Goal: Information Seeking & Learning: Learn about a topic

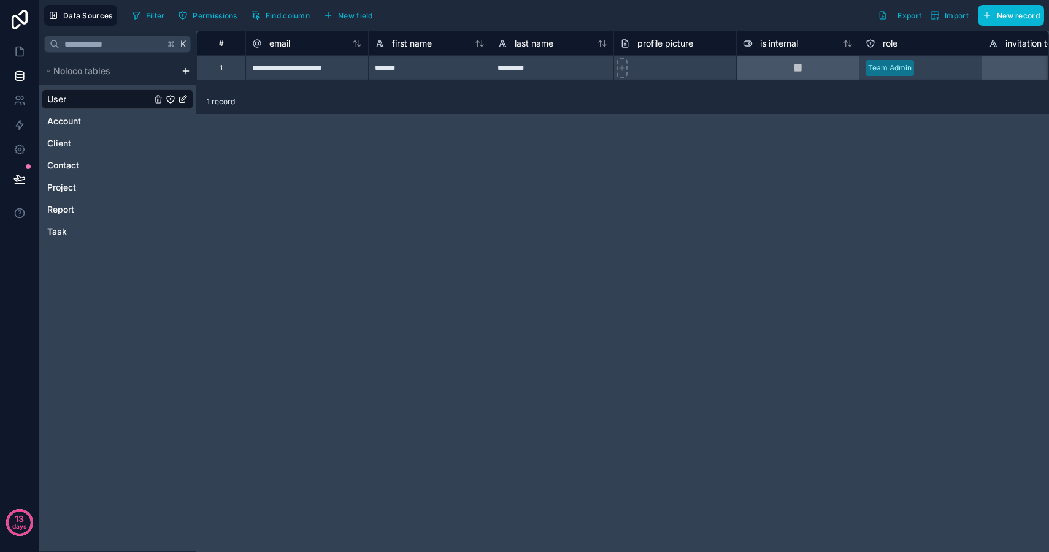
click at [113, 357] on div "K Noloco tables User Account Client Contact Project Report Task" at bounding box center [117, 292] width 157 height 522
click at [187, 72] on html "**********" at bounding box center [524, 276] width 1049 height 552
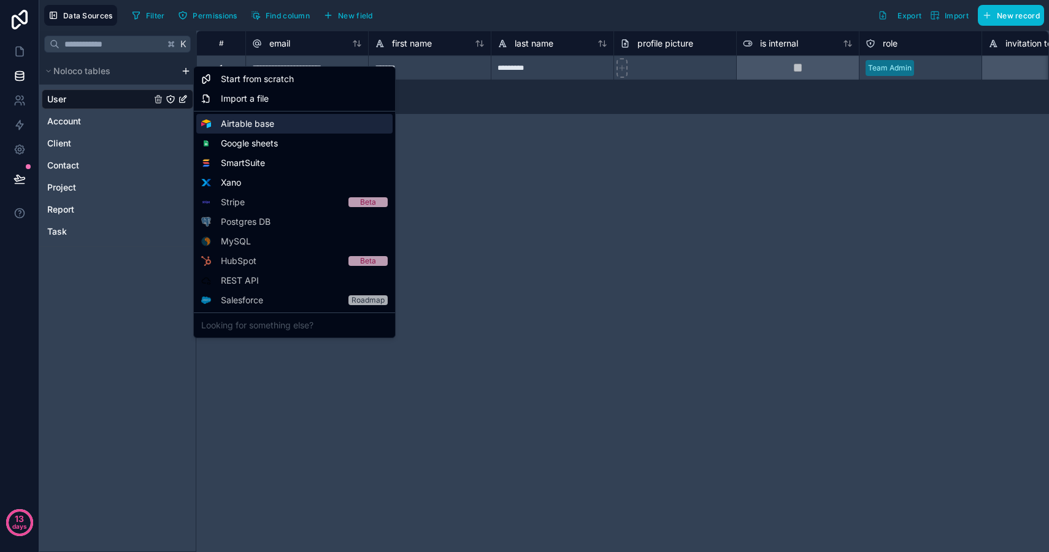
click at [266, 128] on span "Airtable base" at bounding box center [247, 124] width 53 height 12
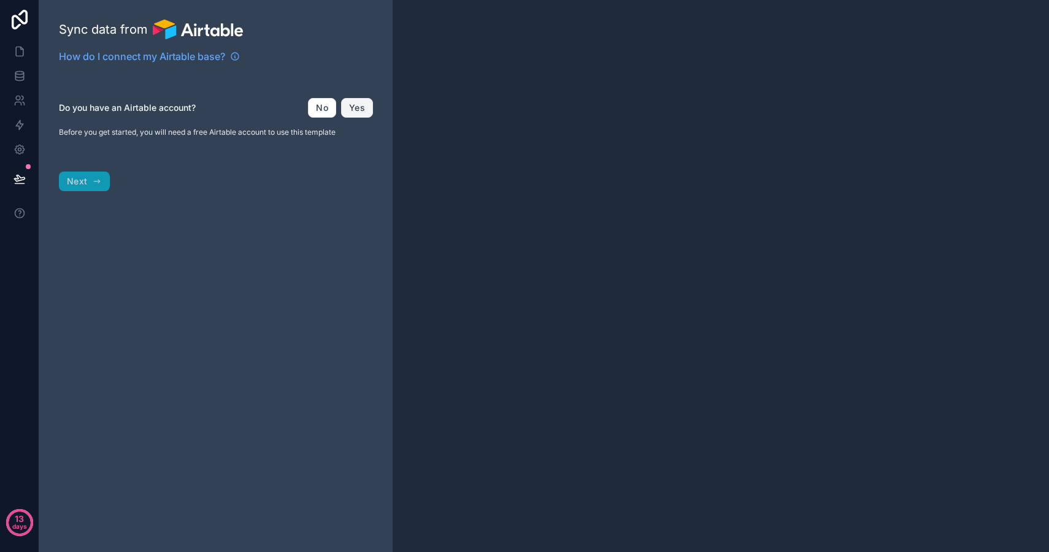
click at [359, 112] on button "Yes" at bounding box center [357, 108] width 32 height 20
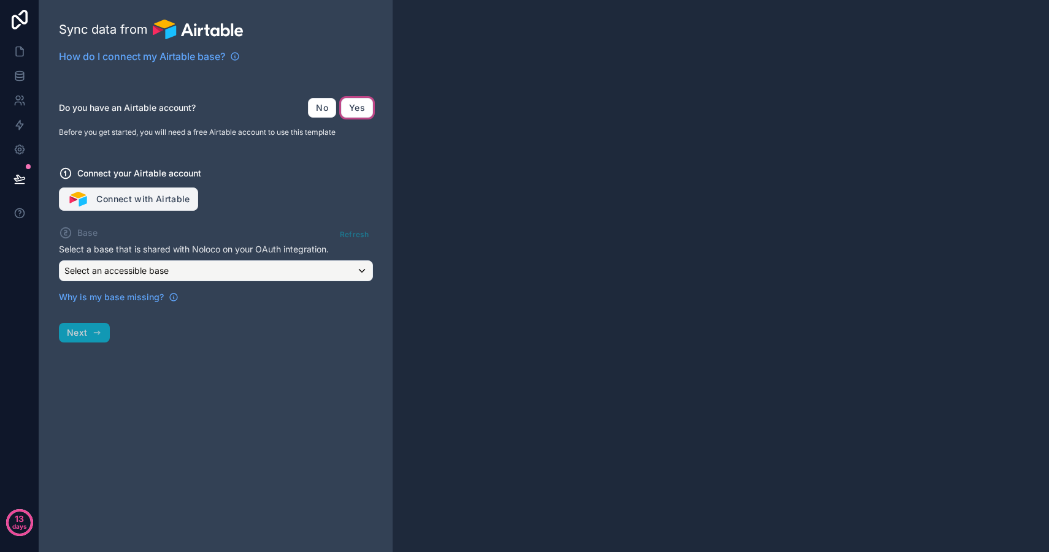
click at [161, 198] on button "Connect with Airtable" at bounding box center [128, 199] width 139 height 23
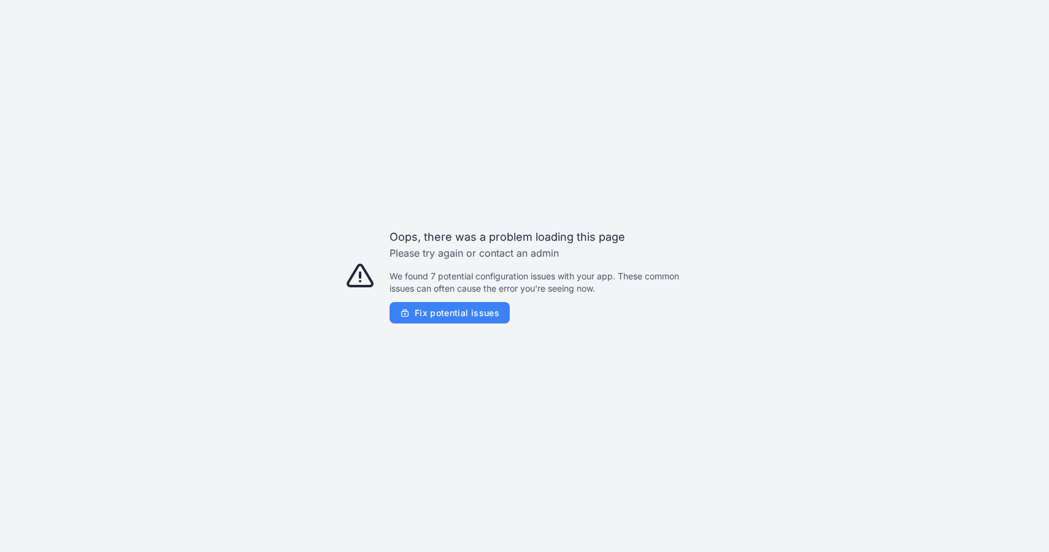
click at [463, 312] on span "Fix potential issues" at bounding box center [457, 313] width 85 height 11
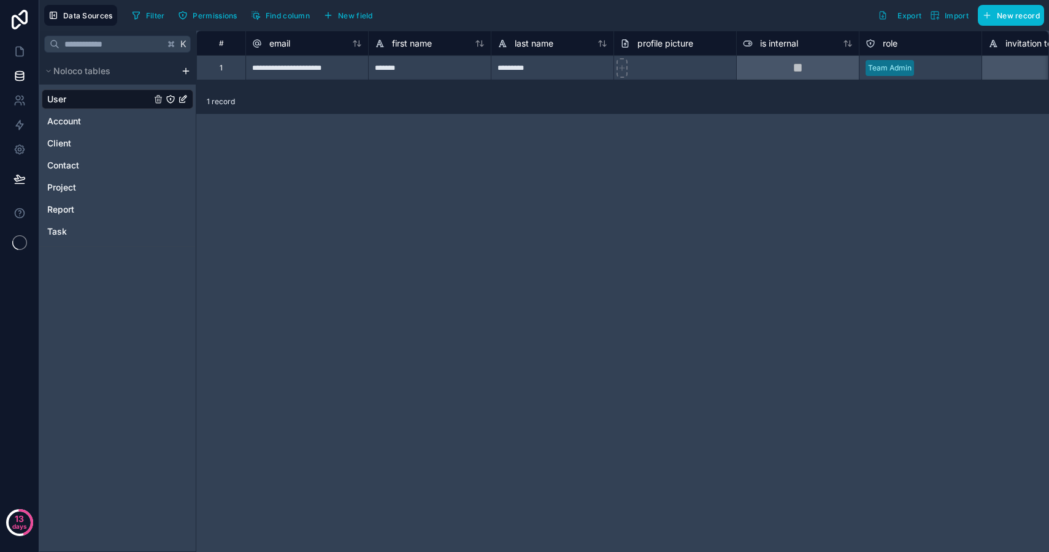
click at [162, 334] on div "K Noloco tables User Account Client Contact Project Report Task" at bounding box center [117, 292] width 157 height 522
click at [185, 74] on html "**********" at bounding box center [524, 276] width 1049 height 552
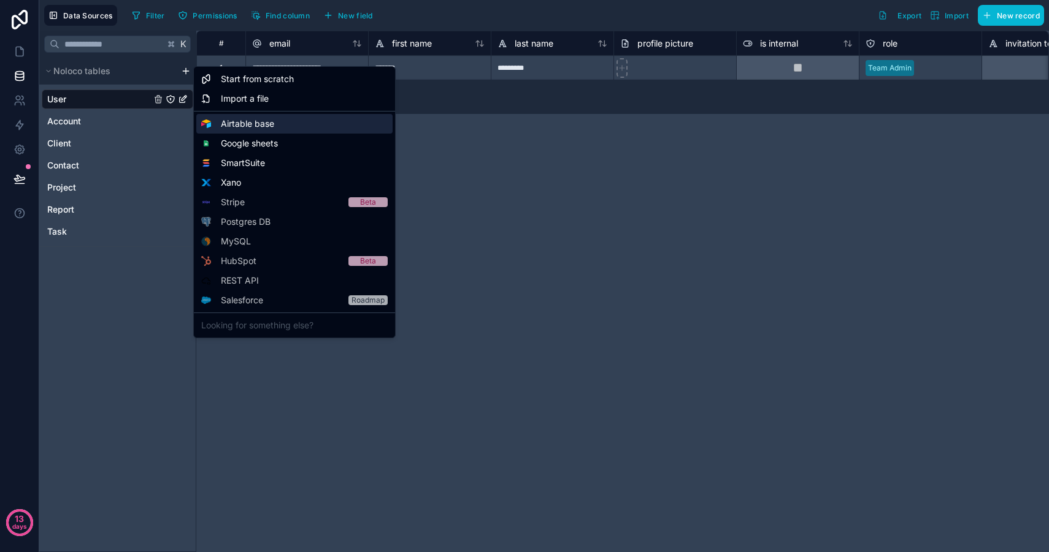
click at [262, 127] on span "Airtable base" at bounding box center [247, 124] width 53 height 12
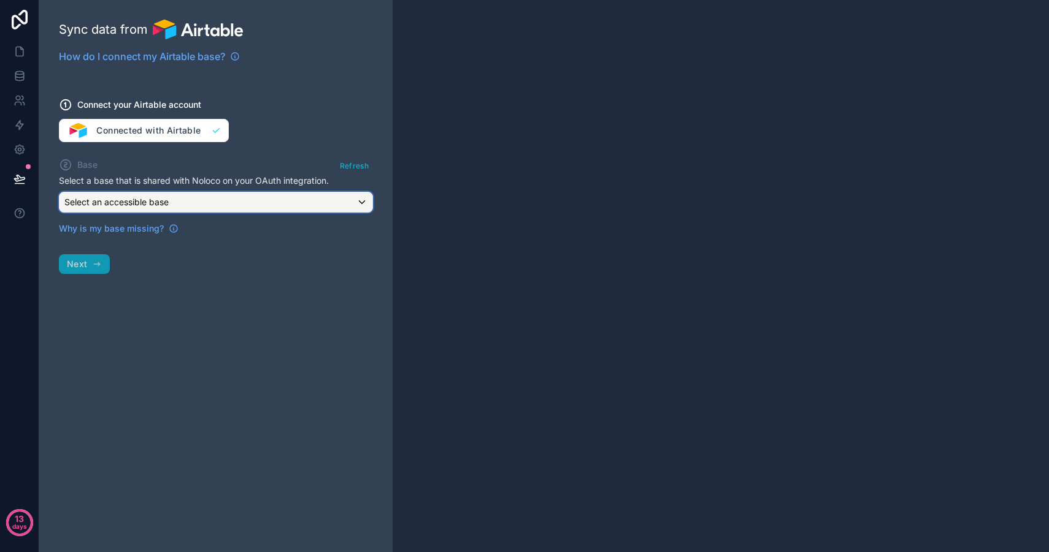
click at [164, 205] on span "Select an accessible base" at bounding box center [116, 202] width 104 height 10
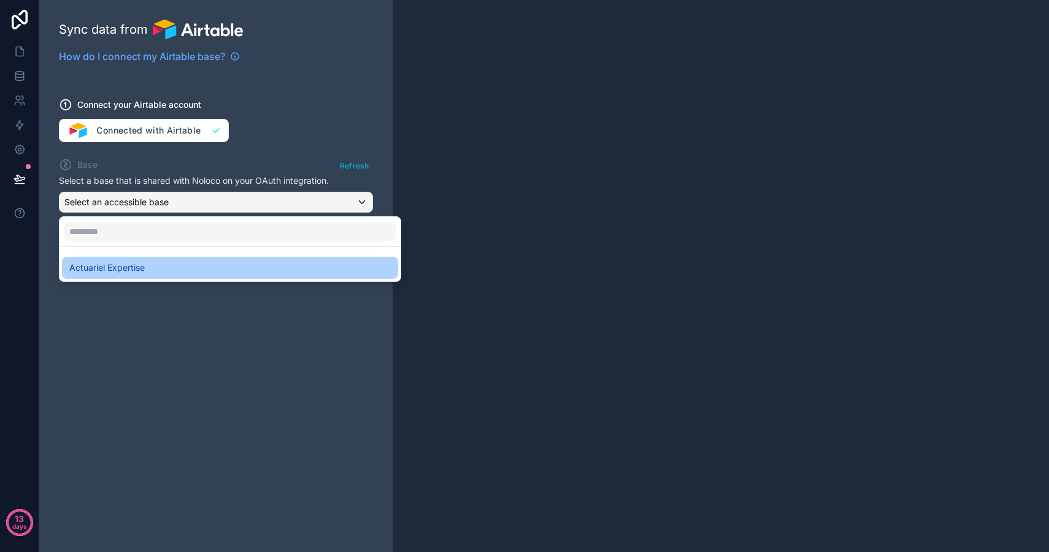
click at [121, 272] on span "Actuariel Expertise" at bounding box center [106, 268] width 75 height 15
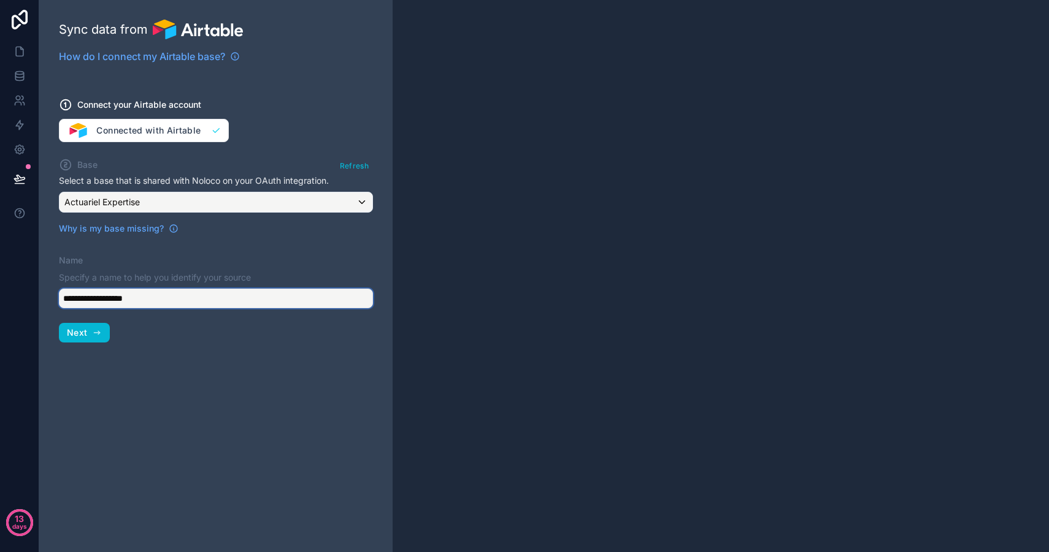
click at [151, 301] on input "**********" at bounding box center [216, 299] width 314 height 20
click at [91, 337] on button "Next" at bounding box center [84, 333] width 51 height 20
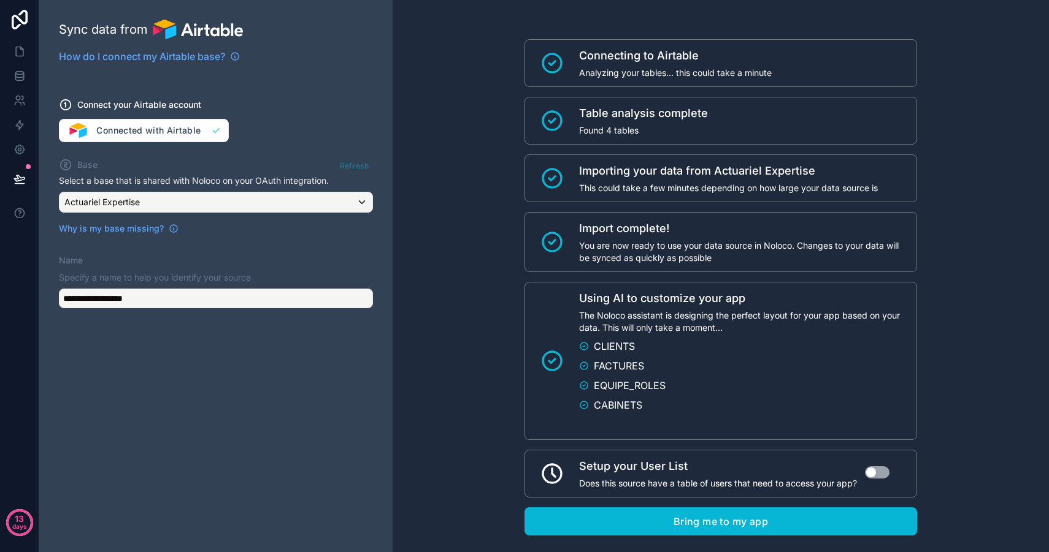
scroll to position [23, 0]
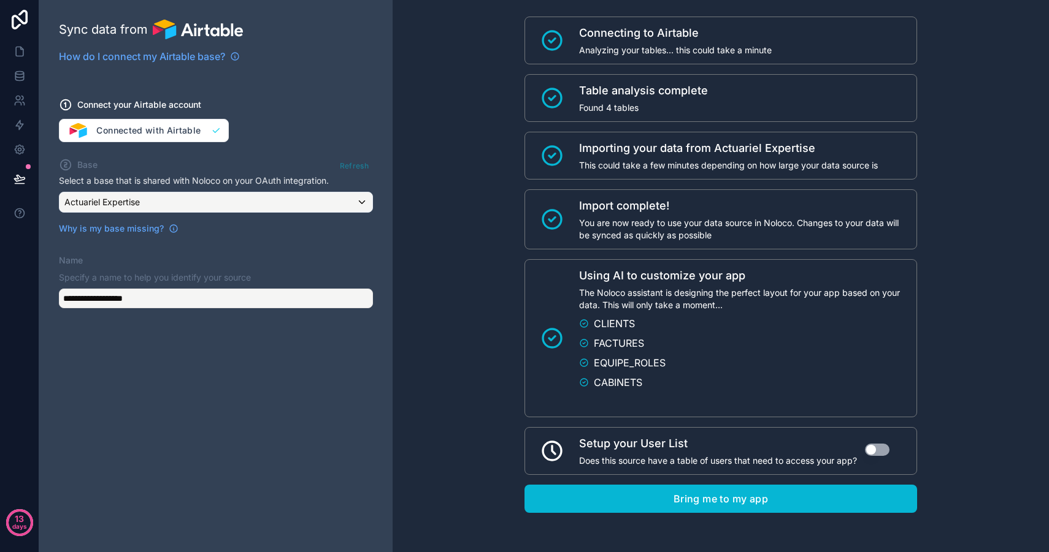
click at [874, 452] on button "Use setting" at bounding box center [877, 450] width 25 height 12
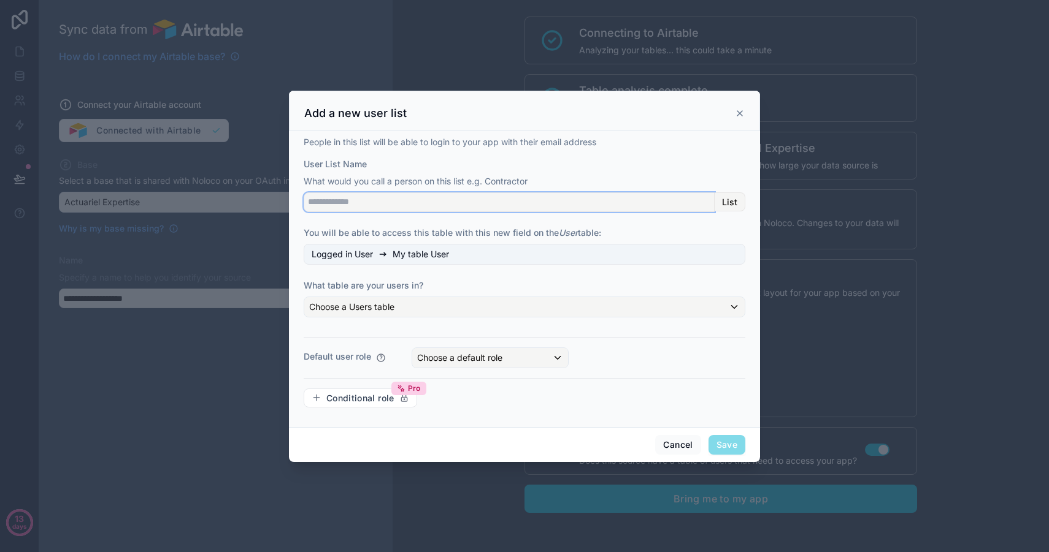
click at [360, 204] on input "User List Name" at bounding box center [509, 203] width 411 height 20
click at [320, 202] on input "**********" at bounding box center [509, 203] width 411 height 20
click at [319, 202] on input "**********" at bounding box center [509, 203] width 411 height 20
type input "**********"
click at [472, 285] on label "What table are your users in?" at bounding box center [524, 286] width 441 height 12
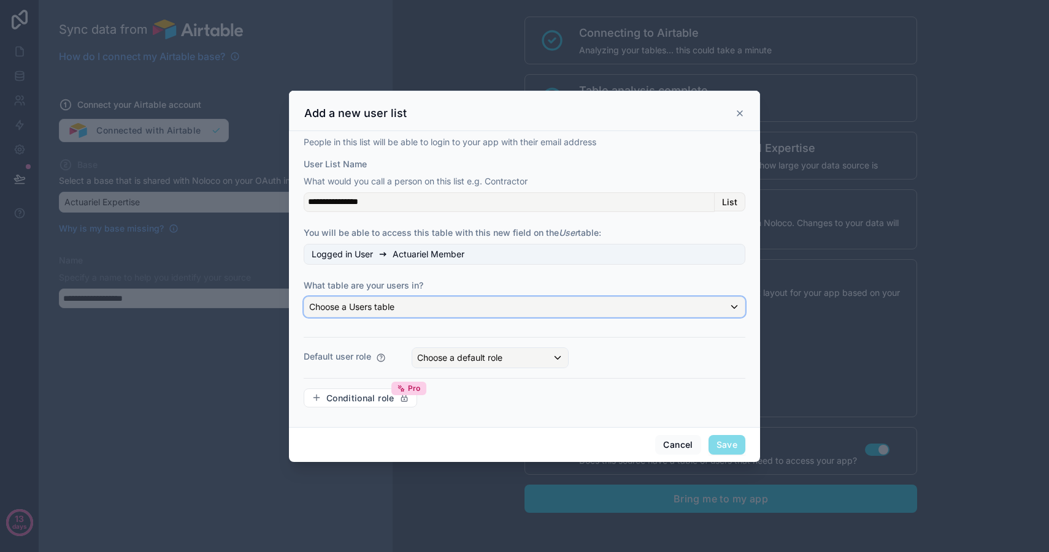
click at [398, 308] on div "Choose a Users table" at bounding box center [524, 307] width 440 height 20
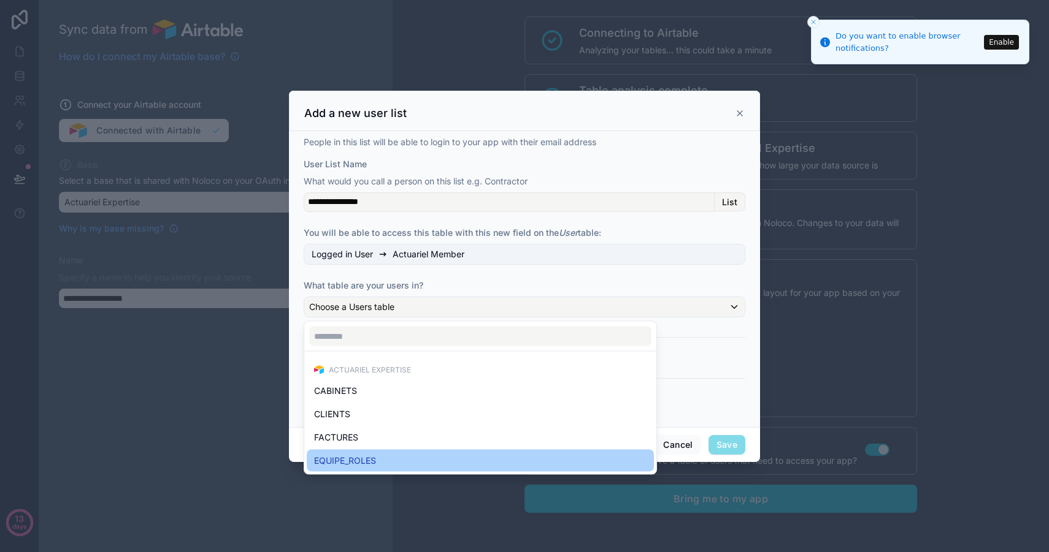
click at [389, 462] on div "EQUIPE_ROLES" at bounding box center [480, 461] width 332 height 15
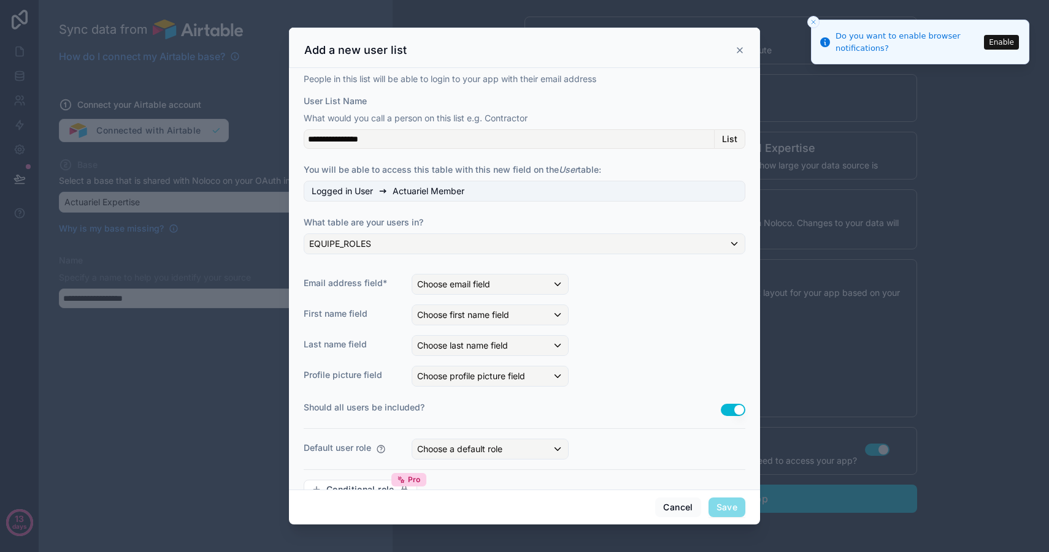
scroll to position [29, 0]
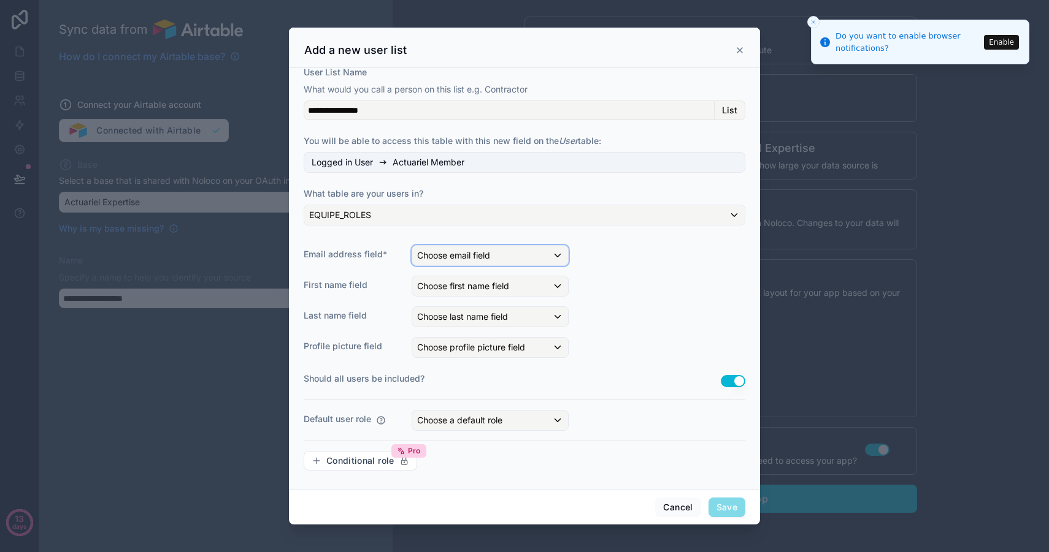
click at [444, 254] on span "Choose email field" at bounding box center [453, 255] width 73 height 10
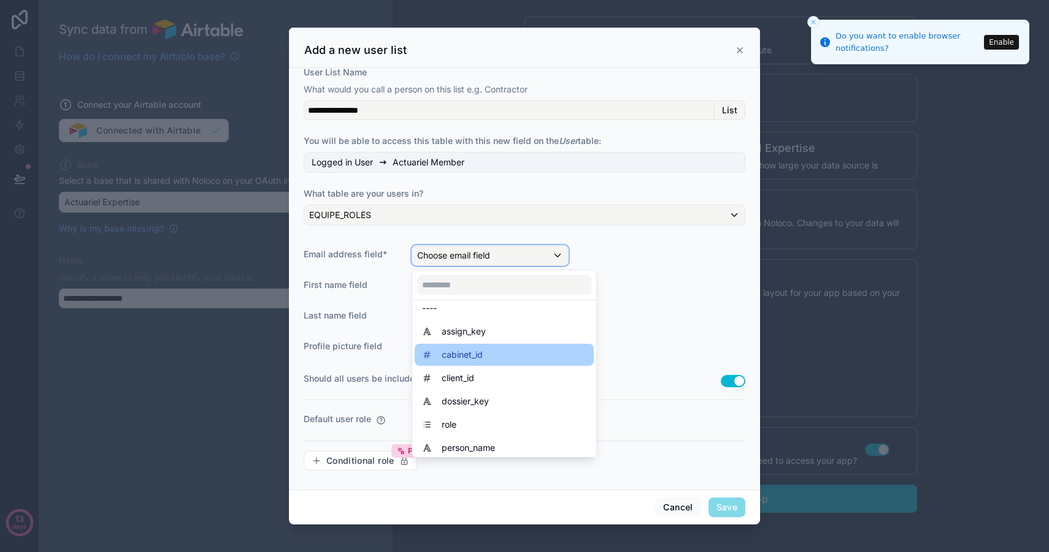
scroll to position [40, 0]
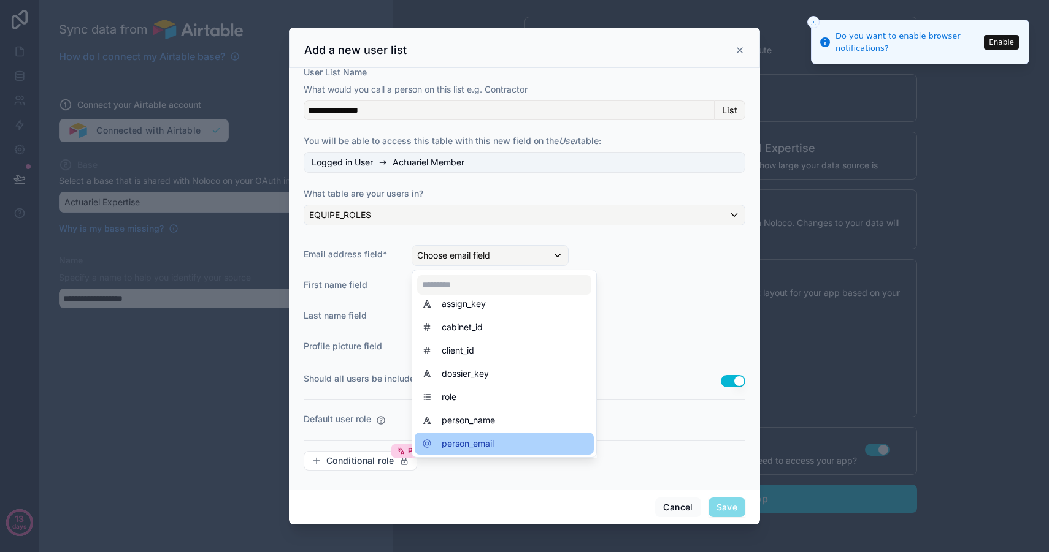
click at [500, 451] on div "person_email" at bounding box center [504, 444] width 164 height 15
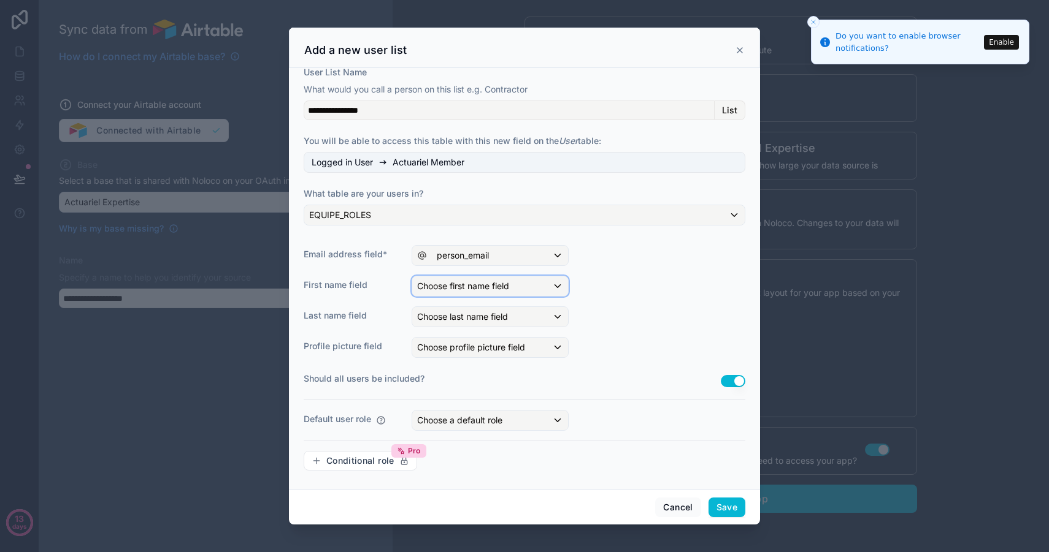
click at [451, 290] on span "Choose first name field" at bounding box center [463, 286] width 92 height 10
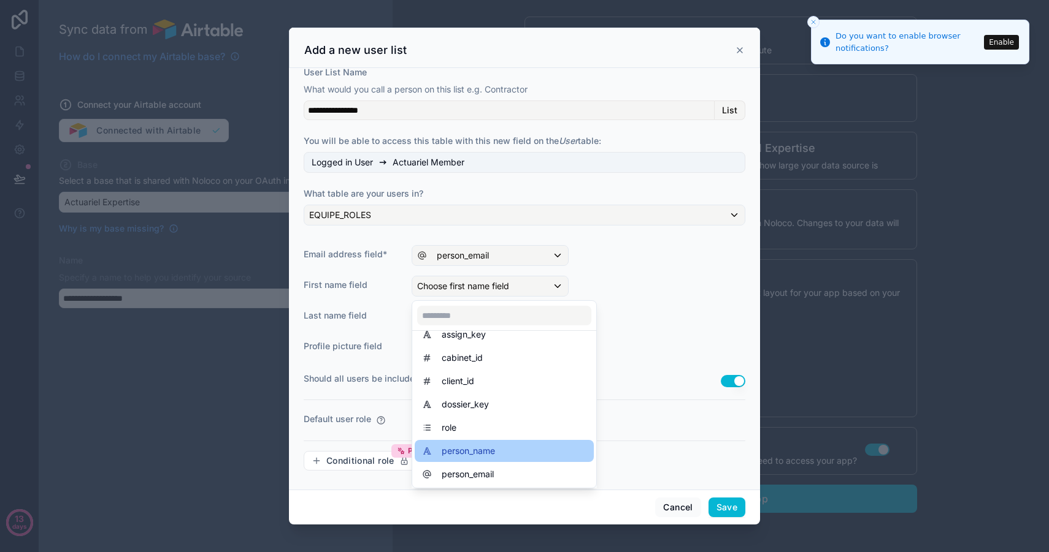
click at [508, 452] on div "person_name" at bounding box center [504, 451] width 164 height 15
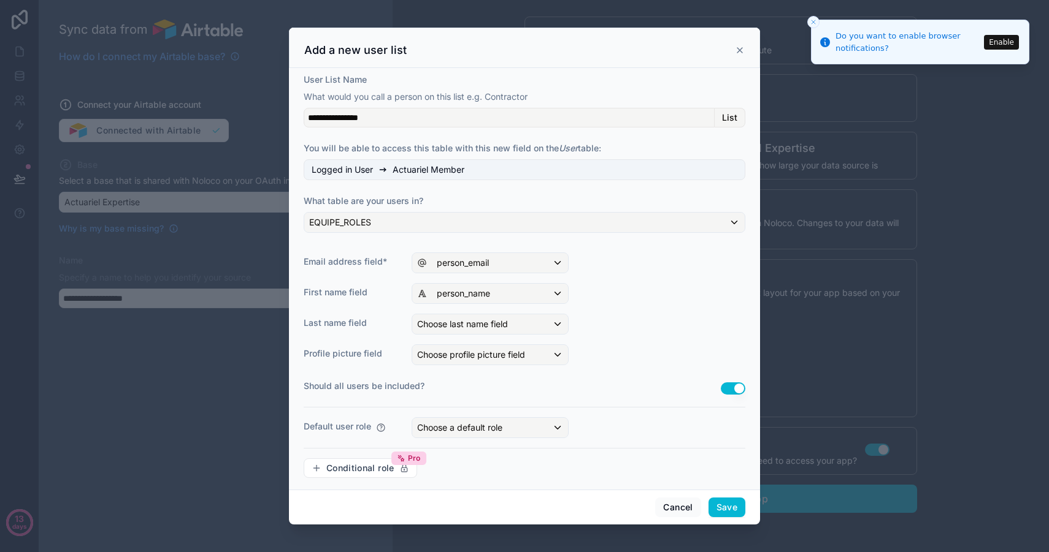
scroll to position [29, 0]
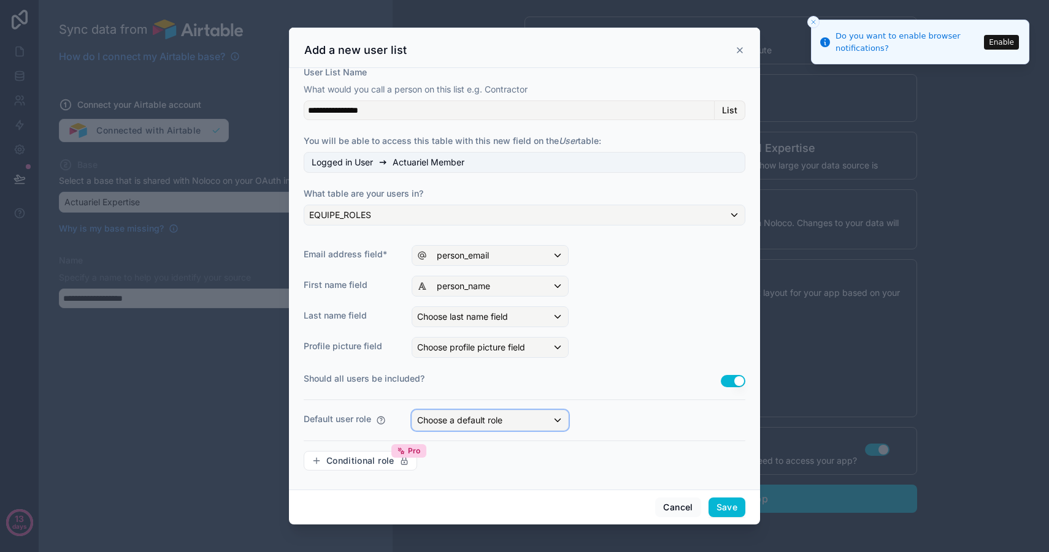
click at [549, 426] on div "Choose a default role" at bounding box center [490, 421] width 156 height 20
click at [459, 503] on div "User" at bounding box center [504, 509] width 164 height 15
click at [598, 417] on div "Default user role User" at bounding box center [524, 420] width 441 height 21
click at [726, 506] on button "Save" at bounding box center [726, 508] width 37 height 20
click at [1003, 38] on button "Enable" at bounding box center [1001, 42] width 35 height 15
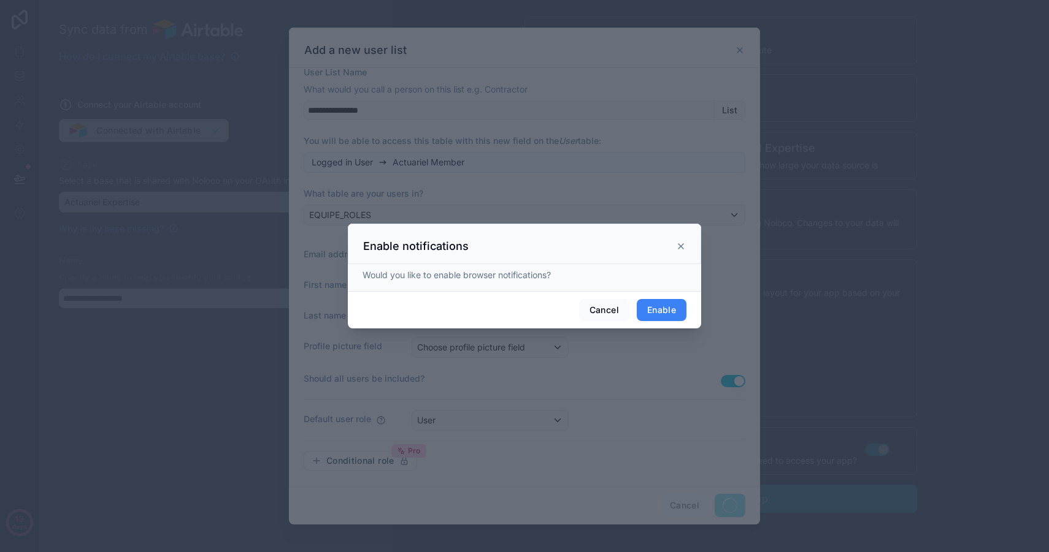
click at [652, 314] on button "Enable" at bounding box center [661, 310] width 50 height 22
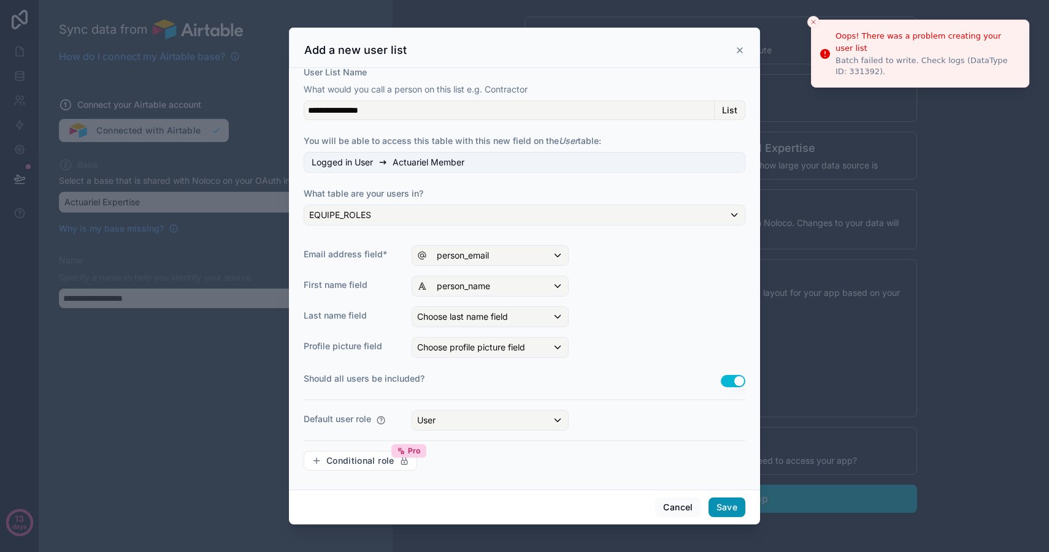
click at [731, 505] on button "Save" at bounding box center [726, 508] width 37 height 20
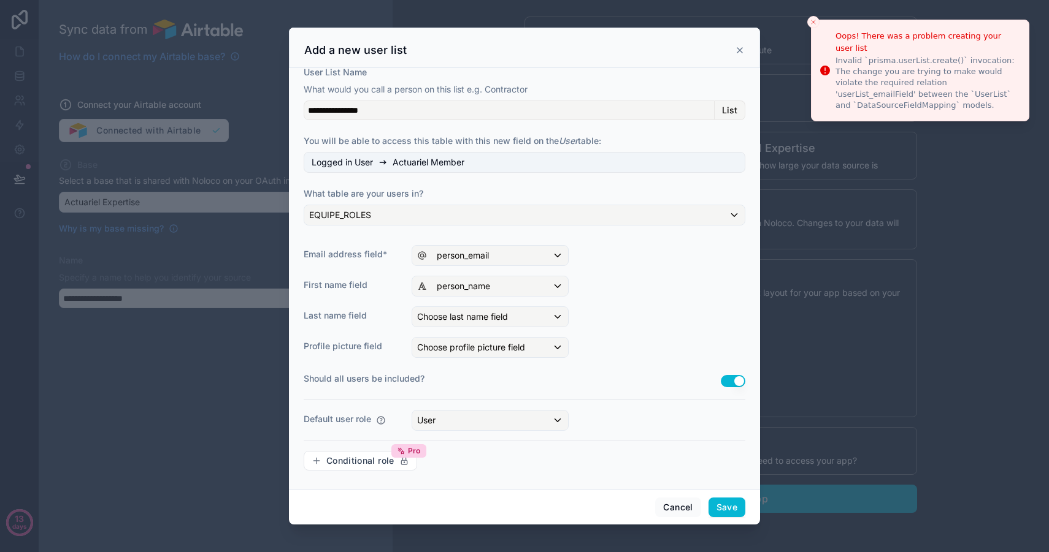
click at [744, 52] on div "Add a new user list" at bounding box center [524, 48] width 471 height 40
click at [739, 49] on icon at bounding box center [740, 50] width 10 height 10
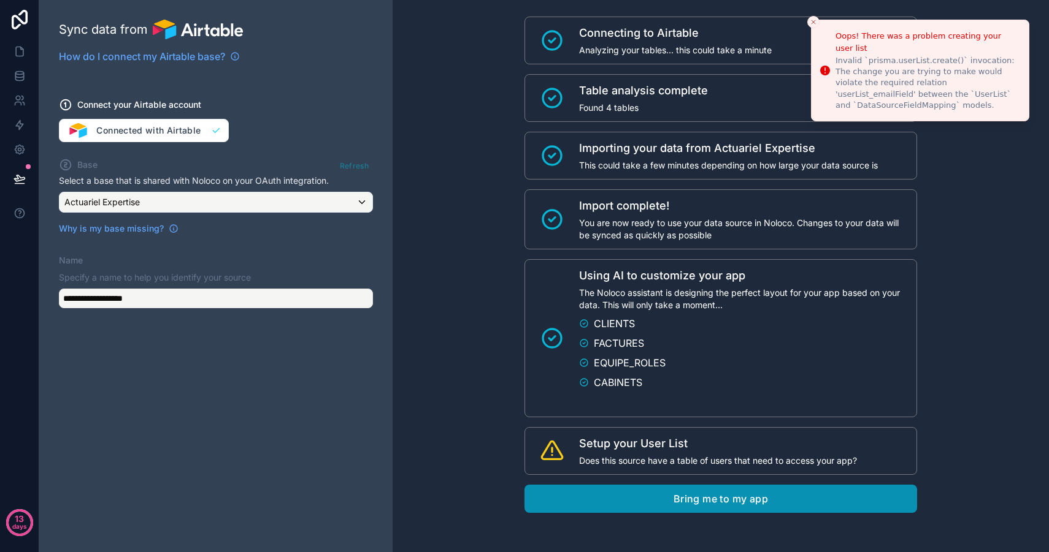
click at [754, 503] on button "Bring me to my app" at bounding box center [720, 499] width 392 height 28
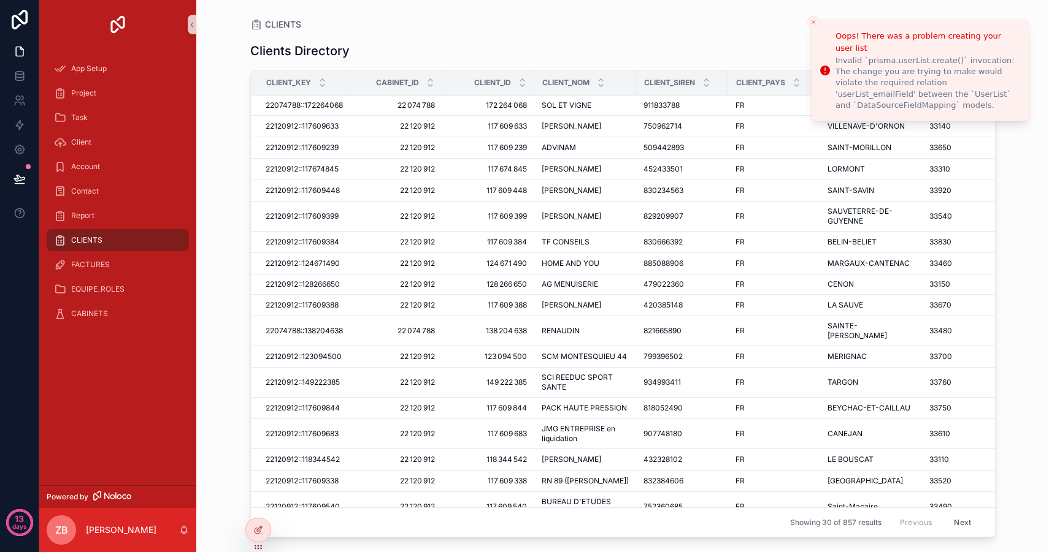
click at [811, 24] on line "Close toast" at bounding box center [813, 22] width 4 height 4
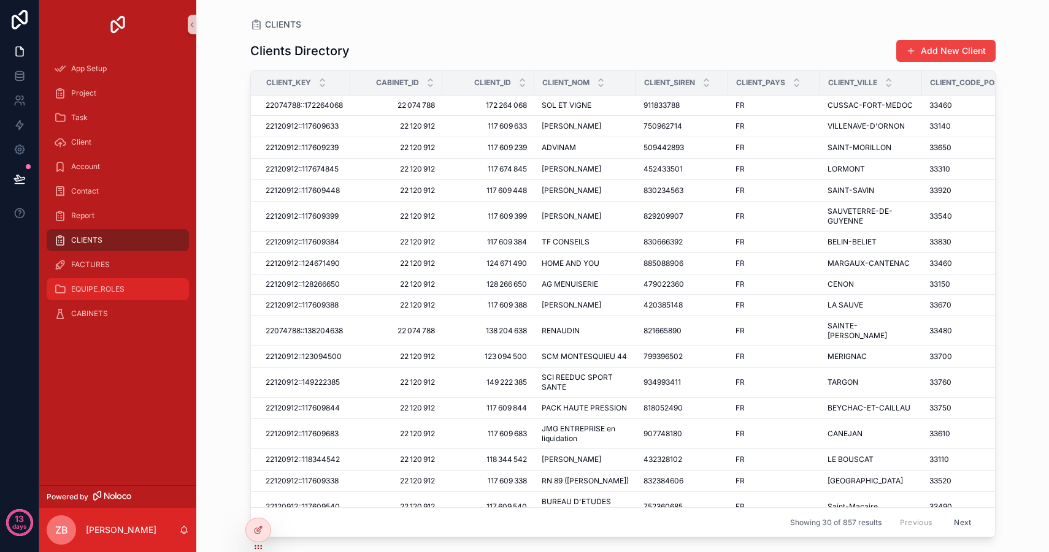
click at [126, 287] on div "EQUIPE_ROLES" at bounding box center [118, 290] width 128 height 20
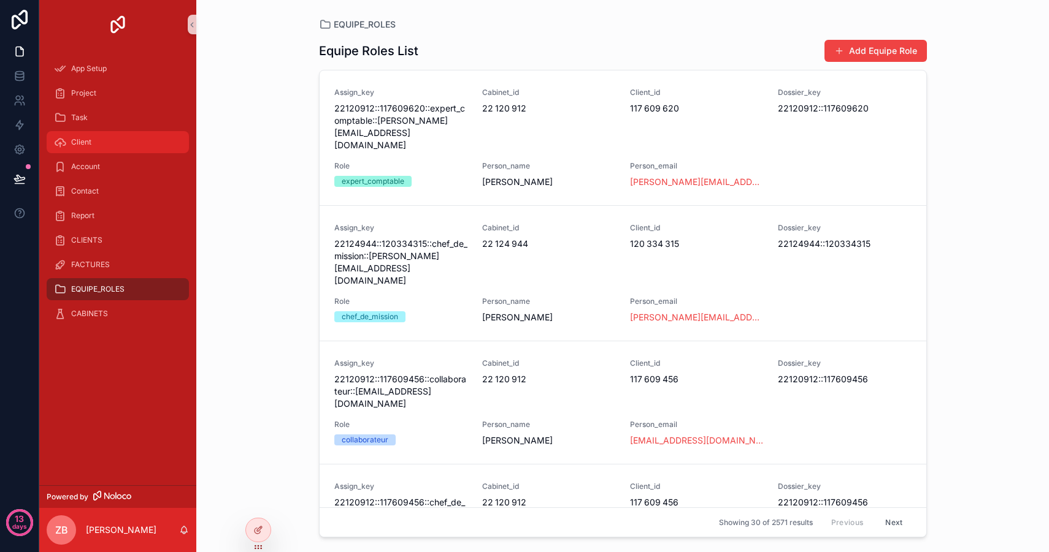
click at [101, 144] on div "Client" at bounding box center [118, 142] width 128 height 20
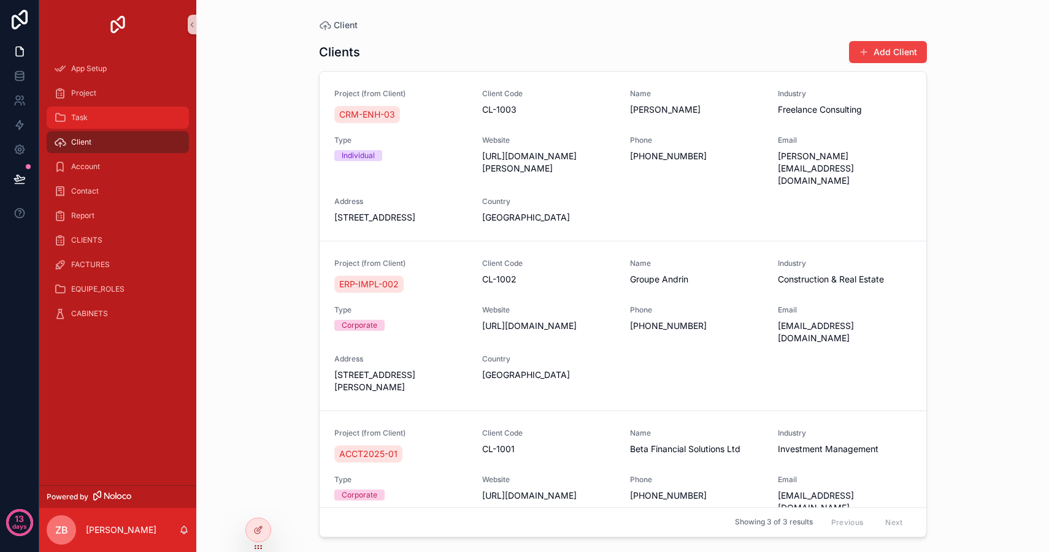
click at [117, 114] on div "Task" at bounding box center [118, 118] width 128 height 20
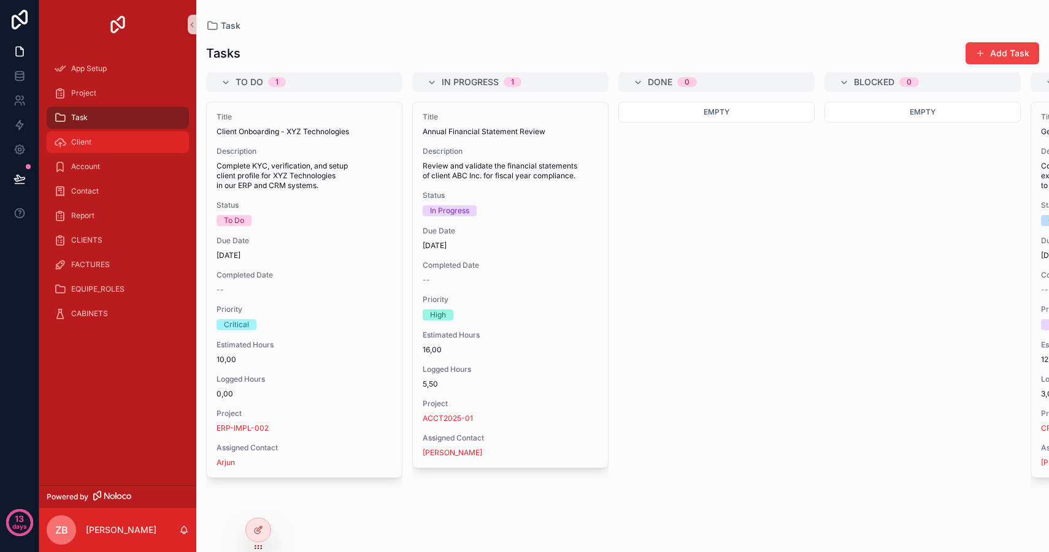
click at [115, 132] on div "Client" at bounding box center [118, 142] width 128 height 20
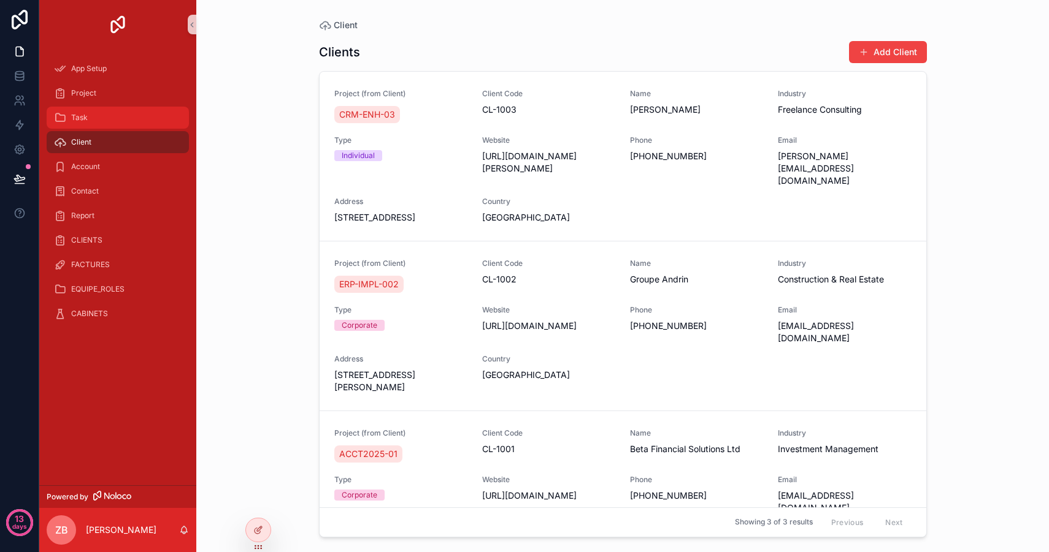
click at [121, 119] on div "Task" at bounding box center [118, 118] width 128 height 20
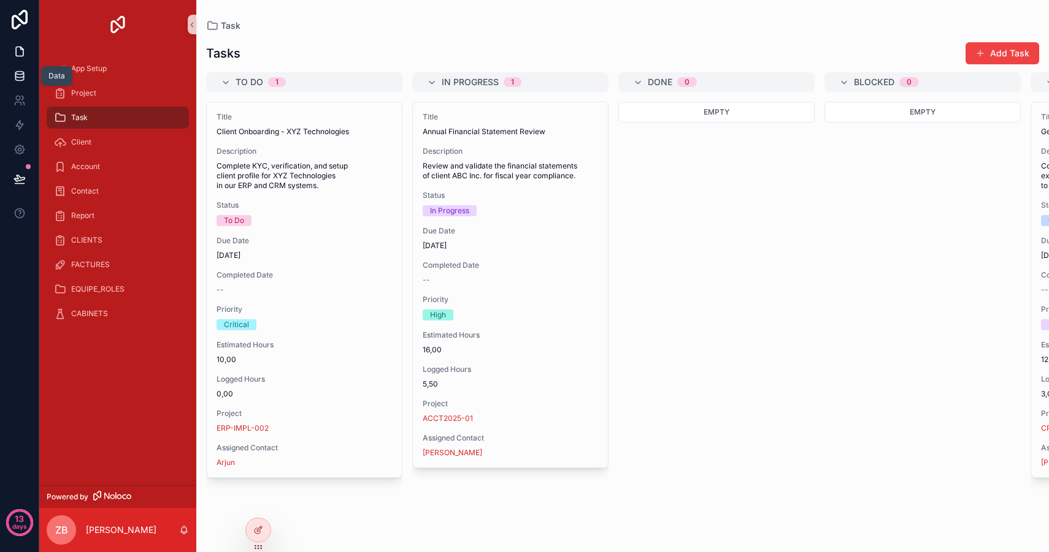
click at [17, 66] on link at bounding box center [19, 76] width 39 height 25
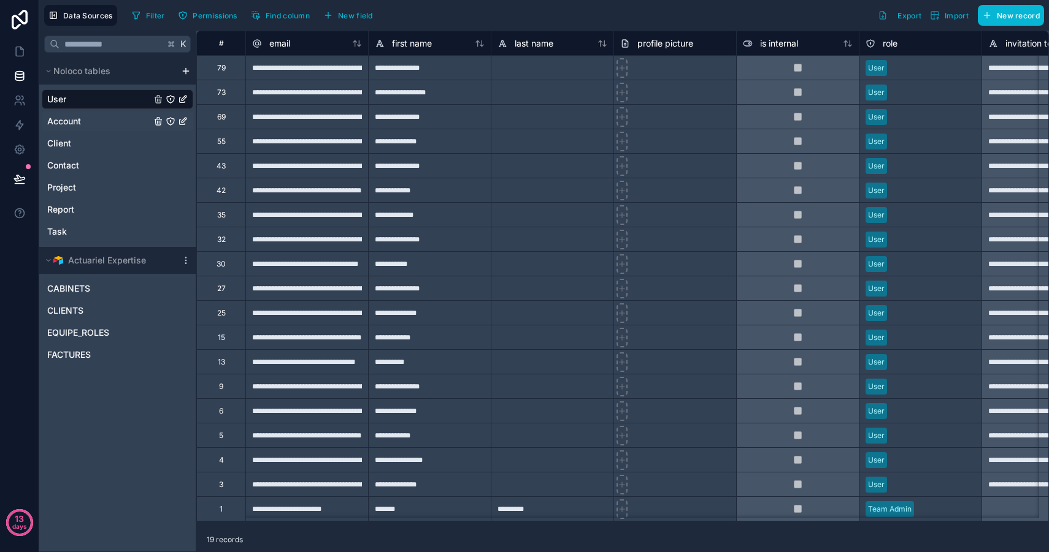
click at [118, 121] on link "Account" at bounding box center [99, 121] width 104 height 12
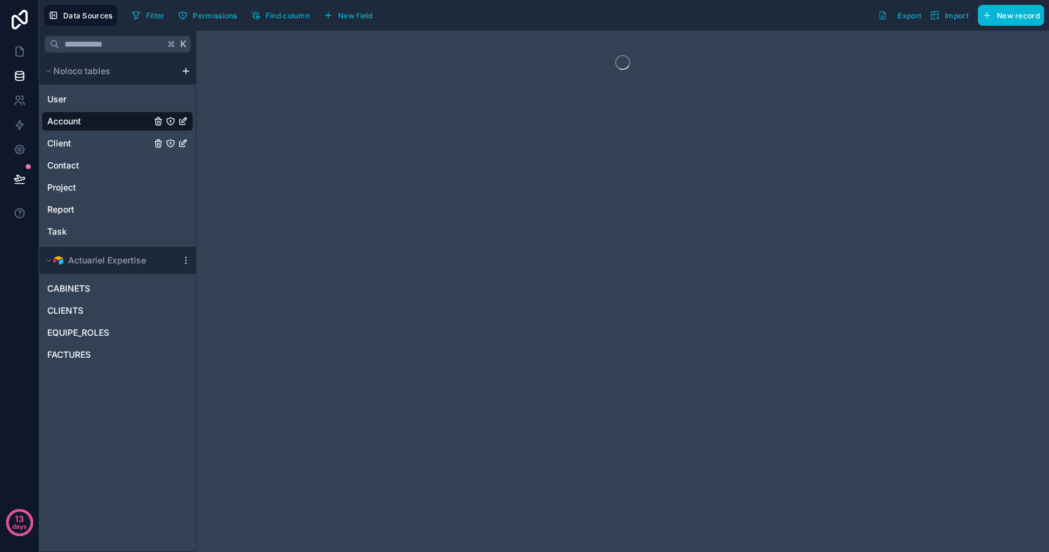
click at [112, 140] on link "Client" at bounding box center [99, 143] width 104 height 12
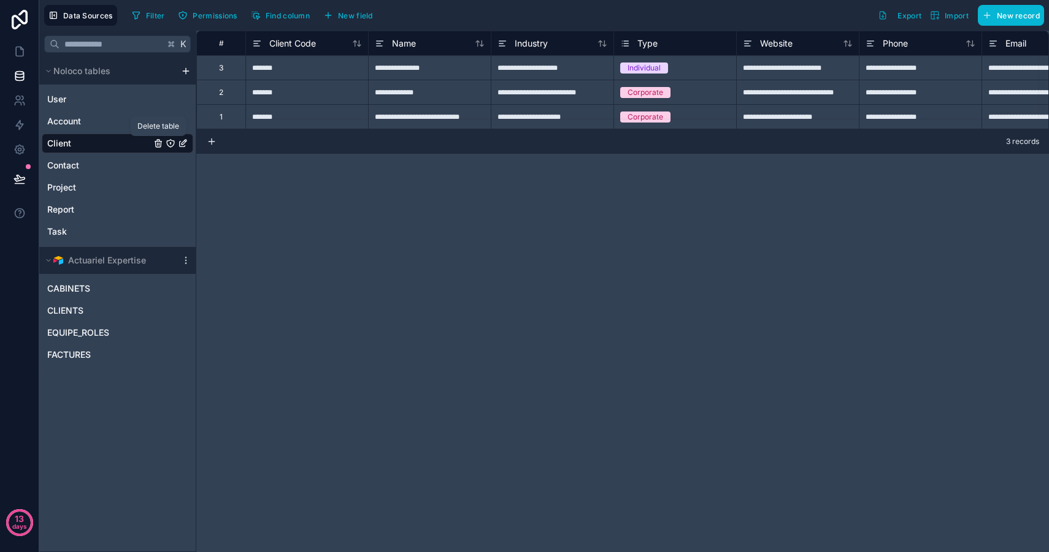
click at [159, 145] on icon "Client" at bounding box center [159, 144] width 0 height 2
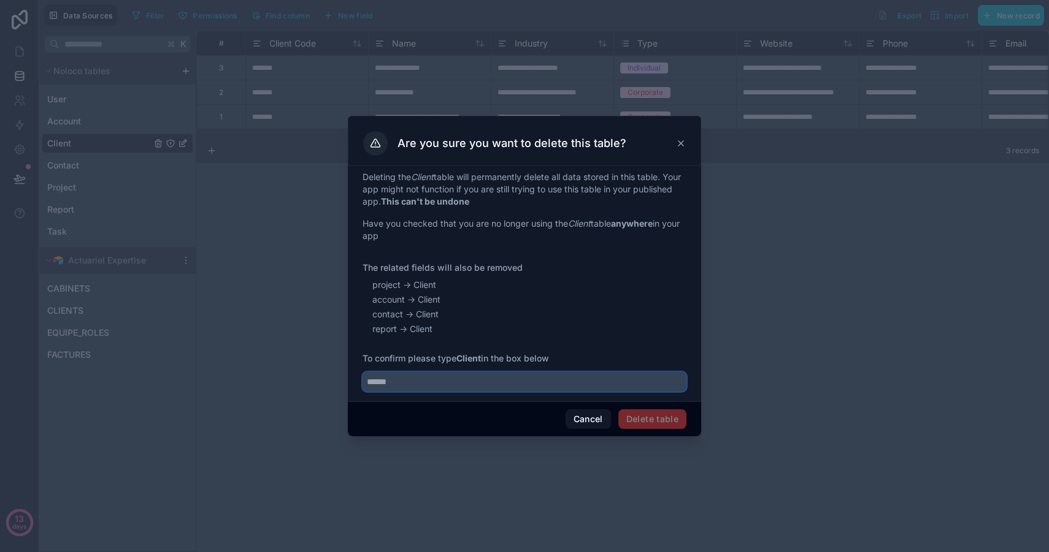
click at [426, 380] on input "text" at bounding box center [524, 382] width 324 height 20
drag, startPoint x: 407, startPoint y: 384, endPoint x: 270, endPoint y: 371, distance: 136.8
click at [270, 371] on div "Are you sure you want to delete this table? Deleting the Client table will perm…" at bounding box center [524, 276] width 1049 height 552
type input "******"
click at [675, 426] on button "Delete table" at bounding box center [652, 420] width 68 height 20
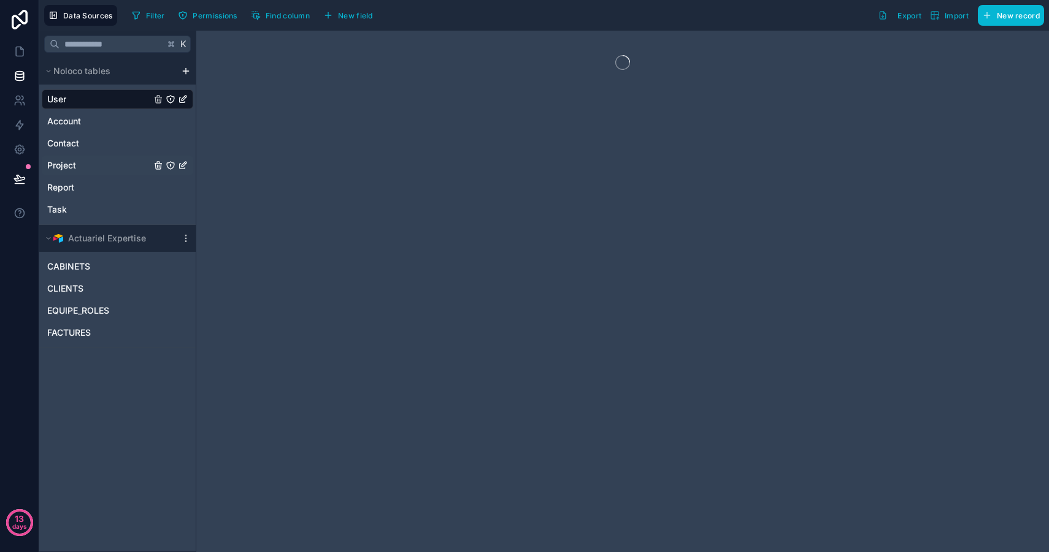
click at [102, 163] on link "Project" at bounding box center [99, 165] width 104 height 12
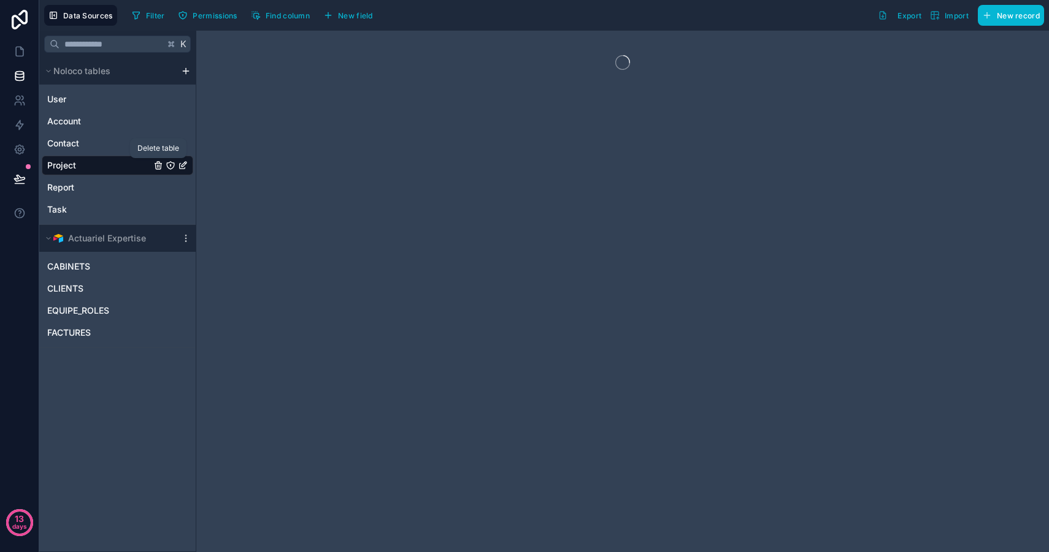
click at [156, 164] on icon "Project" at bounding box center [158, 166] width 10 height 10
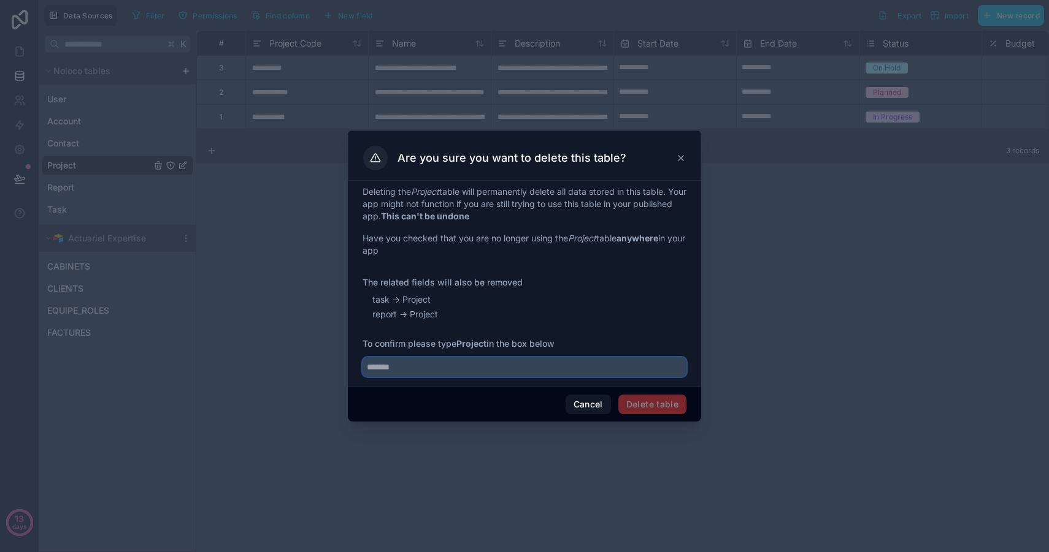
click at [422, 367] on input "text" at bounding box center [524, 367] width 324 height 20
type input "*******"
click at [675, 407] on button "Delete table" at bounding box center [652, 405] width 68 height 20
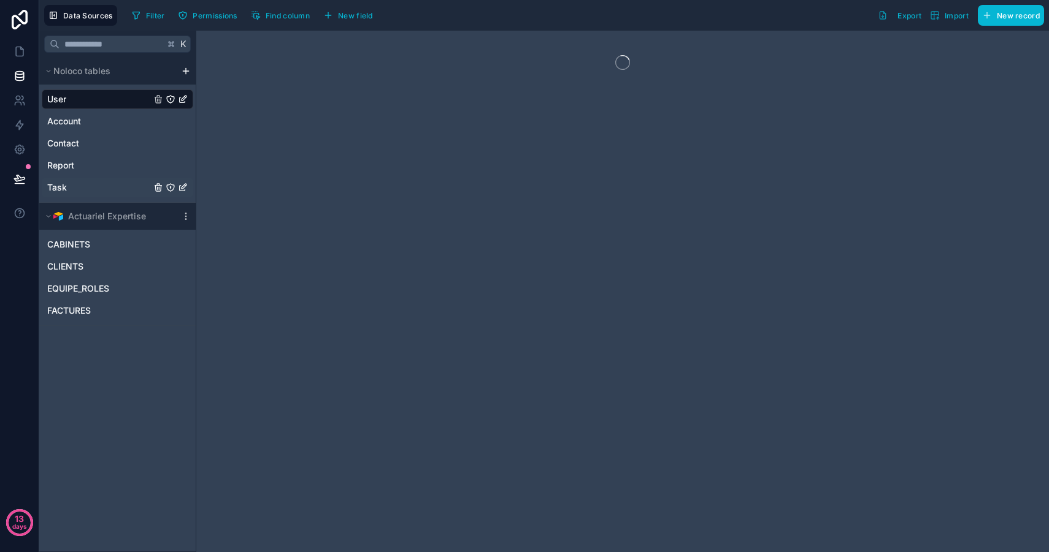
click at [110, 191] on link "Task" at bounding box center [99, 188] width 104 height 12
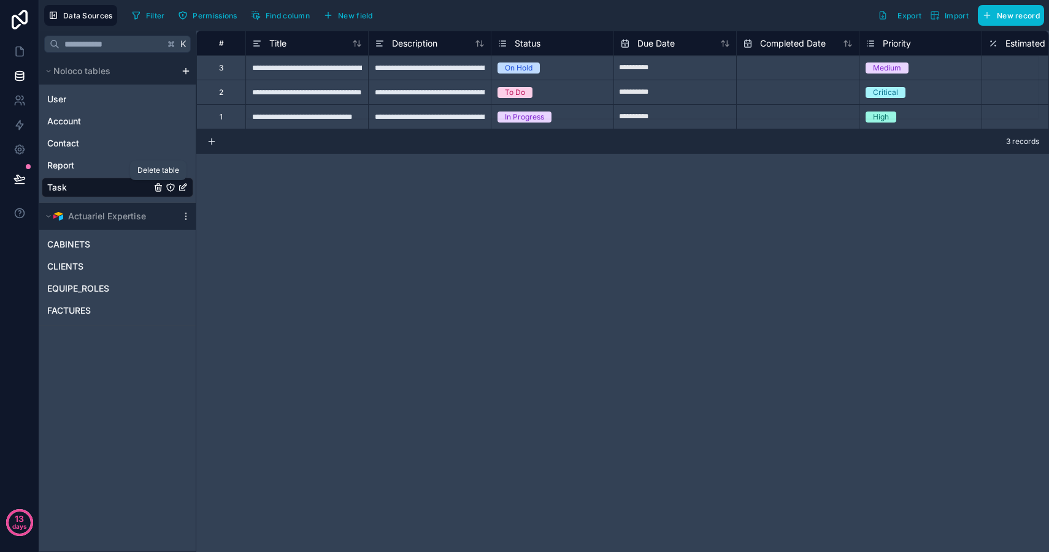
click at [162, 188] on icon "Task" at bounding box center [158, 188] width 10 height 10
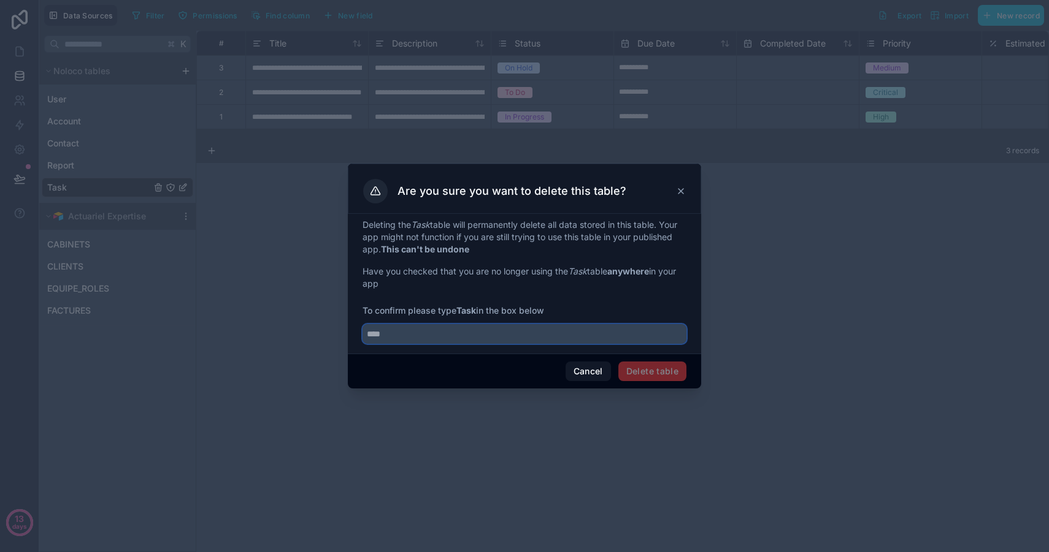
click at [428, 328] on input "text" at bounding box center [524, 334] width 324 height 20
type input "****"
click at [679, 383] on div "Cancel Delete table" at bounding box center [524, 371] width 353 height 35
click at [676, 379] on button "Delete table" at bounding box center [652, 372] width 68 height 20
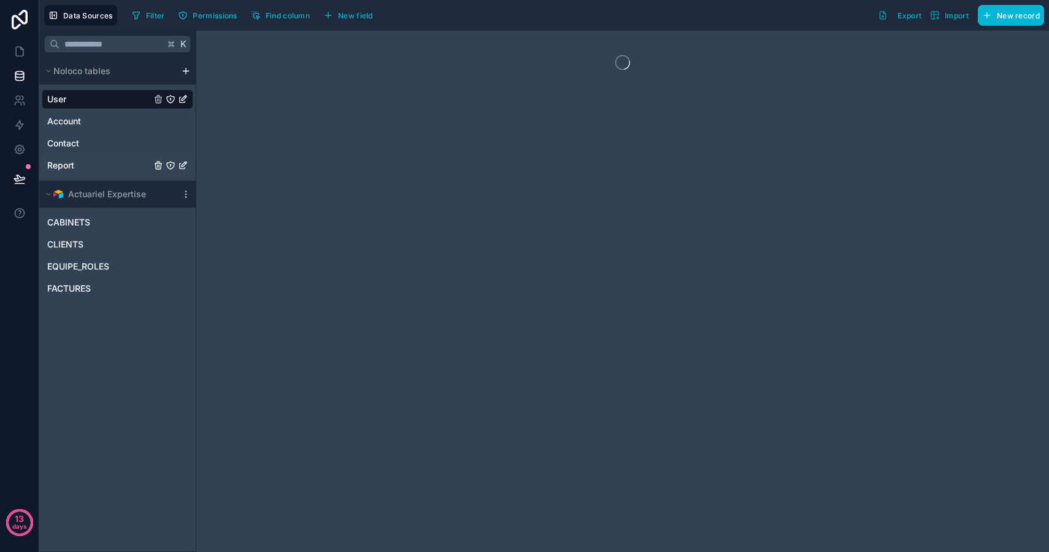
click at [89, 165] on link "Report" at bounding box center [99, 165] width 104 height 12
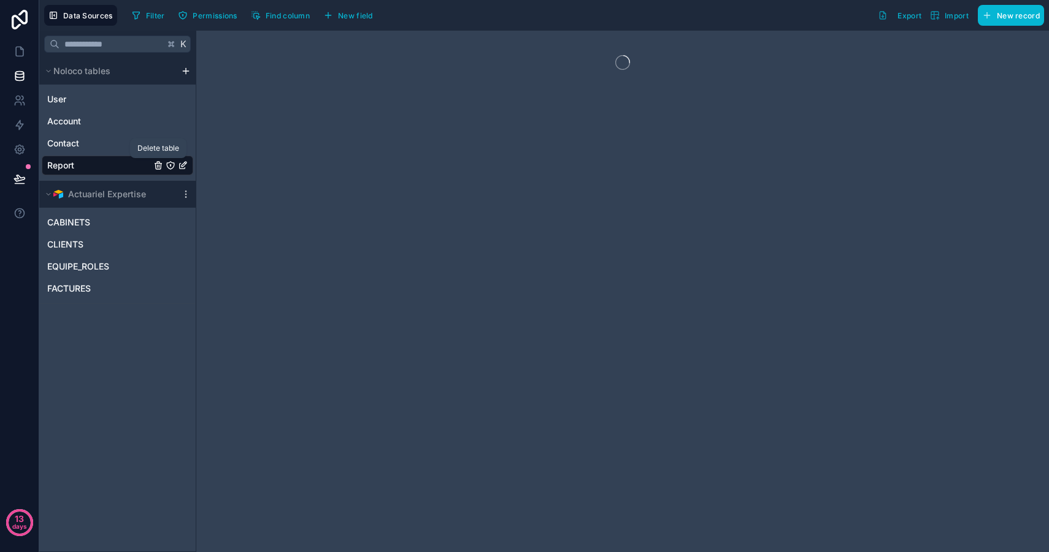
click at [161, 166] on icon "Report" at bounding box center [158, 167] width 6 height 6
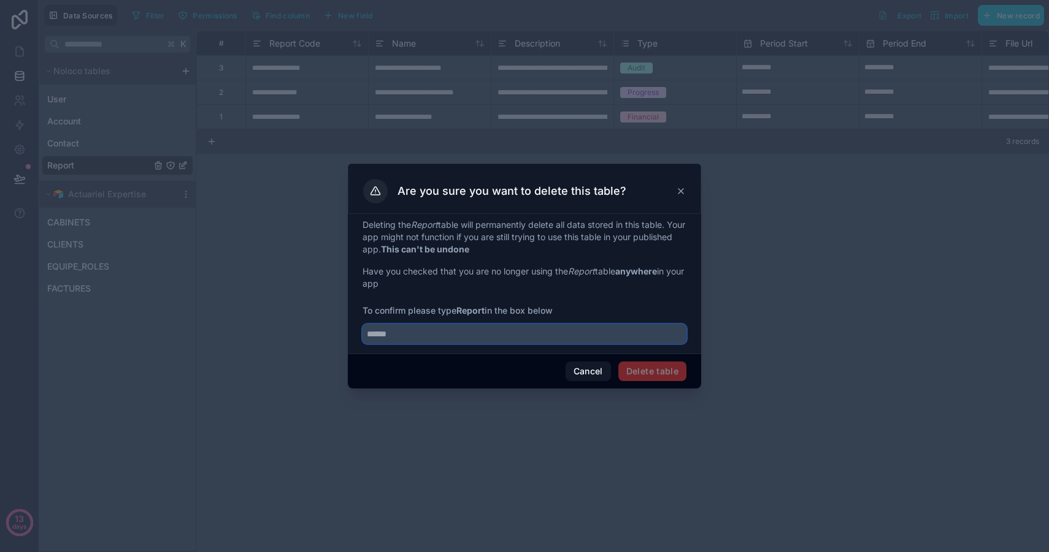
click at [411, 338] on input "text" at bounding box center [524, 334] width 324 height 20
type input "******"
click at [645, 374] on button "Delete table" at bounding box center [652, 372] width 68 height 20
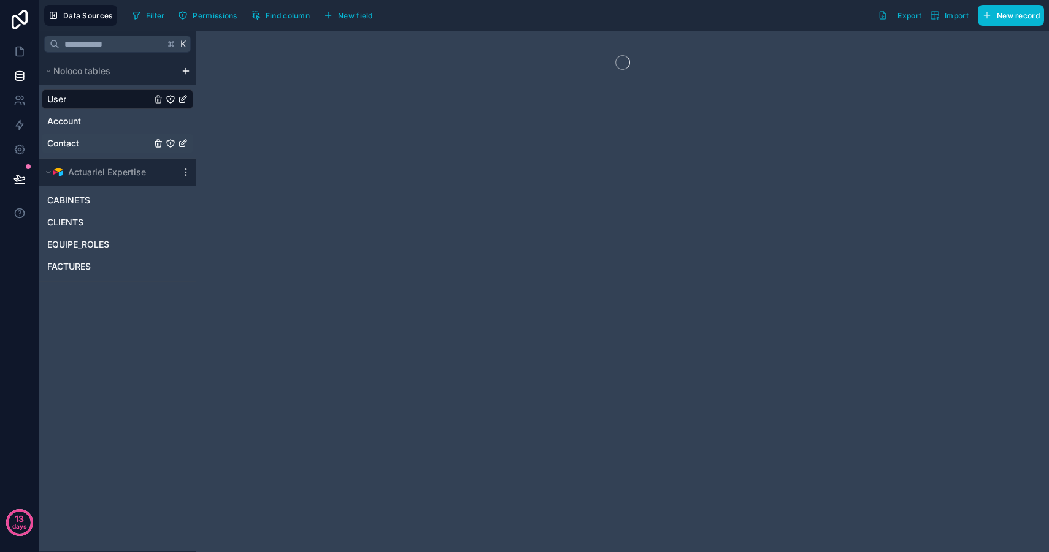
click at [91, 147] on link "Contact" at bounding box center [99, 143] width 104 height 12
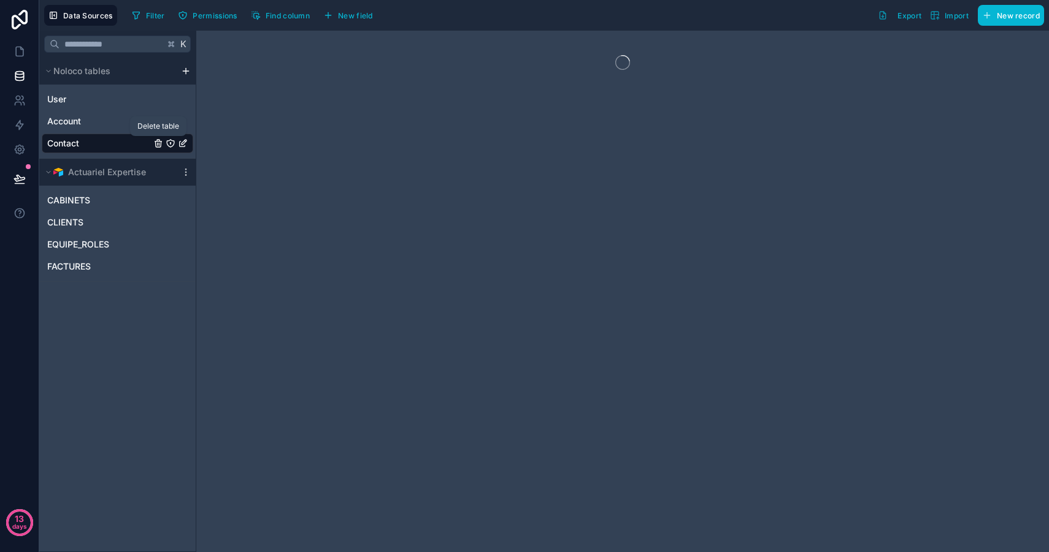
click at [158, 146] on icon "Contact" at bounding box center [158, 144] width 10 height 10
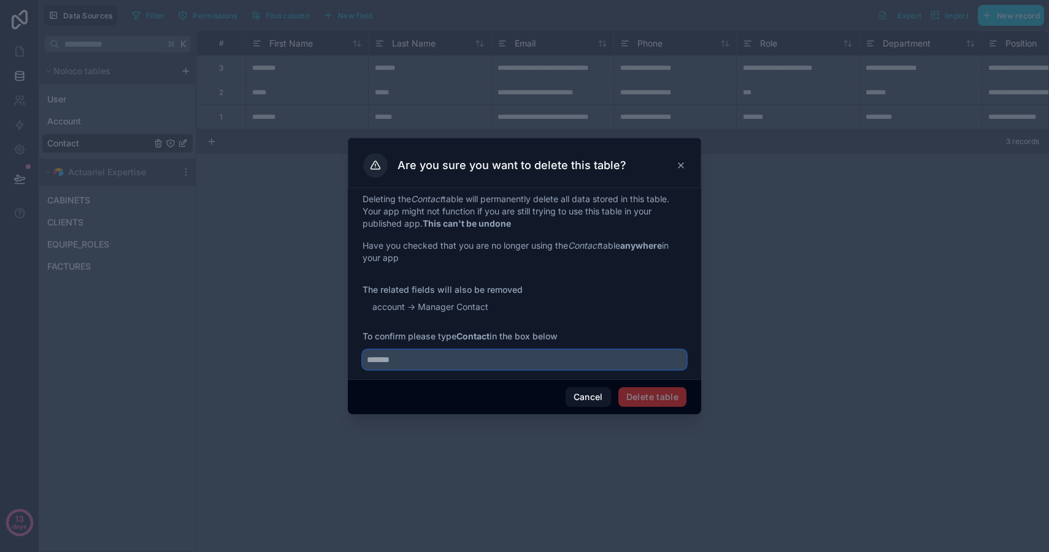
click at [417, 366] on input "text" at bounding box center [524, 360] width 324 height 20
type input "*******"
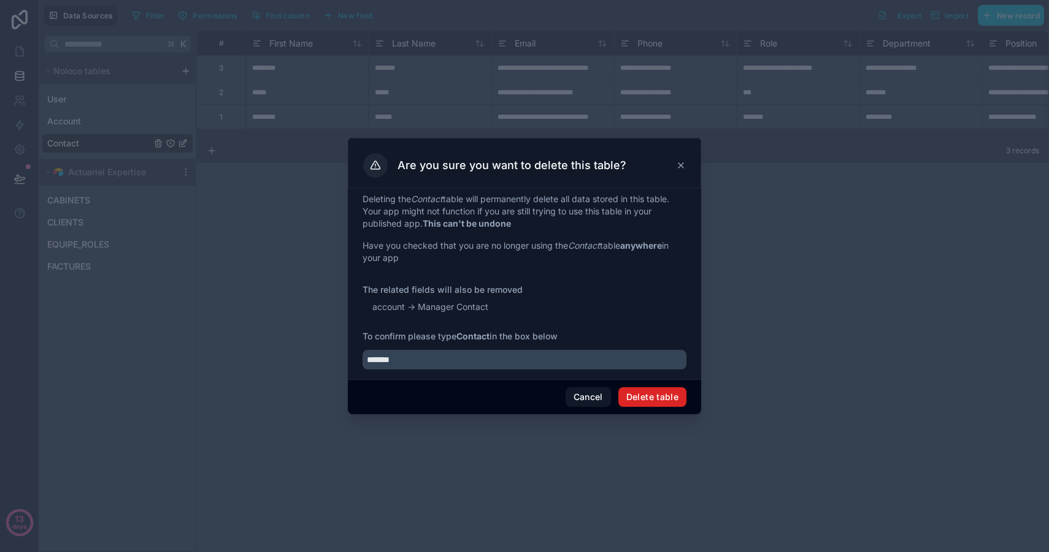
click at [640, 388] on button "Delete table" at bounding box center [652, 398] width 68 height 20
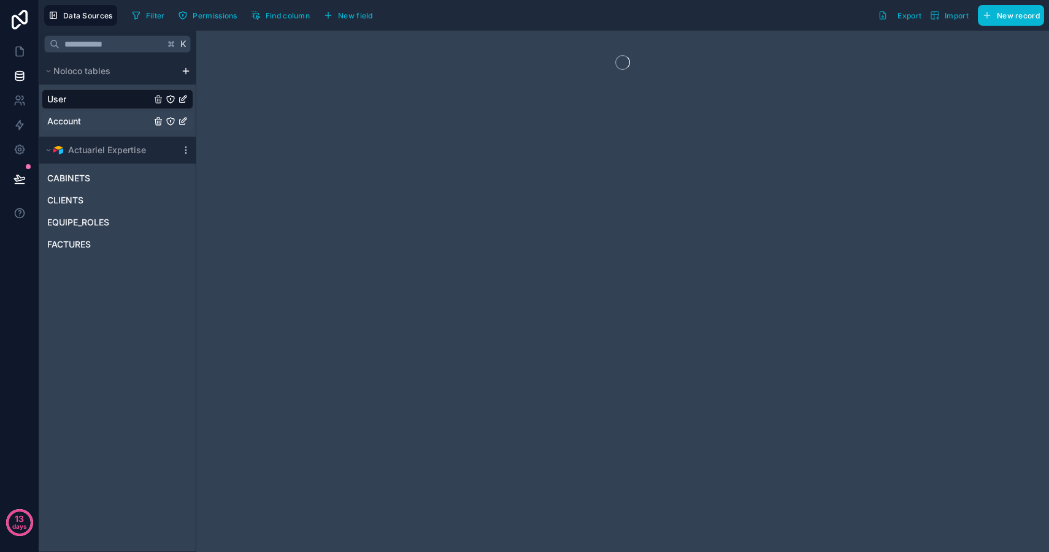
click at [93, 123] on link "Account" at bounding box center [99, 121] width 104 height 12
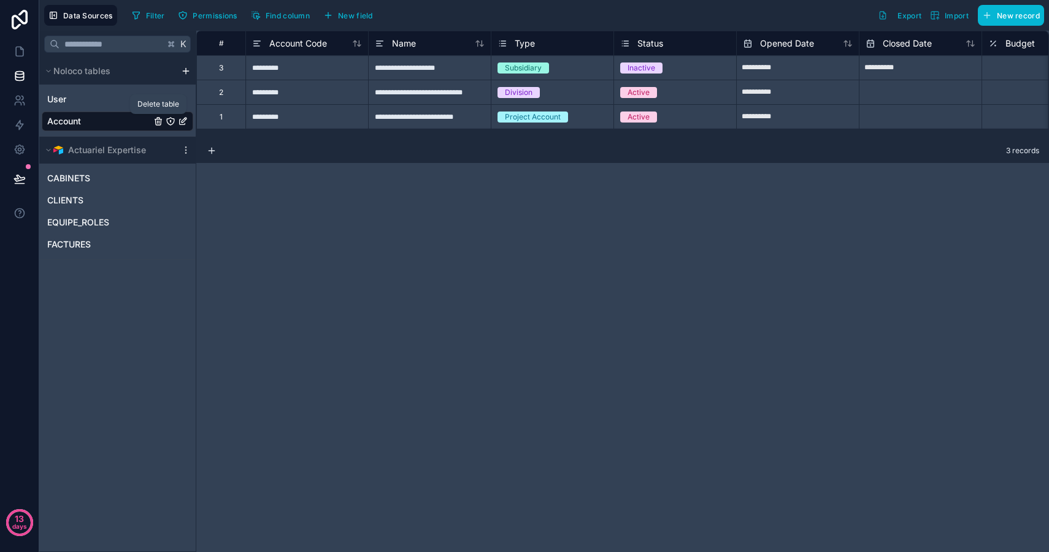
click at [156, 123] on icon "Account" at bounding box center [158, 122] width 10 height 10
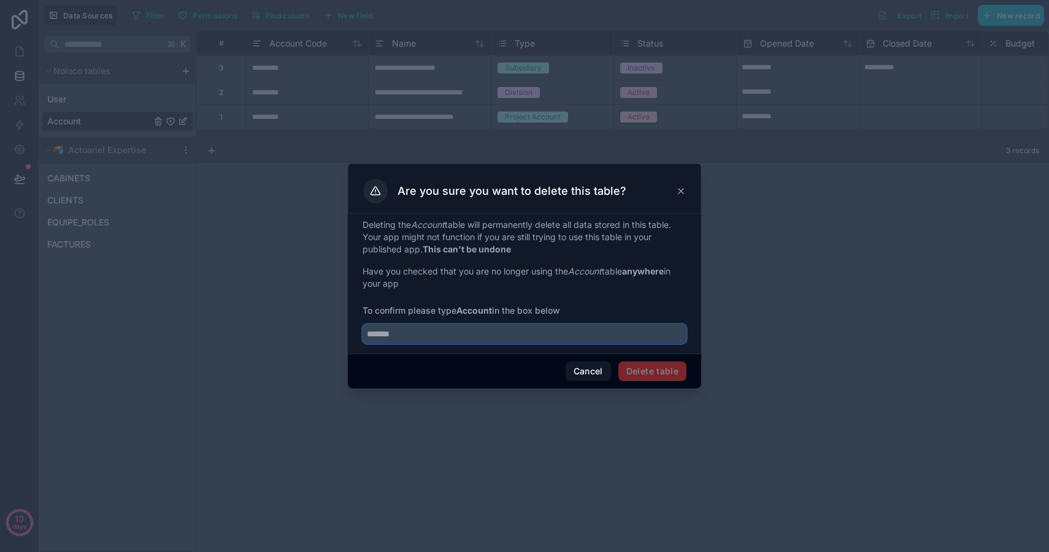
click at [451, 343] on input "text" at bounding box center [524, 334] width 324 height 20
type input "*******"
click at [650, 376] on button "Delete table" at bounding box center [652, 372] width 68 height 20
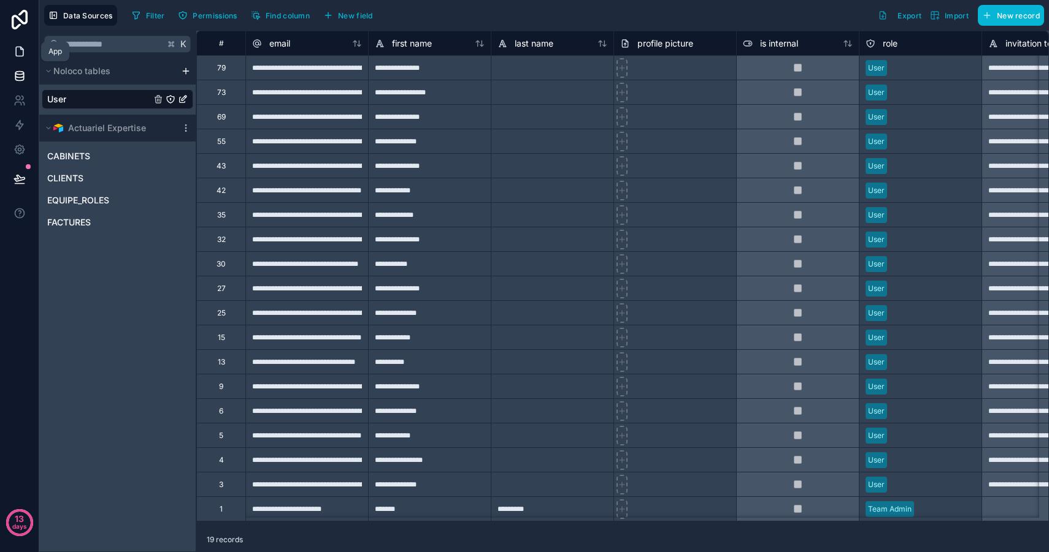
click at [23, 52] on icon at bounding box center [19, 51] width 7 height 9
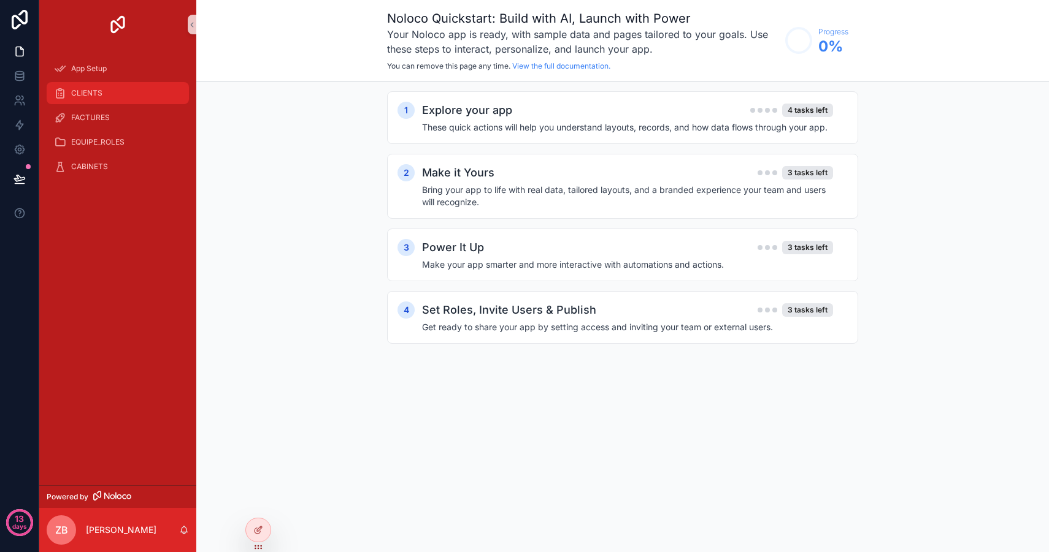
click at [111, 96] on div "CLIENTS" at bounding box center [118, 93] width 128 height 20
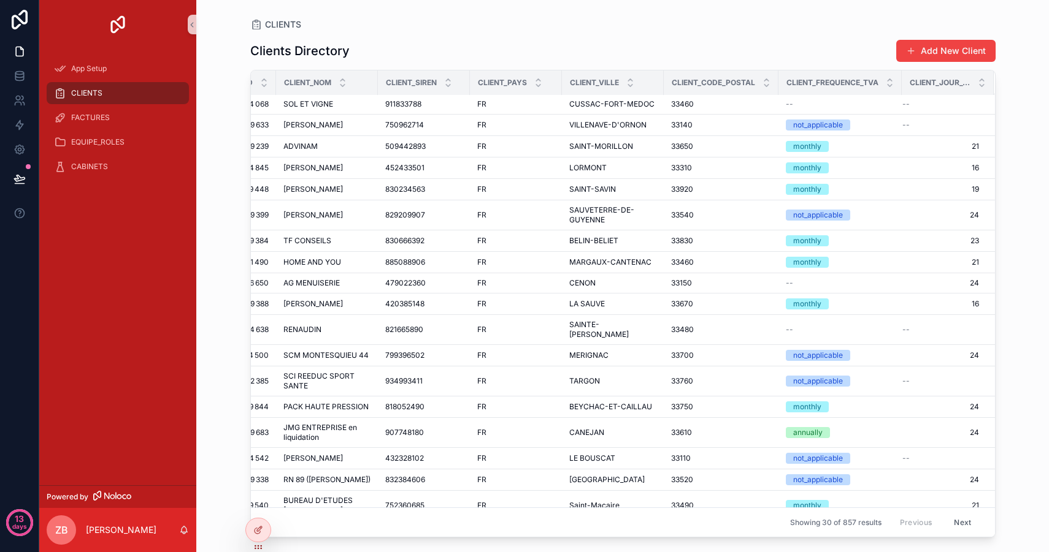
scroll to position [1, 0]
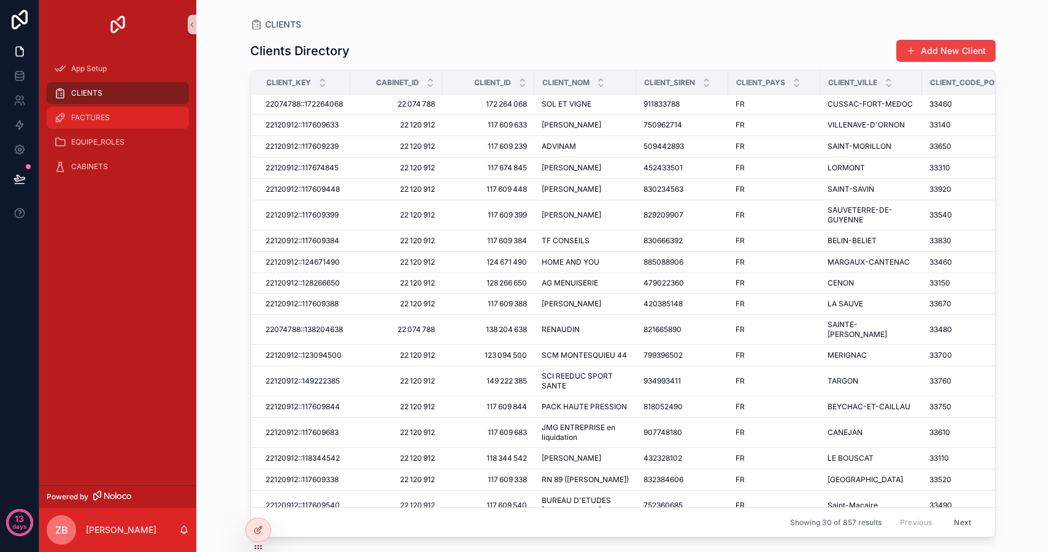
click at [82, 117] on span "FACTURES" at bounding box center [90, 118] width 39 height 10
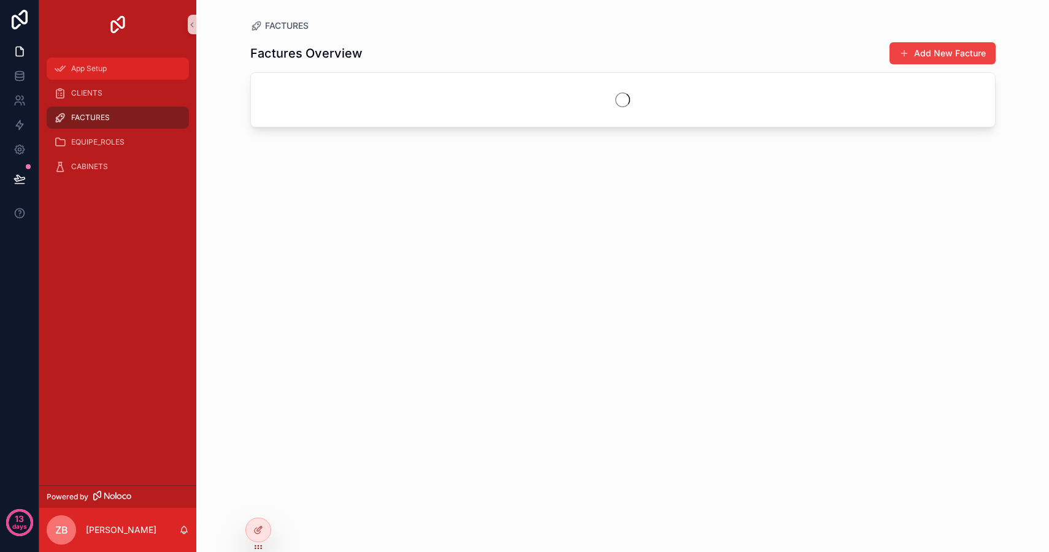
click at [102, 69] on span "App Setup" at bounding box center [89, 69] width 36 height 10
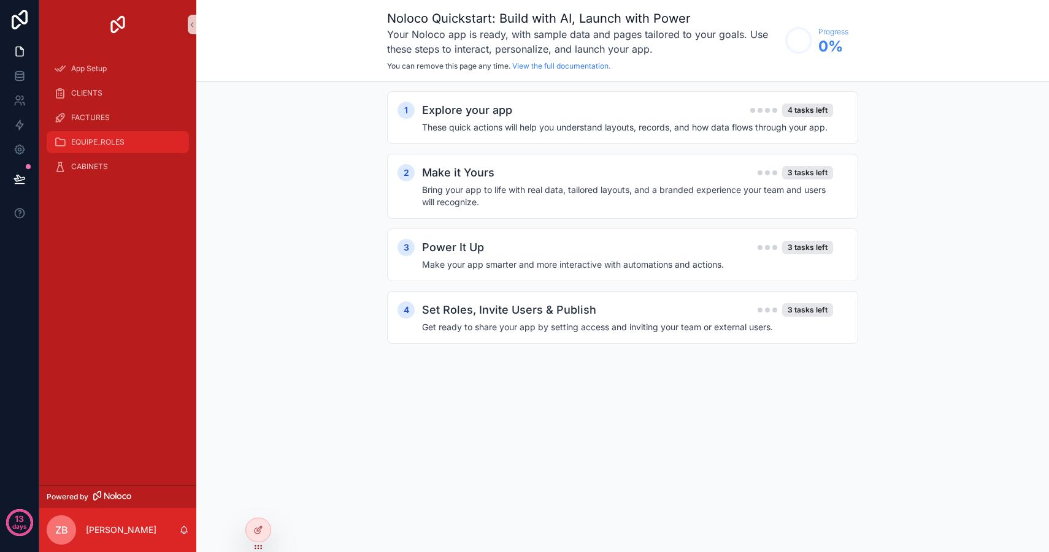
click at [95, 139] on span "EQUIPE_ROLES" at bounding box center [97, 142] width 53 height 10
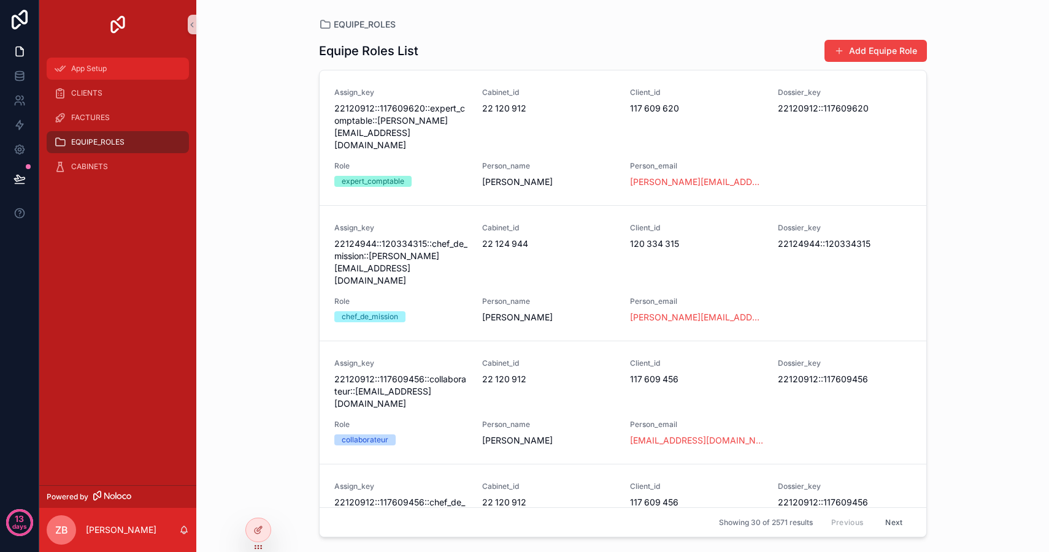
click at [109, 71] on div "App Setup" at bounding box center [118, 69] width 128 height 20
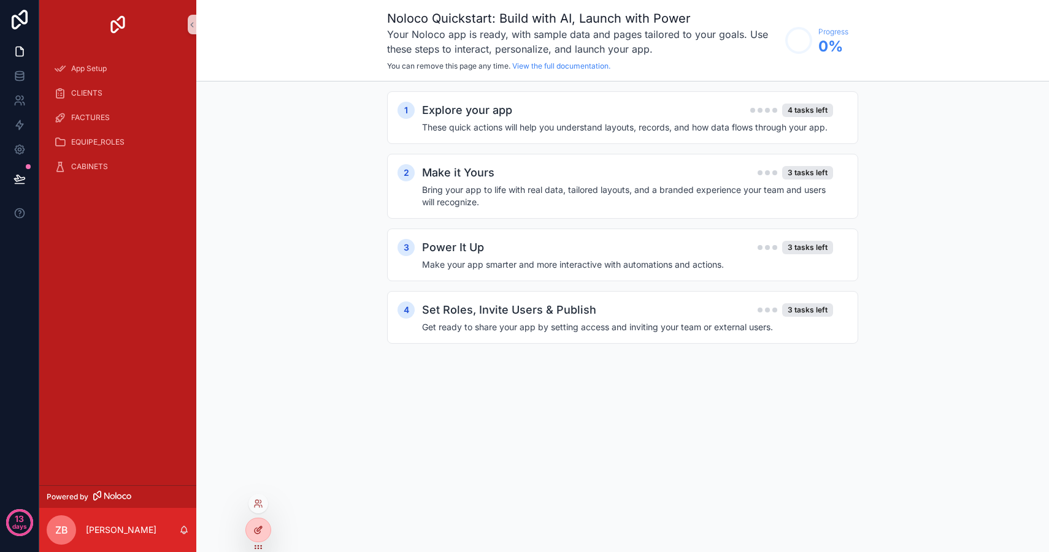
click at [258, 529] on icon at bounding box center [258, 531] width 10 height 10
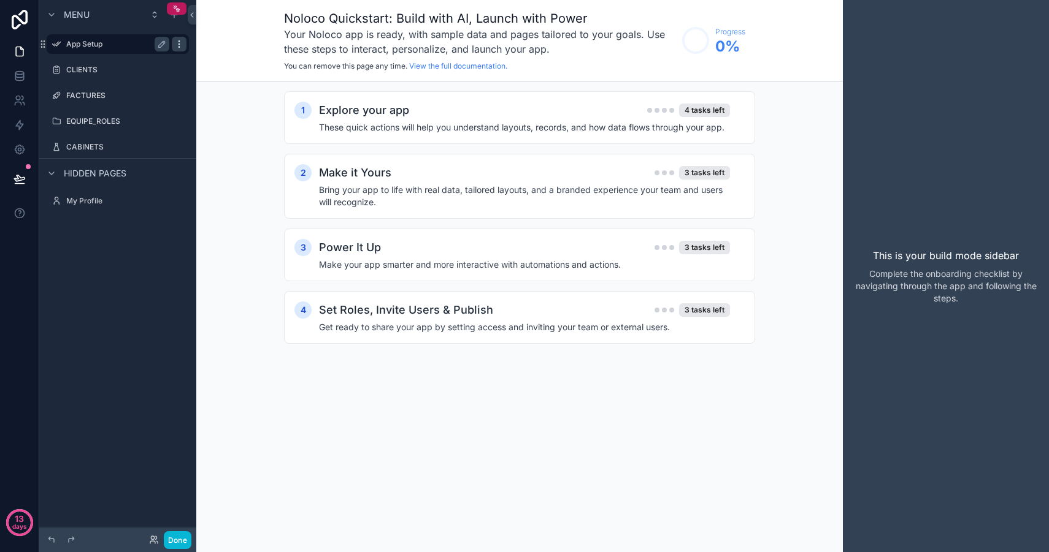
click at [175, 45] on icon "scrollable content" at bounding box center [179, 44] width 10 height 10
click at [225, 51] on span "Remove" at bounding box center [234, 53] width 32 height 12
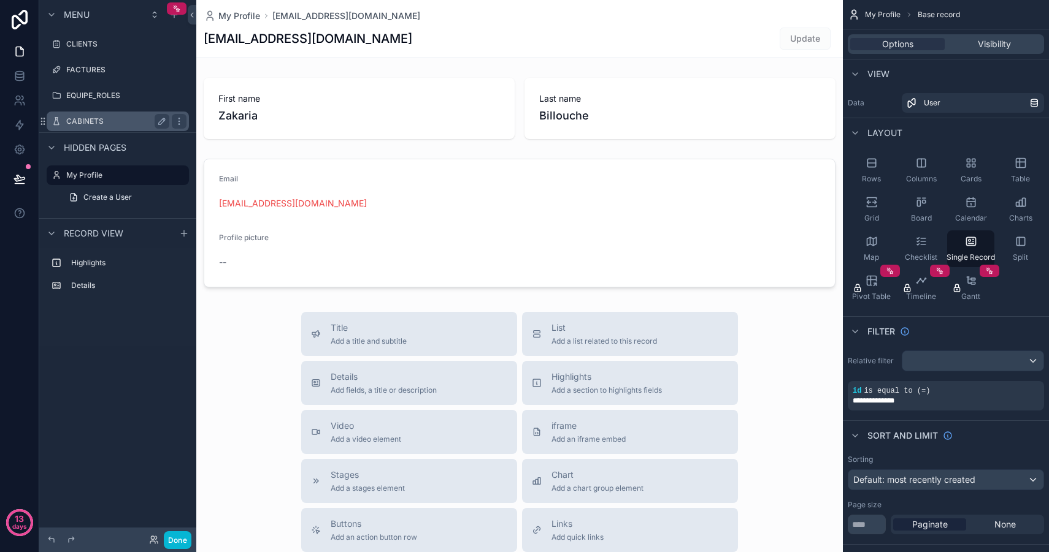
click at [118, 121] on label "CABINETS" at bounding box center [115, 122] width 98 height 10
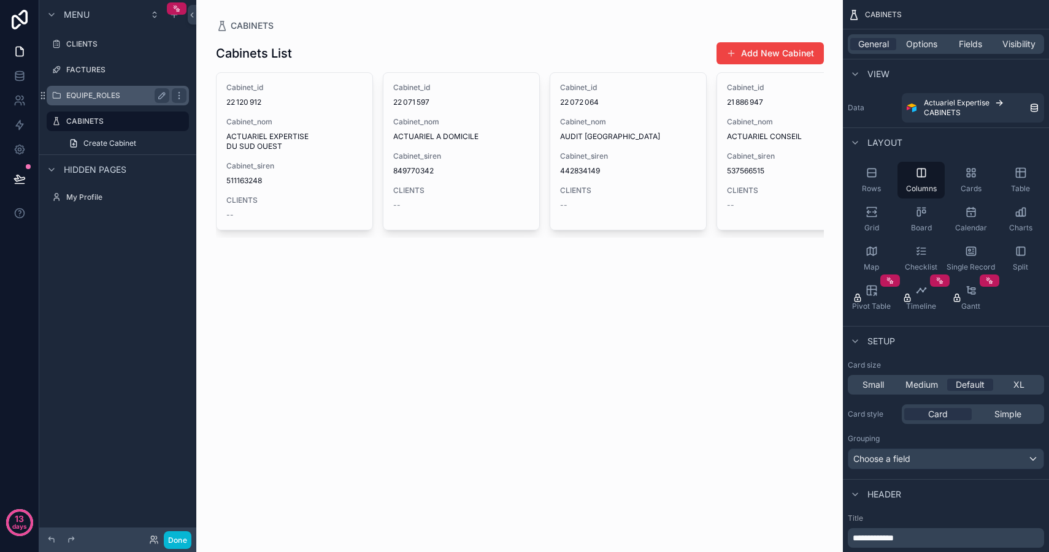
click at [102, 99] on label "EQUIPE_ROLES" at bounding box center [115, 96] width 98 height 10
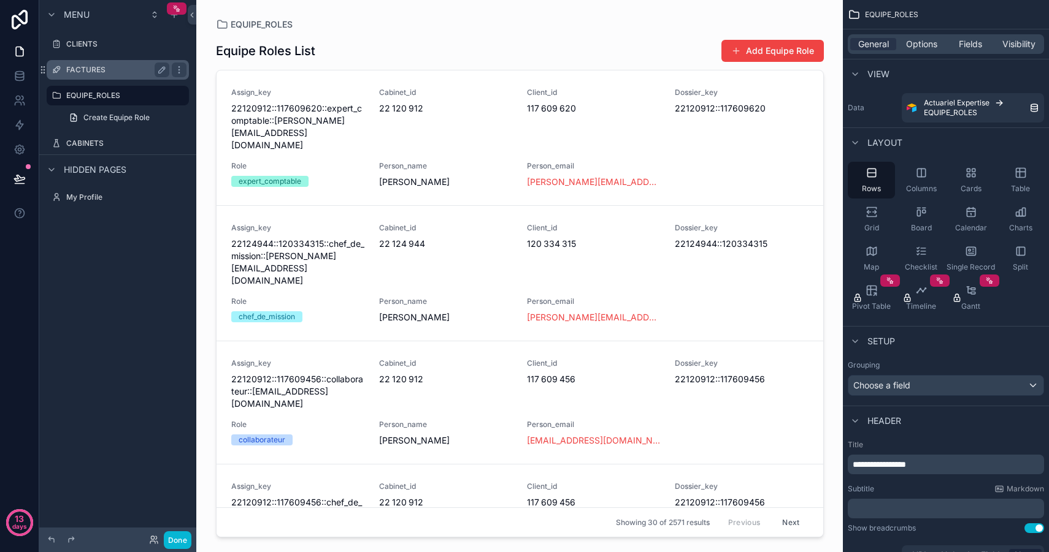
click at [111, 72] on label "FACTURES" at bounding box center [115, 70] width 98 height 10
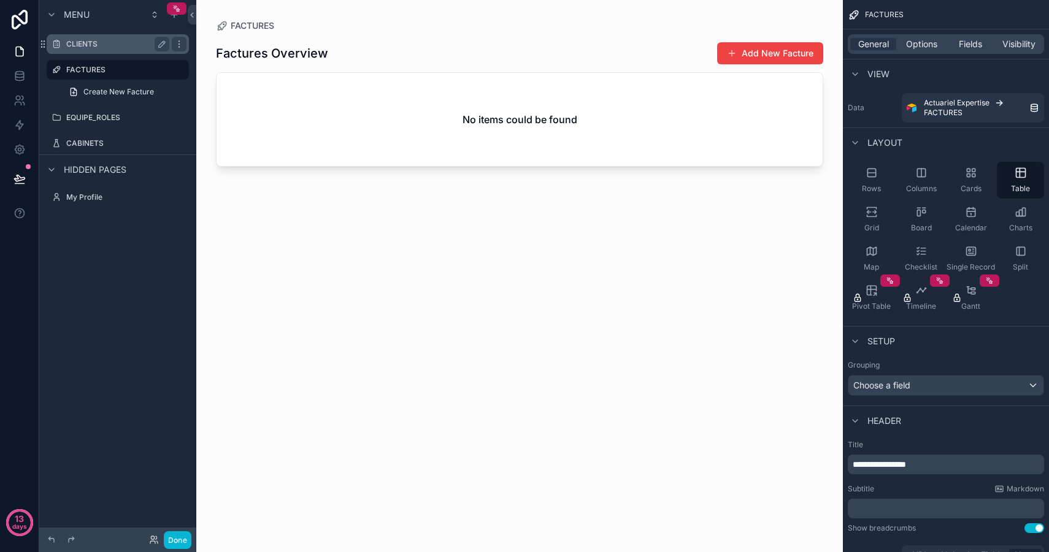
click at [85, 37] on div "CLIENTS" at bounding box center [117, 44] width 103 height 15
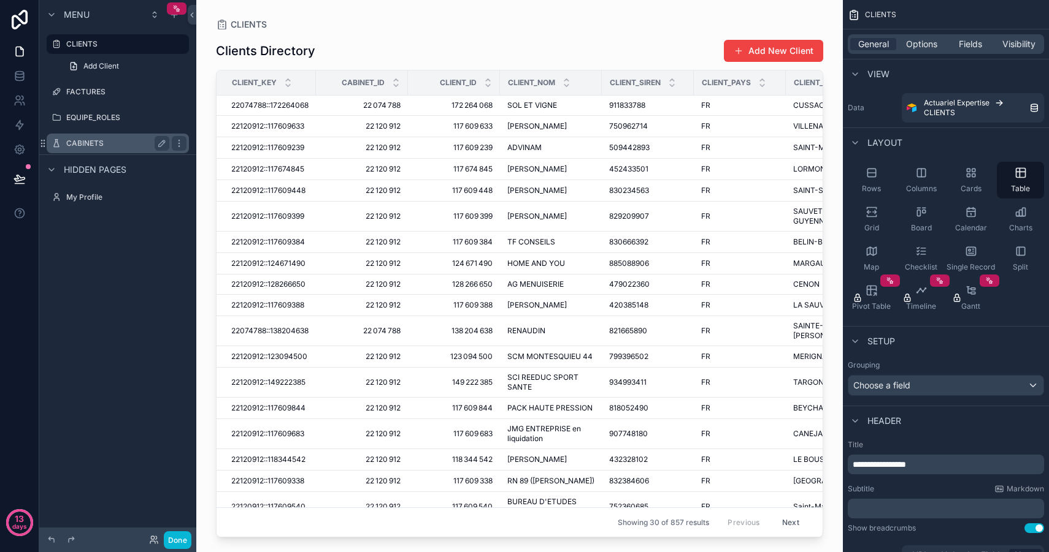
click at [90, 148] on div "CABINETS" at bounding box center [117, 143] width 103 height 15
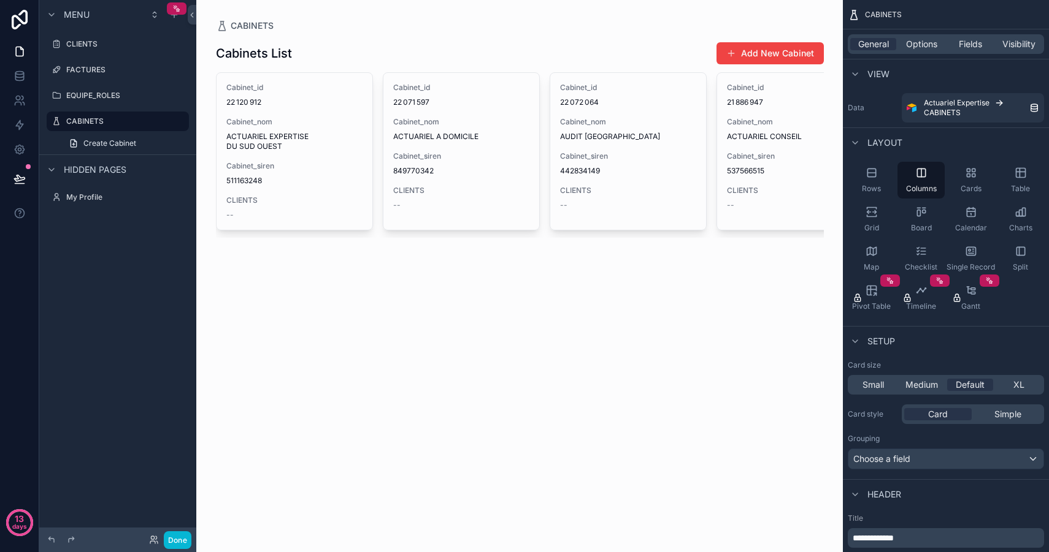
drag, startPoint x: 511, startPoint y: 242, endPoint x: 705, endPoint y: 240, distance: 194.4
click at [705, 240] on div "scrollable content" at bounding box center [519, 138] width 627 height 277
click at [954, 167] on div "Cards" at bounding box center [970, 180] width 47 height 37
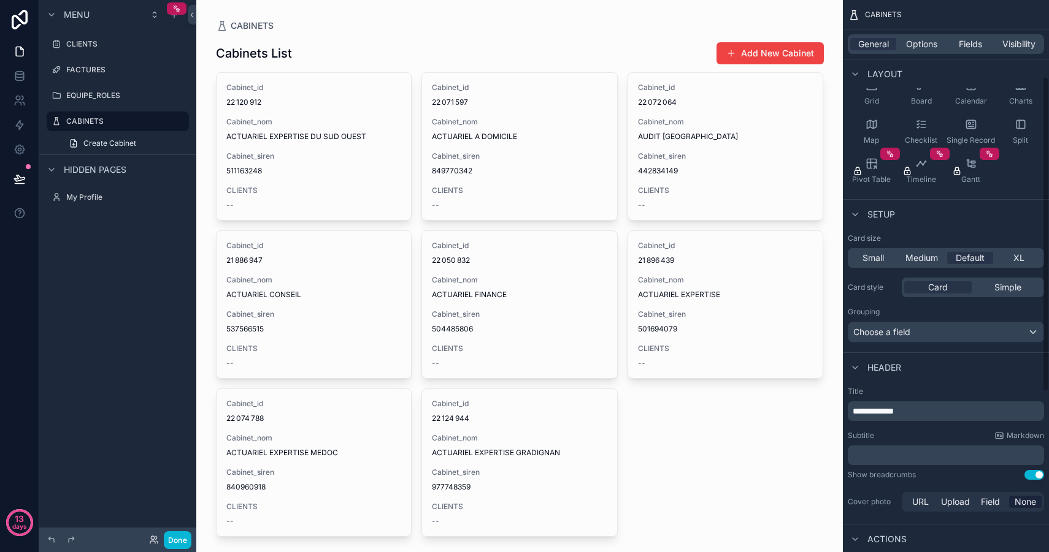
scroll to position [135, 0]
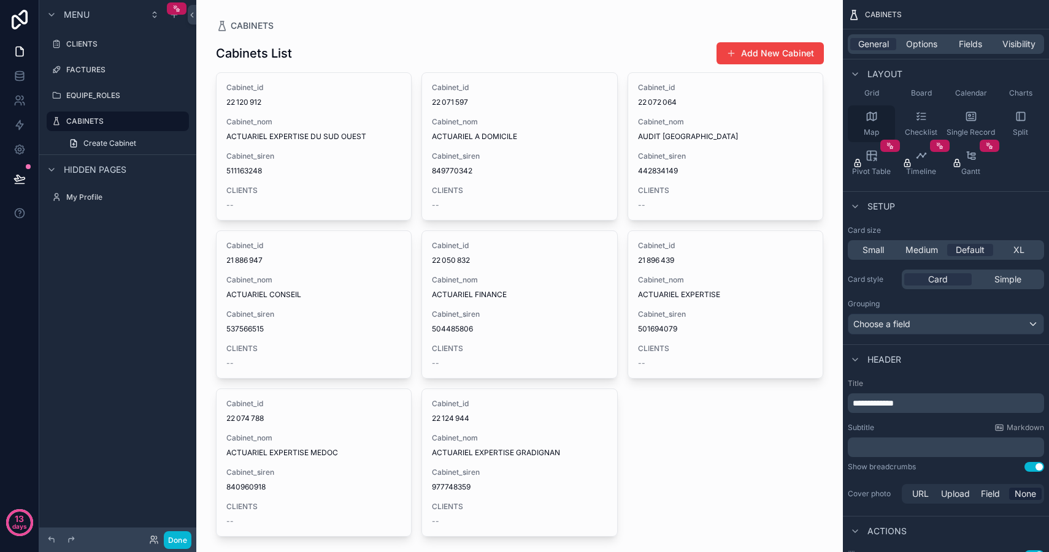
click at [863, 121] on div "Map" at bounding box center [870, 123] width 47 height 37
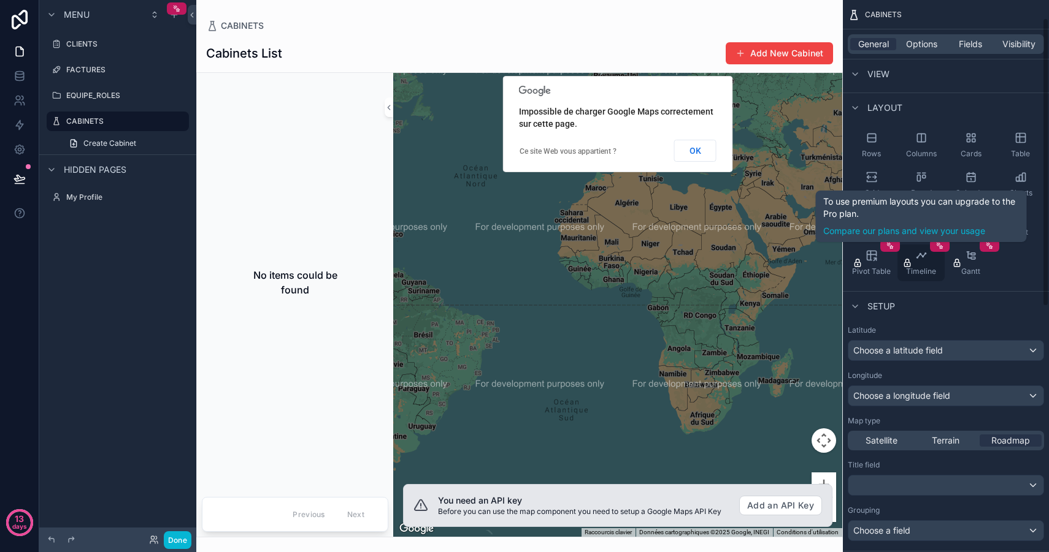
scroll to position [27, 0]
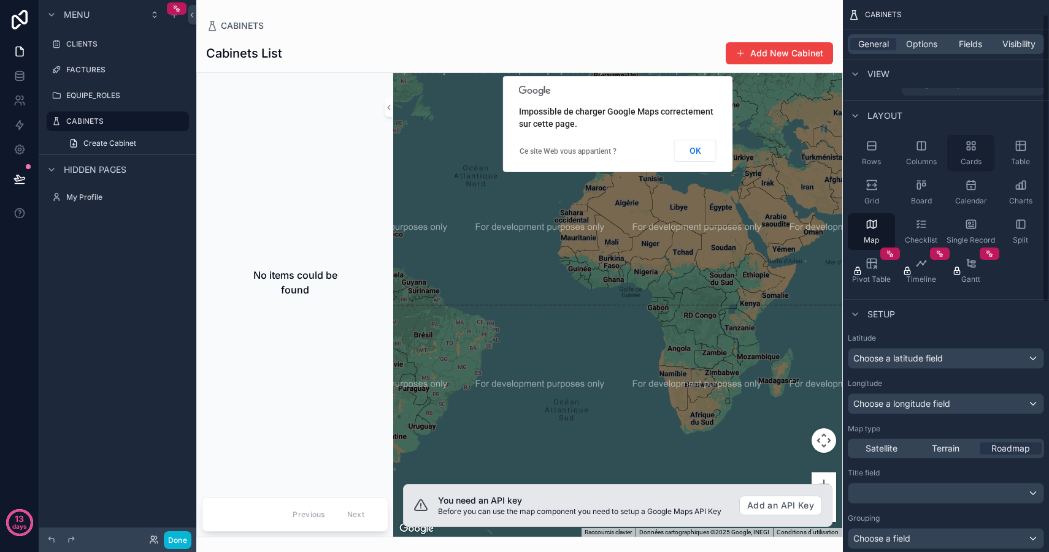
click at [963, 143] on div "Cards" at bounding box center [970, 153] width 47 height 37
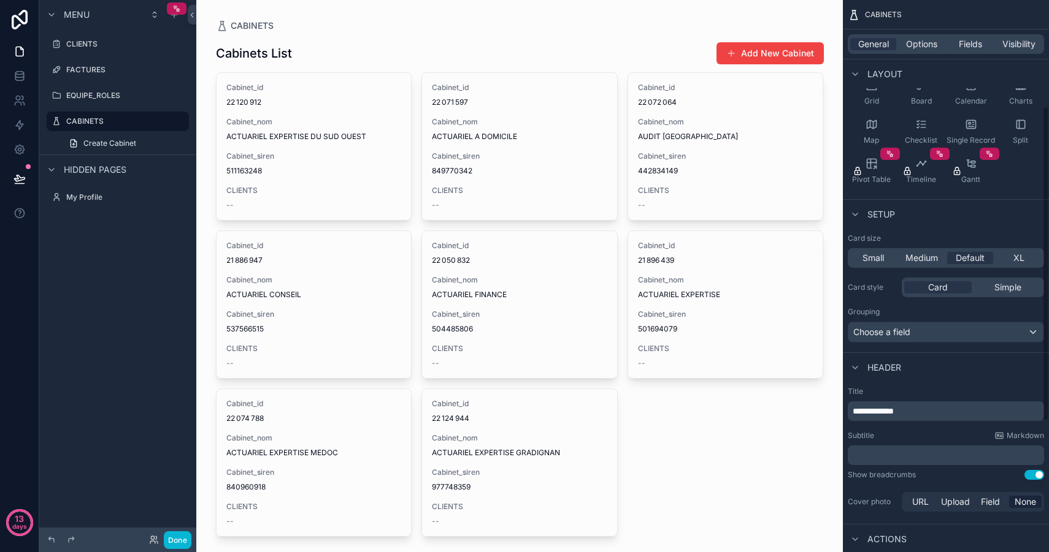
scroll to position [186, 0]
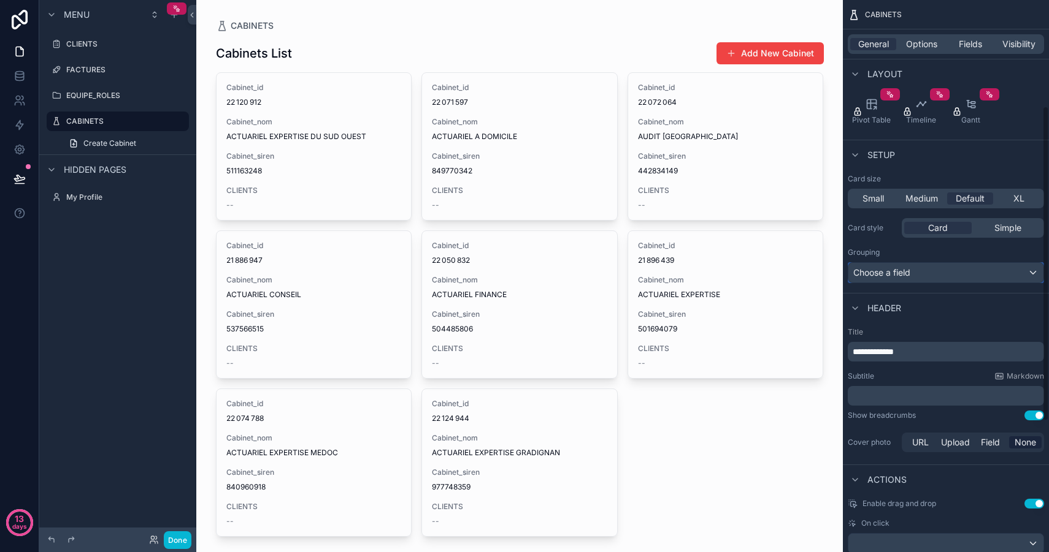
click at [903, 273] on span "Choose a field" at bounding box center [881, 272] width 57 height 10
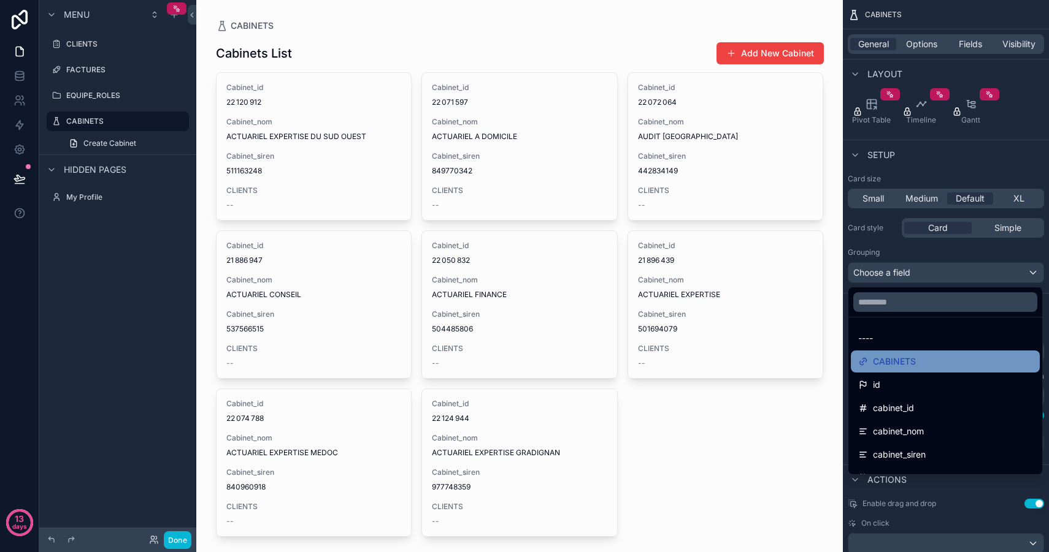
click at [901, 362] on span "CABINETS" at bounding box center [894, 361] width 43 height 15
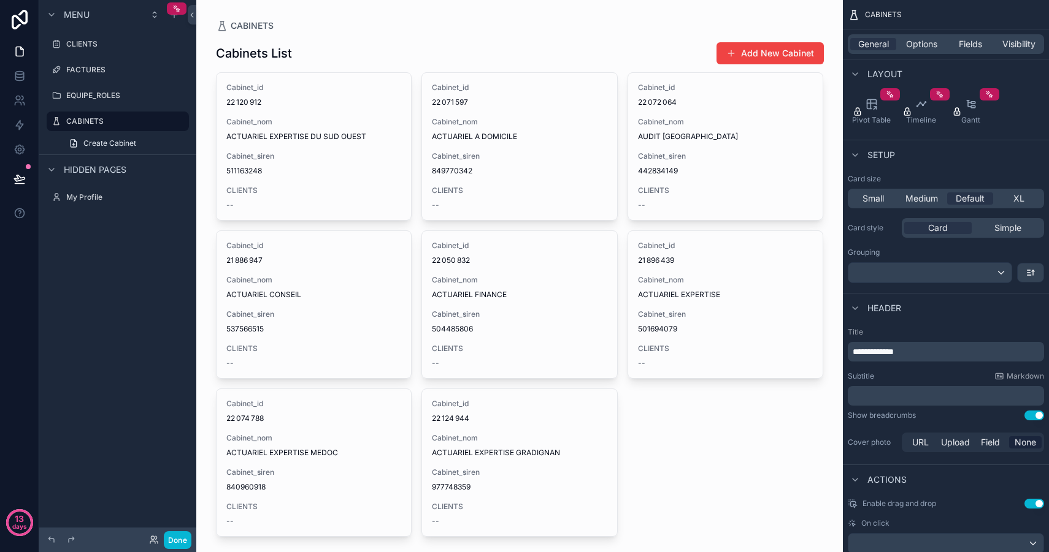
click at [924, 356] on p "**********" at bounding box center [946, 352] width 189 height 12
click at [904, 377] on div "Subtitle Markdown" at bounding box center [945, 377] width 196 height 10
click at [896, 270] on div "scrollable content" at bounding box center [929, 273] width 163 height 20
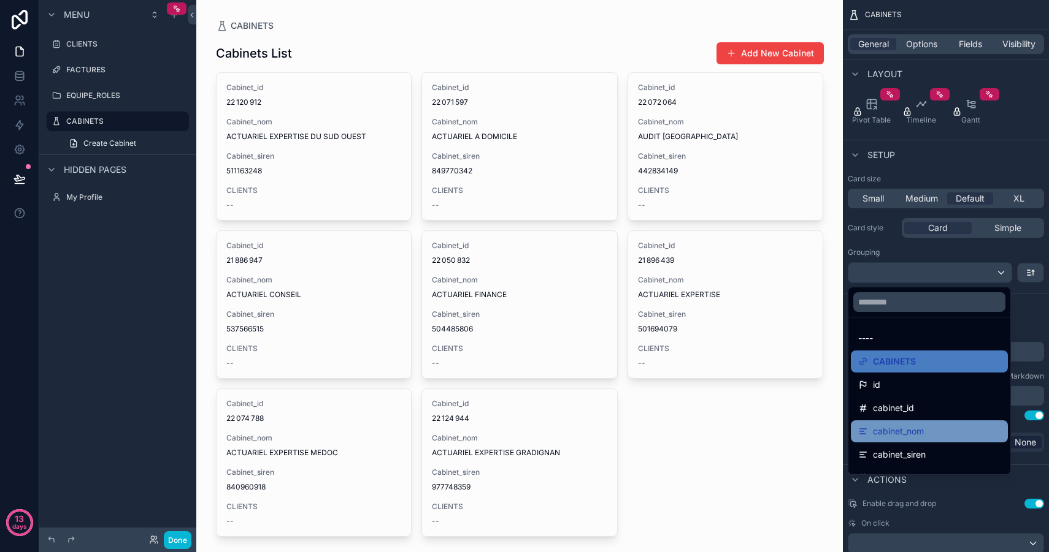
click at [917, 435] on span "cabinet_nom" at bounding box center [898, 431] width 51 height 15
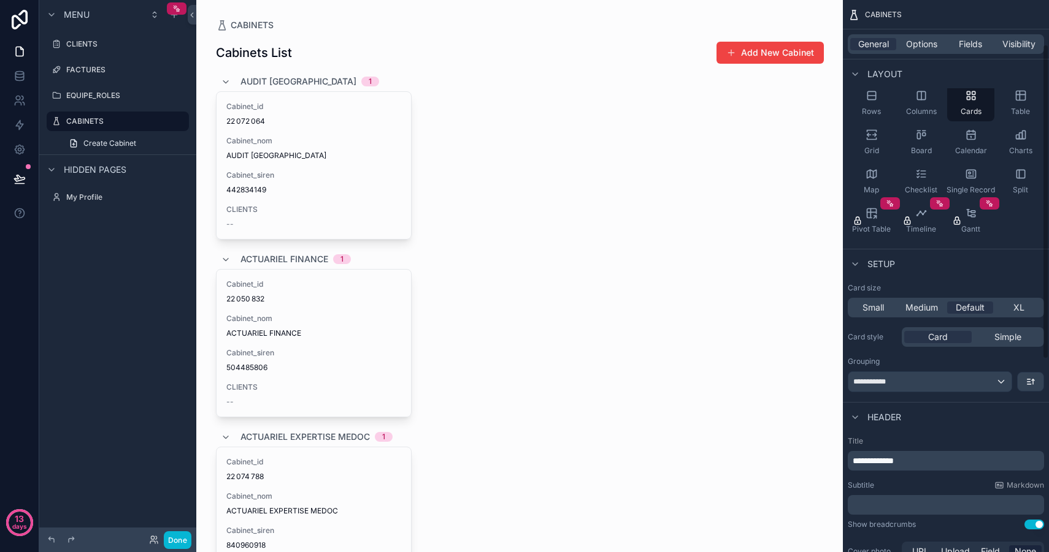
scroll to position [0, 0]
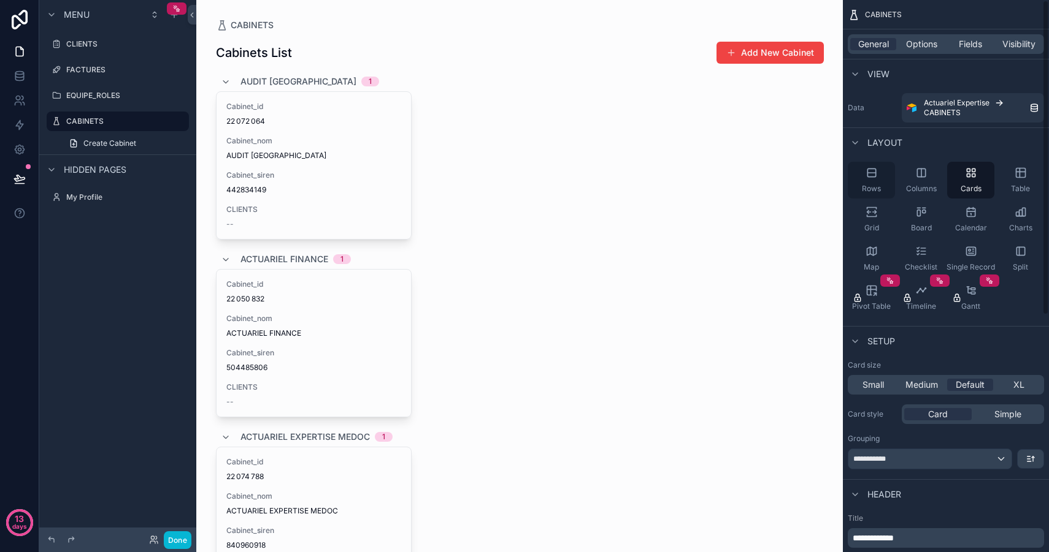
click at [866, 180] on div "Rows" at bounding box center [870, 180] width 47 height 37
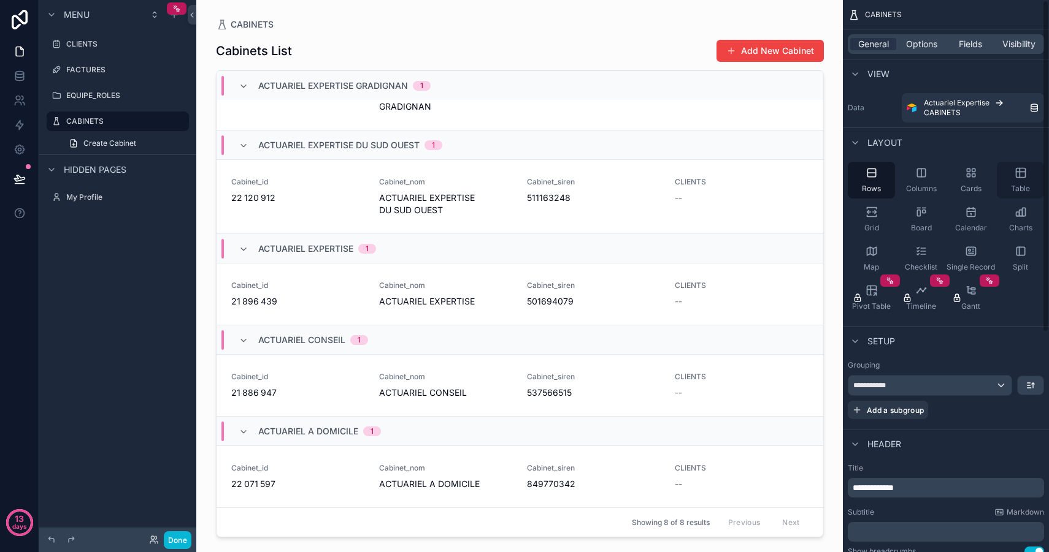
click at [1023, 174] on icon "scrollable content" at bounding box center [1020, 173] width 12 height 12
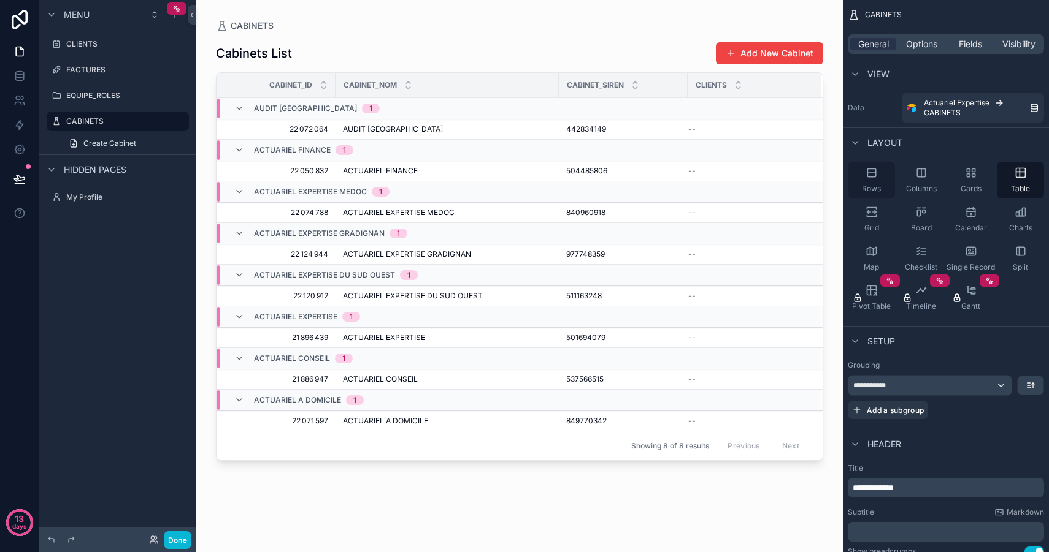
click at [871, 177] on icon "scrollable content" at bounding box center [871, 173] width 12 height 12
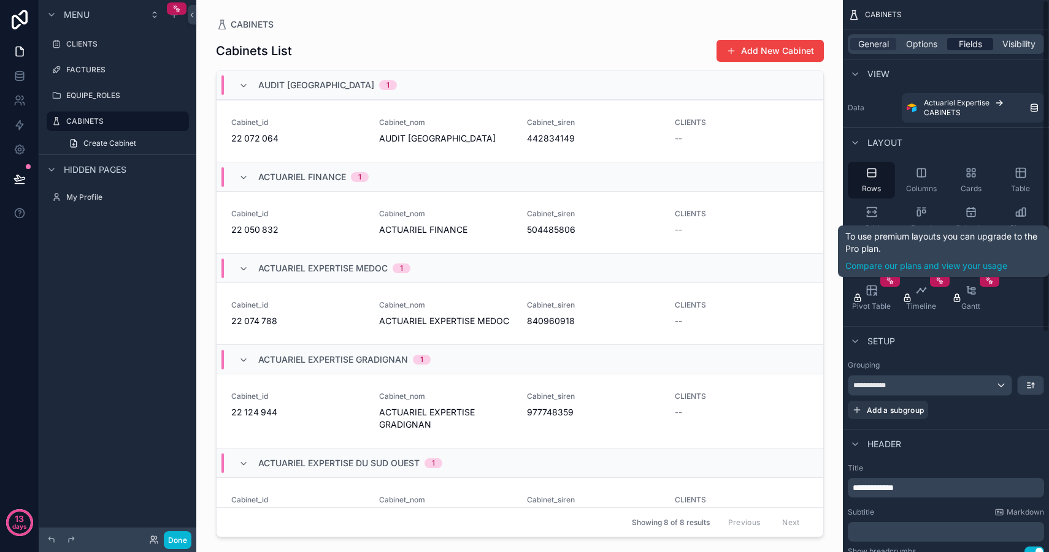
scroll to position [1, 0]
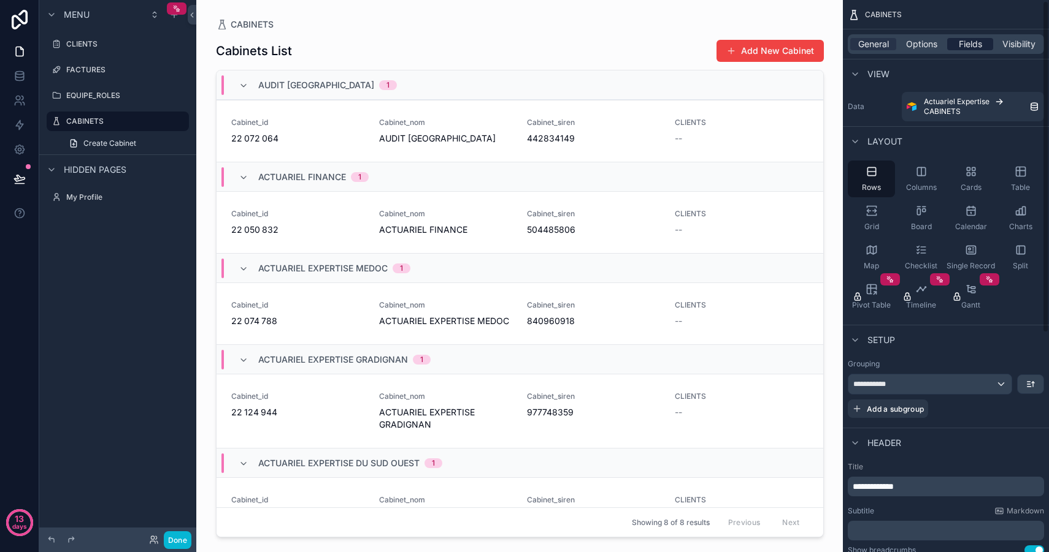
click at [967, 46] on span "Fields" at bounding box center [969, 44] width 23 height 12
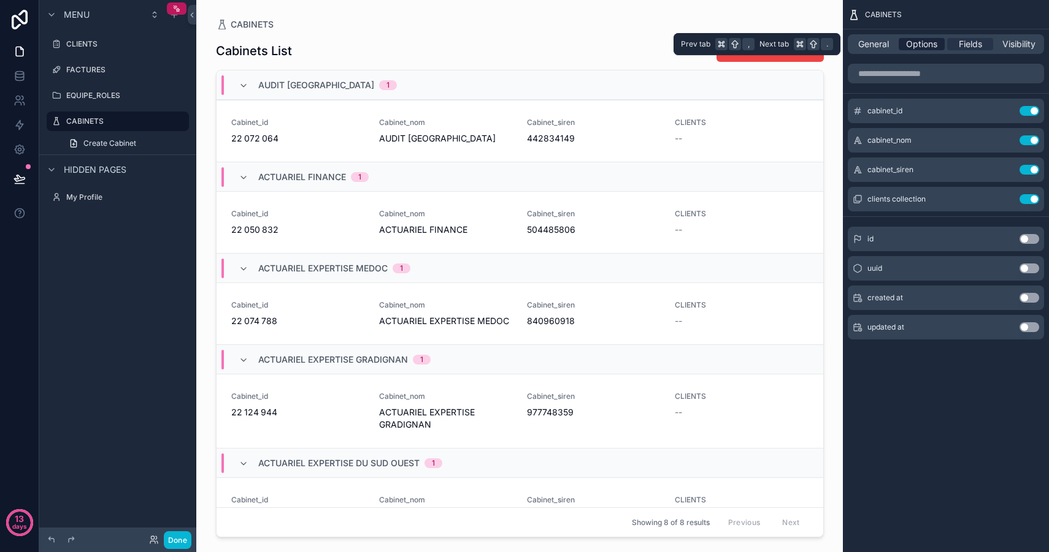
click at [912, 43] on span "Options" at bounding box center [921, 44] width 31 height 12
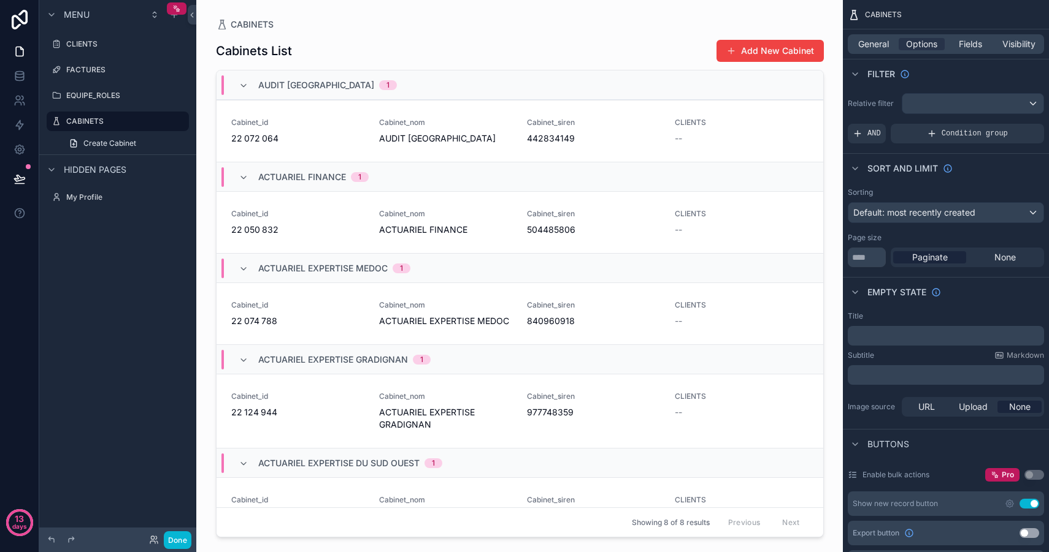
click at [472, 46] on div "Cabinets List Add New Cabinet" at bounding box center [520, 50] width 608 height 23
click at [114, 93] on label "EQUIPE_ROLES" at bounding box center [115, 96] width 98 height 10
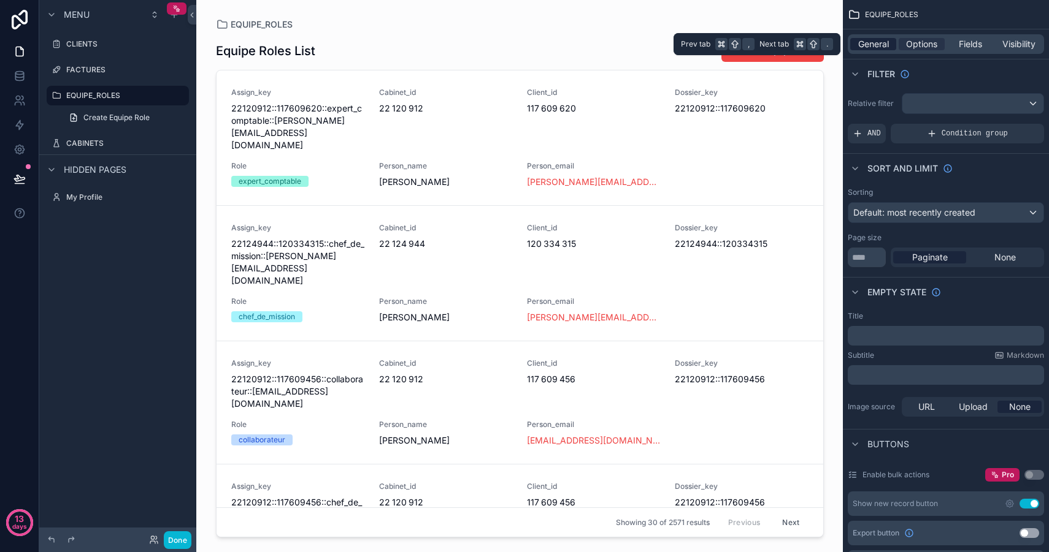
click at [882, 47] on span "General" at bounding box center [873, 44] width 31 height 12
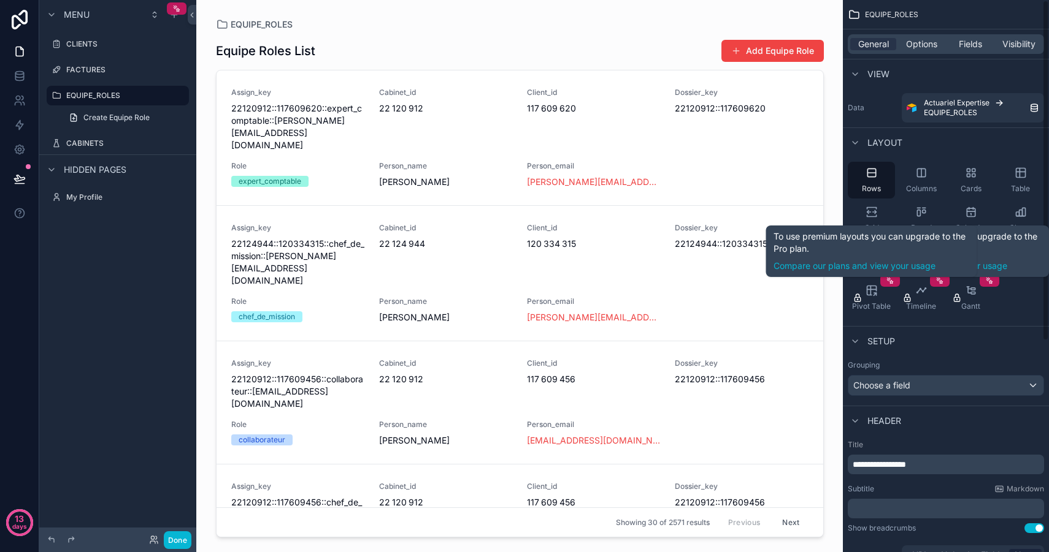
scroll to position [1, 0]
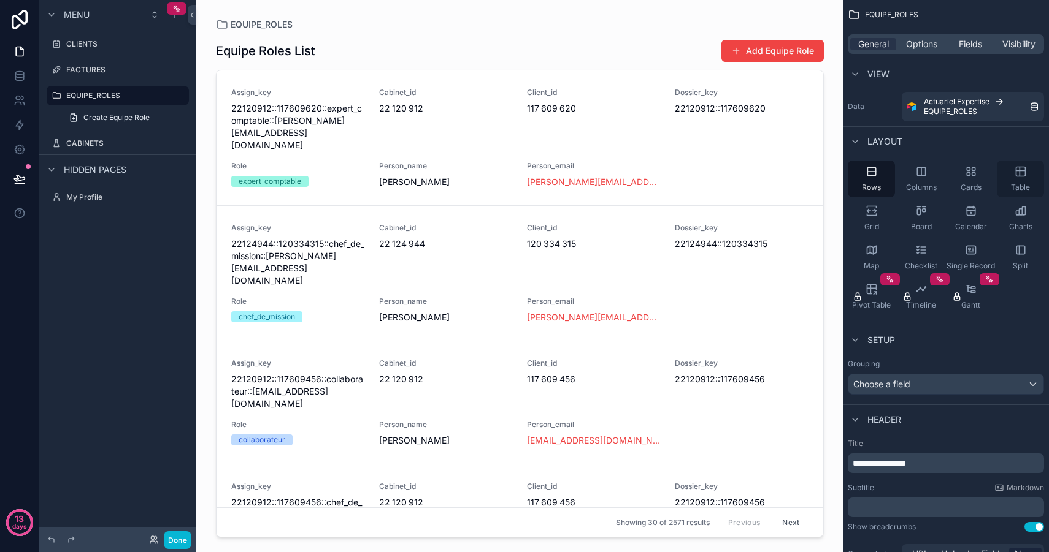
click at [1025, 168] on icon "scrollable content" at bounding box center [1020, 172] width 12 height 12
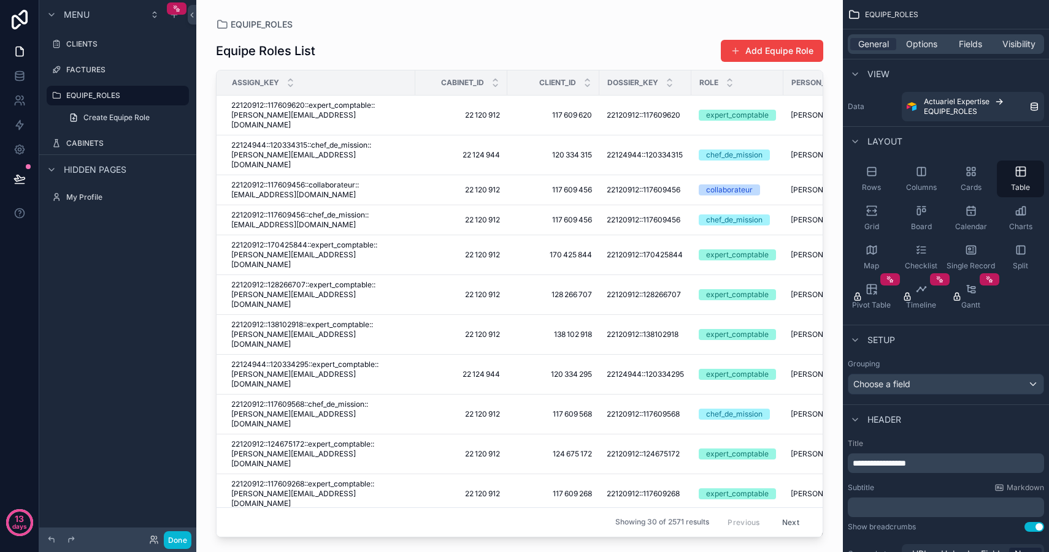
scroll to position [20, 0]
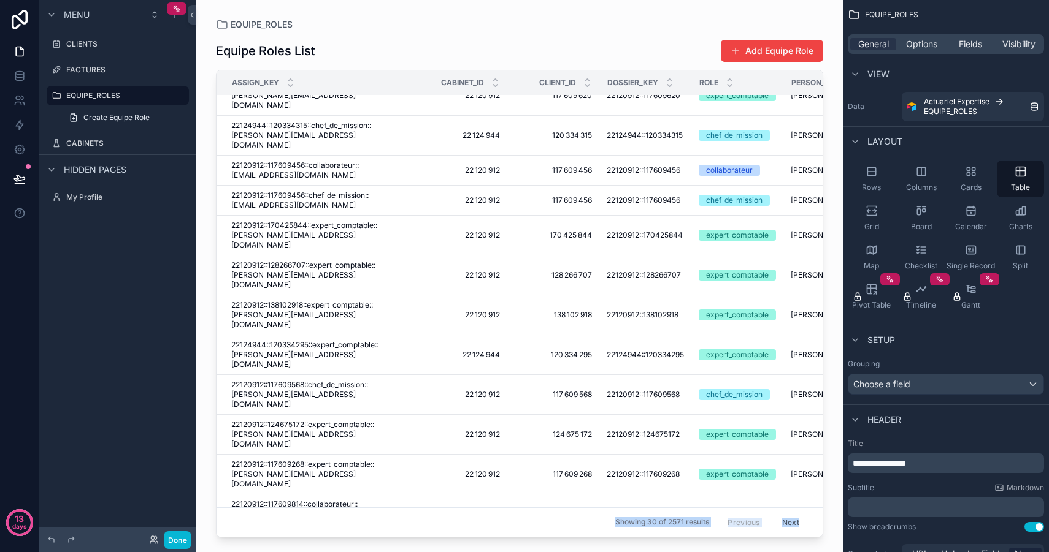
drag, startPoint x: 472, startPoint y: 533, endPoint x: 438, endPoint y: 506, distance: 43.7
click at [438, 506] on div "EQUIPE_ROLES Equipe Roles List Add Equipe Role Assign_key Cabinet_id Client_id …" at bounding box center [519, 269] width 646 height 538
click at [438, 508] on div "Showing 30 of 2571 results Previous Next" at bounding box center [519, 522] width 606 height 29
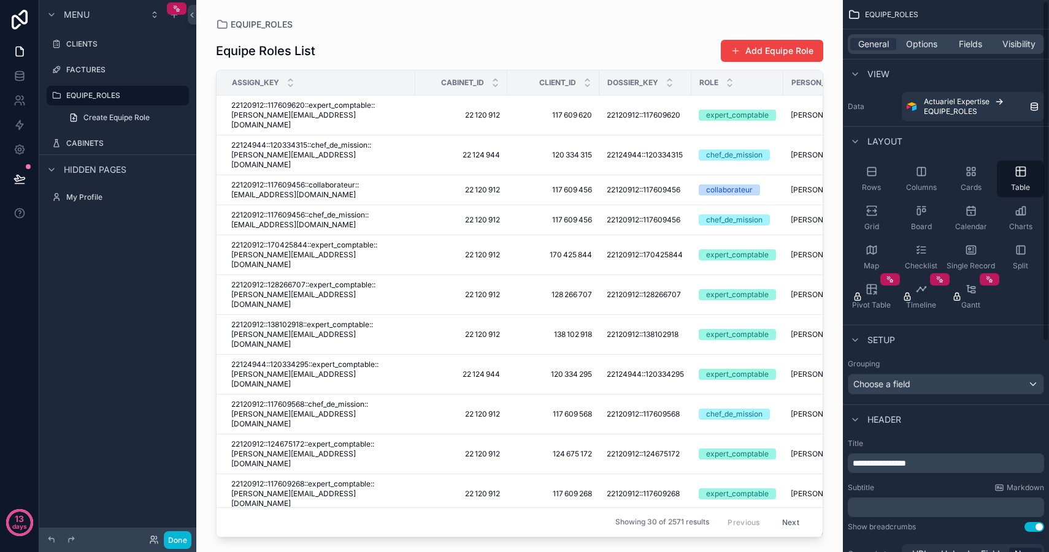
click at [920, 32] on div "General Options Fields Visibility" at bounding box center [946, 43] width 206 height 29
click at [922, 37] on div "General Options Fields Visibility" at bounding box center [945, 44] width 196 height 20
click at [974, 42] on span "Fields" at bounding box center [969, 44] width 23 height 12
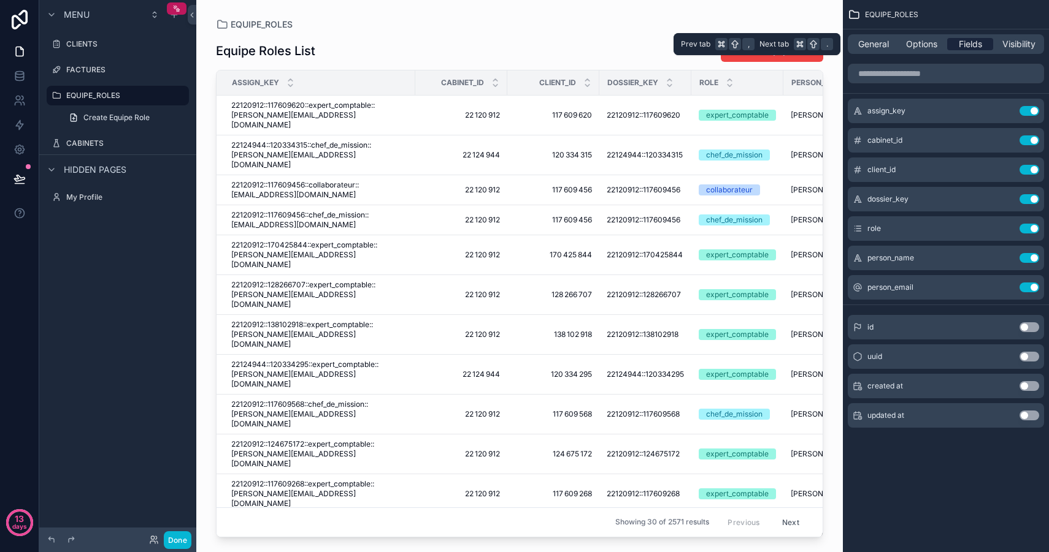
scroll to position [0, 0]
click at [1030, 105] on div "assign_key Use setting" at bounding box center [945, 111] width 196 height 25
click at [1031, 111] on button "Use setting" at bounding box center [1029, 111] width 20 height 10
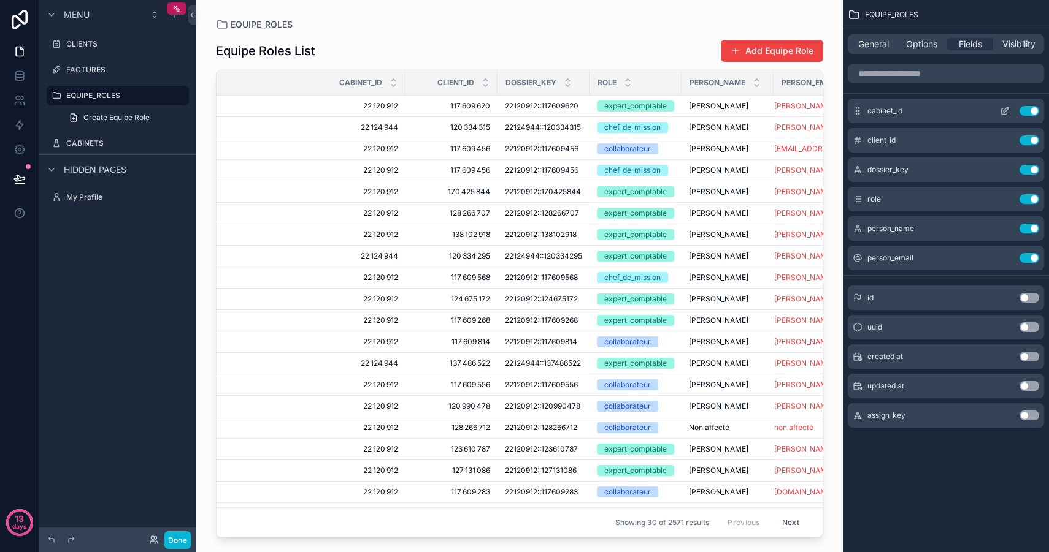
click at [1032, 109] on button "Use setting" at bounding box center [1029, 111] width 20 height 10
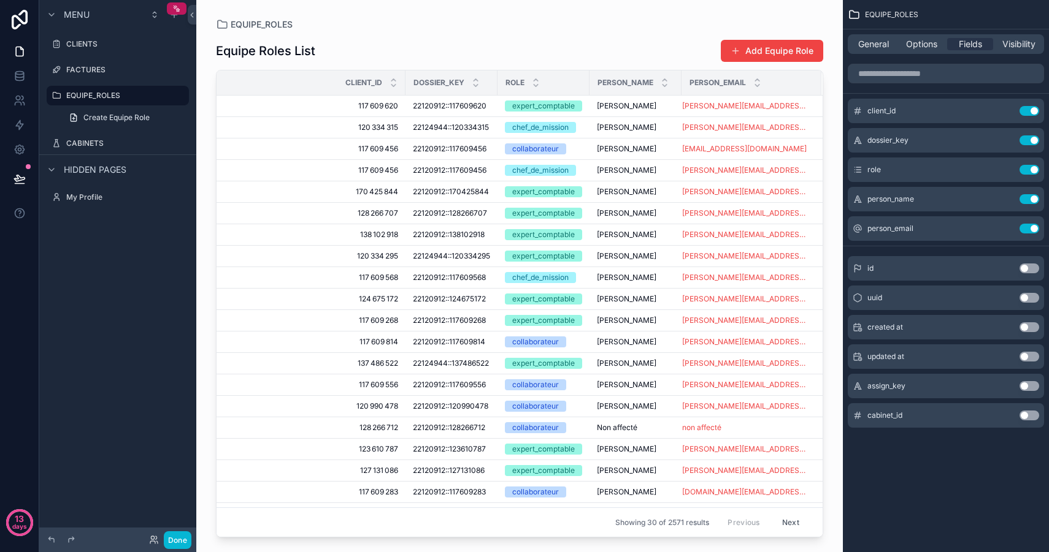
click at [1032, 109] on button "Use setting" at bounding box center [1029, 111] width 20 height 10
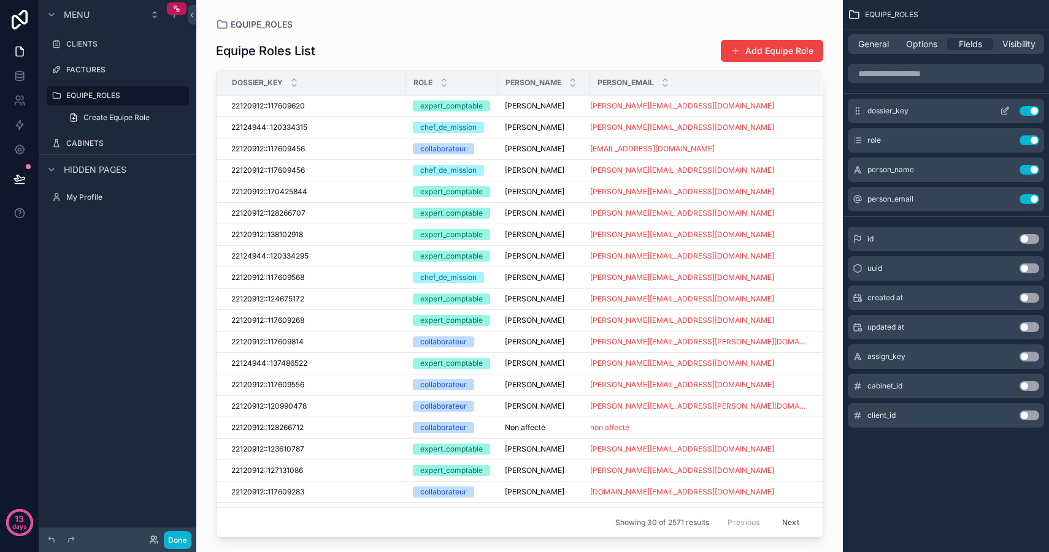
click at [1033, 112] on button "Use setting" at bounding box center [1029, 111] width 20 height 10
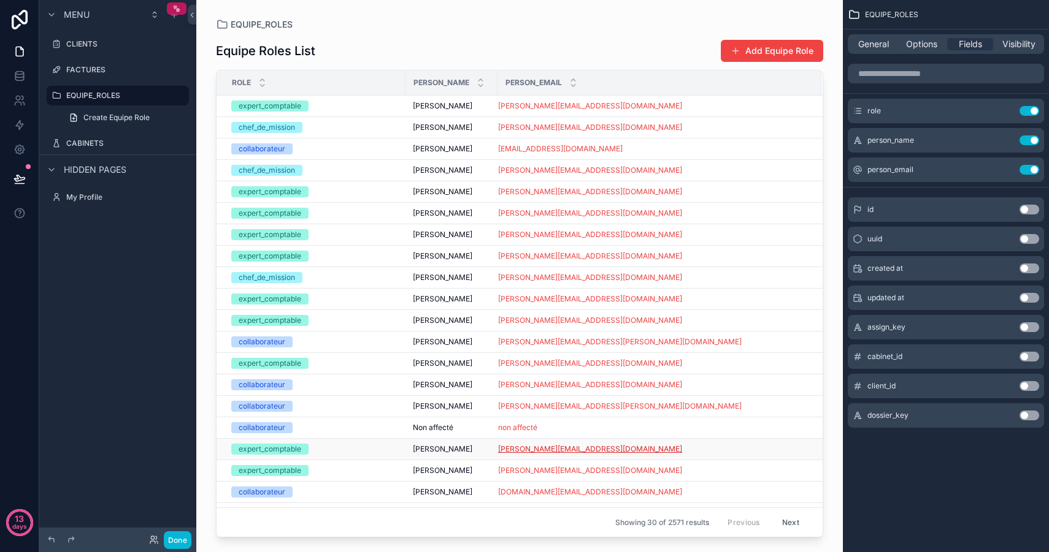
scroll to position [231, 0]
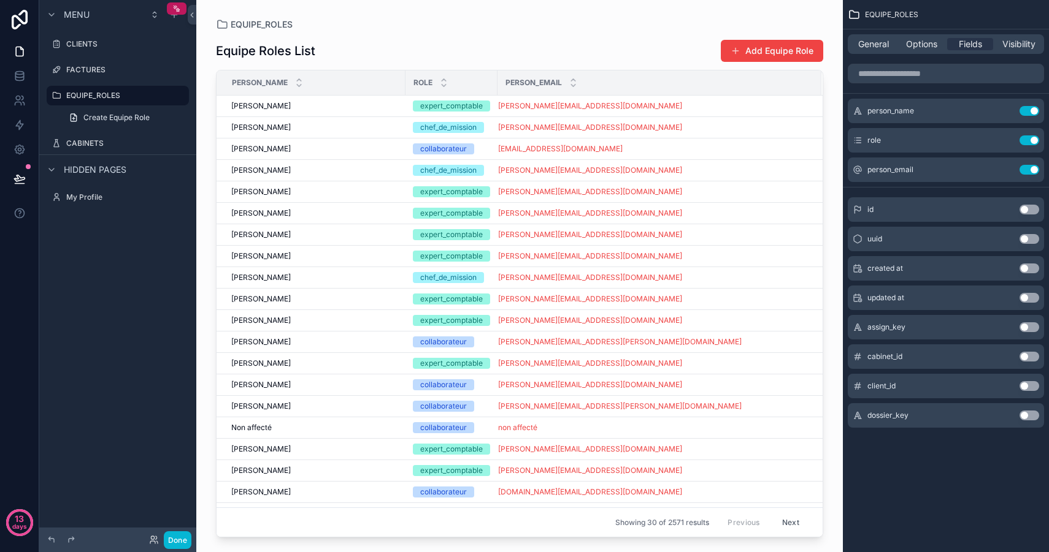
click at [1028, 416] on button "Use setting" at bounding box center [1029, 416] width 20 height 10
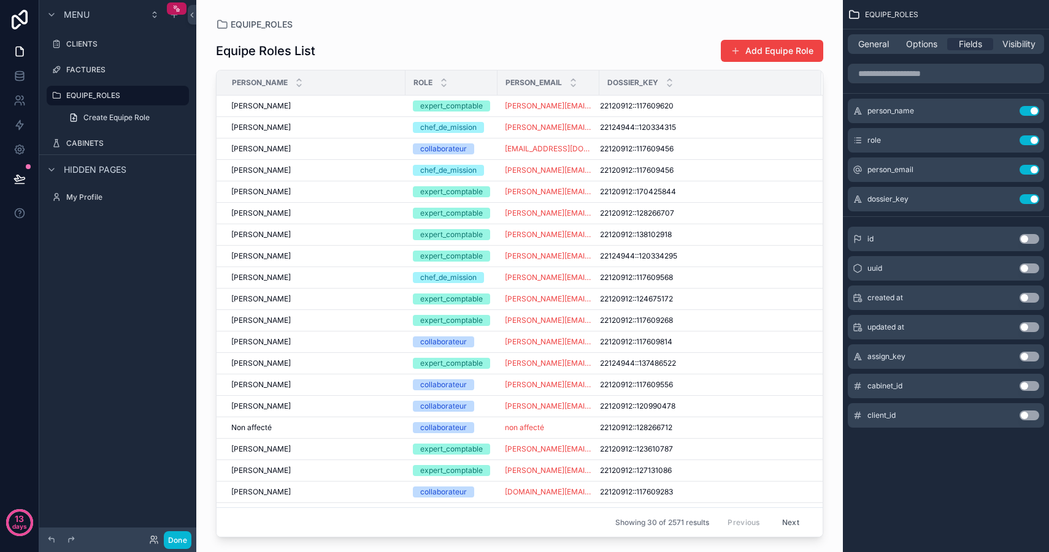
click at [1030, 416] on button "Use setting" at bounding box center [1029, 416] width 20 height 10
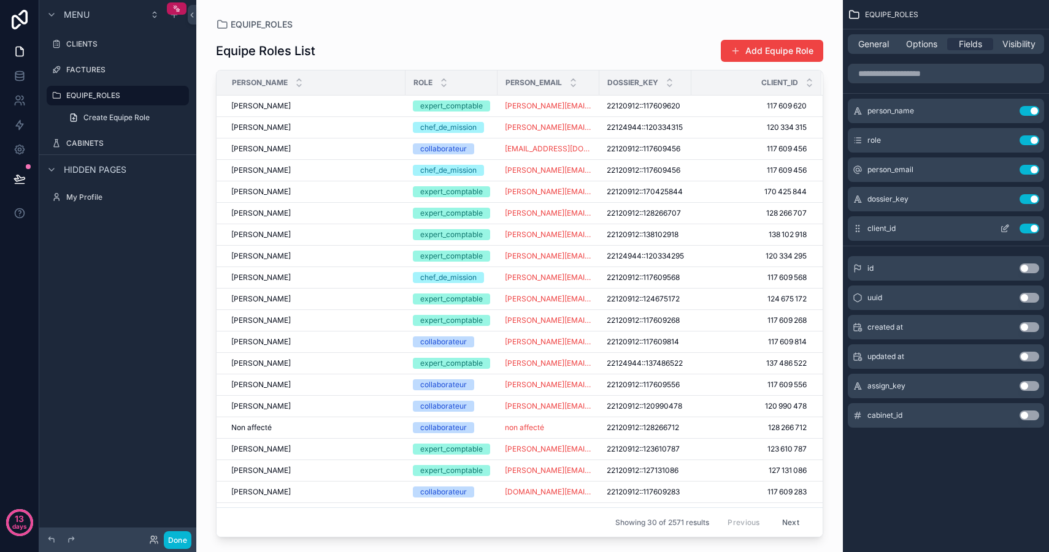
click at [1030, 229] on button "Use setting" at bounding box center [1029, 229] width 20 height 10
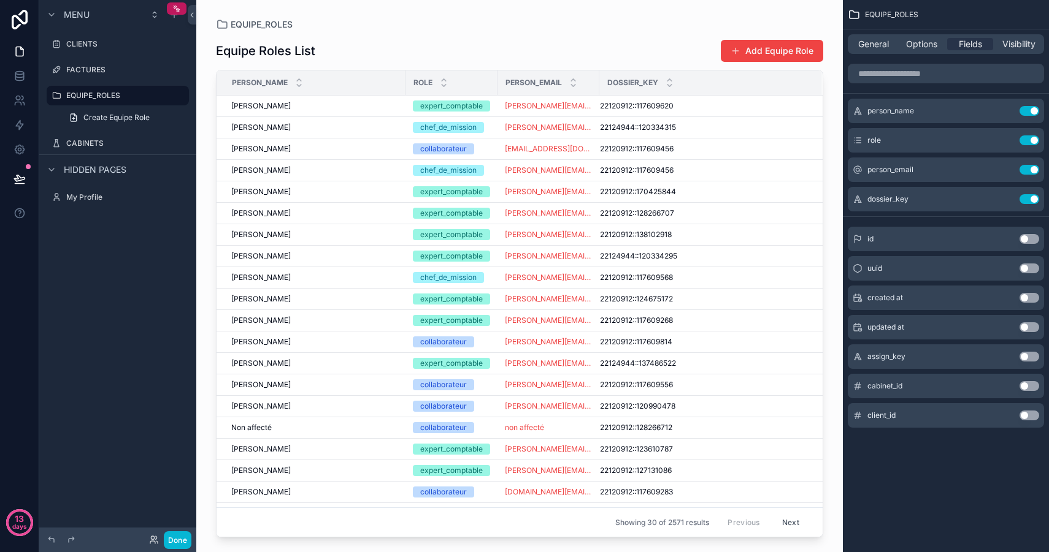
click at [773, 17] on div "EQUIPE_ROLES Equipe Roles List Add Equipe Role Person_name Role Person_email Do…" at bounding box center [519, 269] width 646 height 538
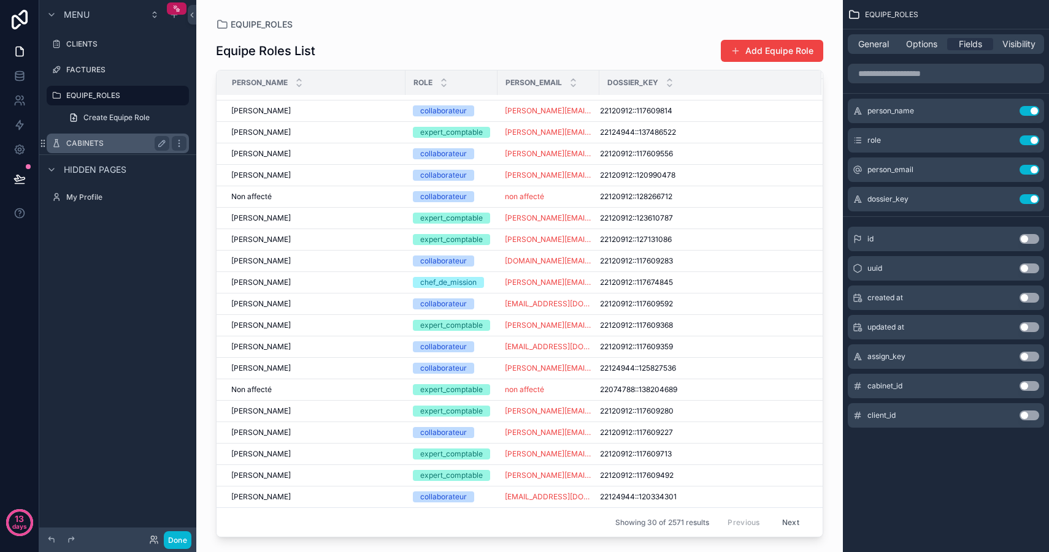
click at [112, 146] on label "CABINETS" at bounding box center [115, 144] width 98 height 10
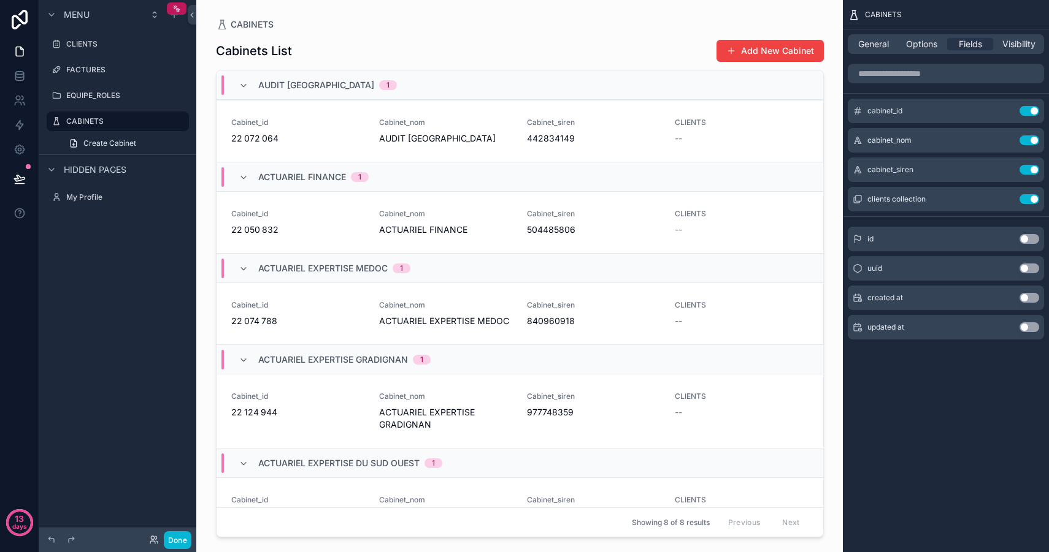
scroll to position [318, 0]
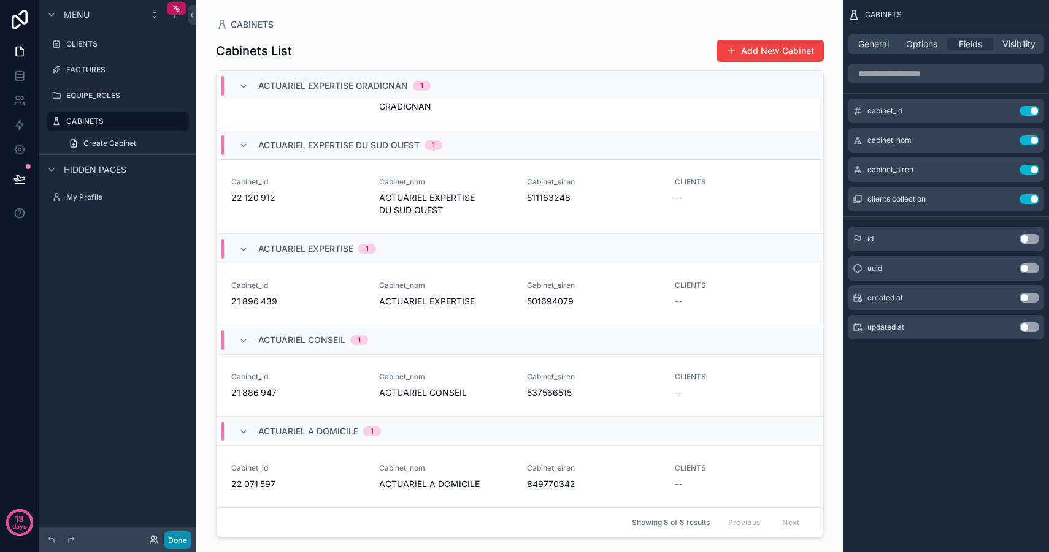
click at [181, 542] on button "Done" at bounding box center [178, 541] width 28 height 18
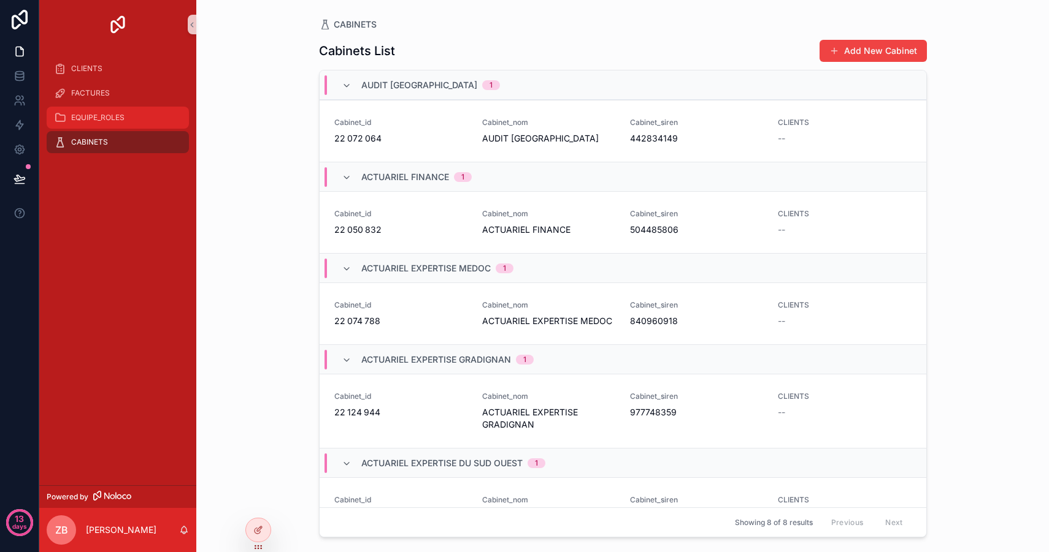
click at [125, 119] on div "EQUIPE_ROLES" at bounding box center [118, 118] width 128 height 20
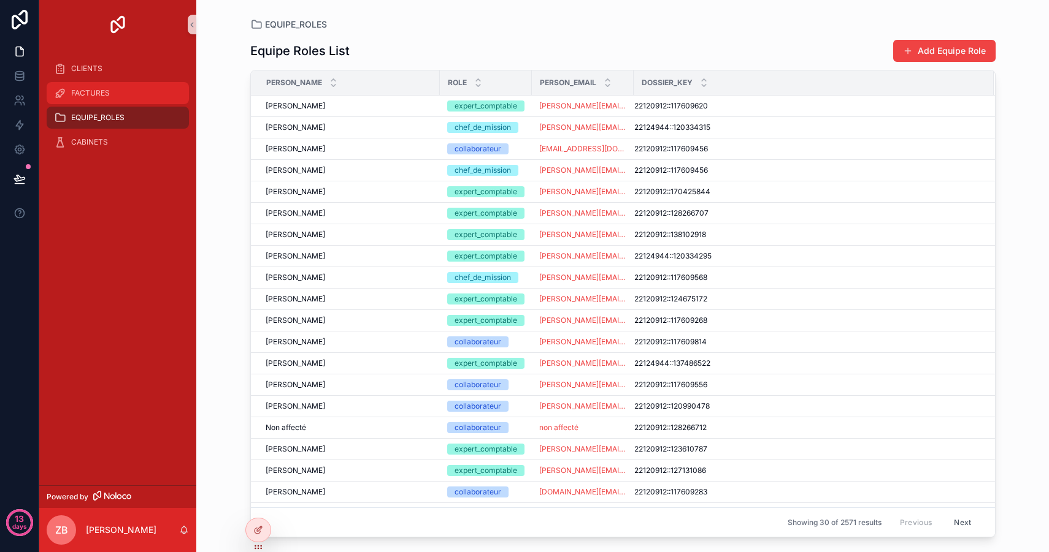
click at [123, 89] on div "FACTURES" at bounding box center [118, 93] width 128 height 20
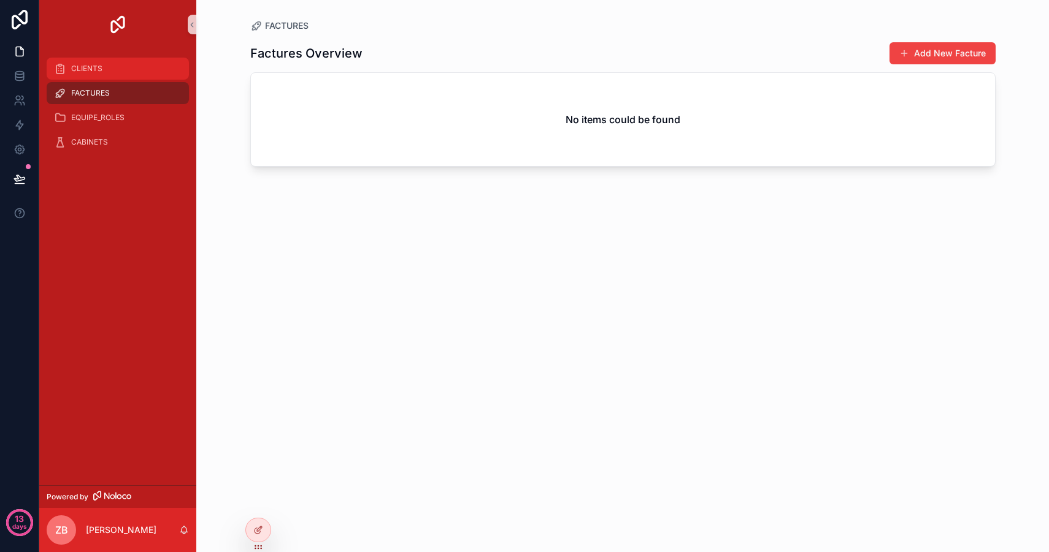
click at [122, 59] on div "CLIENTS" at bounding box center [118, 69] width 128 height 20
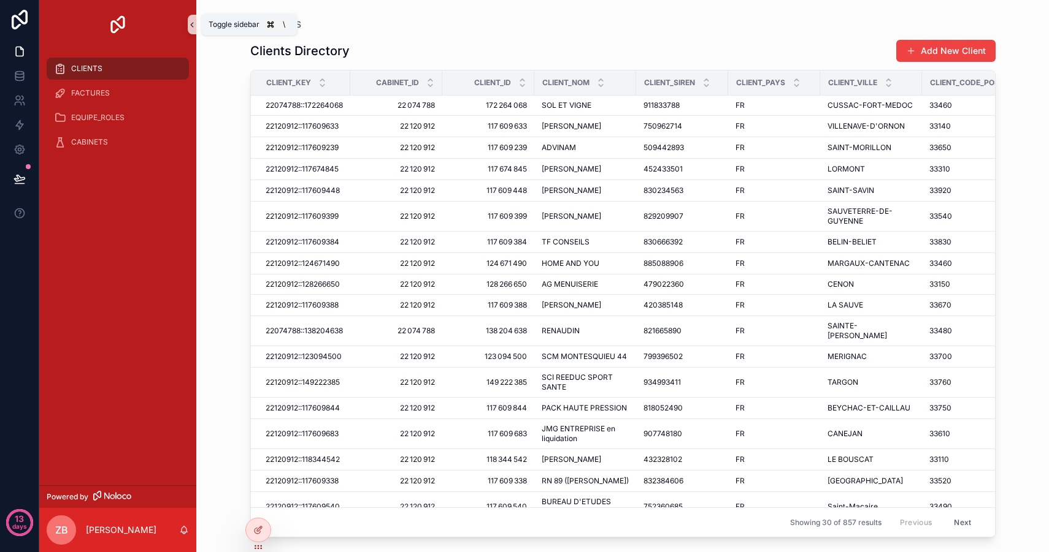
click at [191, 26] on icon "scrollable content" at bounding box center [192, 24] width 9 height 9
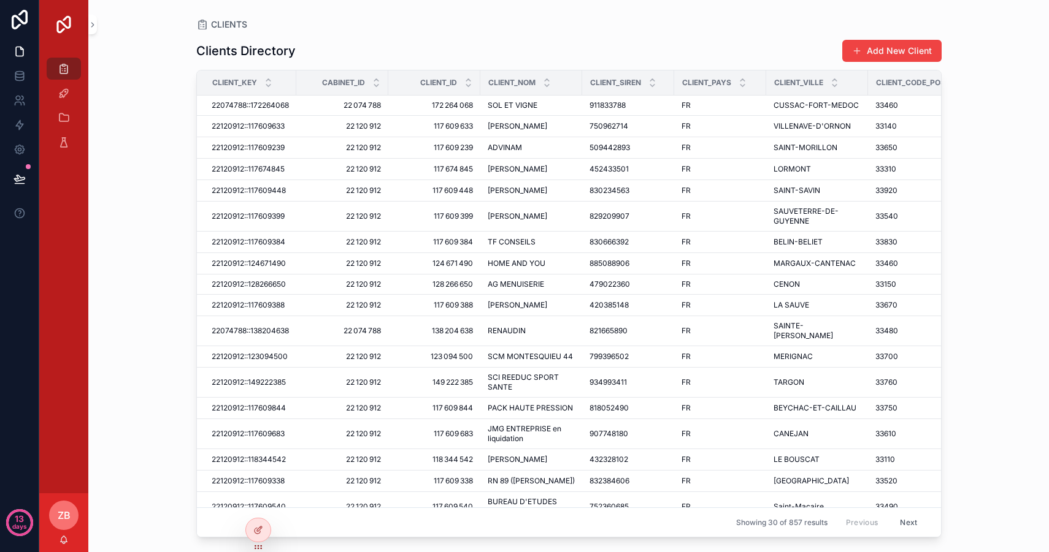
scroll to position [0, 270]
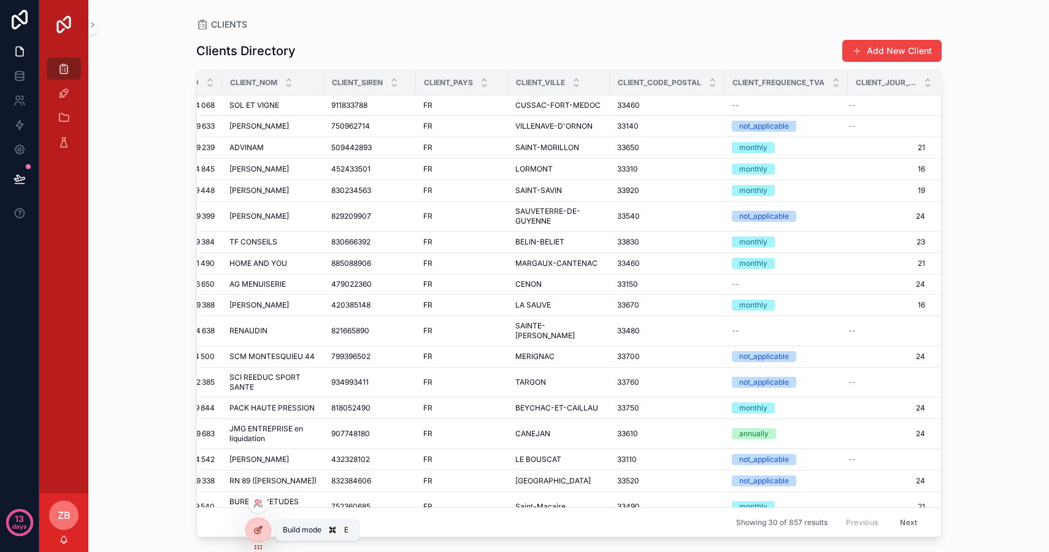
click at [256, 532] on icon at bounding box center [258, 531] width 10 height 10
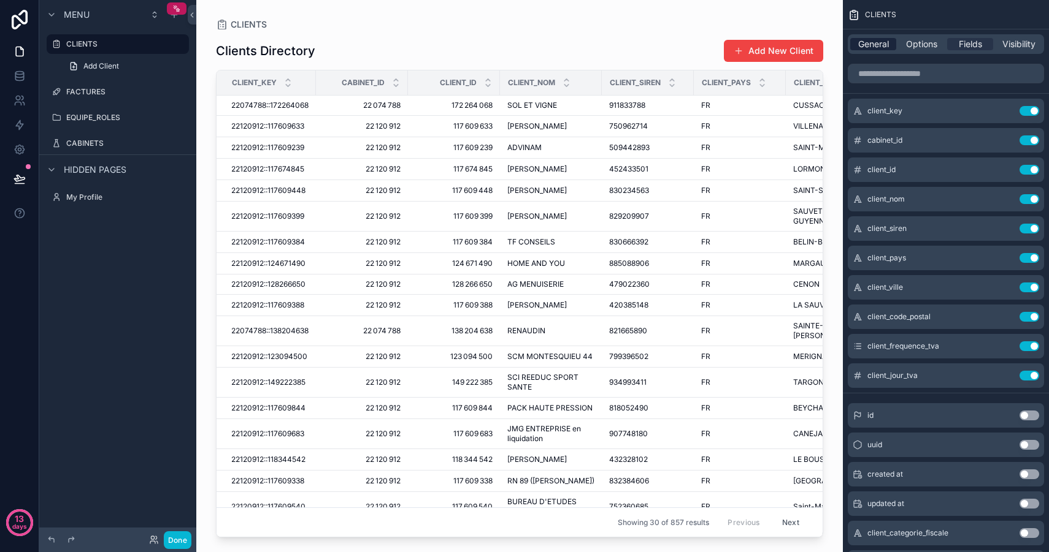
click at [879, 48] on span "General" at bounding box center [873, 44] width 31 height 12
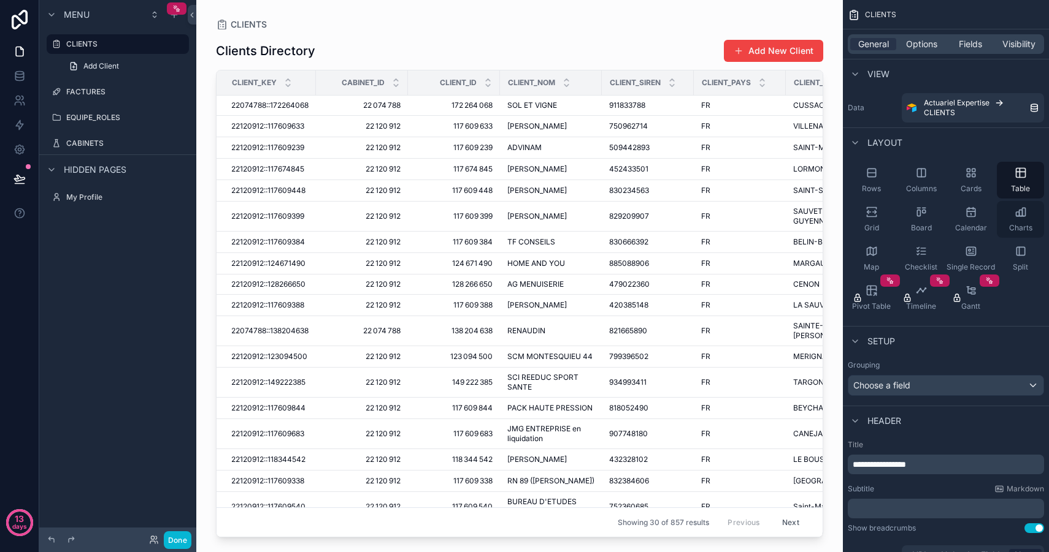
click at [1020, 213] on icon "scrollable content" at bounding box center [1020, 212] width 12 height 12
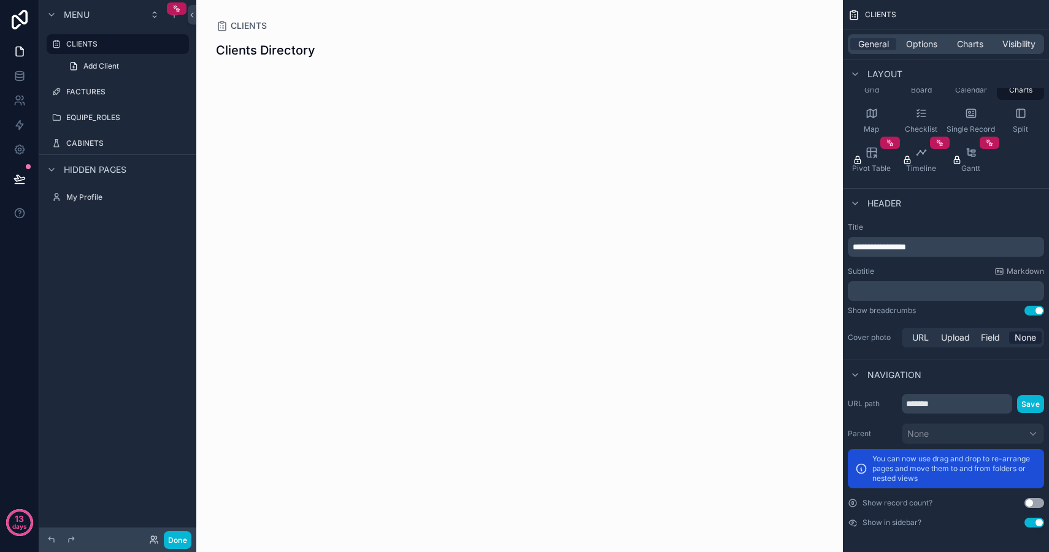
scroll to position [0, 0]
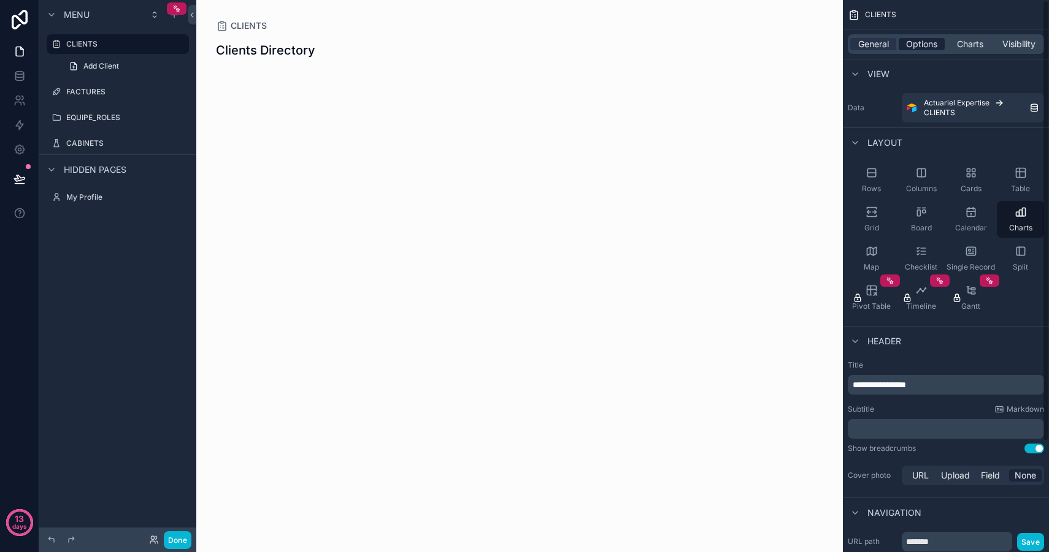
click at [912, 38] on span "Options" at bounding box center [921, 44] width 31 height 12
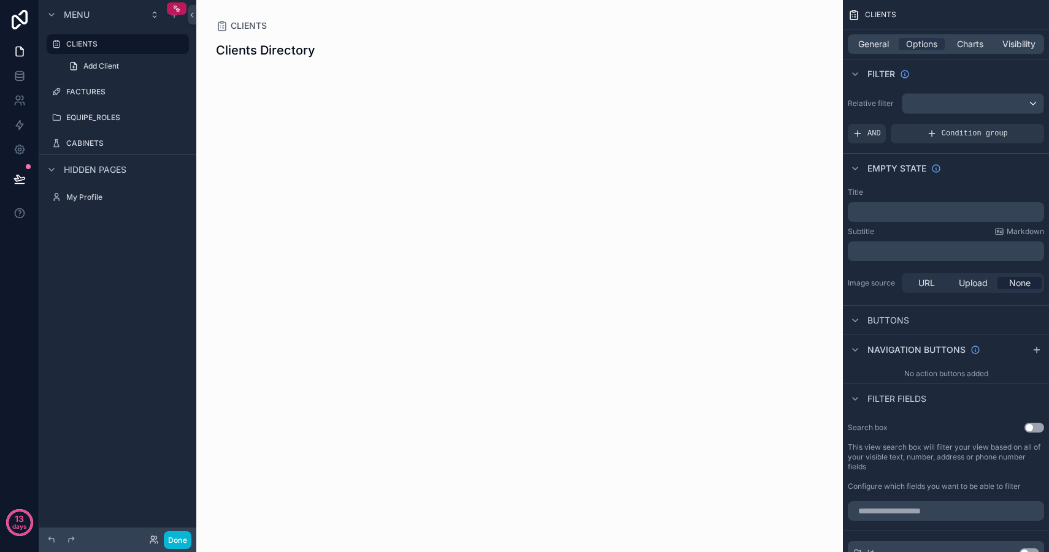
click at [971, 36] on div "General Options Charts Visibility" at bounding box center [945, 44] width 196 height 20
click at [973, 39] on span "Charts" at bounding box center [970, 44] width 26 height 12
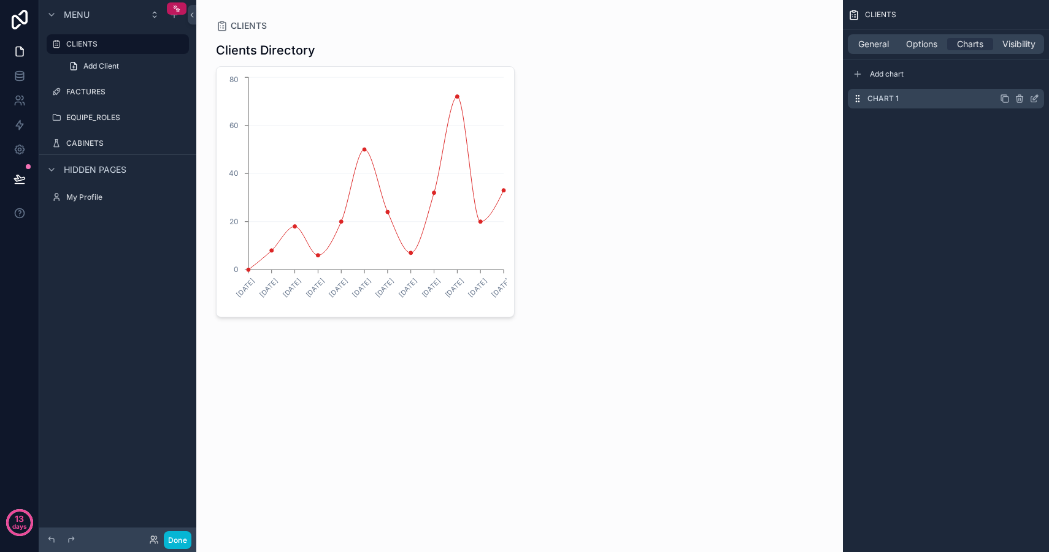
click at [1035, 99] on icon "scrollable content" at bounding box center [1034, 99] width 10 height 10
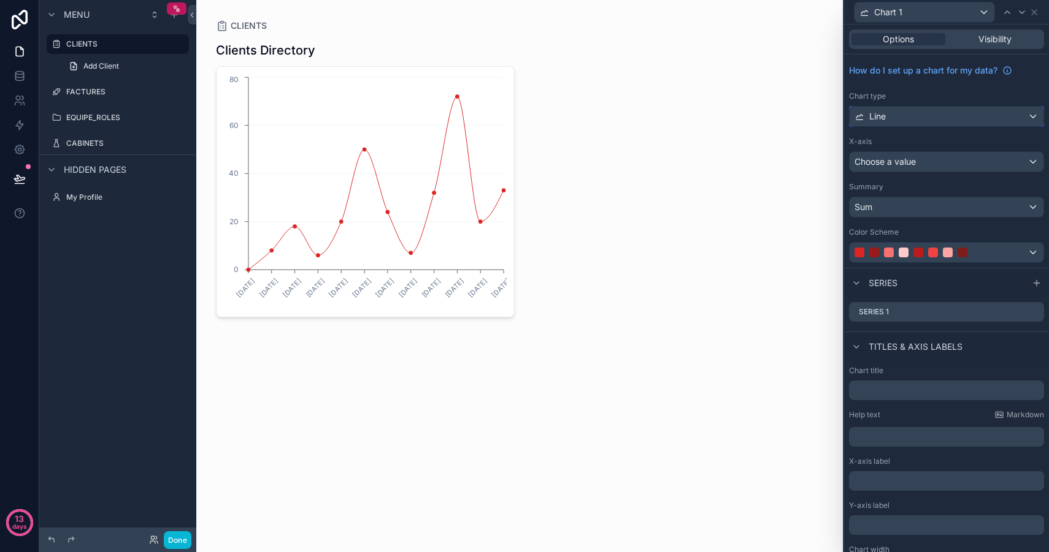
click at [901, 118] on div "Line" at bounding box center [946, 117] width 194 height 20
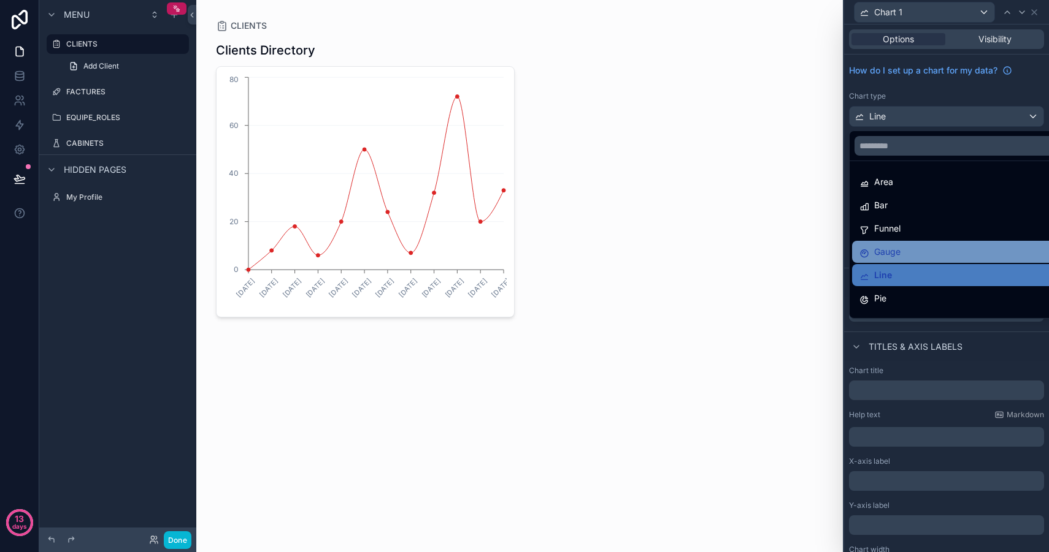
click at [882, 249] on span "Gauge" at bounding box center [887, 252] width 26 height 15
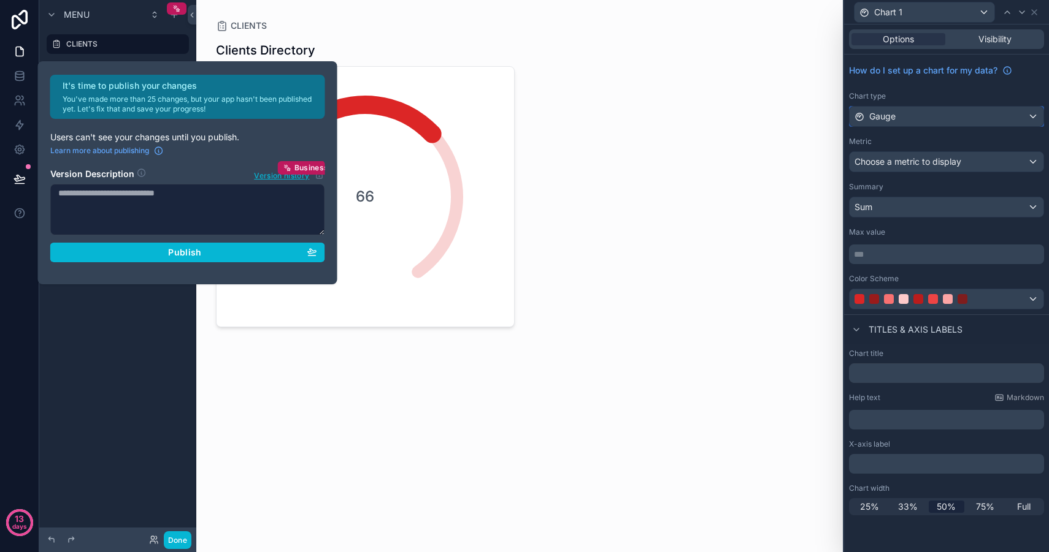
click at [900, 116] on div "Gauge" at bounding box center [946, 117] width 194 height 20
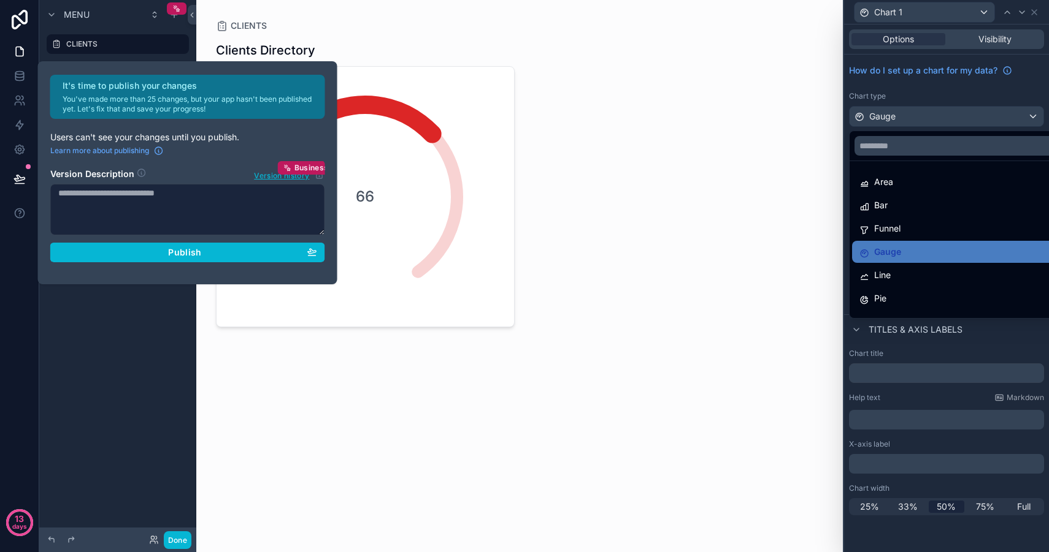
click at [916, 95] on div at bounding box center [946, 276] width 205 height 552
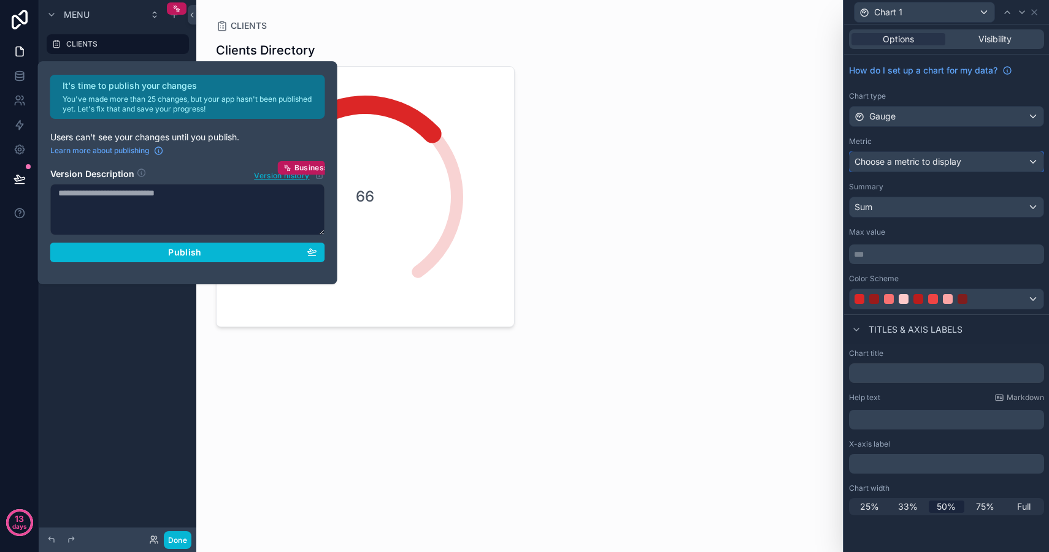
click at [939, 161] on span "Choose a metric to display" at bounding box center [907, 161] width 107 height 10
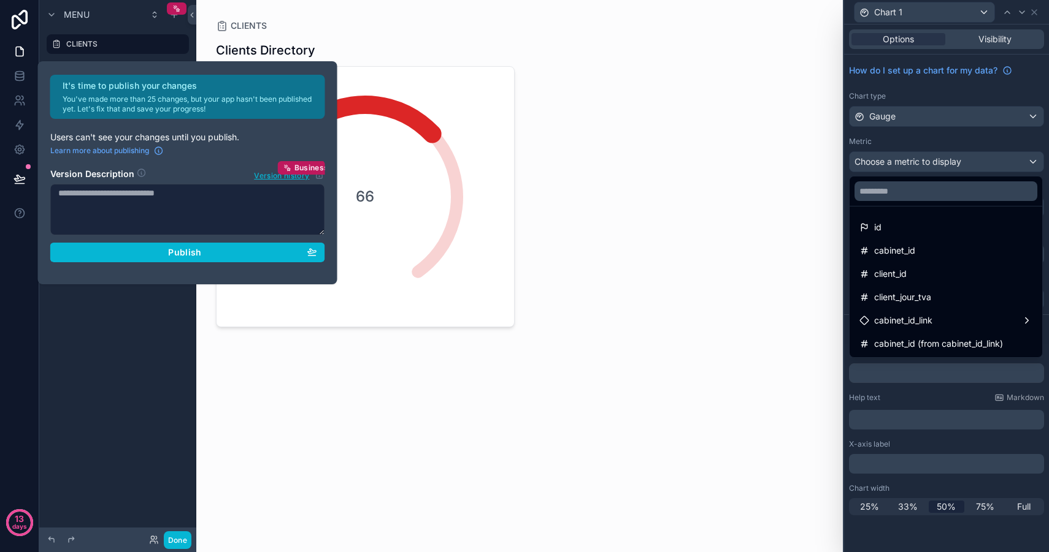
click at [132, 364] on div "Chart 1 Options Visibility How do I set up a chart for my data? Chart type Gaug…" at bounding box center [524, 276] width 1049 height 552
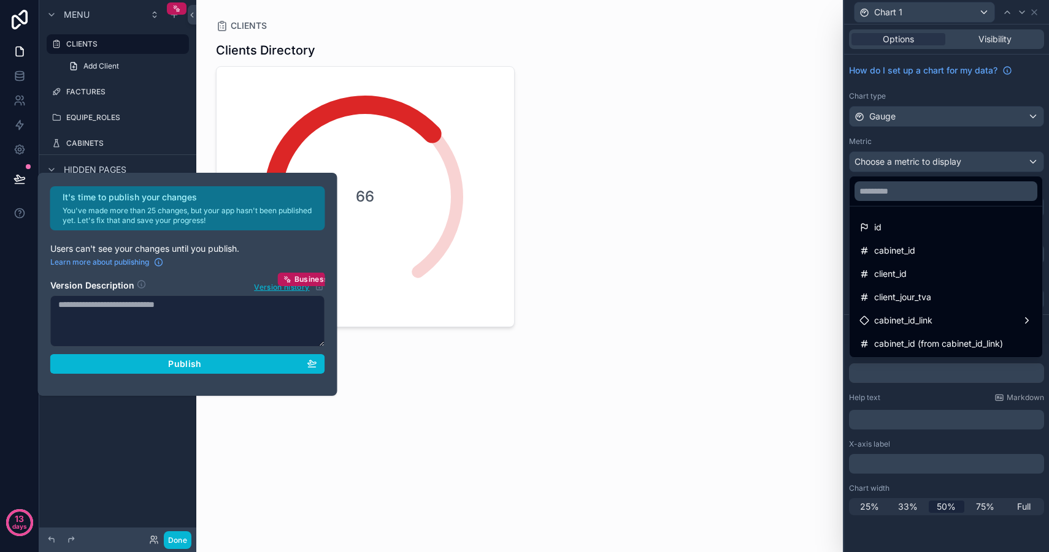
click at [143, 454] on div "Menu CLIENTS Add Client FACTURES EQUIPE_ROLES CABINETS Hidden pages My Profile" at bounding box center [117, 269] width 157 height 538
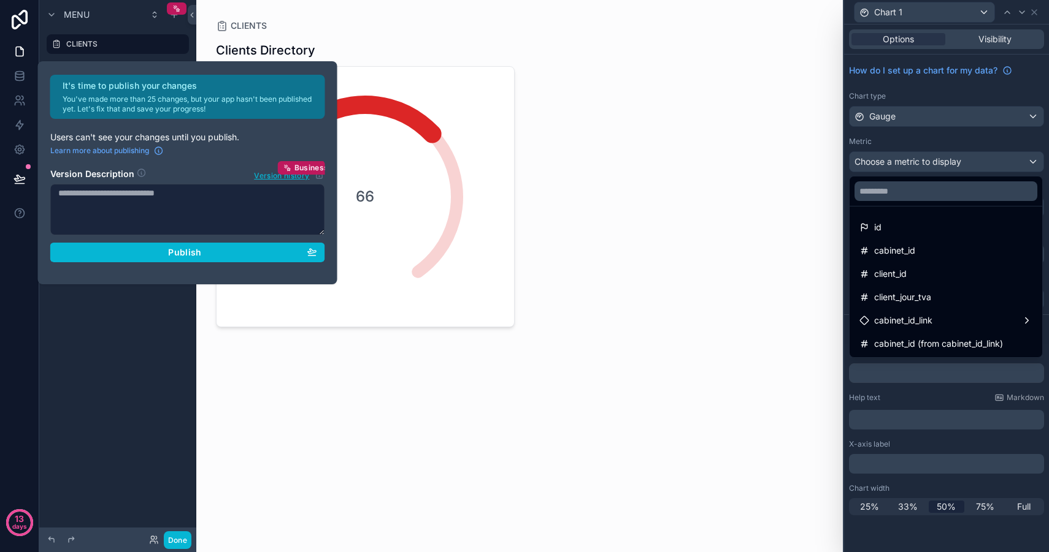
click at [144, 450] on div "Menu CLIENTS Add Client FACTURES EQUIPE_ROLES CABINETS Hidden pages My Profile" at bounding box center [117, 269] width 157 height 538
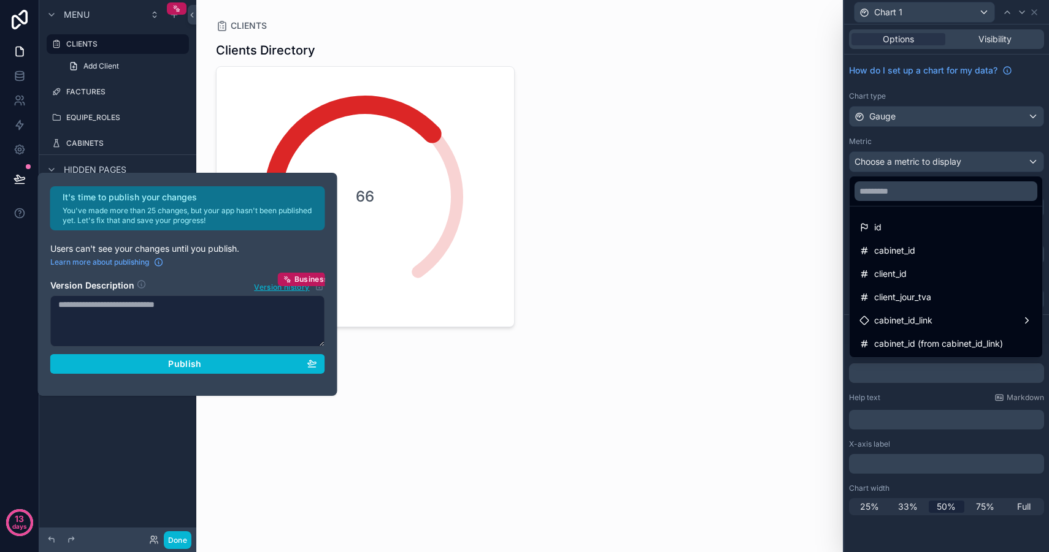
click at [705, 384] on div "CLIENTS Clients Directory 66" at bounding box center [519, 276] width 646 height 552
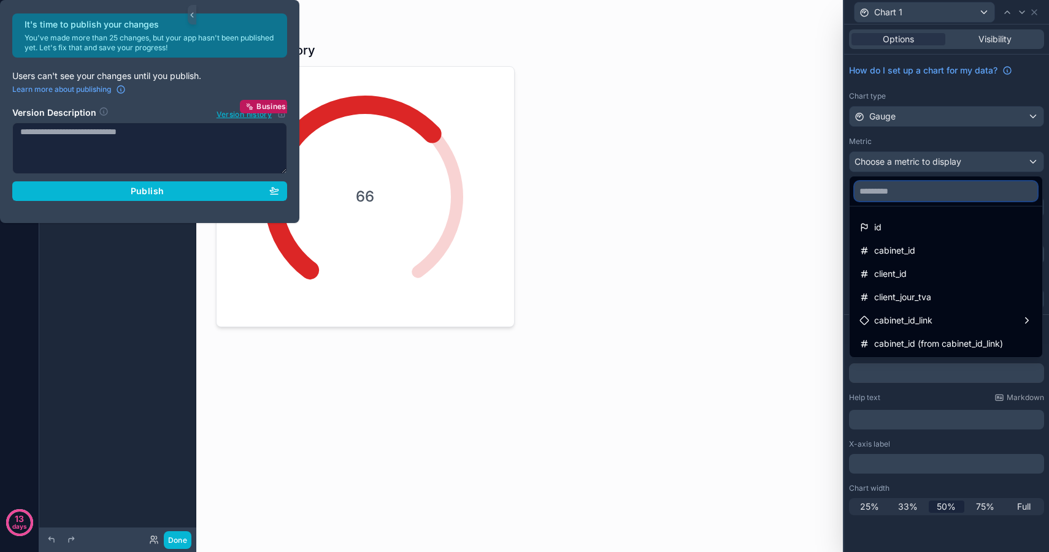
click at [931, 186] on input "text" at bounding box center [945, 192] width 183 height 20
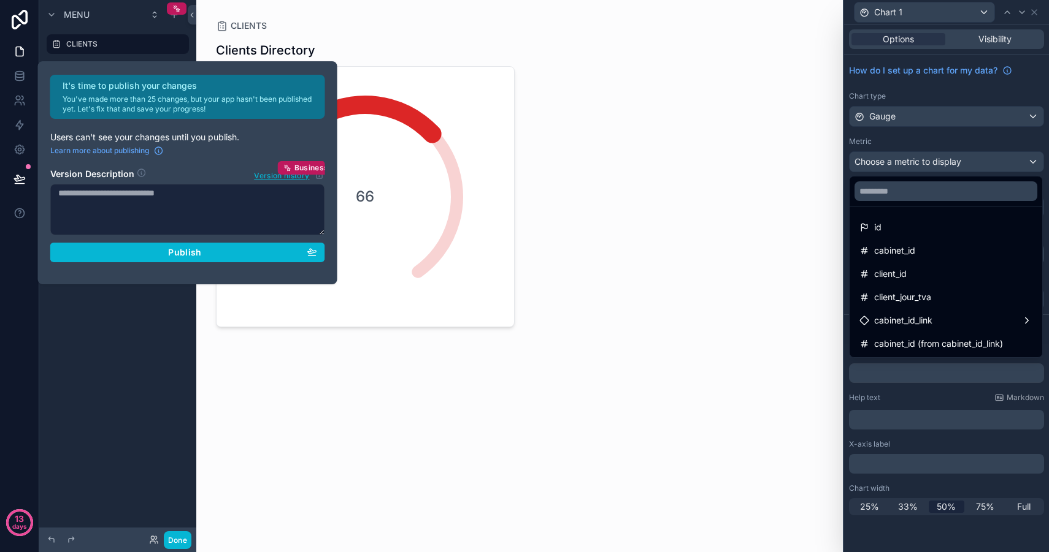
click at [934, 159] on div at bounding box center [946, 276] width 205 height 552
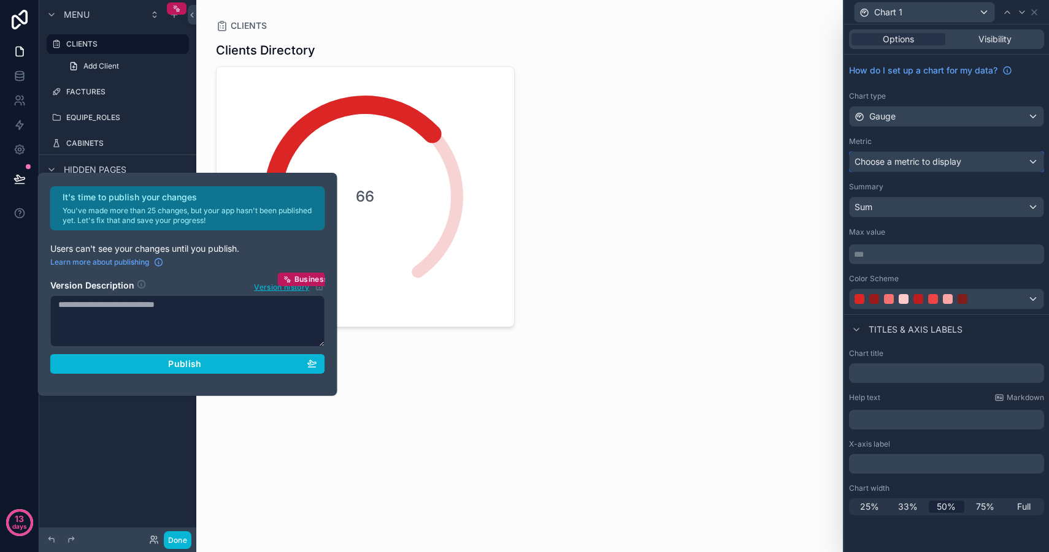
click at [936, 161] on span "Choose a metric to display" at bounding box center [907, 161] width 107 height 10
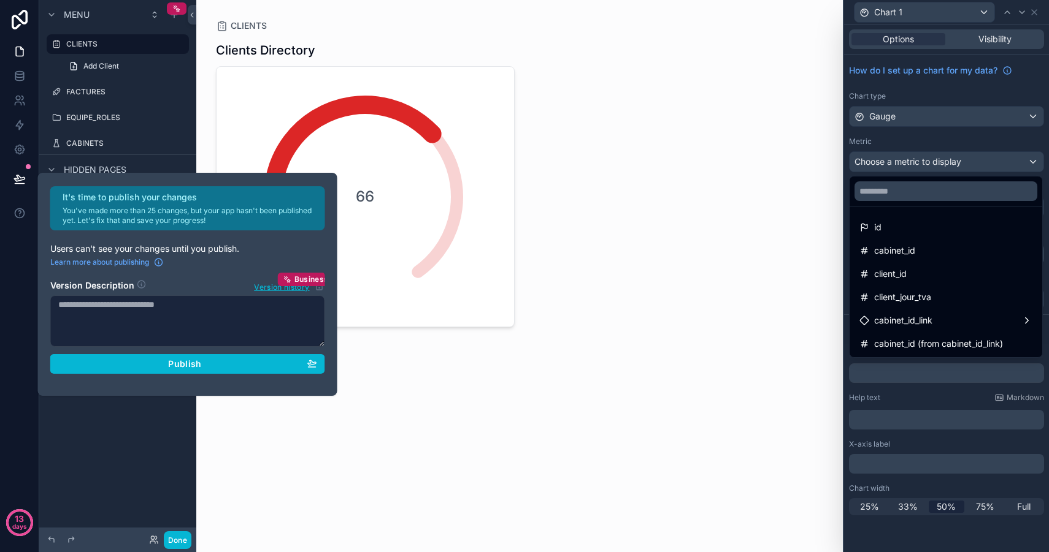
click at [921, 166] on div at bounding box center [946, 276] width 205 height 552
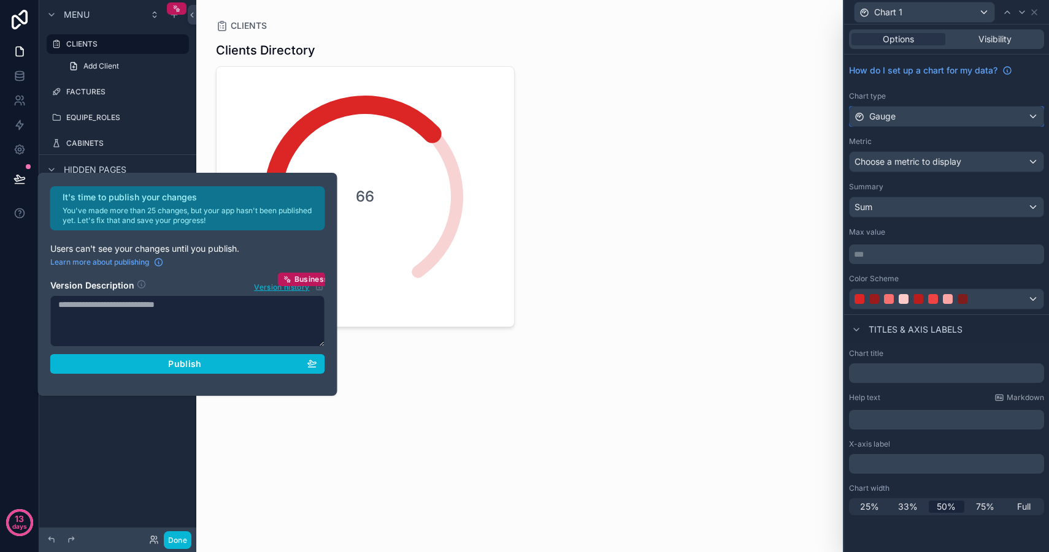
click at [914, 118] on div "Gauge" at bounding box center [946, 117] width 194 height 20
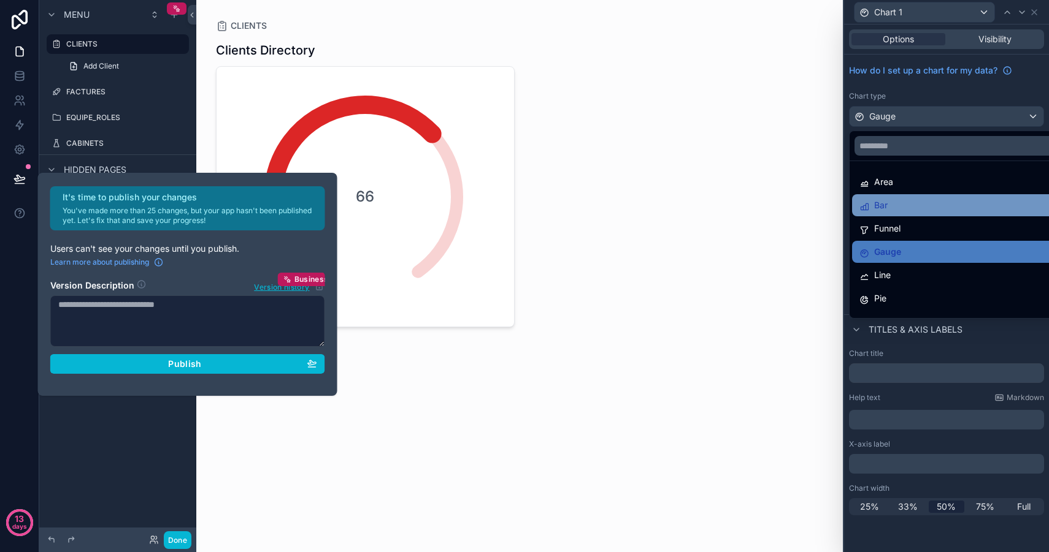
click at [905, 210] on div "Bar" at bounding box center [960, 205] width 202 height 15
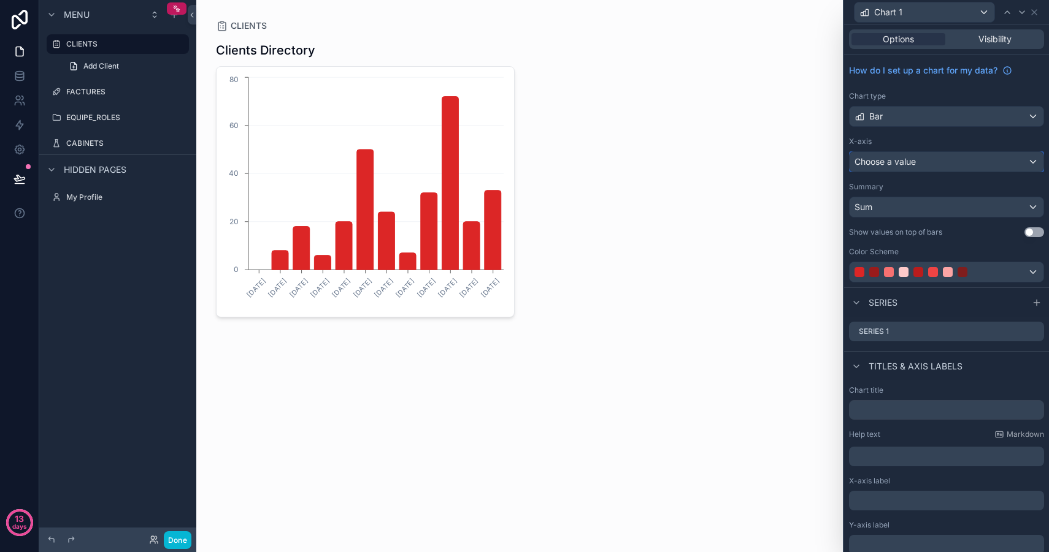
click at [912, 162] on span "Choose a value" at bounding box center [884, 161] width 61 height 10
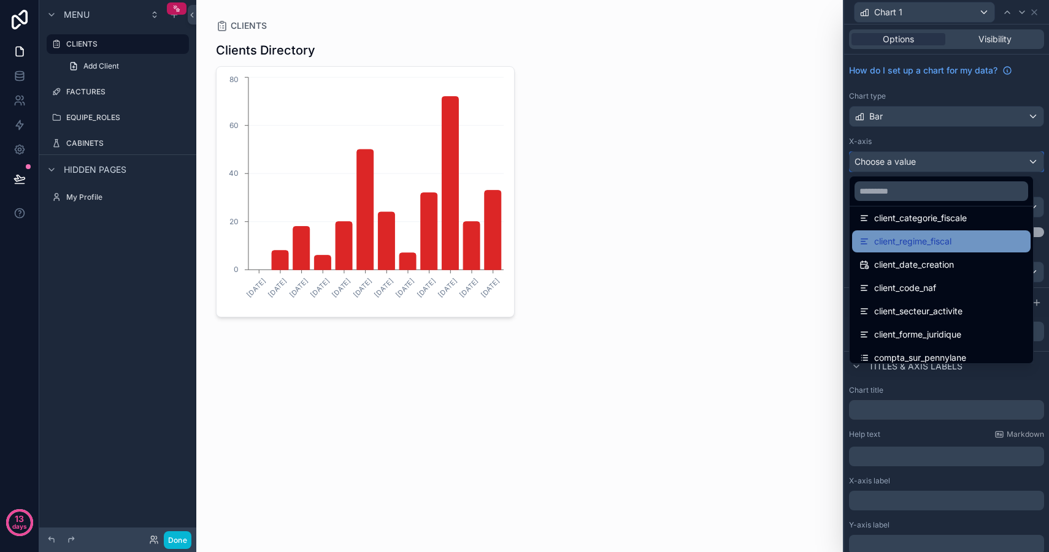
scroll to position [329, 0]
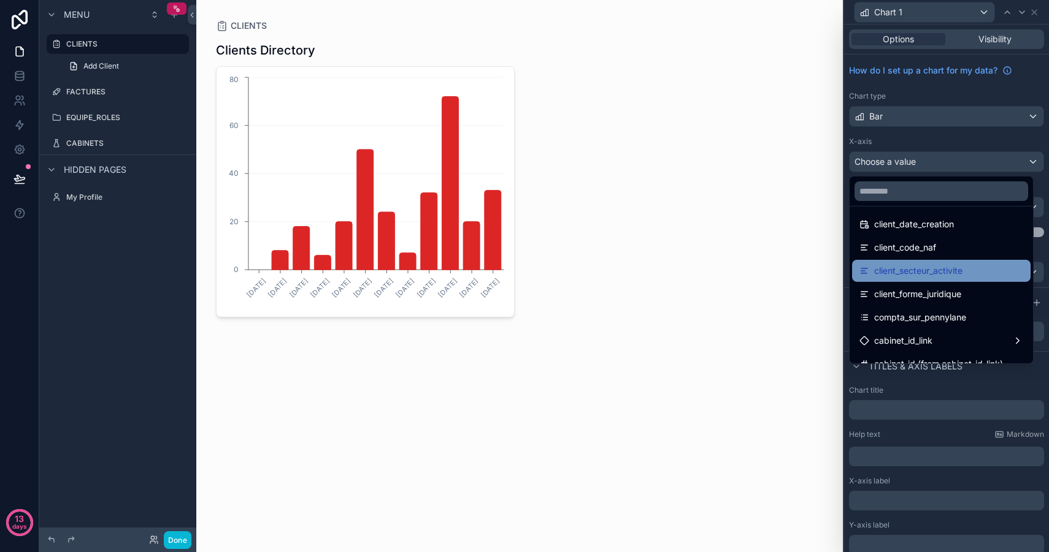
click at [964, 267] on div "client_secteur_activite" at bounding box center [941, 271] width 164 height 15
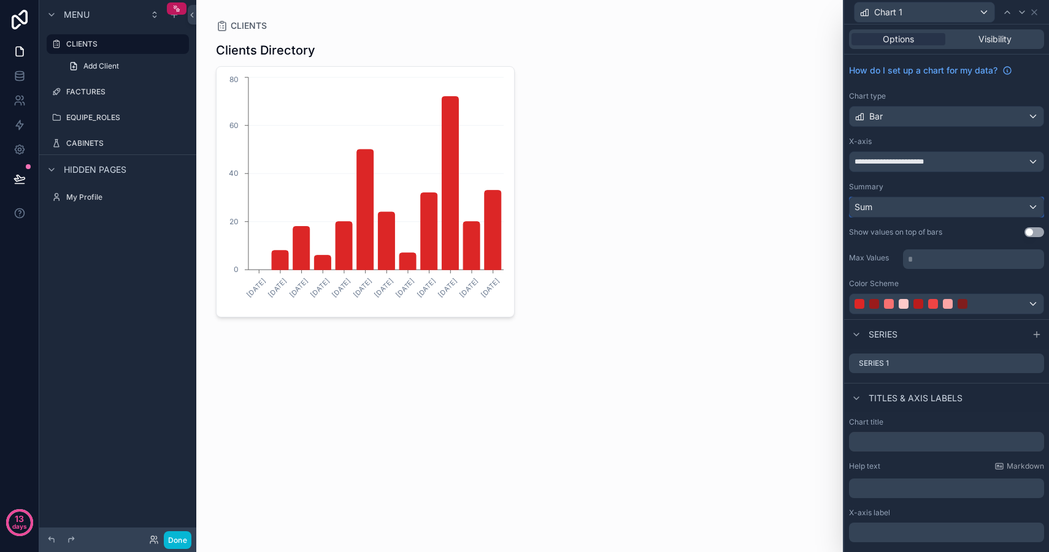
click at [891, 204] on div "Sum" at bounding box center [946, 207] width 194 height 20
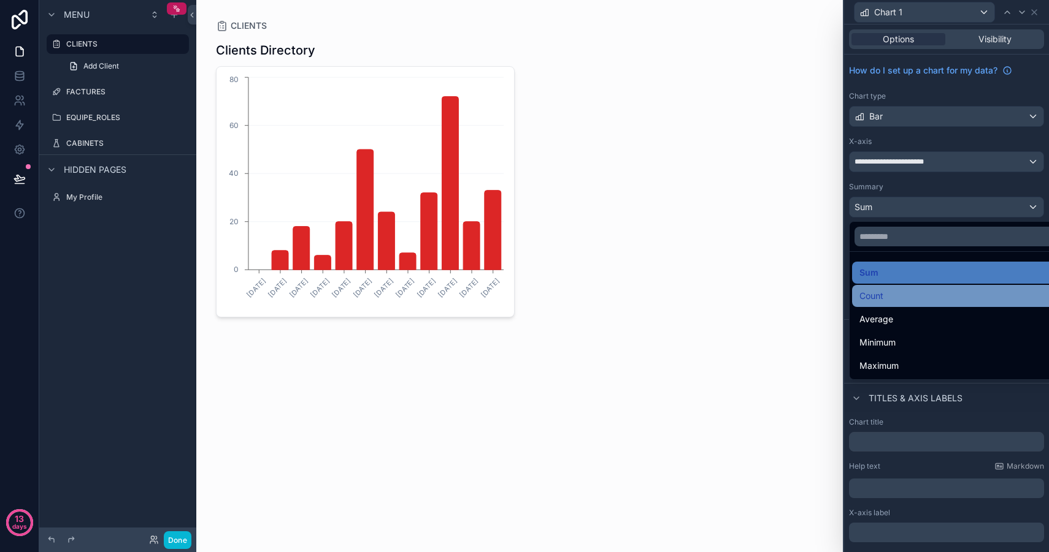
click at [906, 292] on div "Count" at bounding box center [955, 296] width 193 height 15
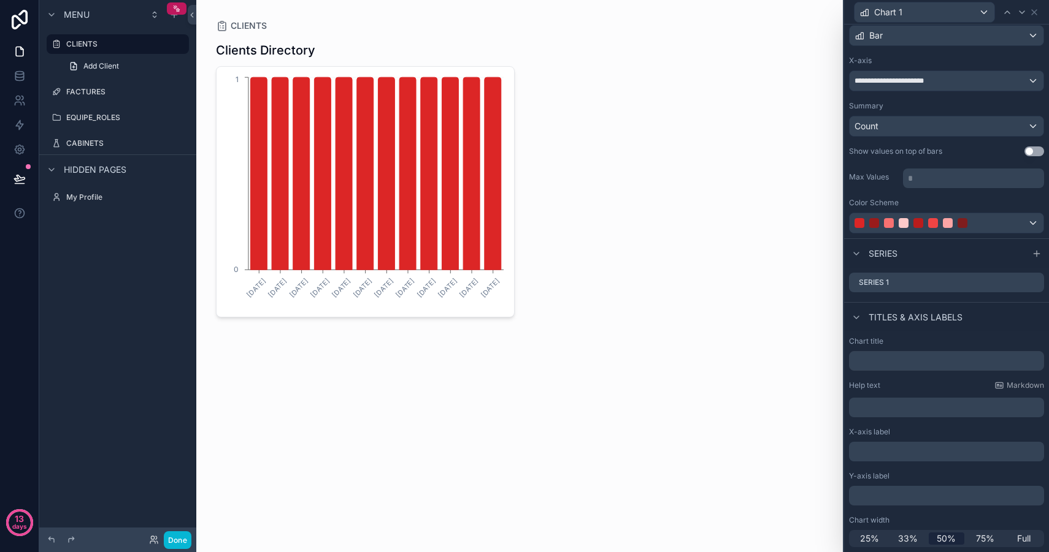
scroll to position [0, 0]
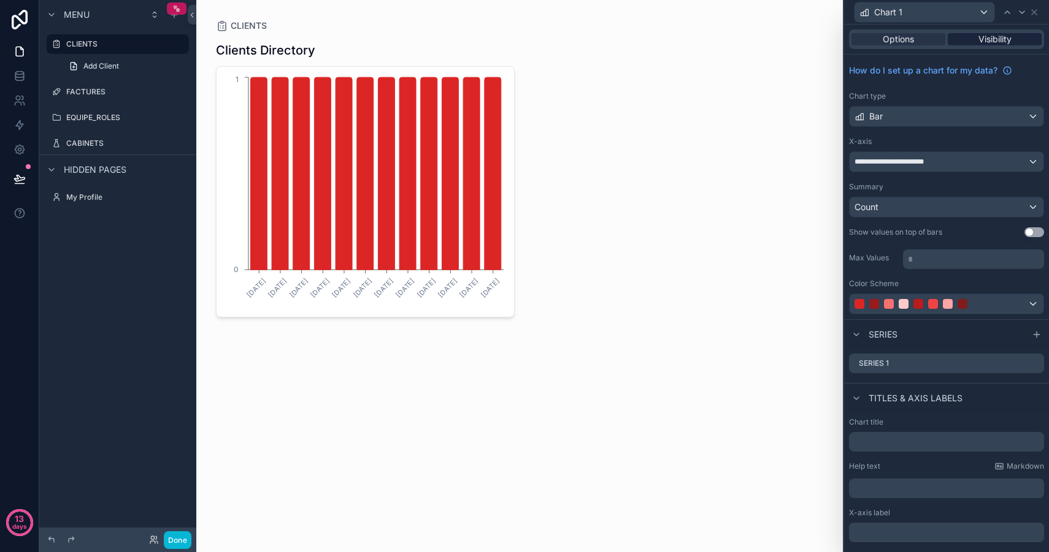
click at [978, 37] on span "Visibility" at bounding box center [994, 39] width 33 height 12
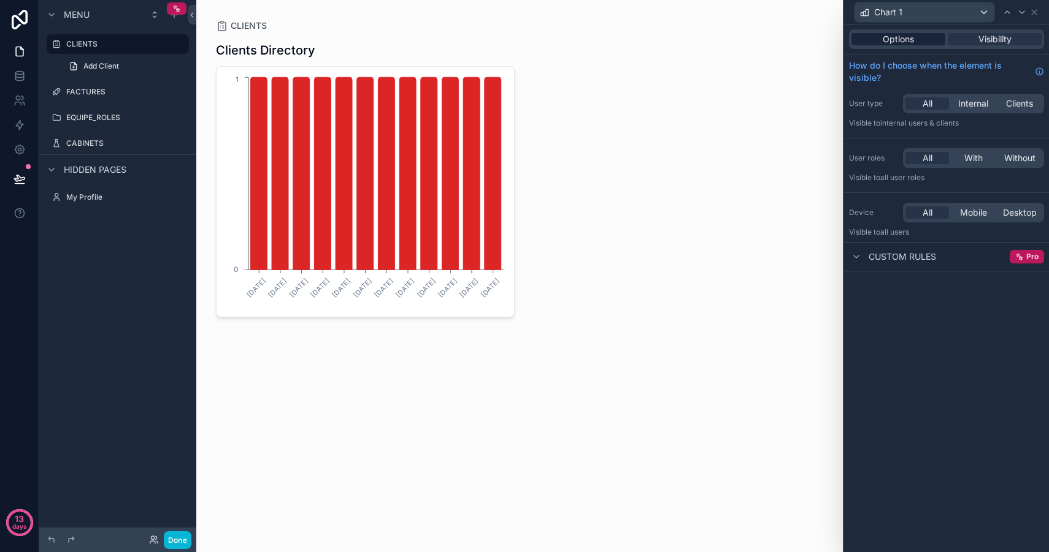
click at [909, 40] on span "Options" at bounding box center [897, 39] width 31 height 12
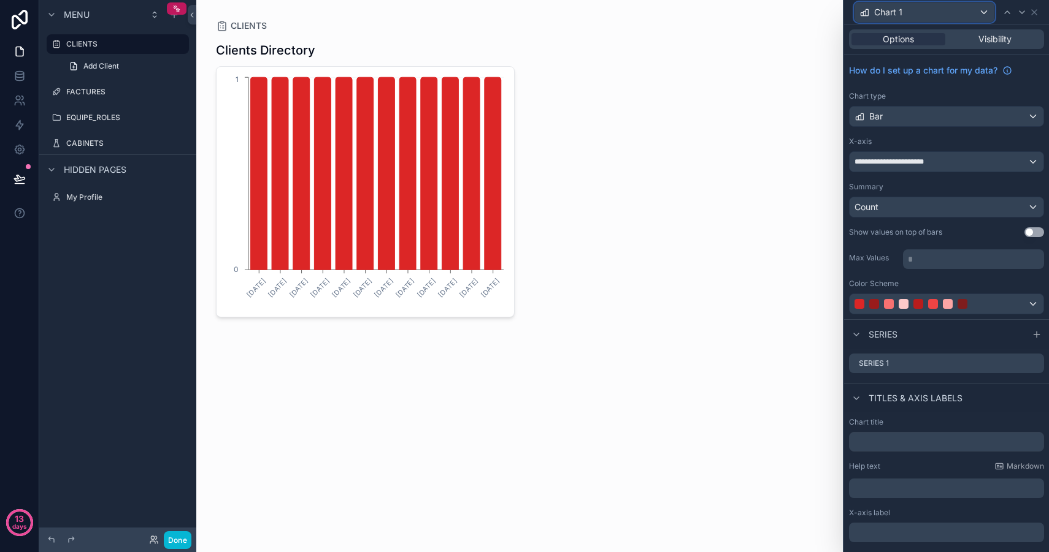
click at [977, 17] on div "Chart 1" at bounding box center [924, 12] width 140 height 20
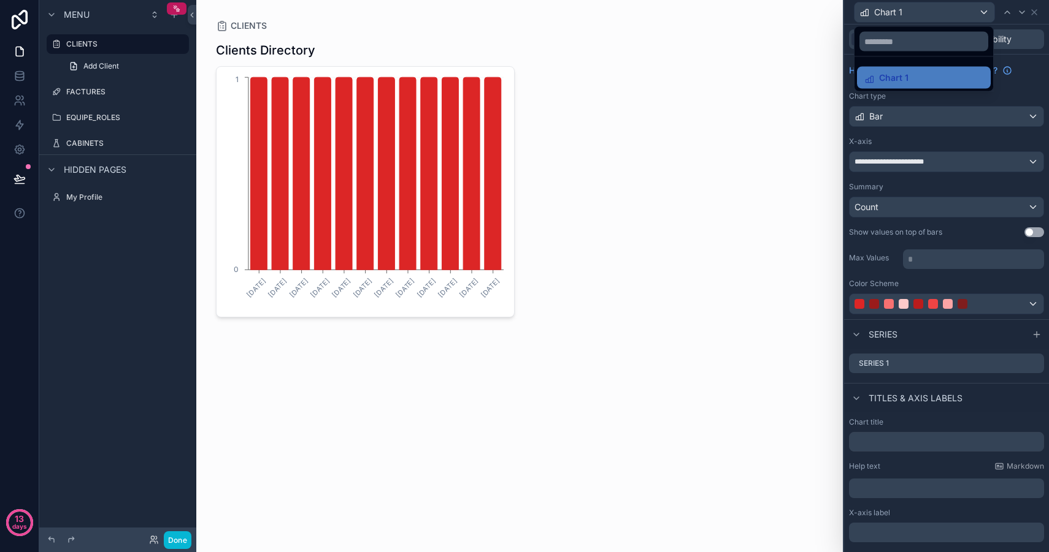
click at [977, 12] on div at bounding box center [946, 276] width 205 height 552
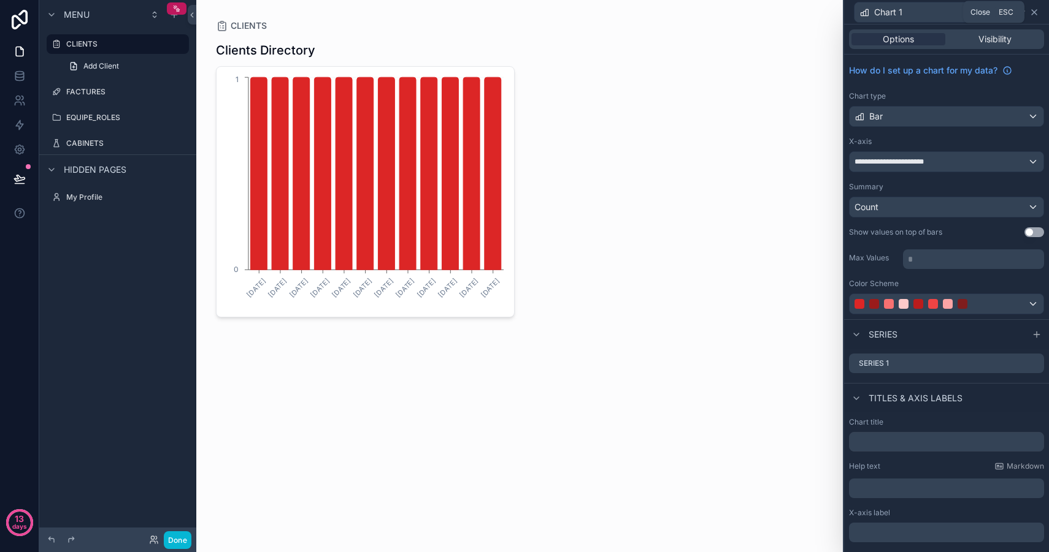
click at [1038, 9] on icon at bounding box center [1034, 12] width 10 height 10
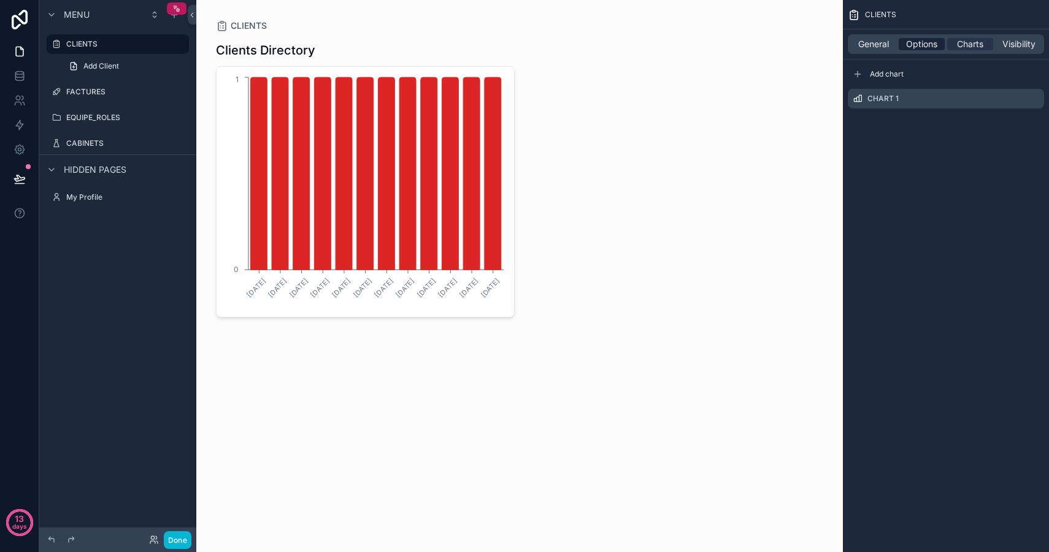
click at [920, 47] on span "Options" at bounding box center [921, 44] width 31 height 12
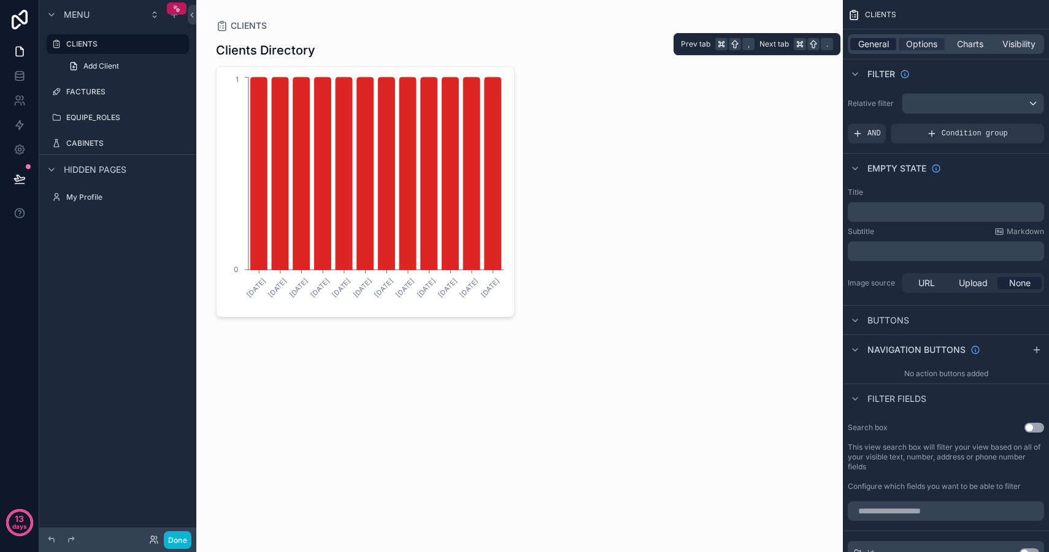
click at [870, 44] on span "General" at bounding box center [873, 44] width 31 height 12
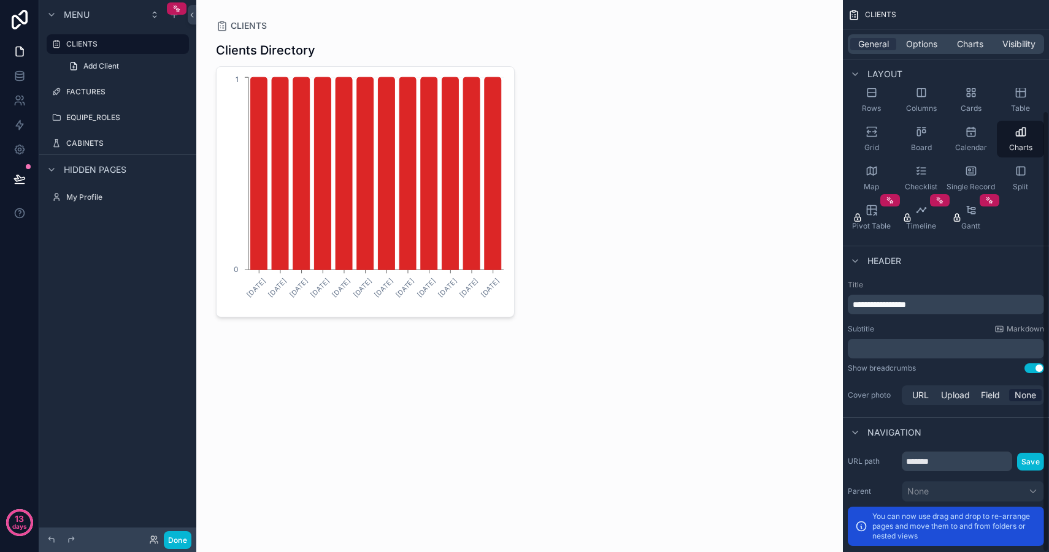
scroll to position [138, 0]
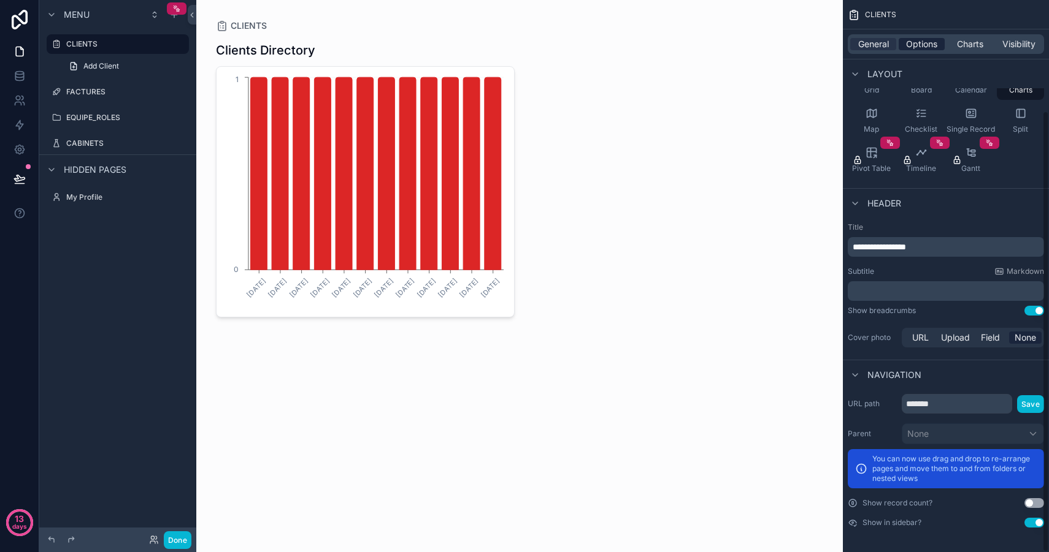
click at [934, 46] on span "Options" at bounding box center [921, 44] width 31 height 12
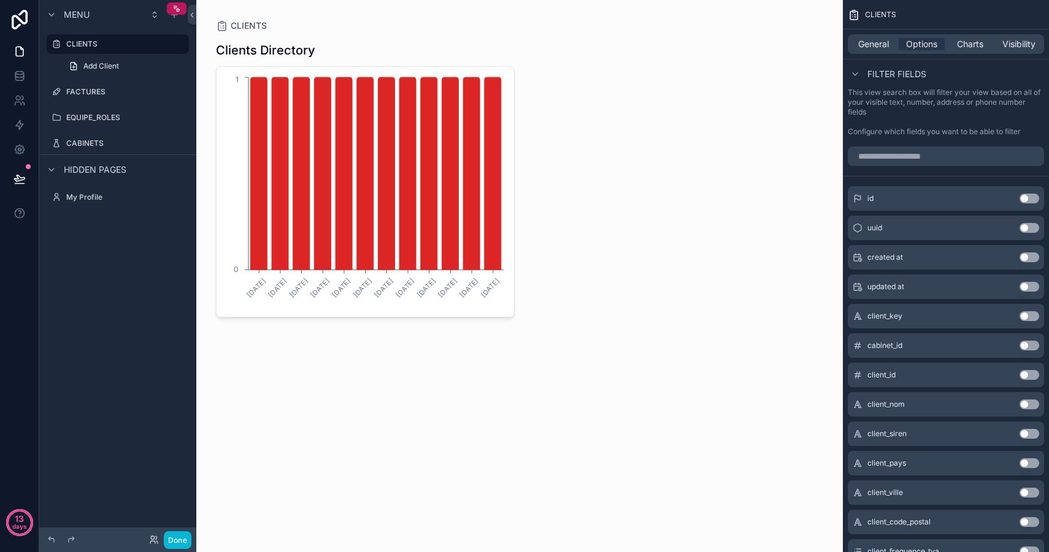
scroll to position [358, 0]
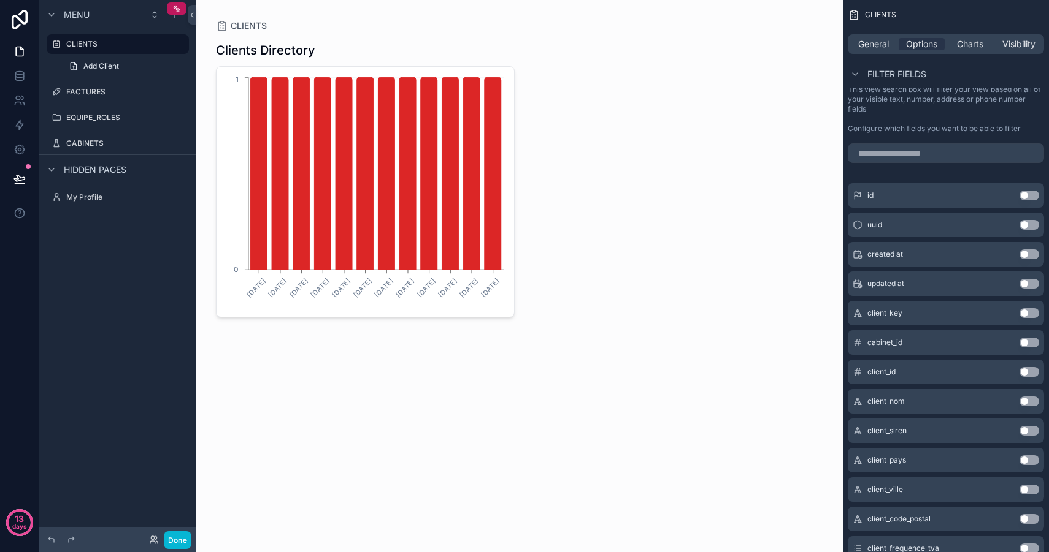
click at [1034, 403] on button "Use setting" at bounding box center [1029, 402] width 20 height 10
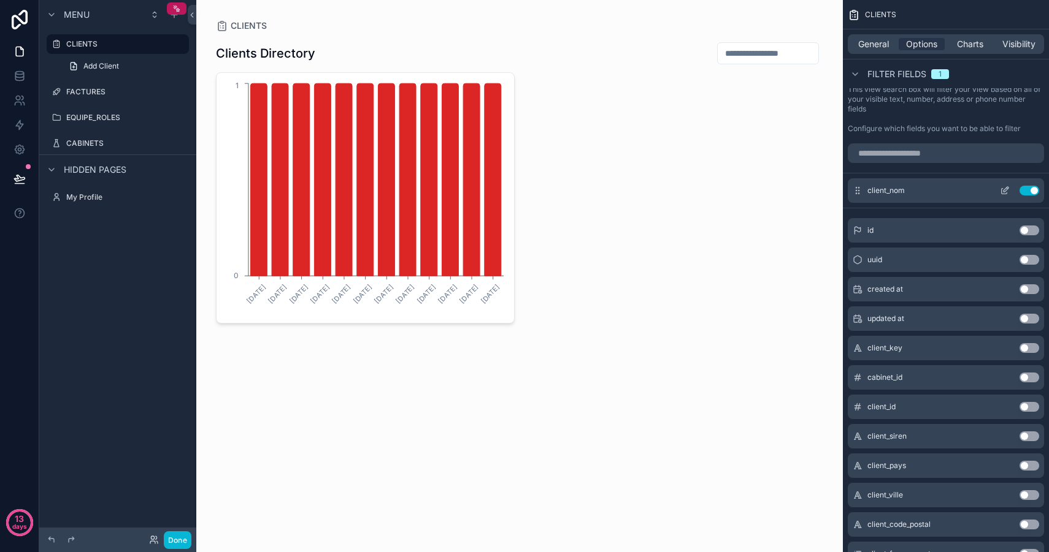
click at [1032, 188] on button "Use setting" at bounding box center [1029, 191] width 20 height 10
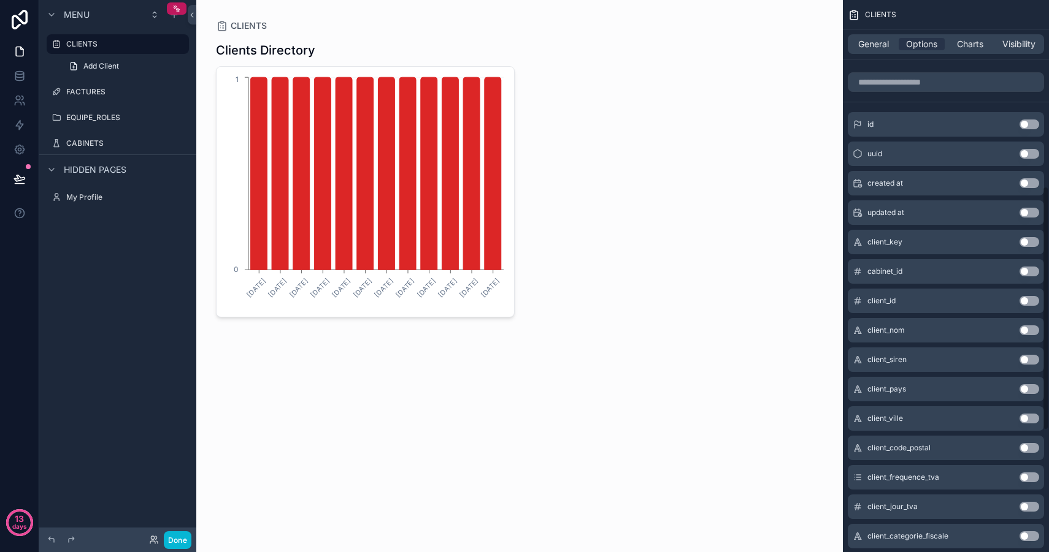
scroll to position [421, 0]
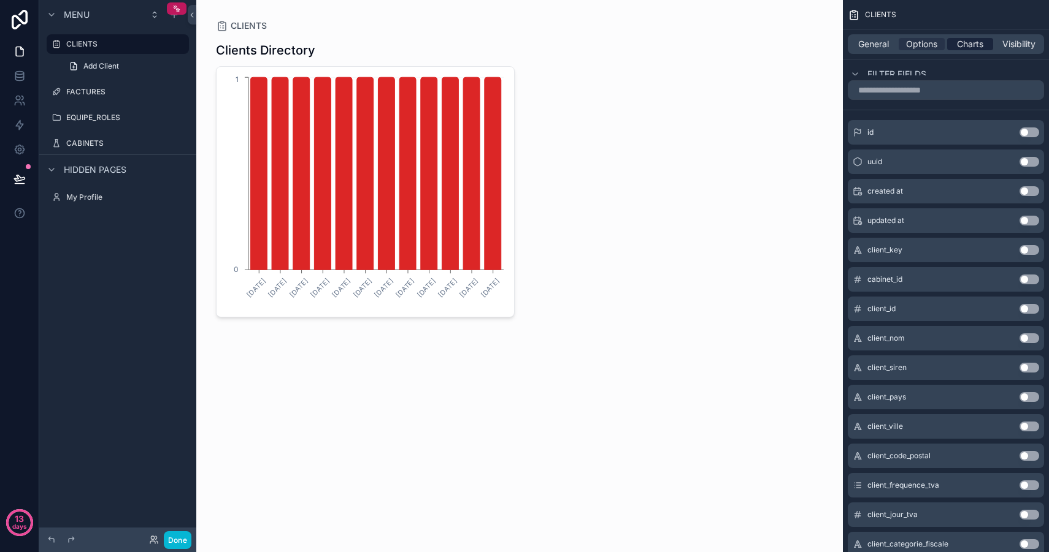
click at [968, 39] on span "Charts" at bounding box center [970, 44] width 26 height 12
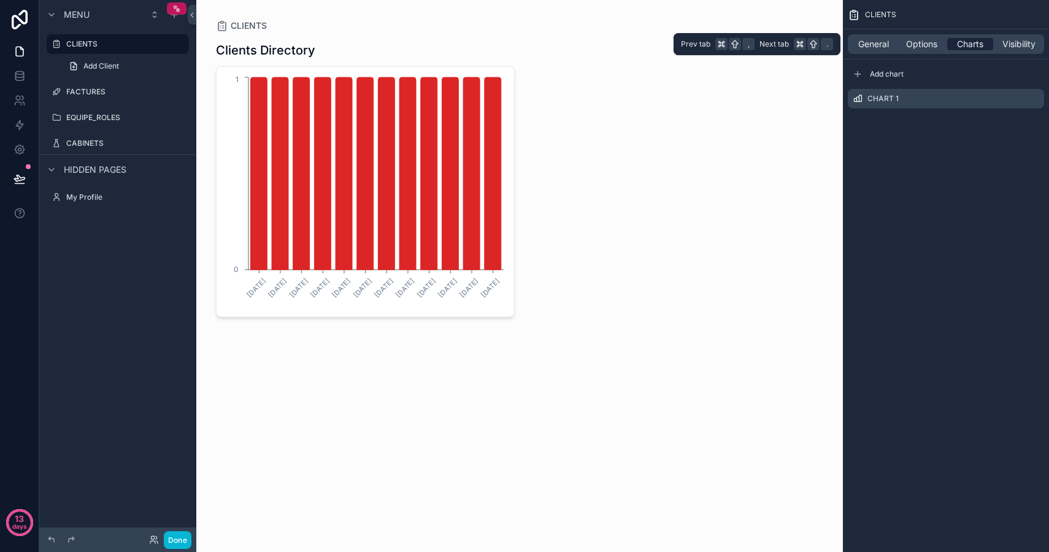
scroll to position [0, 0]
click at [1029, 43] on span "Visibility" at bounding box center [1018, 44] width 33 height 12
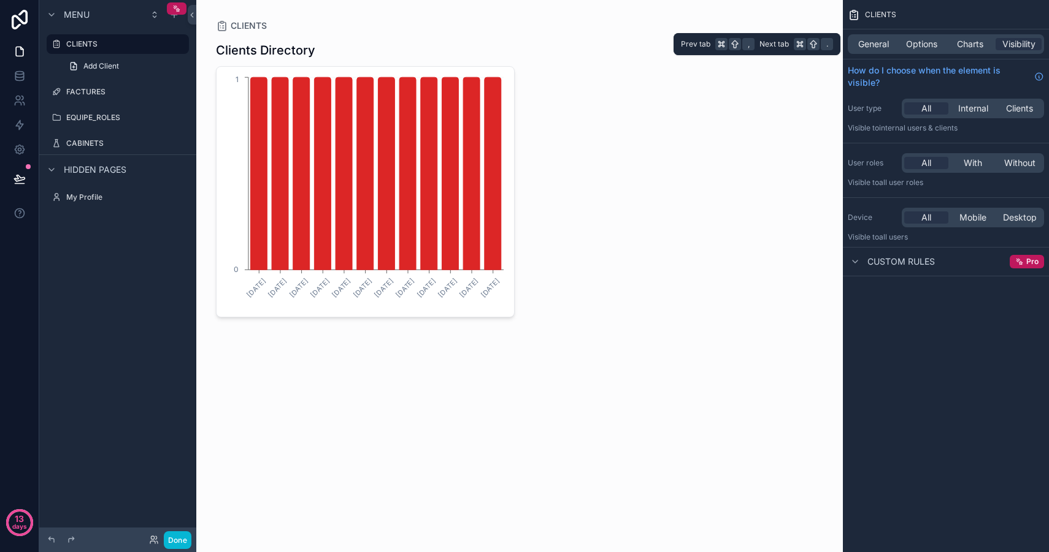
click at [908, 50] on div "General Options Charts Visibility" at bounding box center [945, 44] width 196 height 20
click at [920, 53] on div "General Options Charts Visibility" at bounding box center [945, 44] width 196 height 20
click at [906, 49] on span "Options" at bounding box center [921, 44] width 31 height 12
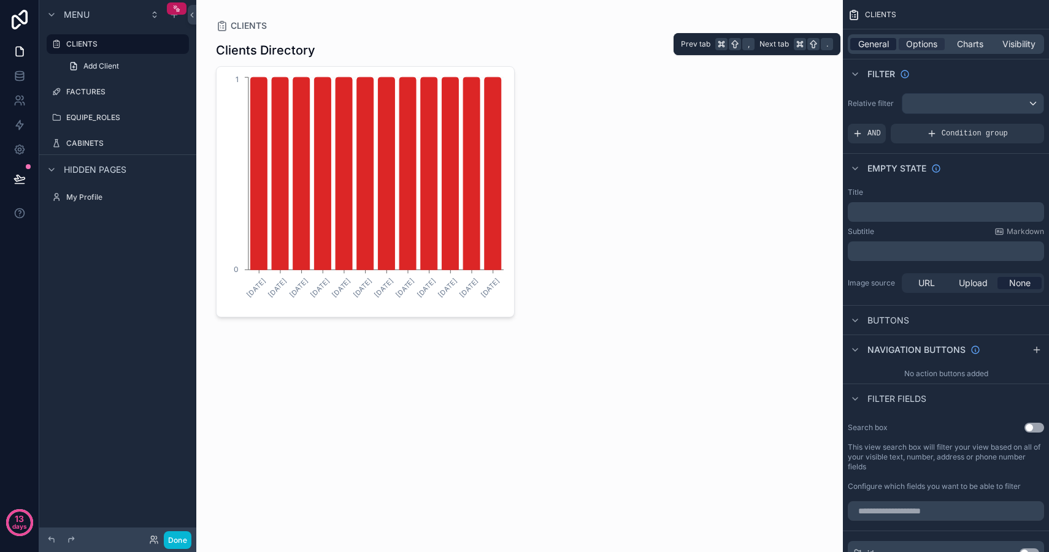
click at [881, 43] on span "General" at bounding box center [873, 44] width 31 height 12
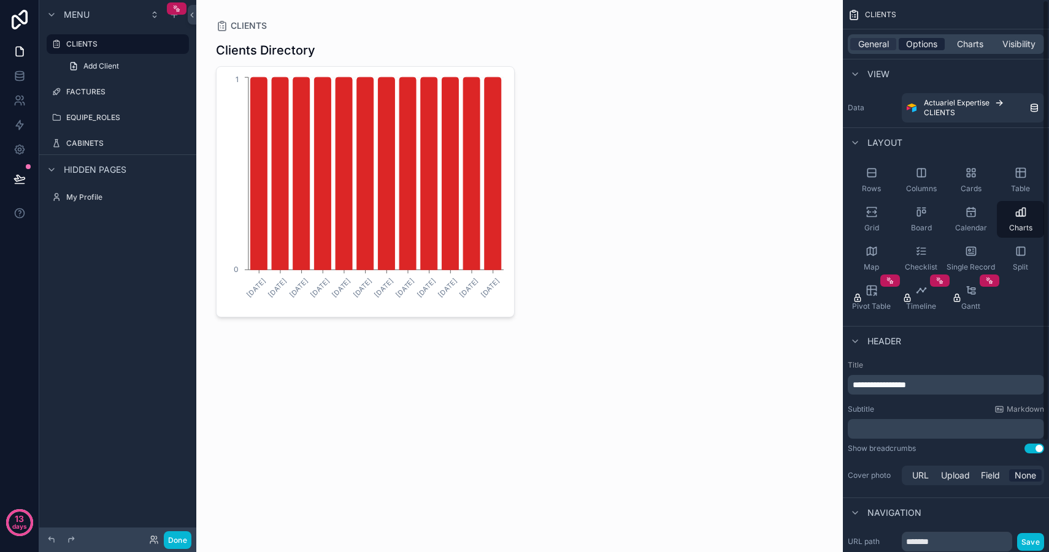
click at [933, 43] on span "Options" at bounding box center [921, 44] width 31 height 12
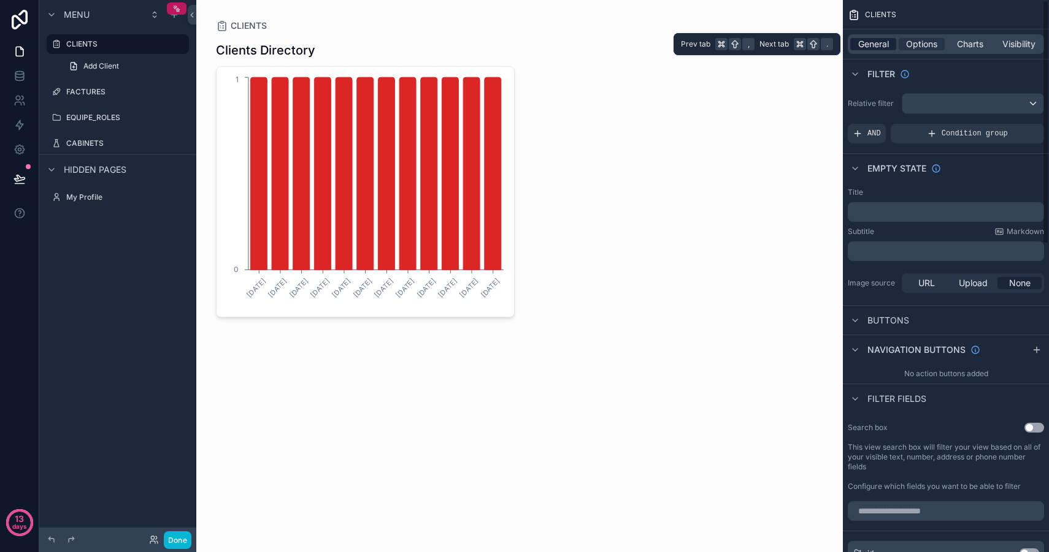
click at [893, 39] on div "General" at bounding box center [873, 44] width 46 height 12
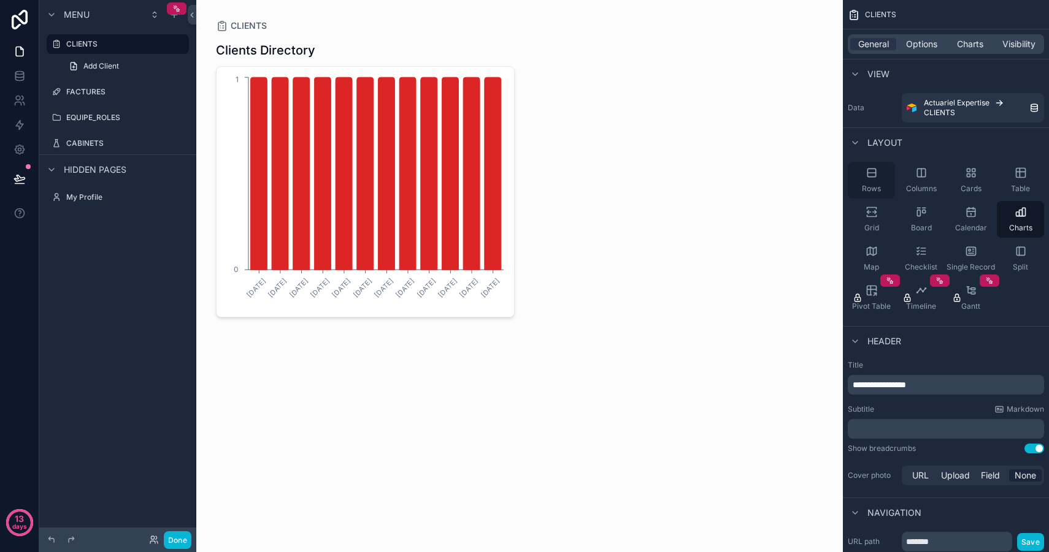
click at [873, 182] on div "Rows" at bounding box center [870, 180] width 47 height 37
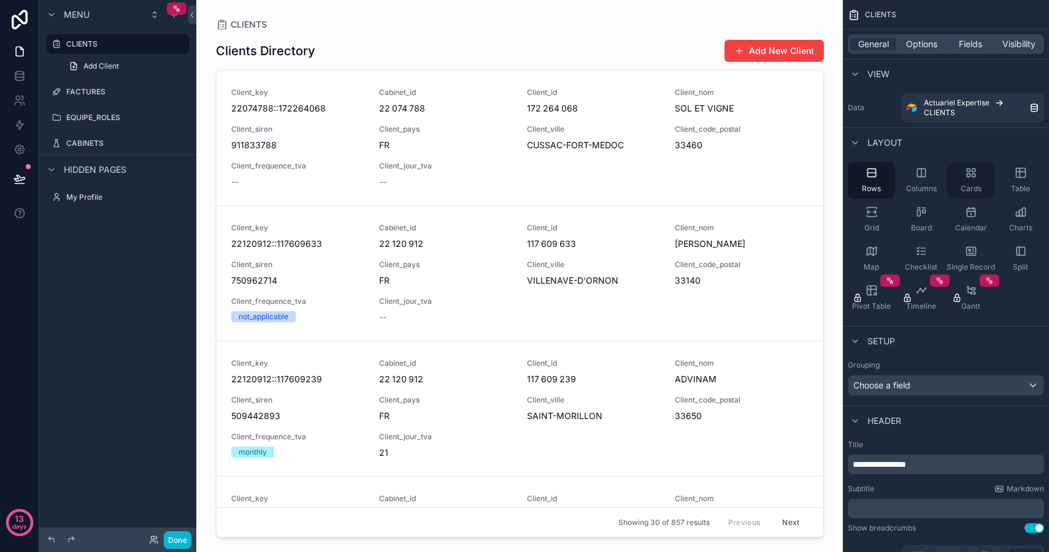
click at [963, 183] on div "Cards" at bounding box center [970, 180] width 47 height 37
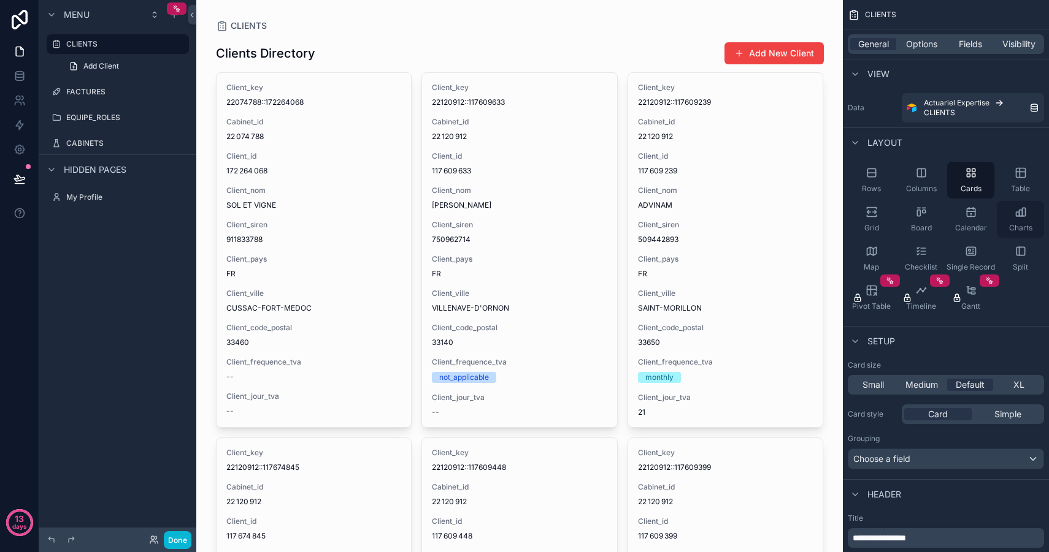
click at [1011, 220] on div "Charts" at bounding box center [1019, 219] width 47 height 37
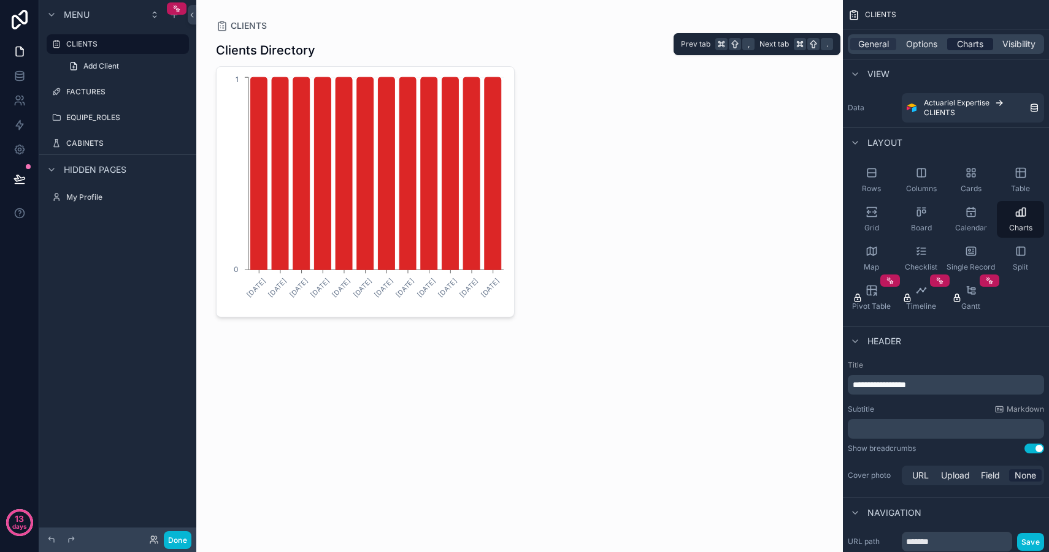
click at [974, 47] on span "Charts" at bounding box center [970, 44] width 26 height 12
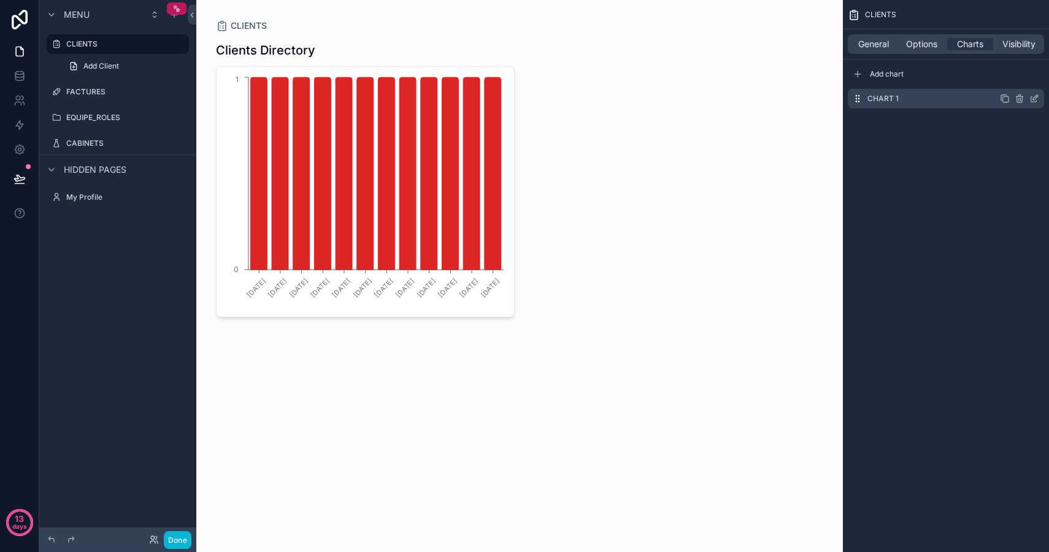
click at [1036, 100] on icon "scrollable content" at bounding box center [1034, 99] width 10 height 10
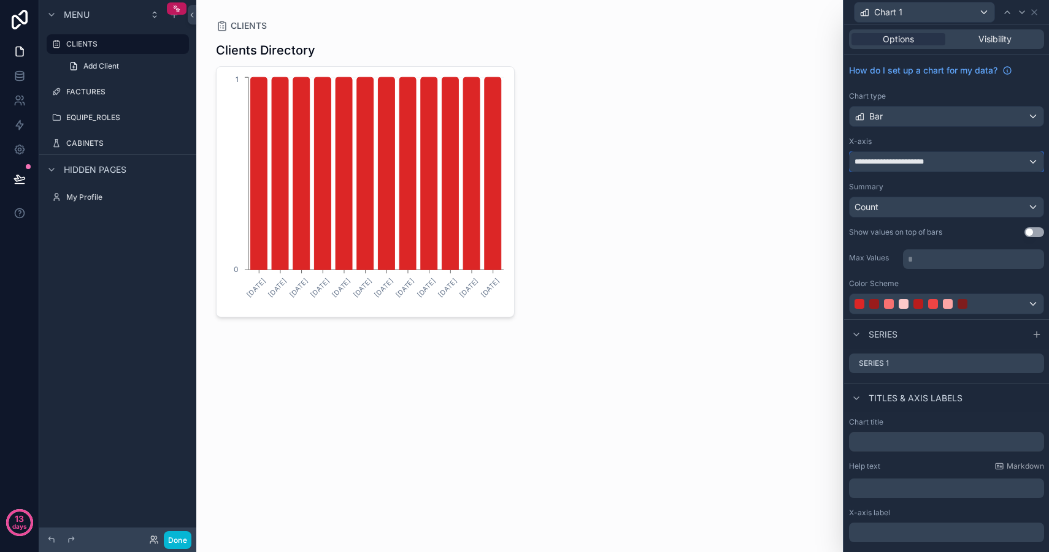
click at [923, 164] on span "**********" at bounding box center [892, 162] width 77 height 10
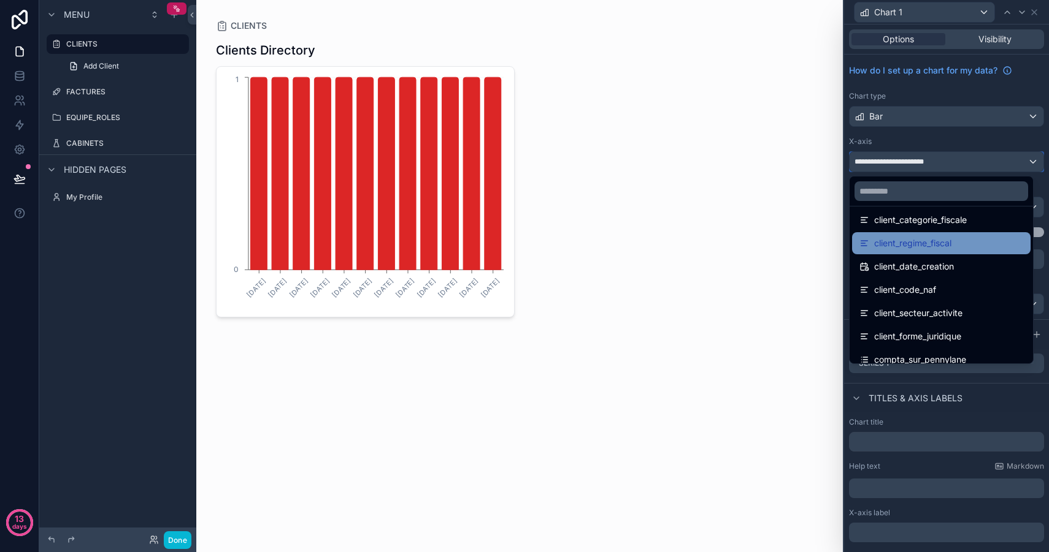
scroll to position [369, 0]
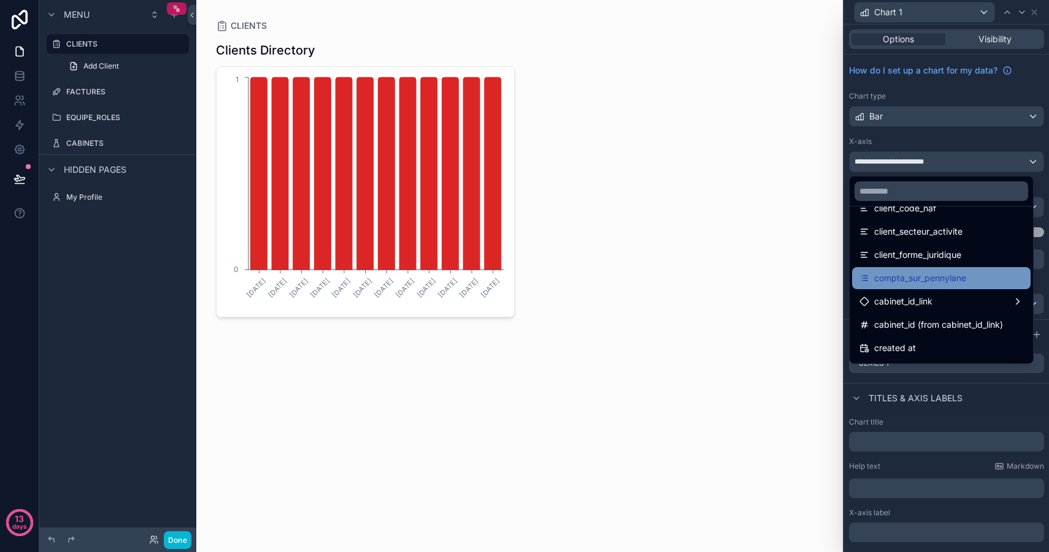
click at [929, 286] on div "compta_sur_pennylane" at bounding box center [941, 278] width 178 height 22
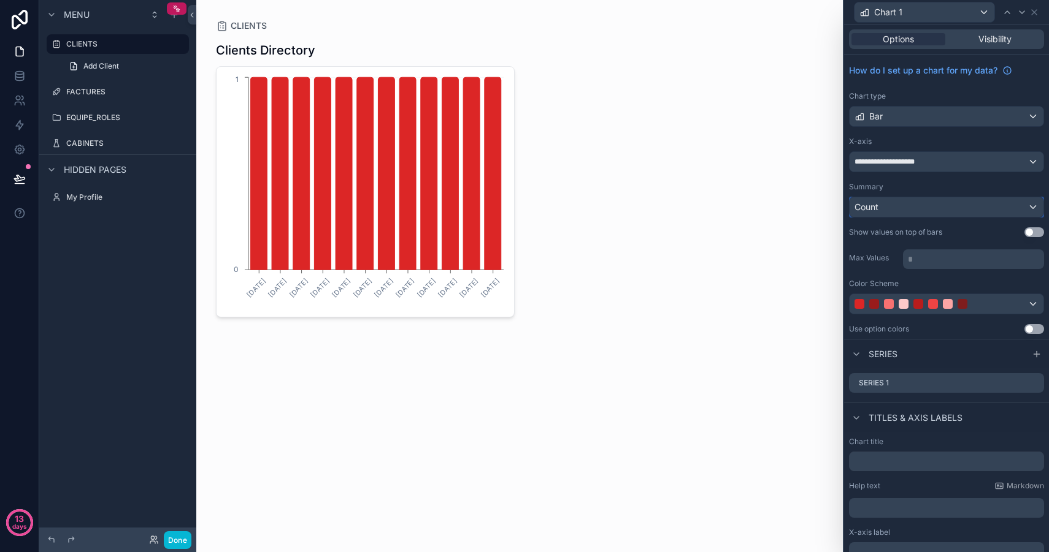
click at [919, 212] on div "Count" at bounding box center [946, 207] width 194 height 20
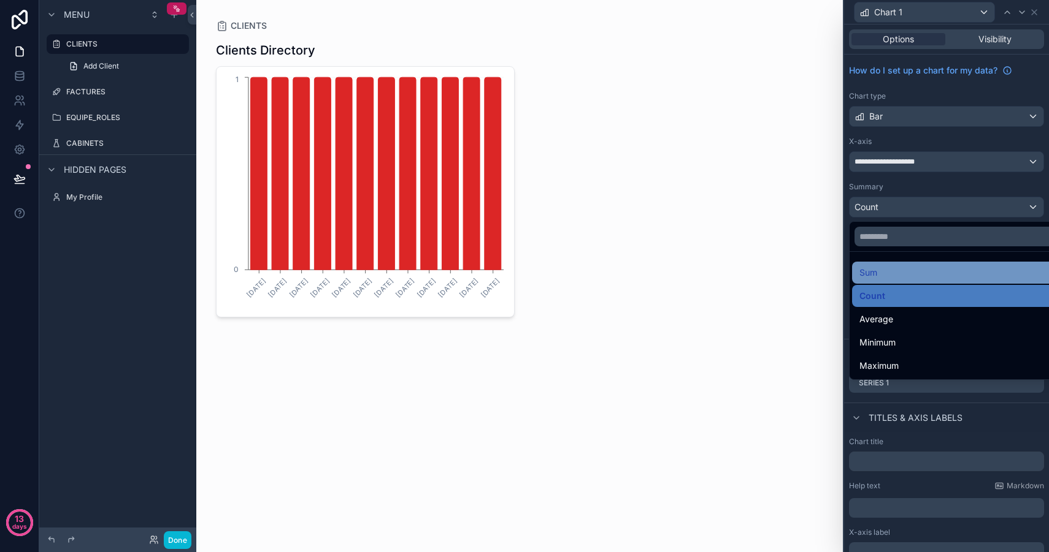
click at [895, 281] on div "Sum" at bounding box center [956, 273] width 208 height 22
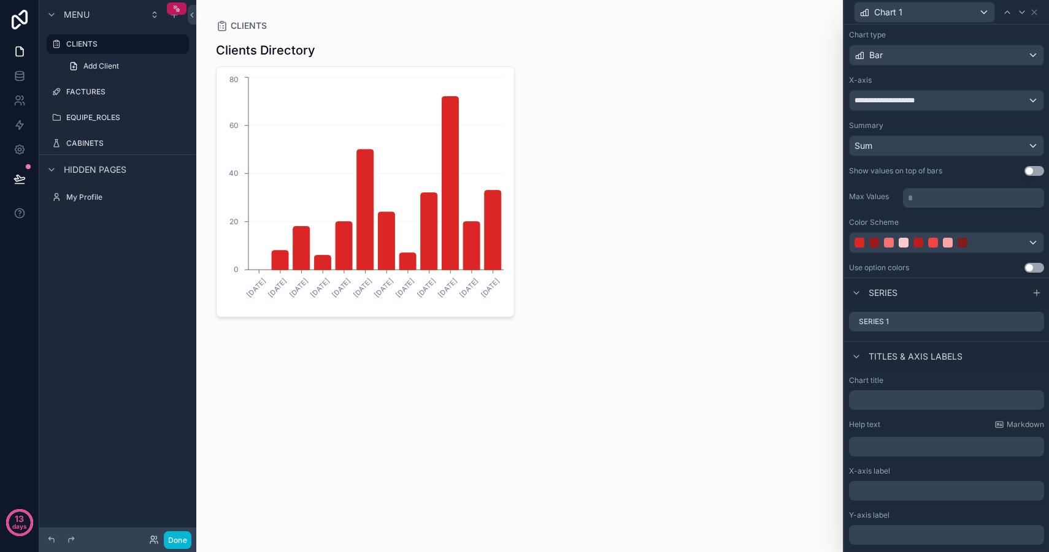
scroll to position [101, 0]
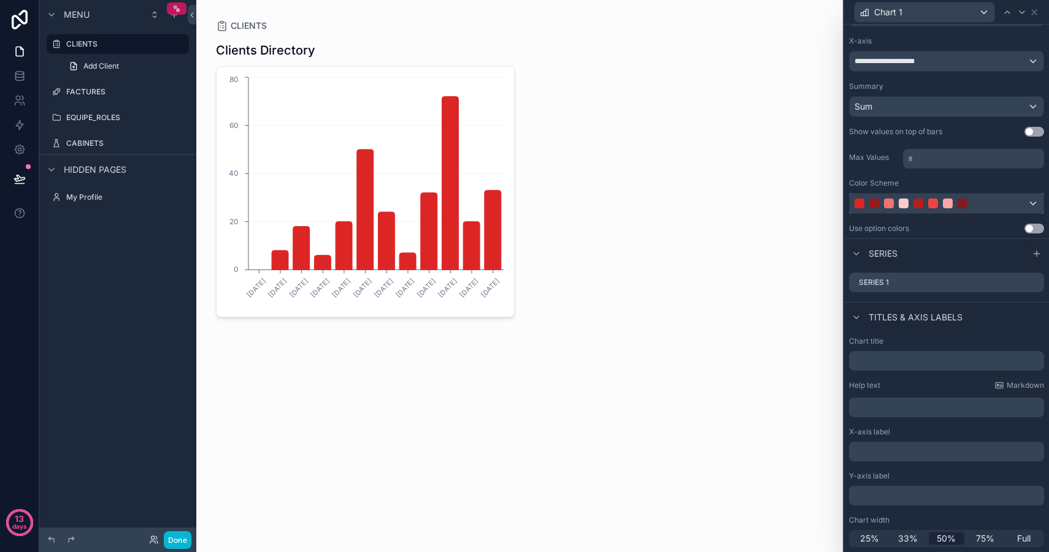
click at [952, 212] on div at bounding box center [946, 204] width 194 height 20
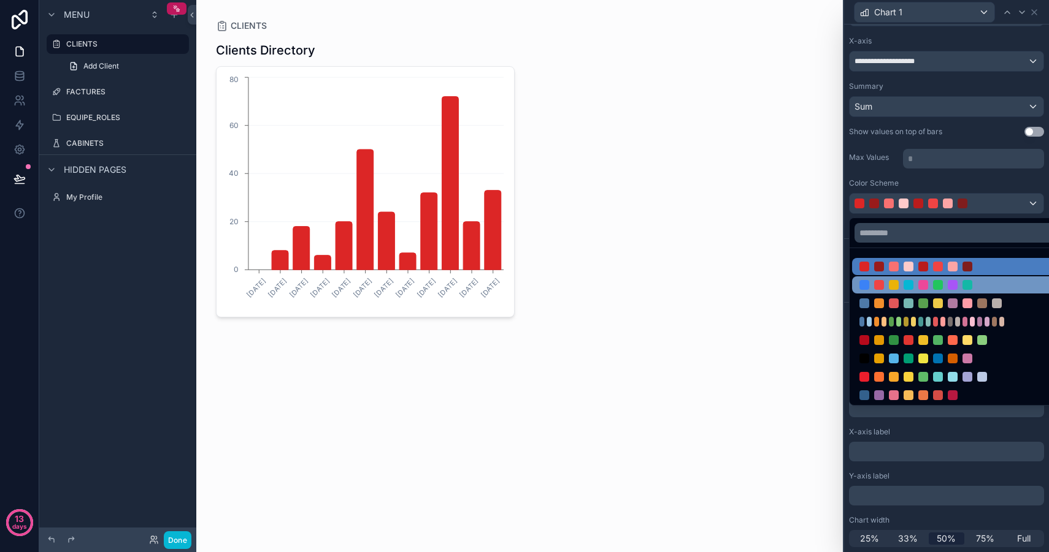
click at [939, 285] on div at bounding box center [938, 285] width 10 height 10
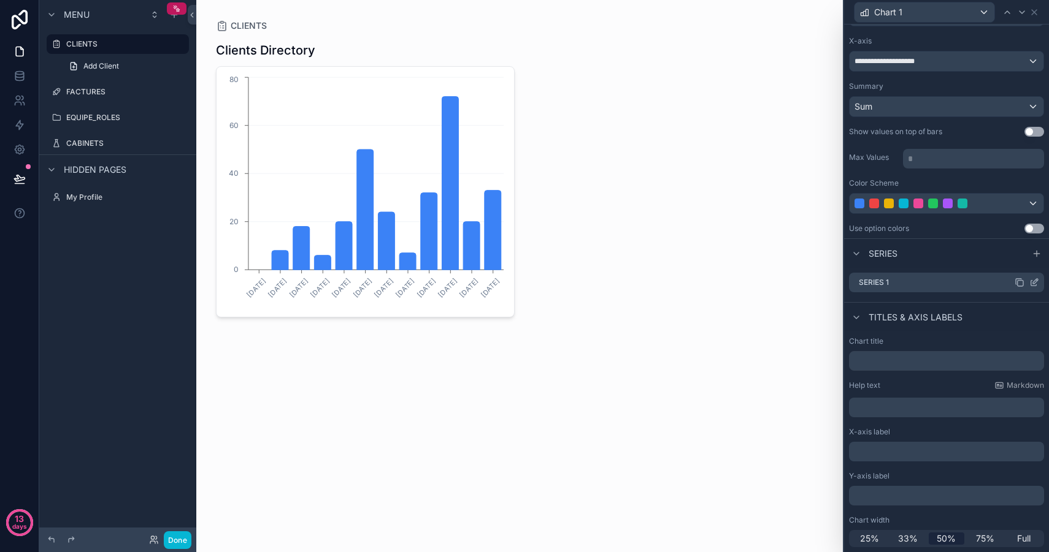
click at [1031, 284] on icon at bounding box center [1034, 284] width 6 height 6
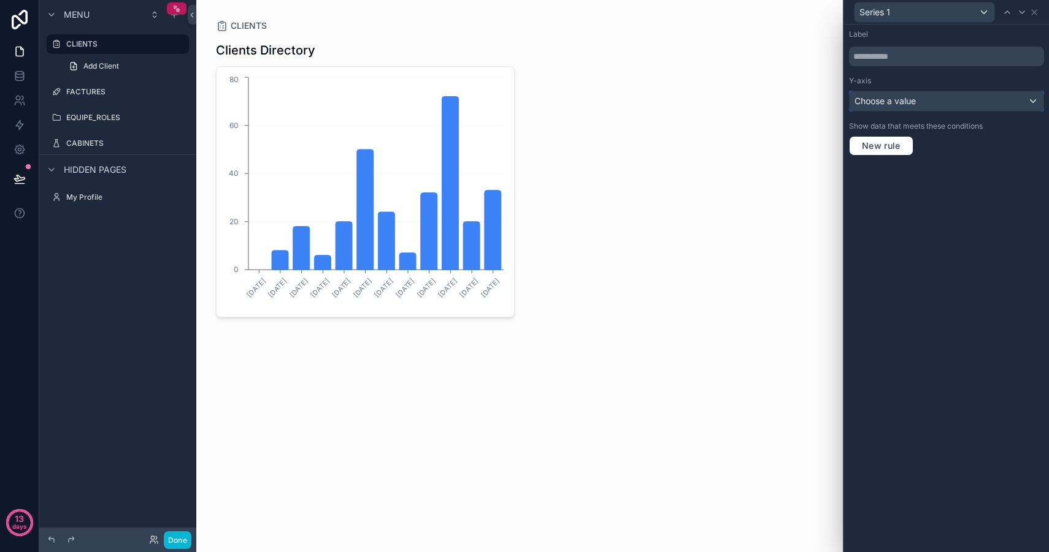
click at [928, 102] on div "Choose a value" at bounding box center [946, 101] width 194 height 20
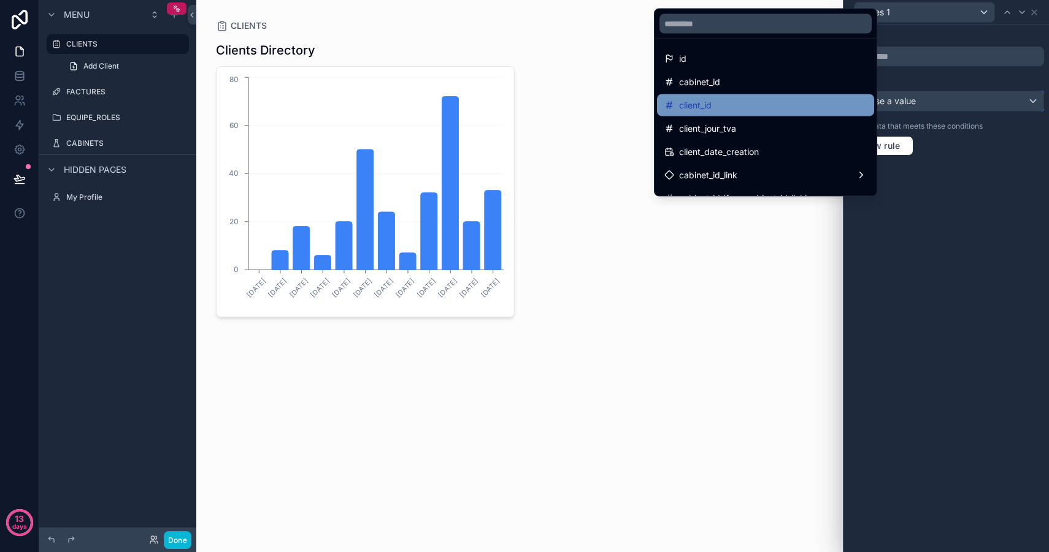
scroll to position [1, 0]
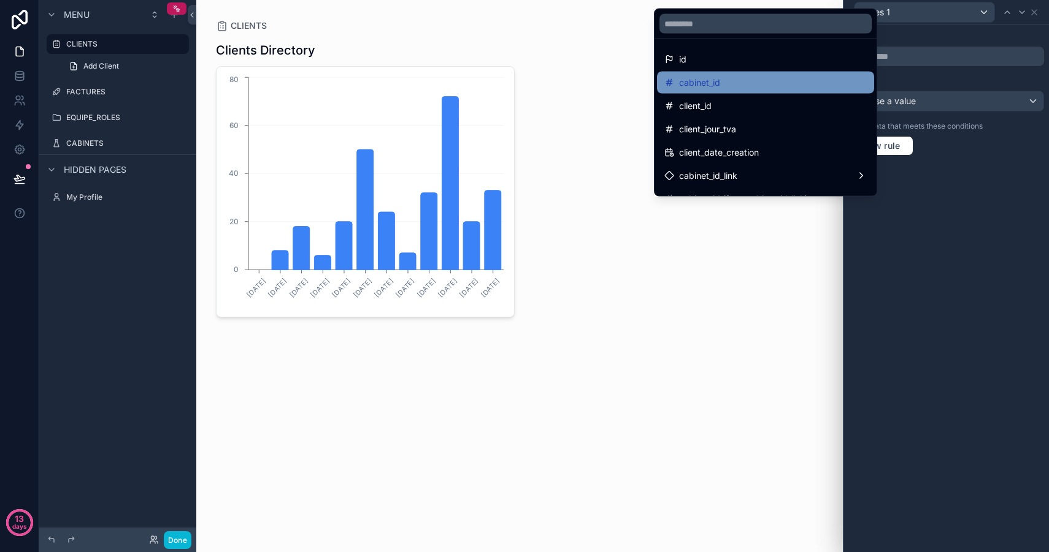
click at [717, 82] on span "cabinet_id" at bounding box center [699, 82] width 41 height 15
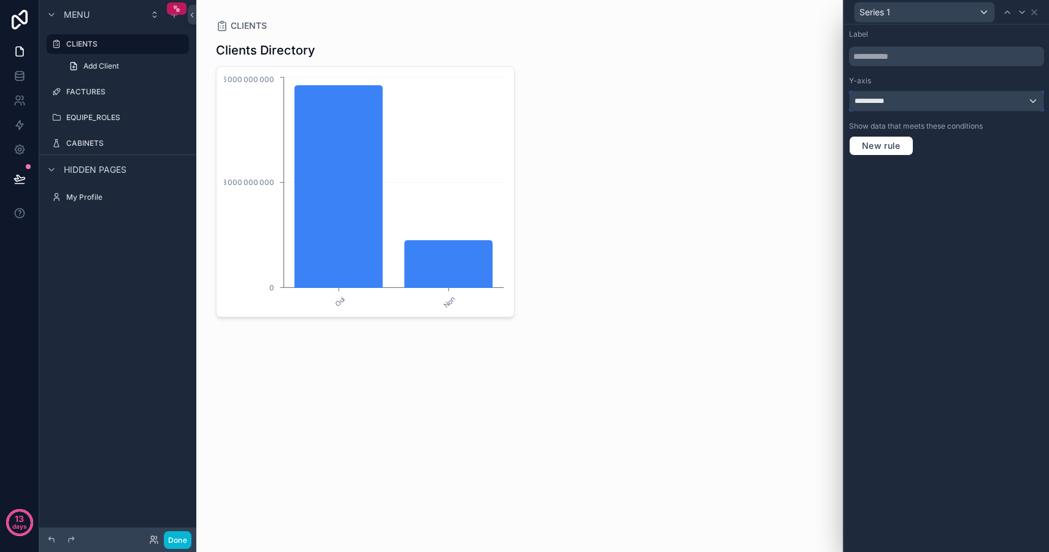
click at [915, 97] on div "**********" at bounding box center [946, 101] width 194 height 20
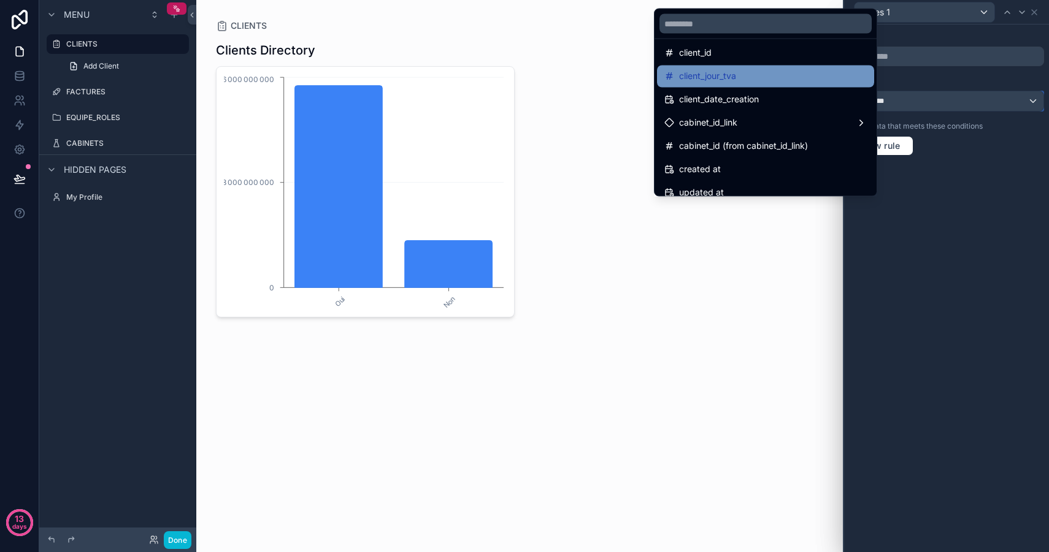
scroll to position [64, 0]
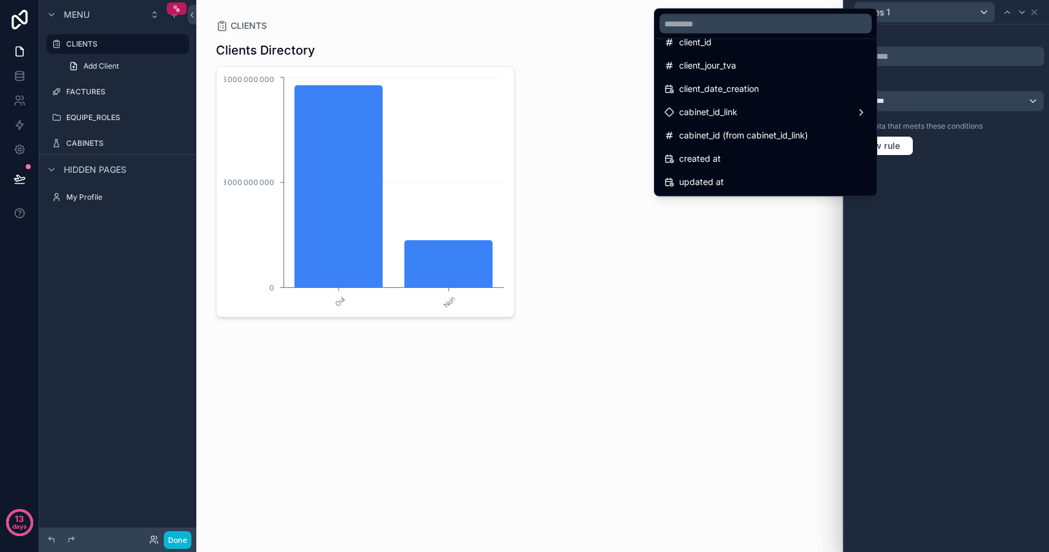
click at [988, 207] on div at bounding box center [946, 276] width 205 height 552
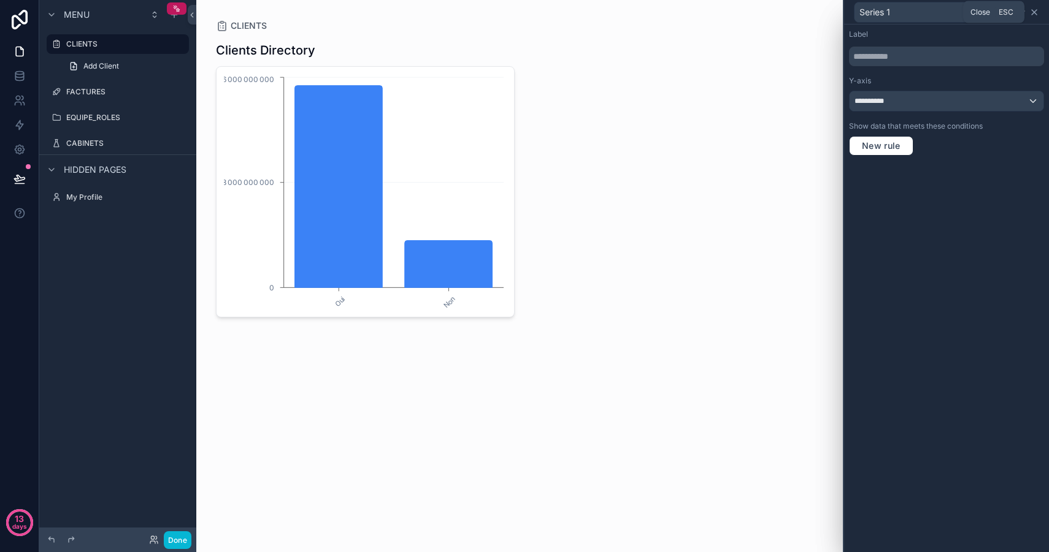
click at [1034, 10] on icon at bounding box center [1034, 12] width 10 height 10
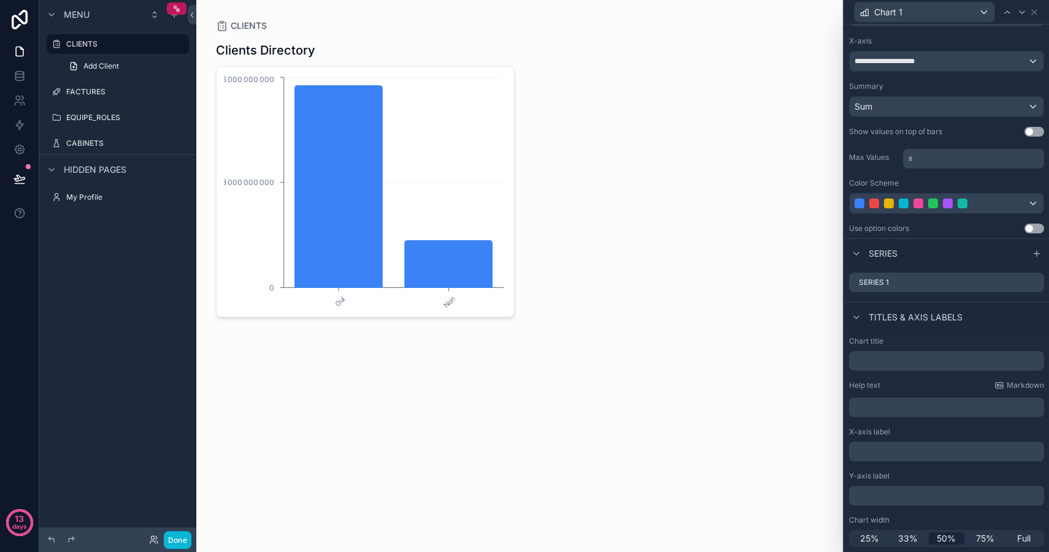
click at [461, 410] on div "CLIENTS Clients Directory Oui Non 0 8 000 000 000 16 000 000 000" at bounding box center [519, 276] width 646 height 552
click at [108, 93] on label "FACTURES" at bounding box center [115, 92] width 98 height 10
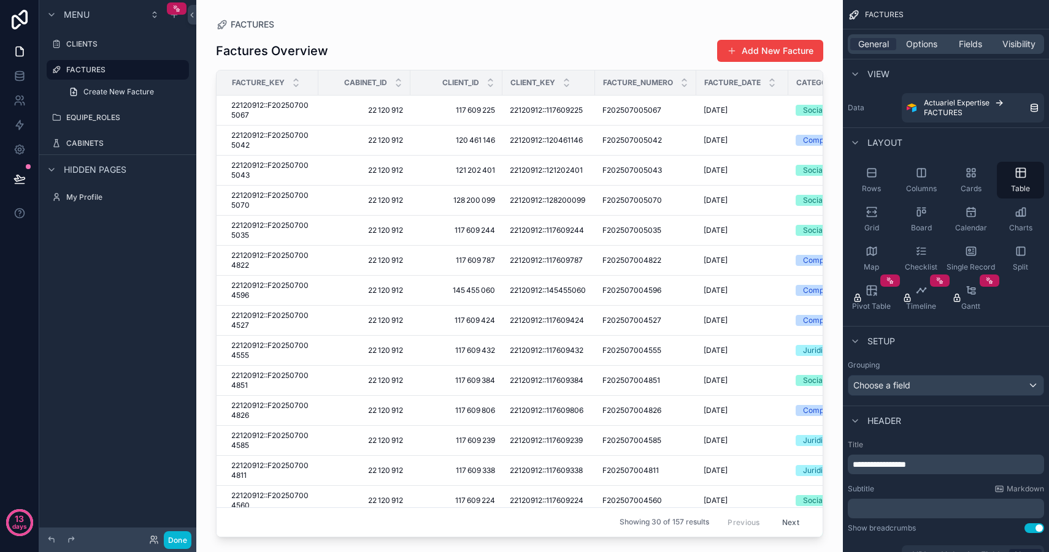
drag, startPoint x: 602, startPoint y: 530, endPoint x: 635, endPoint y: 531, distance: 33.1
click at [635, 531] on div "scrollable content" at bounding box center [519, 269] width 646 height 538
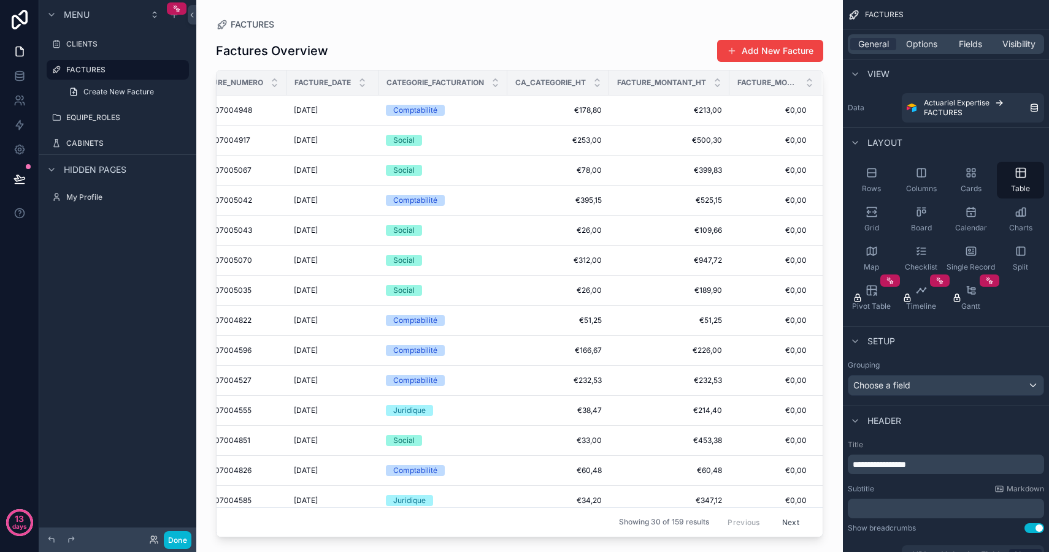
scroll to position [0, 422]
click at [1013, 213] on div "Charts" at bounding box center [1019, 219] width 47 height 37
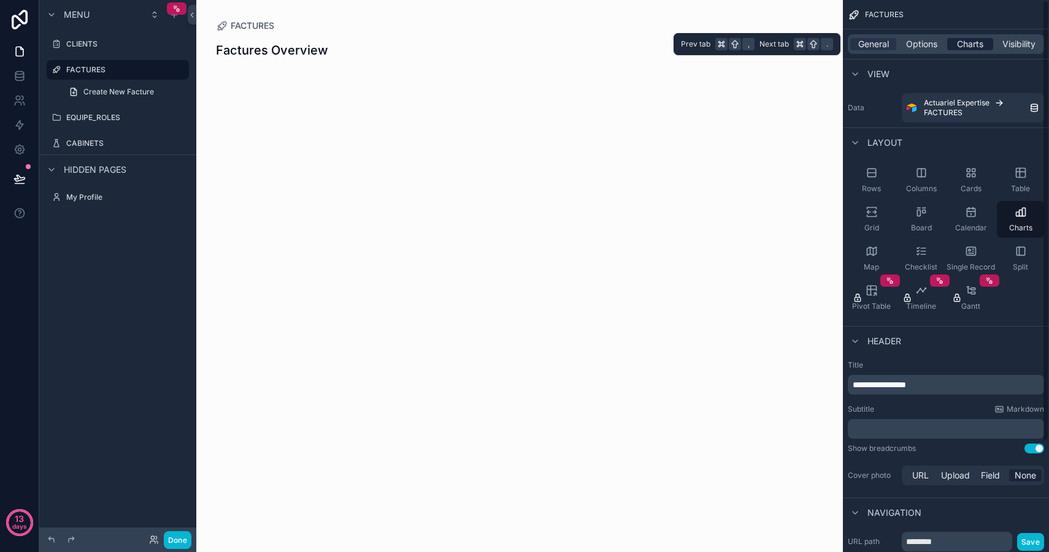
click at [968, 47] on span "Charts" at bounding box center [970, 44] width 26 height 12
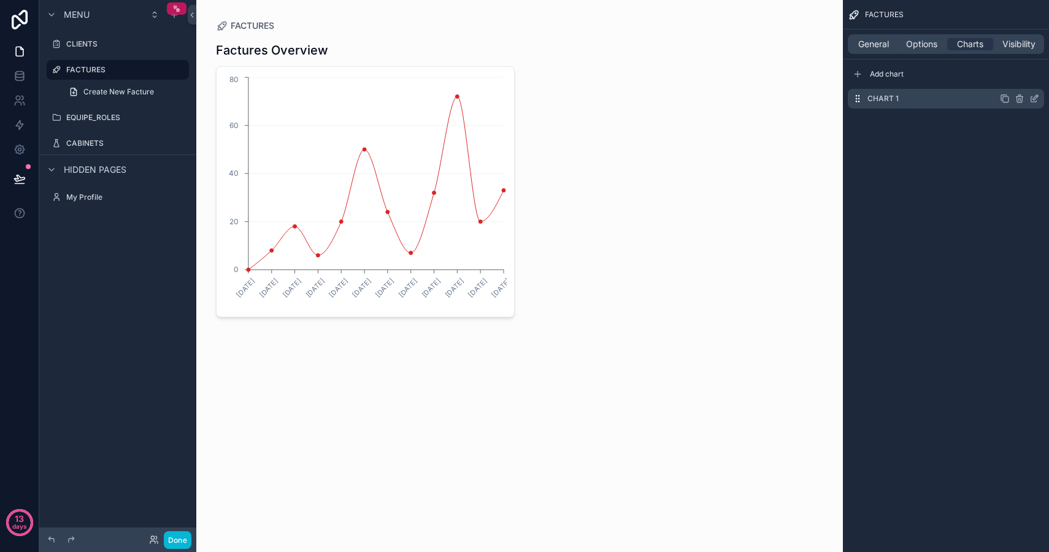
click at [1034, 97] on icon "scrollable content" at bounding box center [1034, 99] width 10 height 10
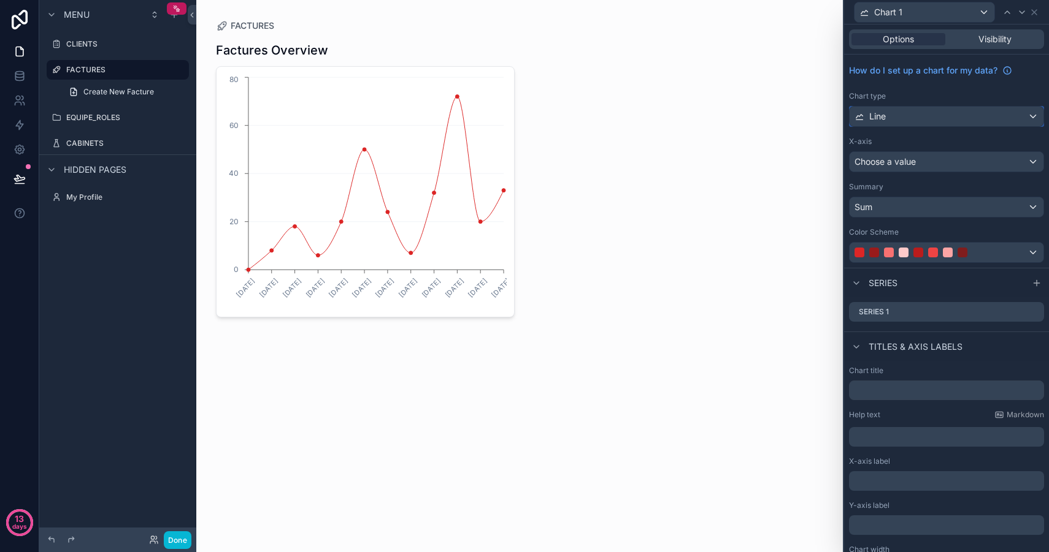
click at [924, 117] on div "Line" at bounding box center [946, 117] width 194 height 20
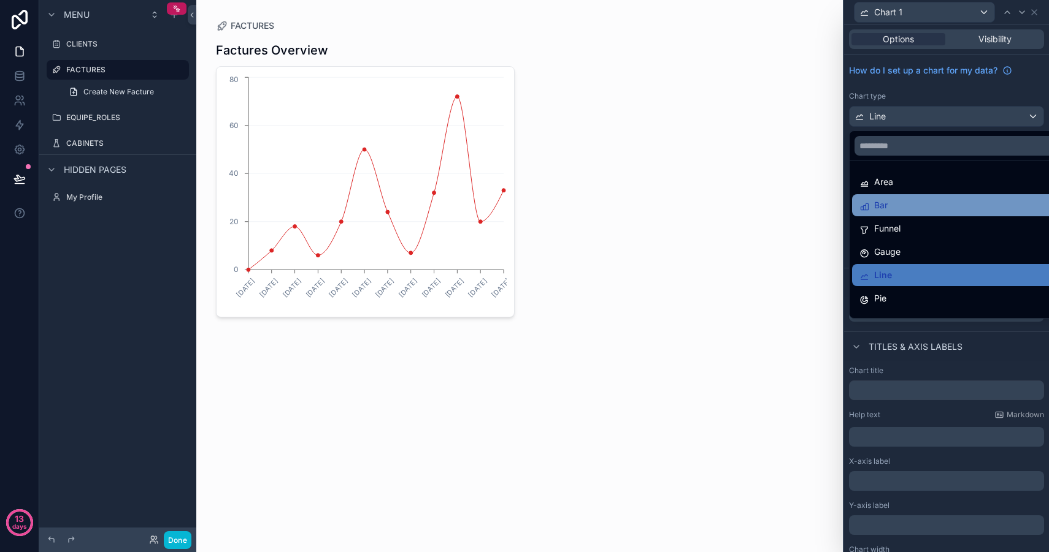
click at [908, 200] on div "Bar" at bounding box center [955, 205] width 193 height 15
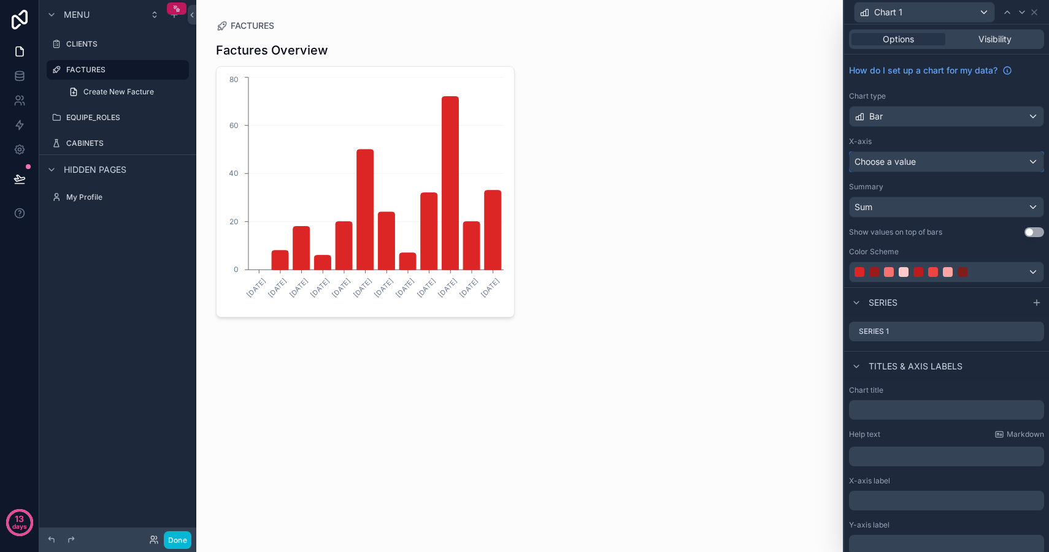
click at [917, 166] on div "Choose a value" at bounding box center [946, 162] width 194 height 20
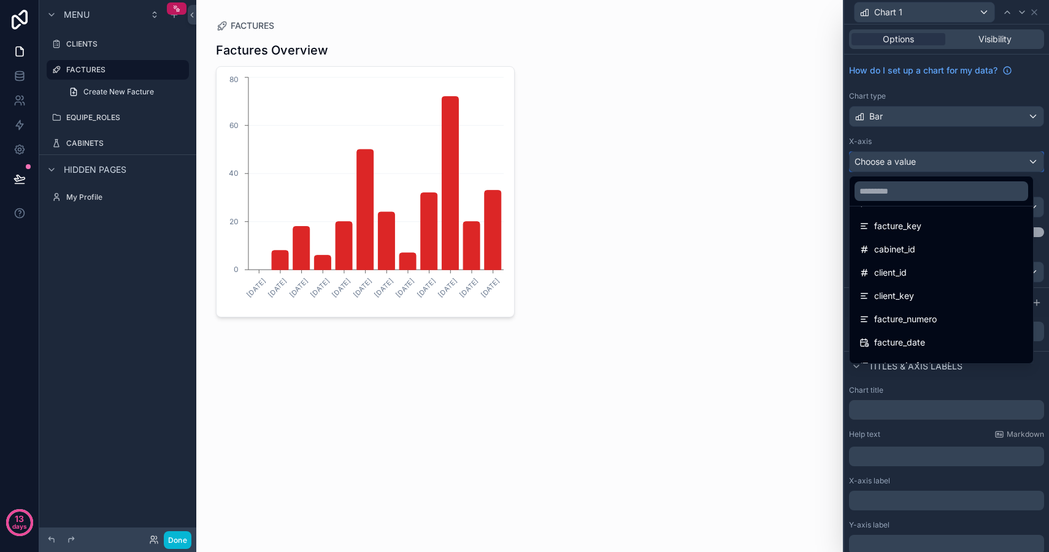
scroll to position [0, 0]
click at [913, 305] on div "cabinet_id" at bounding box center [941, 297] width 178 height 22
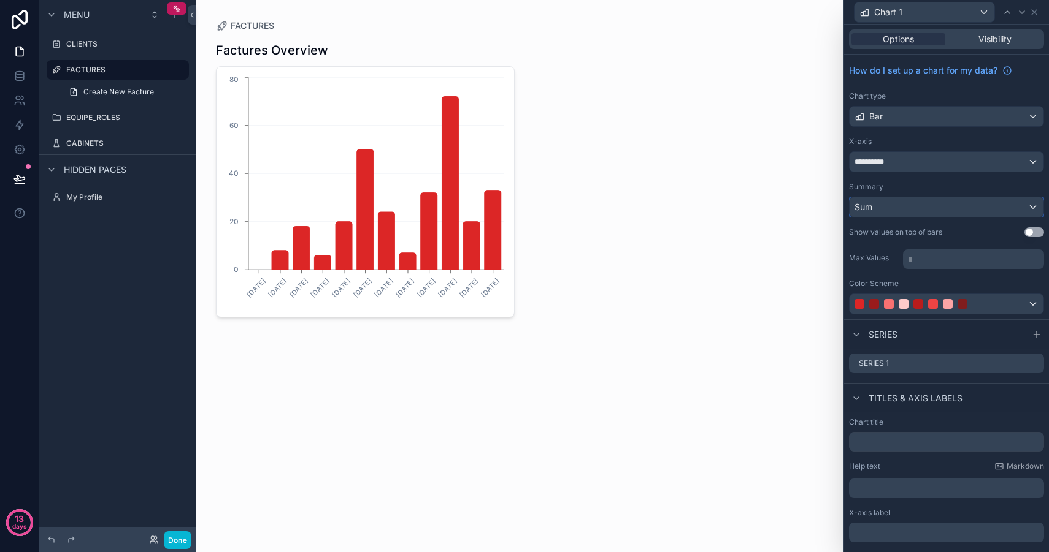
click at [919, 210] on div "Sum" at bounding box center [946, 207] width 194 height 20
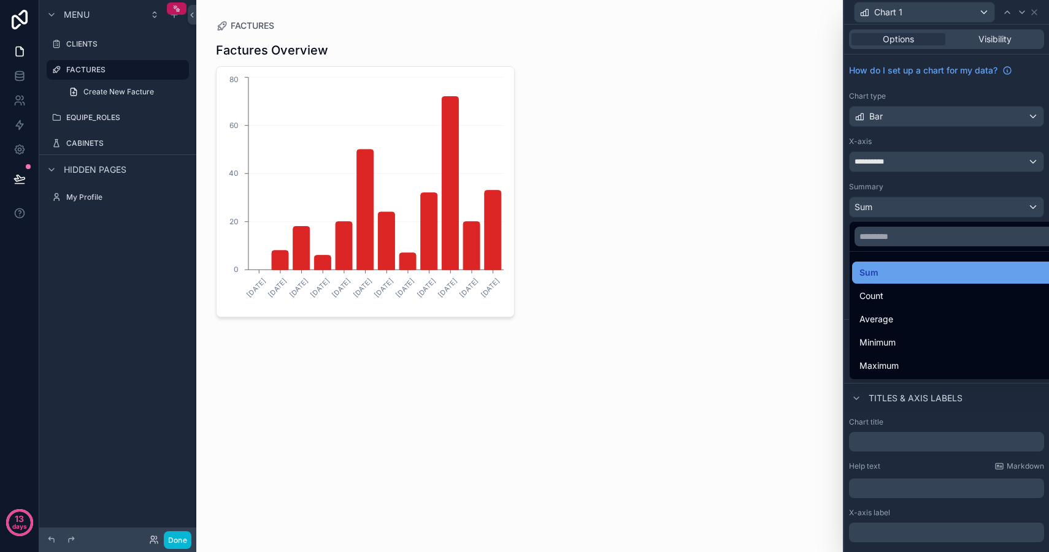
click at [888, 278] on div "Sum" at bounding box center [955, 273] width 193 height 15
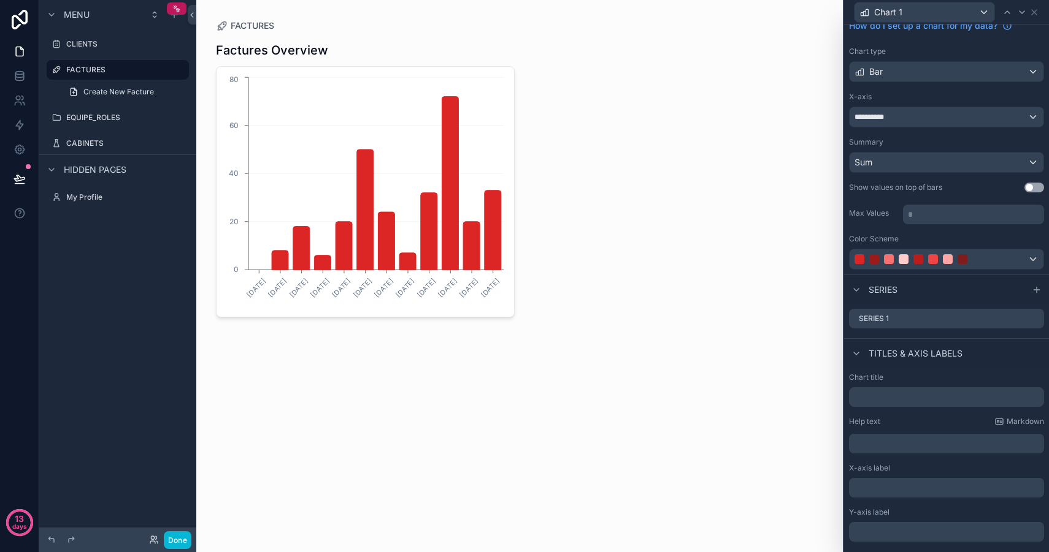
scroll to position [76, 0]
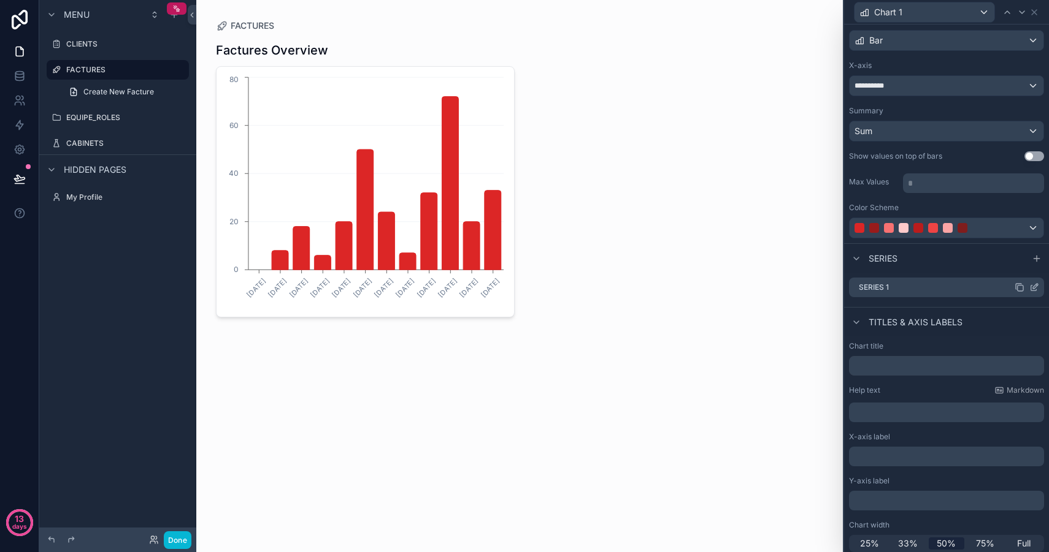
click at [1033, 288] on icon at bounding box center [1035, 286] width 5 height 5
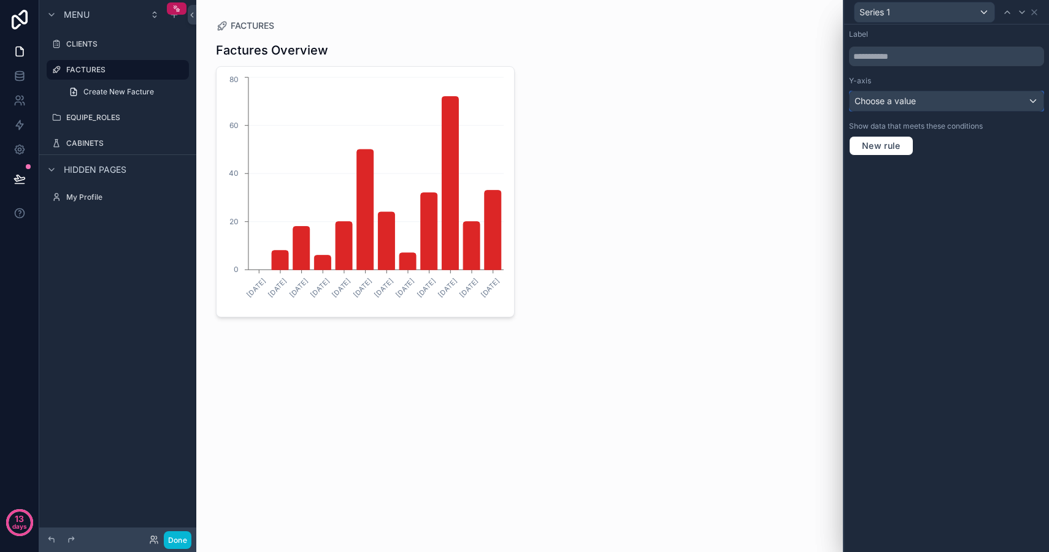
click at [895, 103] on span "Choose a value" at bounding box center [884, 101] width 61 height 10
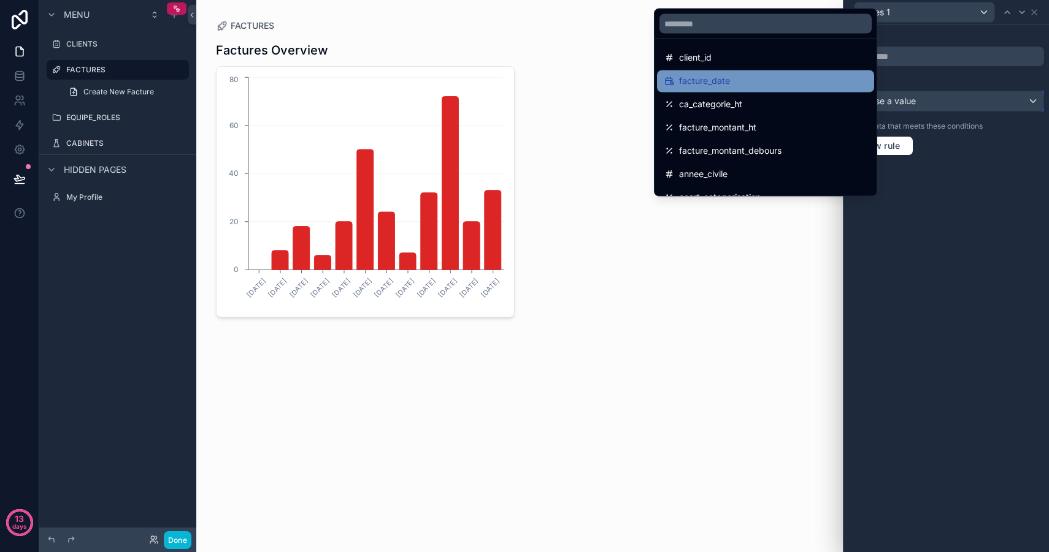
scroll to position [55, 0]
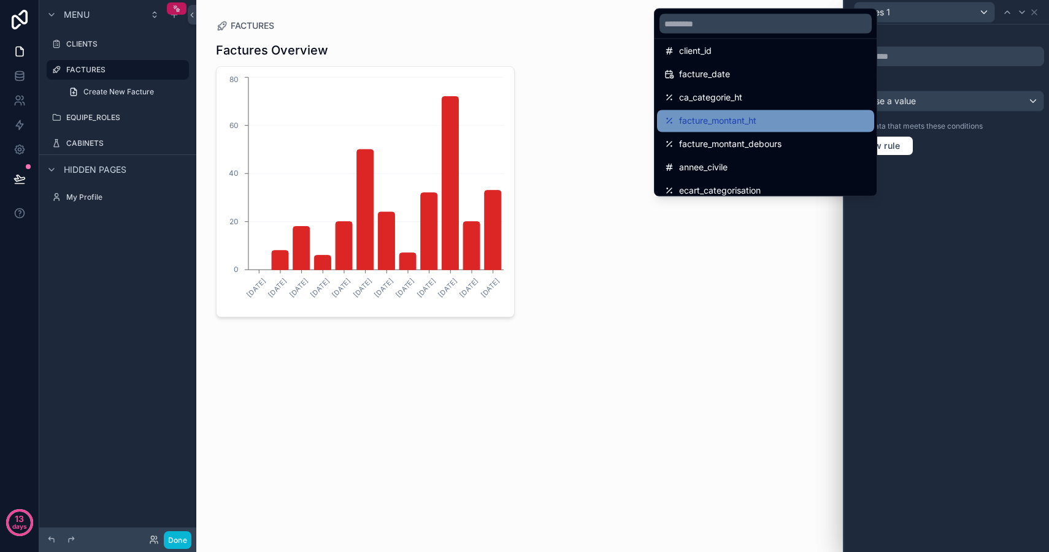
click at [768, 124] on div "facture_montant_ht" at bounding box center [765, 121] width 202 height 15
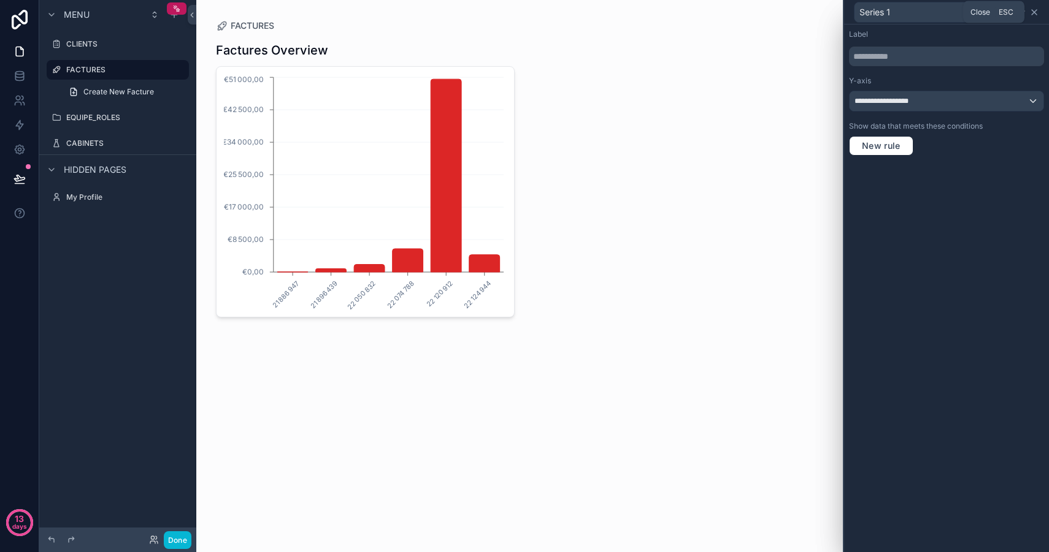
click at [1036, 10] on icon at bounding box center [1034, 12] width 10 height 10
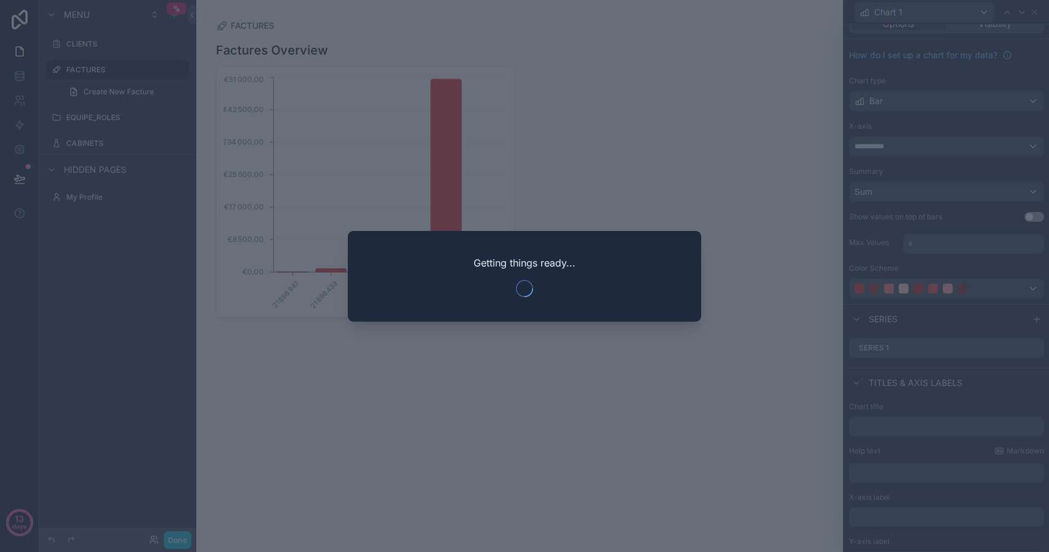
scroll to position [0, 0]
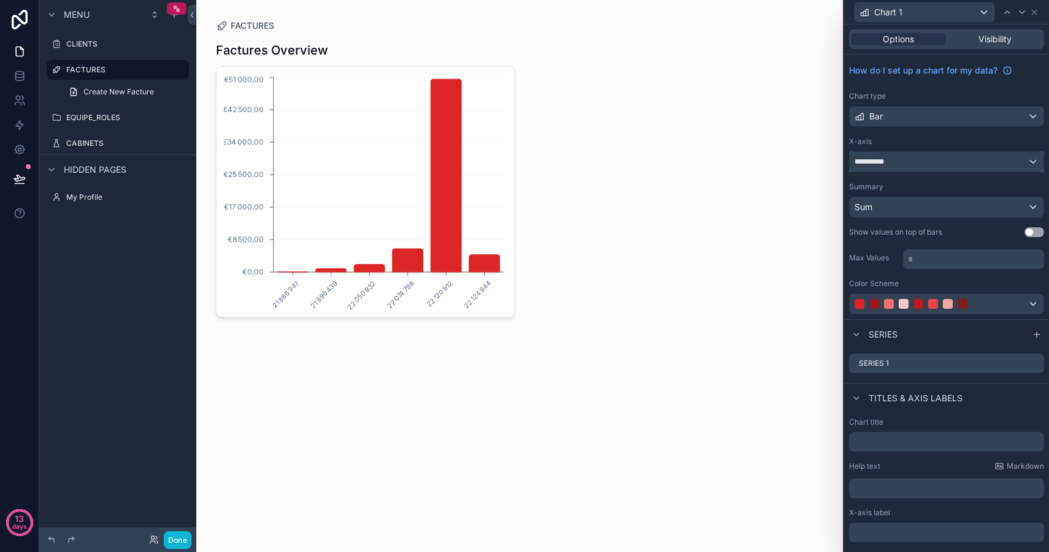
click at [919, 166] on div "**********" at bounding box center [946, 162] width 194 height 20
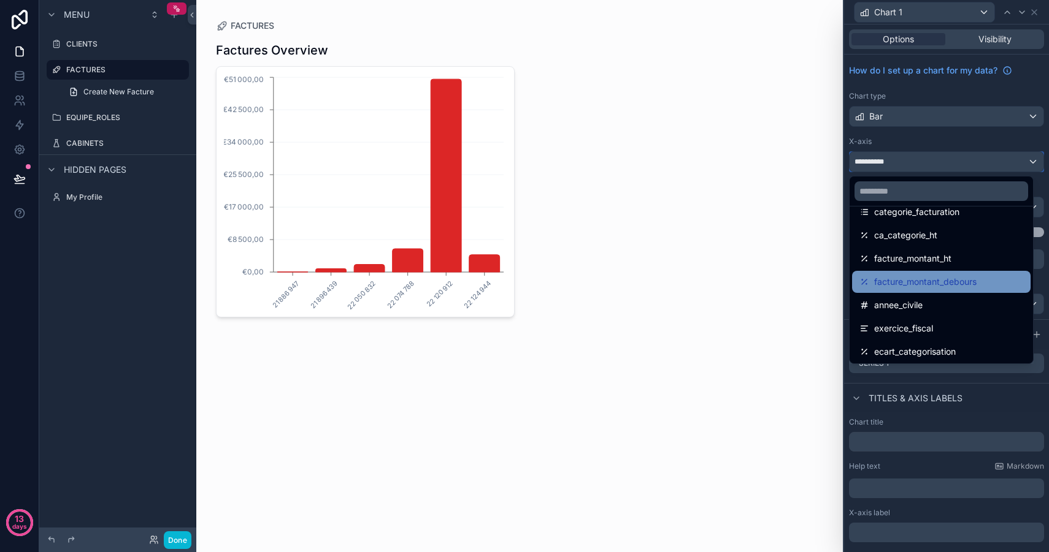
scroll to position [170, 0]
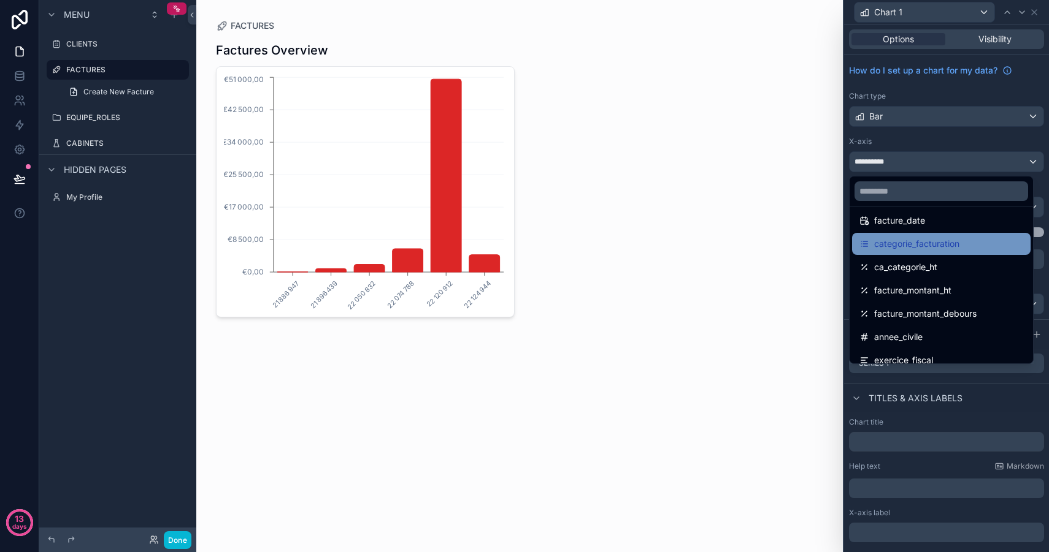
click at [928, 237] on span "categorie_facturation" at bounding box center [916, 244] width 85 height 15
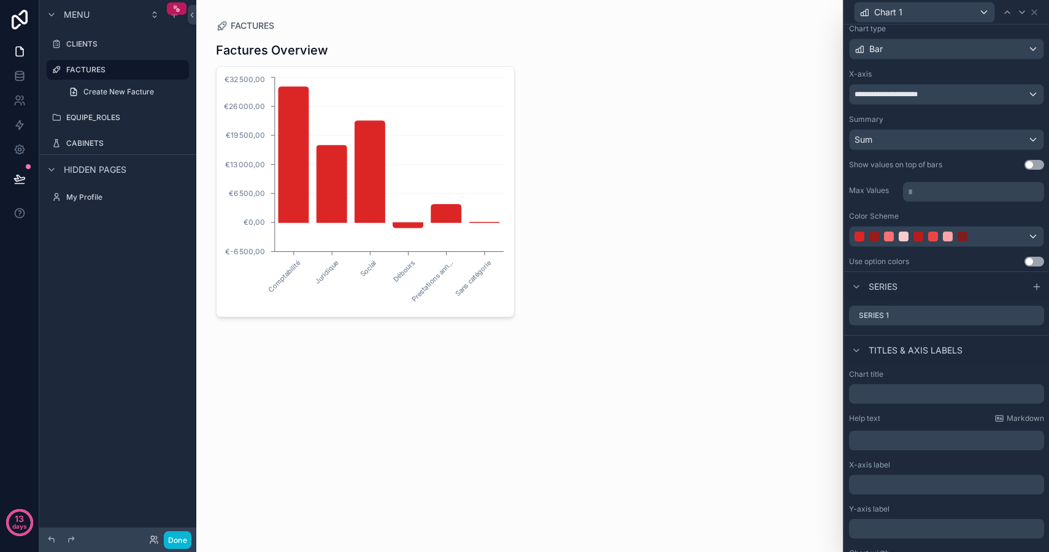
scroll to position [101, 0]
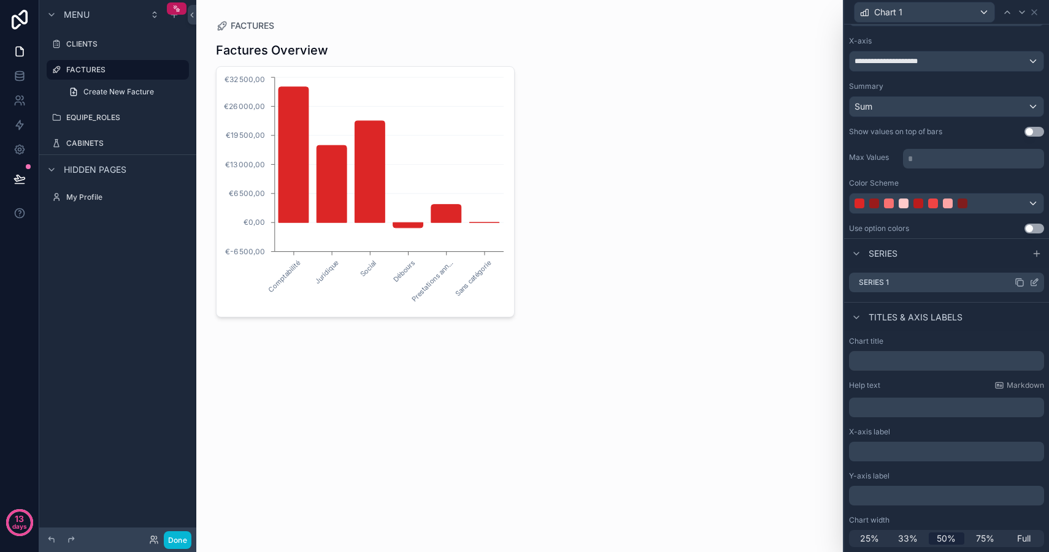
click at [1029, 281] on icon at bounding box center [1034, 283] width 10 height 10
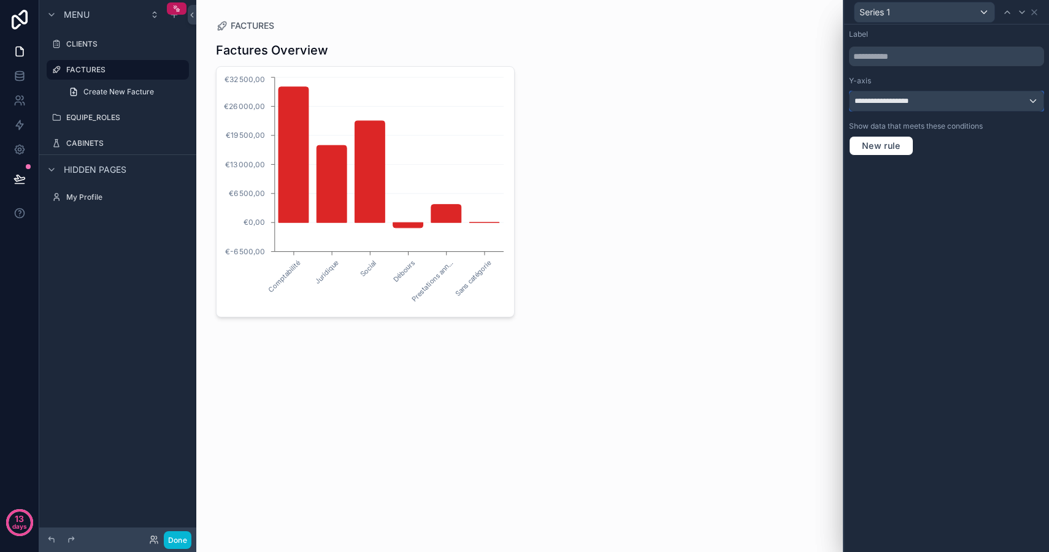
click at [936, 102] on div "**********" at bounding box center [946, 101] width 194 height 20
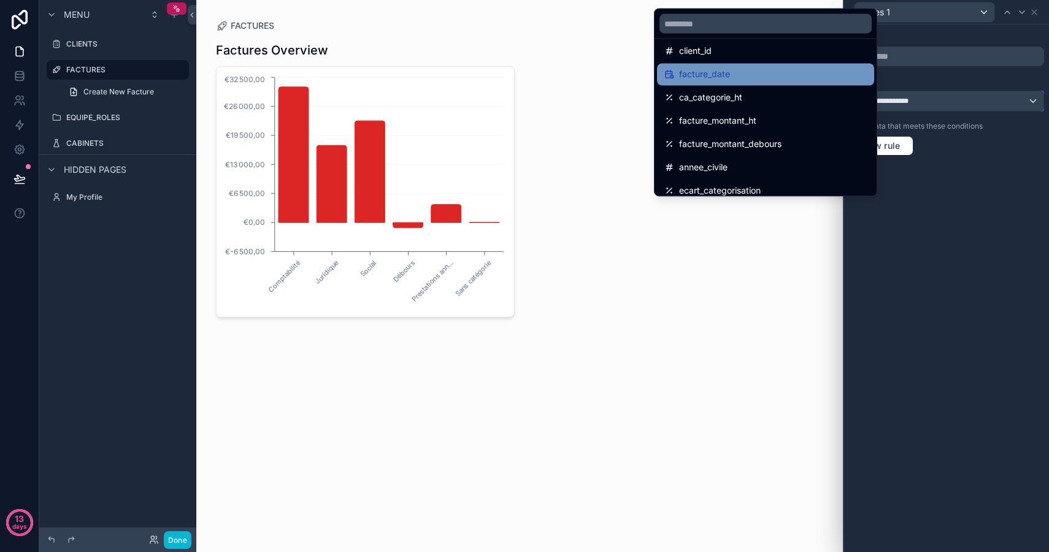
scroll to position [102, 0]
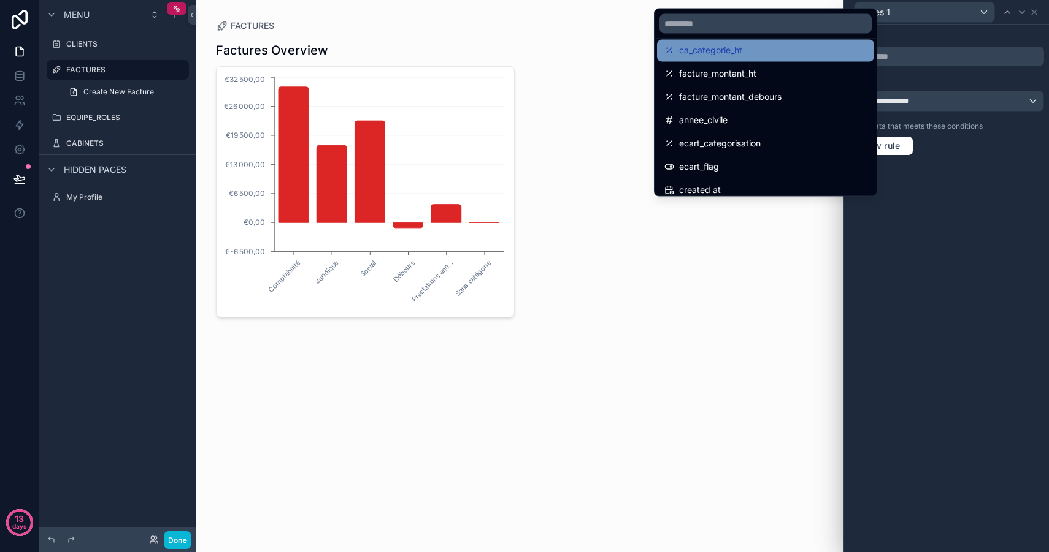
click at [739, 52] on span "ca_categorie_ht" at bounding box center [710, 51] width 63 height 15
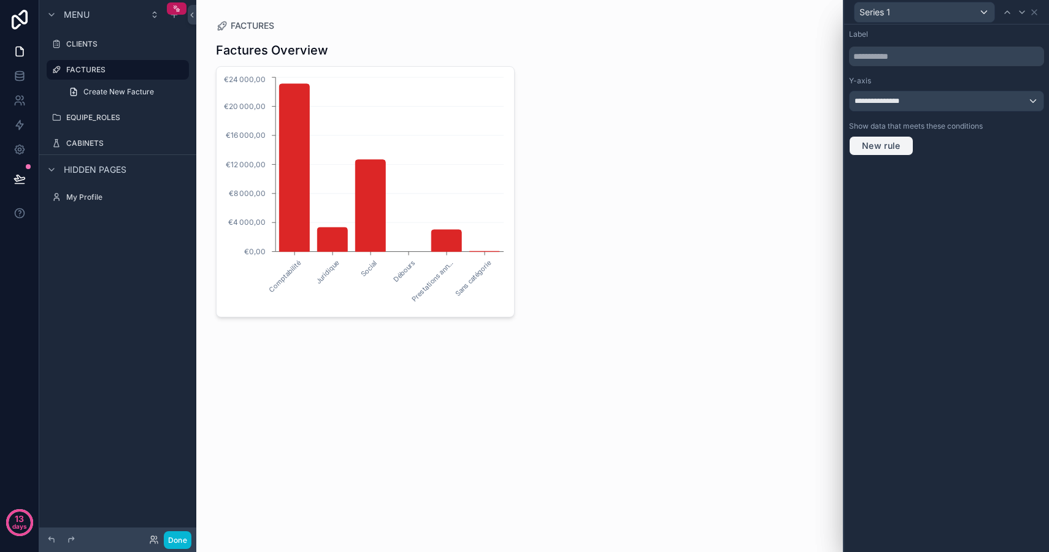
click at [892, 148] on span "New rule" at bounding box center [881, 145] width 48 height 11
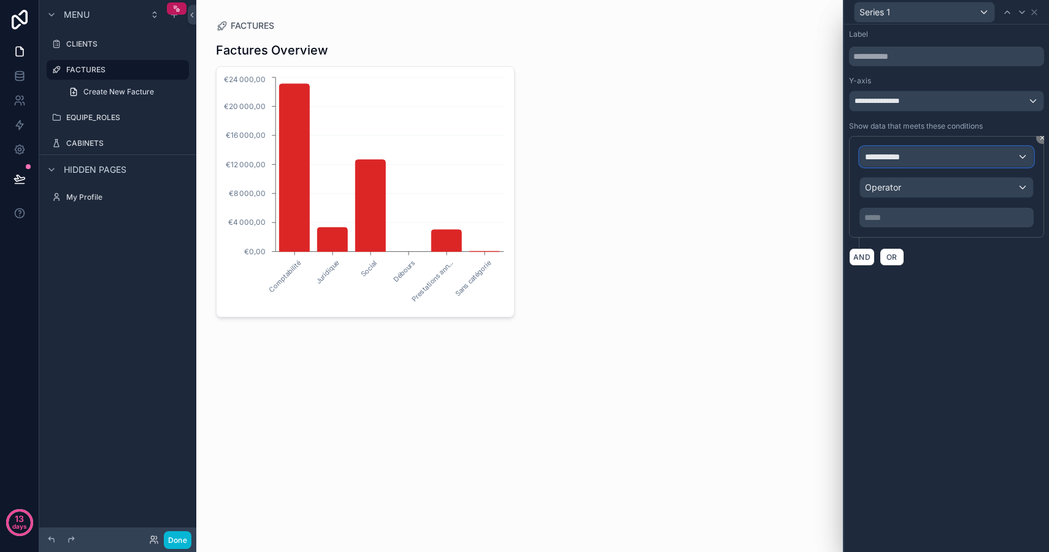
click at [928, 159] on div "**********" at bounding box center [946, 157] width 173 height 20
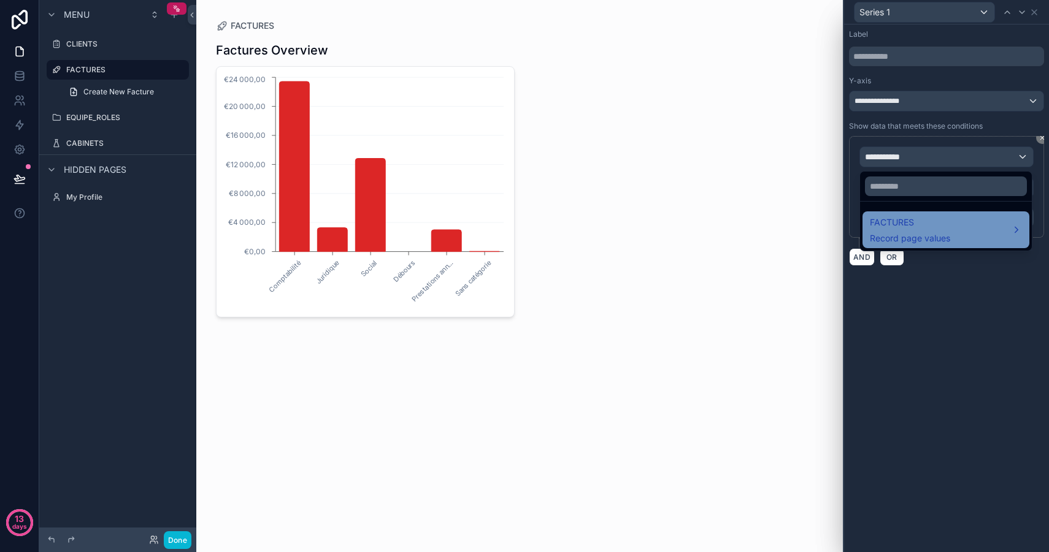
click at [929, 232] on div "FACTURES Record page values" at bounding box center [910, 229] width 80 height 29
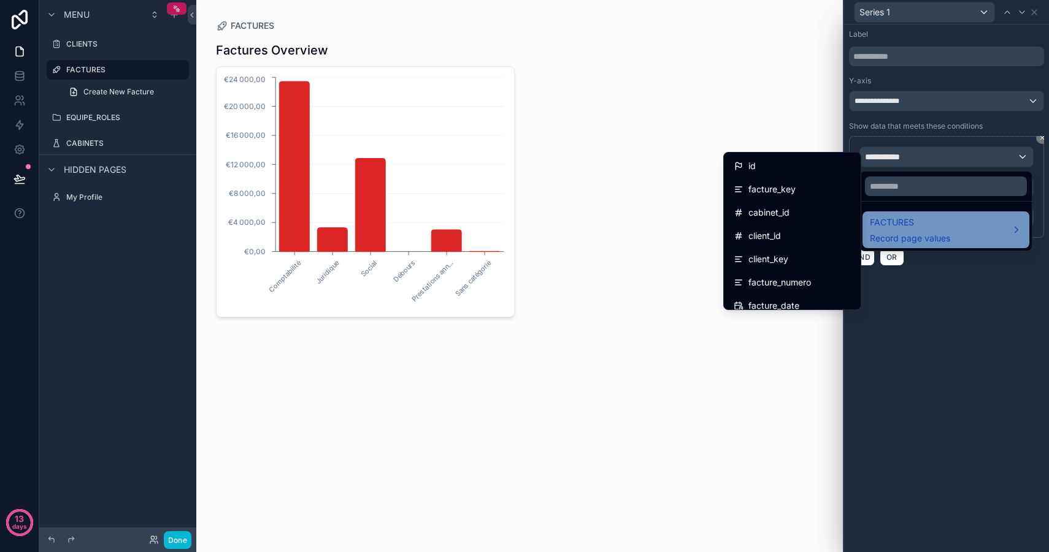
click at [928, 231] on div "FACTURES Record page values" at bounding box center [910, 229] width 80 height 29
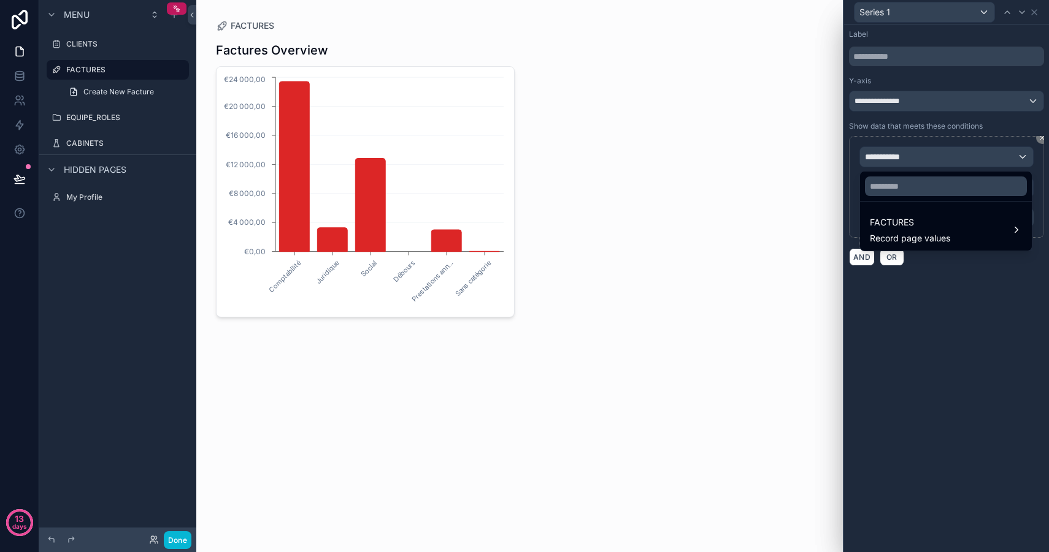
click at [924, 307] on div at bounding box center [946, 276] width 205 height 552
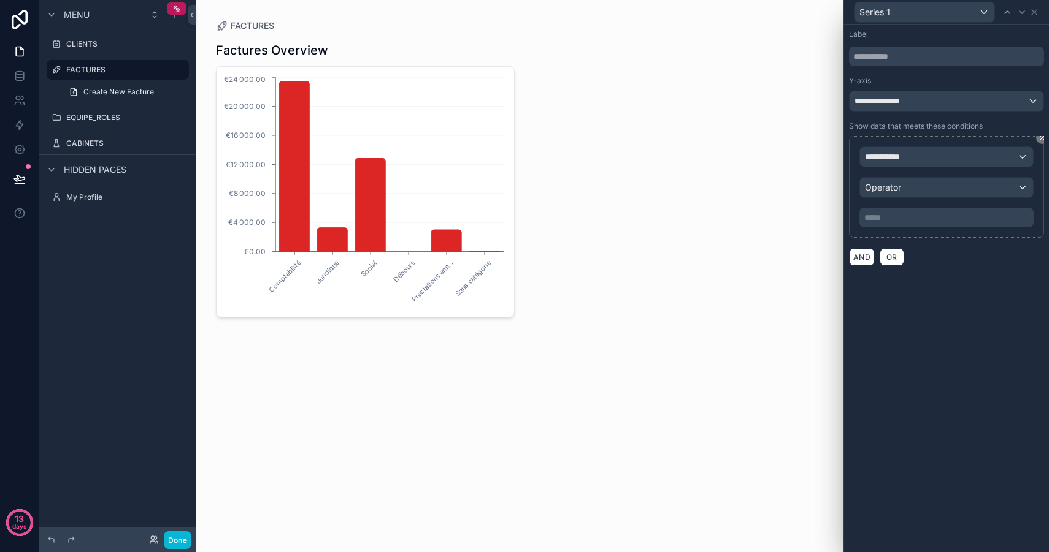
click at [904, 289] on div "**********" at bounding box center [946, 289] width 205 height 528
click at [1041, 139] on icon at bounding box center [1041, 137] width 7 height 7
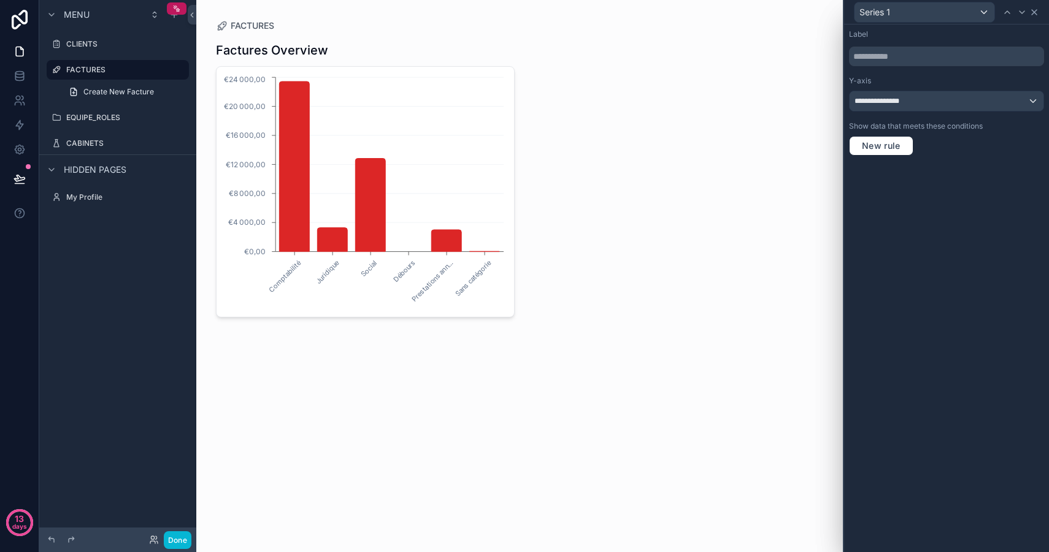
click at [1037, 12] on icon at bounding box center [1034, 12] width 10 height 10
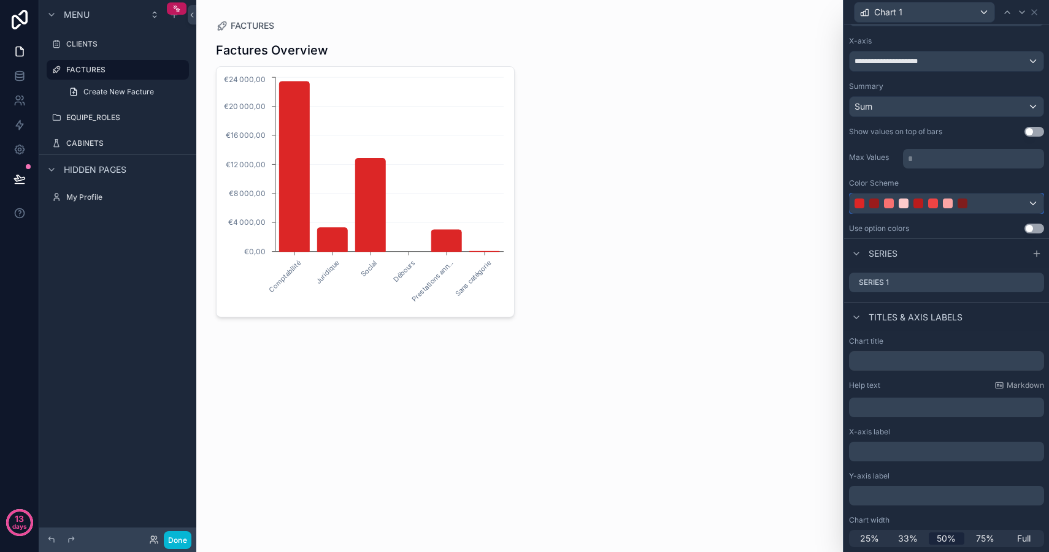
click at [932, 203] on div at bounding box center [933, 204] width 10 height 10
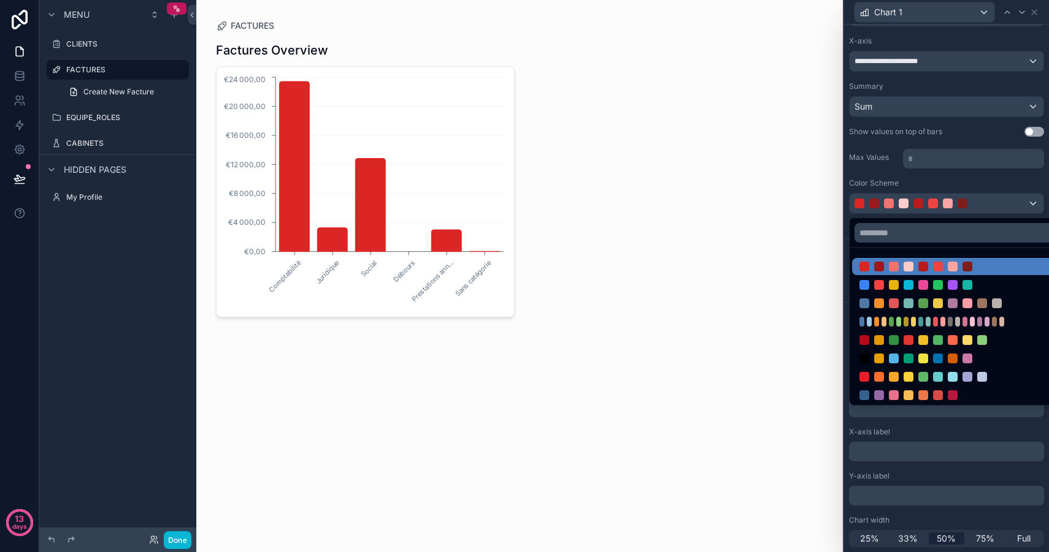
click at [939, 375] on div at bounding box center [938, 377] width 10 height 10
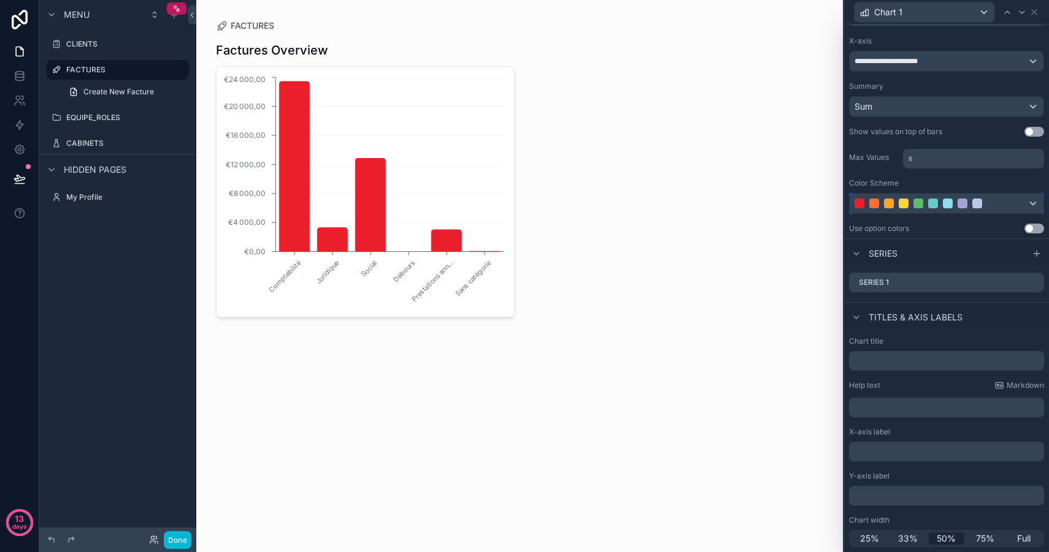
click at [944, 201] on div at bounding box center [947, 204] width 10 height 10
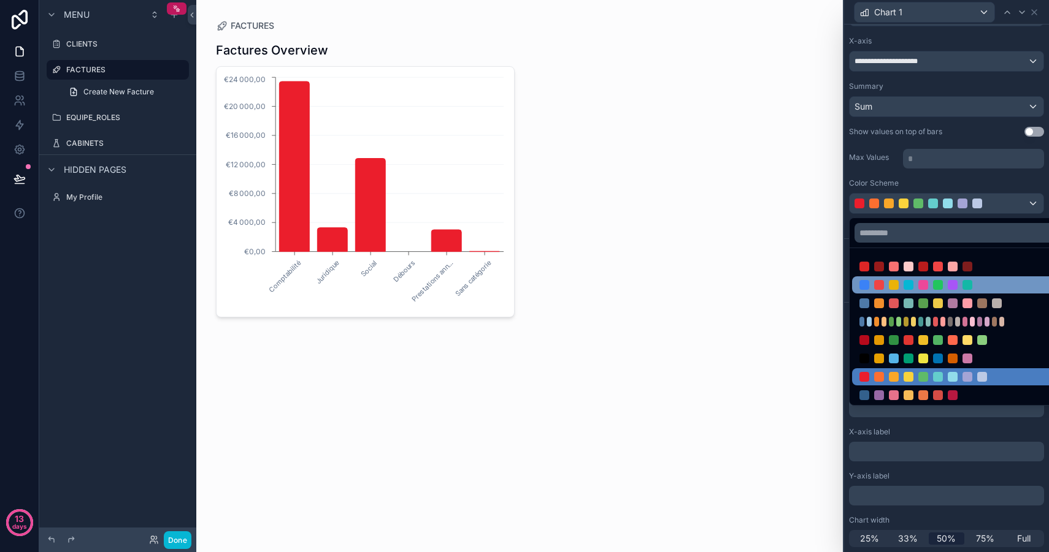
click at [930, 288] on div at bounding box center [937, 285] width 157 height 10
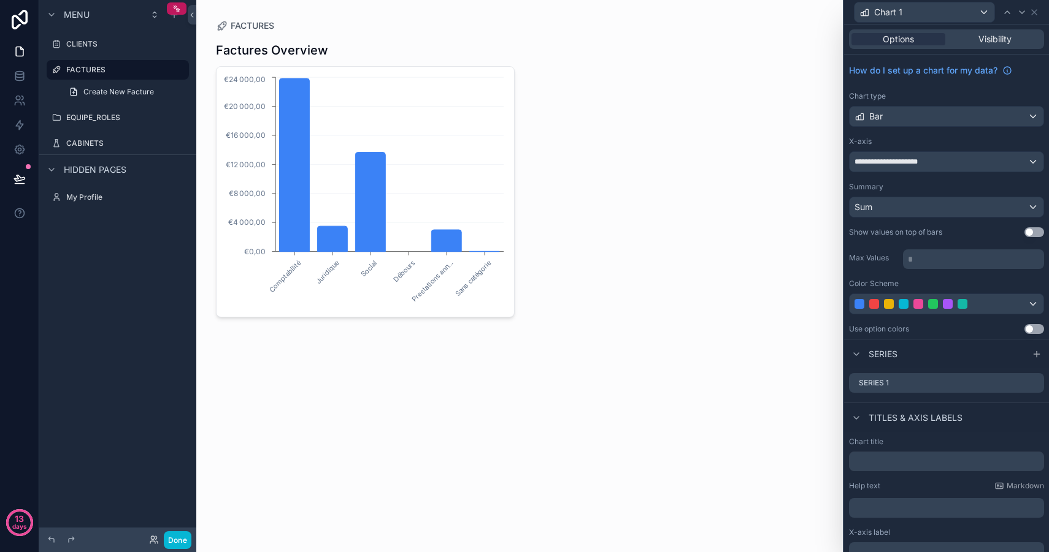
scroll to position [1, 0]
click at [572, 160] on div "Comptabilité Juridique Social Débours Prestations ann... Sans catégorie €0,00 €…" at bounding box center [520, 191] width 608 height 251
click at [1038, 13] on icon at bounding box center [1034, 12] width 10 height 10
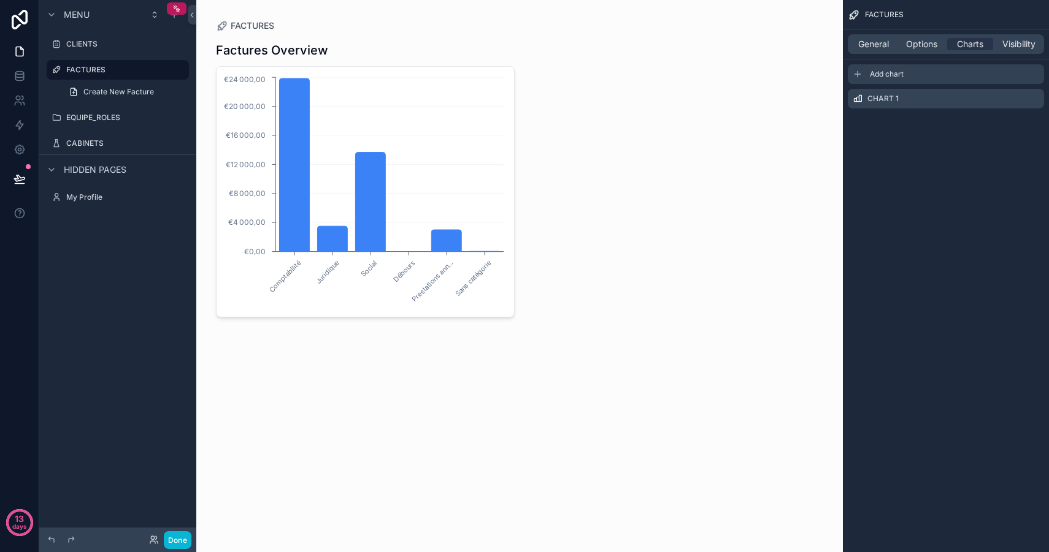
click at [880, 74] on span "Add chart" at bounding box center [887, 74] width 34 height 10
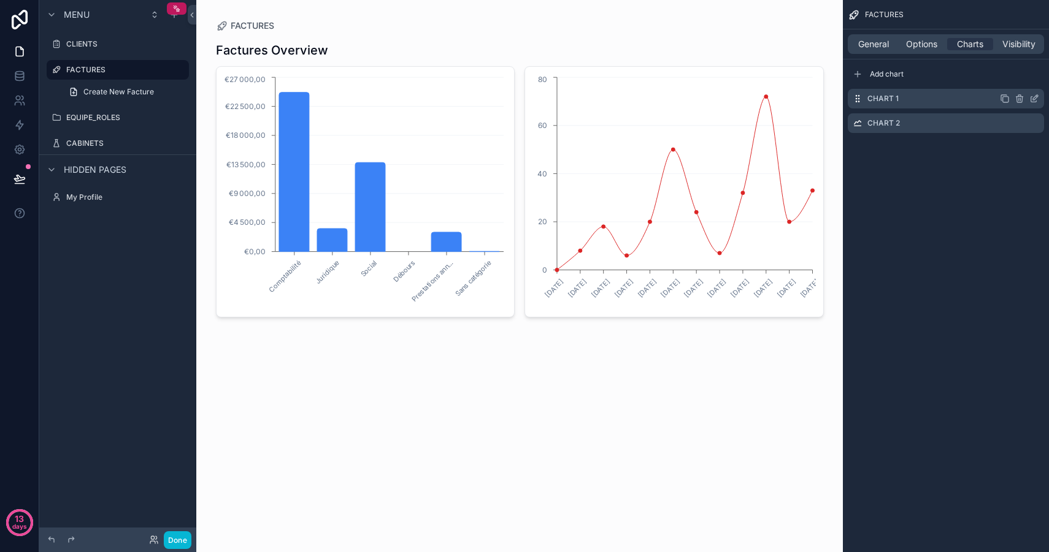
click at [1038, 99] on icon "scrollable content" at bounding box center [1034, 99] width 10 height 10
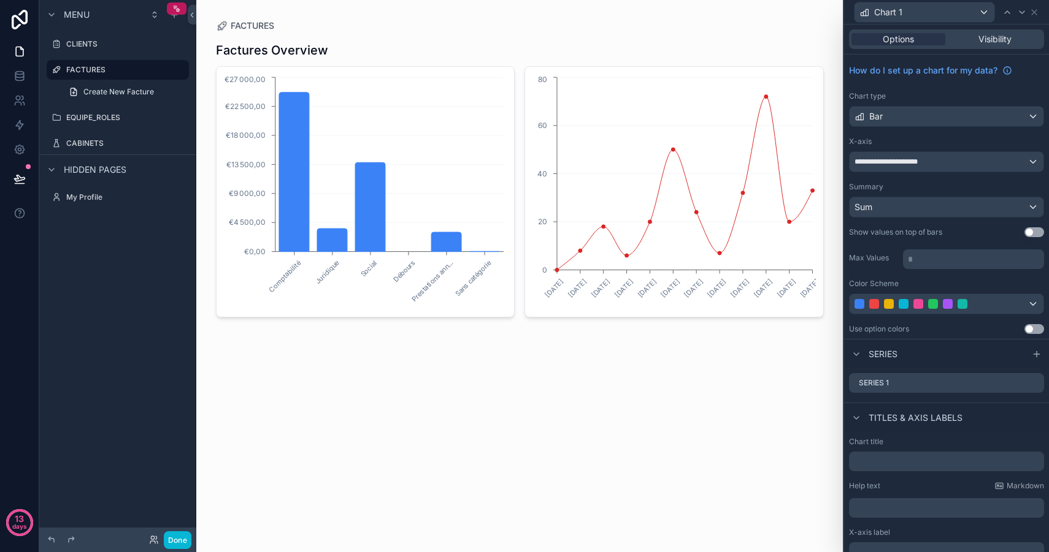
scroll to position [15, 0]
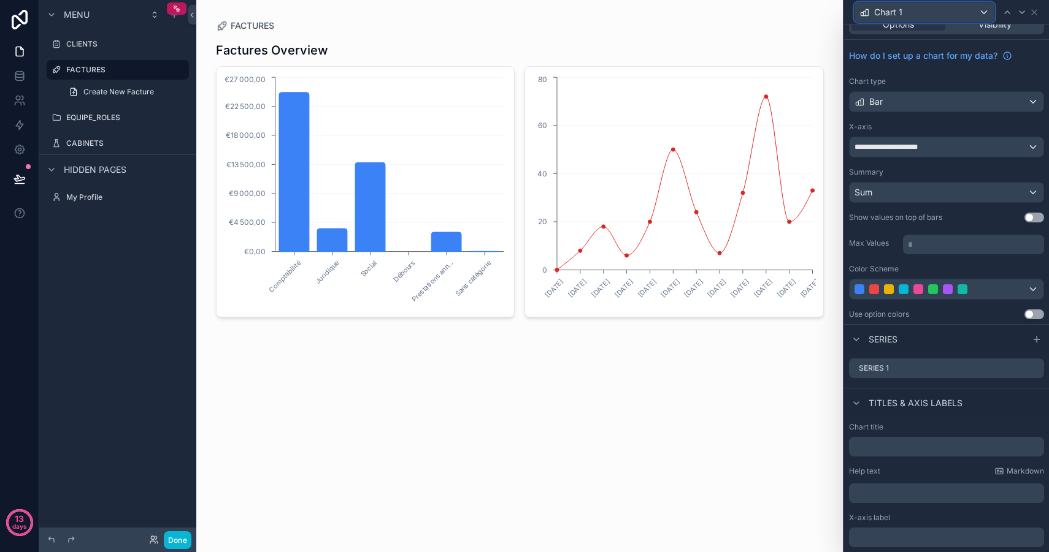
click at [906, 14] on div "Chart 1" at bounding box center [924, 12] width 140 height 20
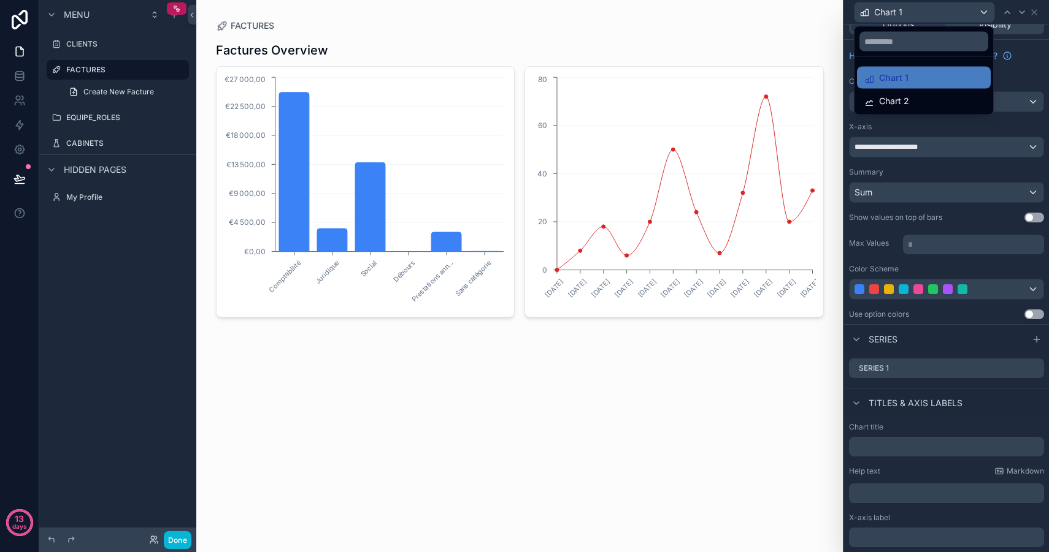
click at [901, 13] on div at bounding box center [946, 276] width 205 height 552
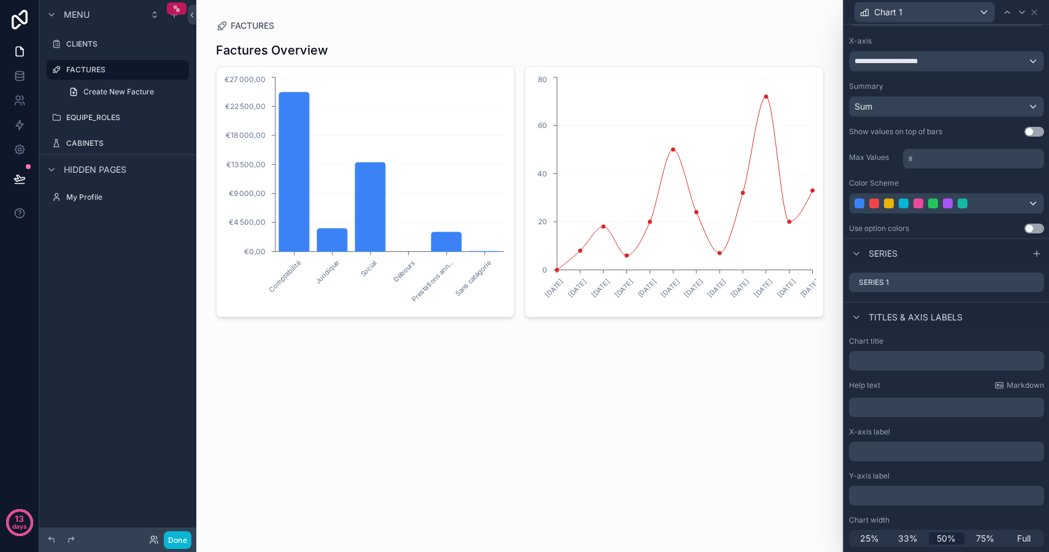
scroll to position [99, 0]
click at [885, 358] on input "text" at bounding box center [946, 363] width 195 height 20
type input "**********"
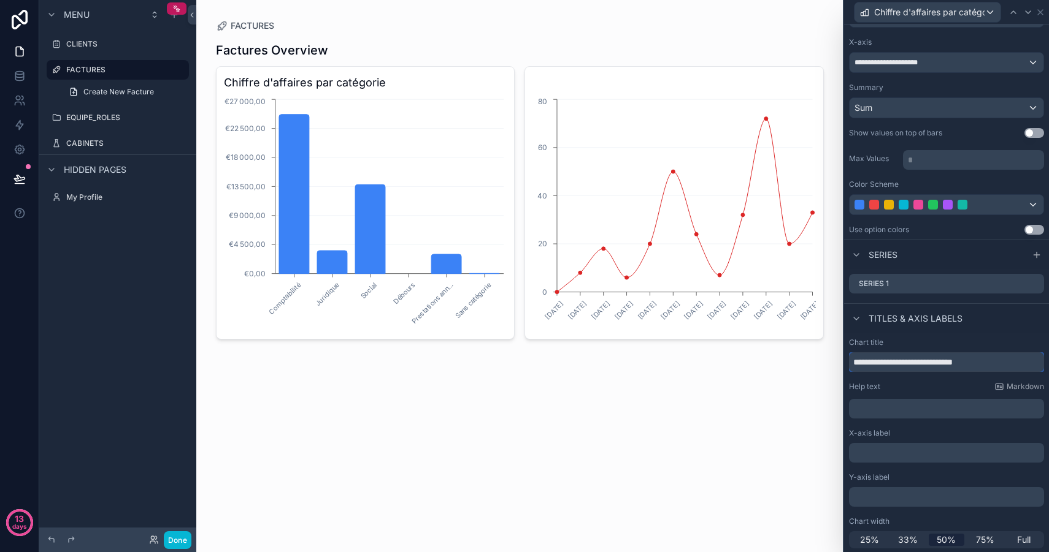
scroll to position [0, 0]
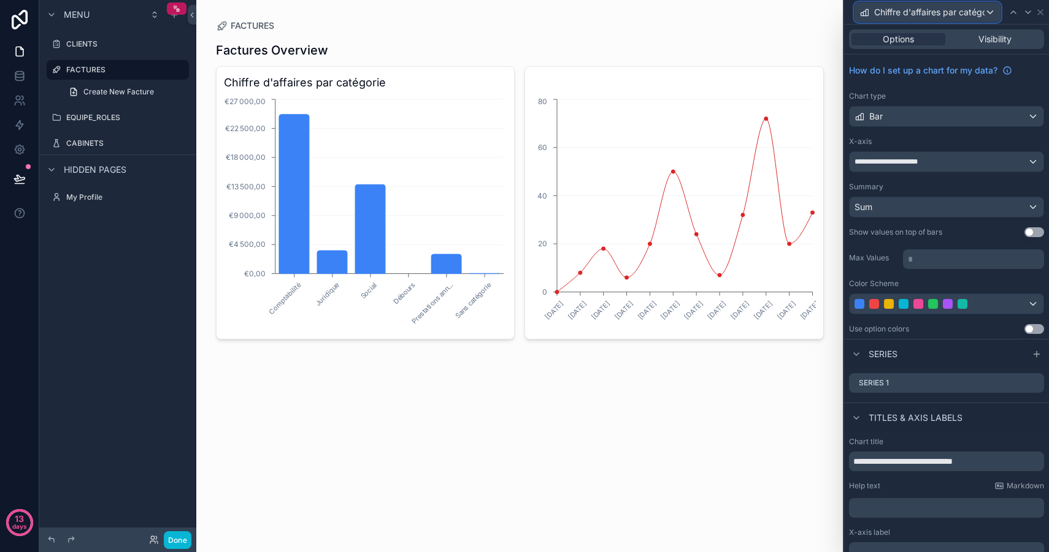
click at [982, 12] on span "Chiffre d'affaires par catégorie" at bounding box center [929, 12] width 110 height 12
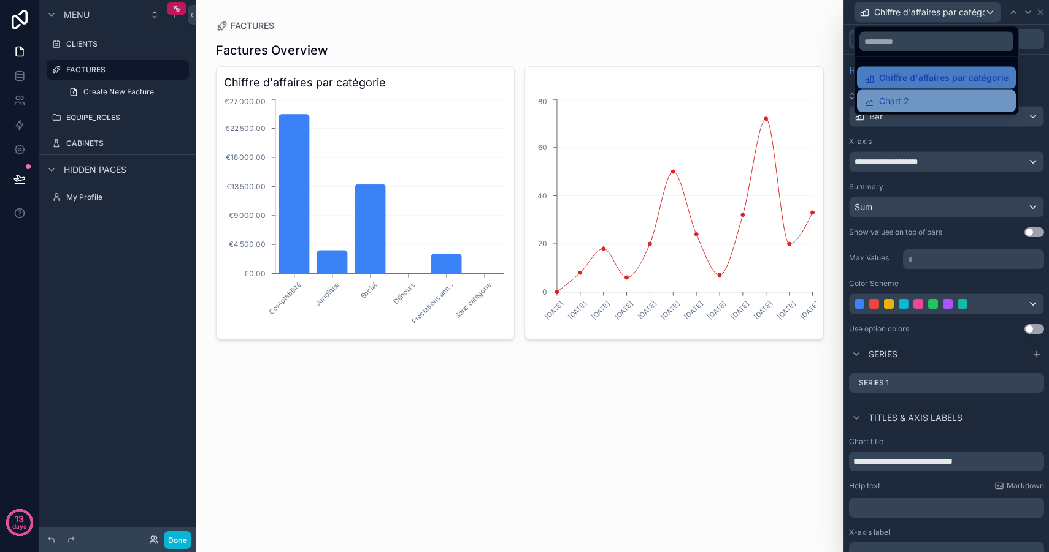
click at [914, 94] on div "Chart 2" at bounding box center [936, 101] width 144 height 15
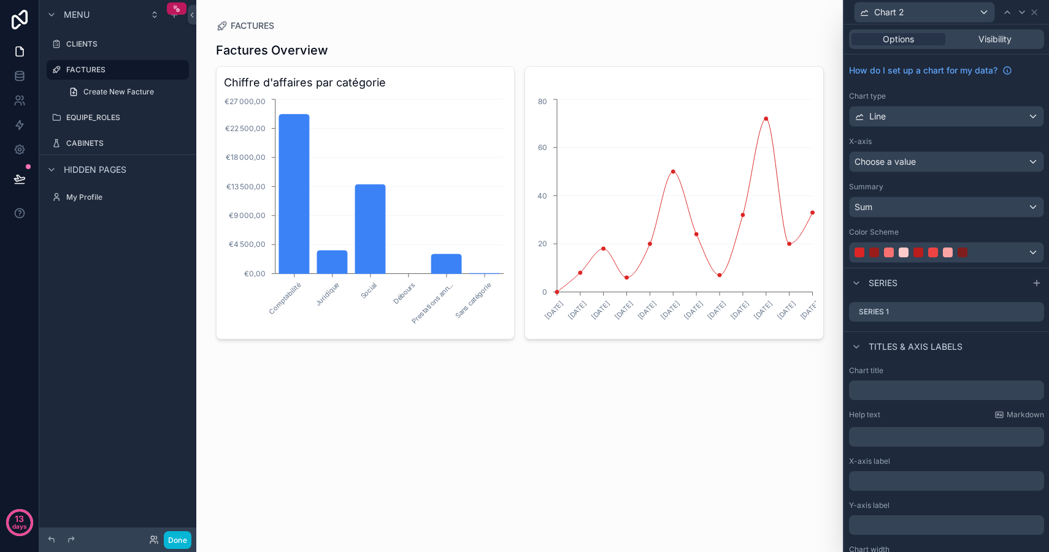
scroll to position [29, 0]
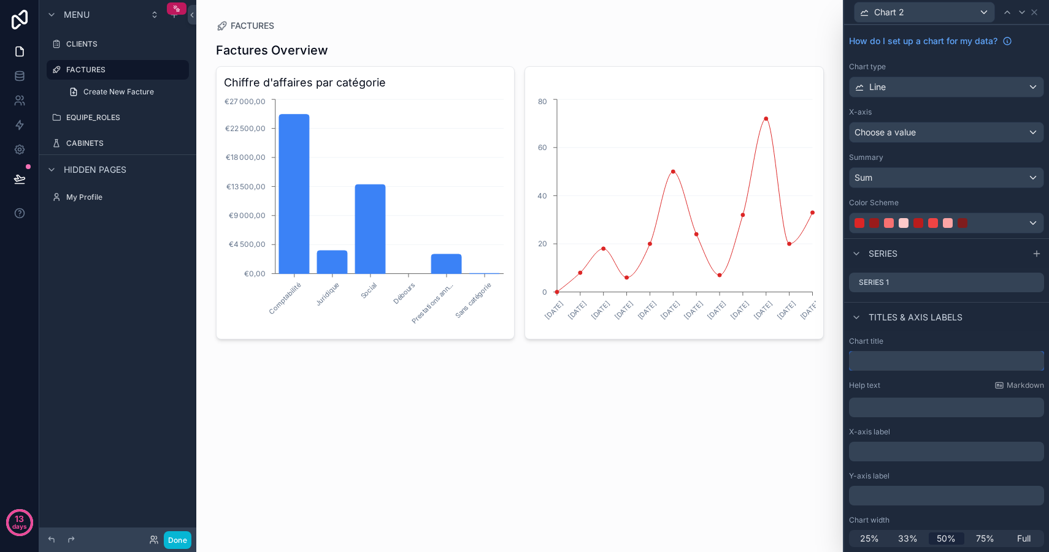
click at [890, 361] on input "text" at bounding box center [946, 361] width 195 height 20
type input "**********"
click at [1007, 318] on div "Titles & Axis labels" at bounding box center [946, 316] width 205 height 29
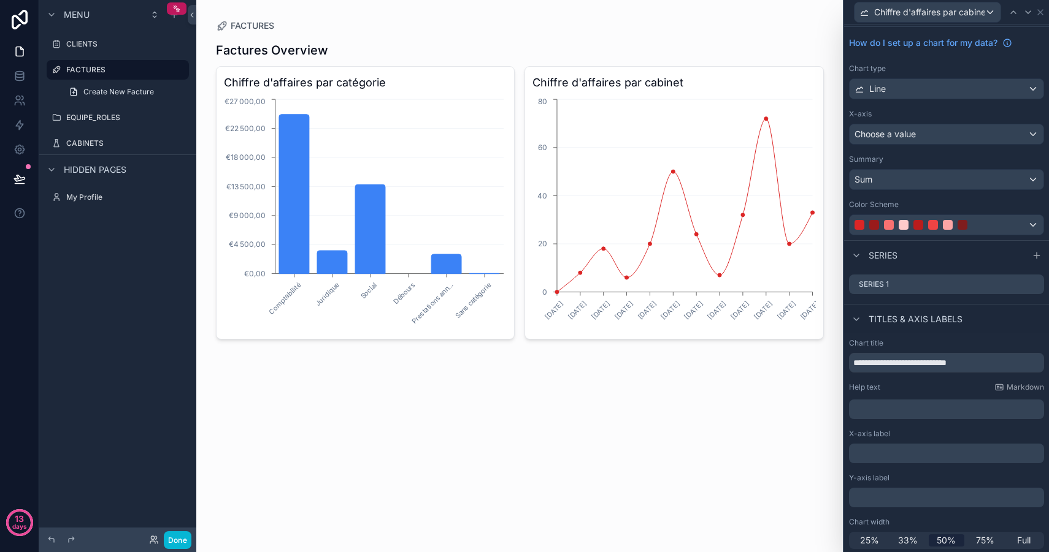
scroll to position [0, 0]
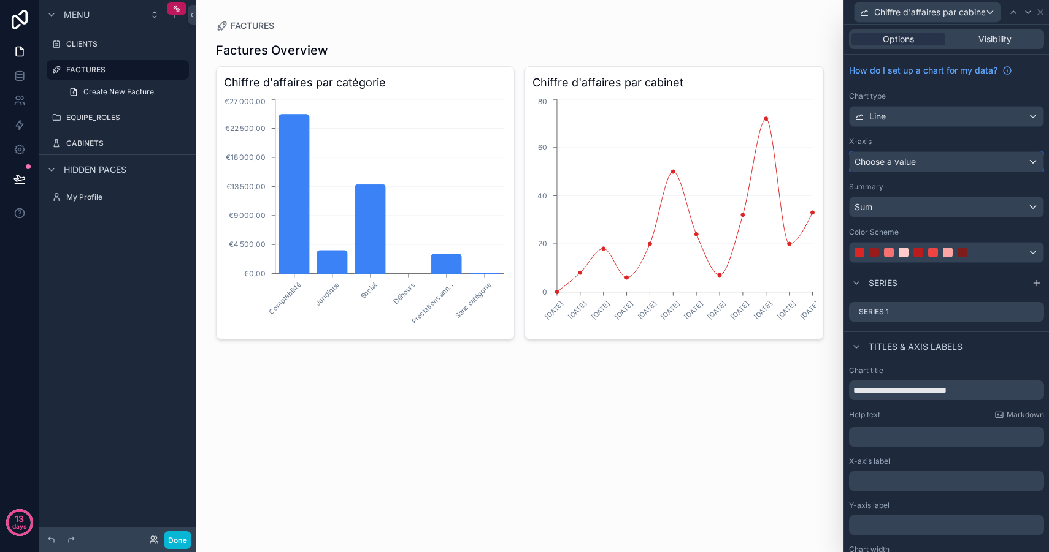
click at [909, 161] on span "Choose a value" at bounding box center [884, 161] width 61 height 10
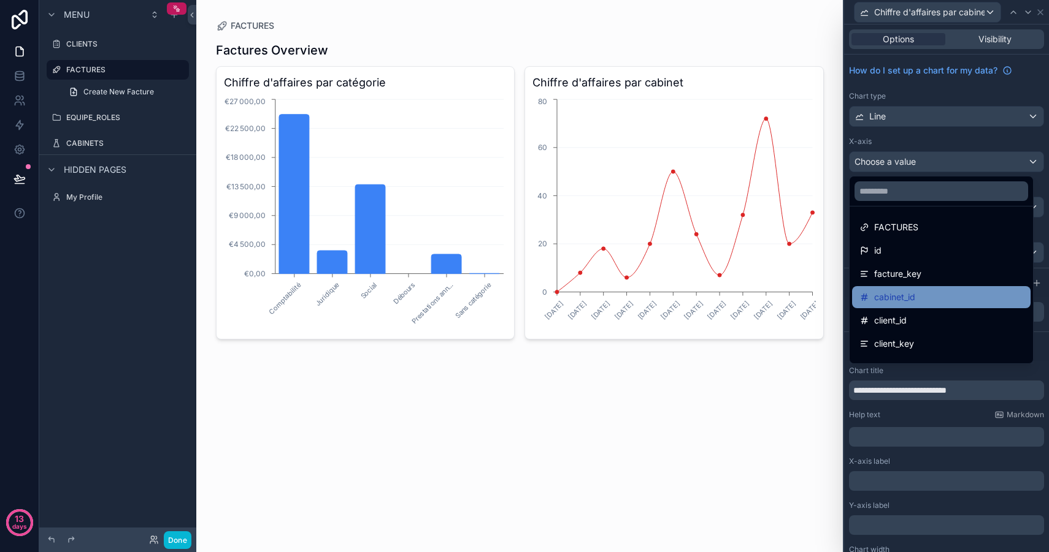
click at [935, 297] on div "cabinet_id" at bounding box center [941, 297] width 164 height 15
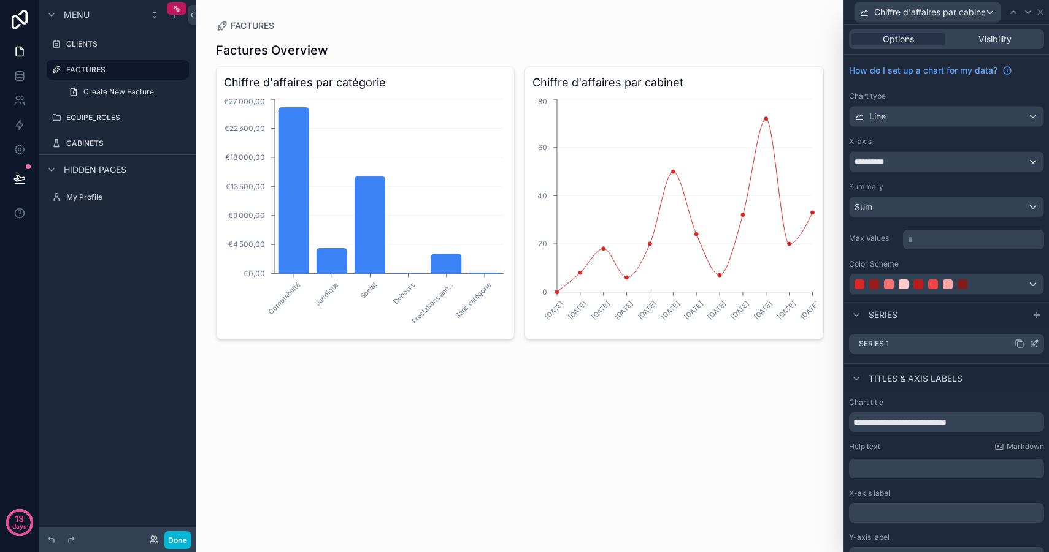
click at [1029, 346] on icon at bounding box center [1034, 344] width 10 height 10
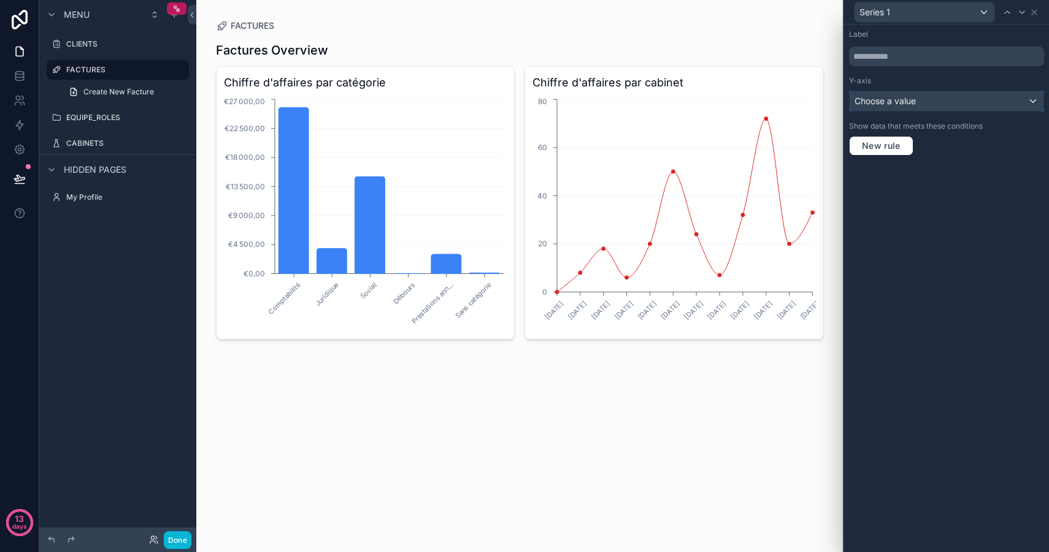
click at [931, 99] on div "Choose a value" at bounding box center [946, 101] width 194 height 20
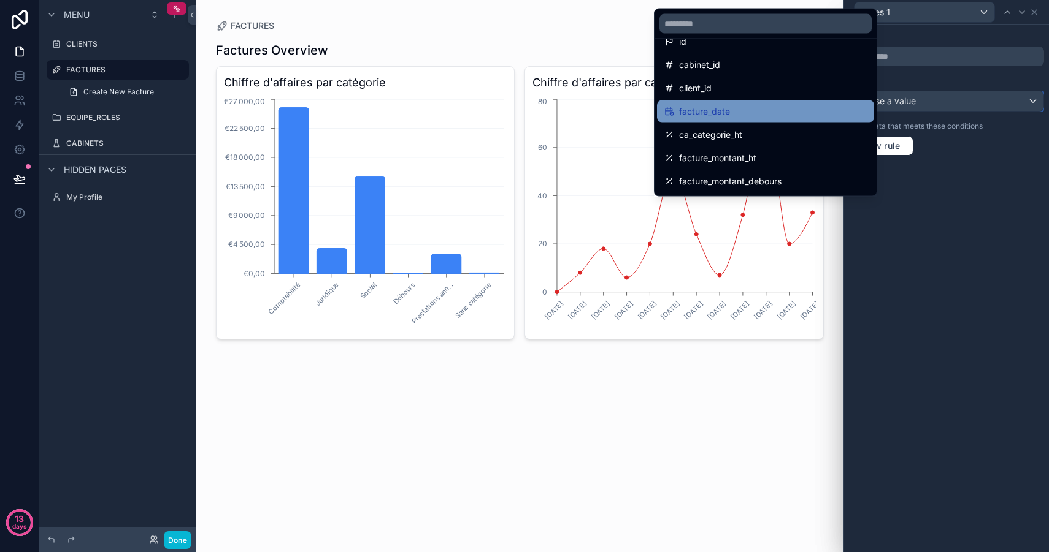
scroll to position [43, 0]
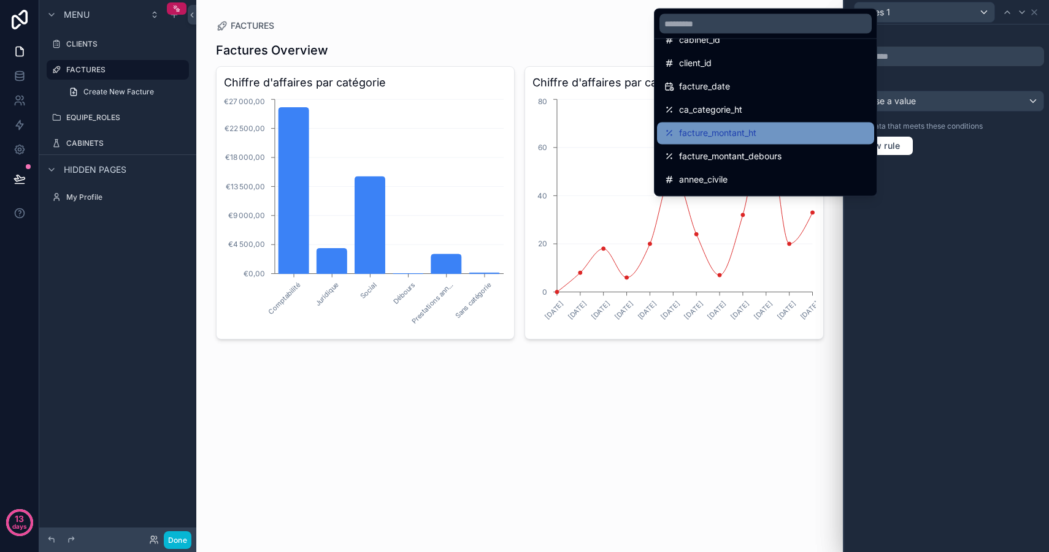
click at [771, 132] on div "facture_montant_ht" at bounding box center [765, 133] width 202 height 15
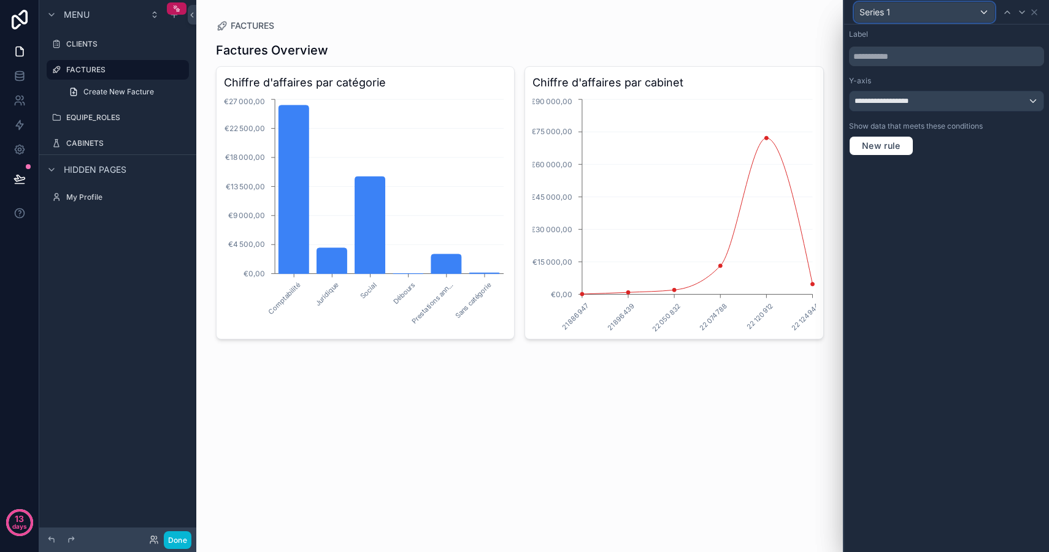
click at [923, 8] on div "Series 1" at bounding box center [924, 12] width 140 height 20
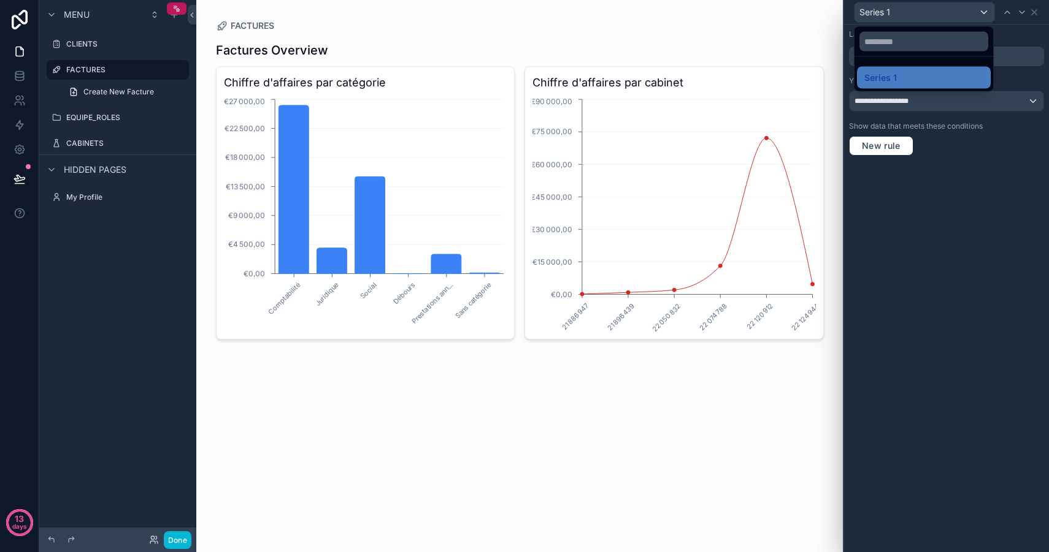
click at [928, 10] on div at bounding box center [946, 276] width 205 height 552
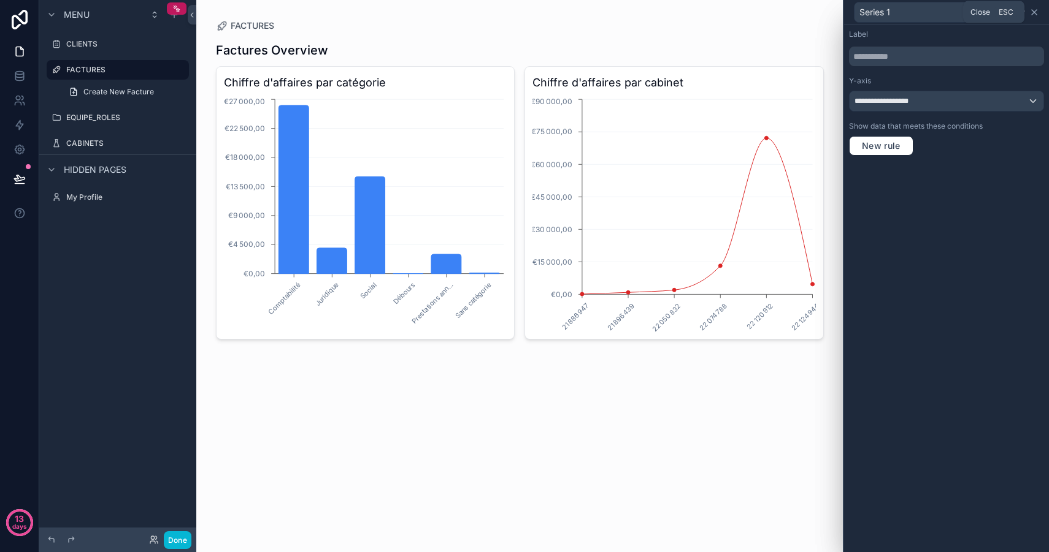
click at [1035, 15] on icon at bounding box center [1034, 12] width 10 height 10
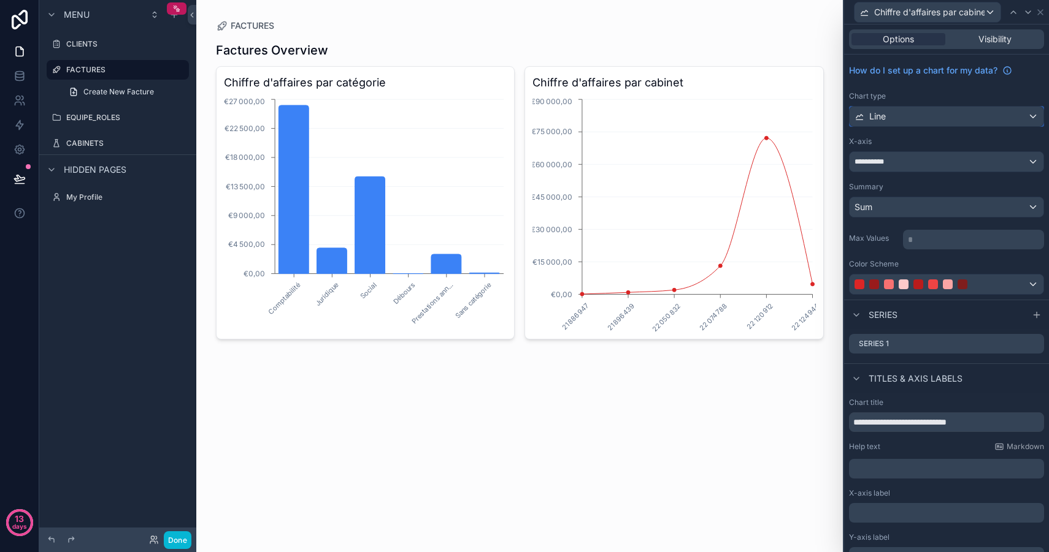
click at [899, 115] on div "Line" at bounding box center [946, 117] width 194 height 20
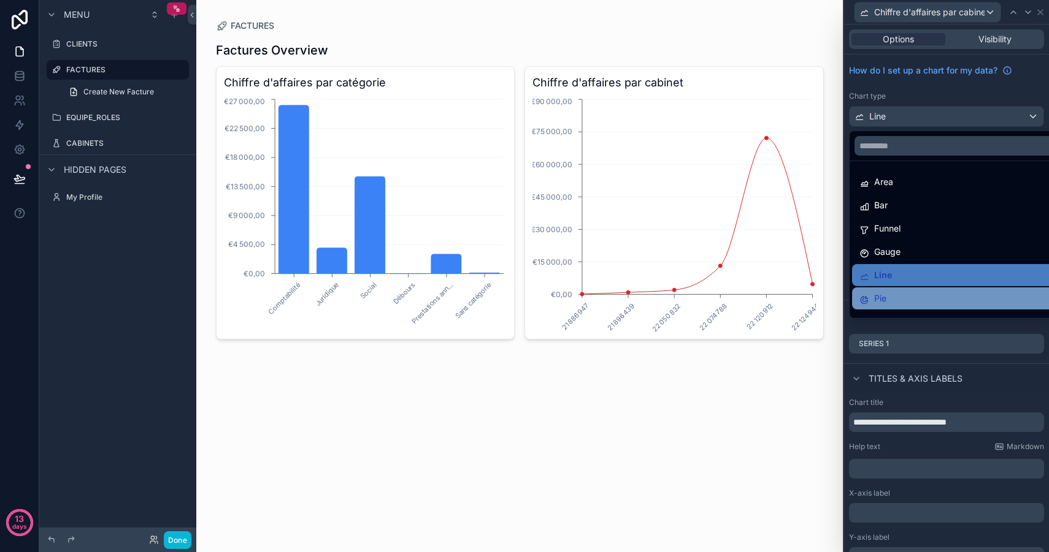
click at [898, 300] on div "Pie" at bounding box center [955, 298] width 193 height 15
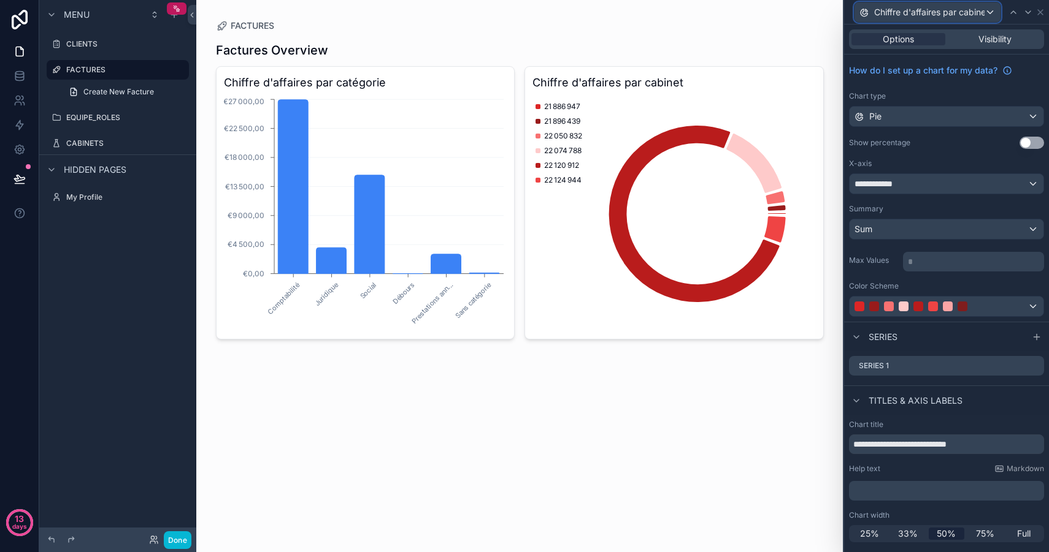
click at [993, 13] on div "Chiffre d'affaires par cabinet" at bounding box center [927, 12] width 146 height 20
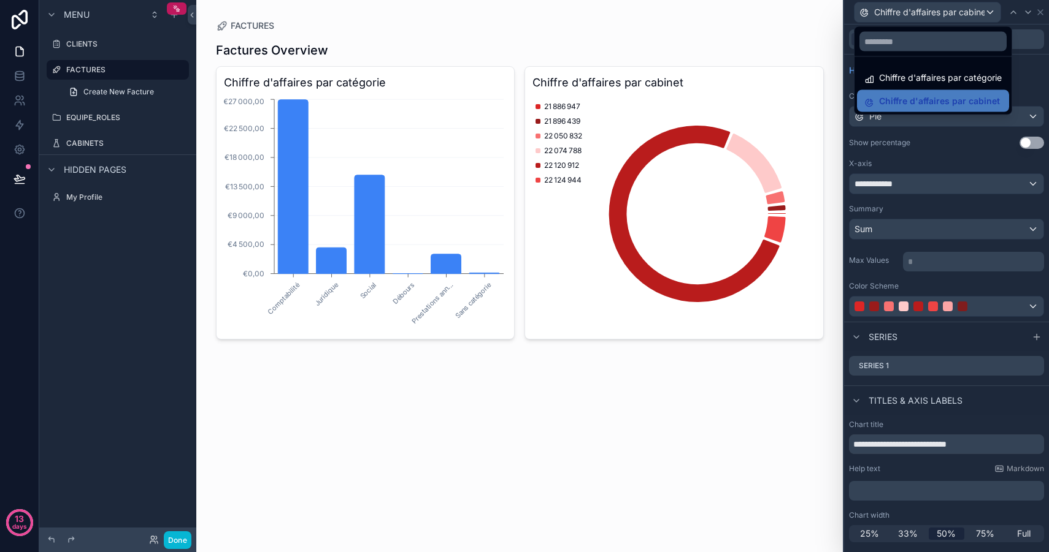
click at [991, 12] on div at bounding box center [946, 276] width 205 height 552
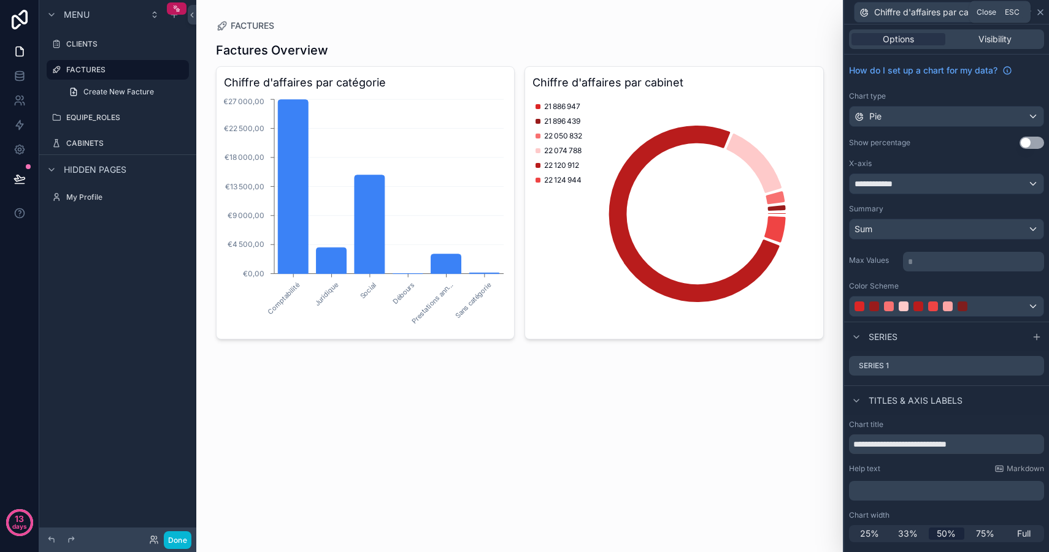
click at [1039, 13] on icon at bounding box center [1040, 12] width 5 height 5
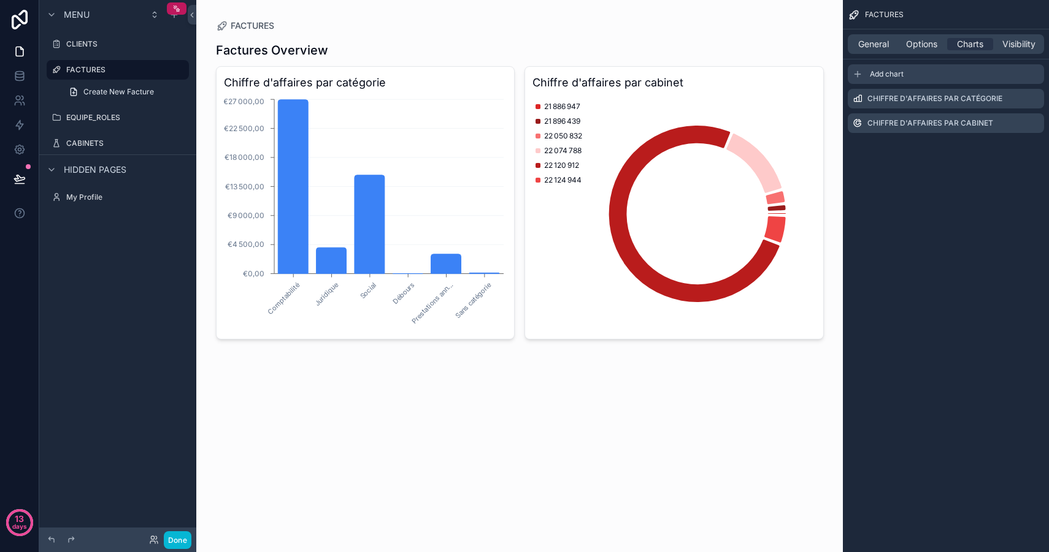
click at [882, 80] on div "Add chart" at bounding box center [945, 74] width 196 height 20
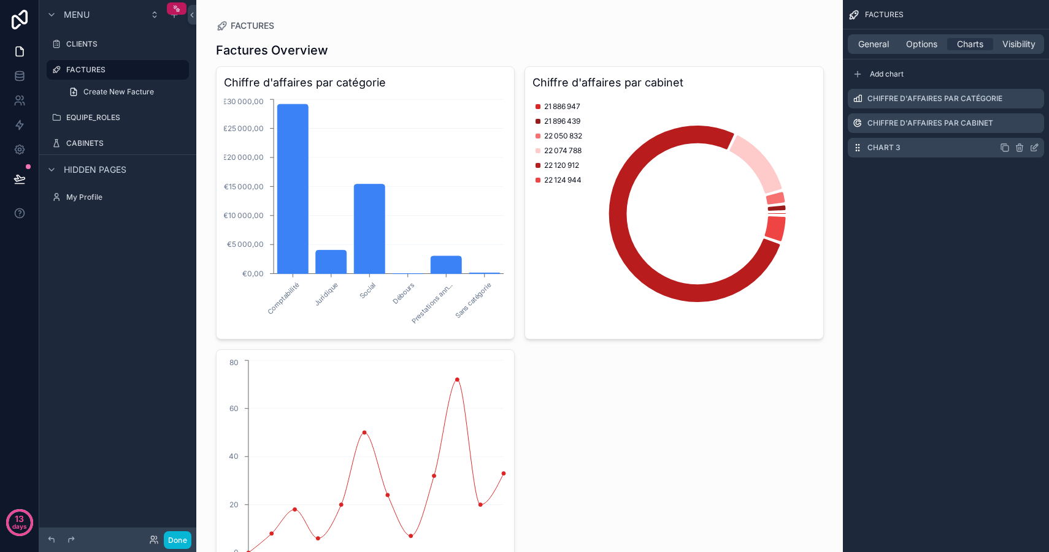
click at [1034, 150] on icon "scrollable content" at bounding box center [1034, 148] width 10 height 10
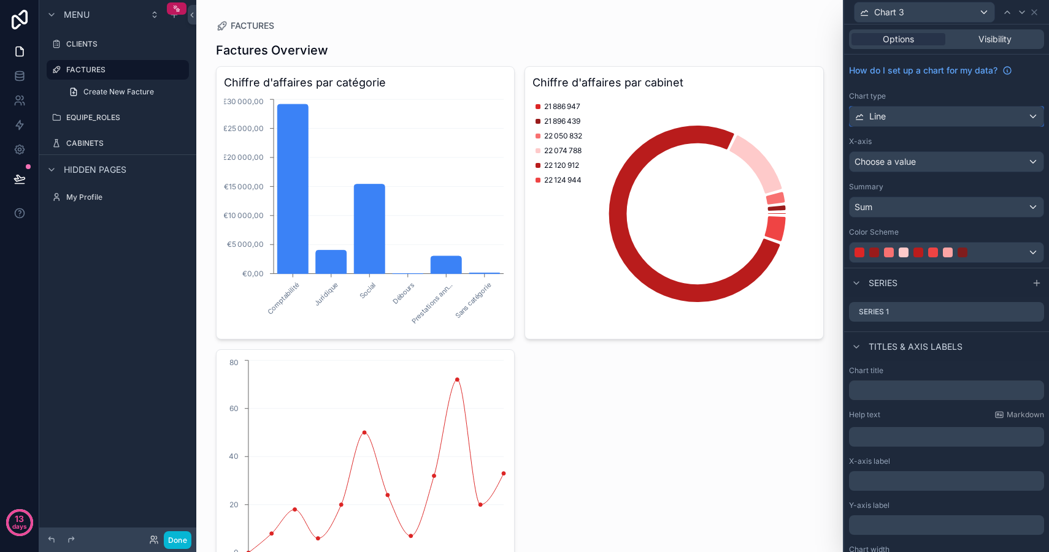
click at [922, 114] on div "Line" at bounding box center [946, 117] width 194 height 20
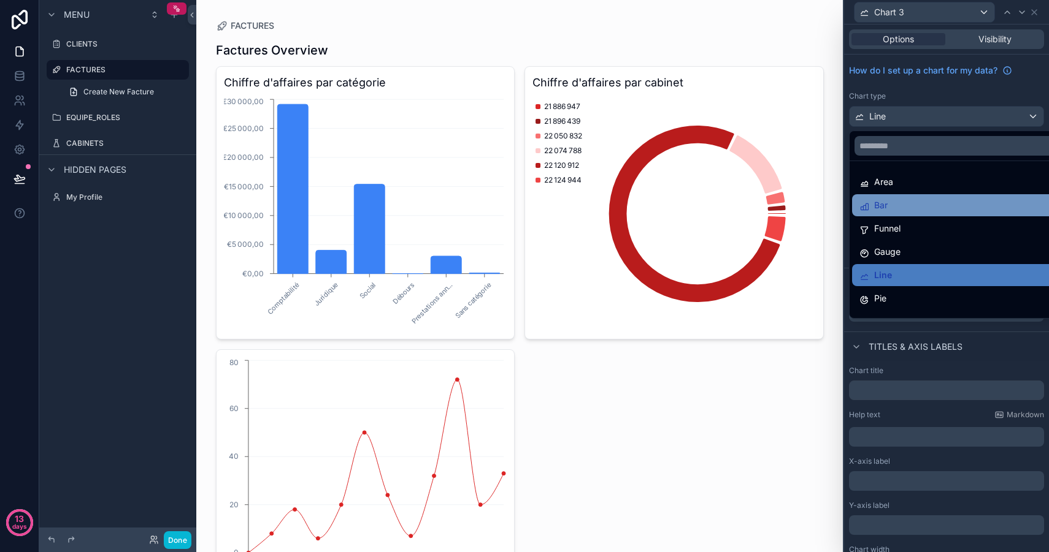
click at [904, 201] on div "Bar" at bounding box center [955, 205] width 193 height 15
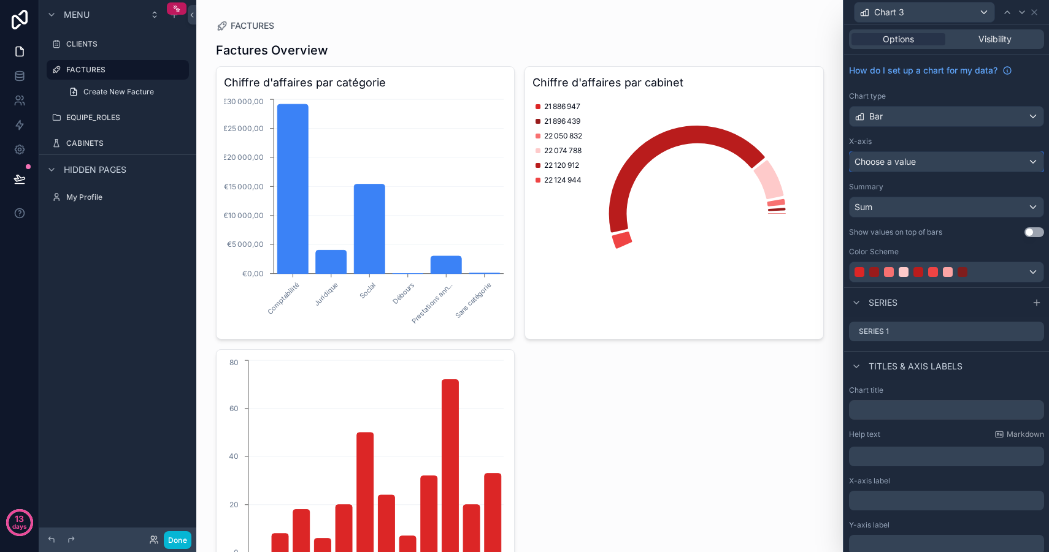
click at [915, 166] on span "Choose a value" at bounding box center [884, 161] width 61 height 10
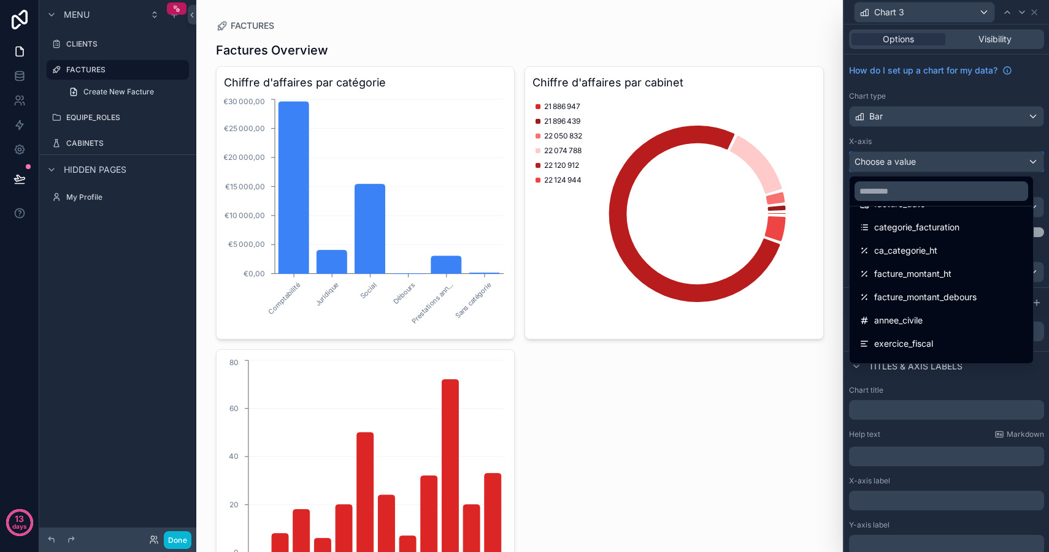
scroll to position [99, 0]
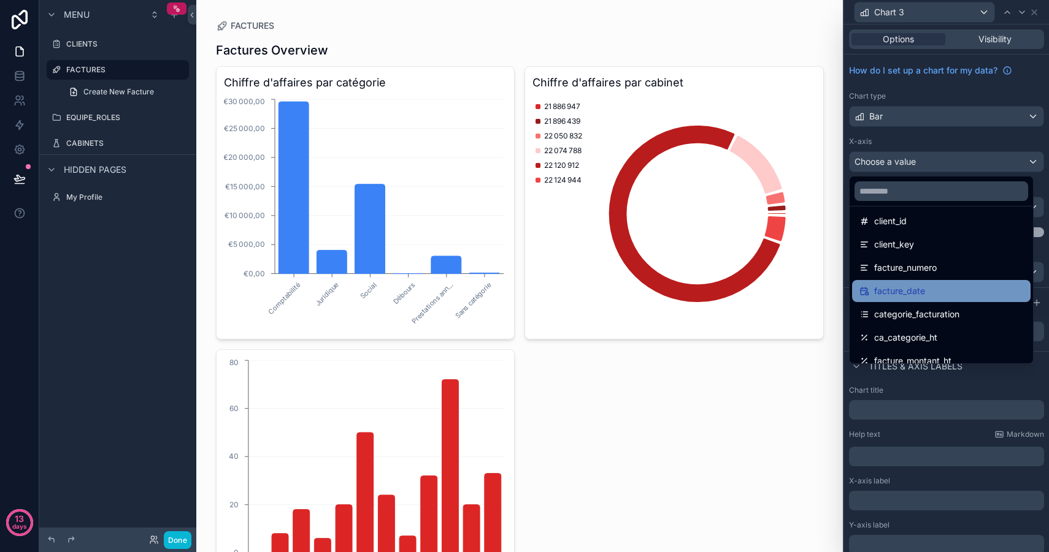
click at [939, 295] on div "facture_date" at bounding box center [941, 291] width 164 height 15
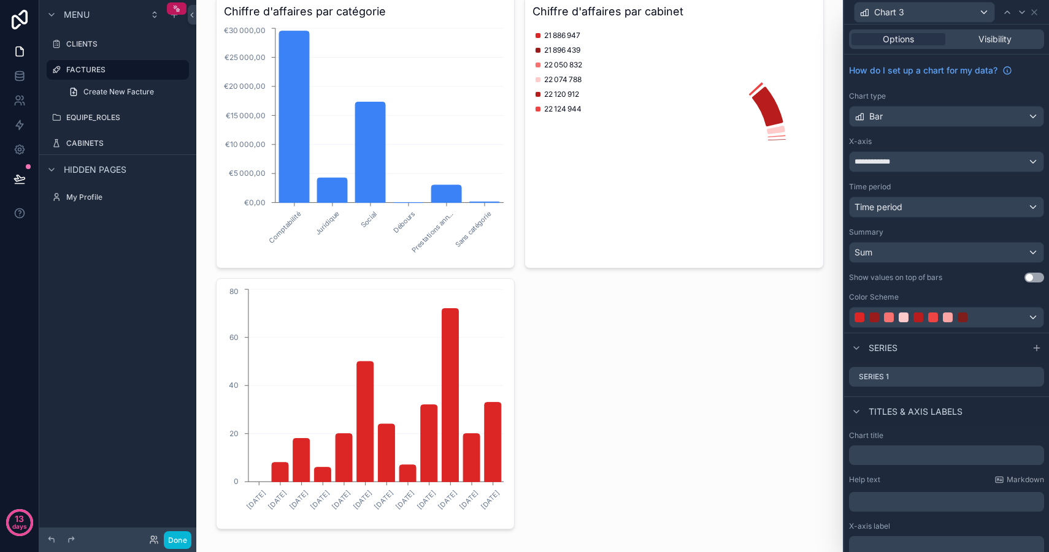
scroll to position [88, 0]
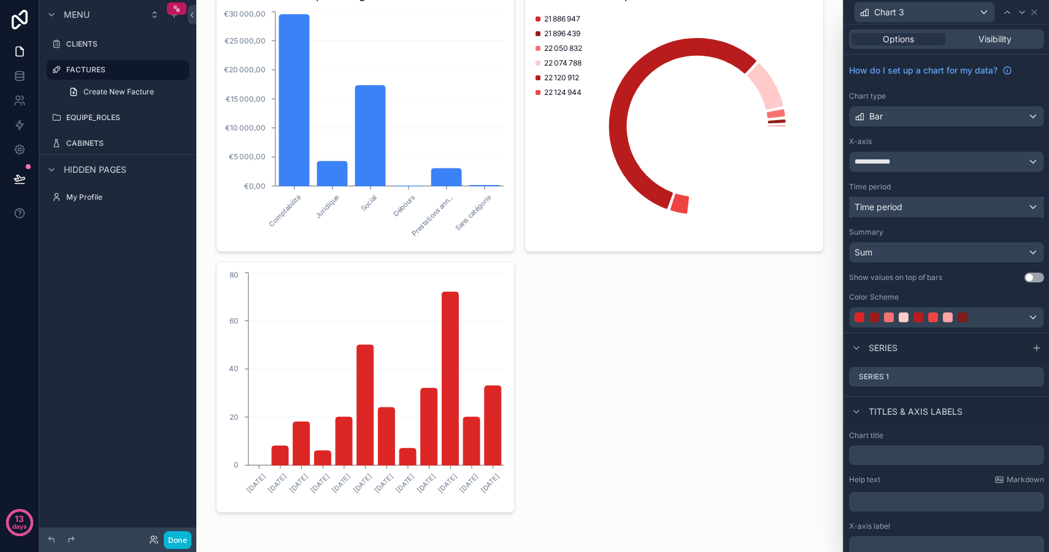
click at [877, 209] on span "Time period" at bounding box center [878, 207] width 48 height 10
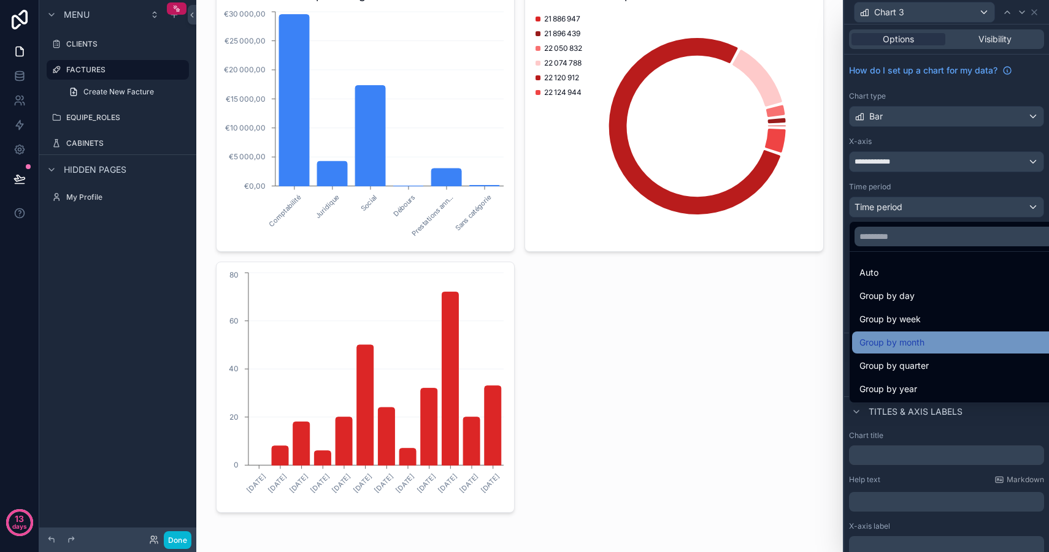
click at [914, 341] on span "Group by month" at bounding box center [891, 342] width 65 height 15
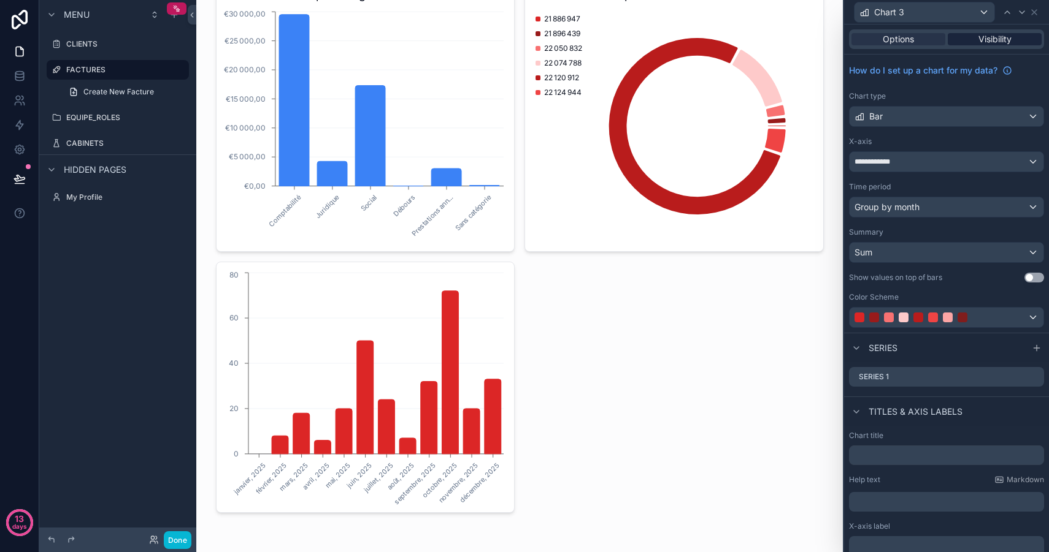
scroll to position [1, 0]
click at [1033, 376] on icon at bounding box center [1035, 375] width 5 height 5
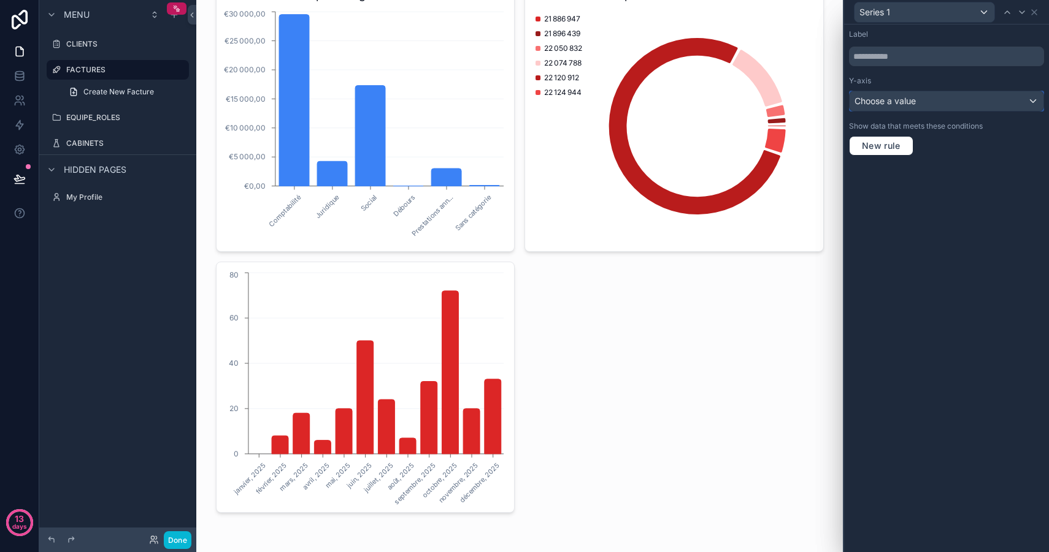
click at [920, 96] on div "Choose a value" at bounding box center [946, 101] width 194 height 20
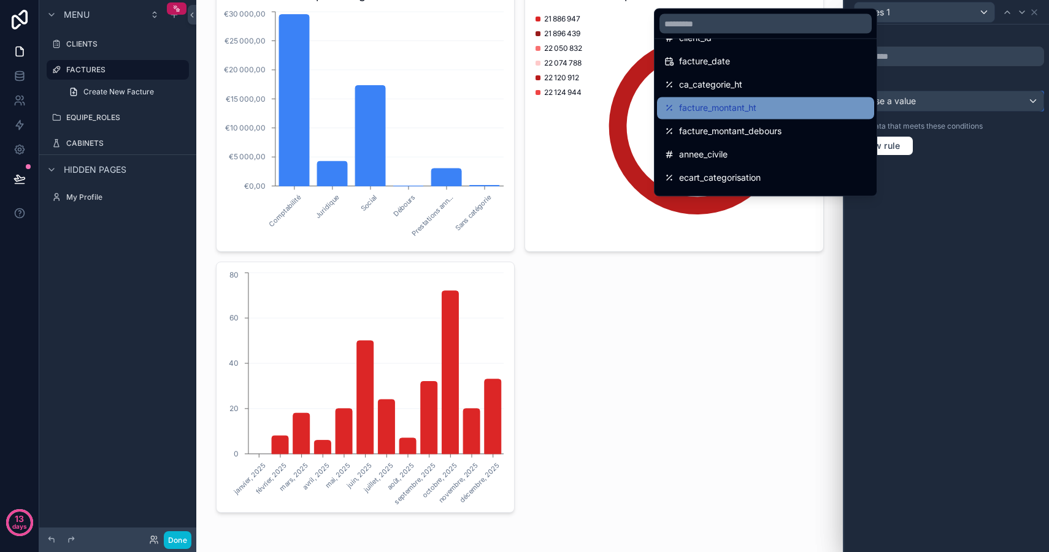
scroll to position [76, 0]
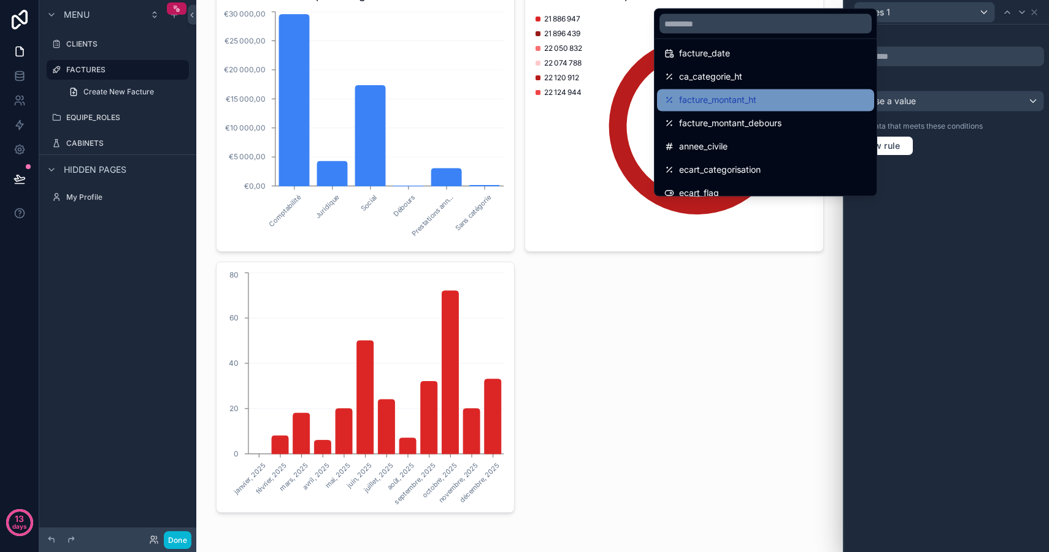
click at [749, 96] on span "facture_montant_ht" at bounding box center [717, 100] width 77 height 15
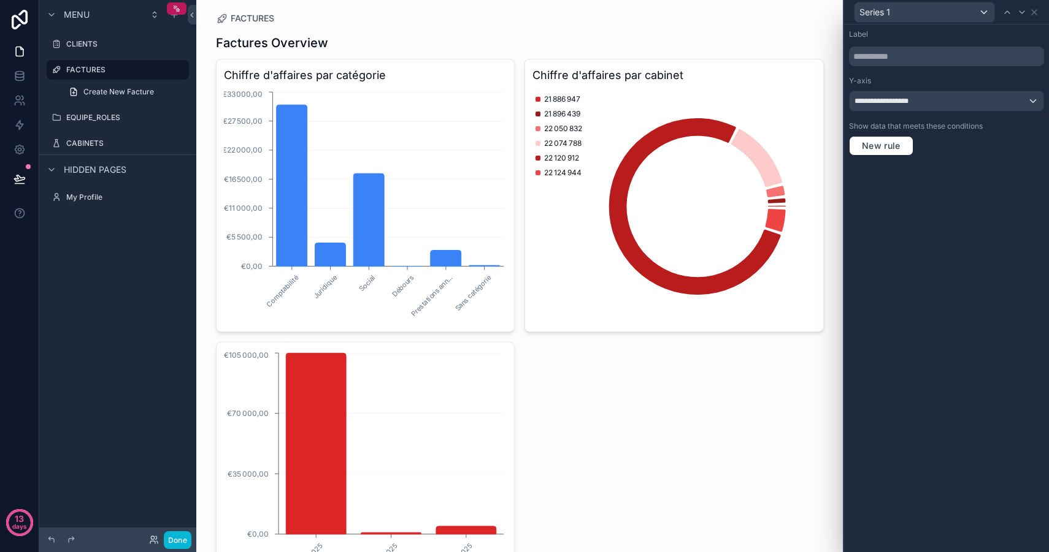
scroll to position [88, 0]
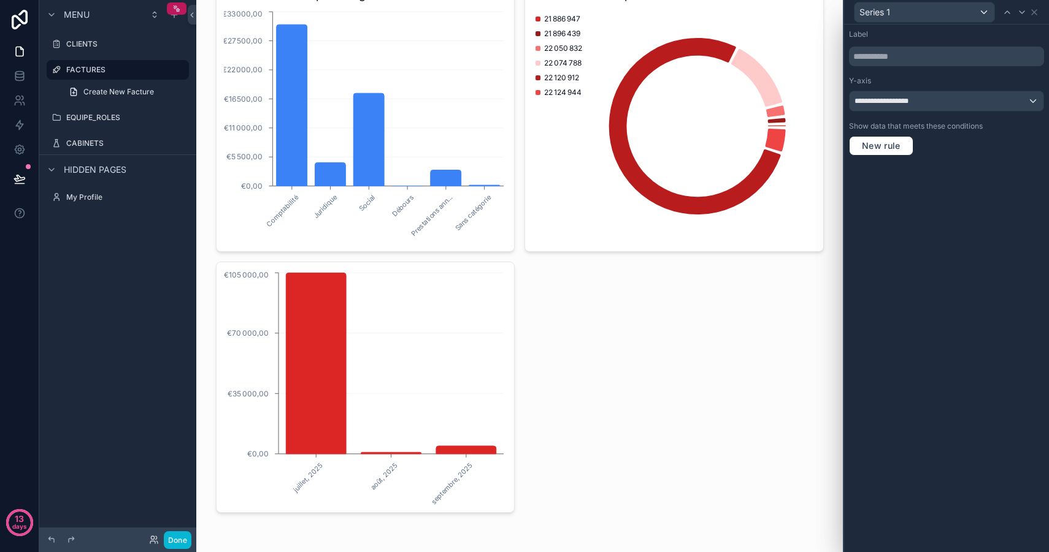
click at [1037, 17] on div "Series 1" at bounding box center [946, 12] width 195 height 24
click at [1036, 15] on icon at bounding box center [1034, 12] width 10 height 10
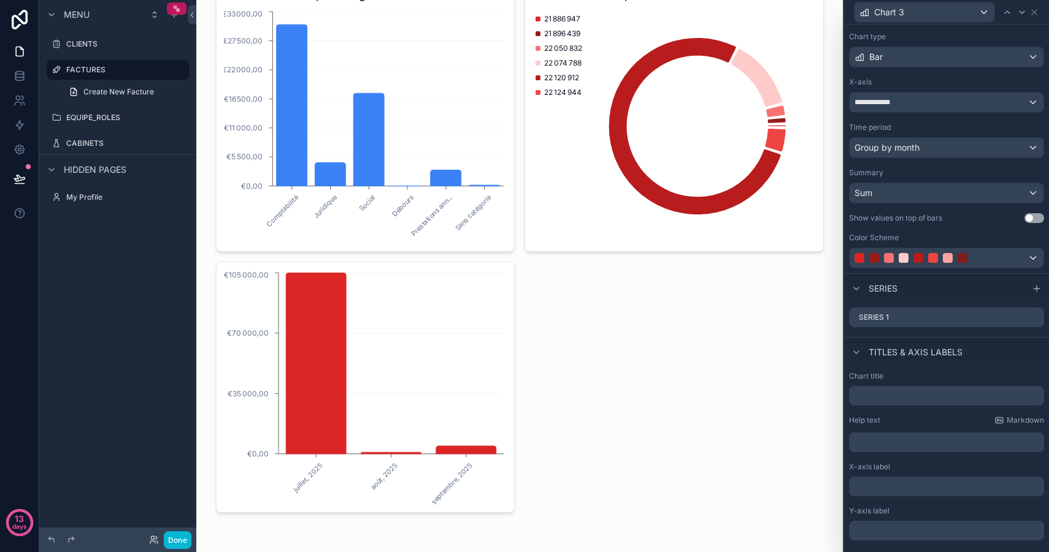
scroll to position [94, 0]
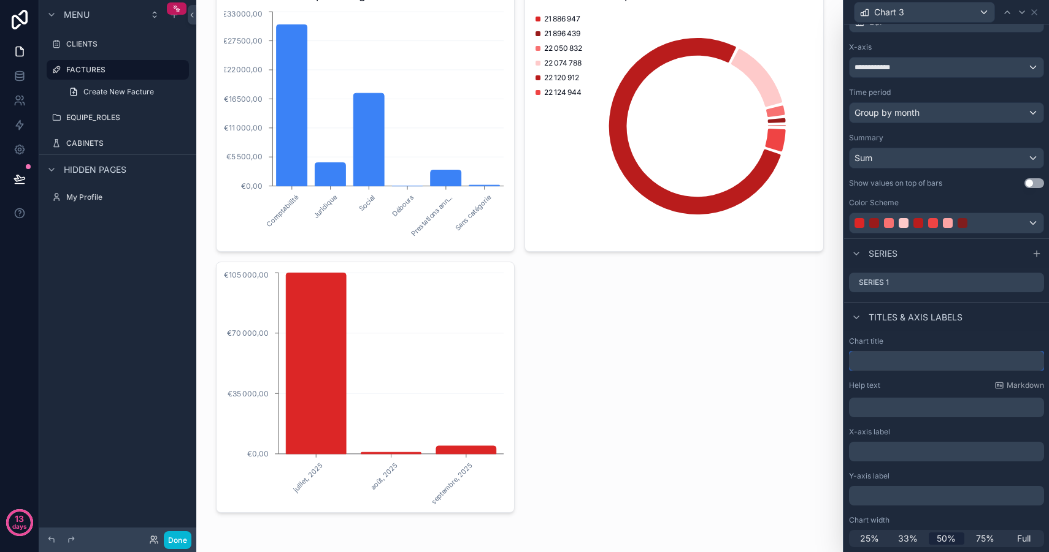
click at [882, 369] on input "text" at bounding box center [946, 361] width 195 height 20
click at [990, 315] on div "Titles & Axis labels" at bounding box center [946, 316] width 205 height 29
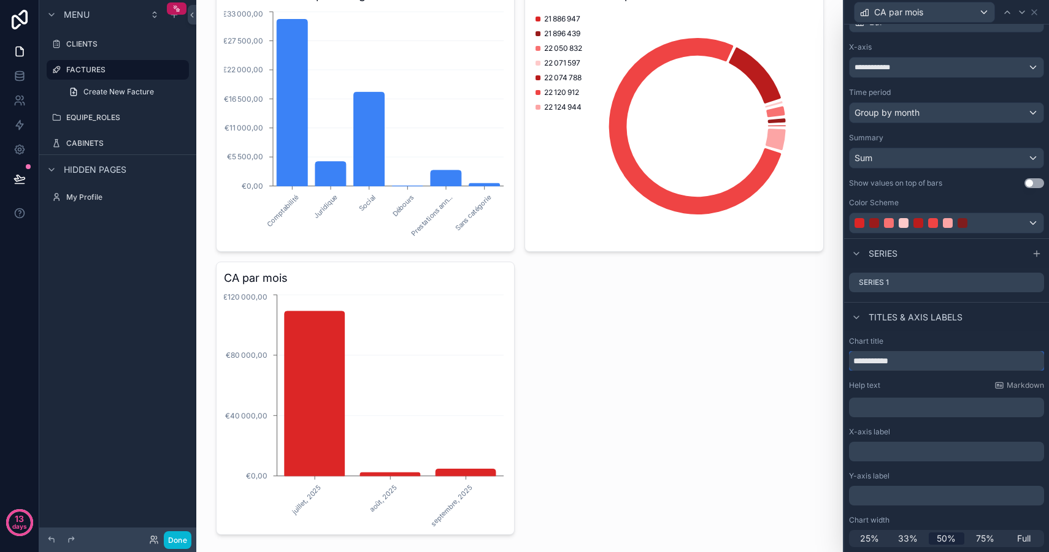
drag, startPoint x: 865, startPoint y: 359, endPoint x: 835, endPoint y: 358, distance: 30.7
click at [835, 358] on div "**********" at bounding box center [524, 276] width 1049 height 552
type input "**********"
click at [997, 325] on div "Titles & Axis labels" at bounding box center [946, 317] width 205 height 29
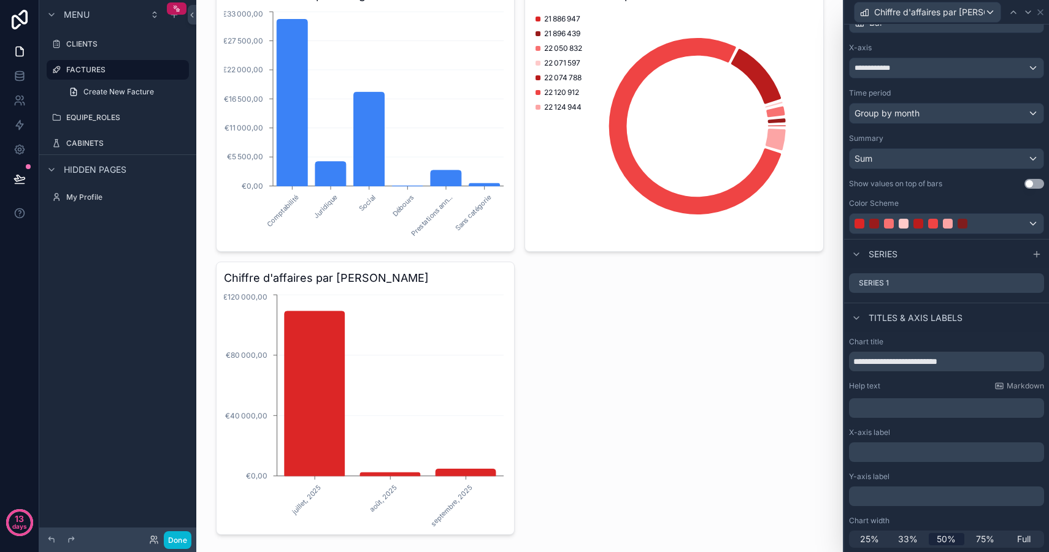
scroll to position [94, 0]
click at [1020, 538] on span "Full" at bounding box center [1023, 539] width 13 height 12
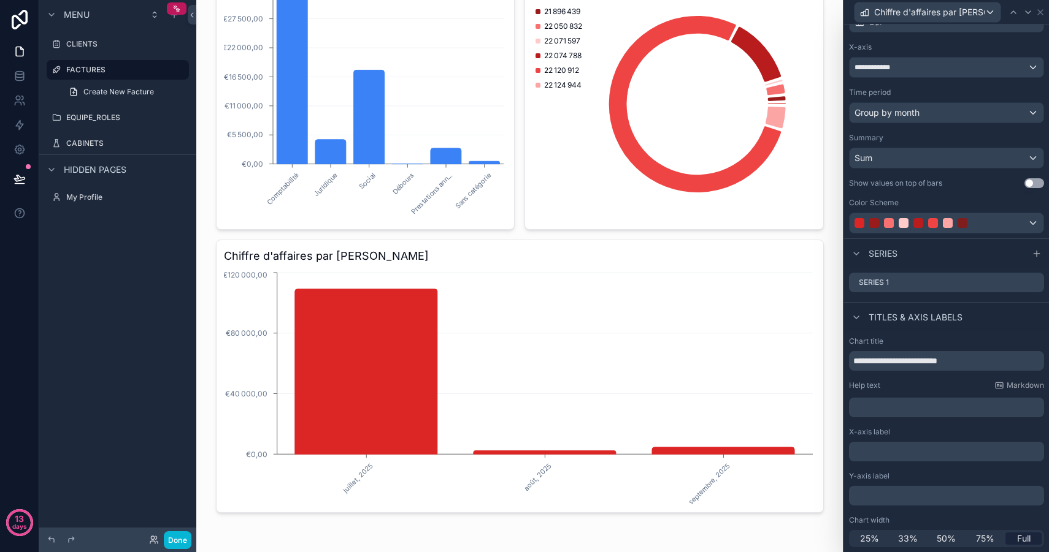
scroll to position [0, 0]
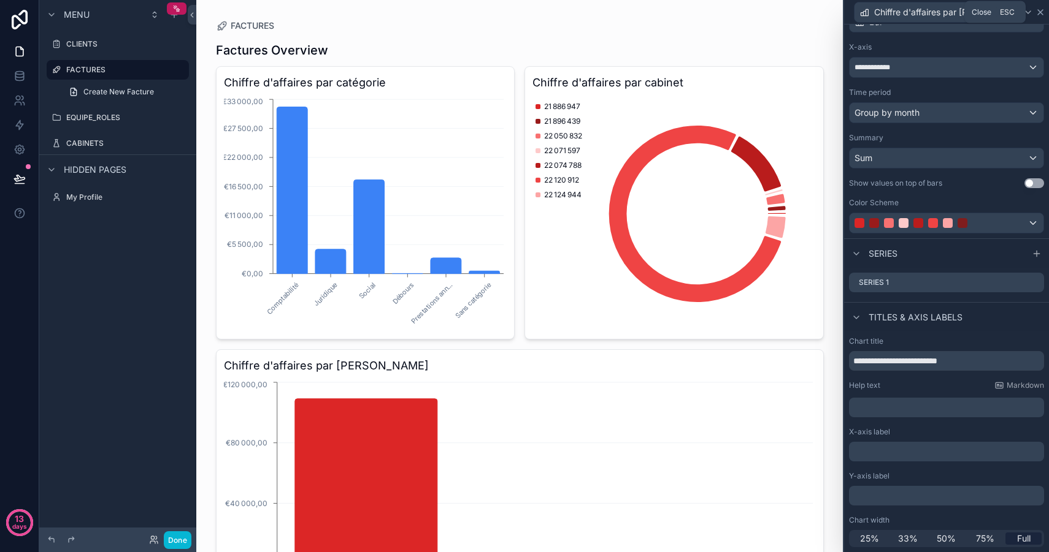
click at [1036, 10] on icon at bounding box center [1040, 12] width 10 height 10
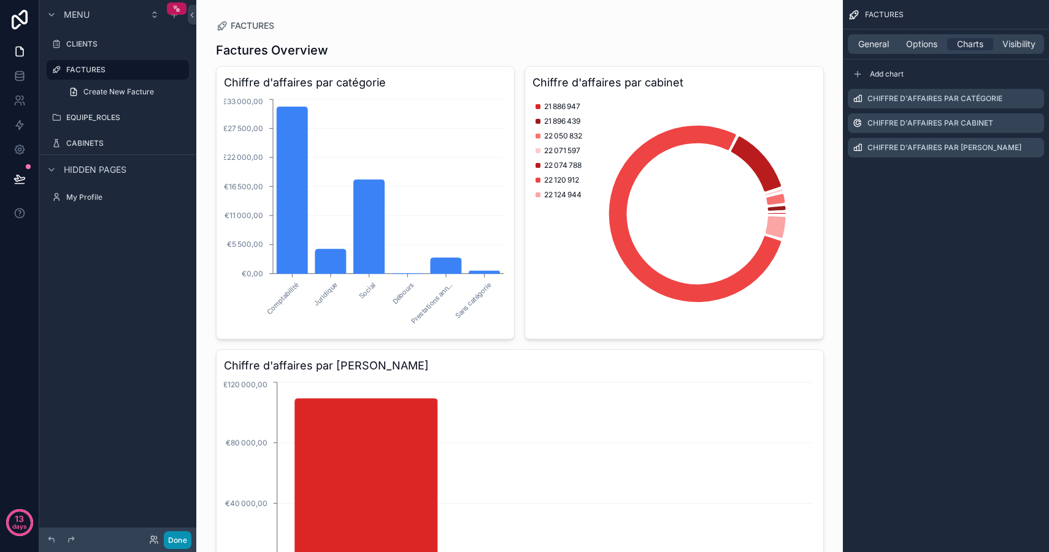
click at [175, 542] on button "Done" at bounding box center [178, 541] width 28 height 18
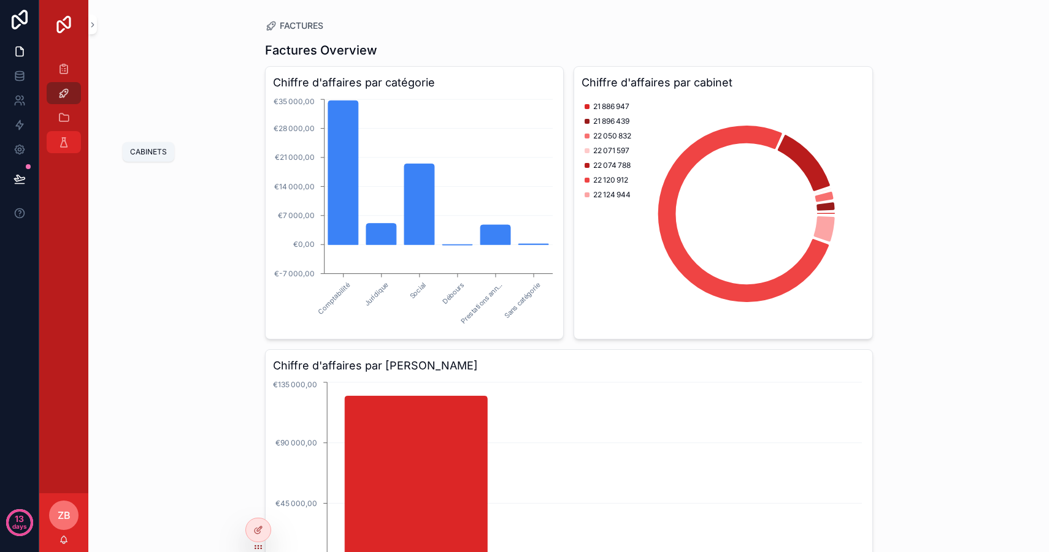
click at [67, 143] on icon "scrollable content" at bounding box center [64, 142] width 12 height 12
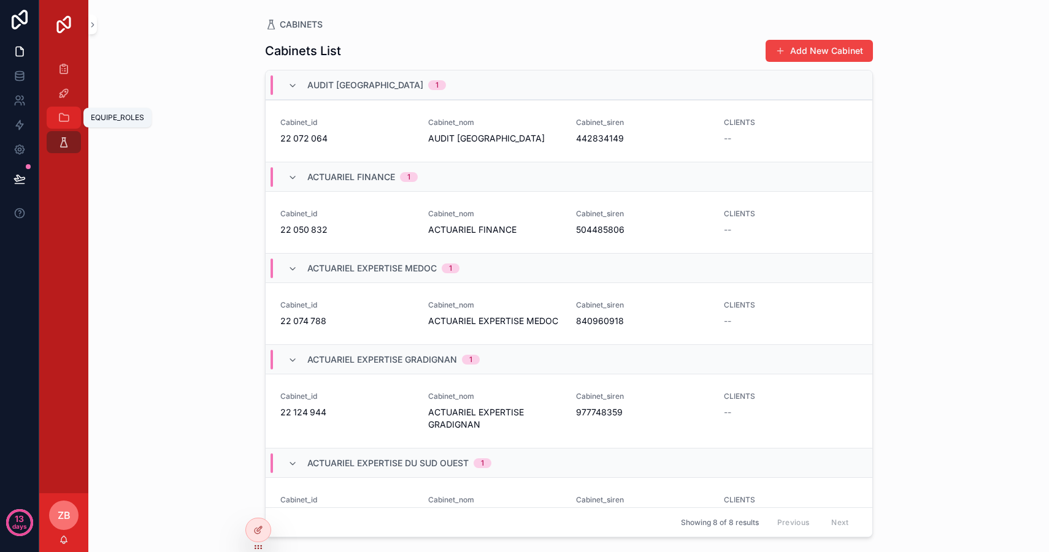
click at [58, 109] on div "EQUIPE_ROLES" at bounding box center [64, 118] width 20 height 20
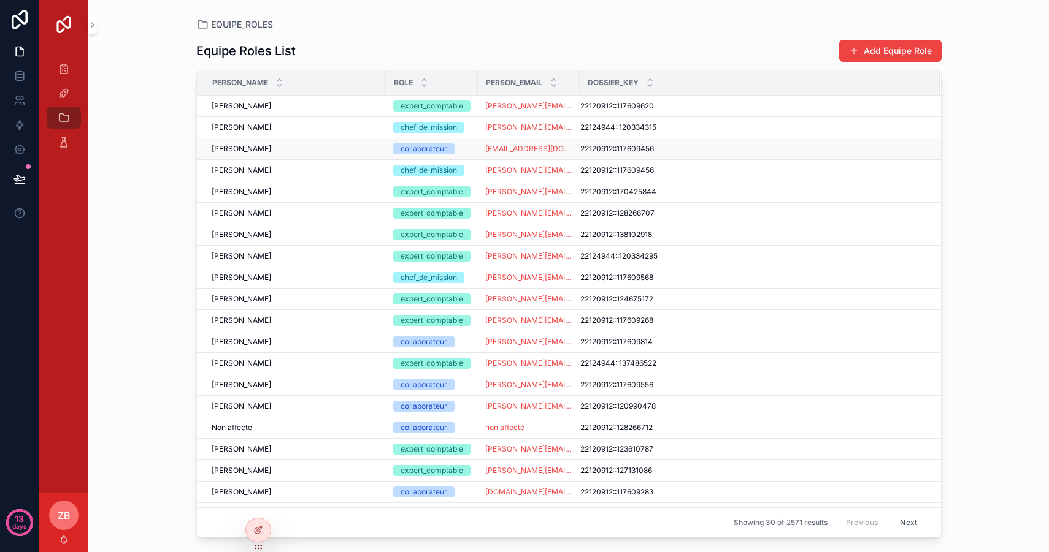
scroll to position [7, 0]
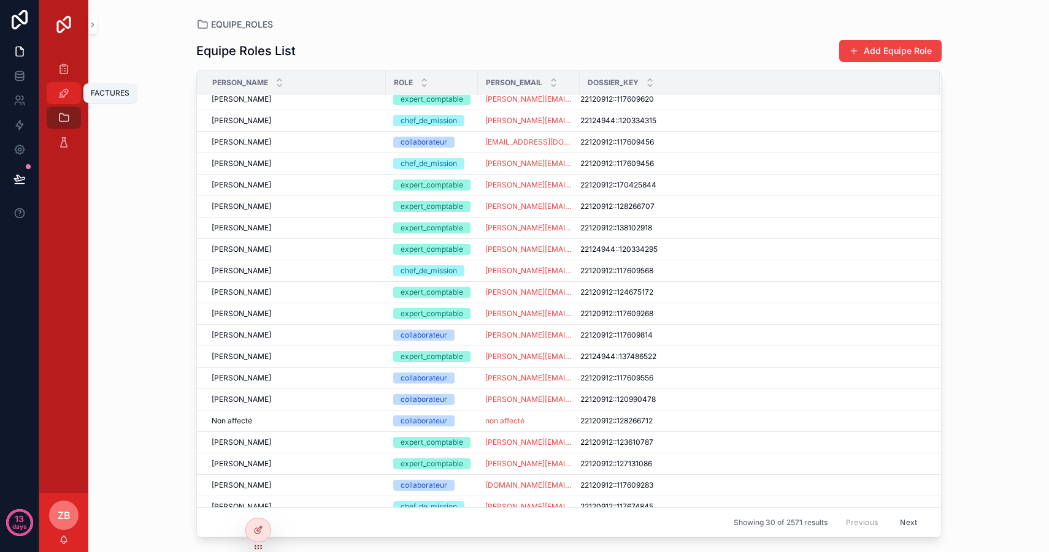
click at [61, 88] on icon "scrollable content" at bounding box center [64, 93] width 12 height 12
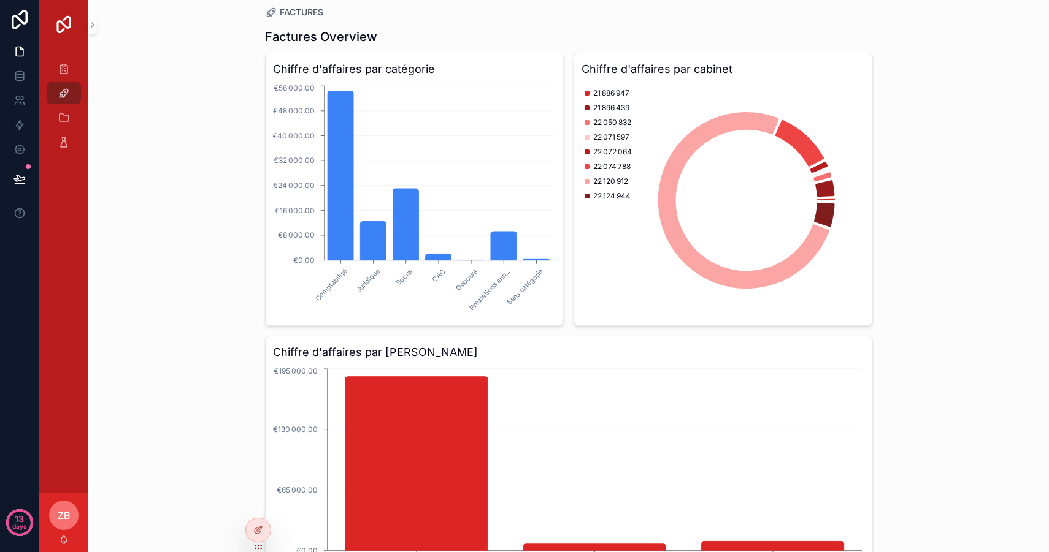
scroll to position [15, 0]
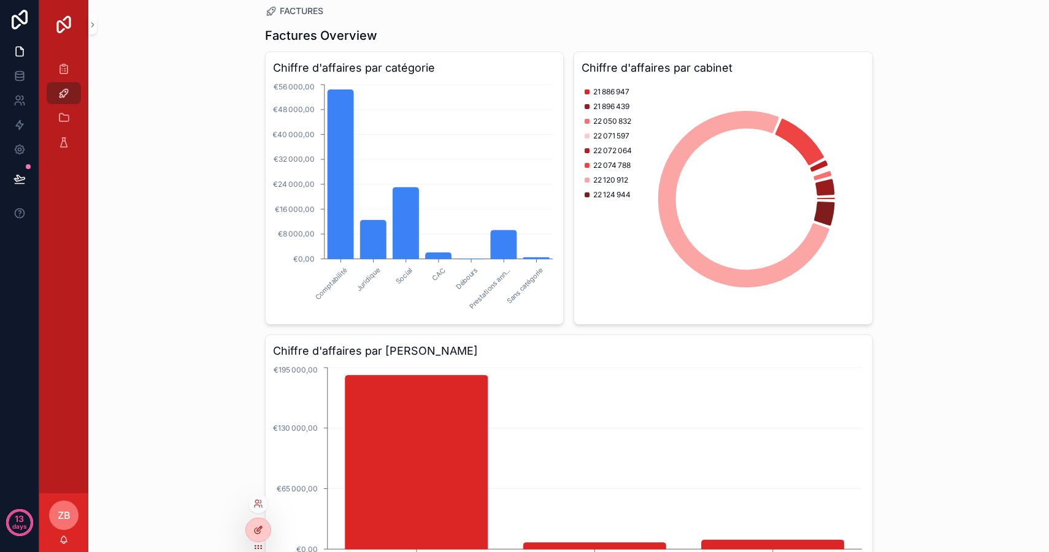
click at [263, 533] on div at bounding box center [258, 530] width 25 height 23
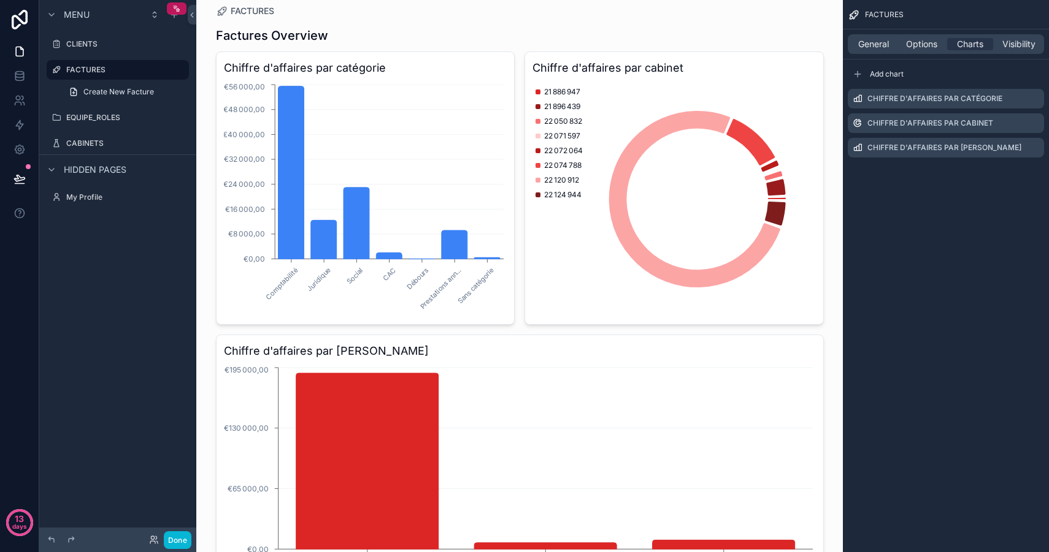
click at [698, 208] on div "scrollable content" at bounding box center [519, 316] width 627 height 662
click at [1029, 123] on icon "scrollable content" at bounding box center [1034, 123] width 10 height 10
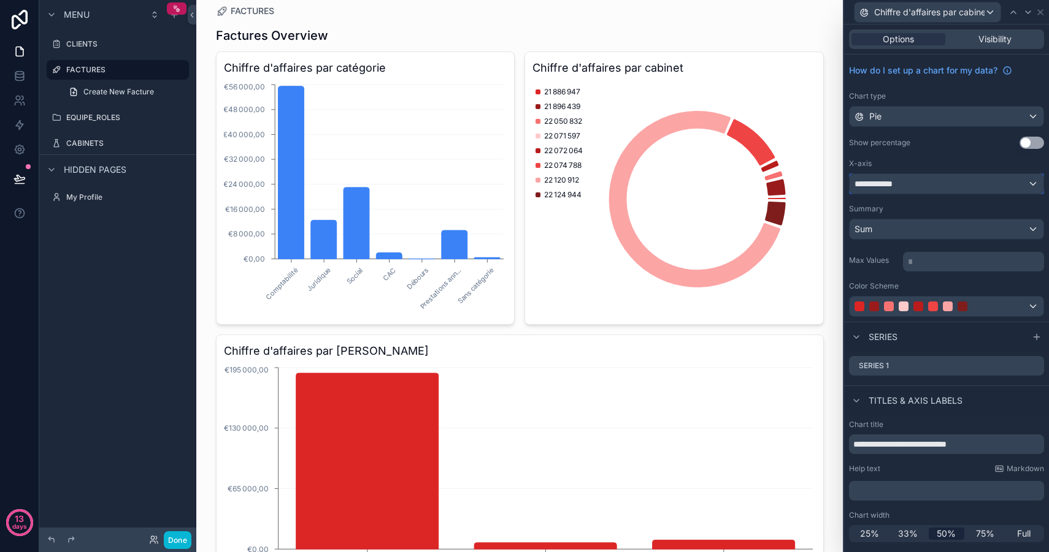
click at [895, 185] on span "**********" at bounding box center [877, 184] width 46 height 12
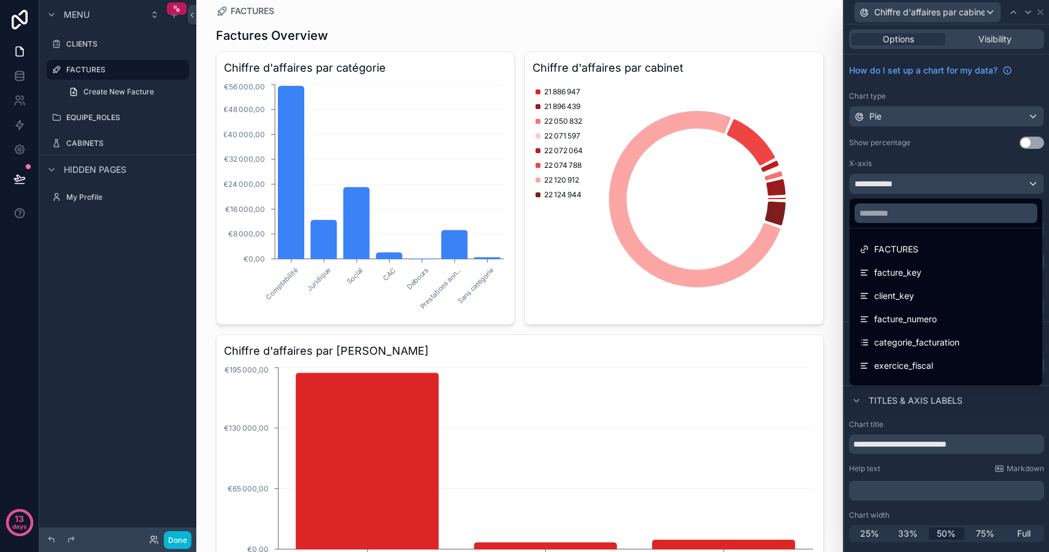
click at [919, 182] on div at bounding box center [946, 276] width 205 height 552
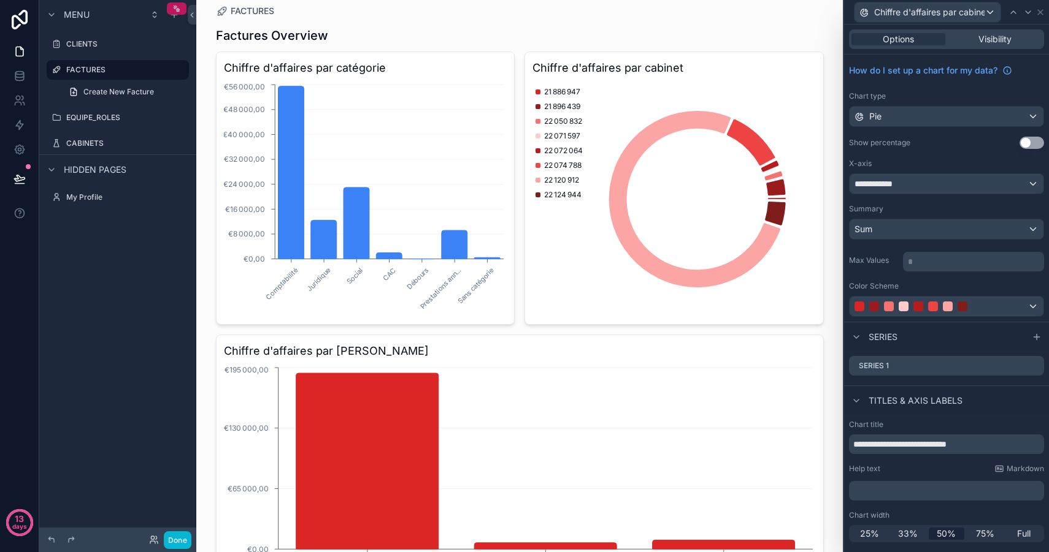
click at [1036, 142] on button "Use setting" at bounding box center [1031, 143] width 25 height 12
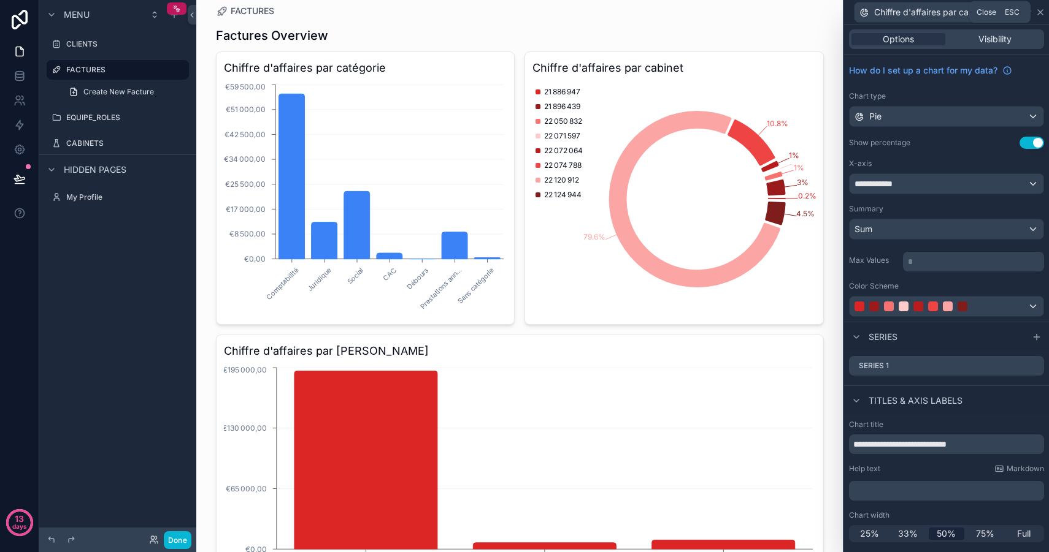
click at [1041, 12] on icon at bounding box center [1040, 12] width 5 height 5
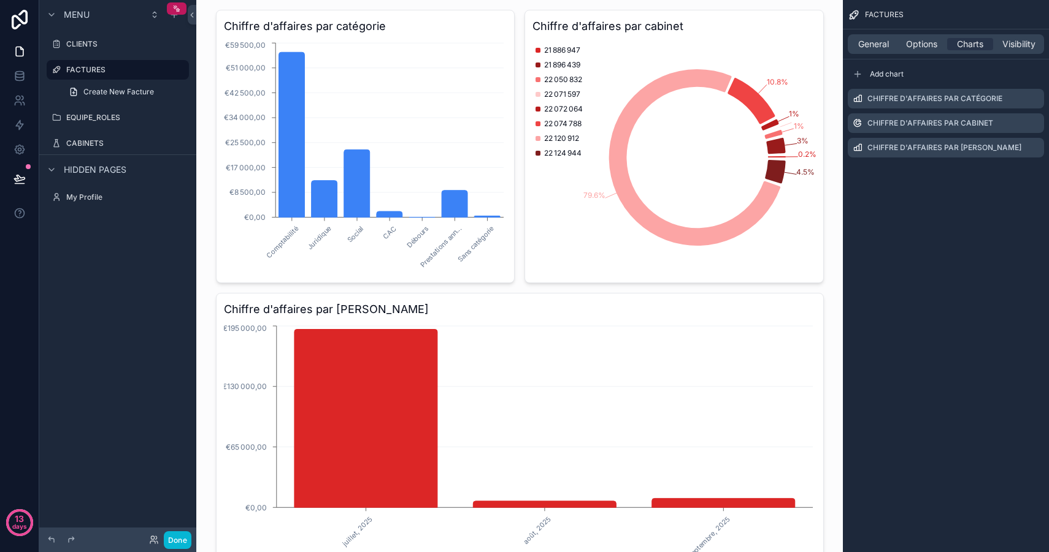
scroll to position [0, 0]
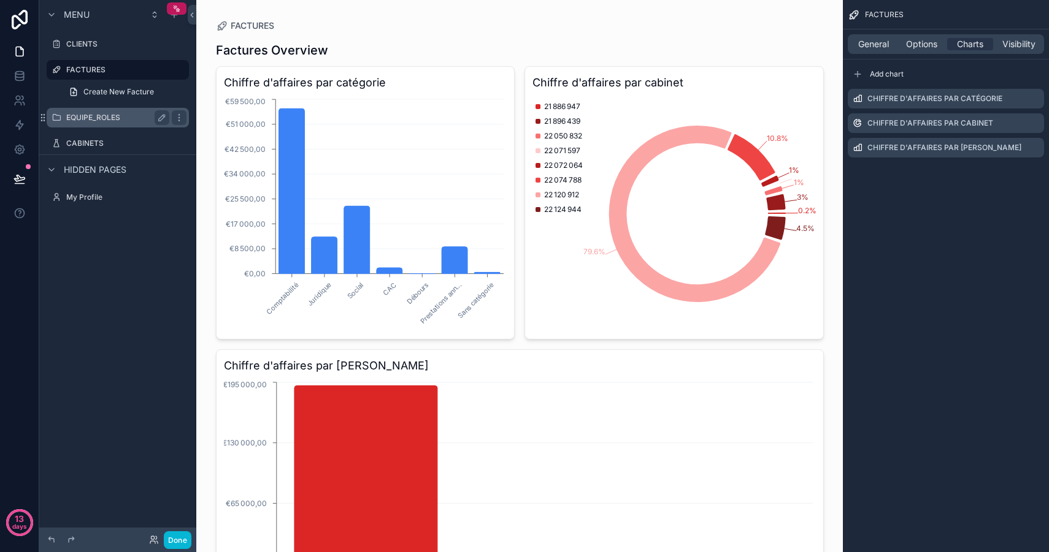
click at [96, 123] on div "EQUIPE_ROLES" at bounding box center [117, 117] width 103 height 15
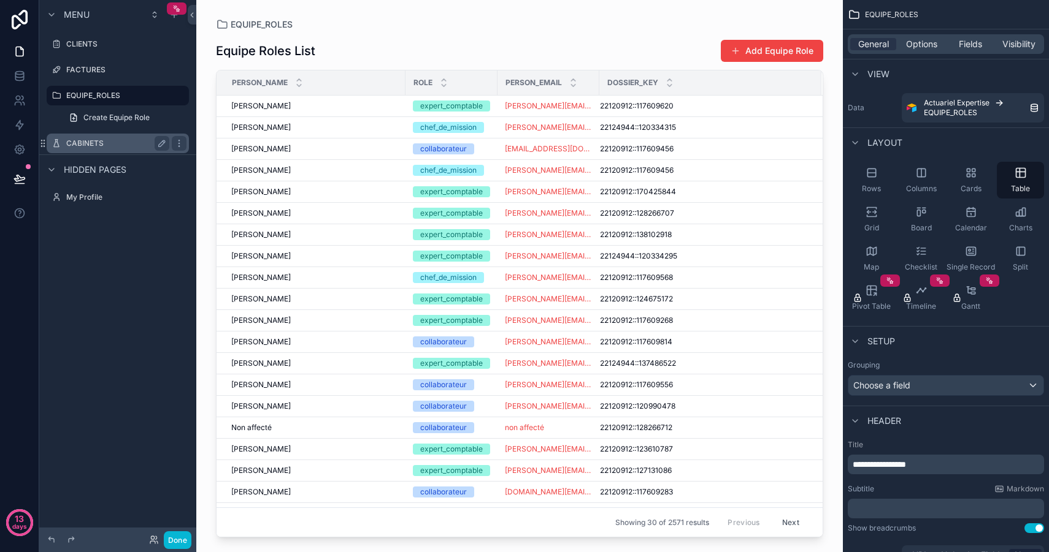
click at [77, 148] on div "CABINETS" at bounding box center [117, 143] width 103 height 15
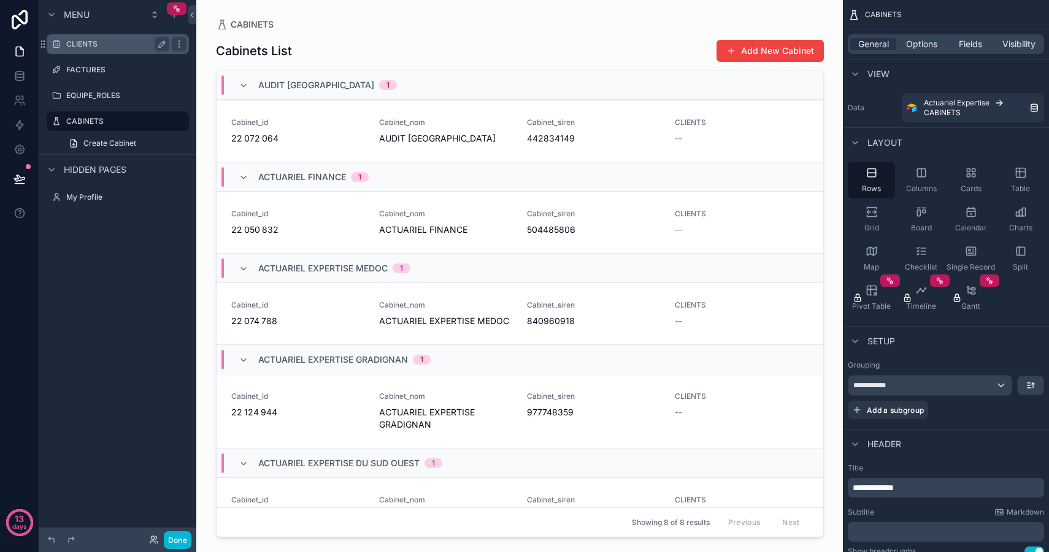
click at [80, 48] on label "CLIENTS" at bounding box center [115, 44] width 98 height 10
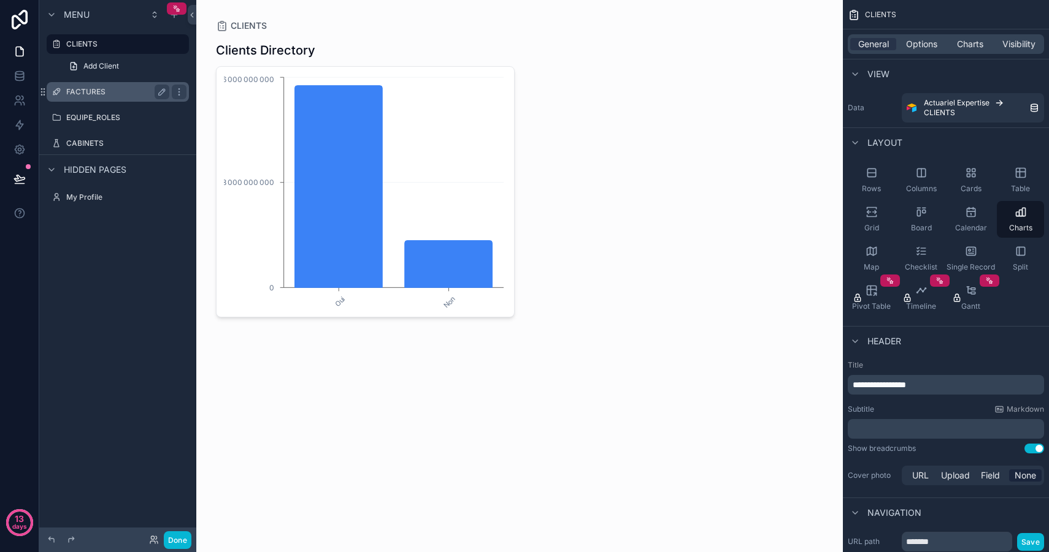
click at [114, 93] on label "FACTURES" at bounding box center [115, 92] width 98 height 10
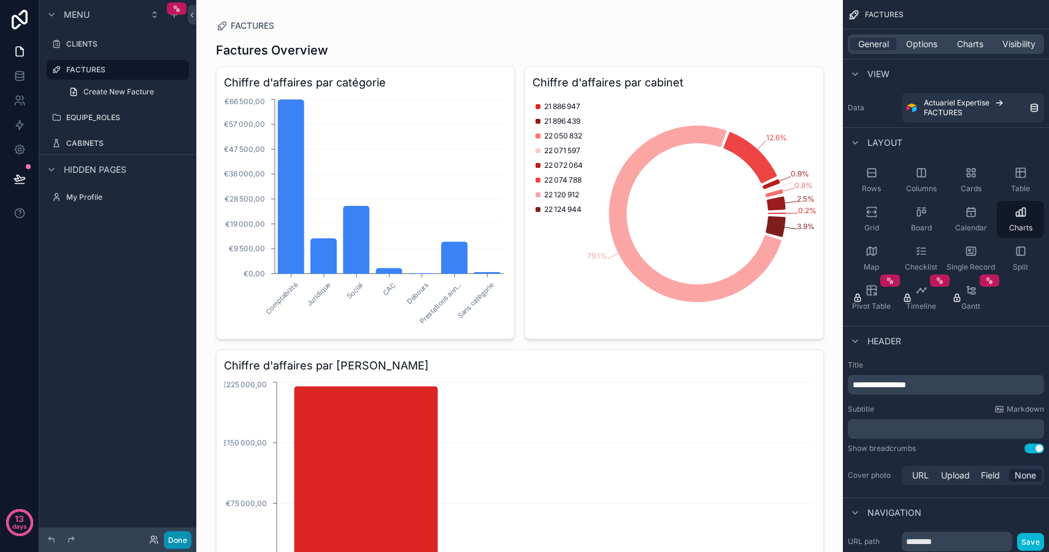
click at [175, 537] on button "Done" at bounding box center [178, 541] width 28 height 18
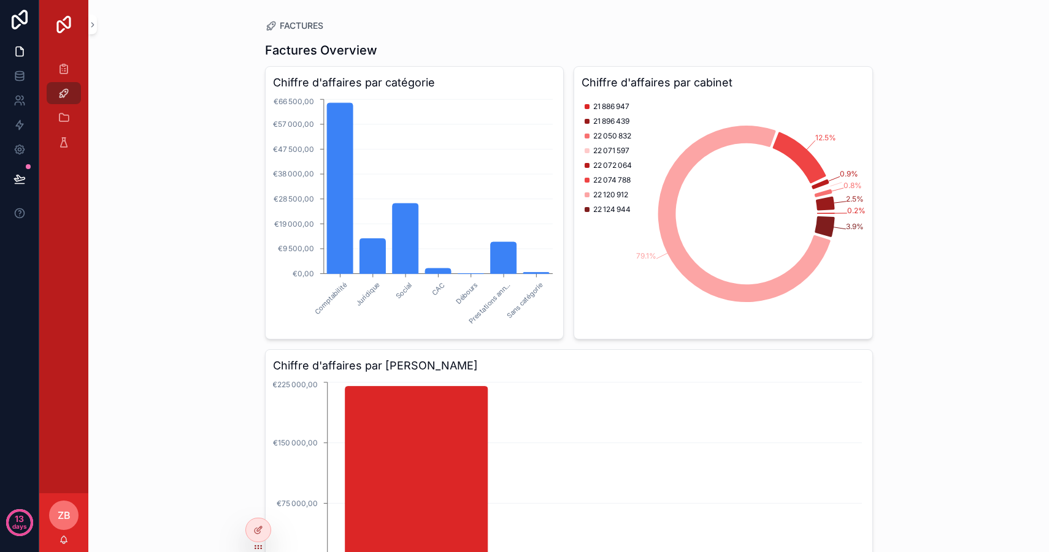
click at [177, 214] on div "FACTURES Factures Overview Chiffre d'affaires par catégorie Comptabilité Juridi…" at bounding box center [568, 276] width 960 height 552
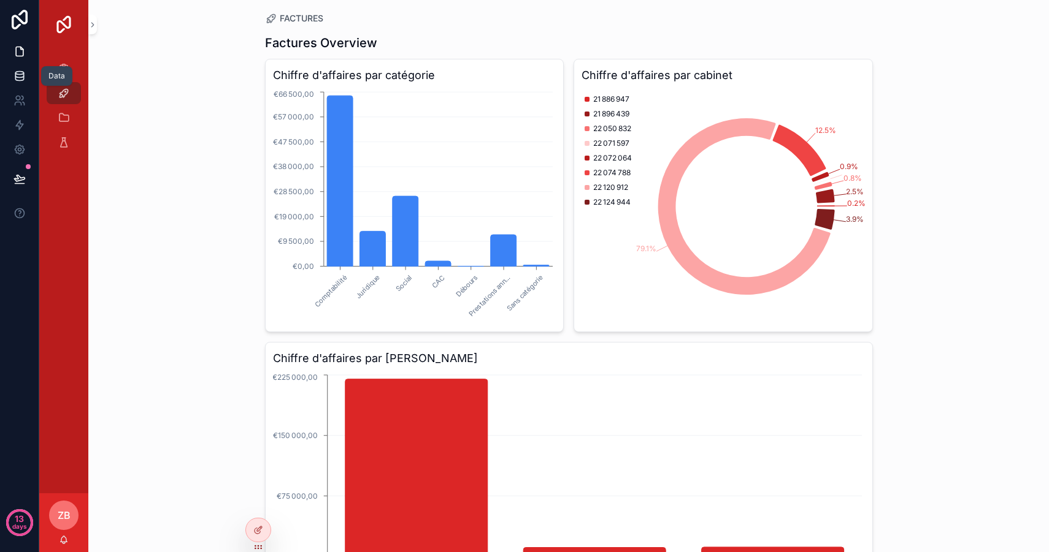
click at [20, 78] on icon at bounding box center [19, 76] width 12 height 12
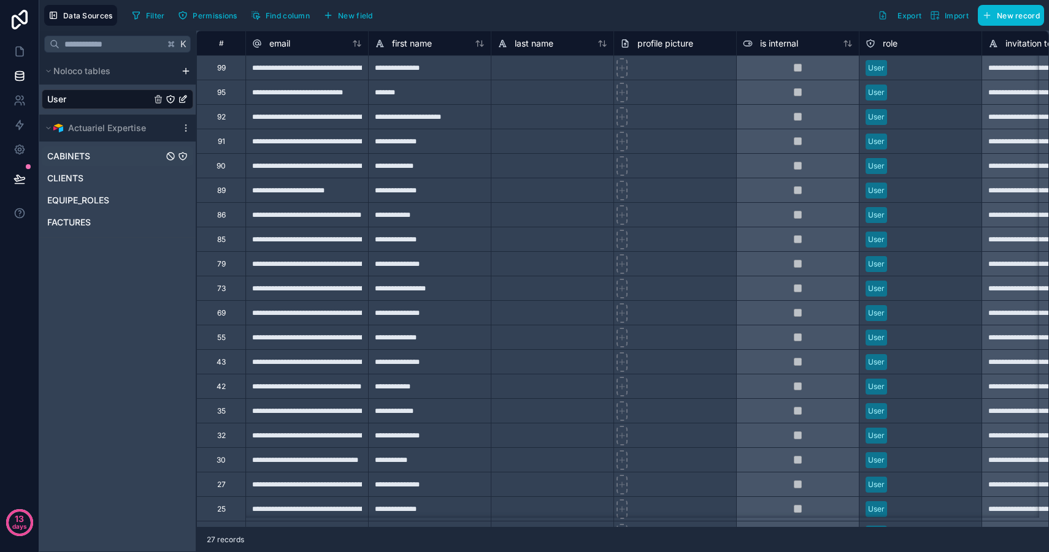
click at [96, 162] on div "CABINETS" at bounding box center [117, 157] width 151 height 20
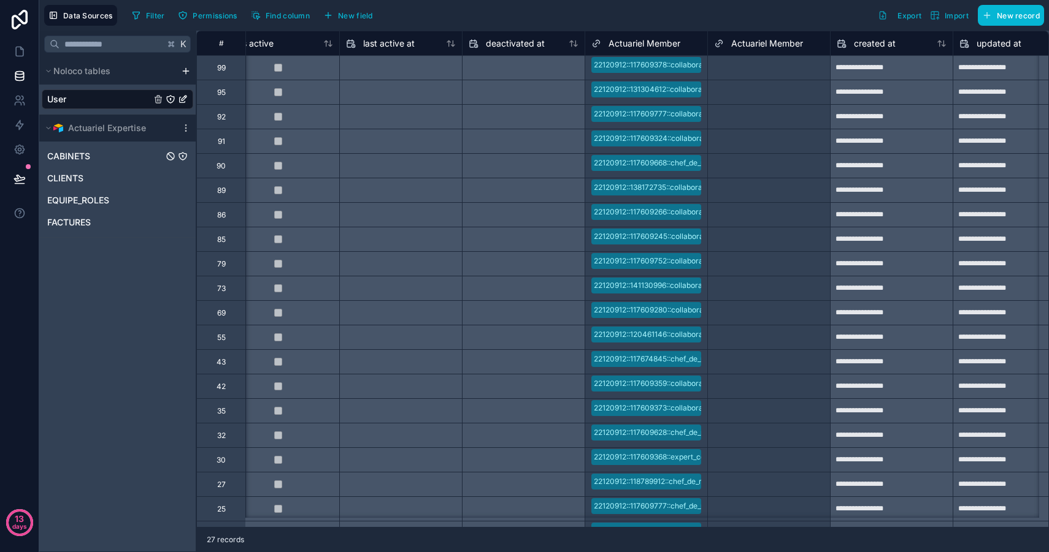
scroll to position [0, 1046]
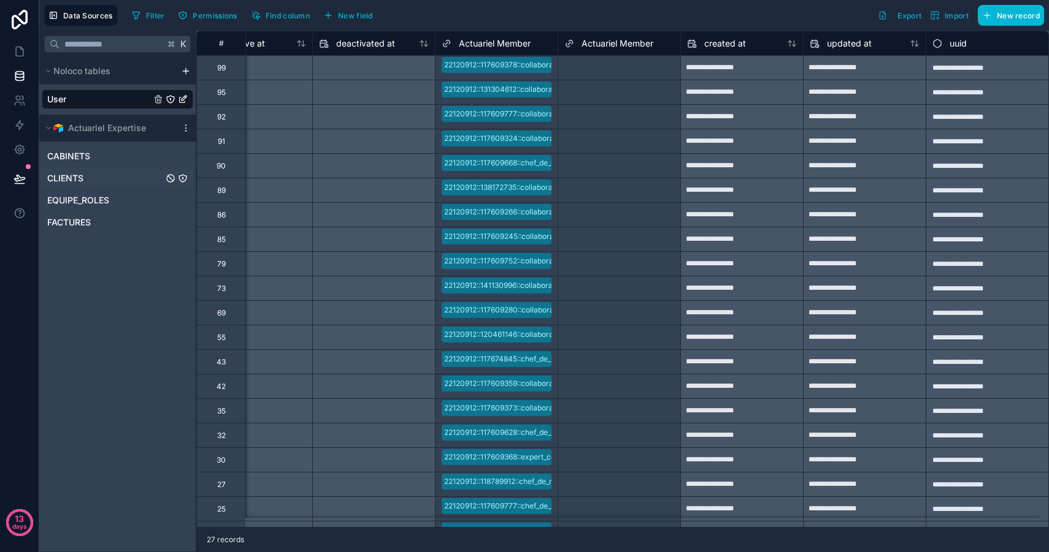
click at [96, 185] on div "CLIENTS" at bounding box center [117, 179] width 151 height 20
click at [69, 178] on span "CLIENTS" at bounding box center [65, 178] width 36 height 12
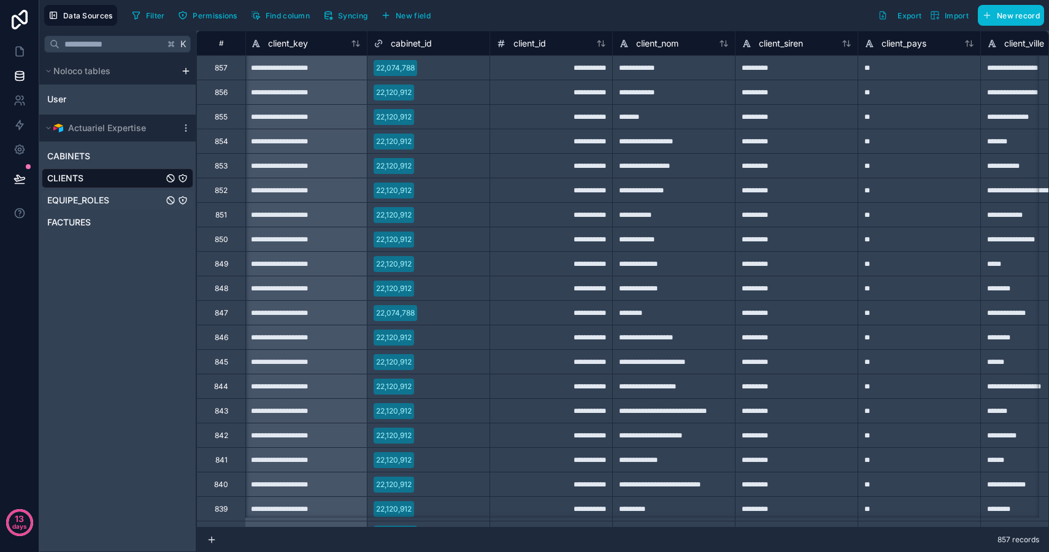
click at [96, 196] on span "EQUIPE_ROLES" at bounding box center [78, 200] width 62 height 12
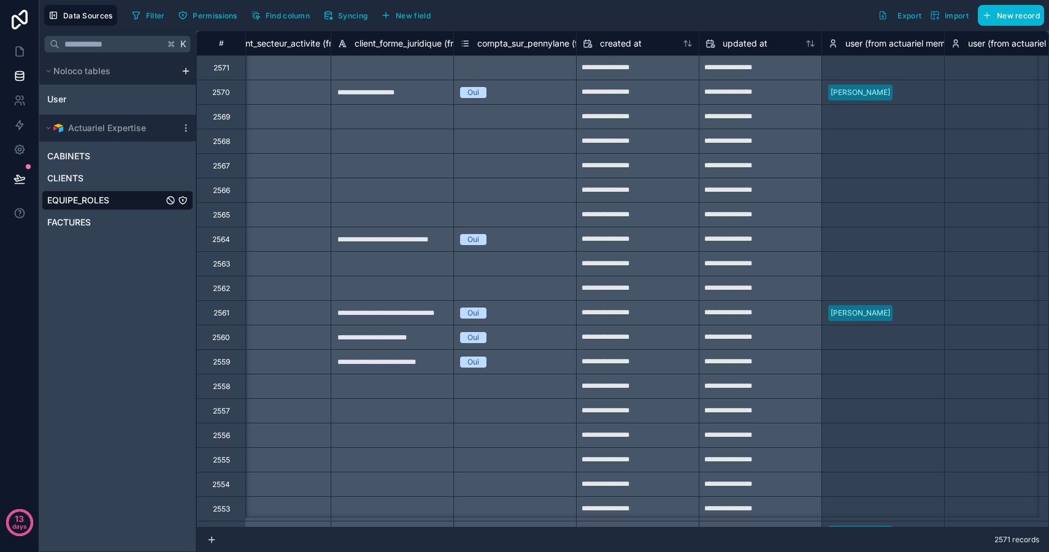
scroll to position [0, 1905]
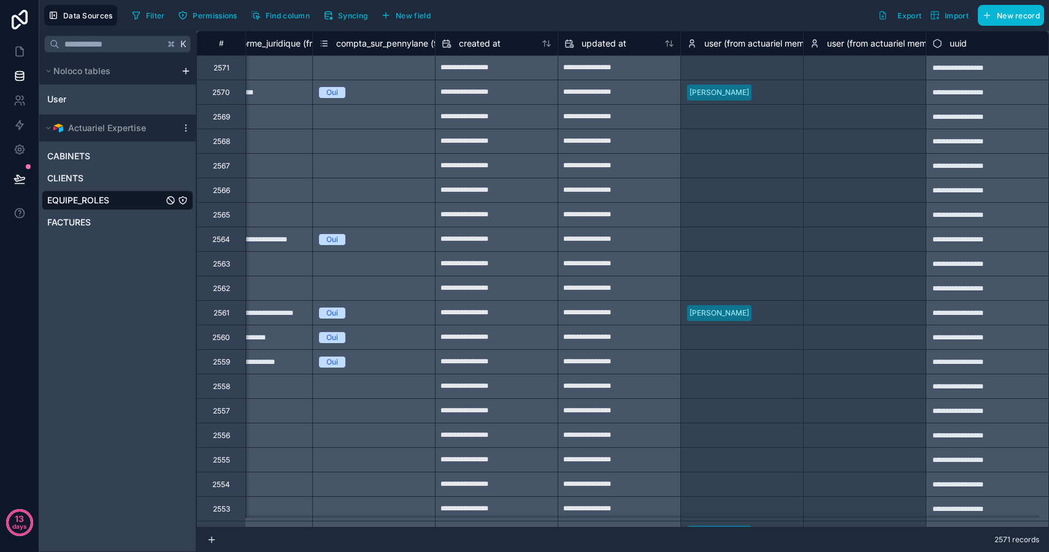
click at [166, 418] on div "K Noloco tables User Actuariel Expertise CABINETS CLIENTS EQUIPE_ROLES FACTURES" at bounding box center [117, 292] width 157 height 522
click at [91, 223] on span "FACTURES" at bounding box center [69, 222] width 44 height 12
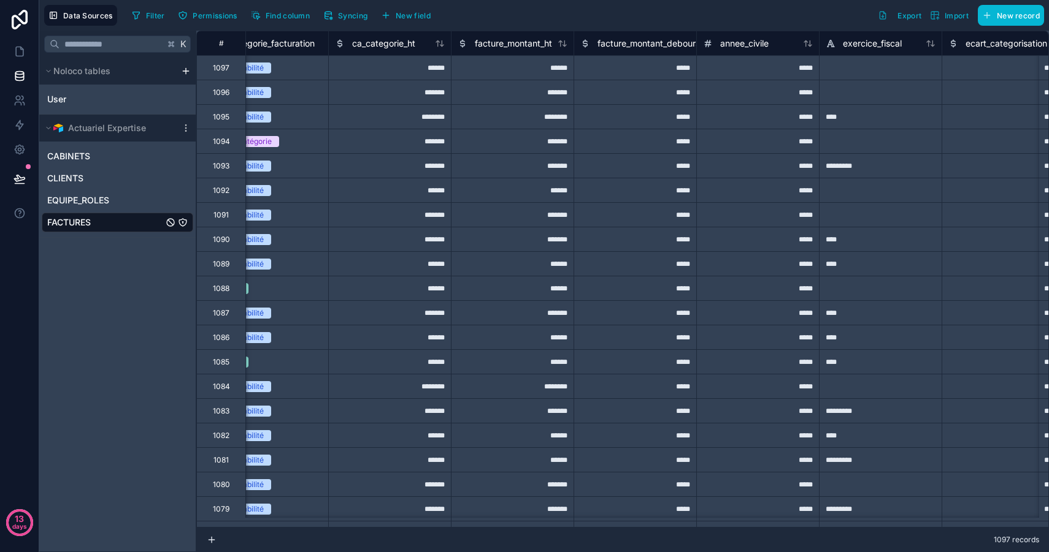
scroll to position [0, 778]
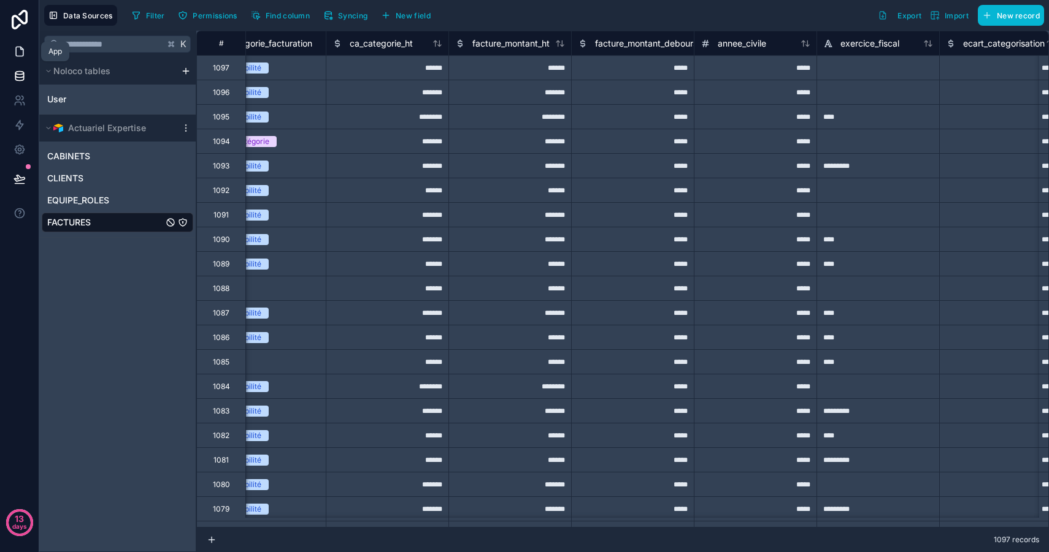
click at [13, 56] on icon at bounding box center [19, 51] width 12 height 12
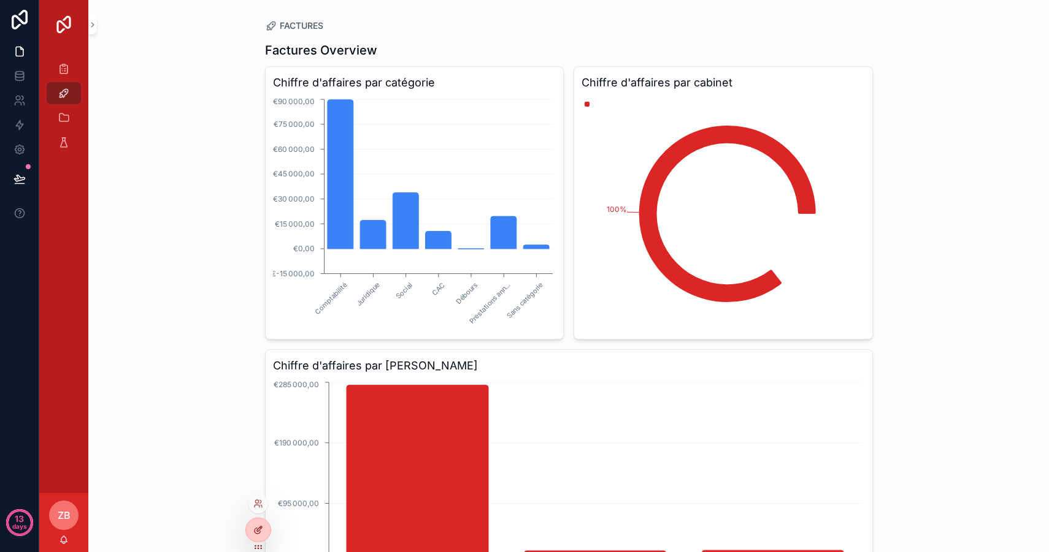
click at [257, 530] on icon at bounding box center [259, 529] width 5 height 5
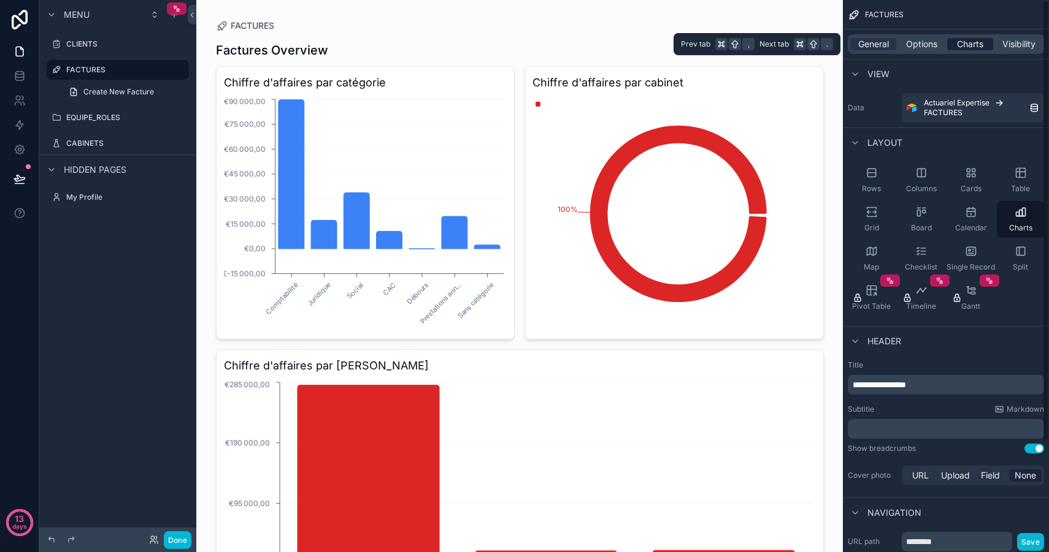
click at [976, 40] on span "Charts" at bounding box center [970, 44] width 26 height 12
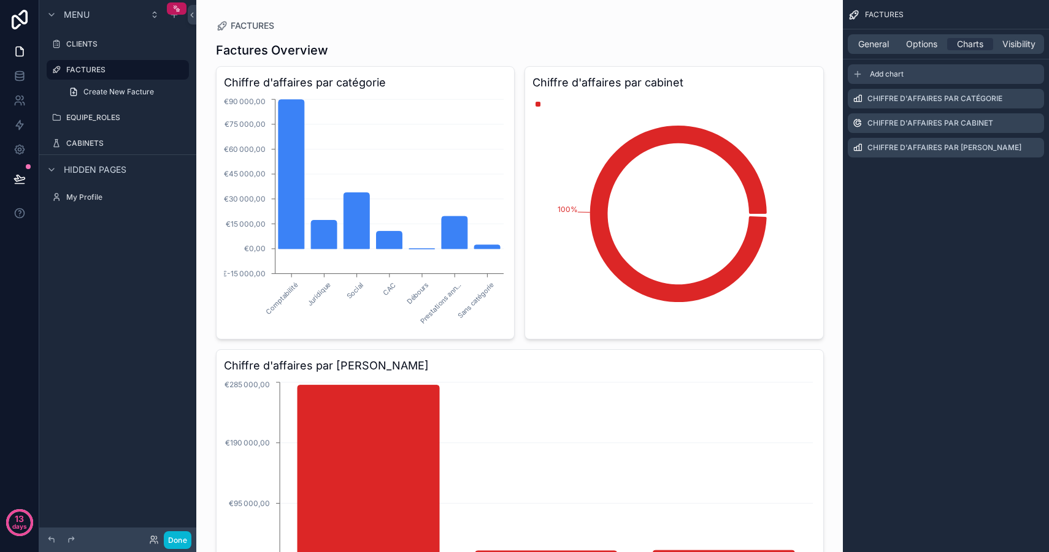
click at [883, 70] on span "Add chart" at bounding box center [887, 74] width 34 height 10
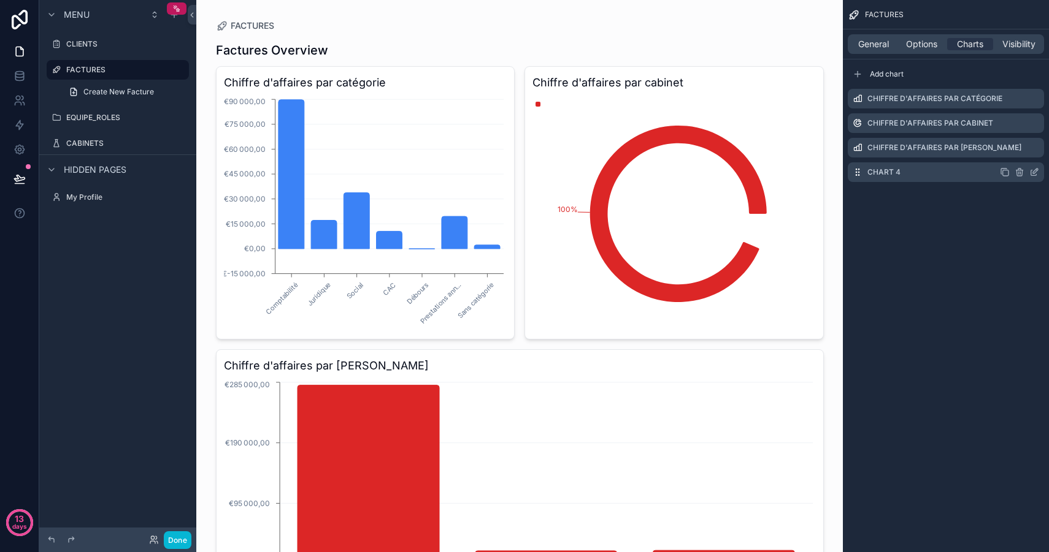
click at [1036, 174] on icon "scrollable content" at bounding box center [1034, 172] width 10 height 10
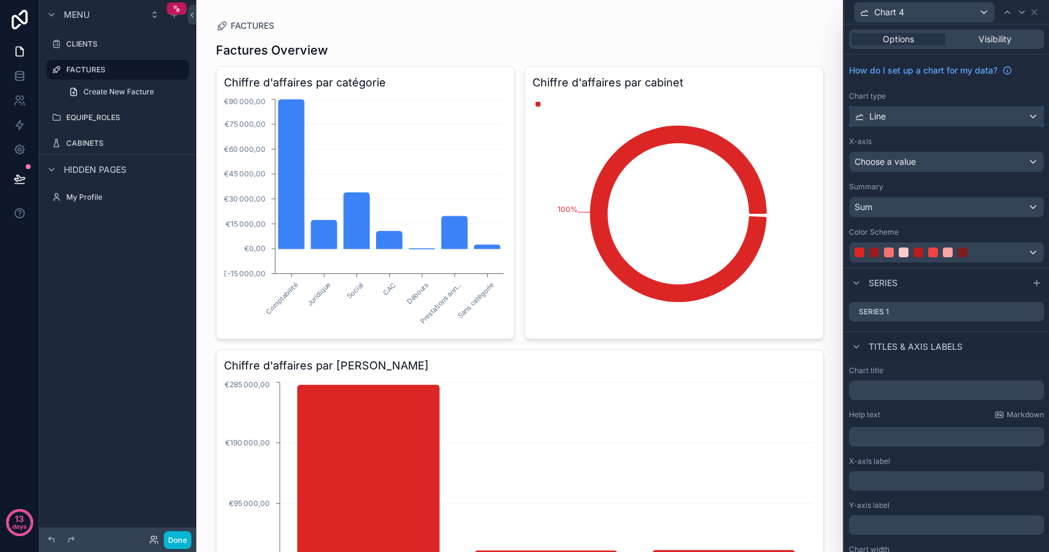
click at [922, 118] on div "Line" at bounding box center [946, 117] width 194 height 20
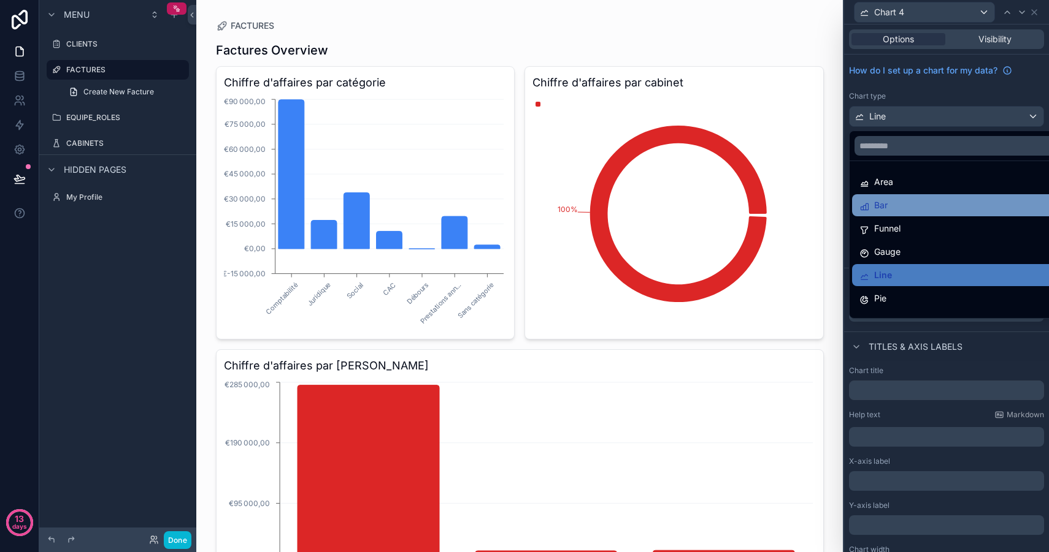
click at [917, 207] on div "Bar" at bounding box center [955, 205] width 193 height 15
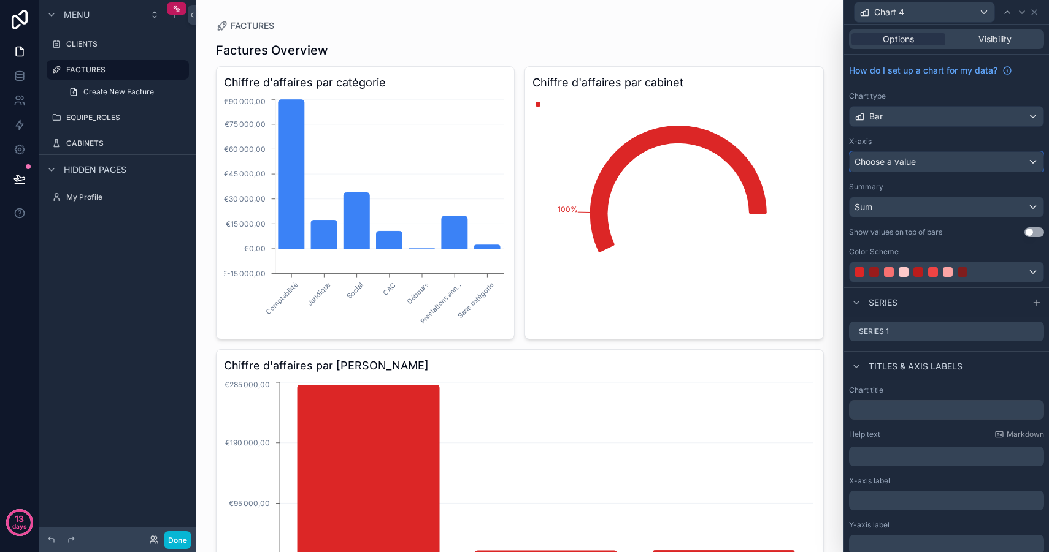
click at [919, 165] on div "Choose a value" at bounding box center [946, 162] width 194 height 20
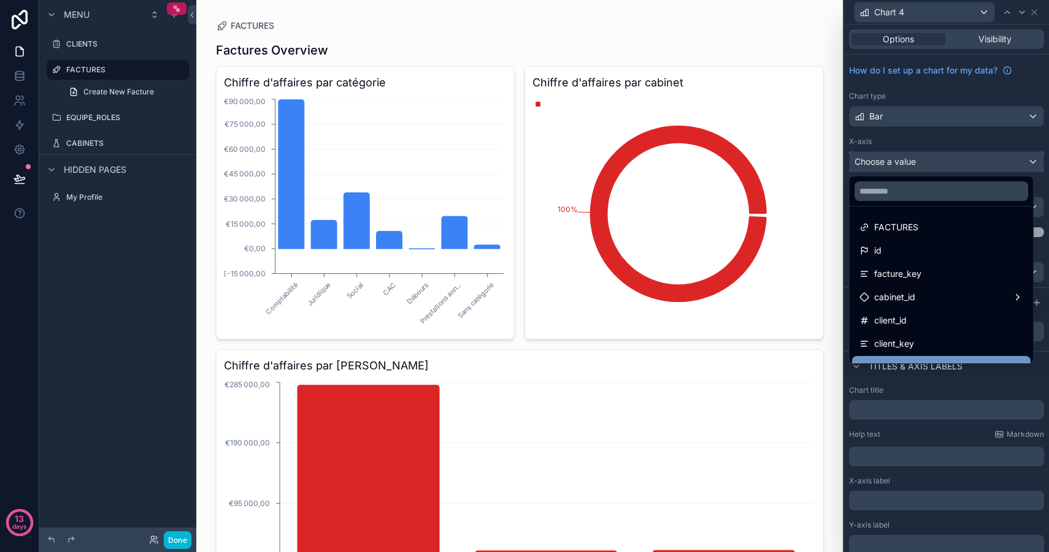
scroll to position [4, 0]
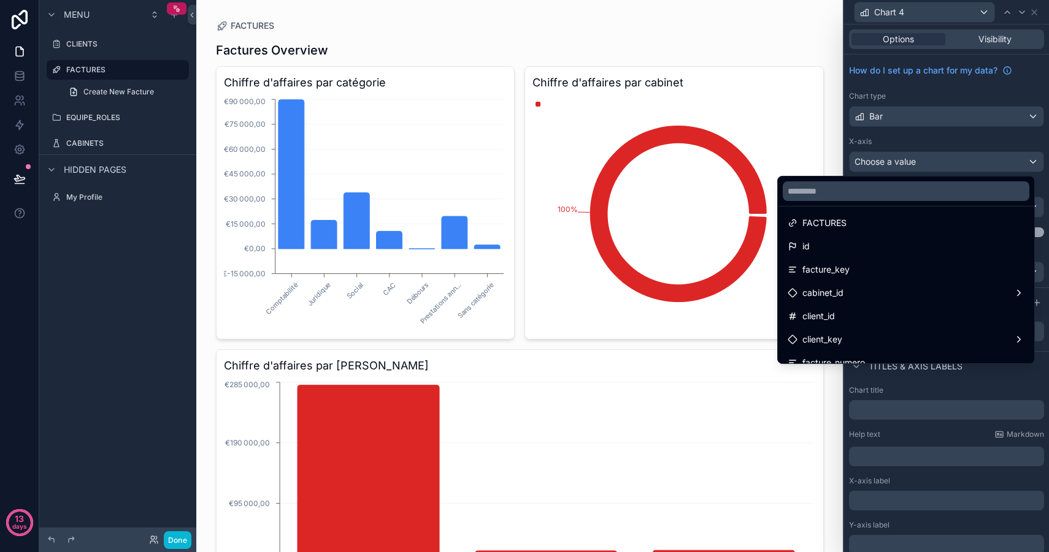
click at [735, 36] on div "scrollable content" at bounding box center [519, 461] width 627 height 923
click at [916, 135] on div at bounding box center [946, 276] width 205 height 552
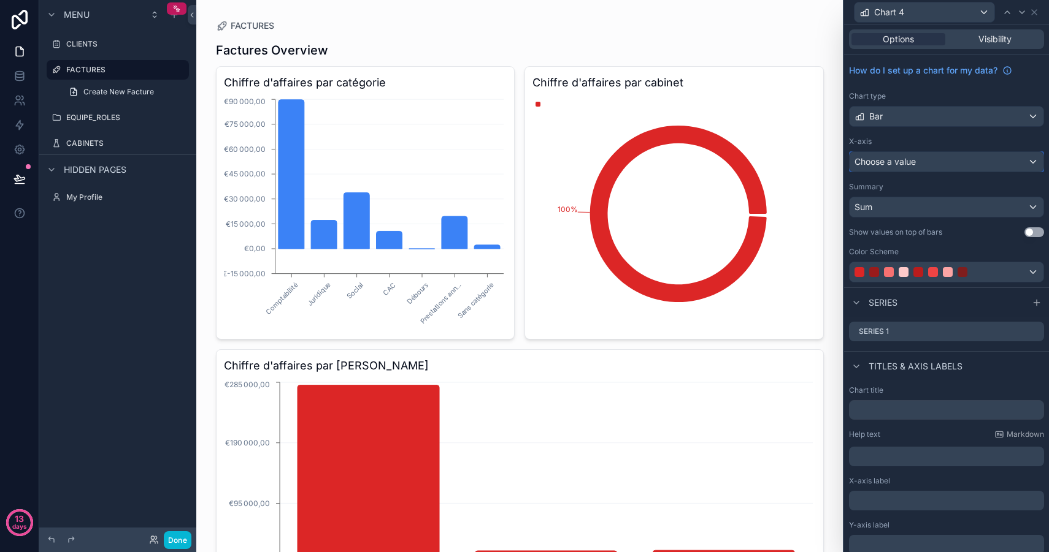
click at [927, 165] on div "Choose a value" at bounding box center [946, 162] width 194 height 20
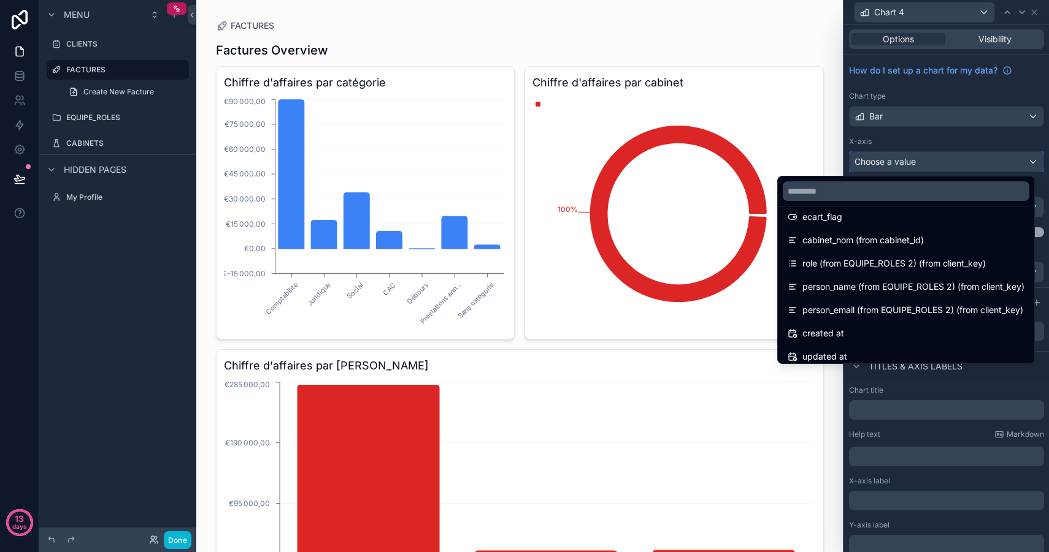
scroll to position [390, 0]
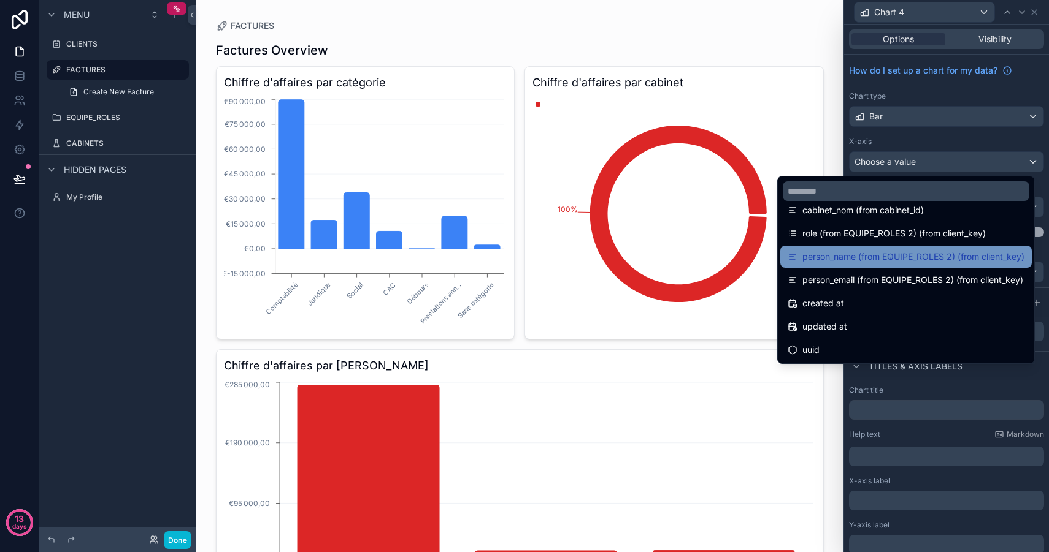
click at [858, 258] on span "person_name (from EQUIPE_ROLES 2) (from client_key)" at bounding box center [913, 257] width 222 height 15
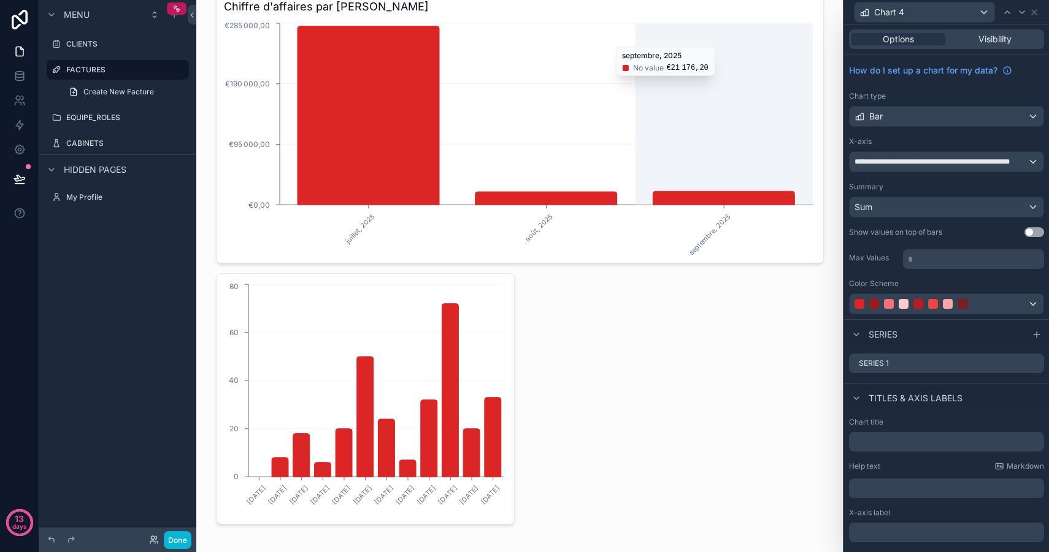
scroll to position [371, 0]
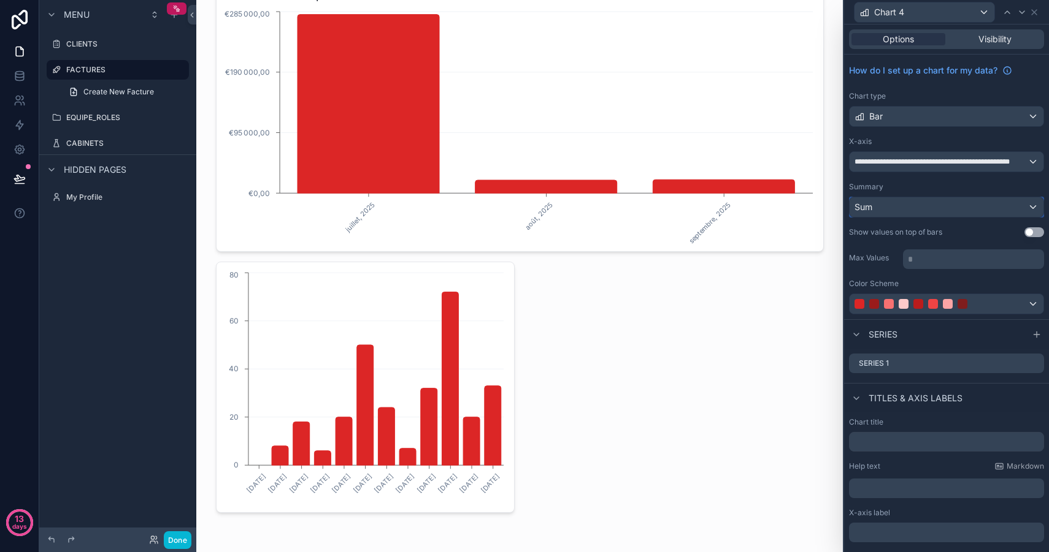
click at [935, 206] on div "Sum" at bounding box center [946, 207] width 194 height 20
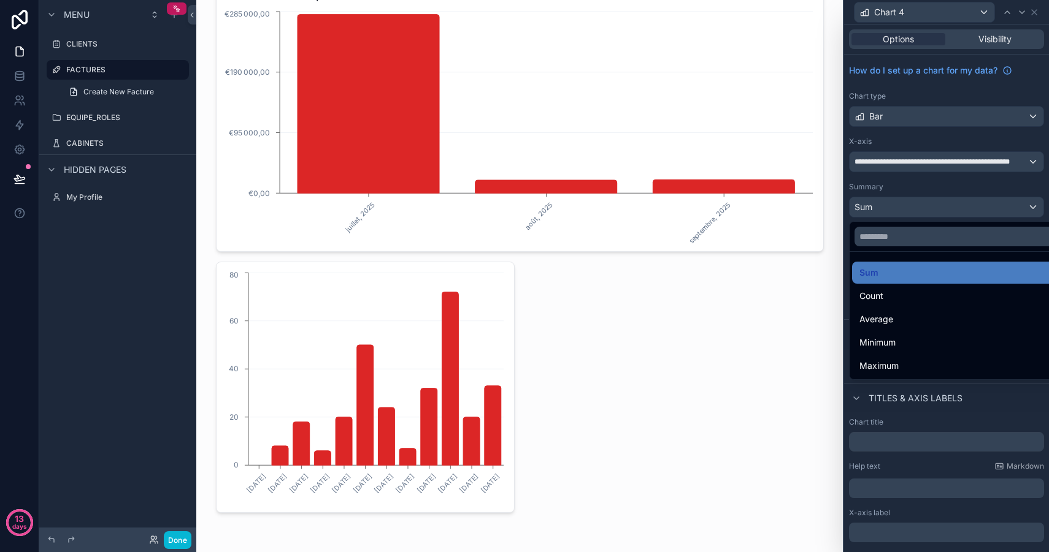
click at [933, 203] on div at bounding box center [946, 276] width 205 height 552
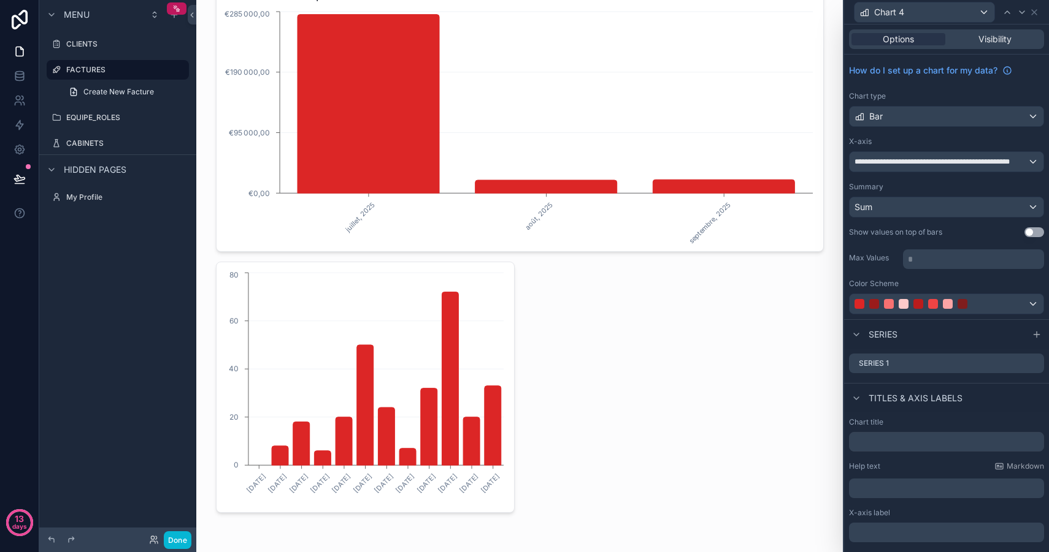
scroll to position [81, 0]
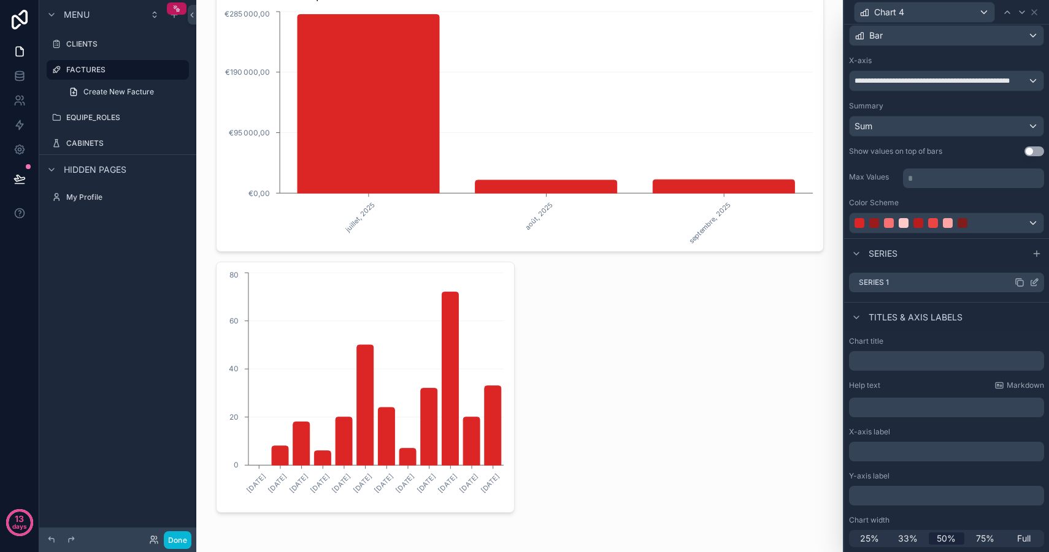
click at [1033, 281] on icon at bounding box center [1035, 281] width 5 height 5
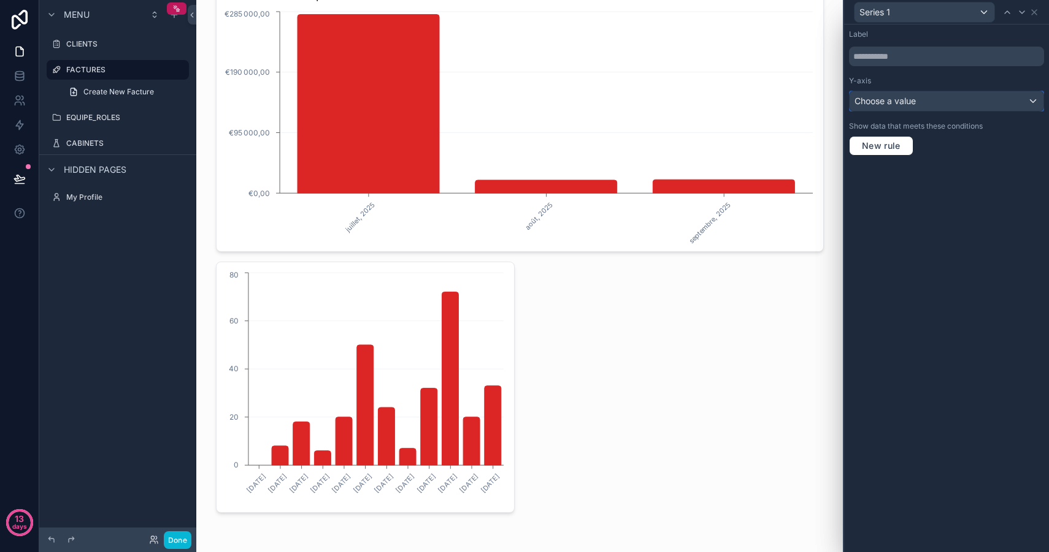
click at [917, 99] on div "Choose a value" at bounding box center [946, 101] width 194 height 20
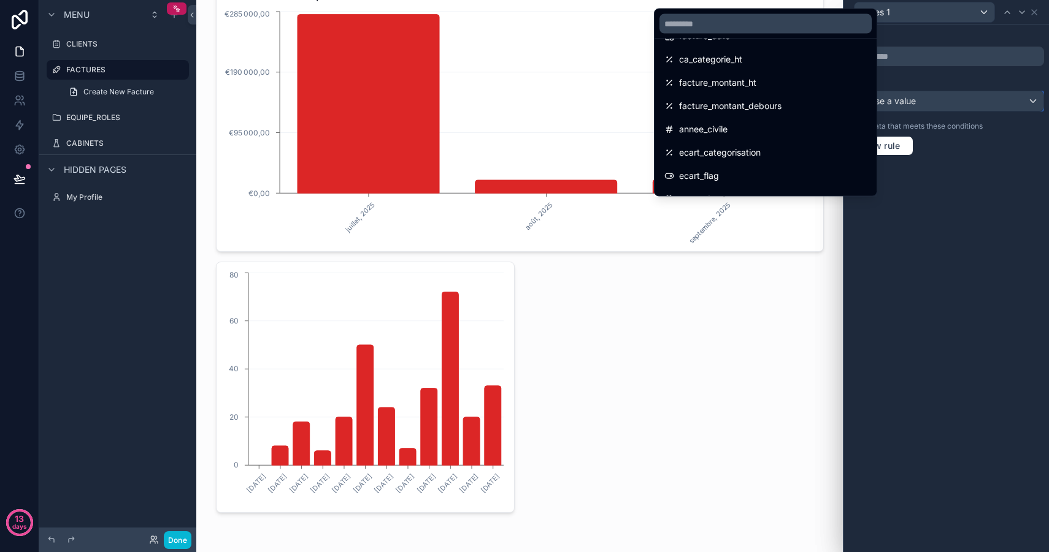
scroll to position [115, 0]
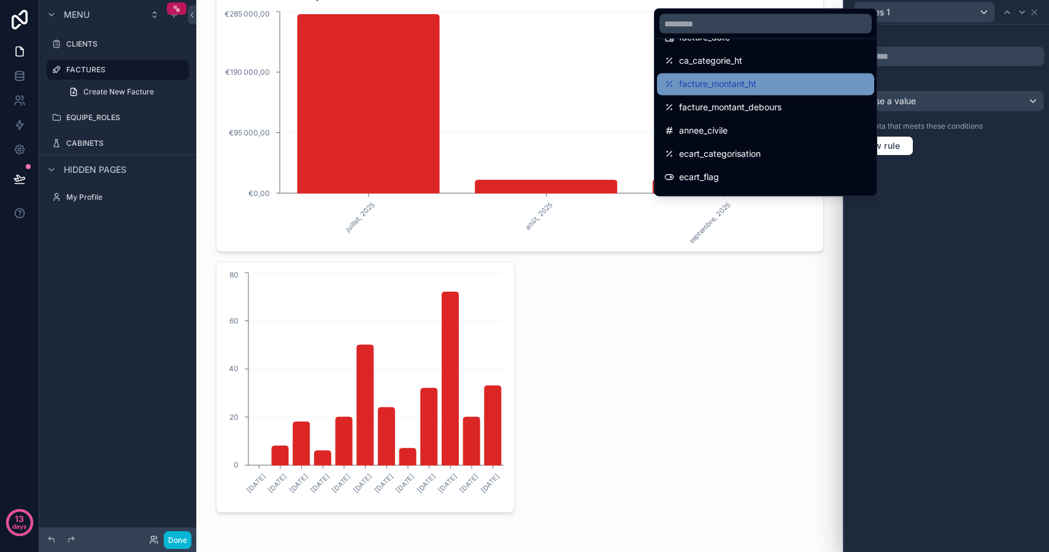
click at [759, 89] on div "facture_montant_ht" at bounding box center [765, 84] width 202 height 15
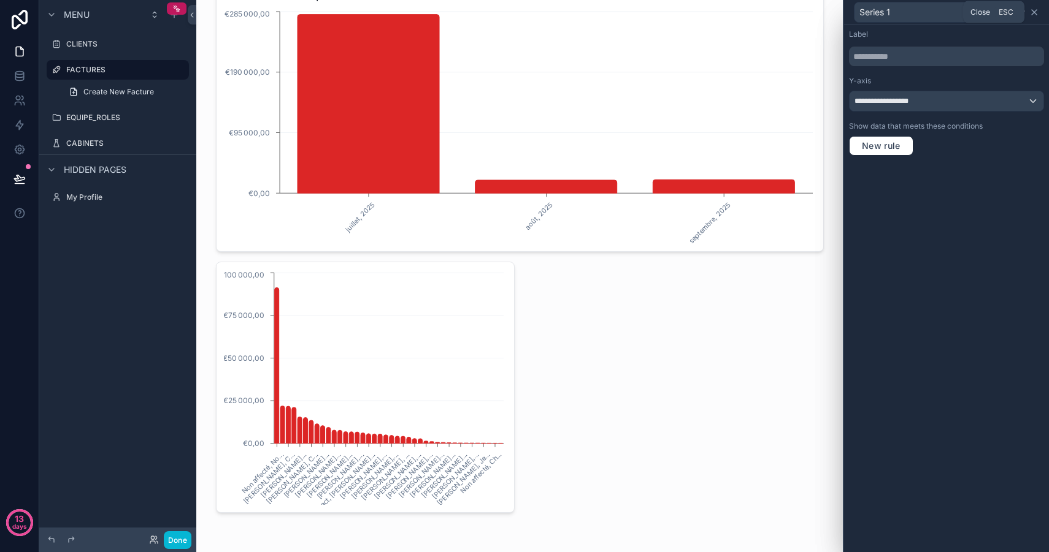
click at [1034, 13] on icon at bounding box center [1033, 12] width 5 height 5
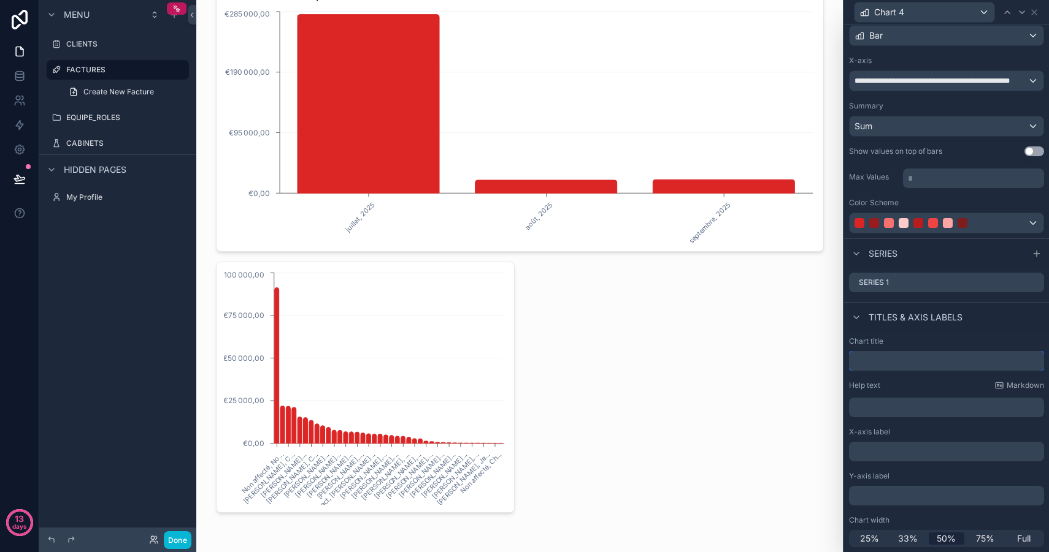
click at [894, 359] on input "text" at bounding box center [946, 361] width 195 height 20
type input "**********"
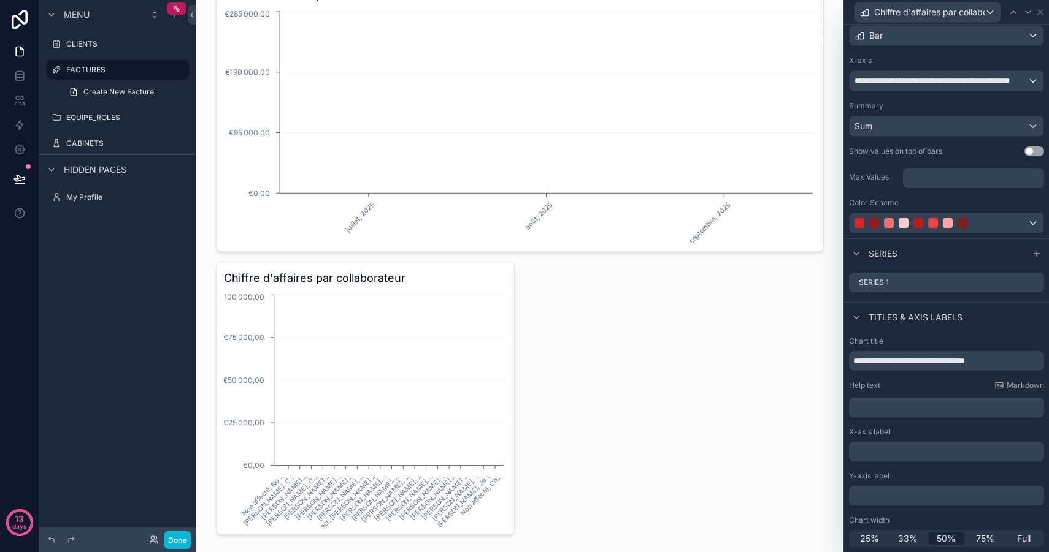
click at [996, 312] on div "Titles & Axis labels" at bounding box center [946, 316] width 205 height 29
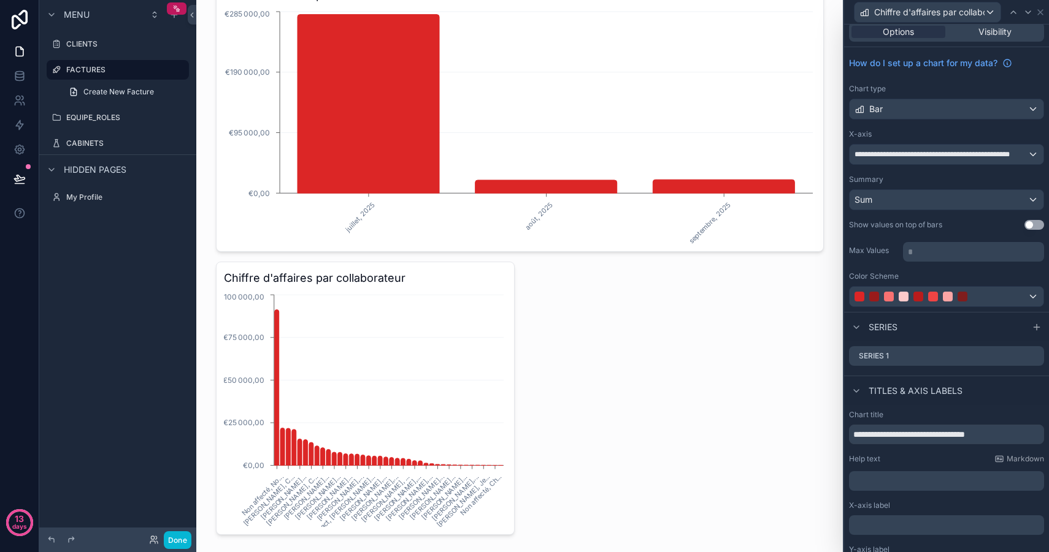
scroll to position [0, 0]
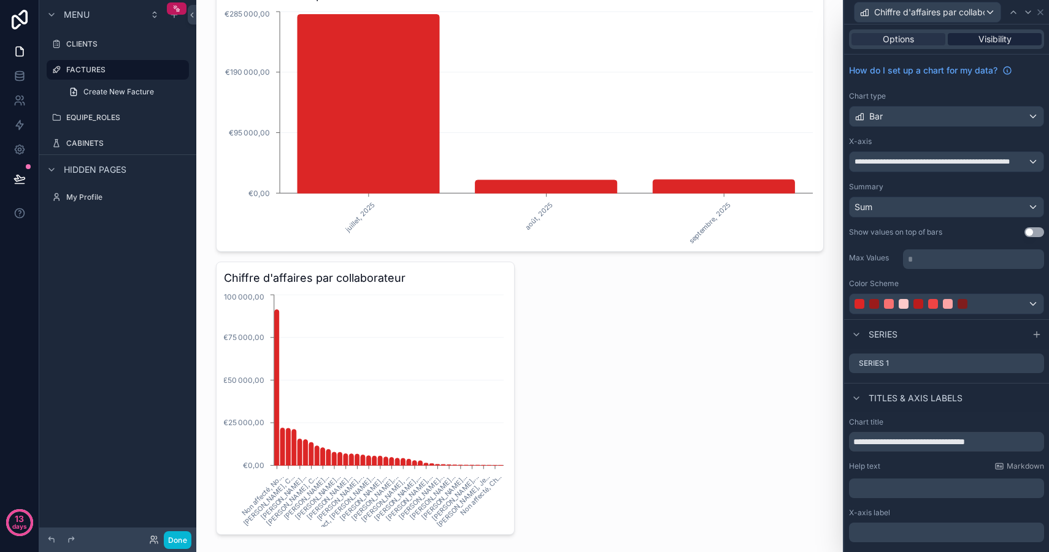
click at [966, 40] on div "Visibility" at bounding box center [994, 39] width 94 height 12
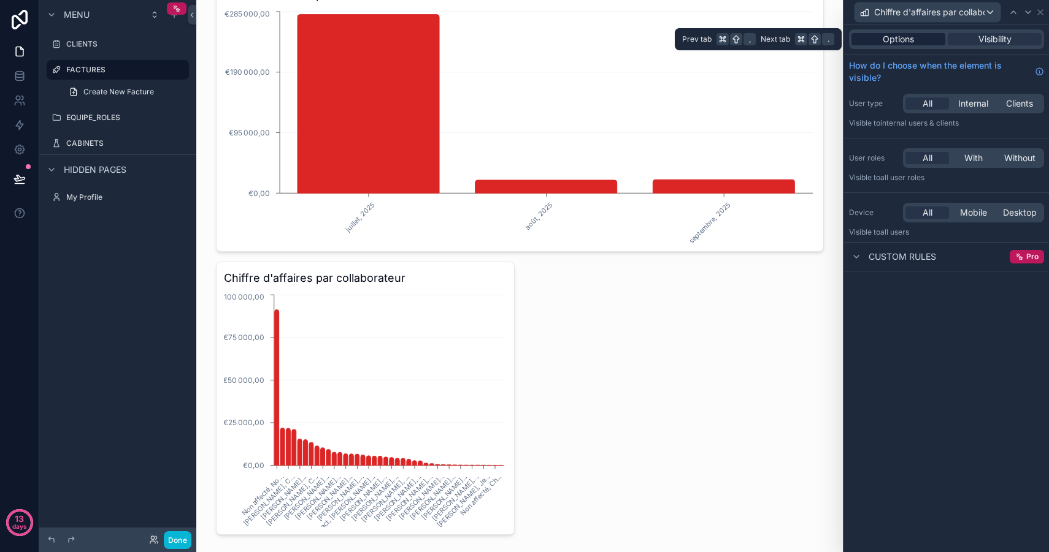
click at [898, 40] on span "Options" at bounding box center [897, 39] width 31 height 12
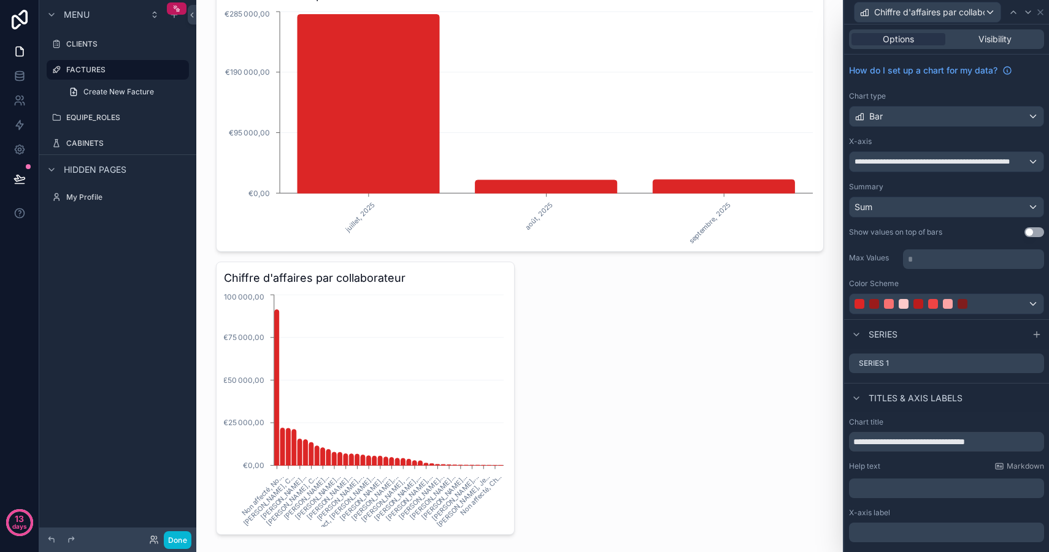
scroll to position [81, 0]
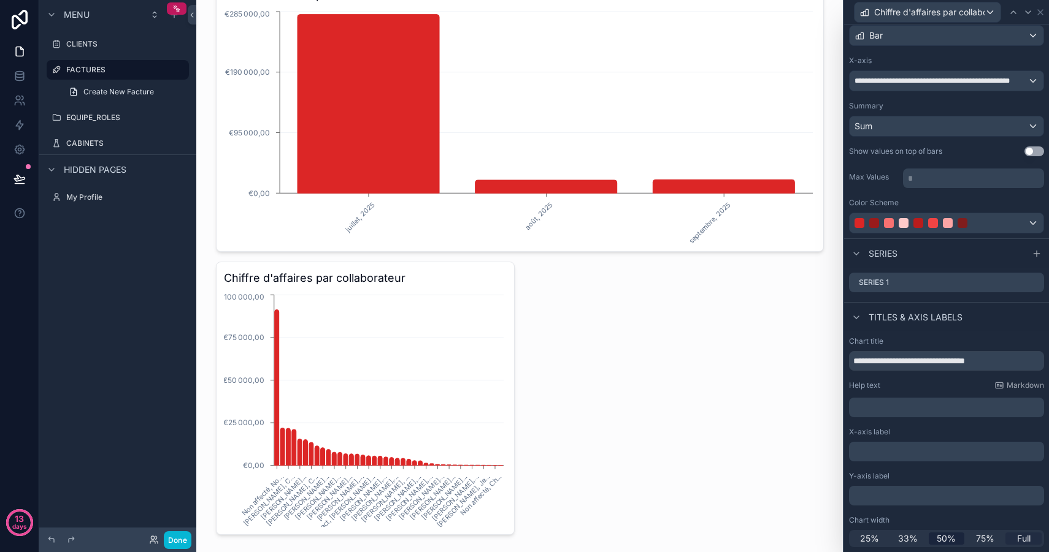
click at [1017, 541] on span "Full" at bounding box center [1023, 539] width 13 height 12
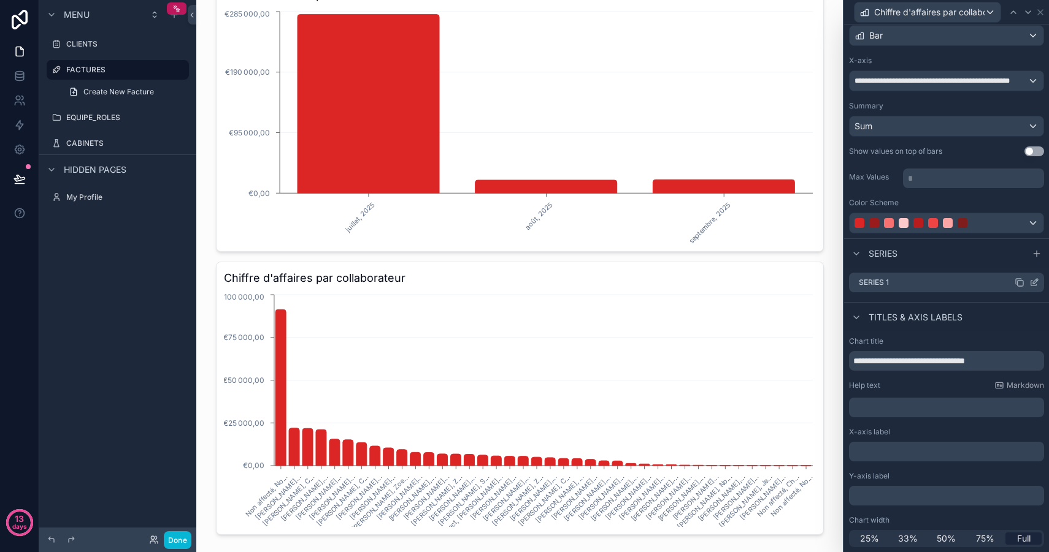
click at [1029, 285] on icon at bounding box center [1034, 283] width 10 height 10
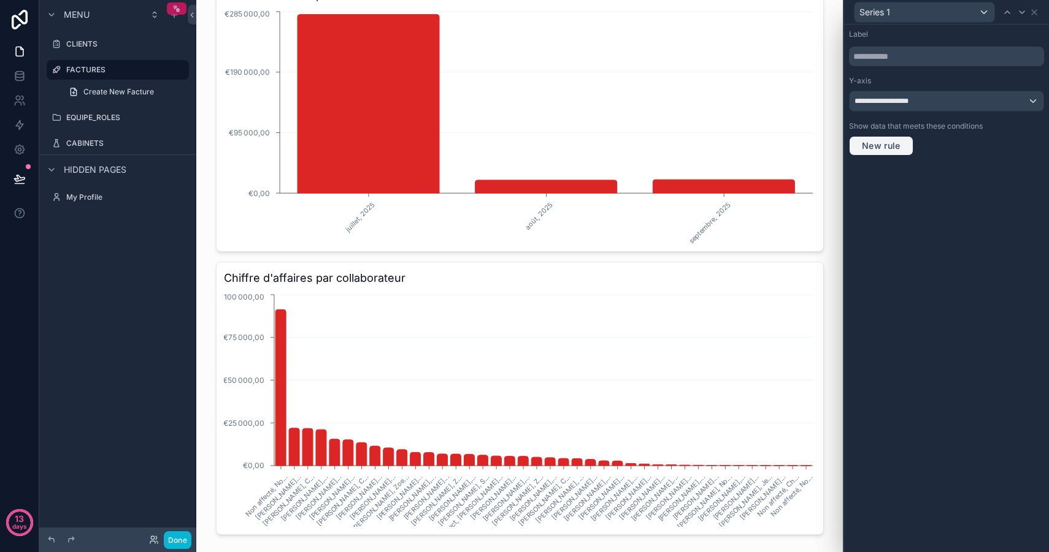
click at [889, 147] on span "New rule" at bounding box center [881, 145] width 48 height 11
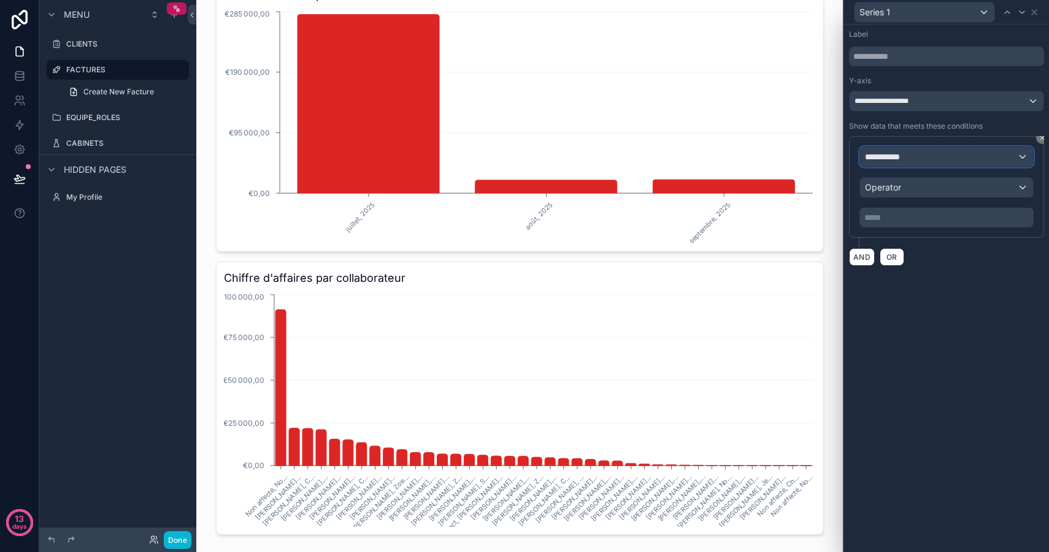
click at [917, 156] on div "**********" at bounding box center [946, 157] width 173 height 20
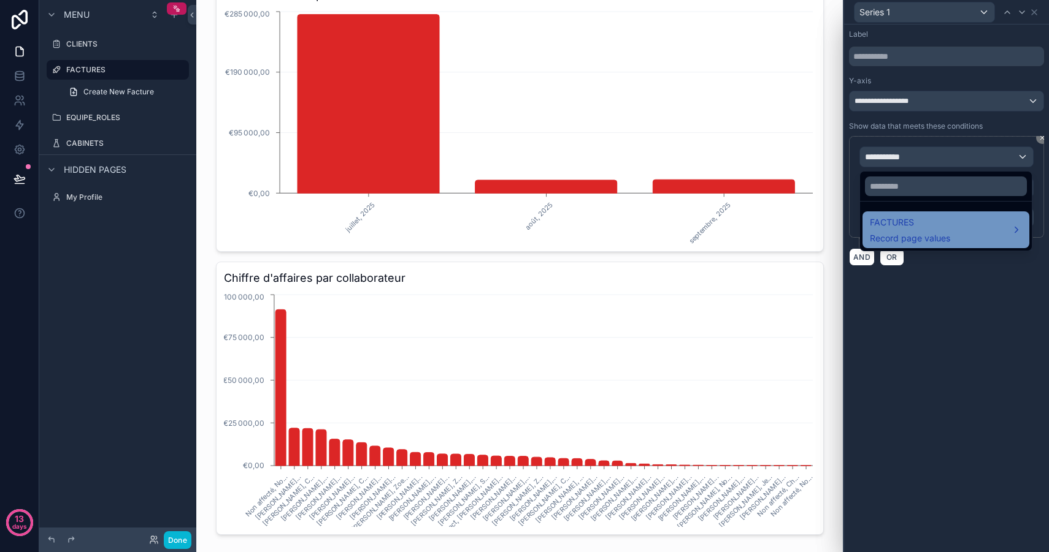
click at [928, 226] on span "FACTURES" at bounding box center [910, 222] width 80 height 15
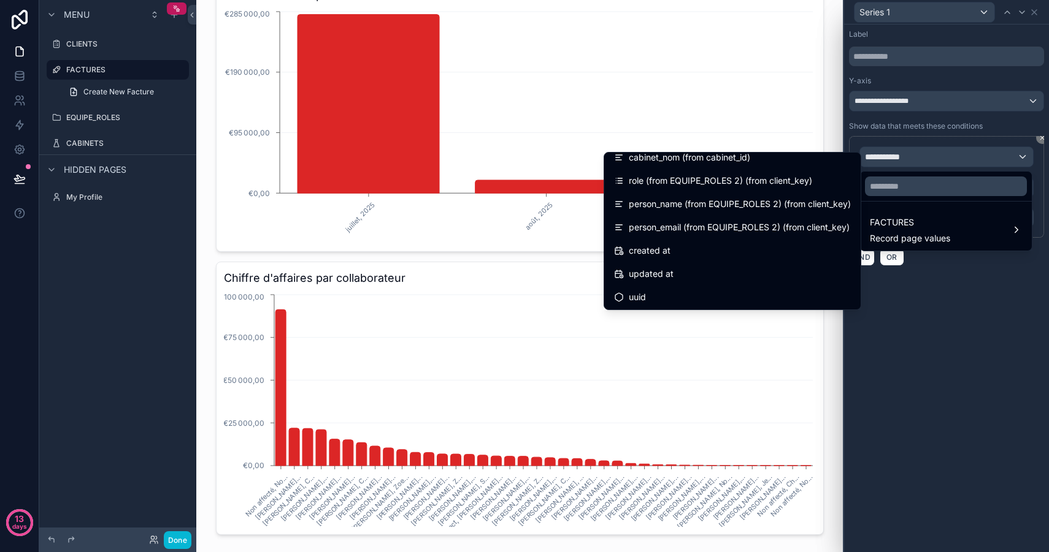
scroll to position [359, 0]
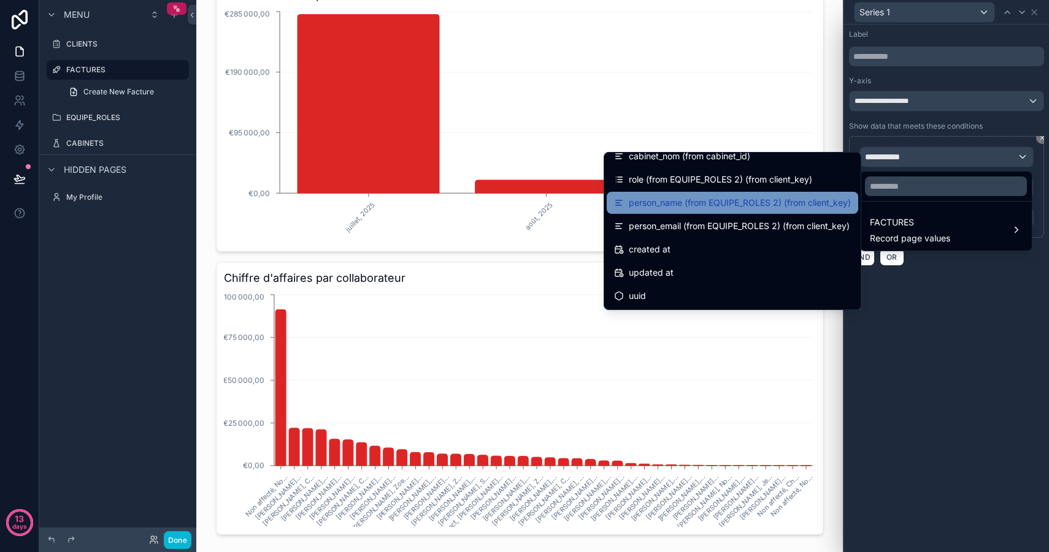
click at [693, 205] on span "person_name (from EQUIPE_ROLES 2) (from client_key)" at bounding box center [740, 203] width 222 height 15
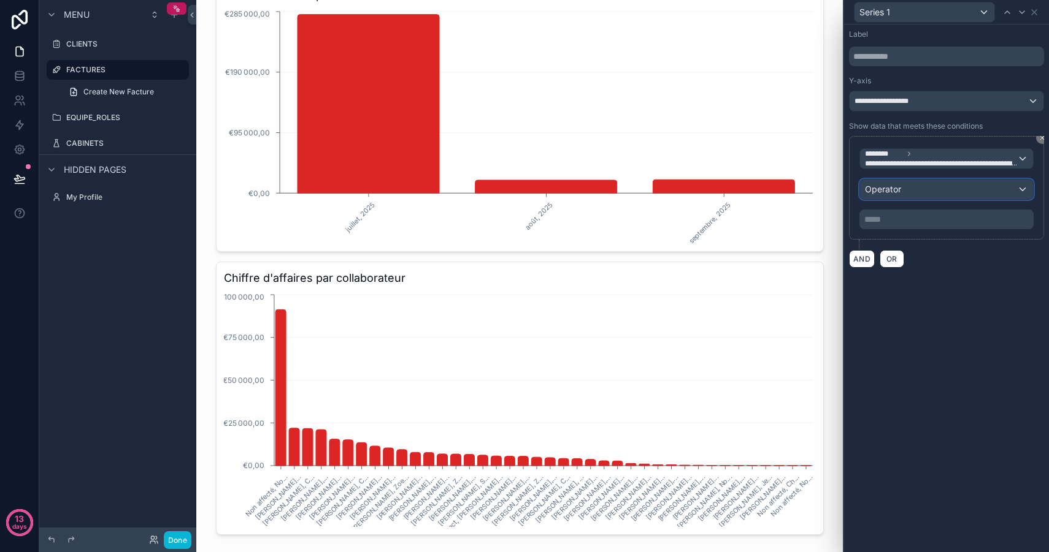
click at [916, 194] on div "Operator" at bounding box center [946, 190] width 173 height 20
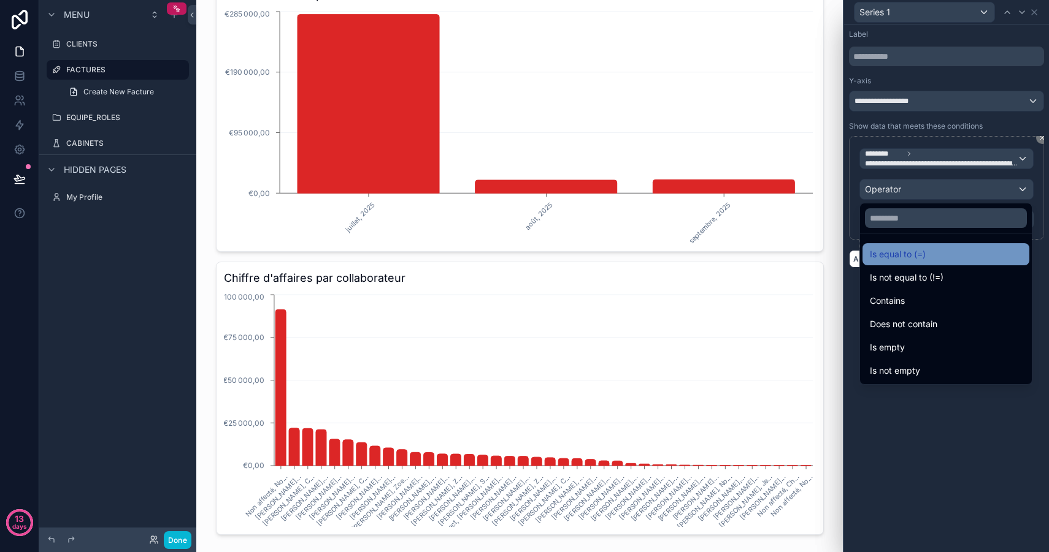
click at [923, 253] on span "Is equal to (=)" at bounding box center [898, 254] width 56 height 15
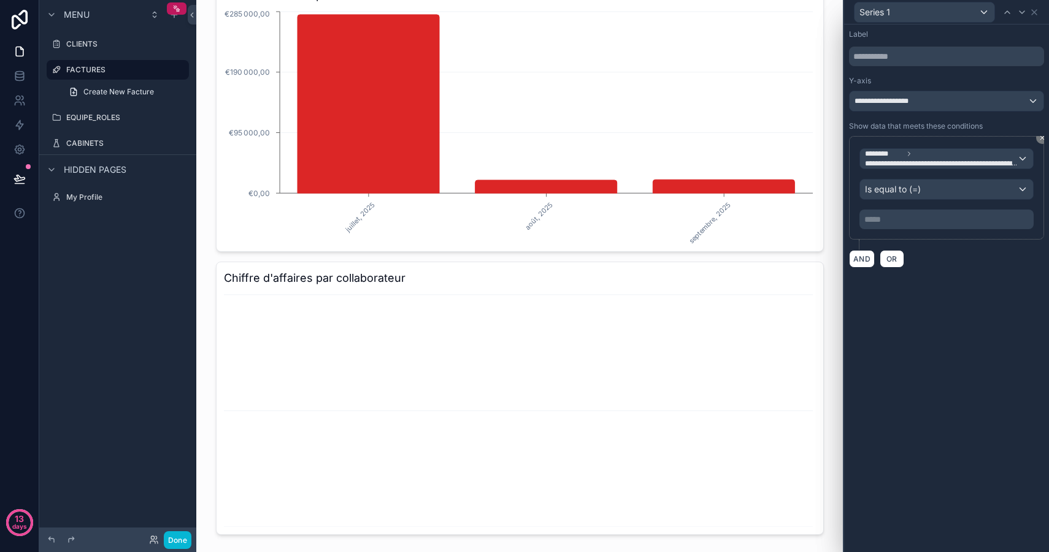
click at [894, 221] on p "***** ﻿" at bounding box center [947, 219] width 167 height 12
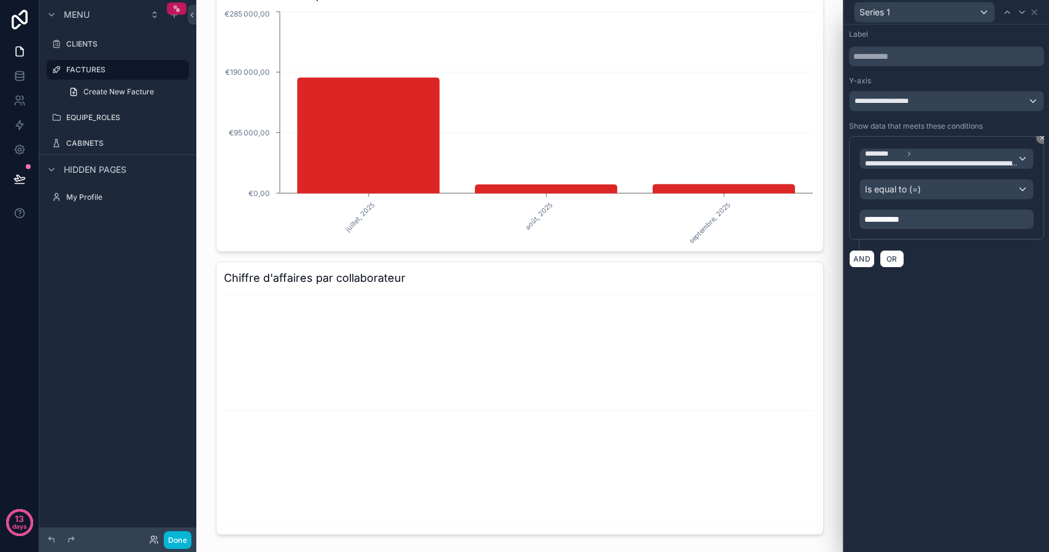
click at [993, 282] on div "**********" at bounding box center [946, 289] width 205 height 528
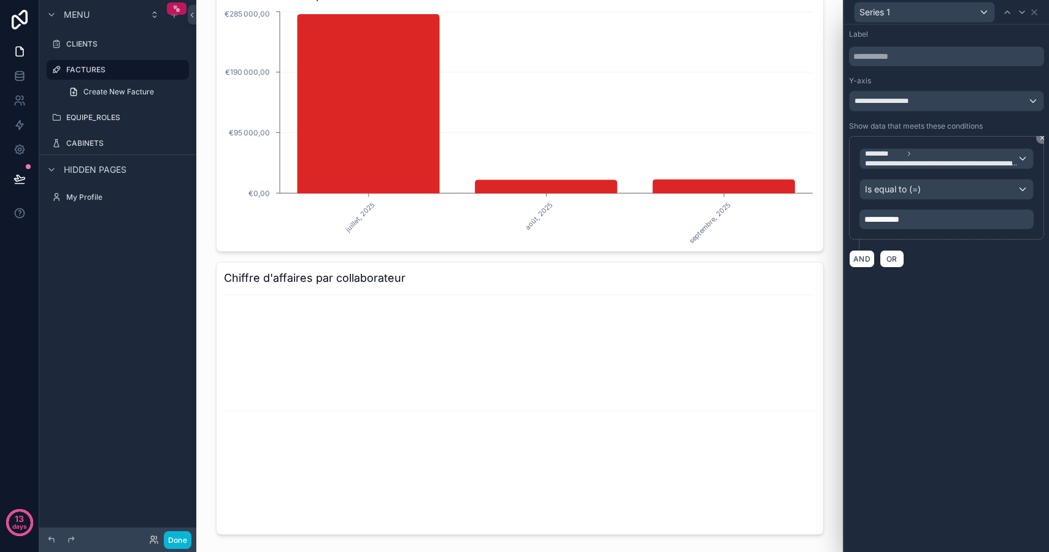
click at [933, 223] on p "**********" at bounding box center [947, 219] width 167 height 12
click at [865, 220] on span "**********" at bounding box center [881, 219] width 35 height 9
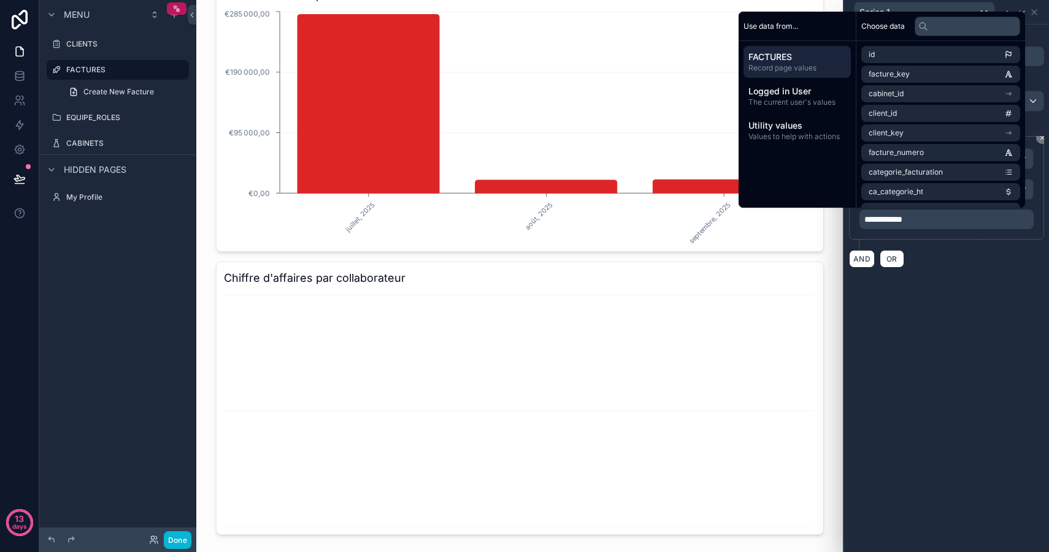
click at [938, 218] on p "**********" at bounding box center [947, 219] width 167 height 12
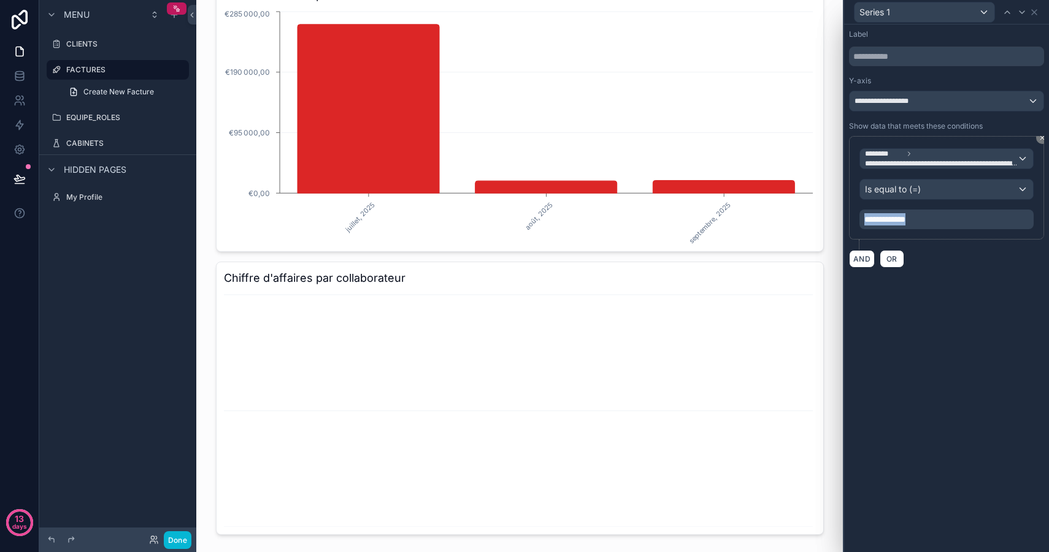
drag, startPoint x: 911, startPoint y: 220, endPoint x: 829, endPoint y: 218, distance: 82.2
click at [829, 218] on div "**********" at bounding box center [524, 276] width 1049 height 552
click at [906, 211] on div "***** ﻿" at bounding box center [946, 220] width 174 height 20
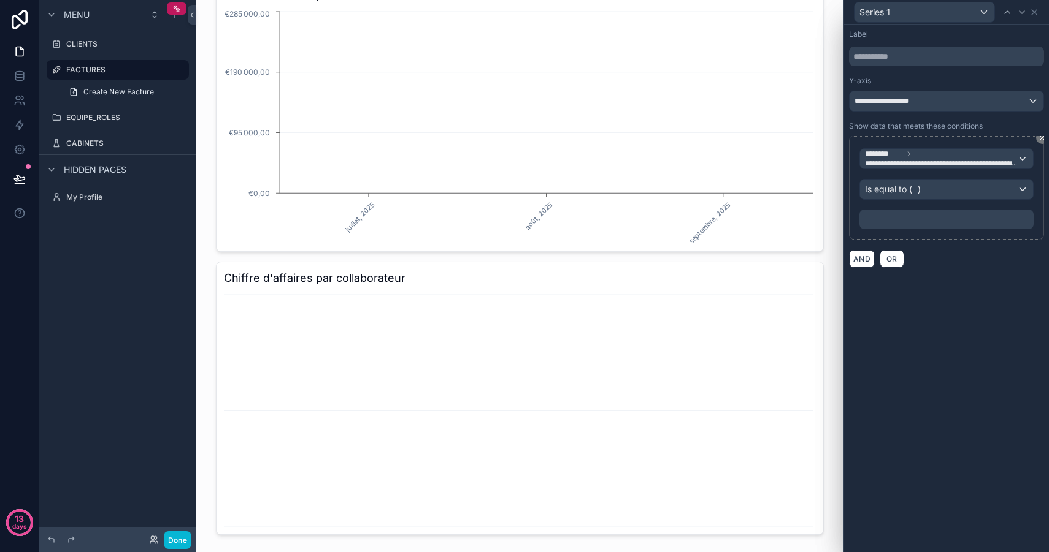
click at [903, 222] on p "﻿" at bounding box center [947, 219] width 167 height 12
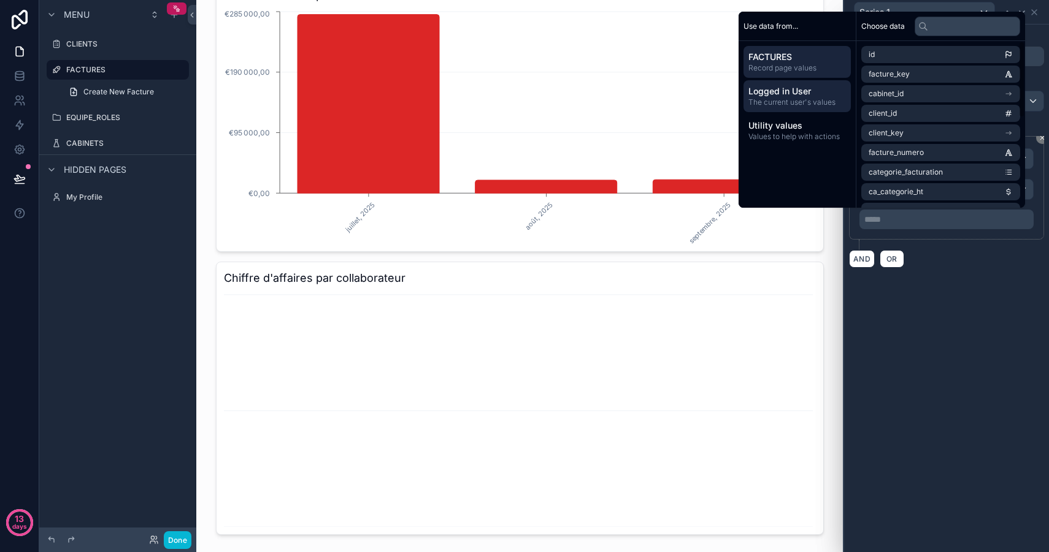
click at [800, 102] on span "The current user's values" at bounding box center [796, 102] width 97 height 10
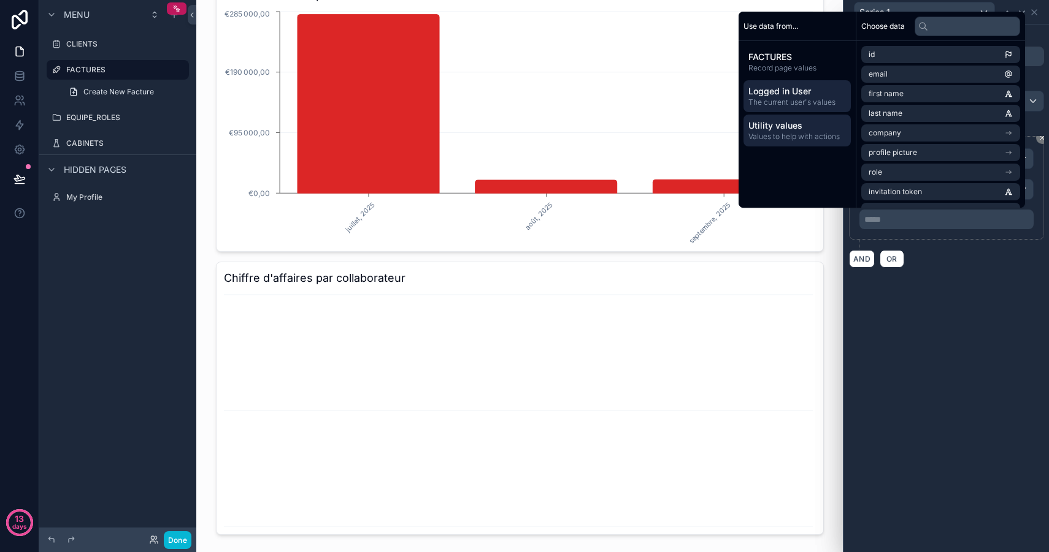
click at [803, 126] on span "Utility values" at bounding box center [796, 126] width 97 height 12
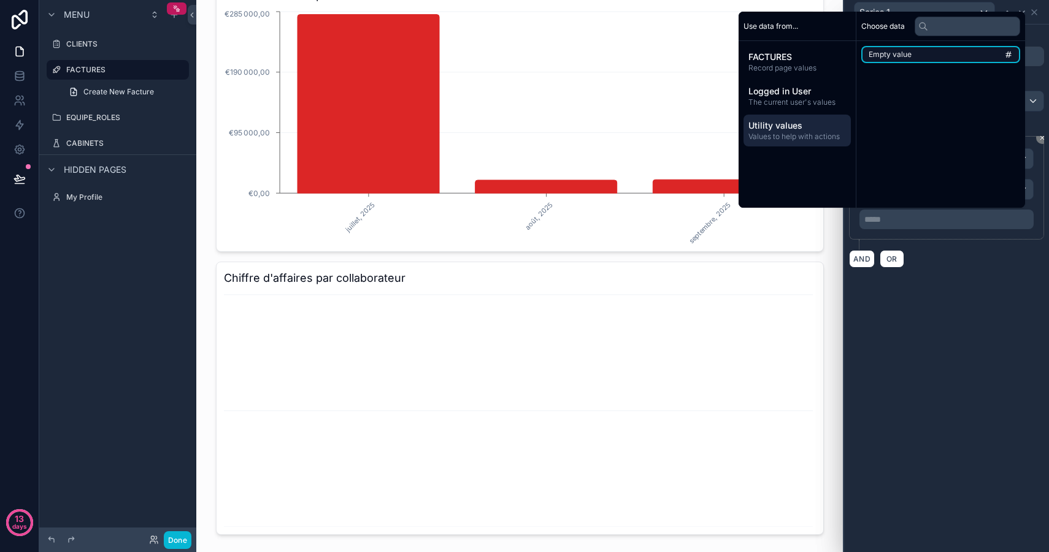
click at [920, 56] on li "Empty value" at bounding box center [940, 54] width 159 height 17
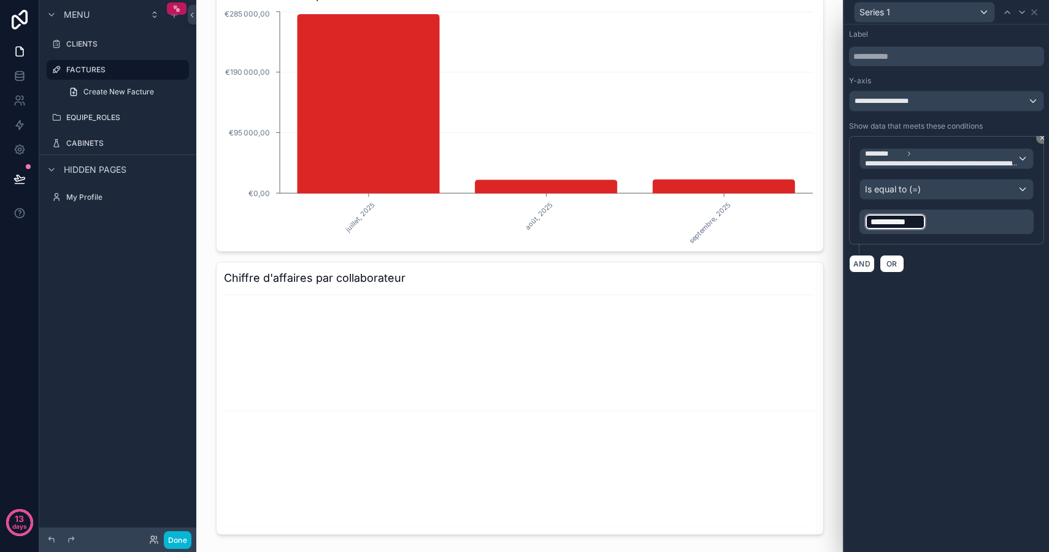
click at [958, 221] on p "**********" at bounding box center [947, 222] width 167 height 20
click at [941, 223] on p "**********" at bounding box center [947, 222] width 167 height 20
drag, startPoint x: 954, startPoint y: 220, endPoint x: 842, endPoint y: 211, distance: 112.5
click at [843, 211] on div "**********" at bounding box center [946, 276] width 206 height 552
click at [920, 189] on span "Is equal to (=)" at bounding box center [893, 189] width 56 height 12
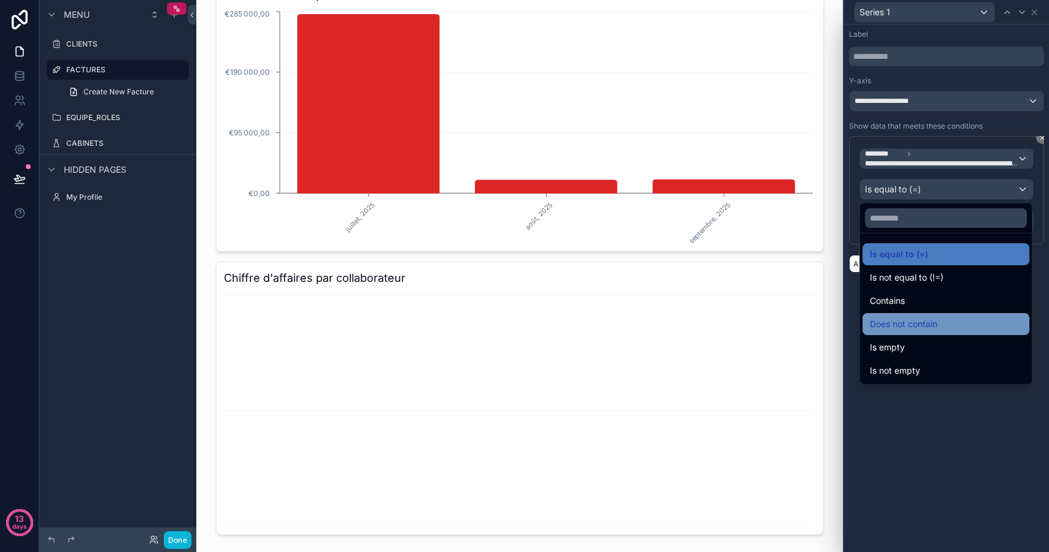
click at [937, 331] on span "Does not contain" at bounding box center [903, 324] width 67 height 15
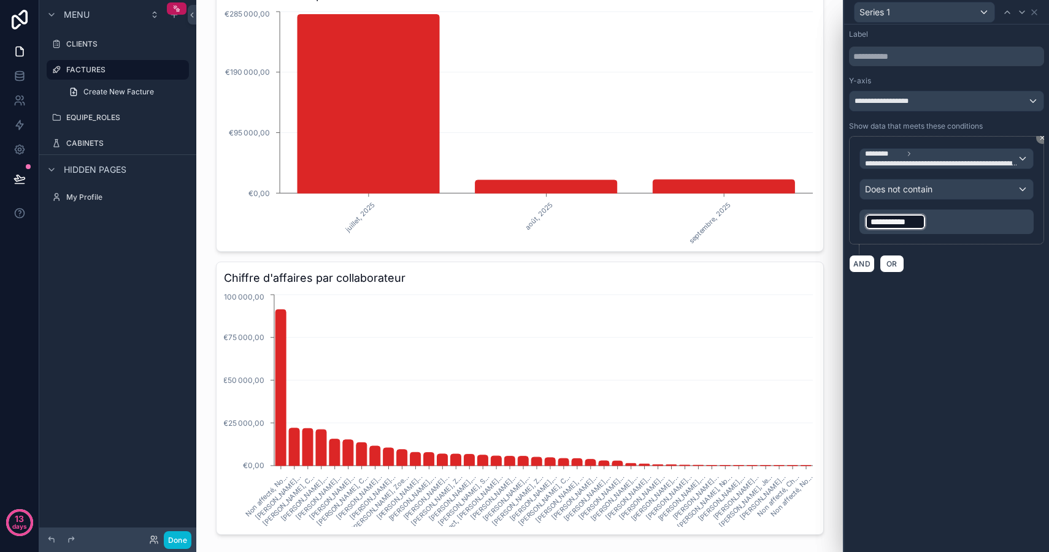
click at [945, 229] on p "**********" at bounding box center [947, 222] width 167 height 20
drag, startPoint x: 964, startPoint y: 223, endPoint x: 884, endPoint y: 220, distance: 79.8
click at [884, 220] on p "**********" at bounding box center [947, 222] width 167 height 20
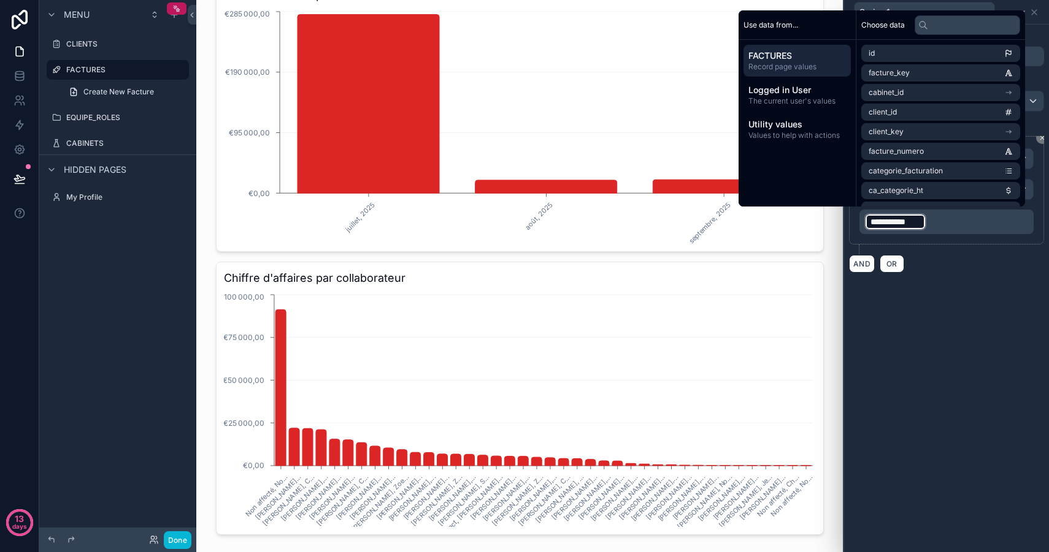
click at [885, 220] on span "**********" at bounding box center [895, 222] width 50 height 12
click at [952, 218] on div "**********" at bounding box center [964, 229] width 67 height 29
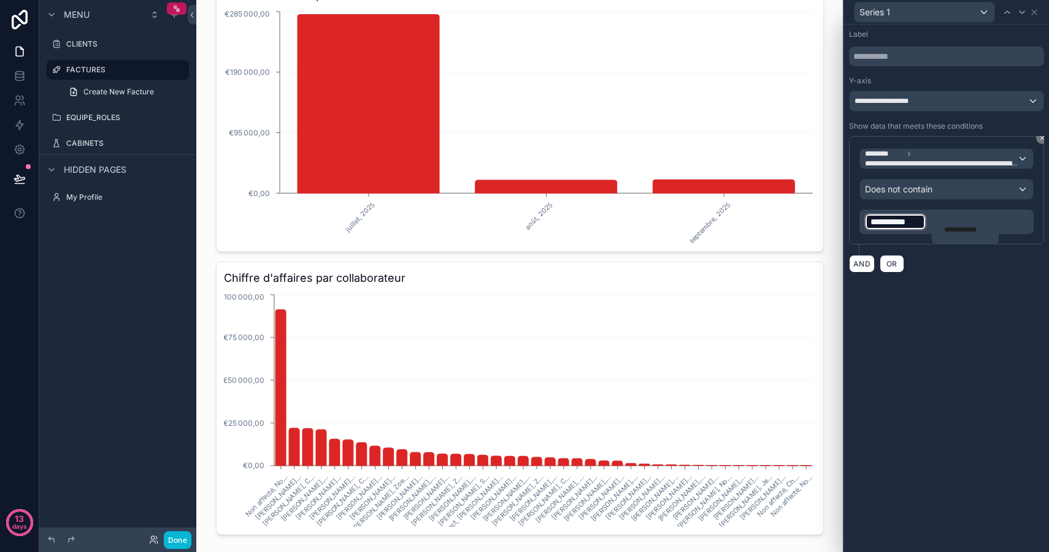
click at [969, 223] on div "**********" at bounding box center [965, 230] width 53 height 20
click at [949, 214] on p "**********" at bounding box center [947, 222] width 167 height 20
click at [912, 223] on span "**********" at bounding box center [895, 222] width 50 height 12
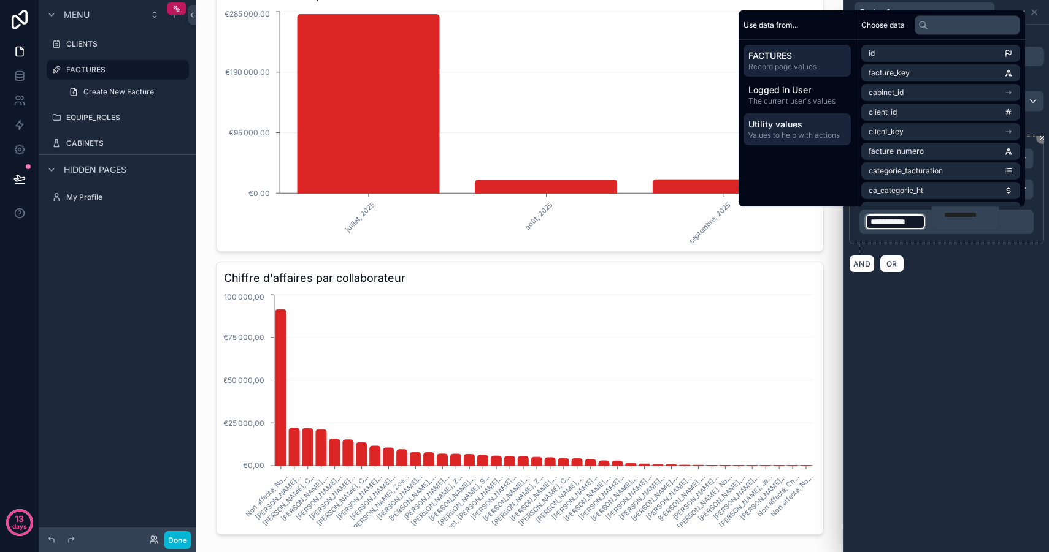
scroll to position [1, 0]
click at [775, 145] on div "Utility values Values to help with actions" at bounding box center [796, 129] width 107 height 32
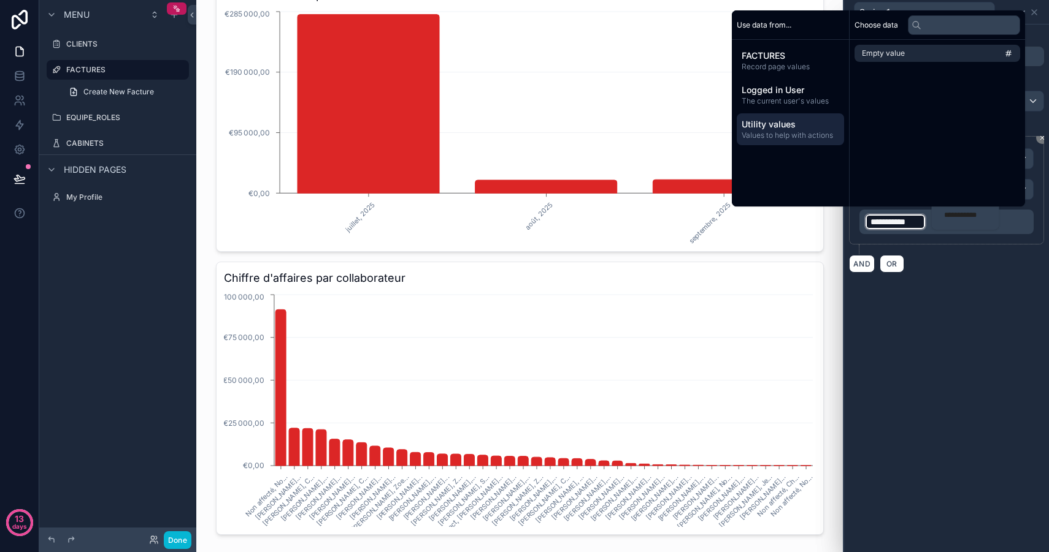
scroll to position [0, 0]
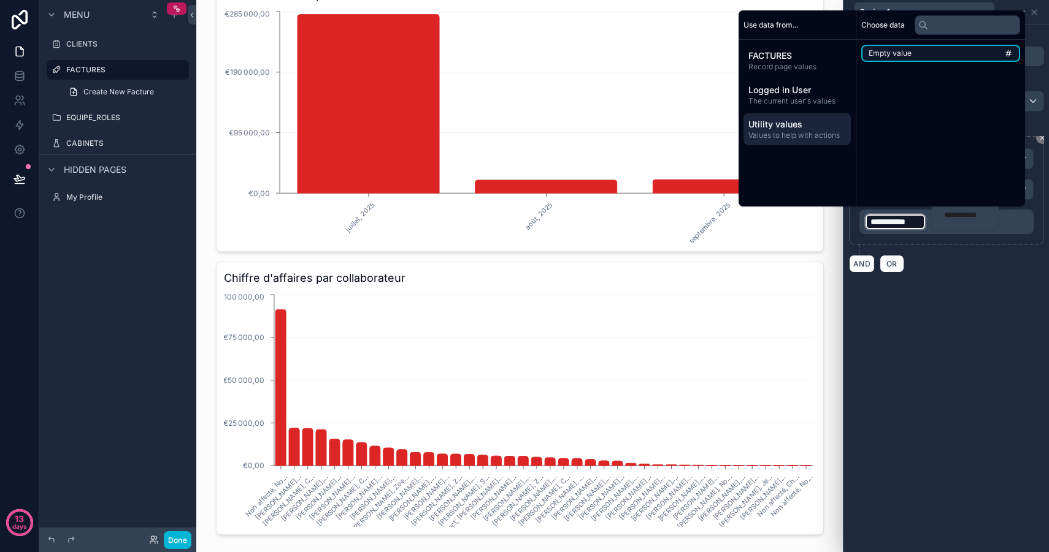
click at [1012, 55] on icon "scrollable content" at bounding box center [1008, 53] width 9 height 9
click at [976, 225] on div "**********" at bounding box center [964, 215] width 67 height 29
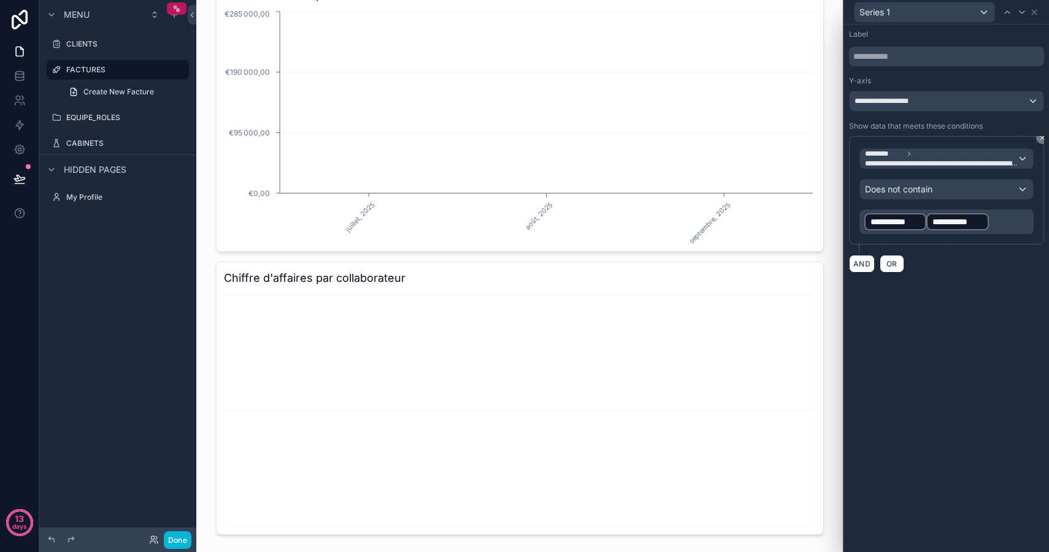
click at [912, 236] on div "**********" at bounding box center [946, 190] width 195 height 109
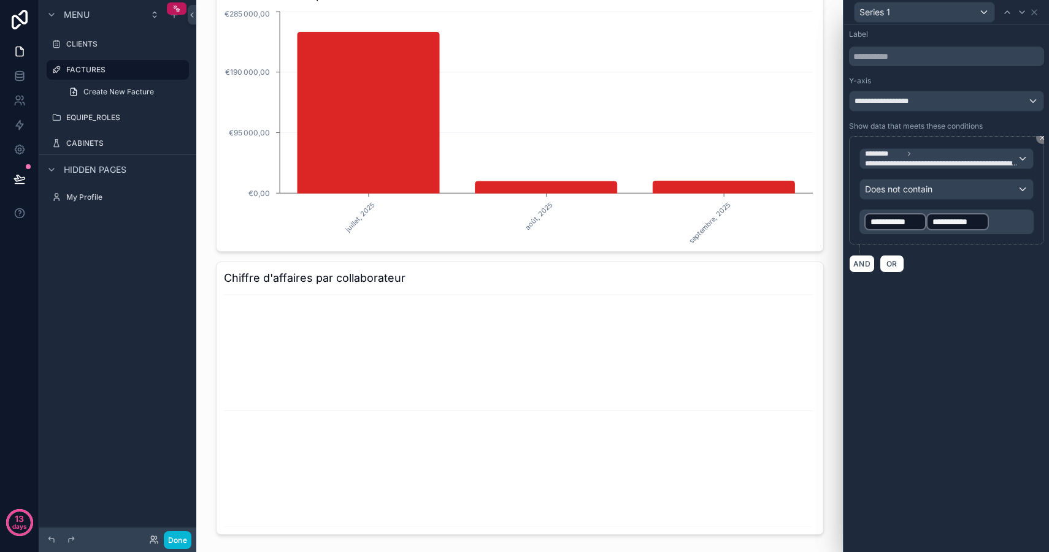
click at [1021, 219] on p "**********" at bounding box center [947, 222] width 167 height 20
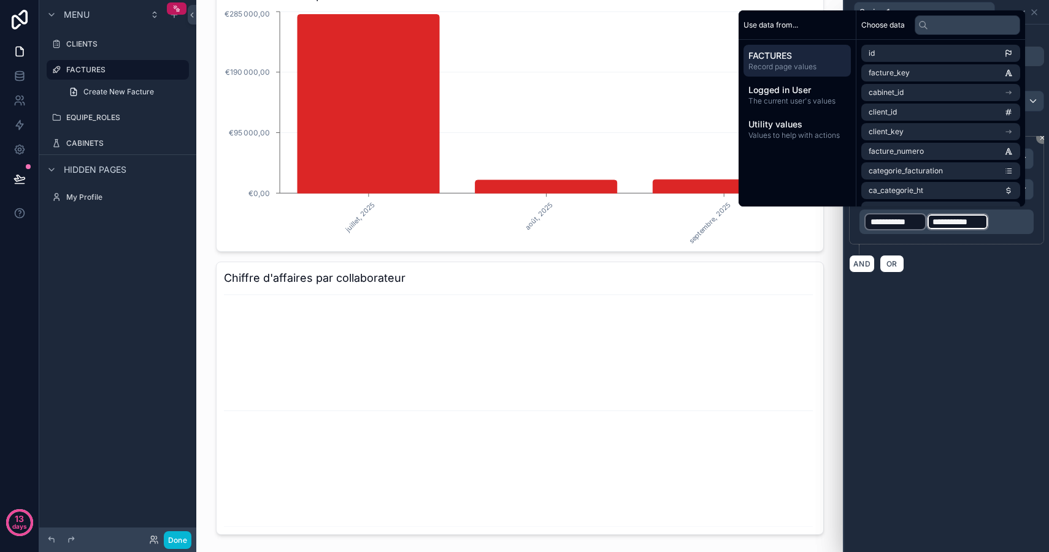
click at [1017, 223] on p "**********" at bounding box center [947, 222] width 167 height 20
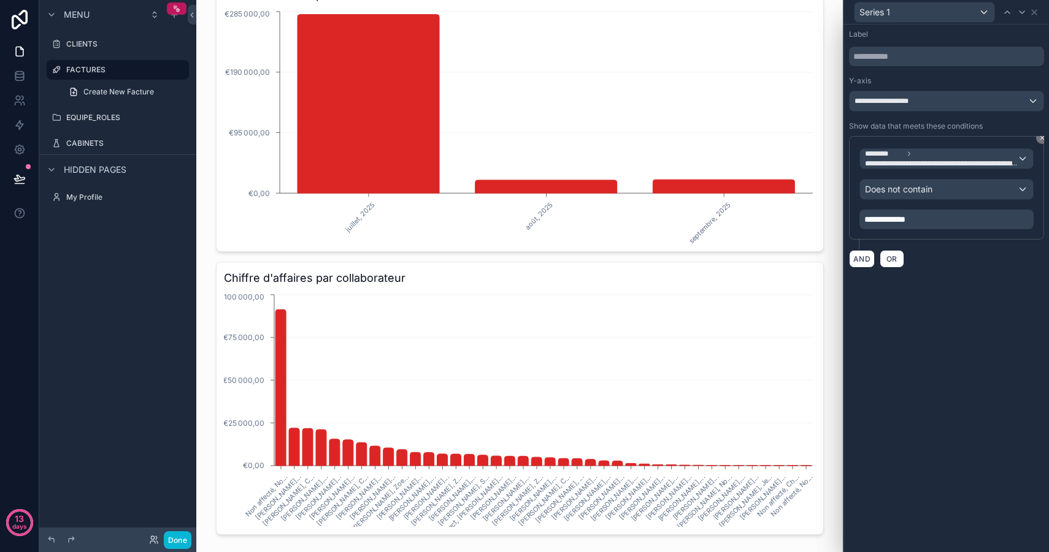
click at [963, 407] on div "**********" at bounding box center [946, 289] width 205 height 528
click at [931, 221] on p "**********" at bounding box center [947, 219] width 167 height 12
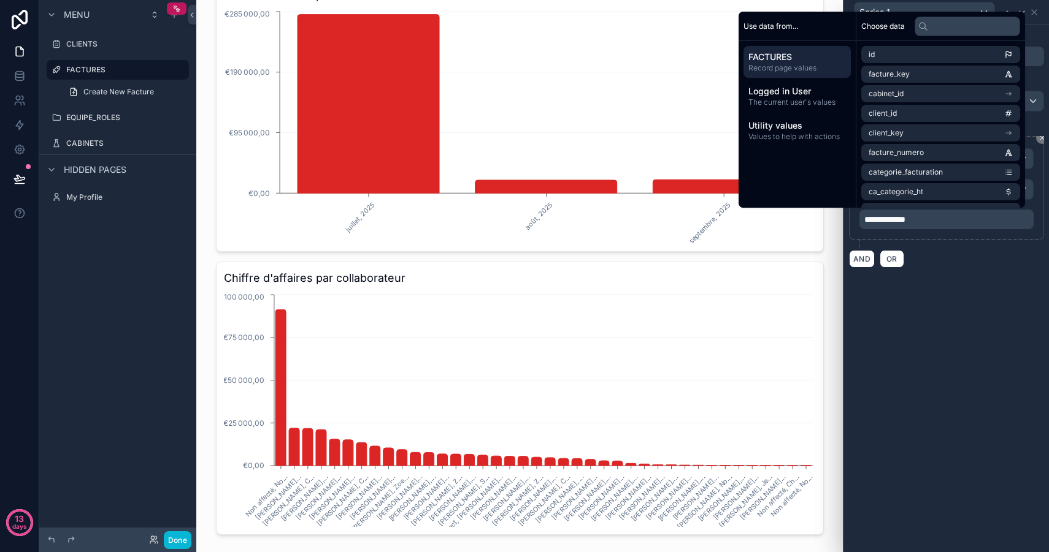
click at [905, 218] on span "**********" at bounding box center [884, 219] width 41 height 9
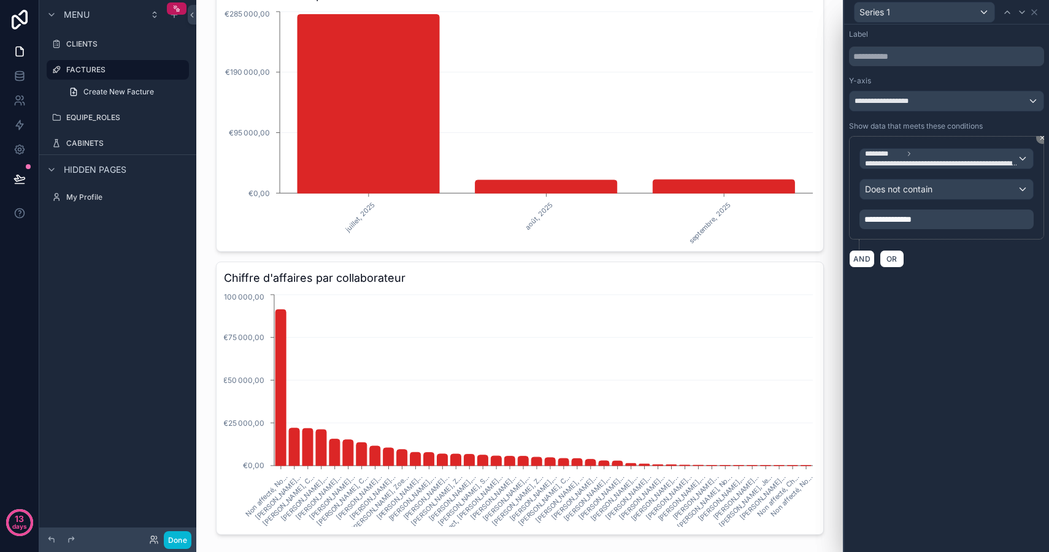
click at [1024, 292] on div "**********" at bounding box center [946, 289] width 205 height 528
click at [934, 157] on span "**********" at bounding box center [941, 159] width 152 height 20
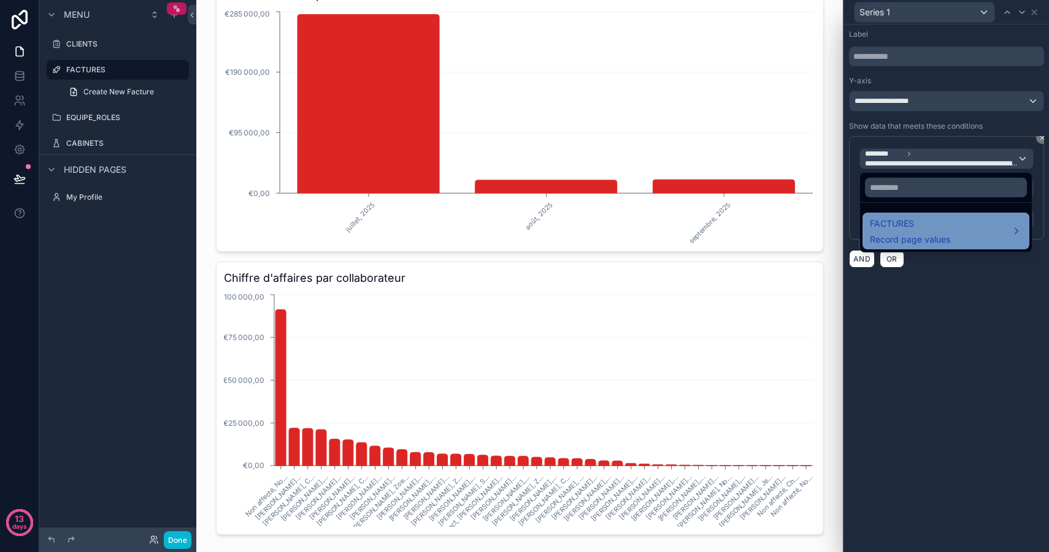
click at [914, 222] on span "FACTURES" at bounding box center [910, 223] width 80 height 15
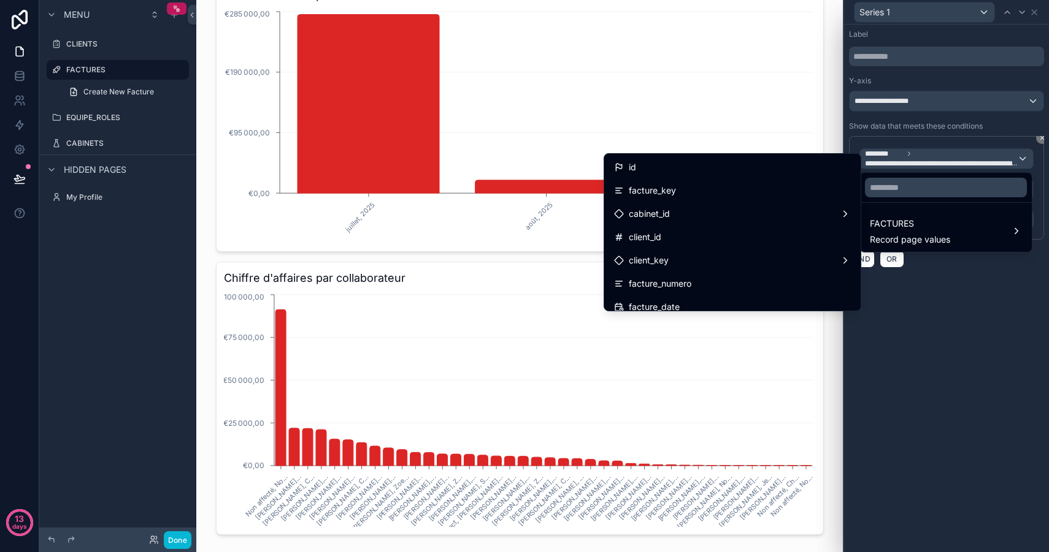
click at [1007, 345] on div at bounding box center [946, 276] width 205 height 552
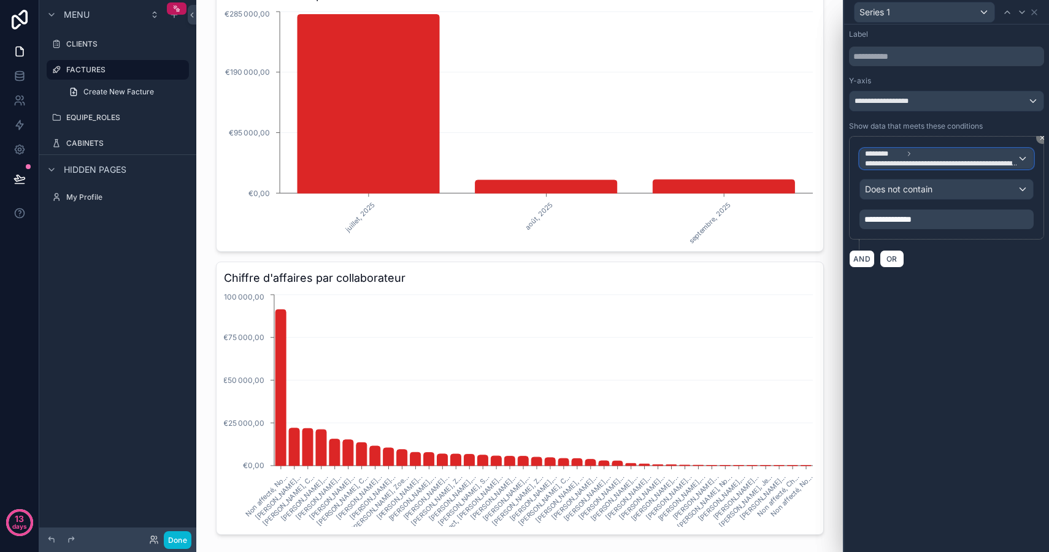
click at [921, 159] on span "**********" at bounding box center [941, 164] width 152 height 10
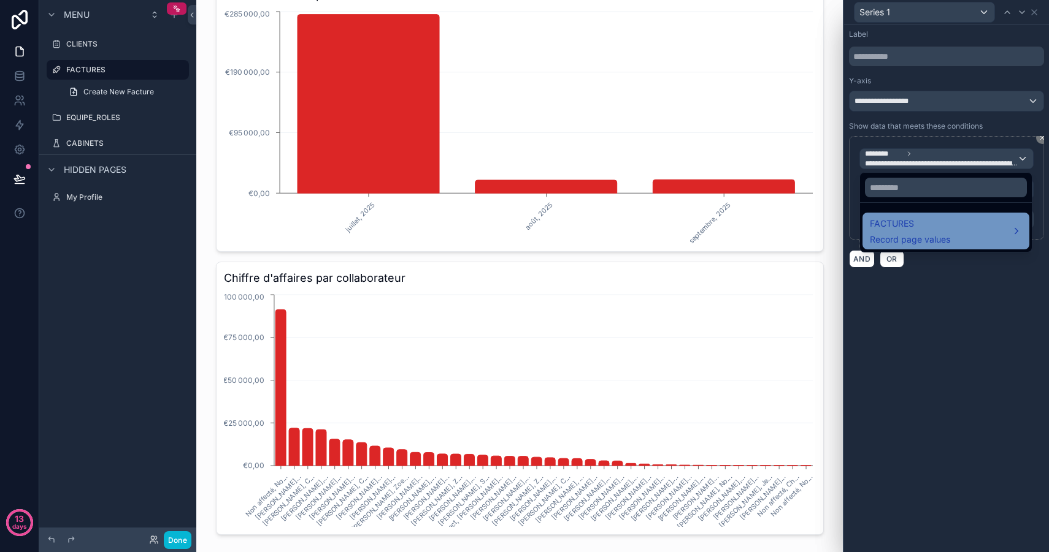
click at [902, 229] on span "FACTURES" at bounding box center [910, 223] width 80 height 15
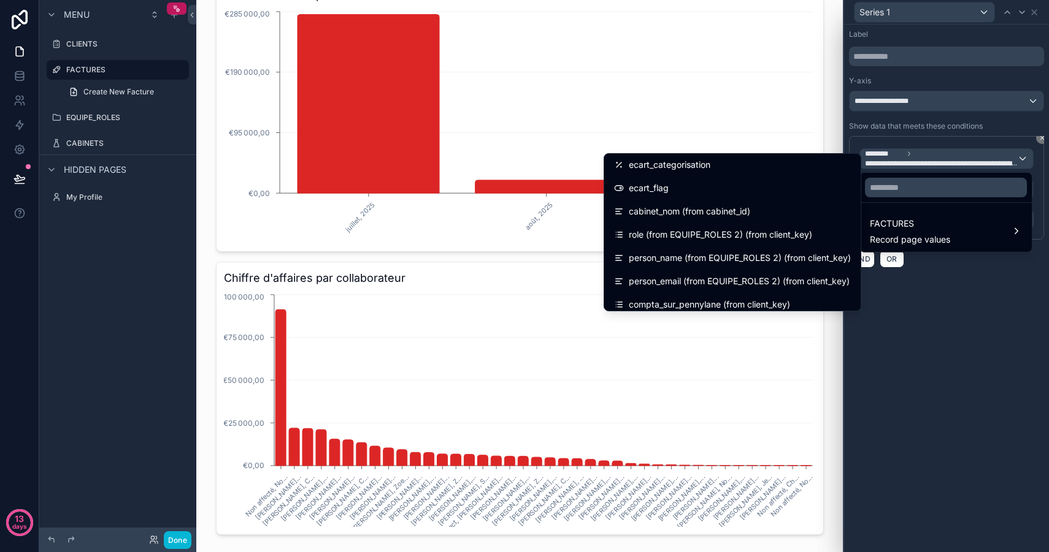
scroll to position [383, 0]
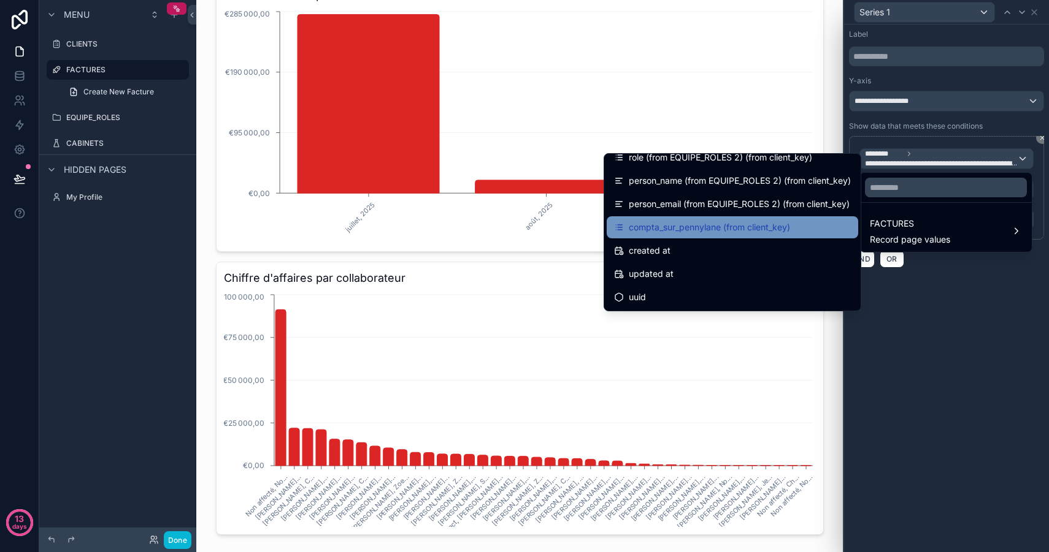
click at [746, 224] on span "compta_sur_pennylane (from client_key)" at bounding box center [709, 227] width 161 height 15
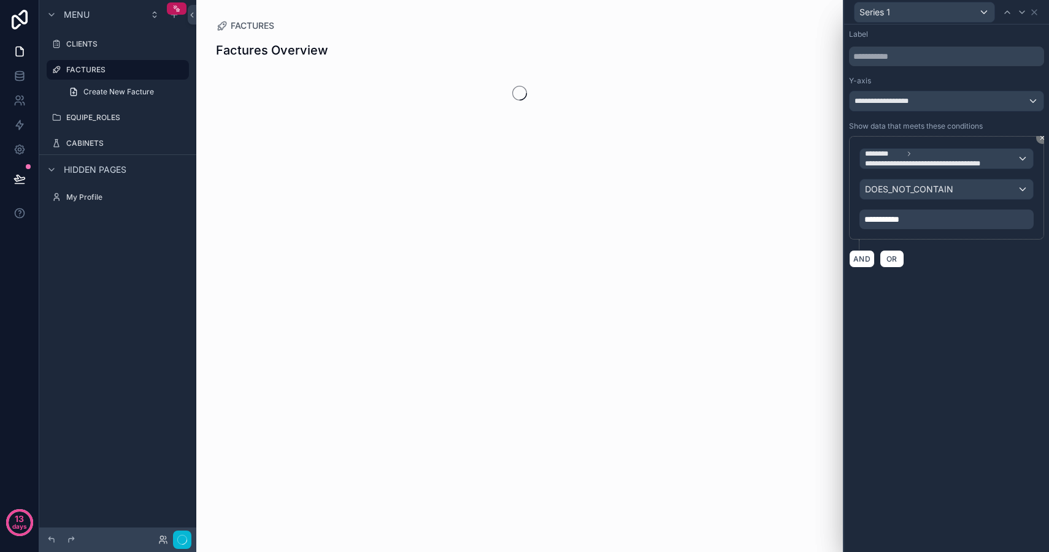
scroll to position [0, 0]
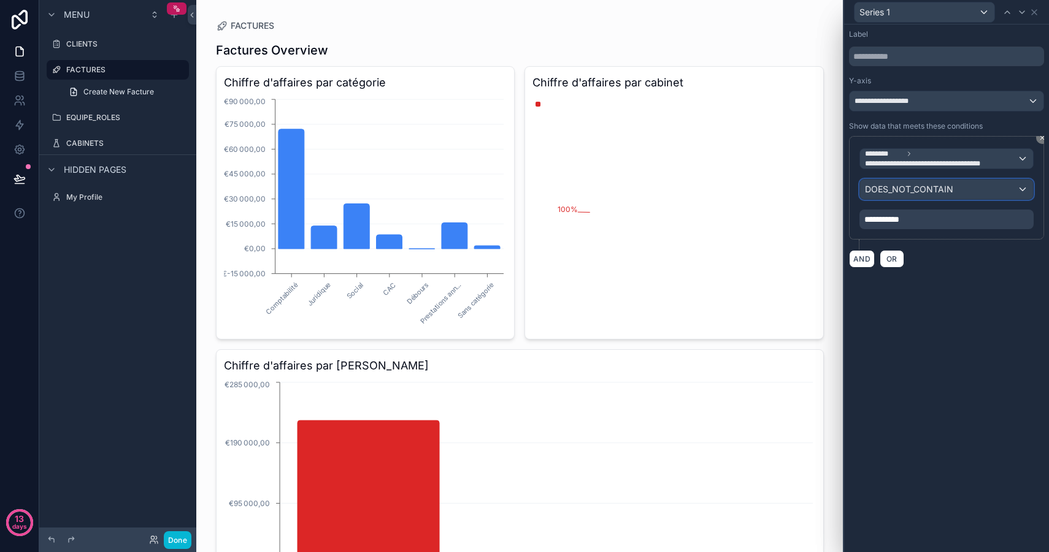
click at [934, 185] on span "DOES_NOT_CONTAIN" at bounding box center [909, 189] width 88 height 12
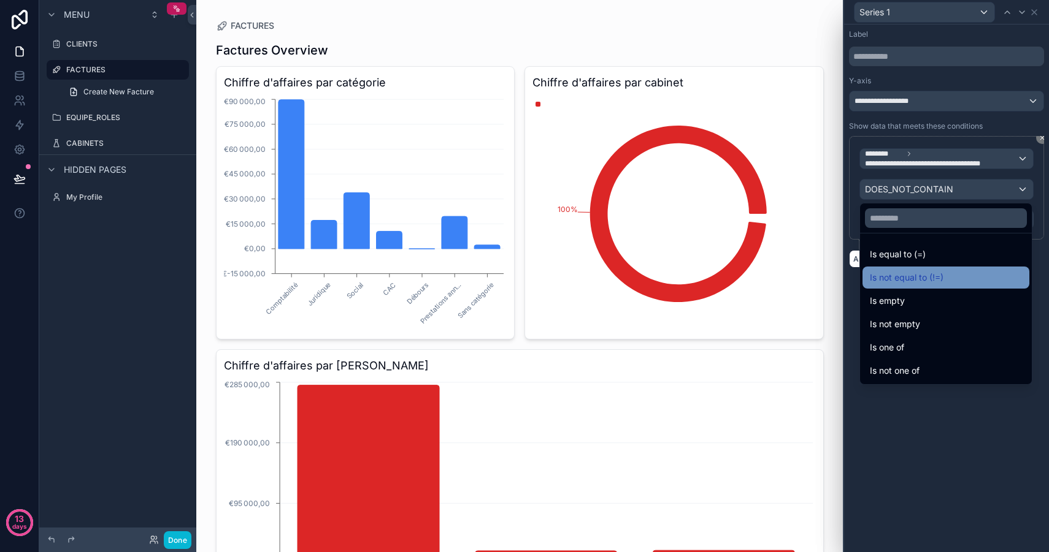
click at [965, 275] on div "Is not equal to (!=)" at bounding box center [946, 277] width 152 height 15
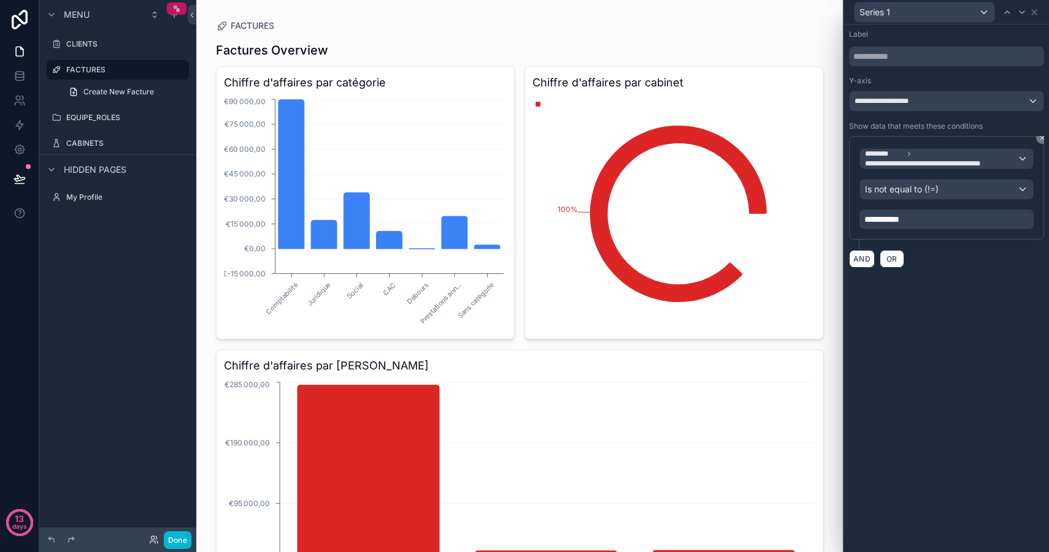
click at [928, 216] on div "**********" at bounding box center [946, 220] width 174 height 20
click at [920, 221] on div "**********" at bounding box center [946, 220] width 174 height 20
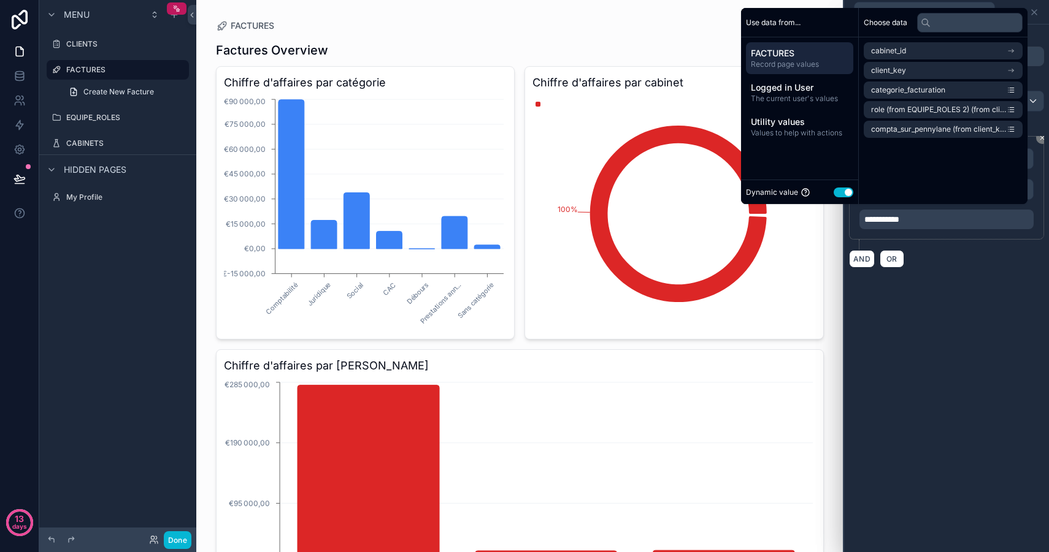
click at [840, 191] on button "Use setting" at bounding box center [843, 193] width 20 height 10
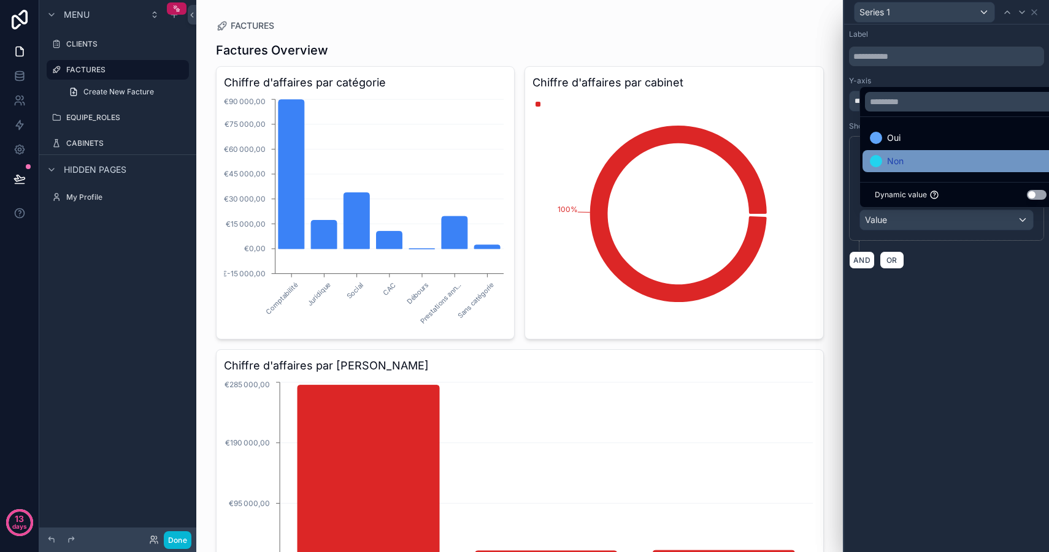
click at [904, 161] on div "Non" at bounding box center [961, 161] width 182 height 15
click at [965, 370] on div "**********" at bounding box center [946, 289] width 205 height 528
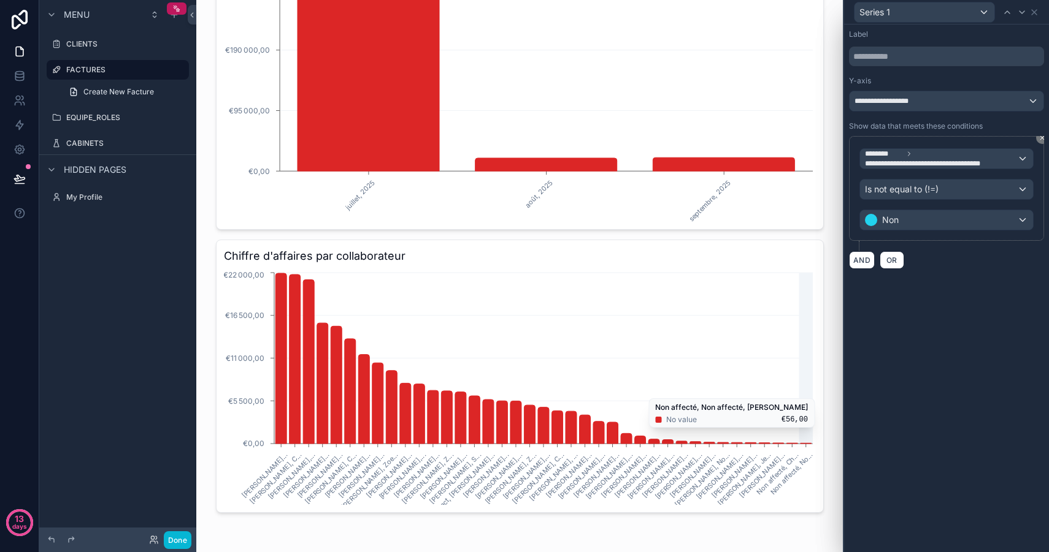
scroll to position [392, 0]
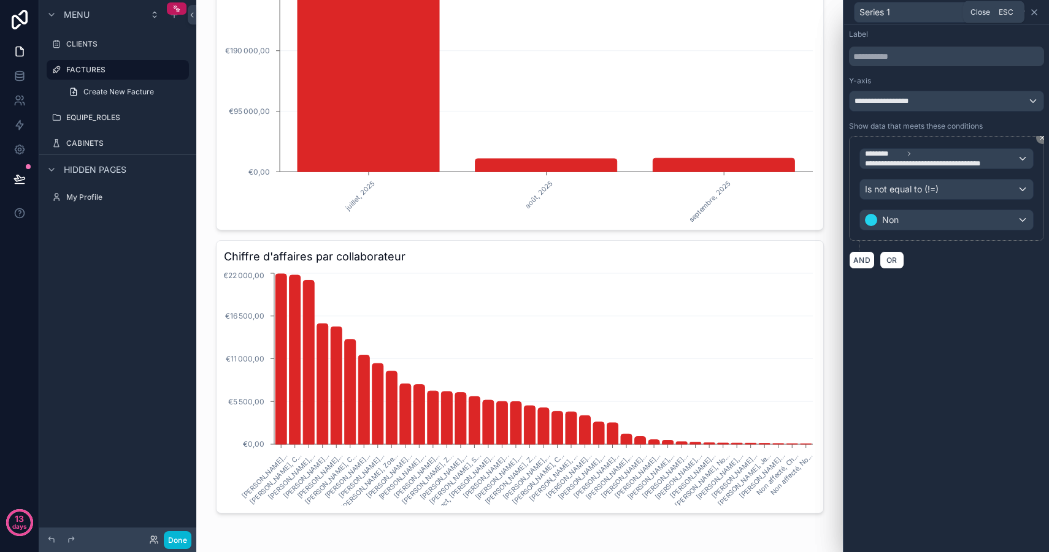
click at [1036, 12] on icon at bounding box center [1034, 12] width 10 height 10
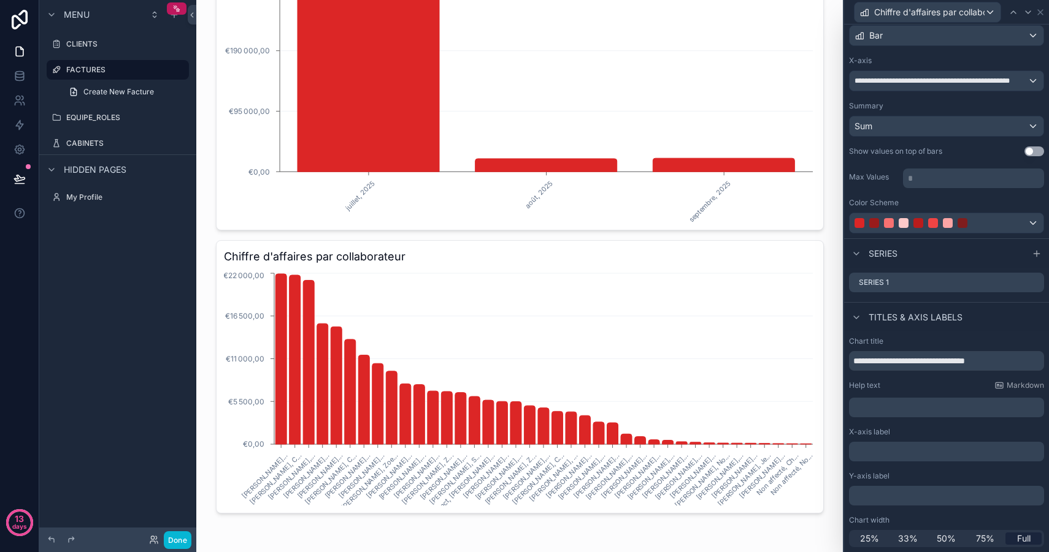
scroll to position [0, 0]
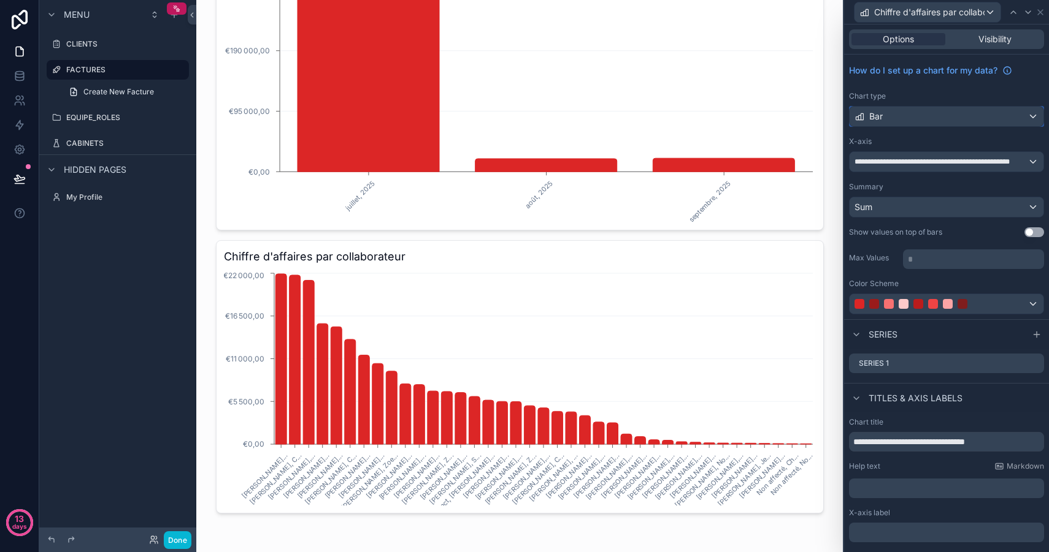
click at [906, 111] on div "Bar" at bounding box center [946, 117] width 194 height 20
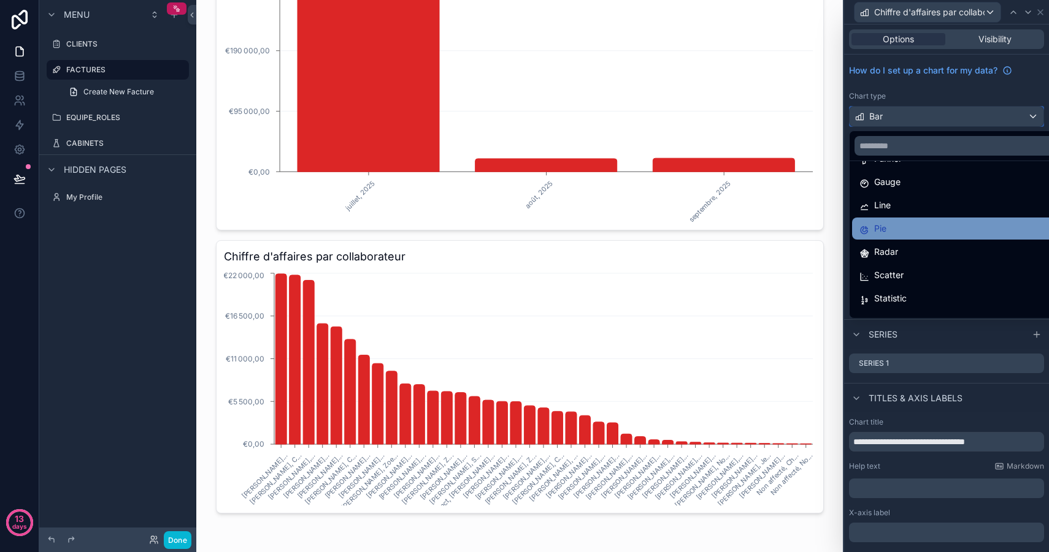
scroll to position [82, 0]
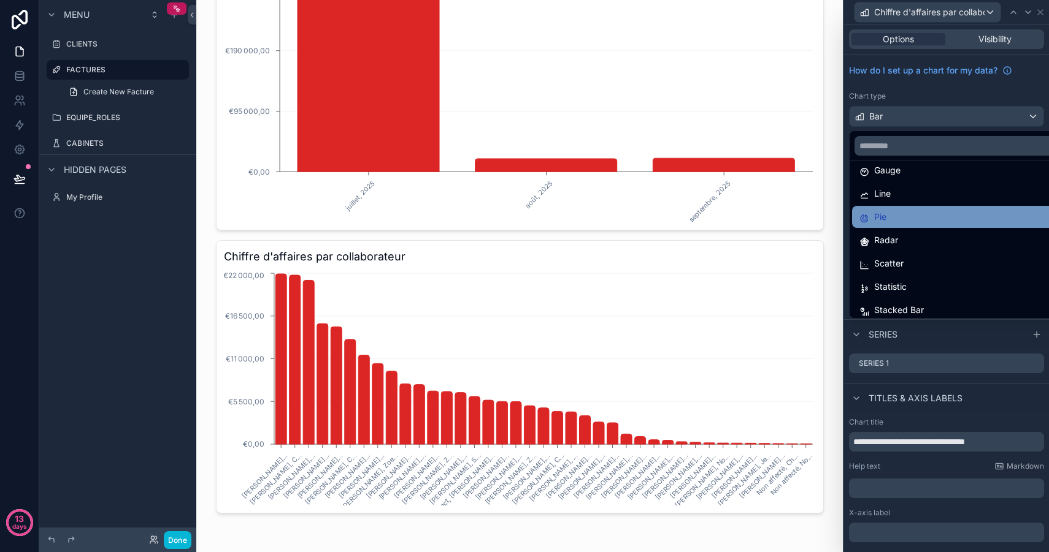
click at [906, 223] on div "Pie" at bounding box center [955, 217] width 193 height 15
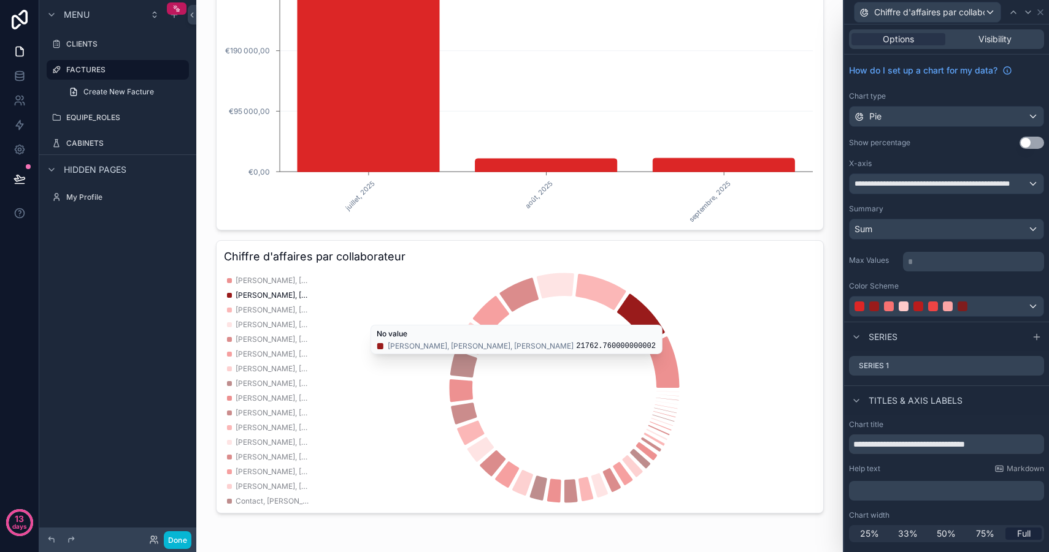
click at [1028, 142] on button "Use setting" at bounding box center [1031, 143] width 25 height 12
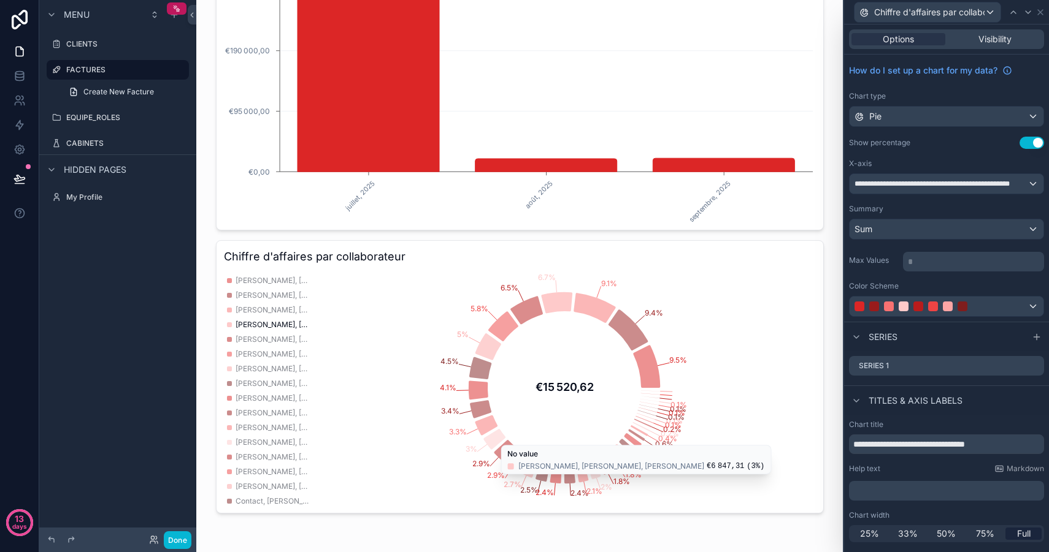
click at [276, 324] on span "Zakaria Billouche, Mouss Ghussein, Thierry Villier" at bounding box center [272, 325] width 74 height 10
click at [251, 326] on span "Zakaria Billouche, Mouss Ghussein, Thierry Villier" at bounding box center [272, 325] width 74 height 10
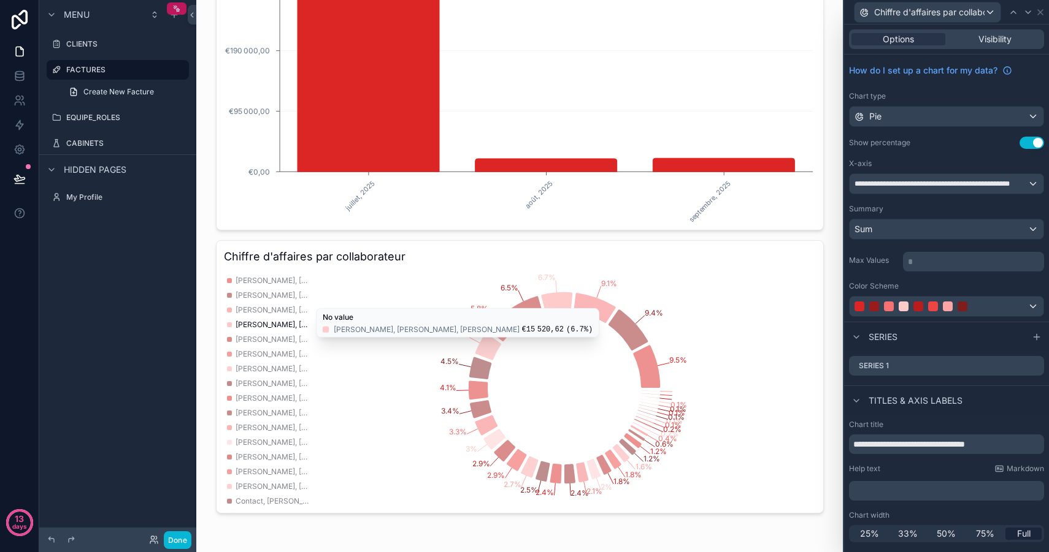
click at [556, 298] on icon "chart" at bounding box center [556, 302] width 31 height 21
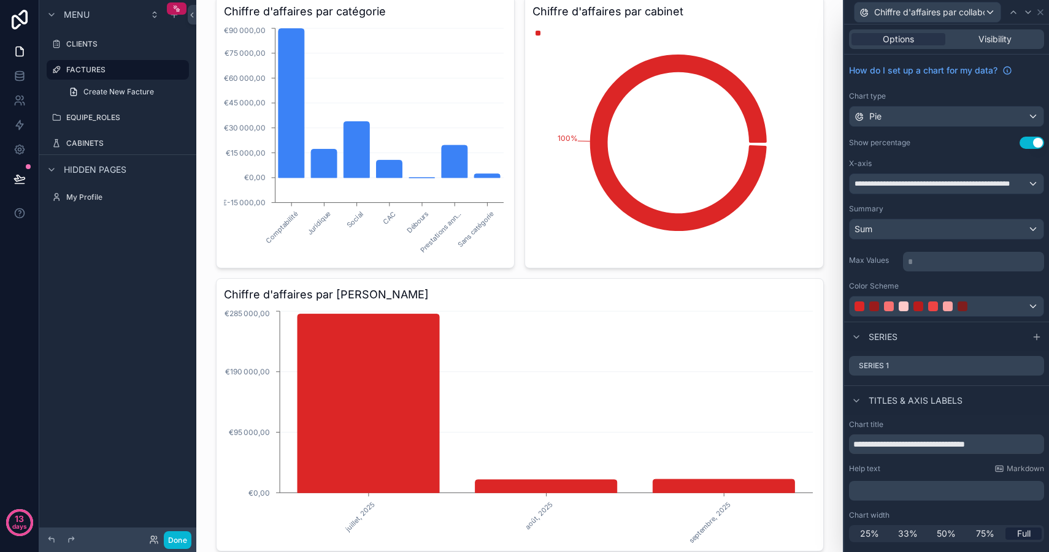
scroll to position [0, 0]
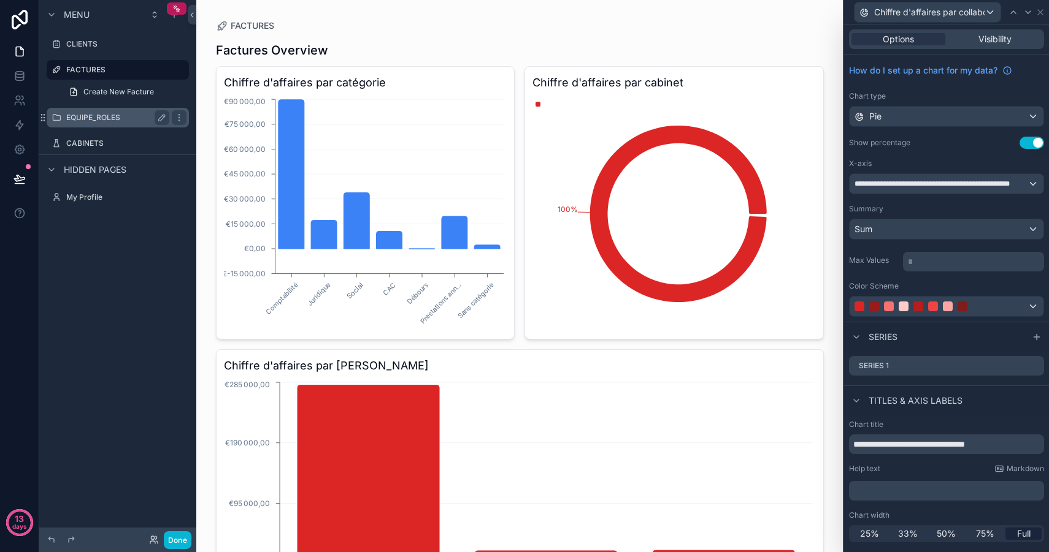
click at [109, 112] on div "EQUIPE_ROLES" at bounding box center [117, 117] width 103 height 15
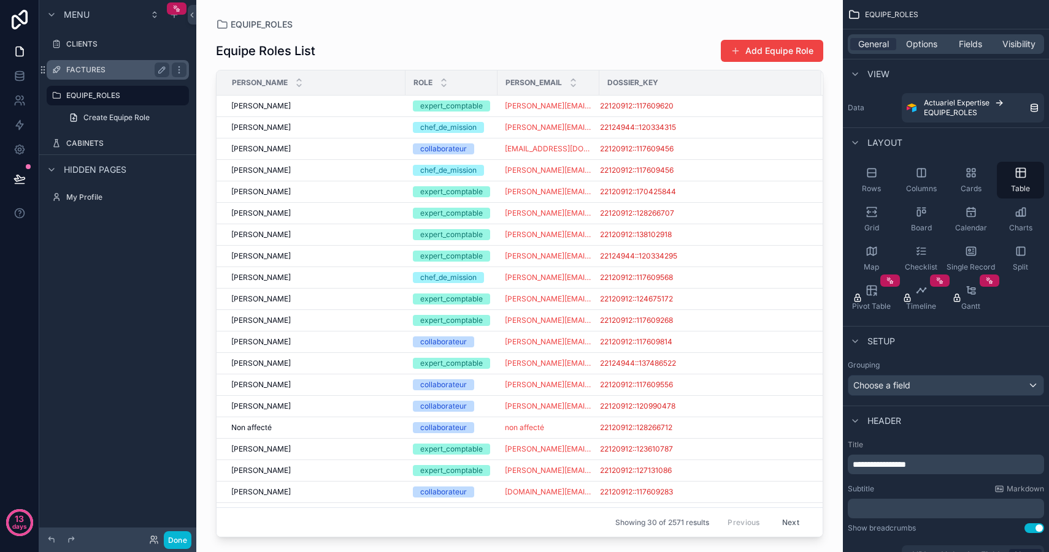
click at [96, 74] on label "FACTURES" at bounding box center [115, 70] width 98 height 10
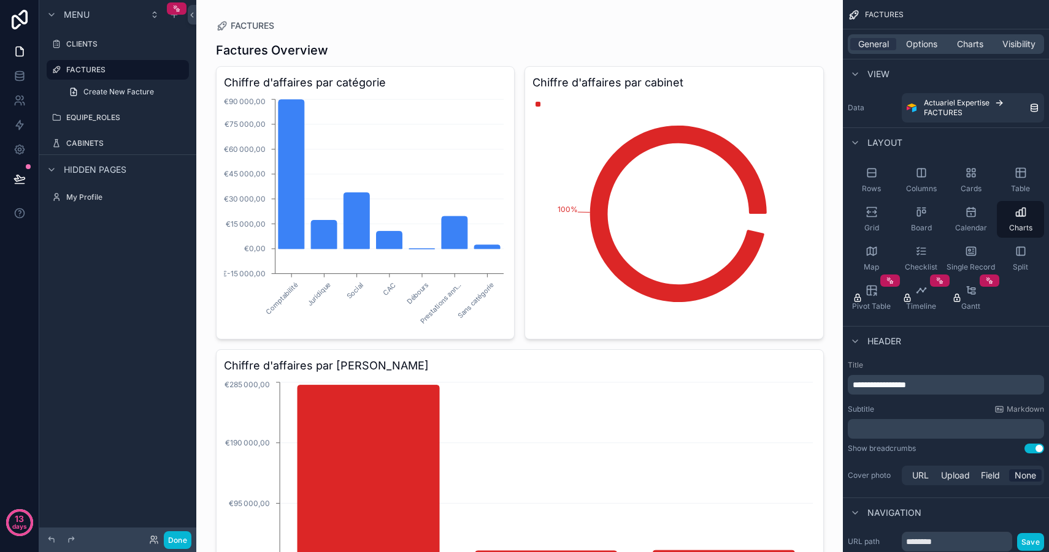
scroll to position [4, 0]
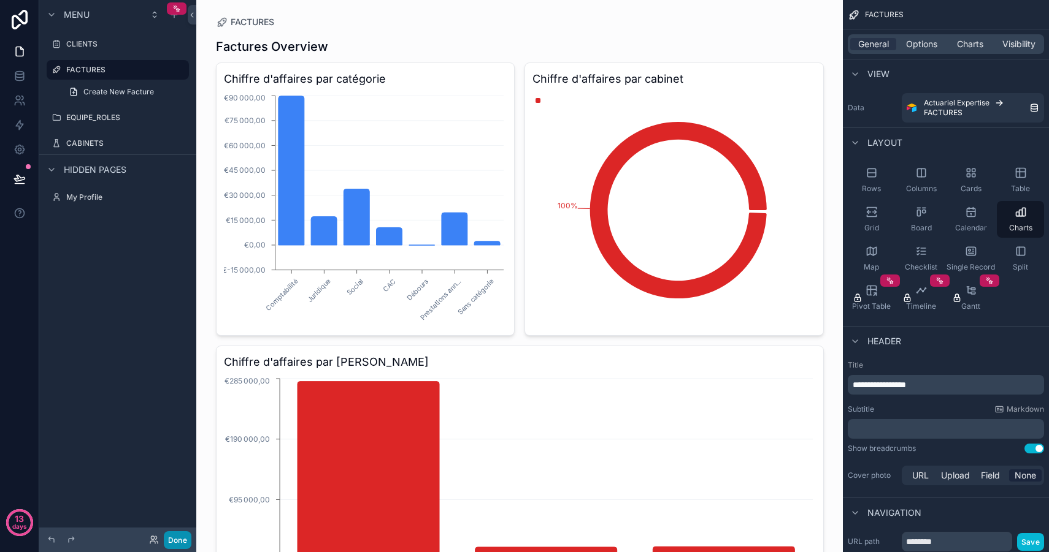
click at [177, 540] on button "Done" at bounding box center [178, 541] width 28 height 18
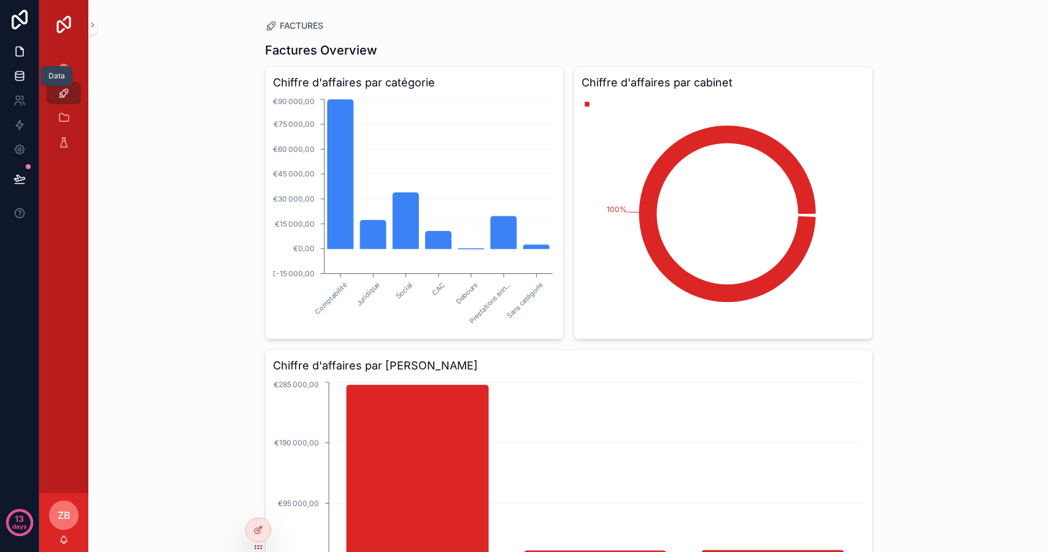
scroll to position [1, 0]
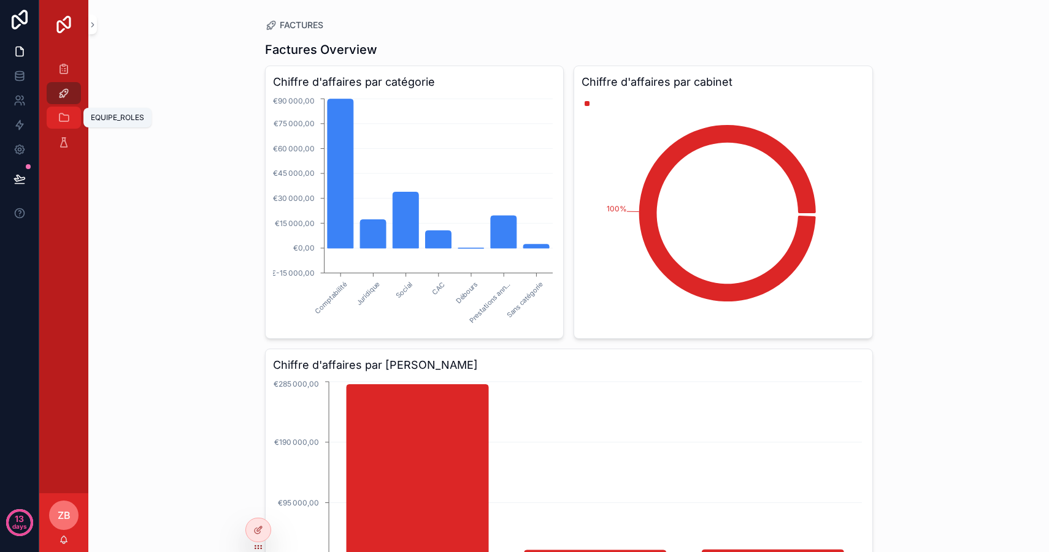
click at [61, 117] on icon "scrollable content" at bounding box center [64, 118] width 12 height 12
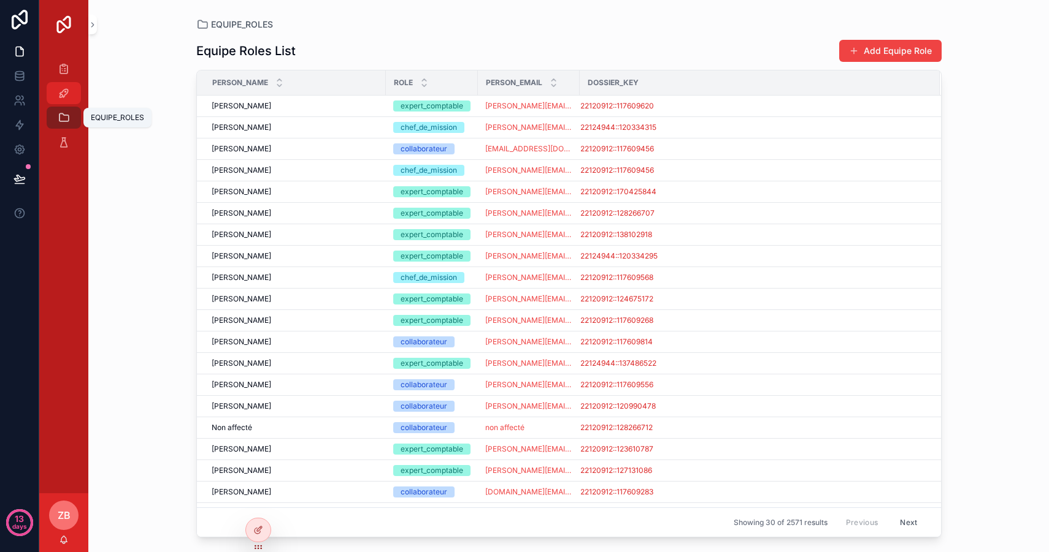
click at [62, 97] on icon "scrollable content" at bounding box center [64, 93] width 12 height 12
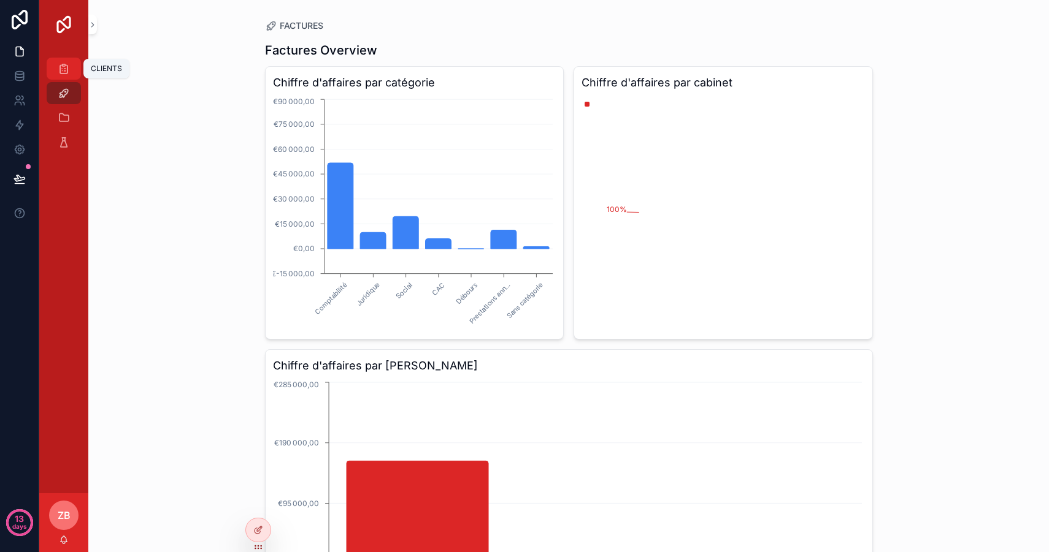
click at [64, 69] on icon "scrollable content" at bounding box center [64, 69] width 12 height 12
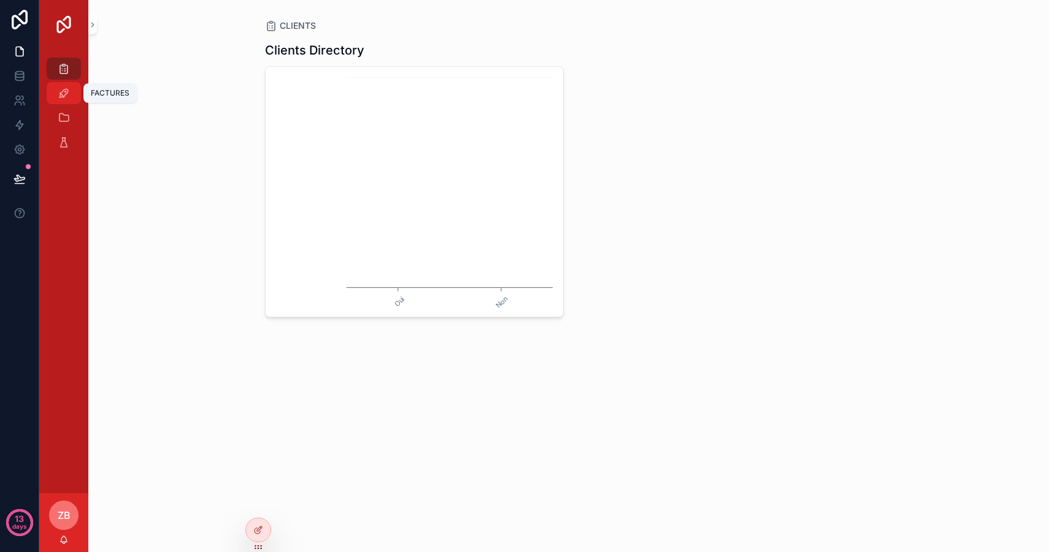
click at [63, 92] on icon "scrollable content" at bounding box center [64, 93] width 12 height 12
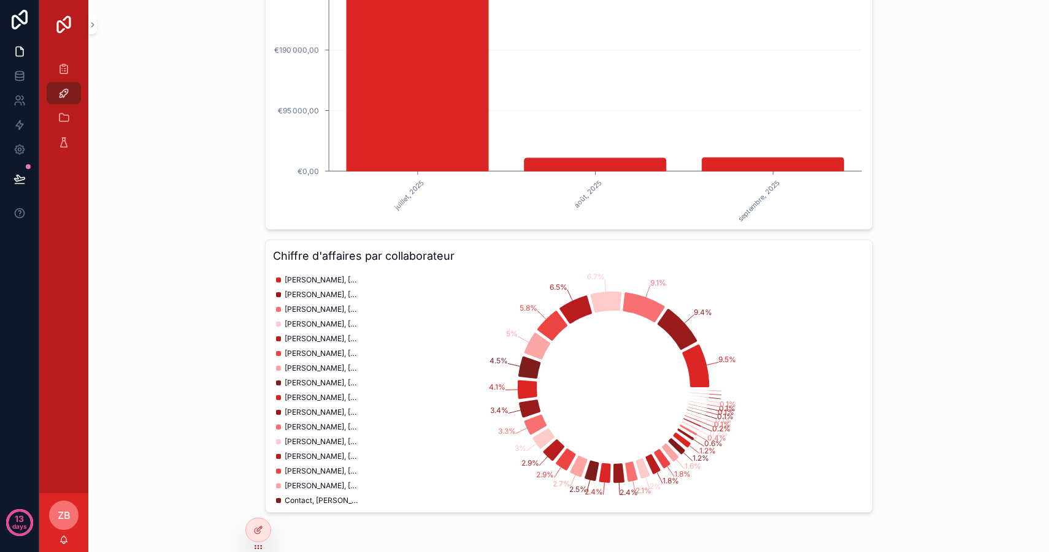
scroll to position [392, 0]
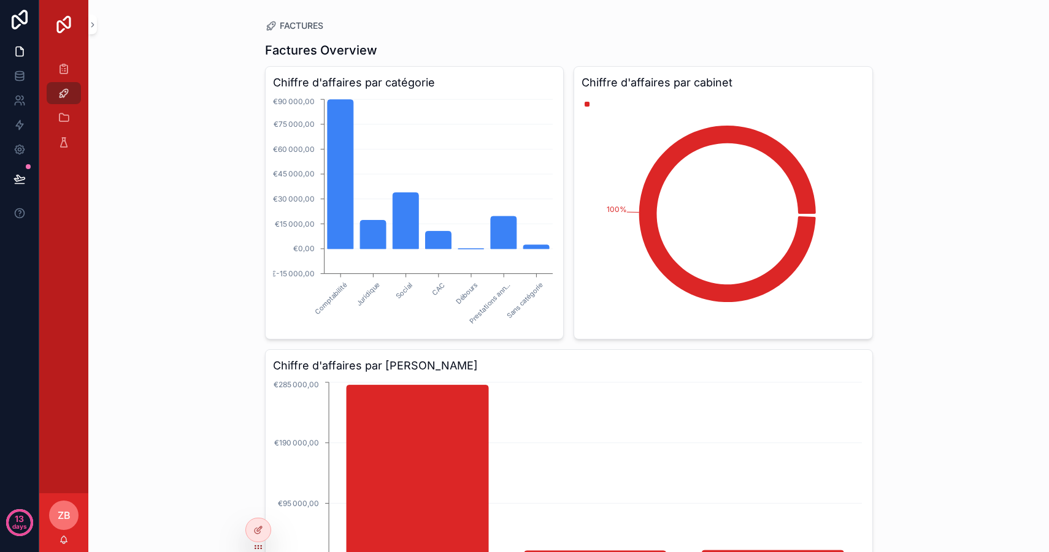
scroll to position [56, 0]
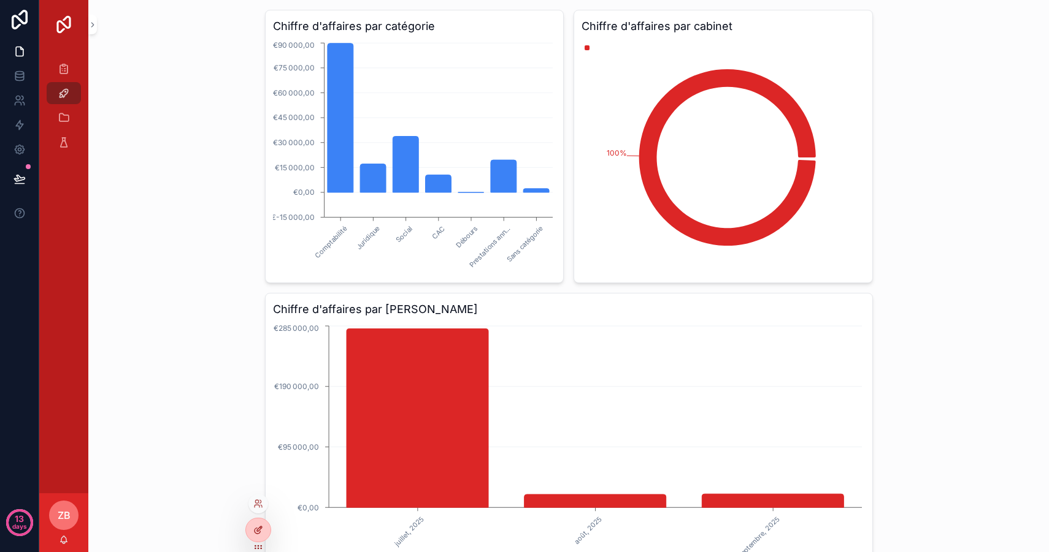
click at [260, 533] on icon at bounding box center [258, 531] width 10 height 10
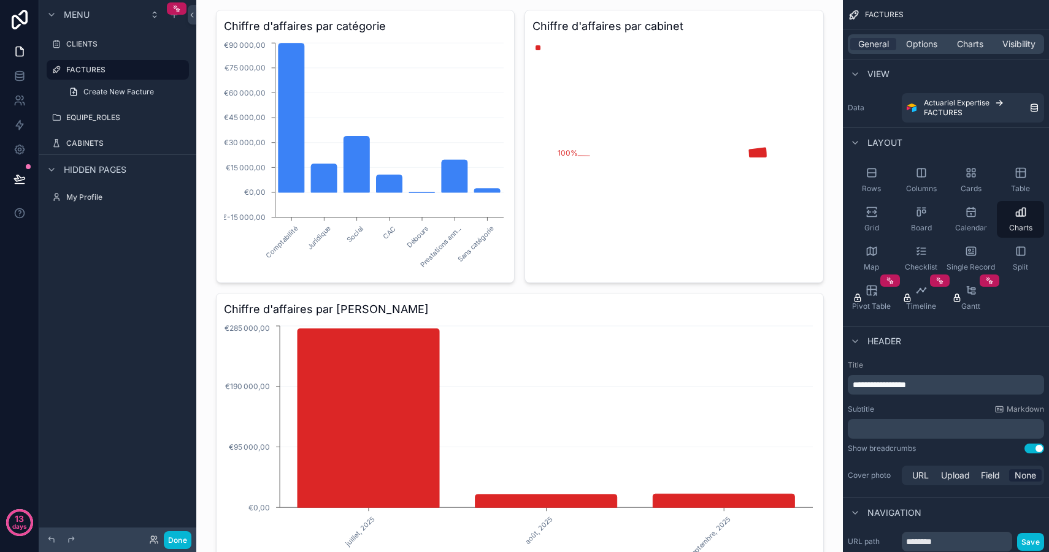
scroll to position [393, 0]
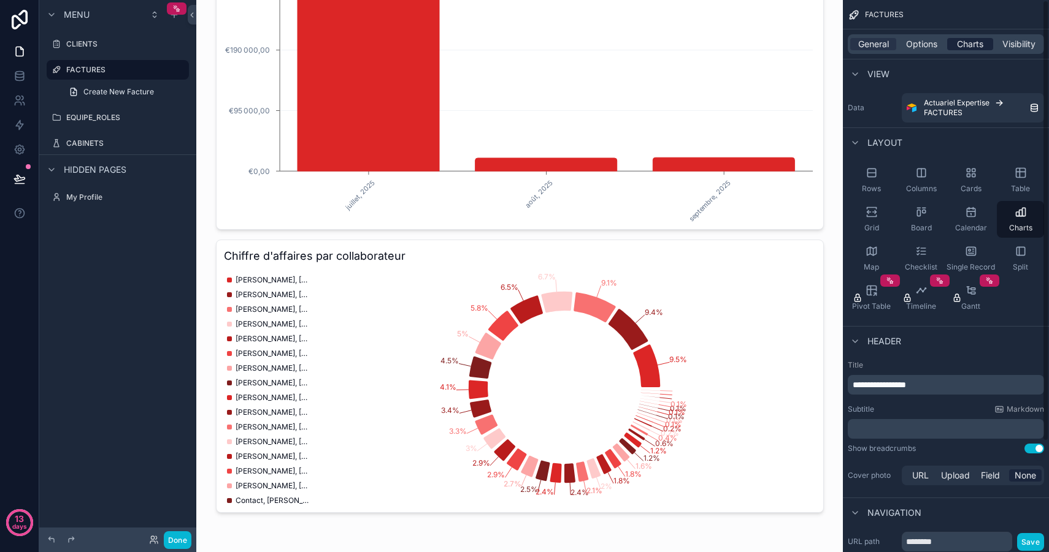
click at [960, 44] on span "Charts" at bounding box center [970, 44] width 26 height 12
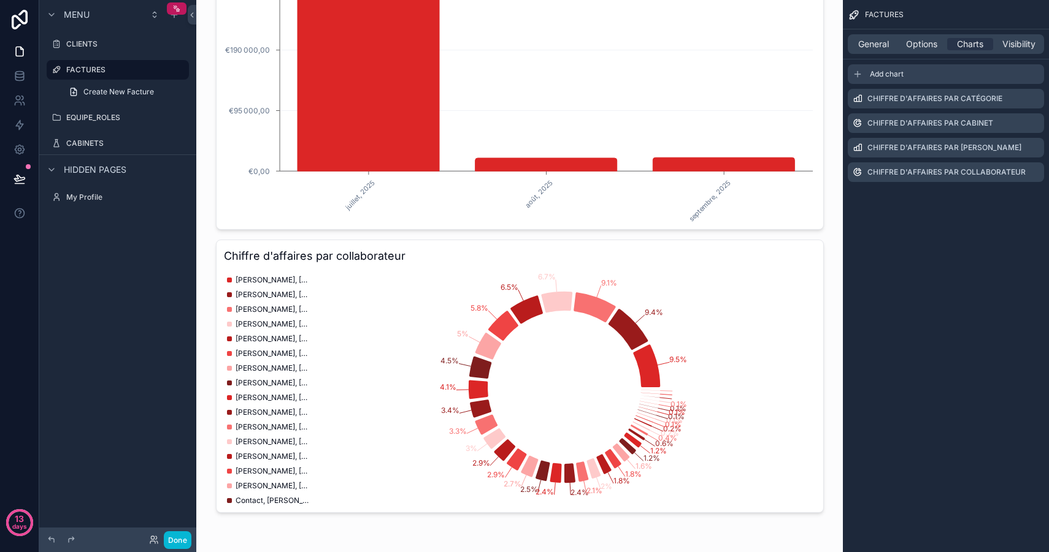
click at [868, 71] on div "Add chart" at bounding box center [945, 74] width 196 height 20
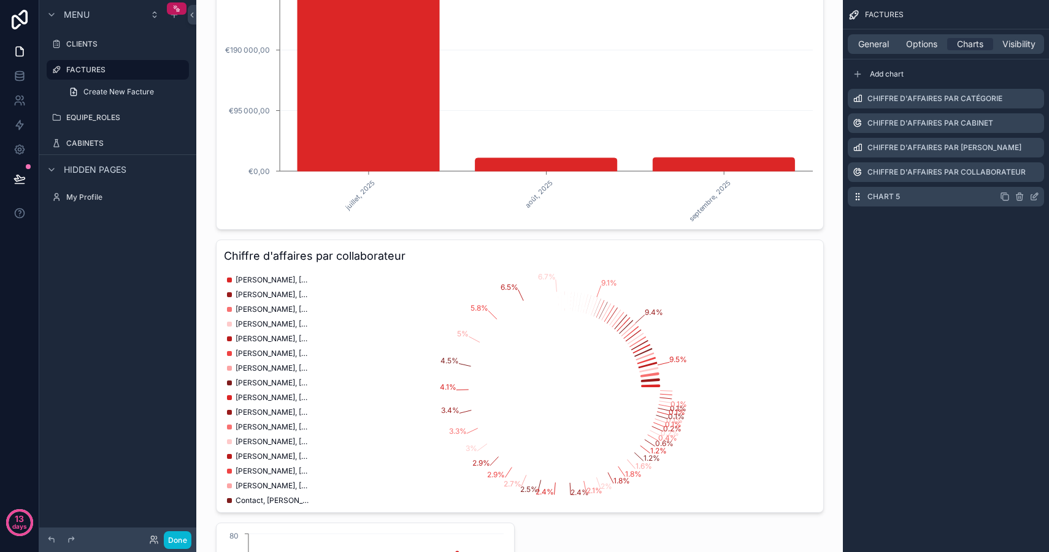
click at [883, 192] on label "Chart 5" at bounding box center [883, 197] width 32 height 10
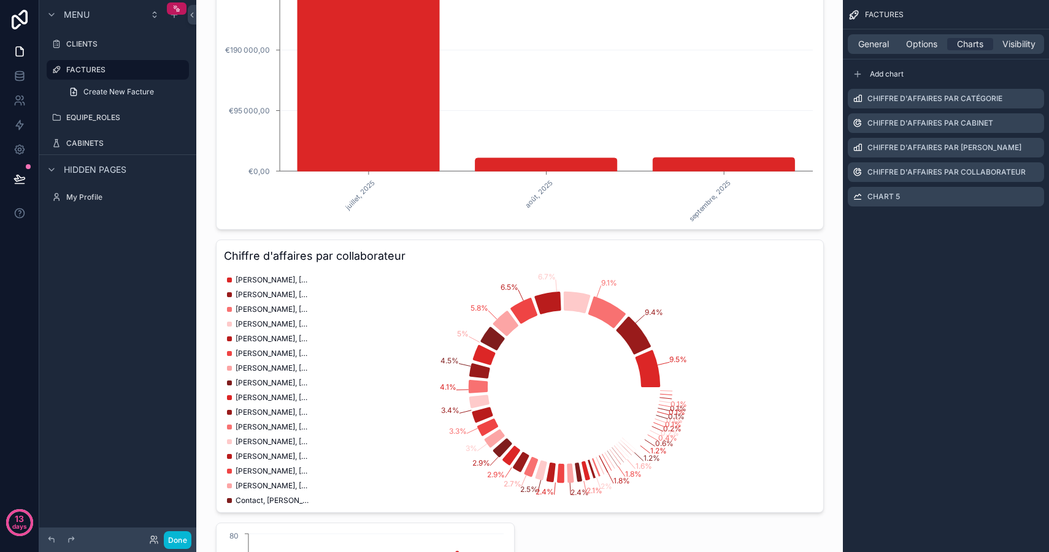
click at [1046, 197] on div "Chiffre d'affaires par catégorie Chiffre d'affaires par cabinet Chiffre d'affai…" at bounding box center [946, 148] width 206 height 128
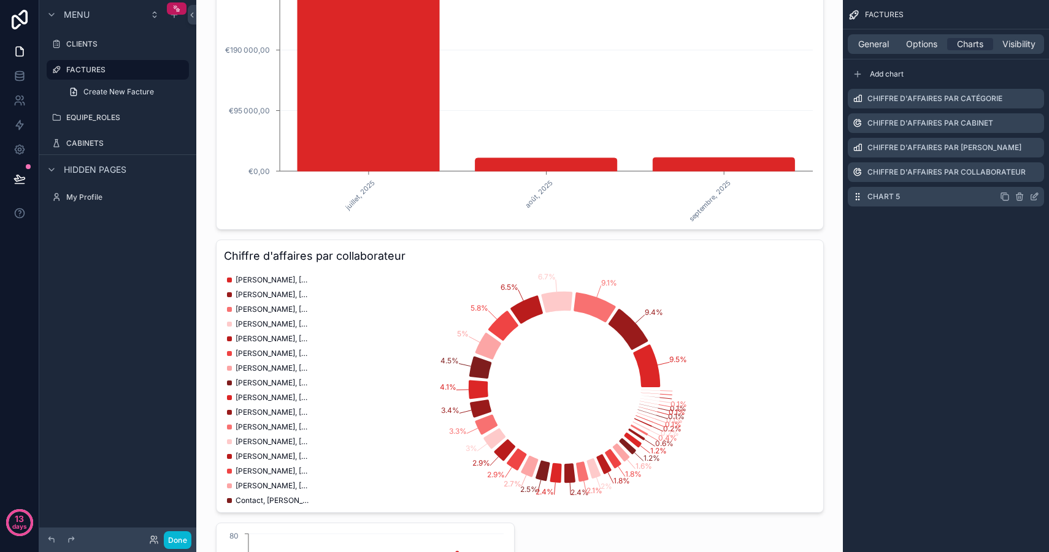
click at [1039, 196] on div "Chart 5" at bounding box center [945, 197] width 196 height 20
click at [1038, 196] on icon "scrollable content" at bounding box center [1034, 197] width 10 height 10
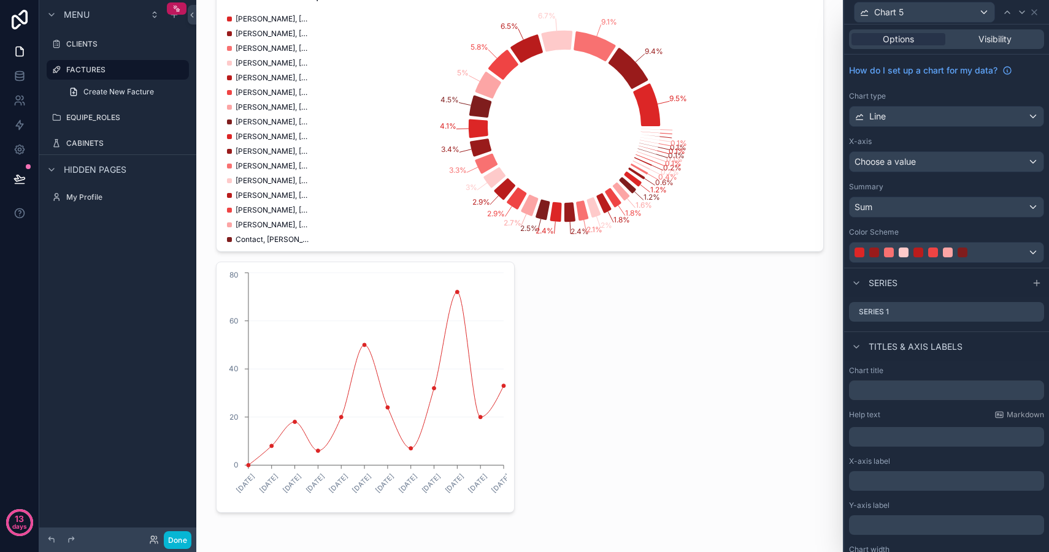
scroll to position [29, 0]
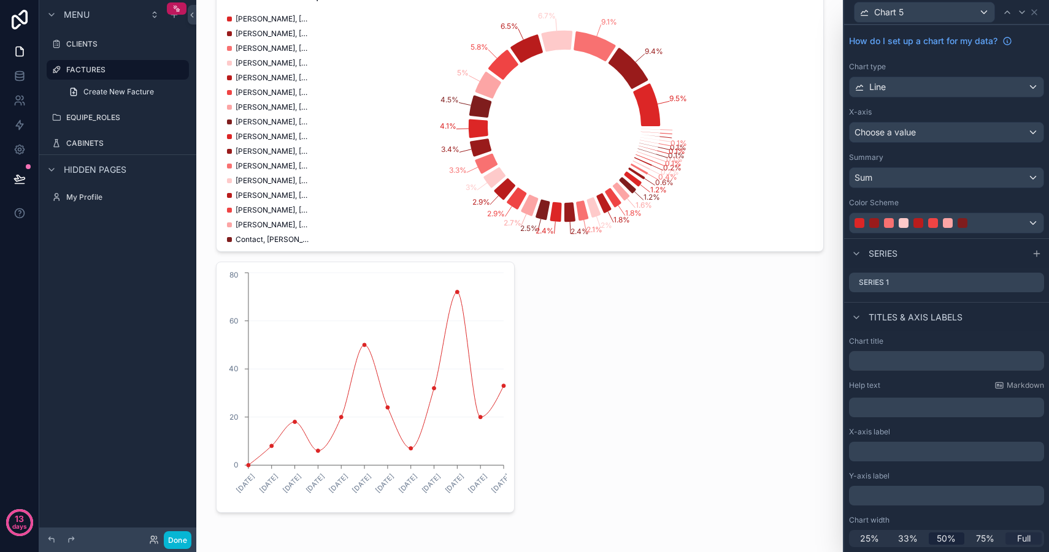
click at [1017, 540] on span "Full" at bounding box center [1023, 539] width 13 height 12
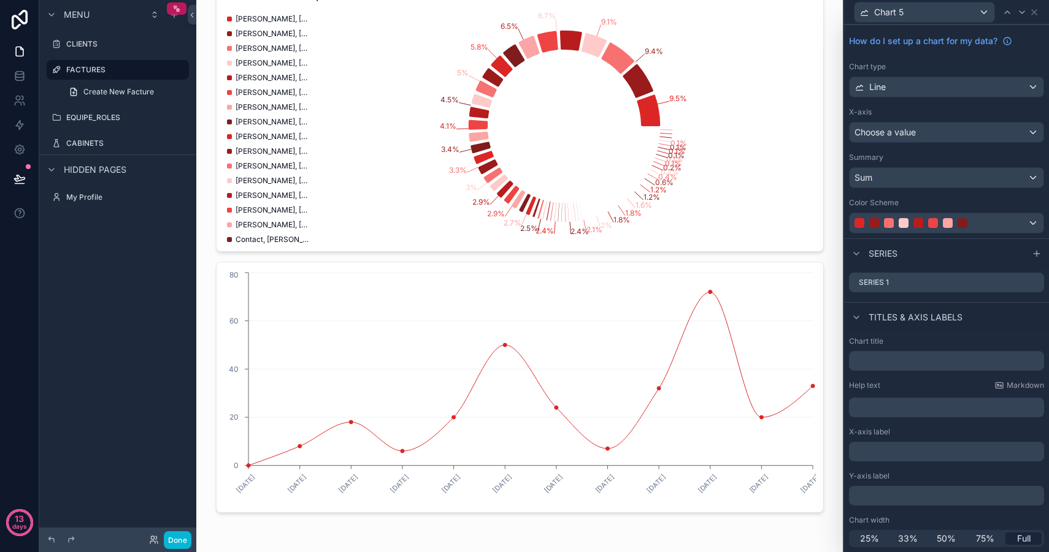
scroll to position [0, 0]
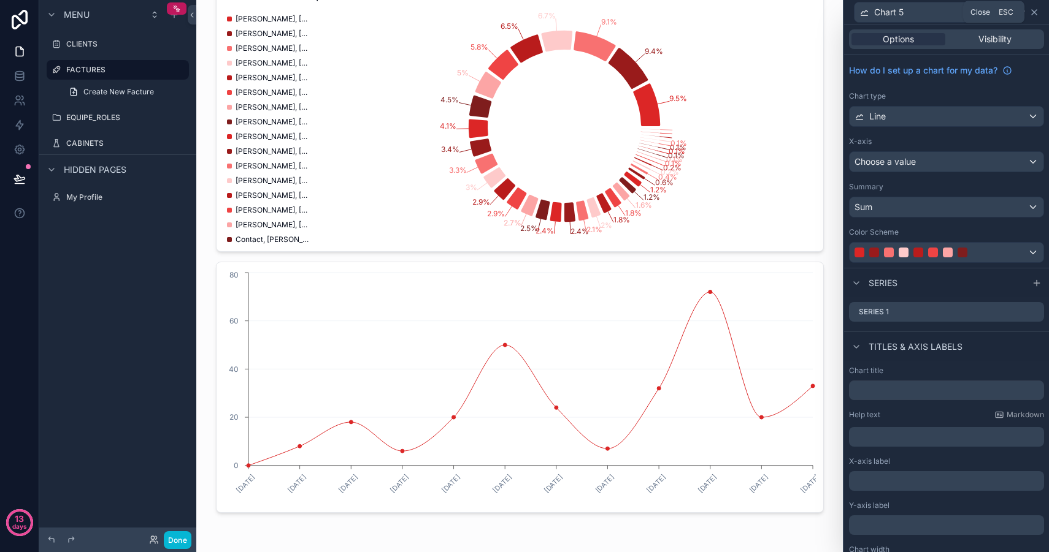
click at [1031, 10] on icon at bounding box center [1034, 12] width 10 height 10
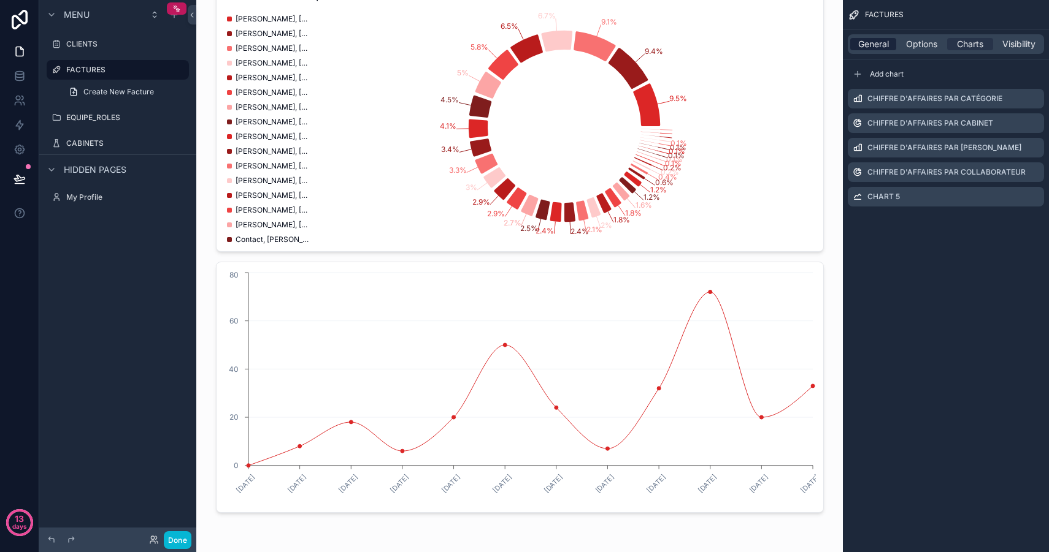
click at [866, 48] on span "General" at bounding box center [873, 44] width 31 height 12
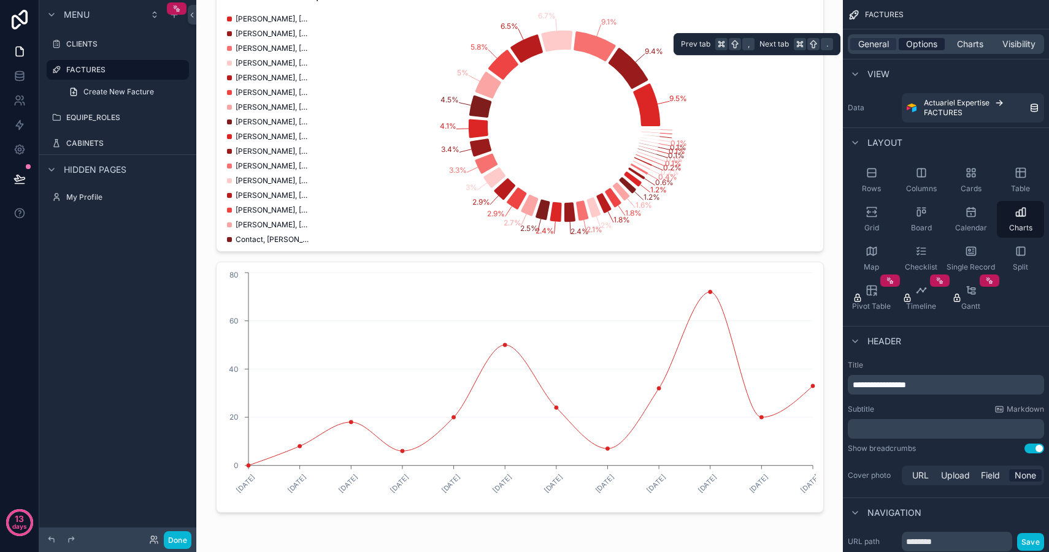
click at [921, 44] on span "Options" at bounding box center [921, 44] width 31 height 12
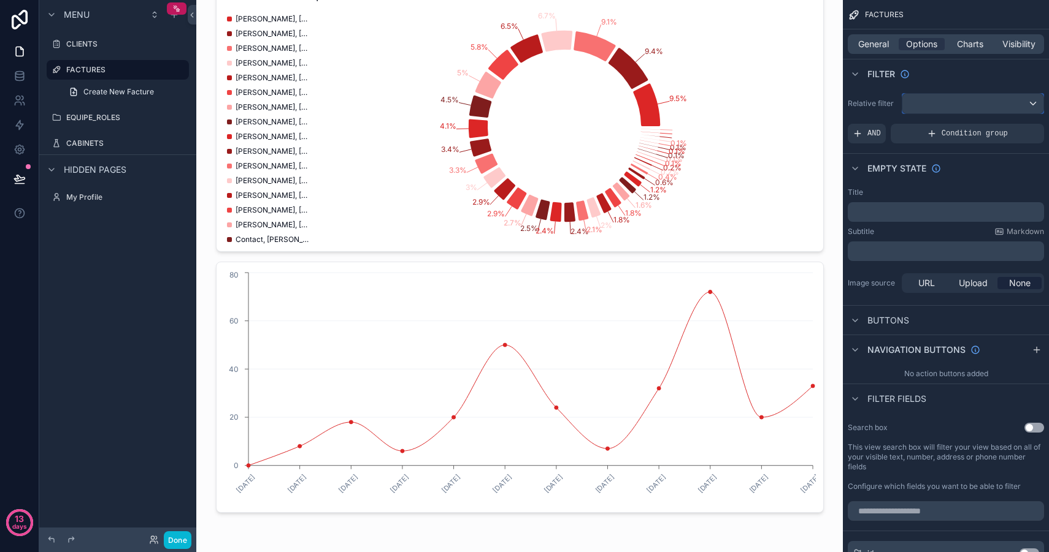
click at [963, 102] on div "scrollable content" at bounding box center [972, 104] width 141 height 20
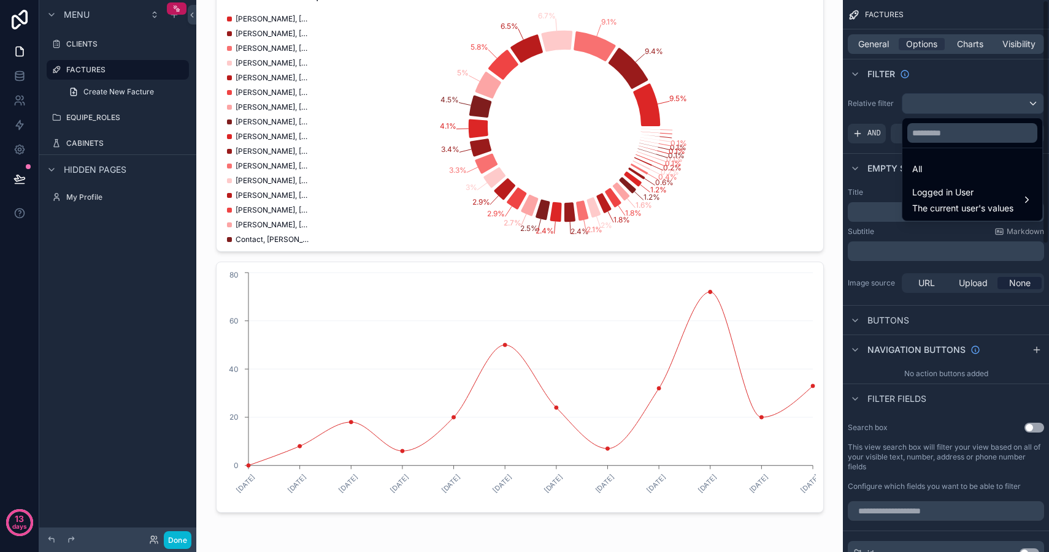
click at [966, 77] on div "scrollable content" at bounding box center [524, 276] width 1049 height 552
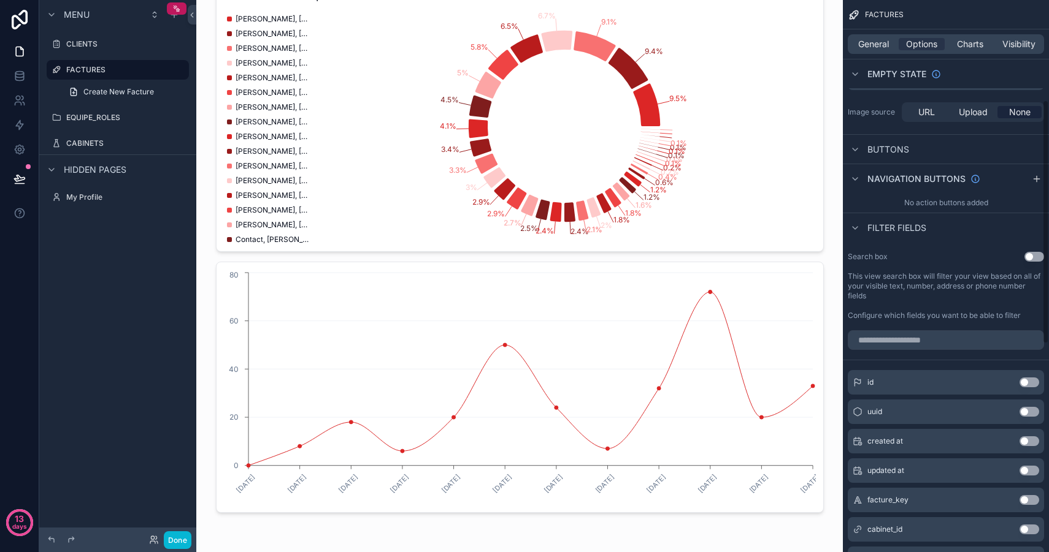
scroll to position [226, 0]
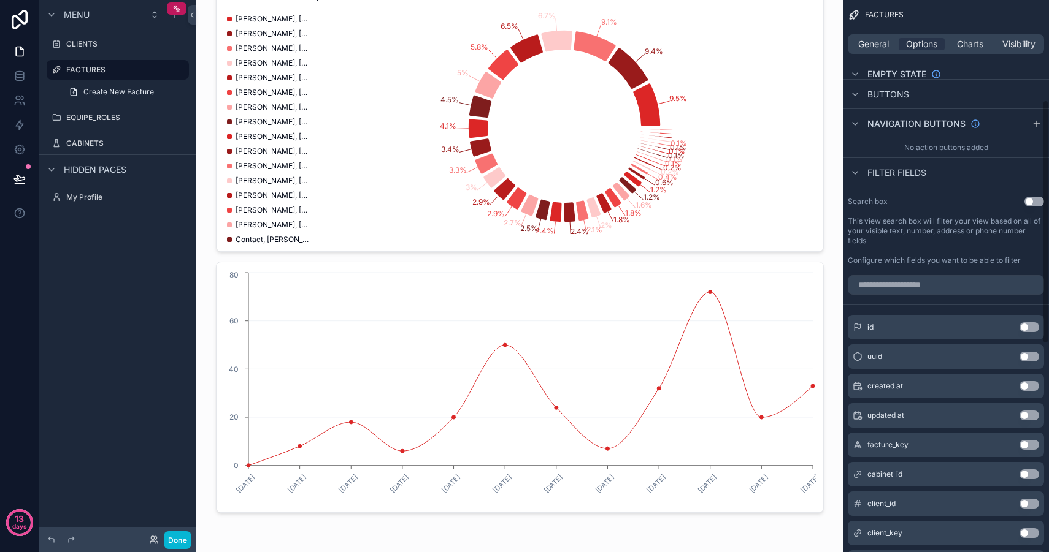
click at [1027, 201] on button "Use setting" at bounding box center [1034, 202] width 20 height 10
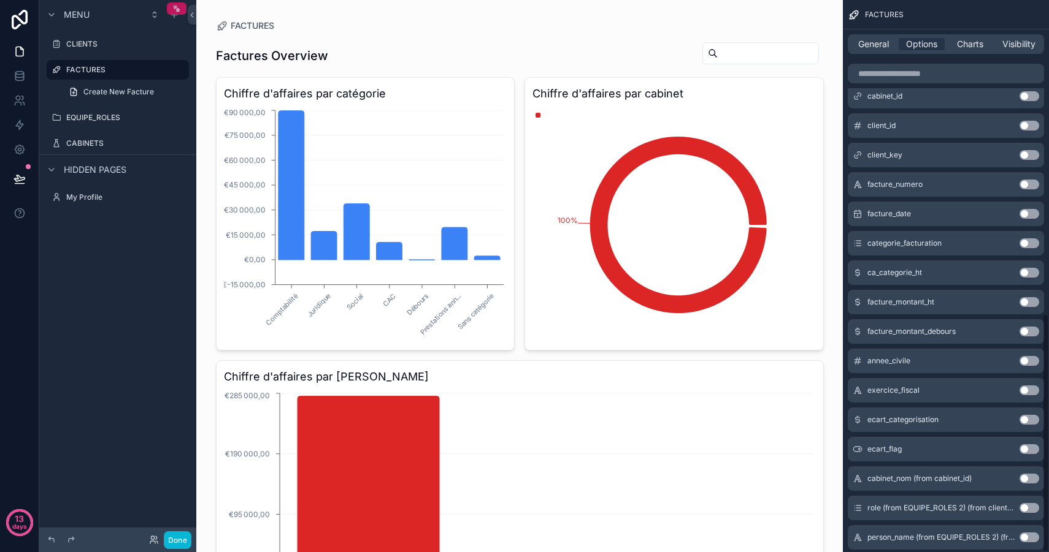
scroll to position [725, 0]
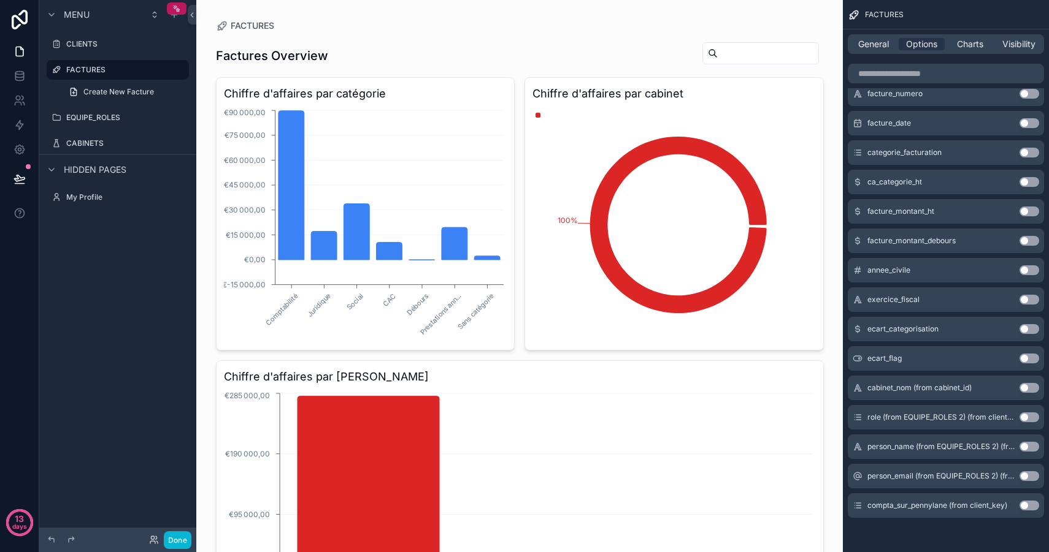
click at [1025, 448] on button "Use setting" at bounding box center [1029, 447] width 20 height 10
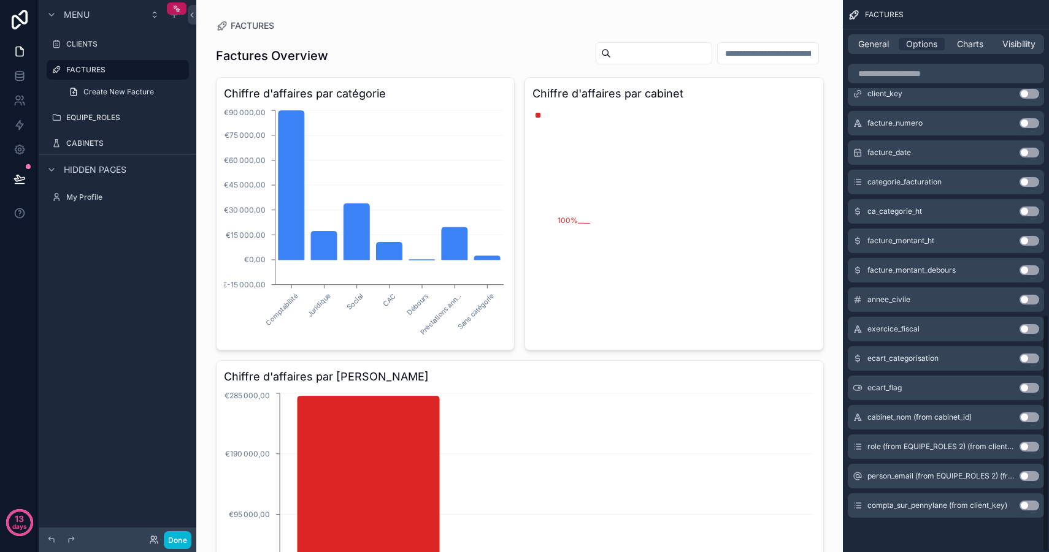
scroll to position [729, 0]
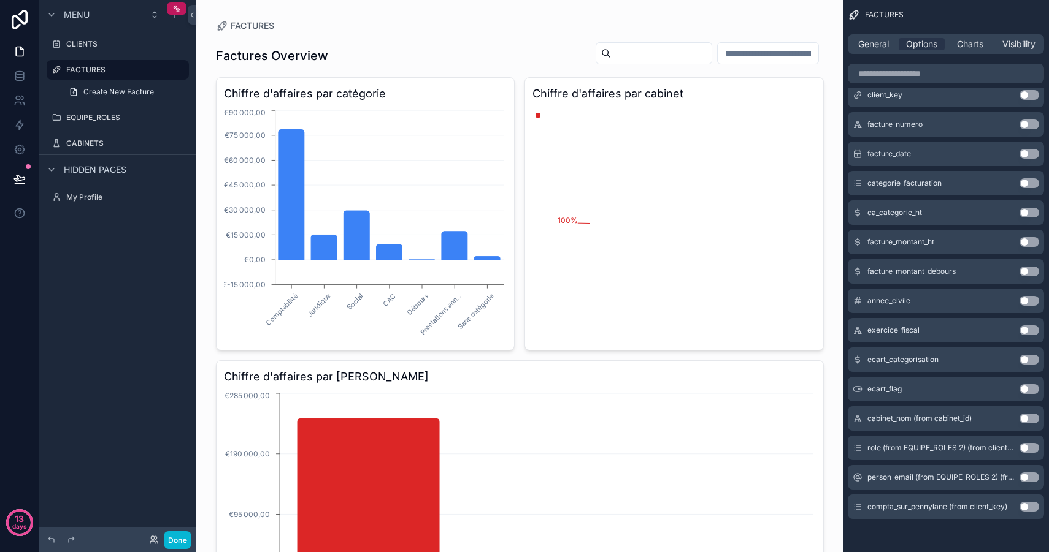
click at [644, 51] on input "scrollable content" at bounding box center [661, 53] width 101 height 17
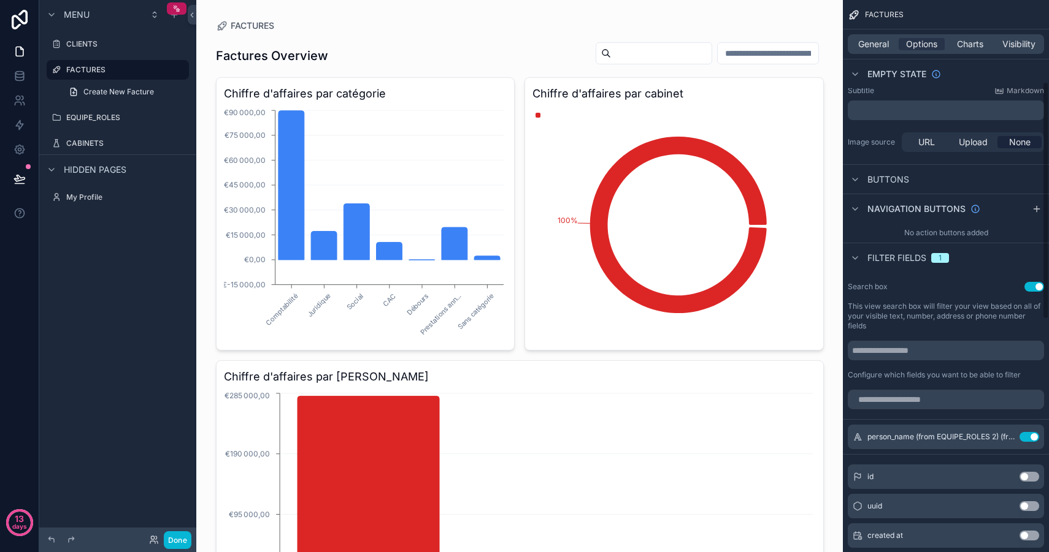
scroll to position [229, 0]
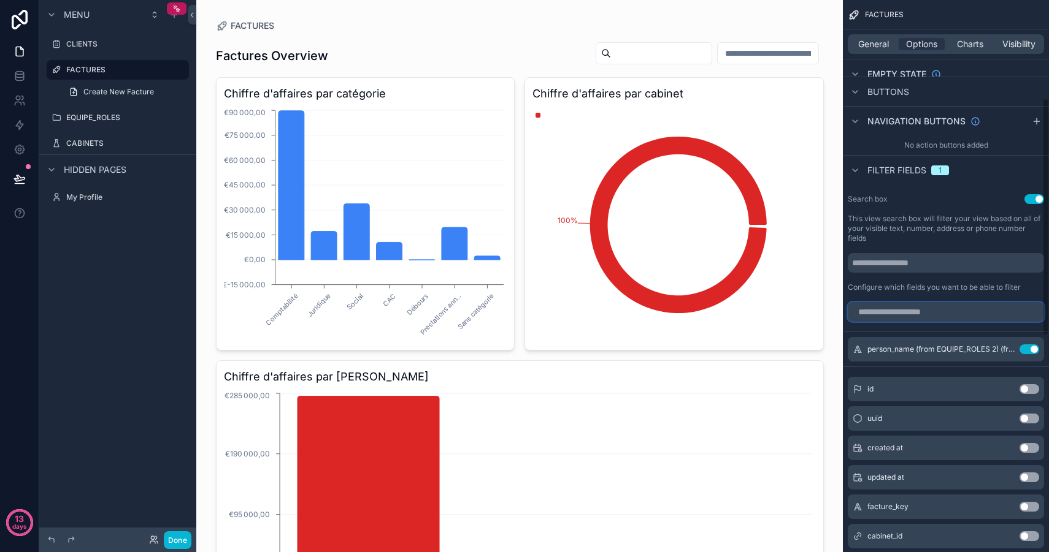
click at [931, 314] on input "scrollable content" at bounding box center [945, 312] width 196 height 20
click at [1000, 349] on icon "scrollable content" at bounding box center [1005, 350] width 10 height 10
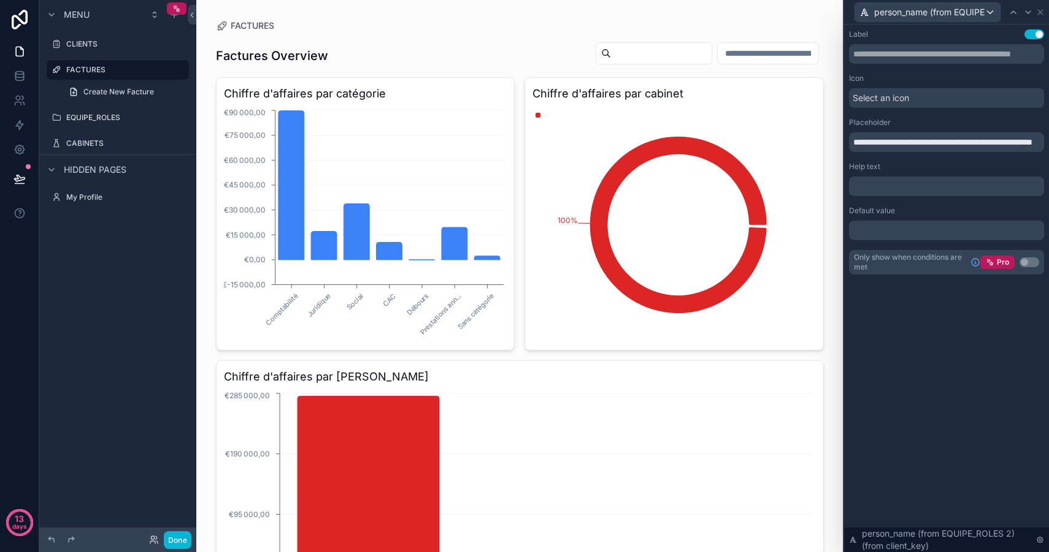
click at [927, 97] on div "Select an icon" at bounding box center [946, 98] width 195 height 20
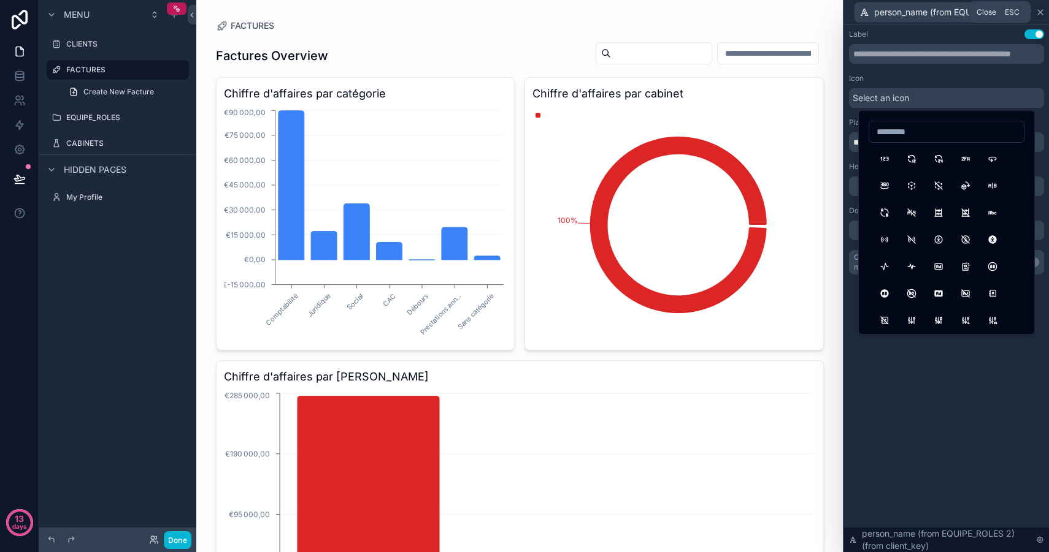
click at [1044, 12] on icon at bounding box center [1040, 12] width 10 height 10
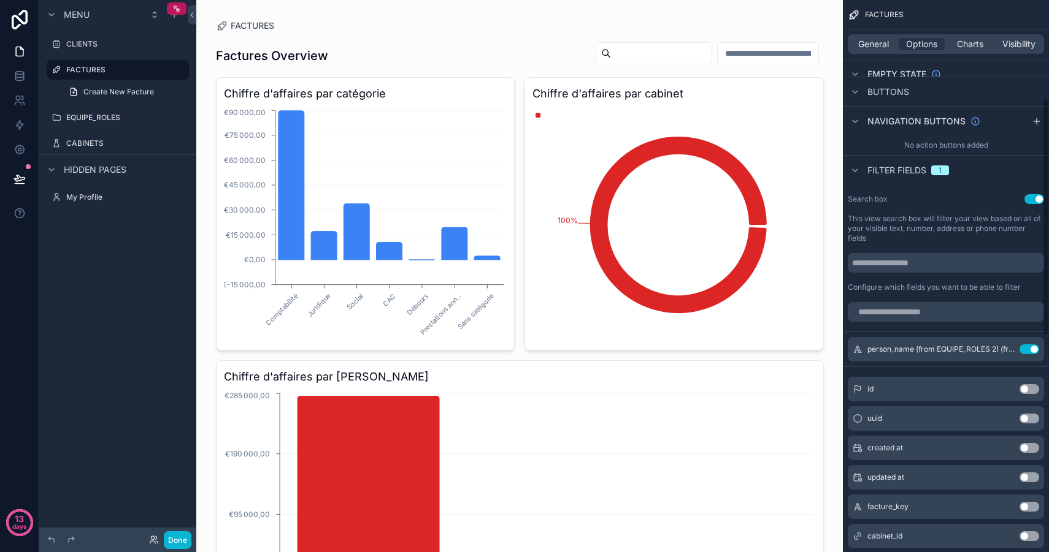
click at [670, 50] on input "scrollable content" at bounding box center [661, 53] width 101 height 17
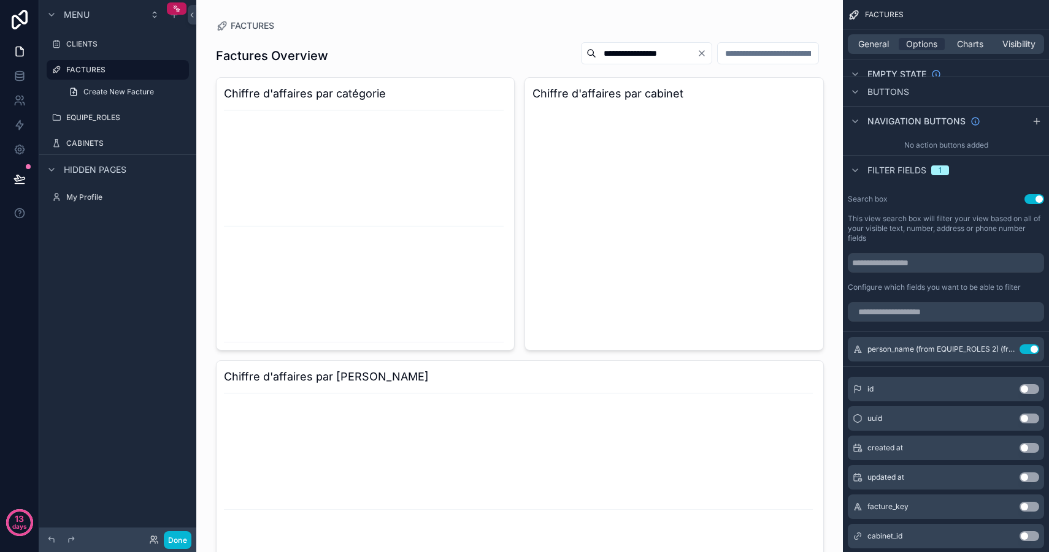
drag, startPoint x: 611, startPoint y: 55, endPoint x: 715, endPoint y: 54, distance: 103.6
click at [715, 54] on div "**********" at bounding box center [697, 53] width 253 height 23
type input "**********"
click at [699, 52] on icon "Clear" at bounding box center [701, 53] width 5 height 5
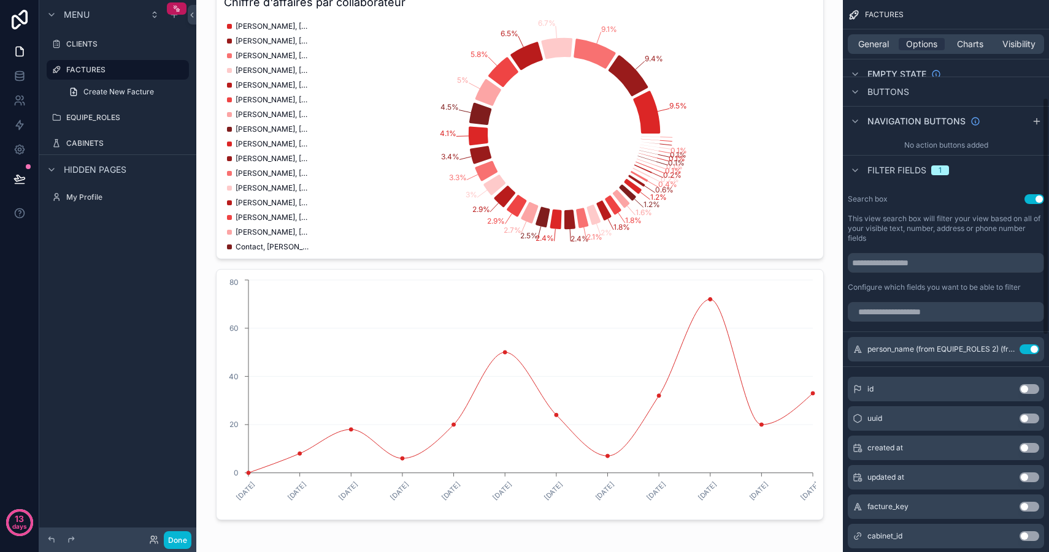
scroll to position [227, 0]
click at [971, 46] on span "Charts" at bounding box center [970, 44] width 26 height 12
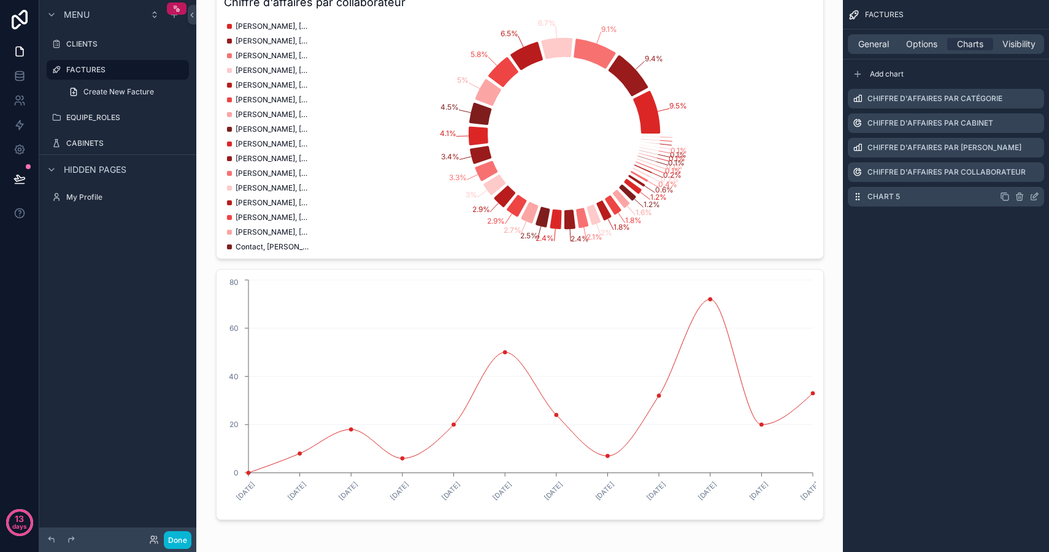
click at [1037, 197] on icon "scrollable content" at bounding box center [1034, 197] width 10 height 10
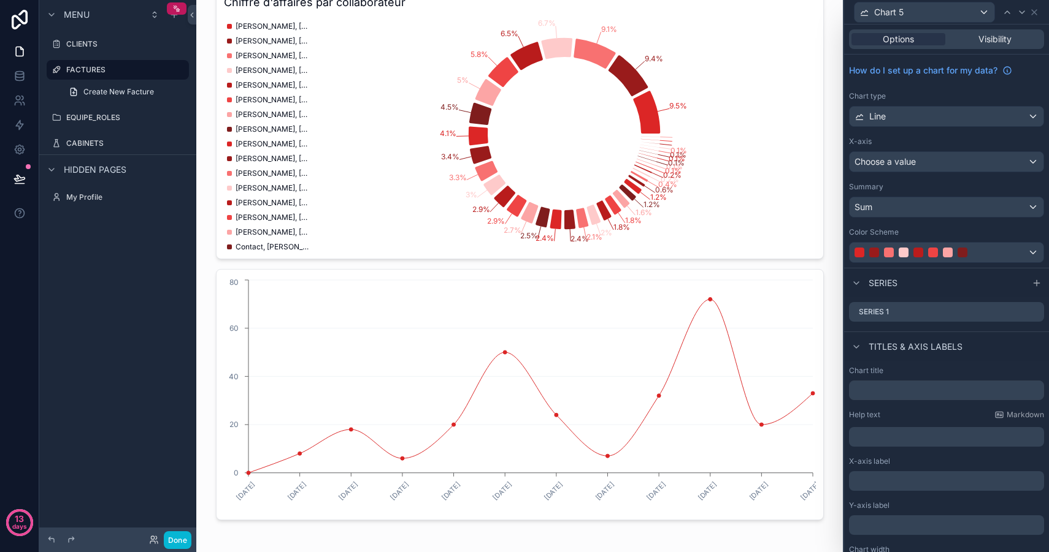
click at [914, 128] on div "How do I set up a chart for my data? Chart type Line X-axis Choose a value Summ…" at bounding box center [946, 161] width 205 height 213
click at [916, 118] on div "Line" at bounding box center [946, 117] width 194 height 20
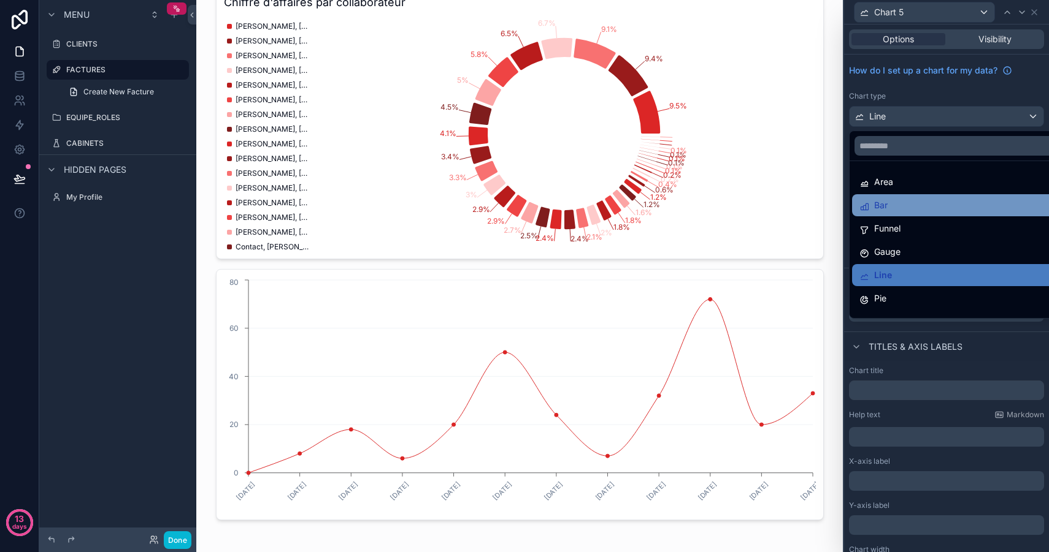
click at [904, 203] on div "Bar" at bounding box center [955, 205] width 193 height 15
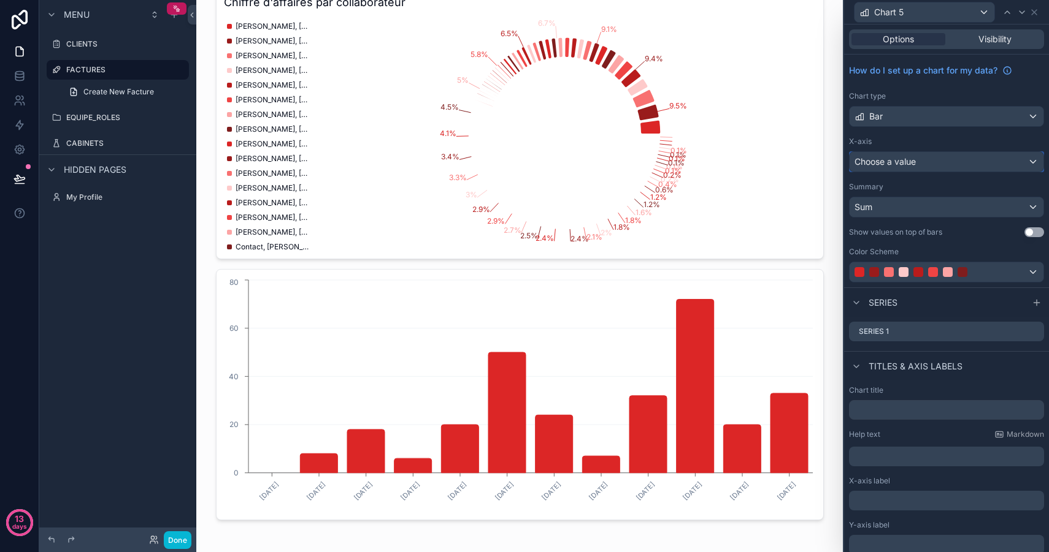
click at [938, 162] on div "Choose a value" at bounding box center [946, 162] width 194 height 20
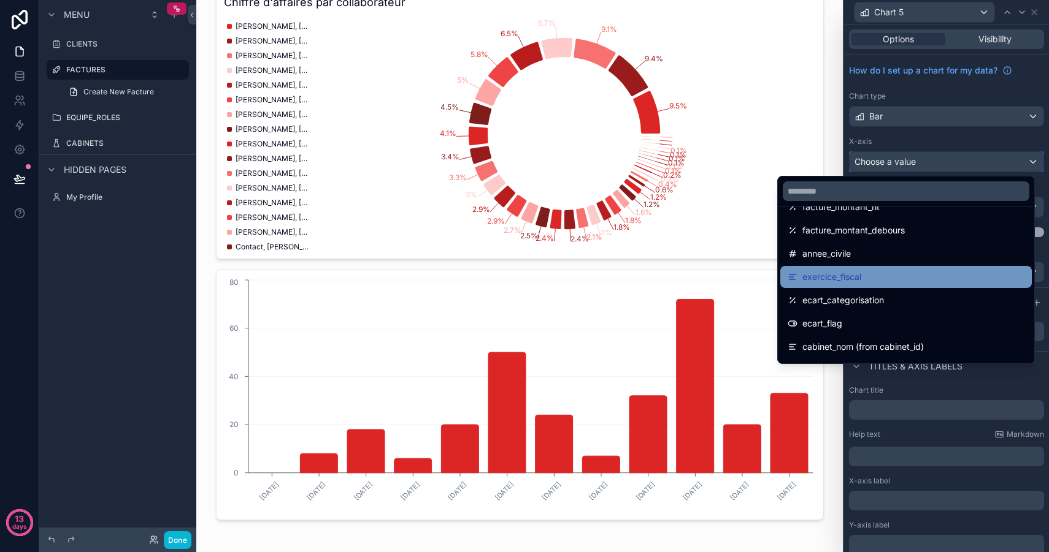
scroll to position [180, 0]
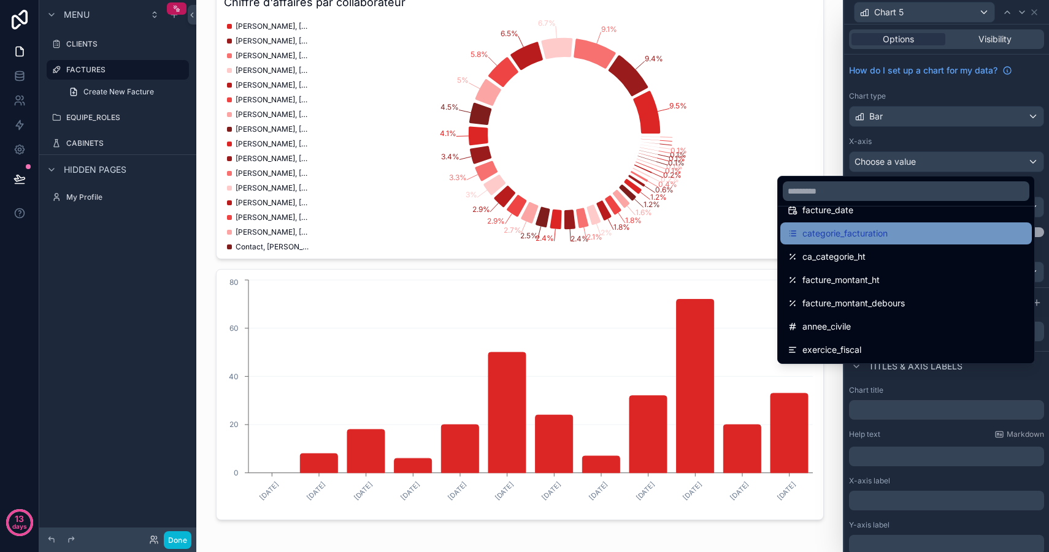
click at [860, 235] on span "categorie_facturation" at bounding box center [844, 233] width 85 height 15
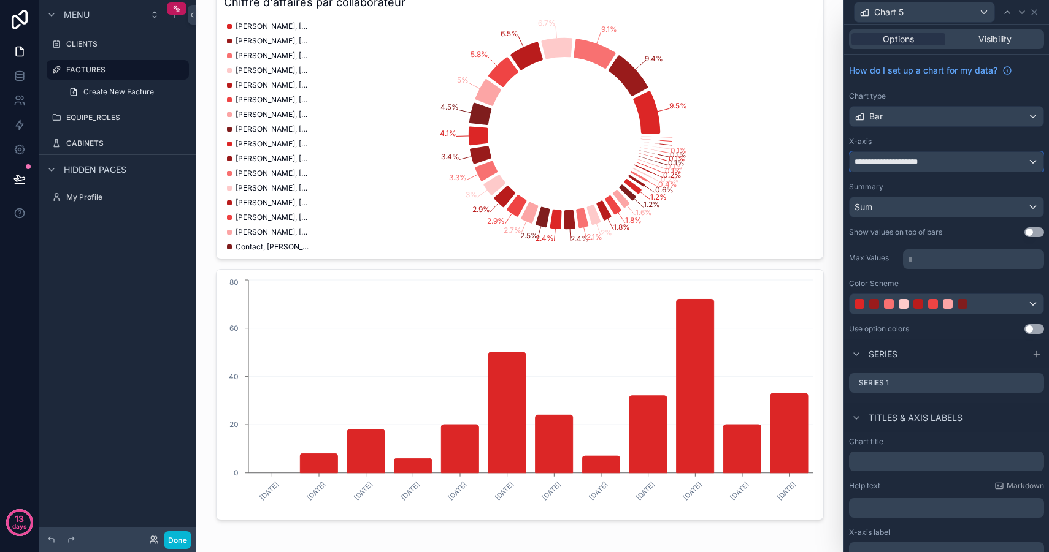
click at [929, 161] on div "**********" at bounding box center [946, 162] width 194 height 20
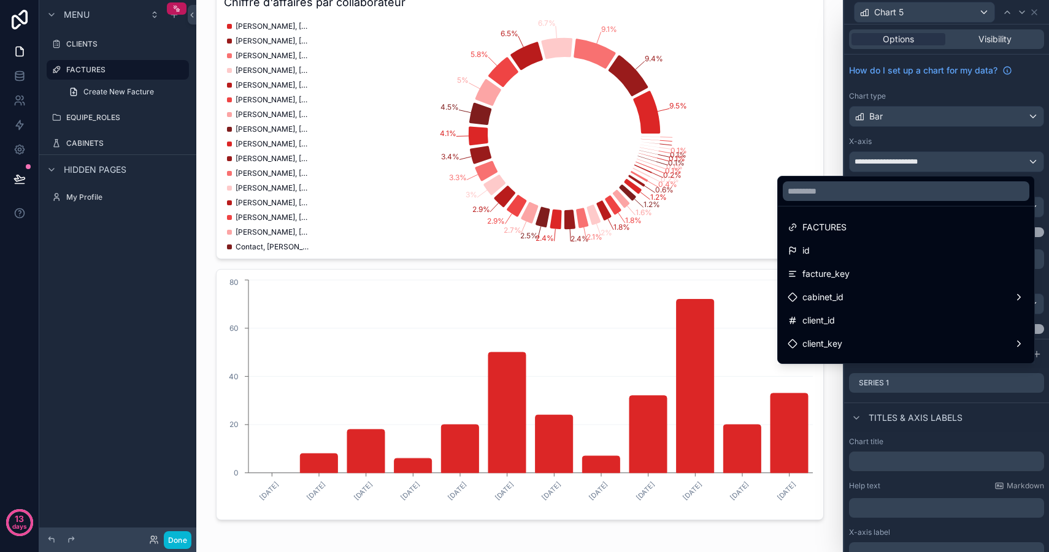
click at [929, 161] on div at bounding box center [946, 276] width 205 height 552
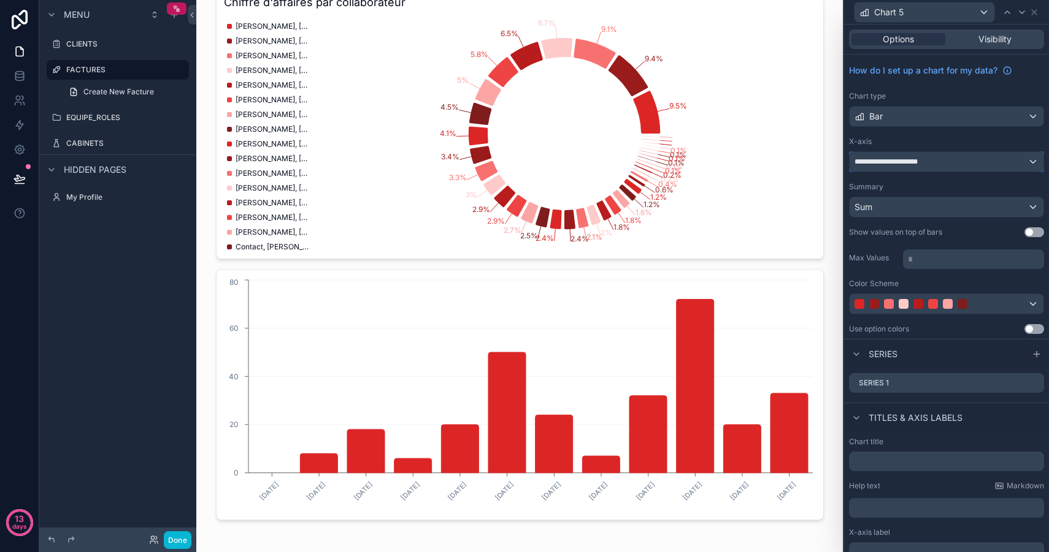
click at [930, 164] on div "**********" at bounding box center [946, 162] width 194 height 20
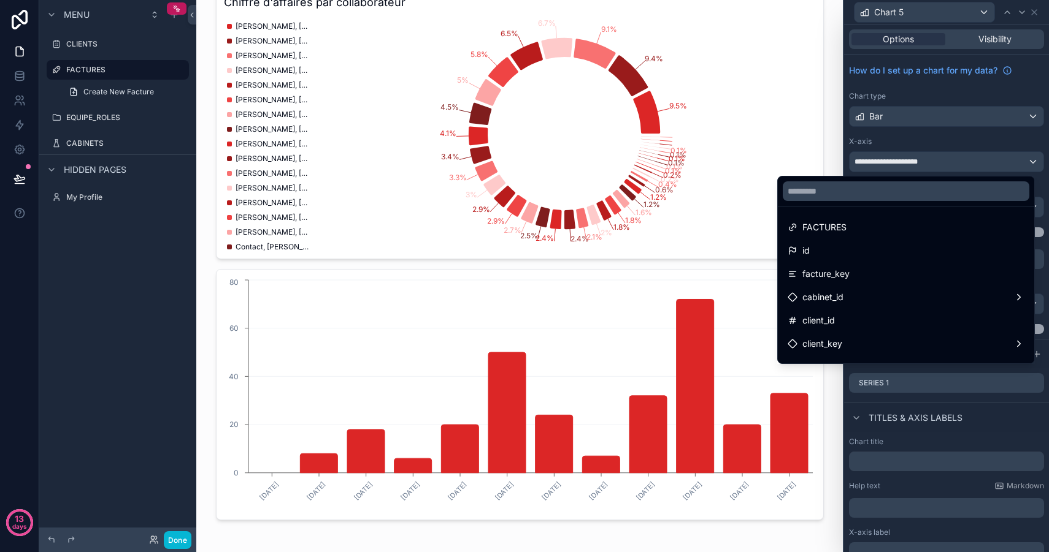
click at [922, 159] on div at bounding box center [946, 276] width 205 height 552
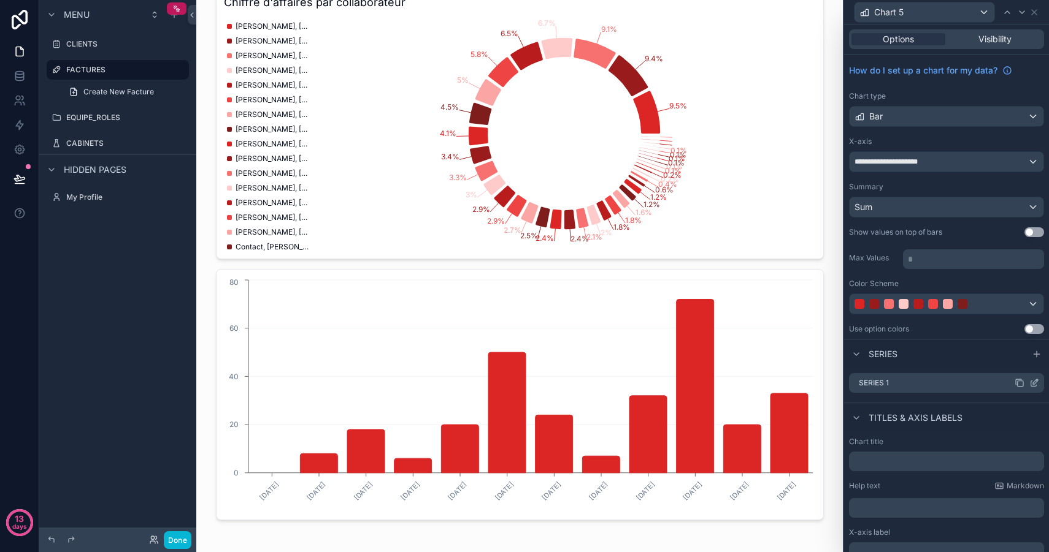
click at [1033, 383] on icon at bounding box center [1035, 382] width 5 height 5
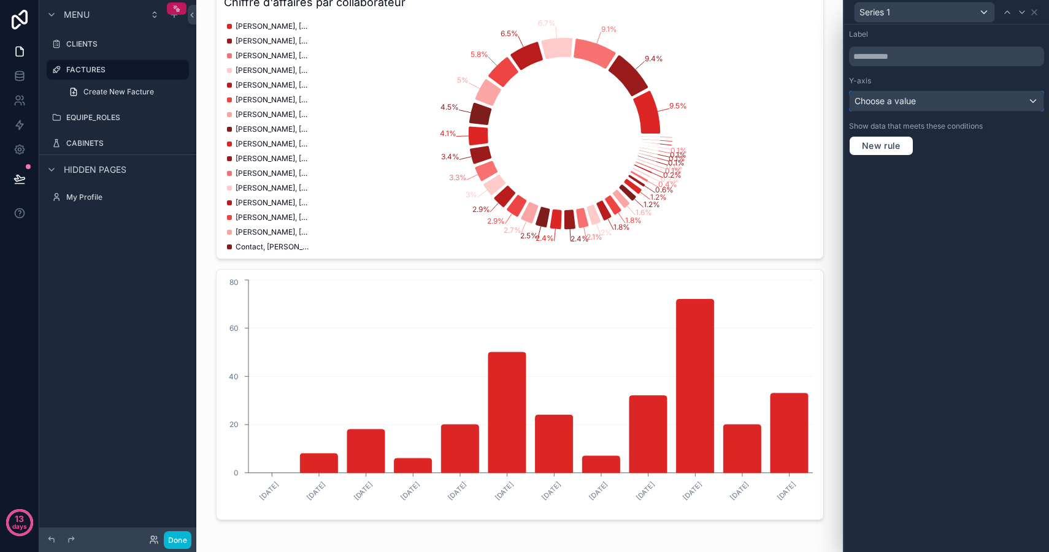
click at [922, 105] on div "Choose a value" at bounding box center [946, 101] width 194 height 20
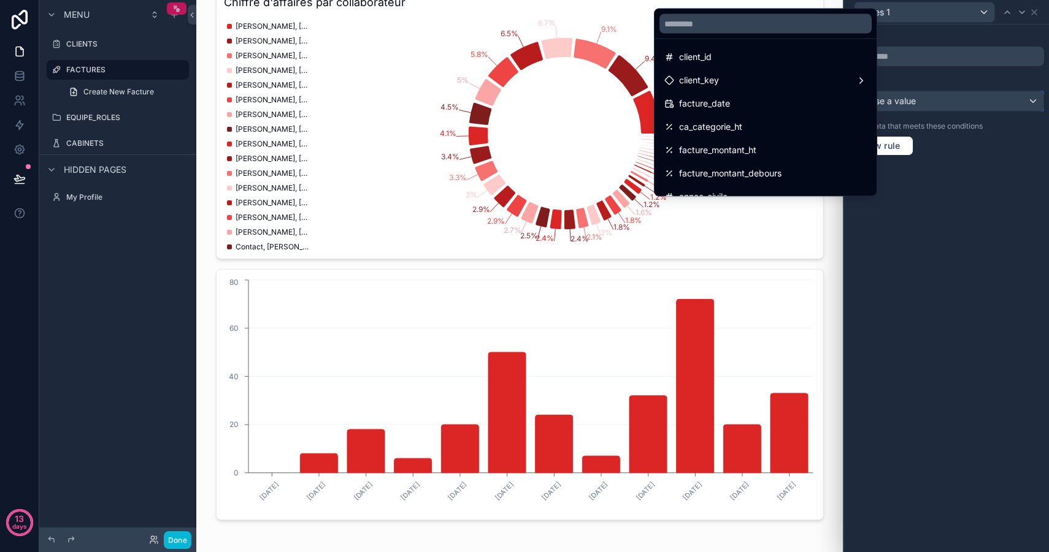
scroll to position [56, 0]
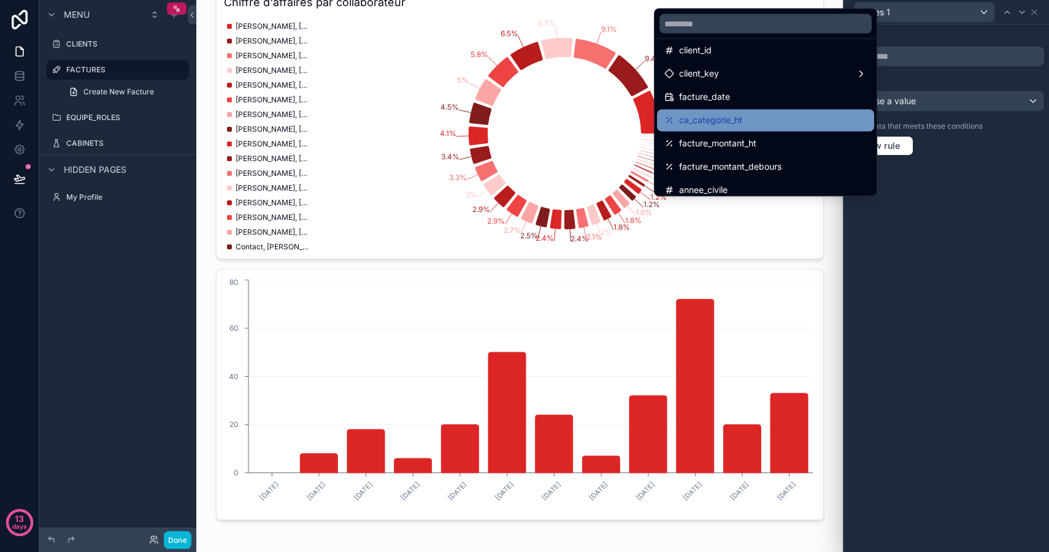
click at [737, 121] on span "ca_categorie_ht" at bounding box center [710, 120] width 63 height 15
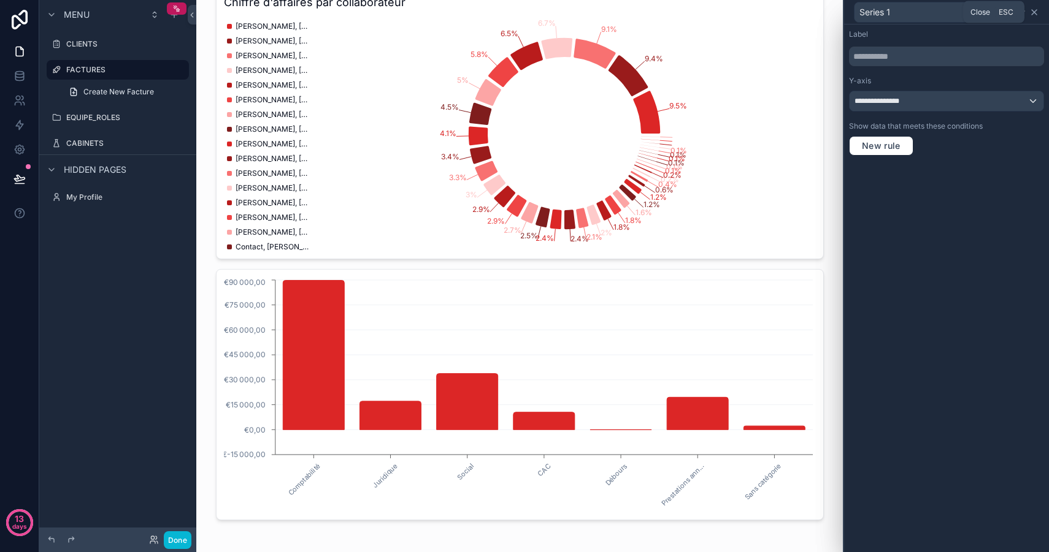
click at [1036, 13] on icon at bounding box center [1034, 12] width 10 height 10
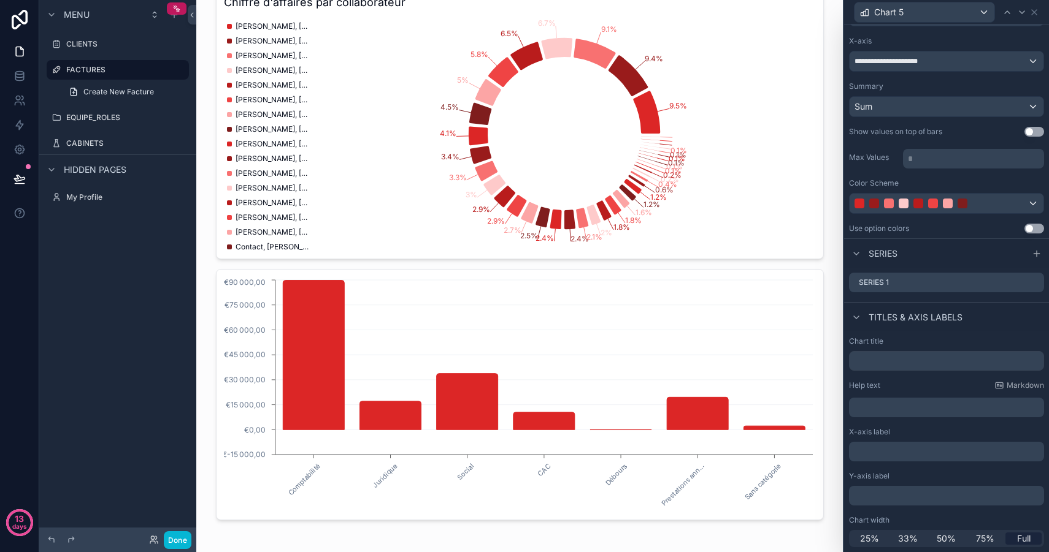
scroll to position [0, 0]
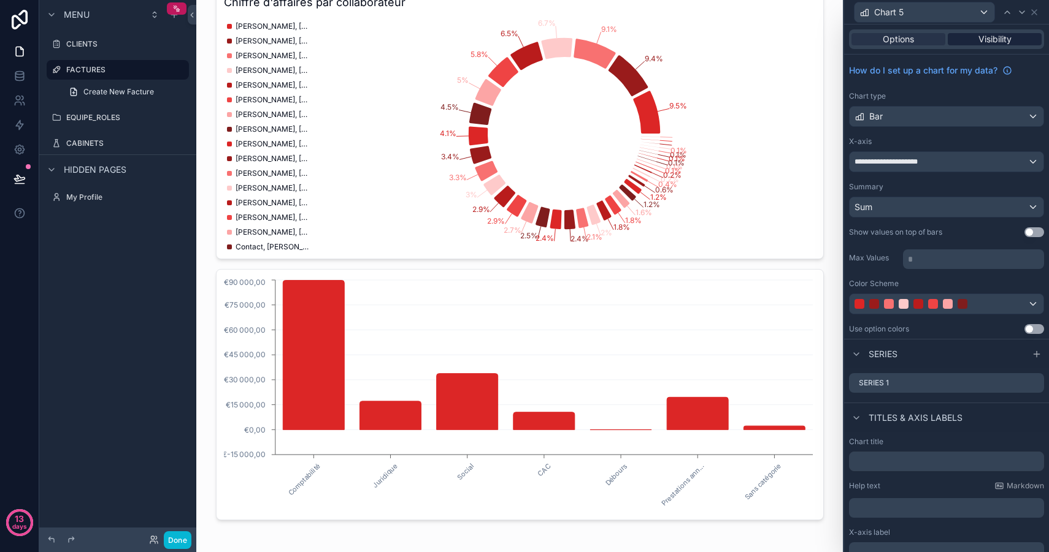
click at [962, 37] on div "Visibility" at bounding box center [994, 39] width 94 height 12
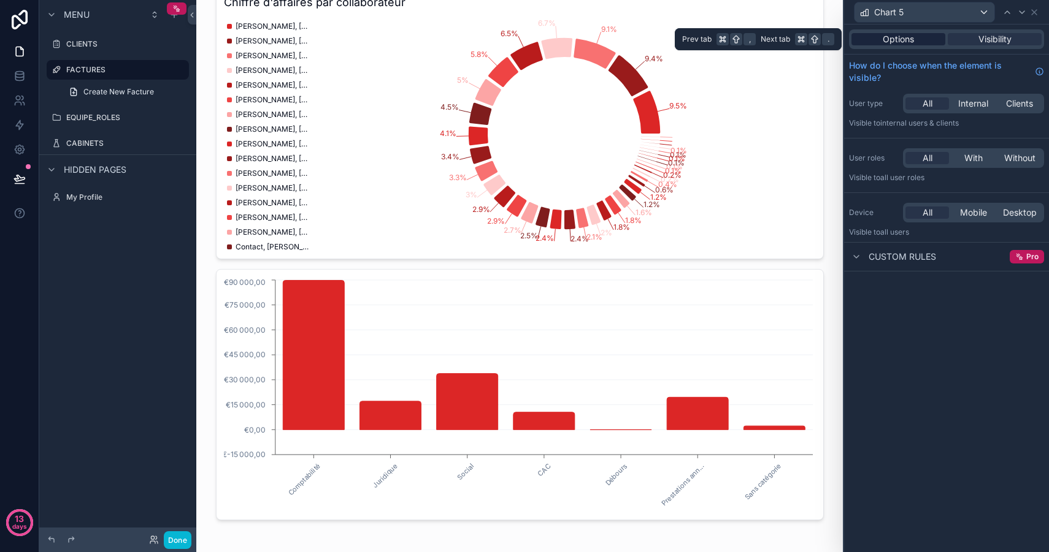
click at [889, 37] on span "Options" at bounding box center [897, 39] width 31 height 12
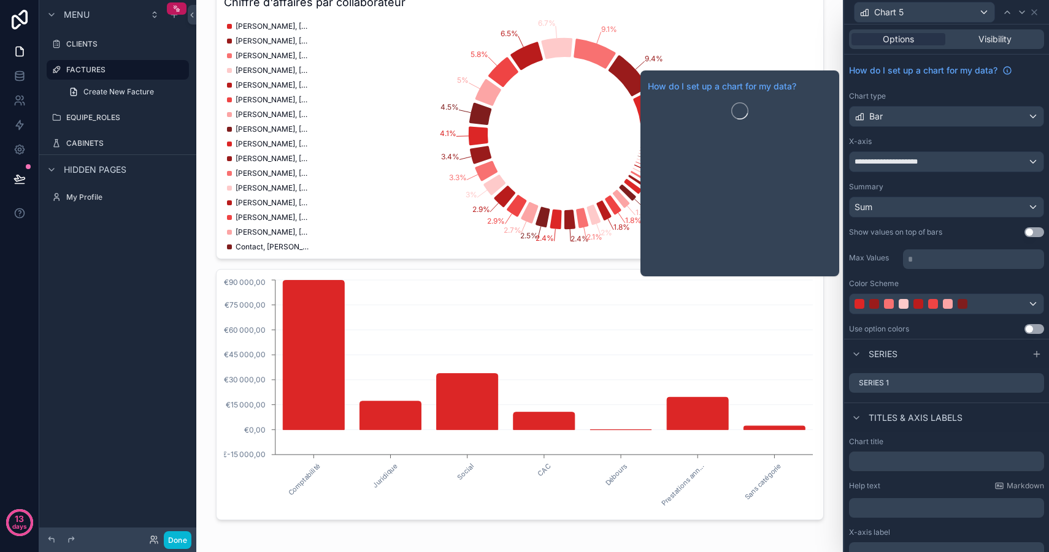
scroll to position [101, 0]
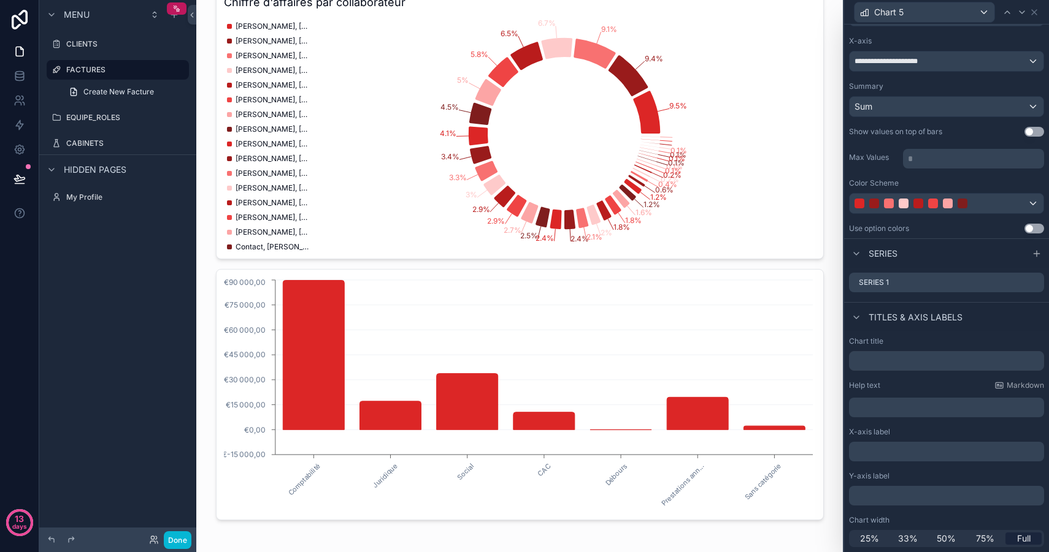
click at [1025, 232] on button "Use setting" at bounding box center [1034, 229] width 20 height 10
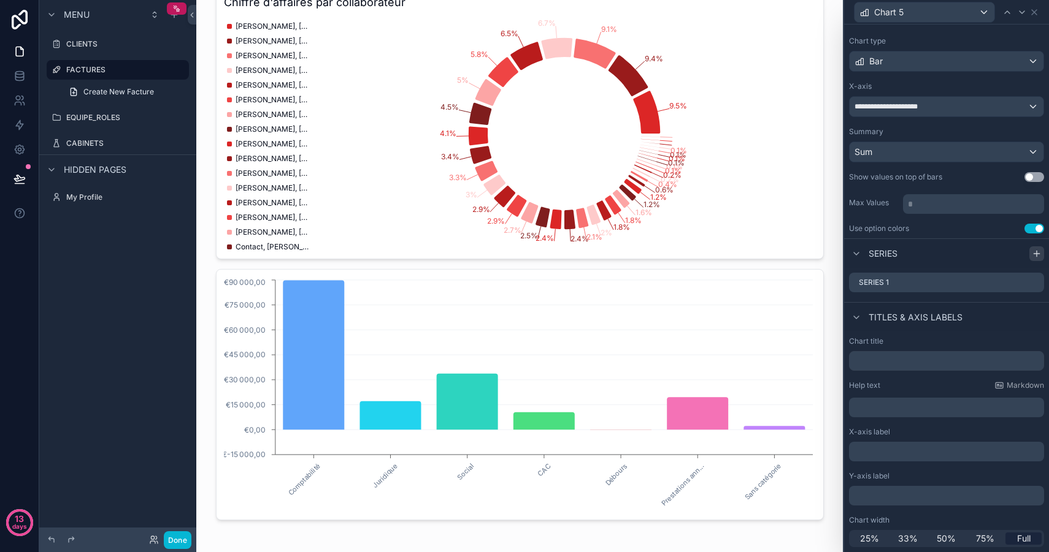
click at [1031, 253] on icon at bounding box center [1036, 254] width 10 height 10
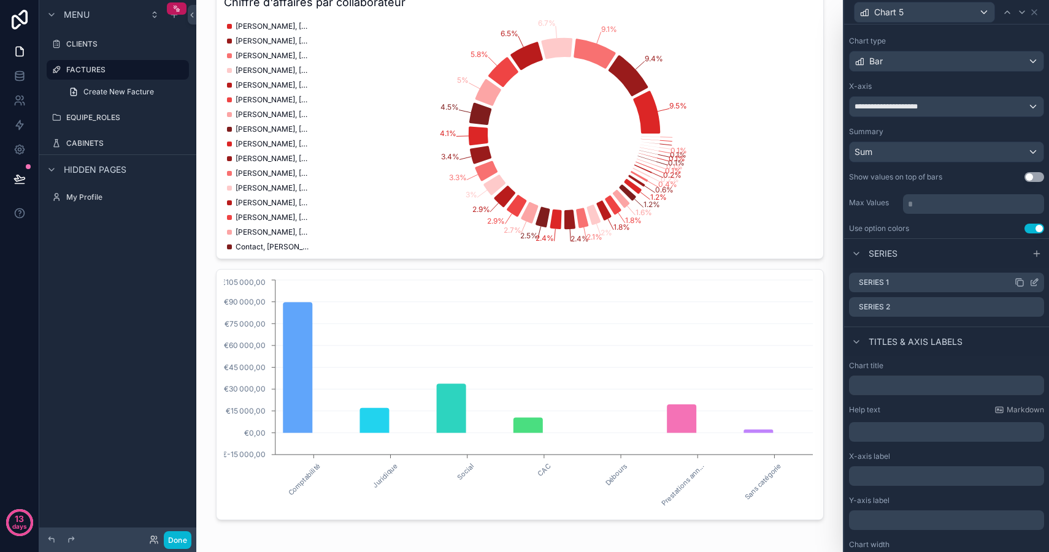
click at [1031, 281] on icon at bounding box center [1034, 284] width 6 height 6
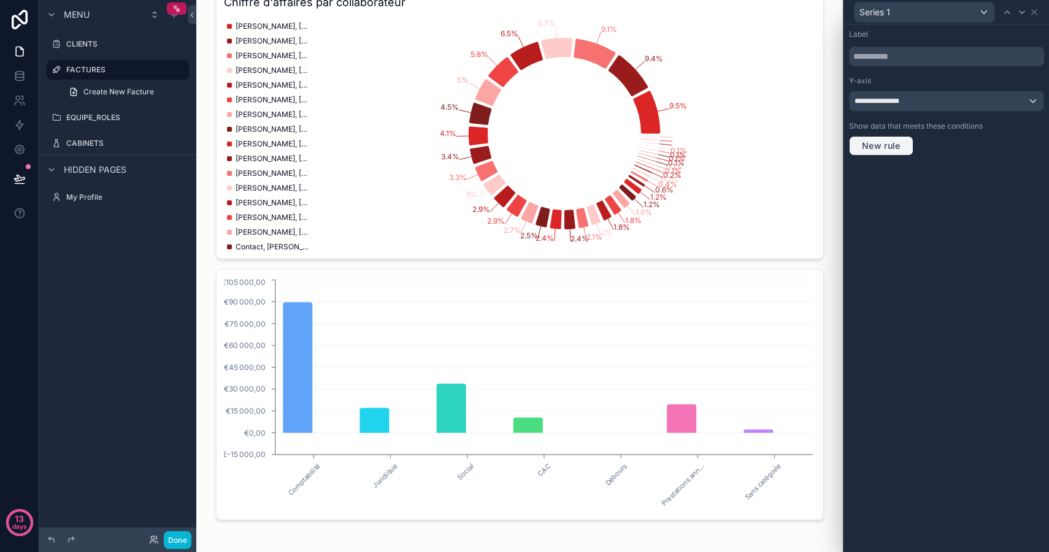
click at [890, 148] on span "New rule" at bounding box center [881, 145] width 48 height 11
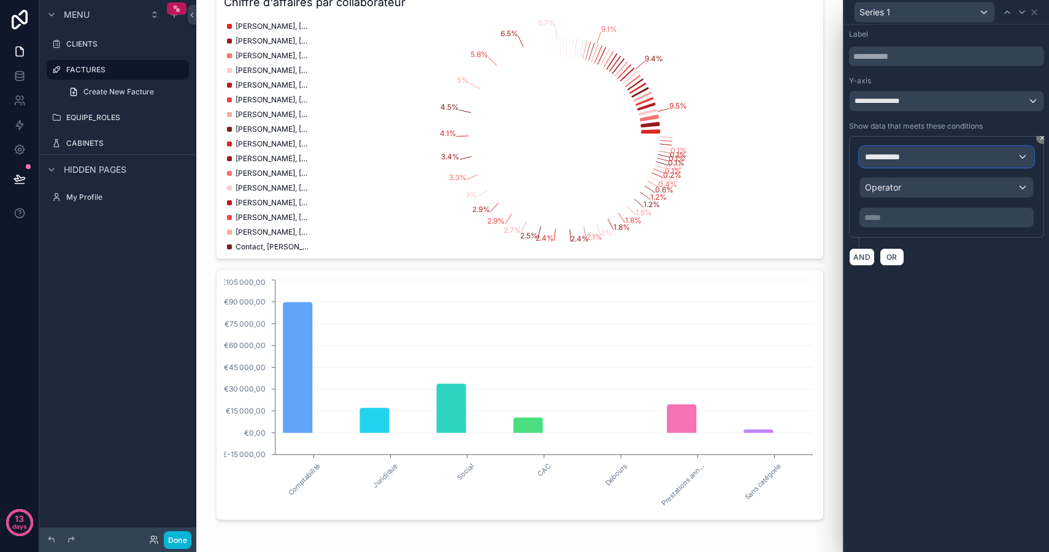
click at [925, 159] on div "**********" at bounding box center [946, 157] width 173 height 20
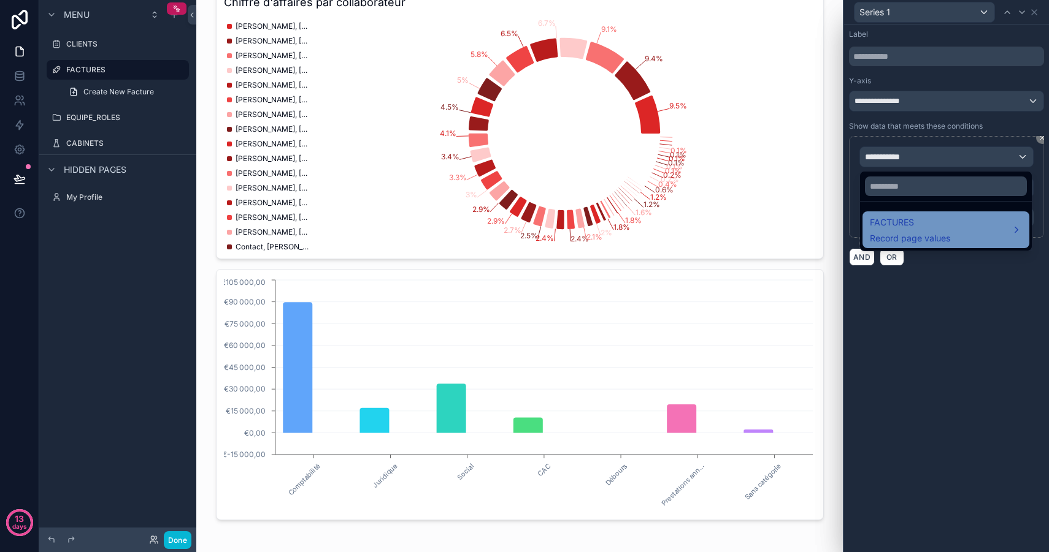
click at [920, 220] on span "FACTURES" at bounding box center [910, 222] width 80 height 15
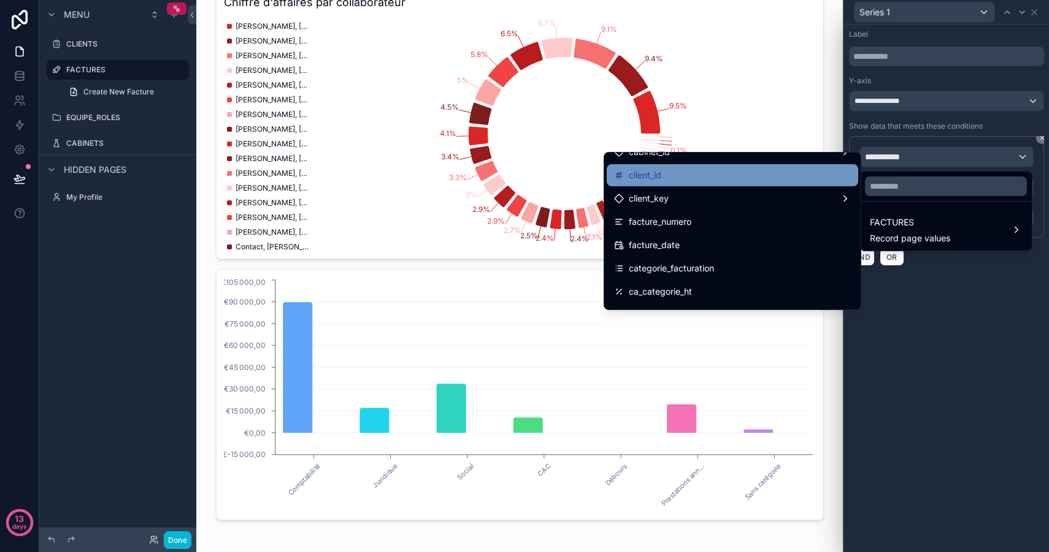
scroll to position [93, 0]
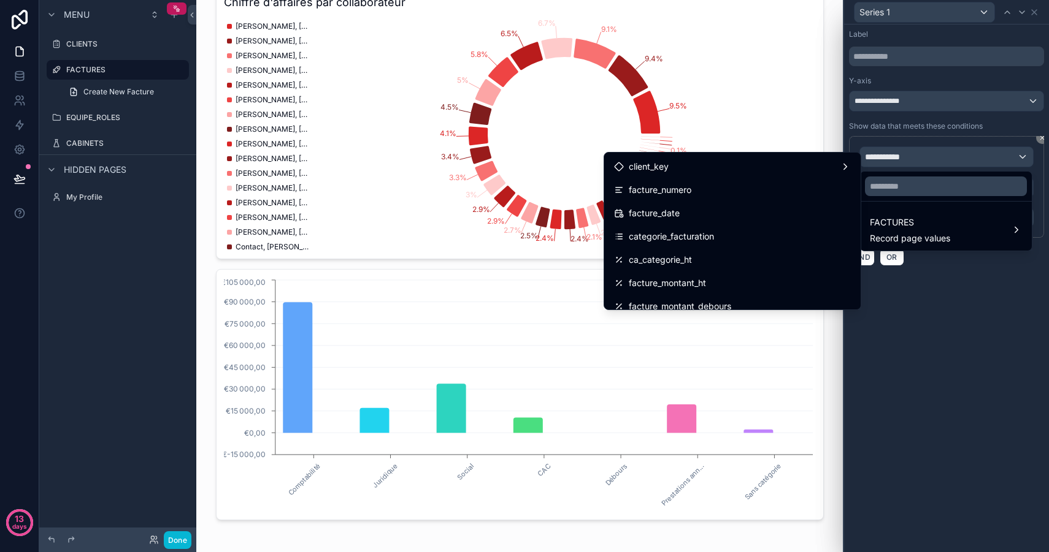
click at [946, 340] on div at bounding box center [946, 276] width 205 height 552
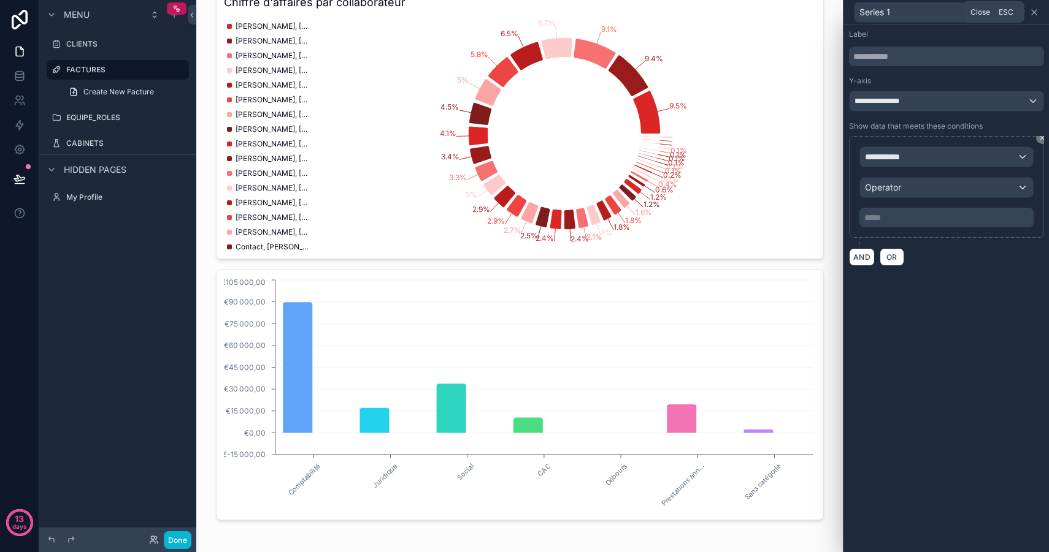
click at [1036, 12] on icon at bounding box center [1034, 12] width 10 height 10
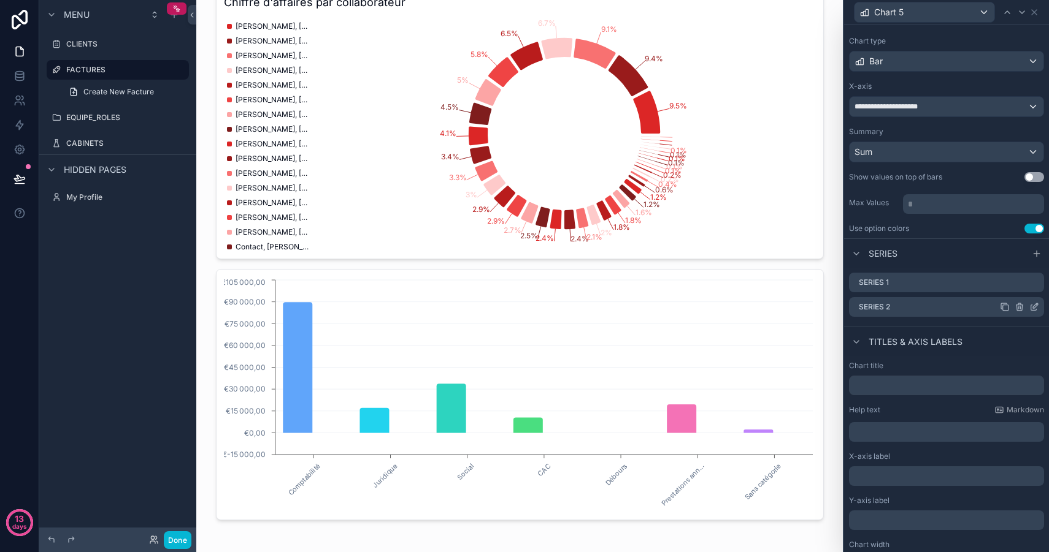
click at [1016, 308] on icon at bounding box center [1019, 308] width 6 height 6
click at [1017, 289] on icon at bounding box center [1014, 289] width 6 height 6
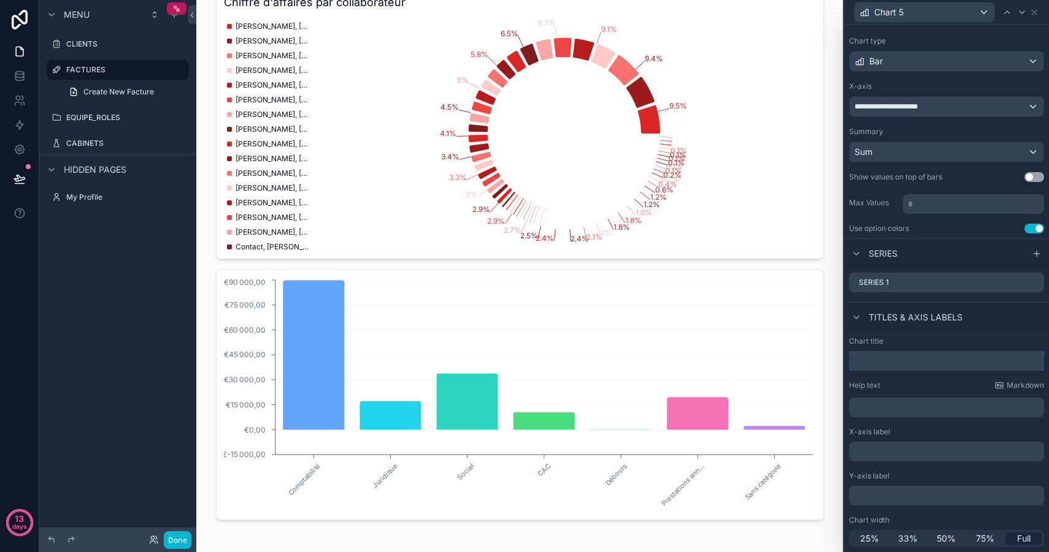
click at [896, 361] on input "text" at bounding box center [946, 361] width 195 height 20
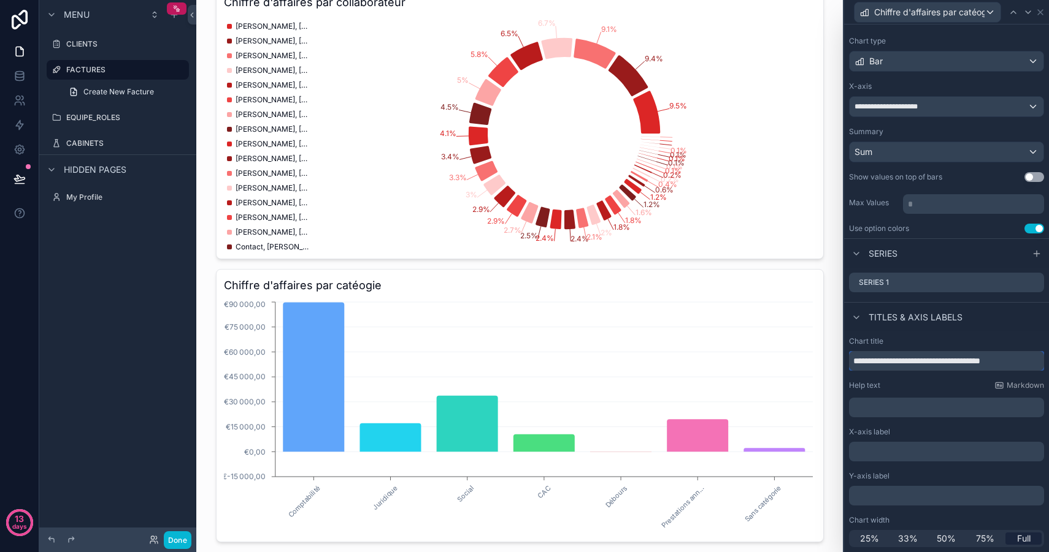
type input "**********"
click at [956, 300] on div "Series 1" at bounding box center [946, 285] width 205 height 34
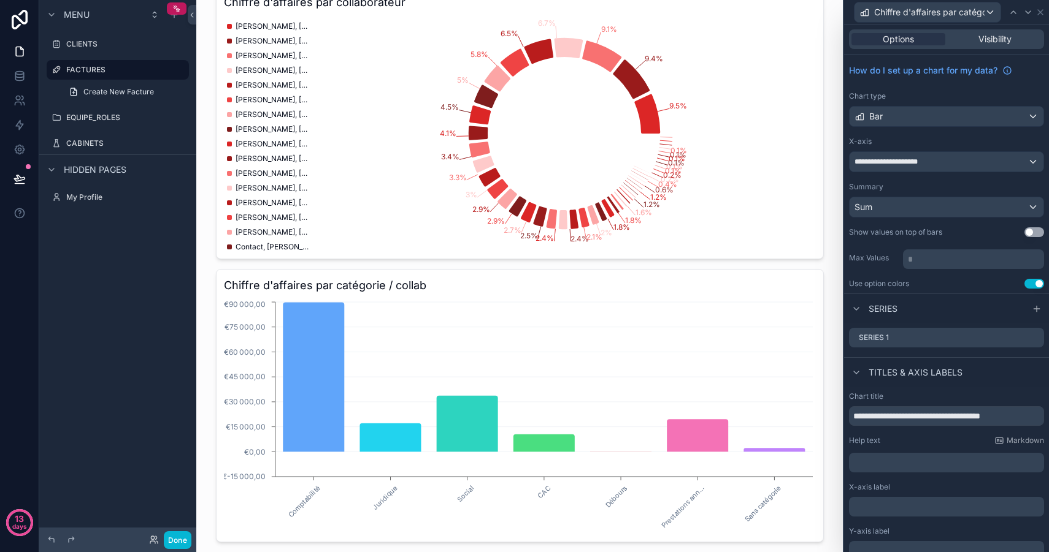
scroll to position [1, 0]
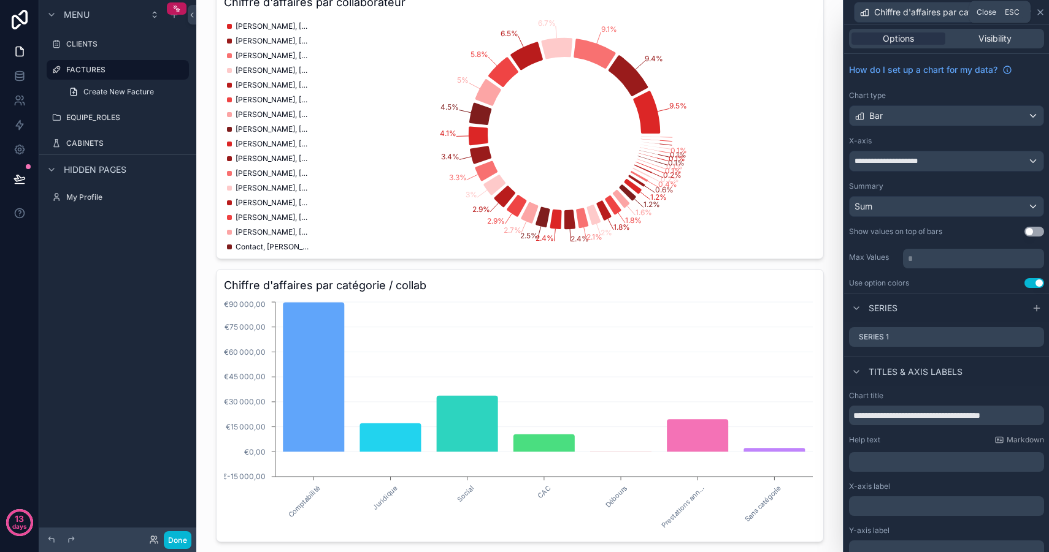
click at [1042, 11] on icon at bounding box center [1040, 12] width 10 height 10
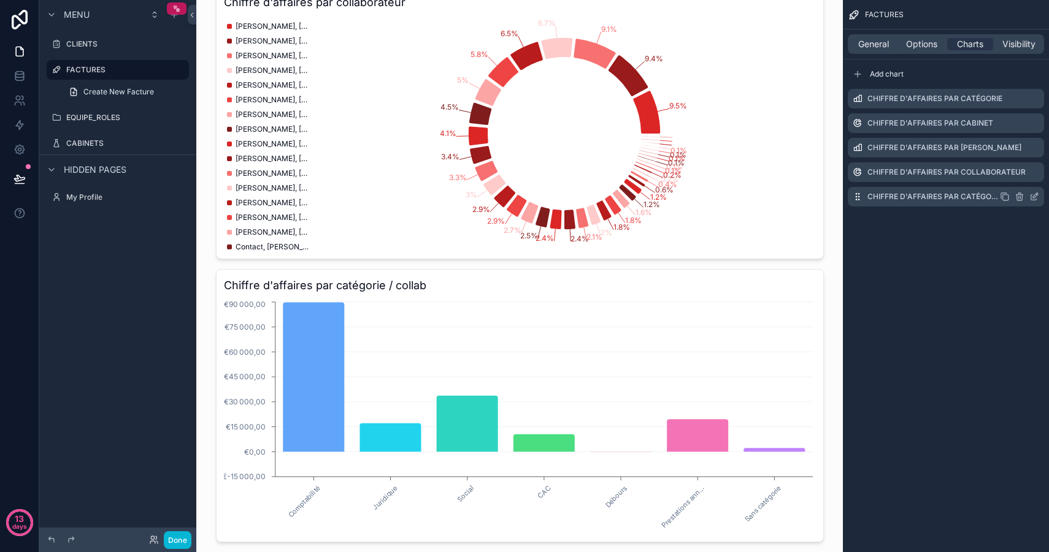
click at [1034, 199] on icon "scrollable content" at bounding box center [1034, 197] width 10 height 10
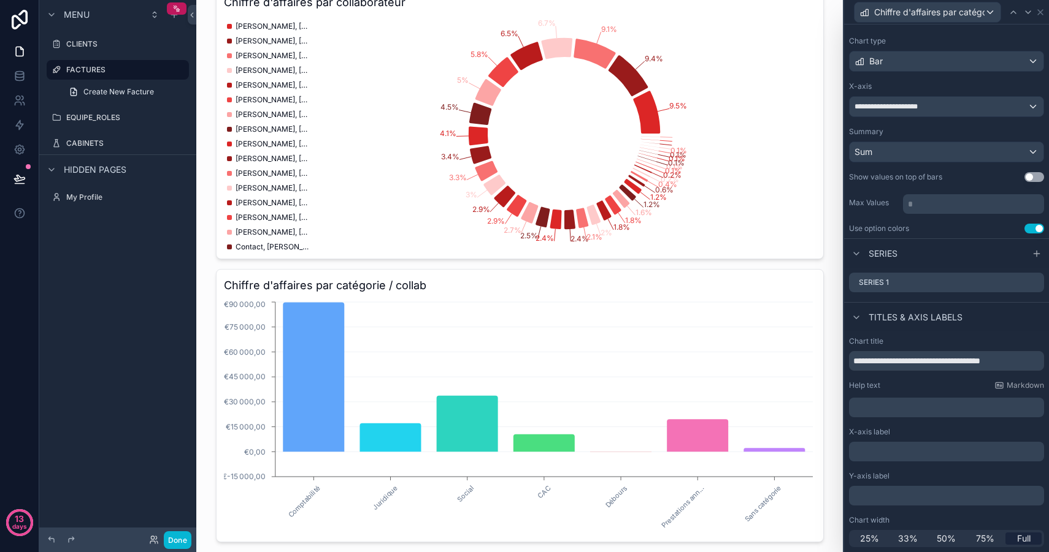
scroll to position [0, 0]
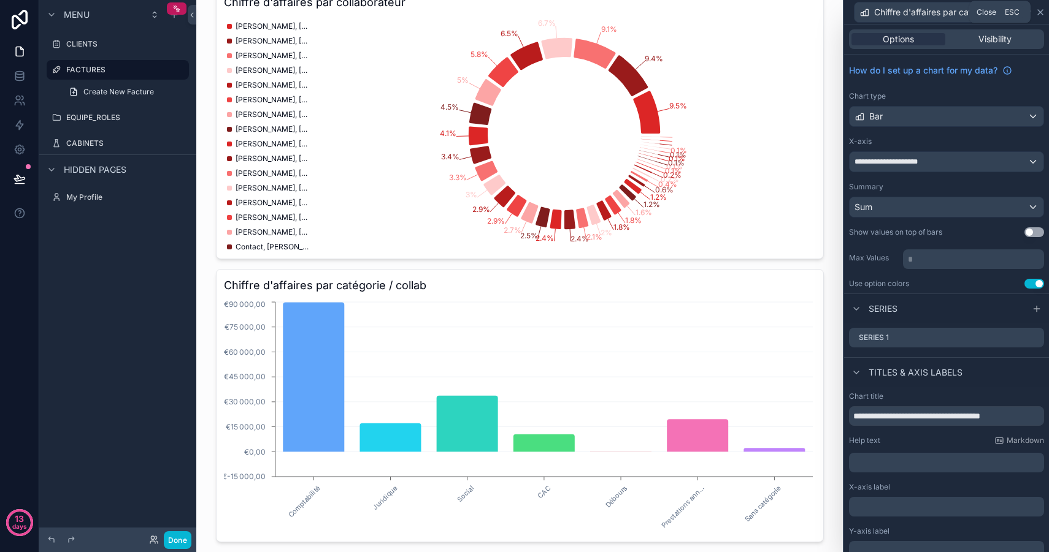
click at [1042, 12] on icon at bounding box center [1040, 12] width 10 height 10
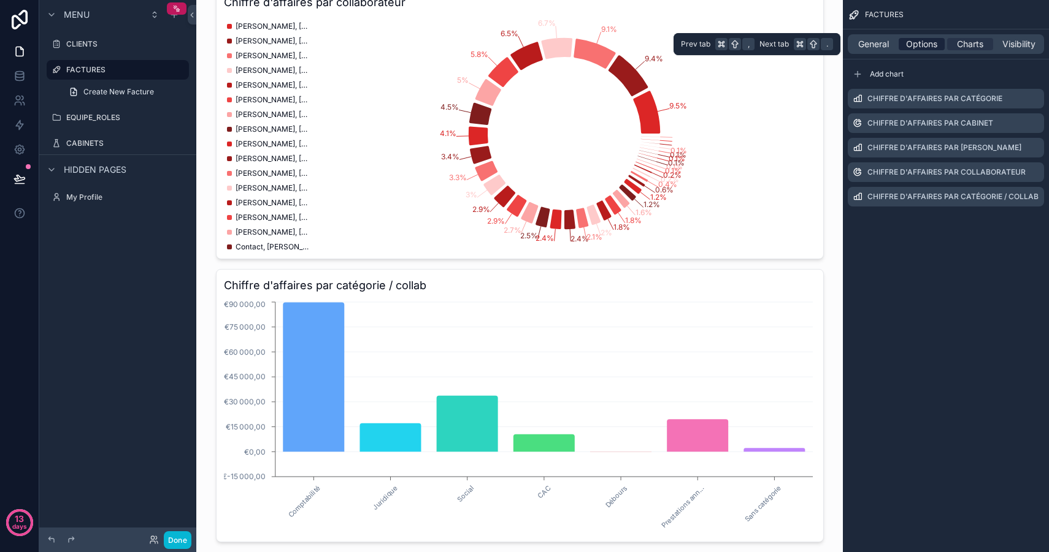
click at [923, 42] on span "Options" at bounding box center [921, 44] width 31 height 12
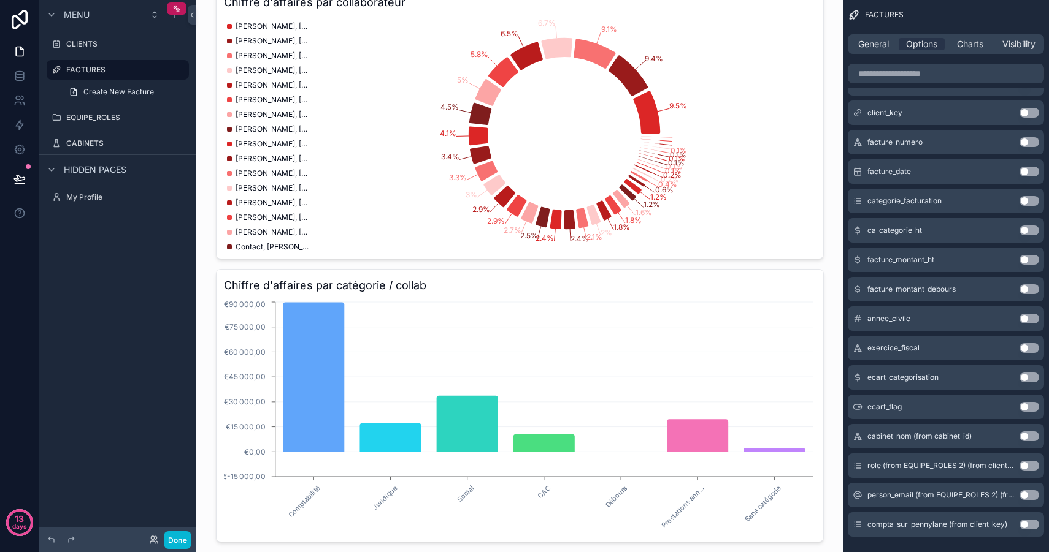
scroll to position [730, 0]
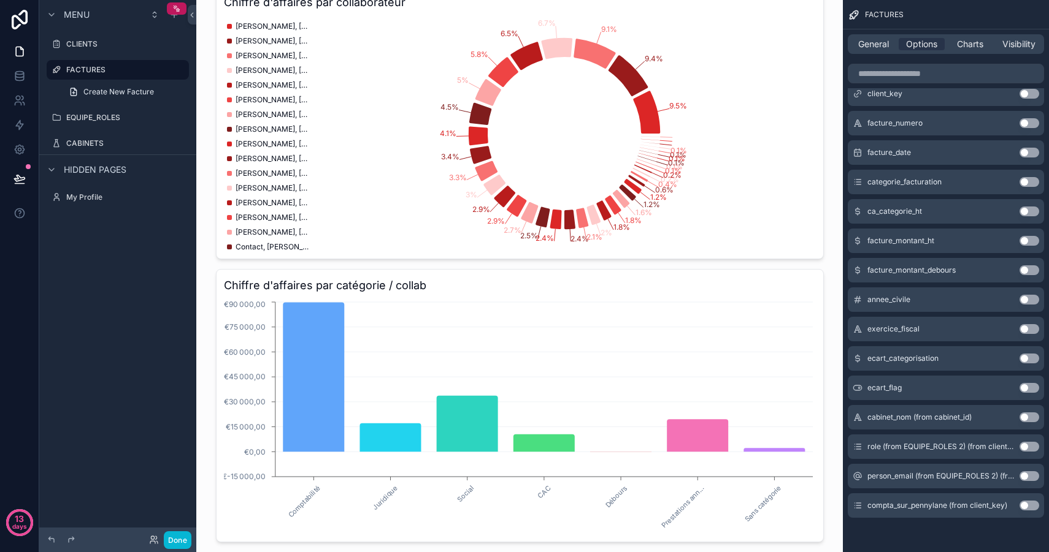
click at [1026, 506] on button "Use setting" at bounding box center [1029, 506] width 20 height 10
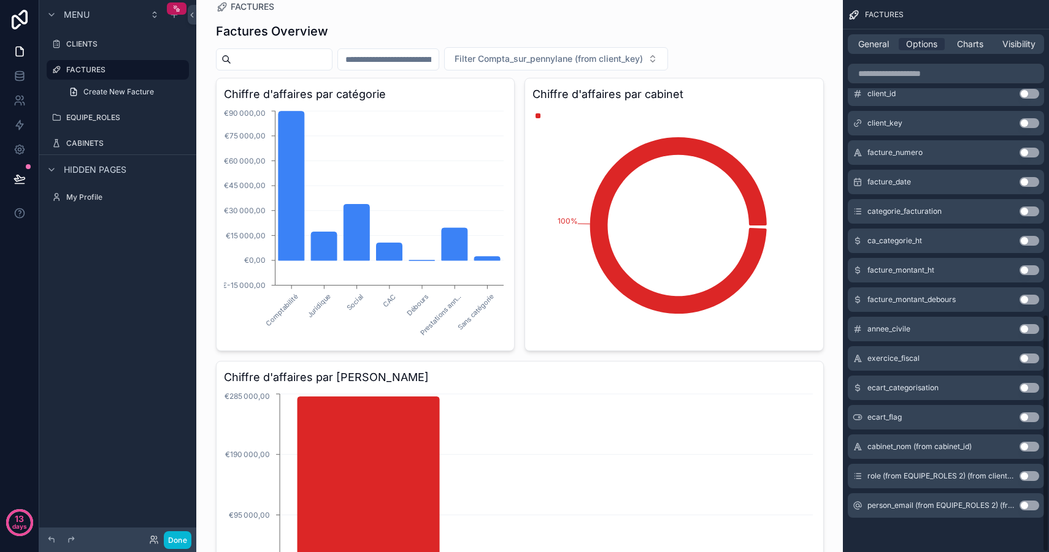
scroll to position [0, 0]
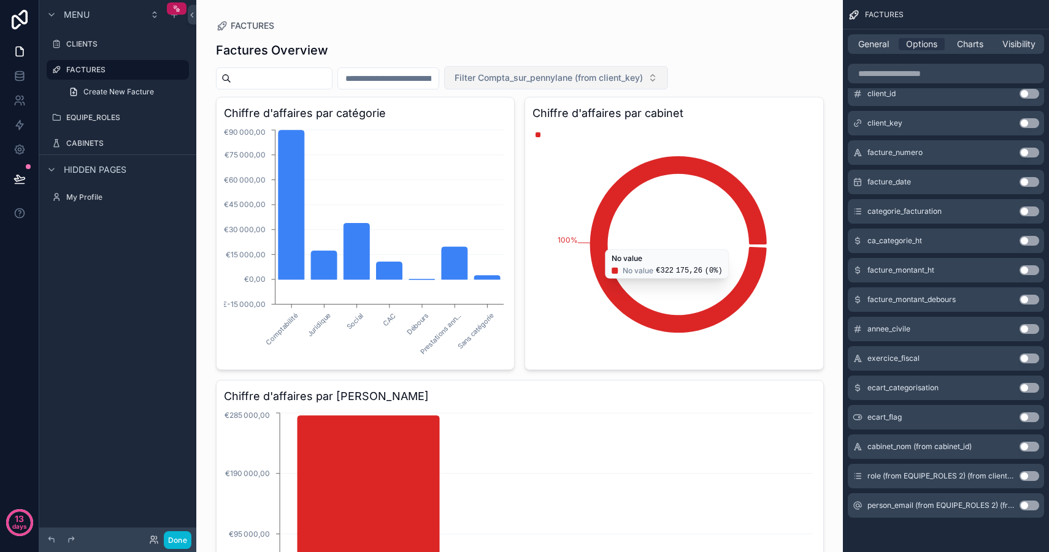
click at [538, 80] on span "Filter Compta_sur_pennylane (from client_key)" at bounding box center [548, 78] width 188 height 12
click at [492, 128] on div "Oui" at bounding box center [575, 128] width 220 height 20
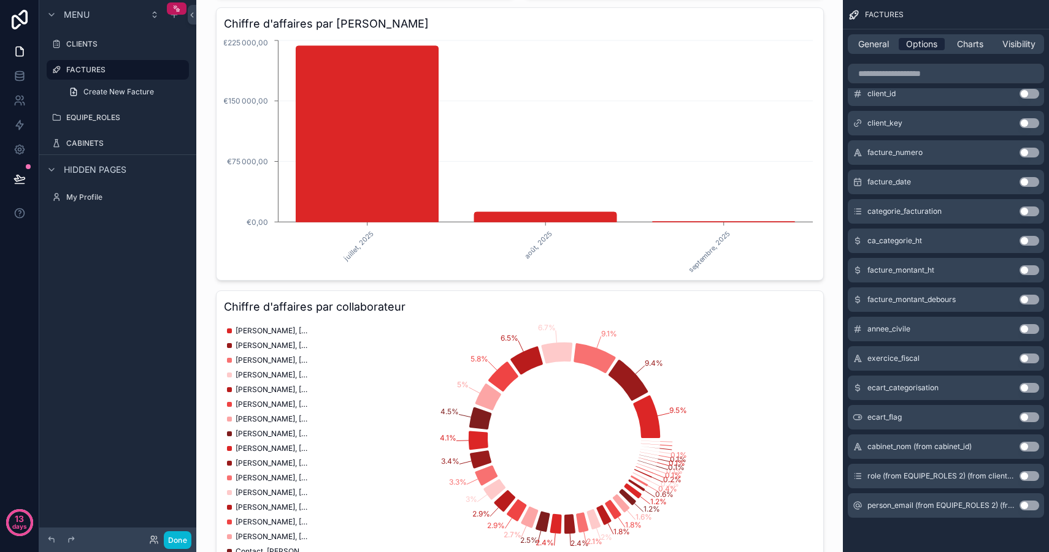
scroll to position [374, 0]
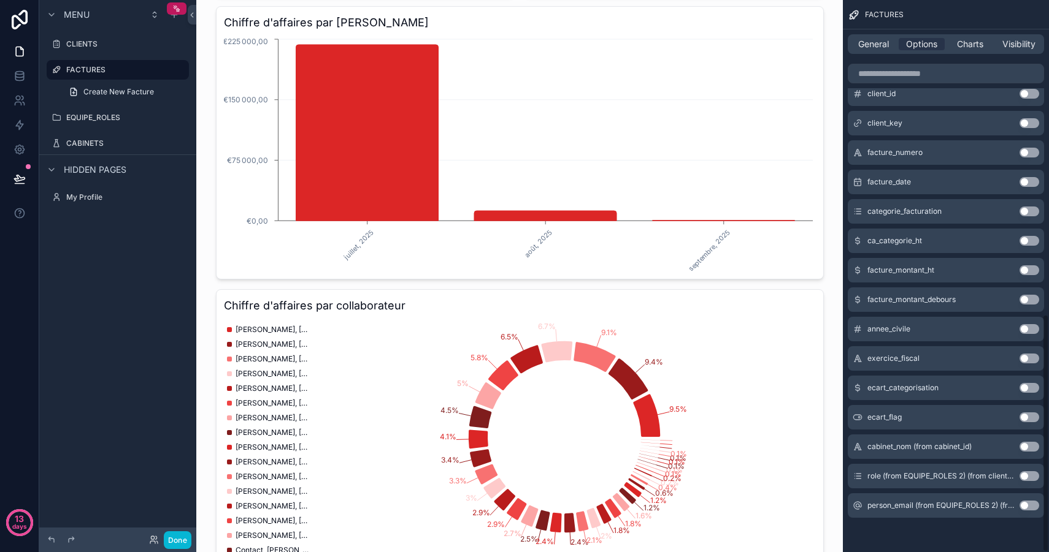
click at [1009, 21] on div "FACTURES" at bounding box center [946, 14] width 206 height 29
click at [876, 46] on span "General" at bounding box center [873, 44] width 31 height 12
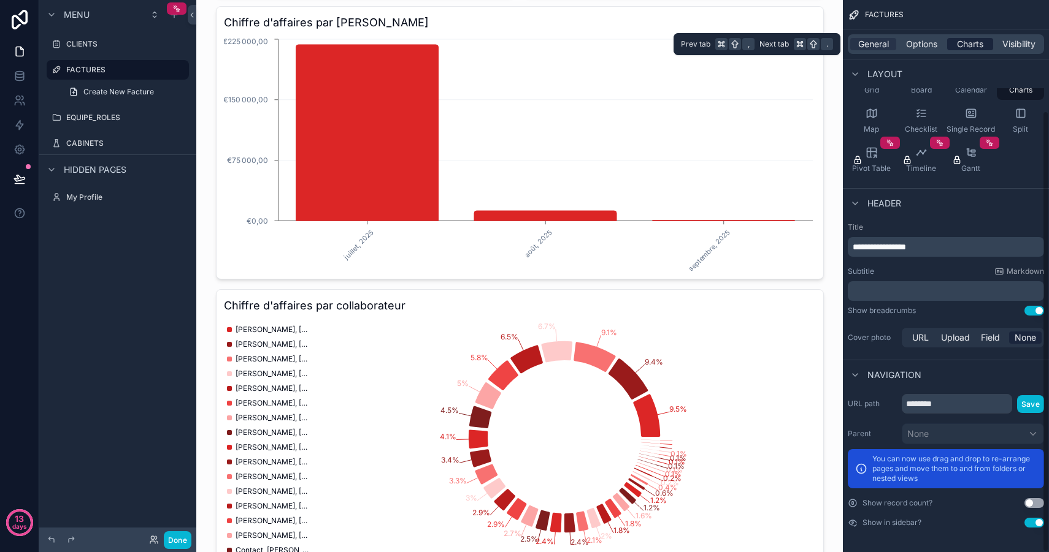
scroll to position [138, 0]
click at [967, 43] on span "Charts" at bounding box center [970, 44] width 26 height 12
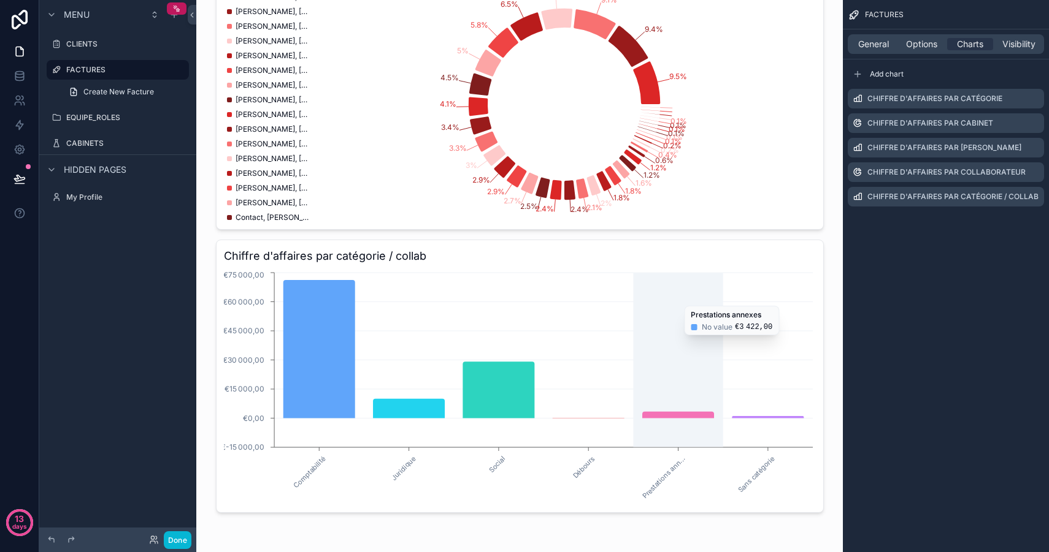
scroll to position [557, 0]
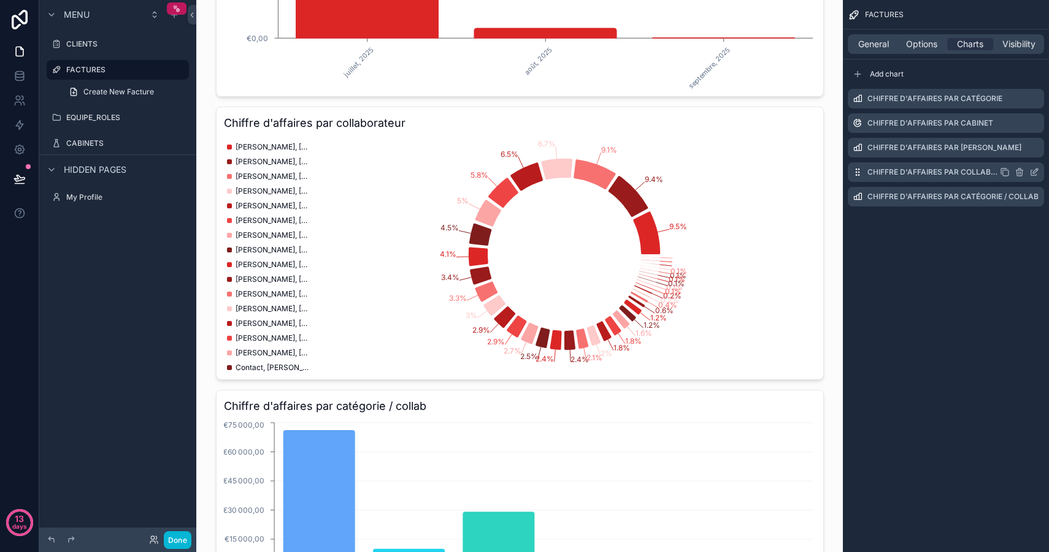
click at [1033, 174] on icon "scrollable content" at bounding box center [1035, 171] width 5 height 5
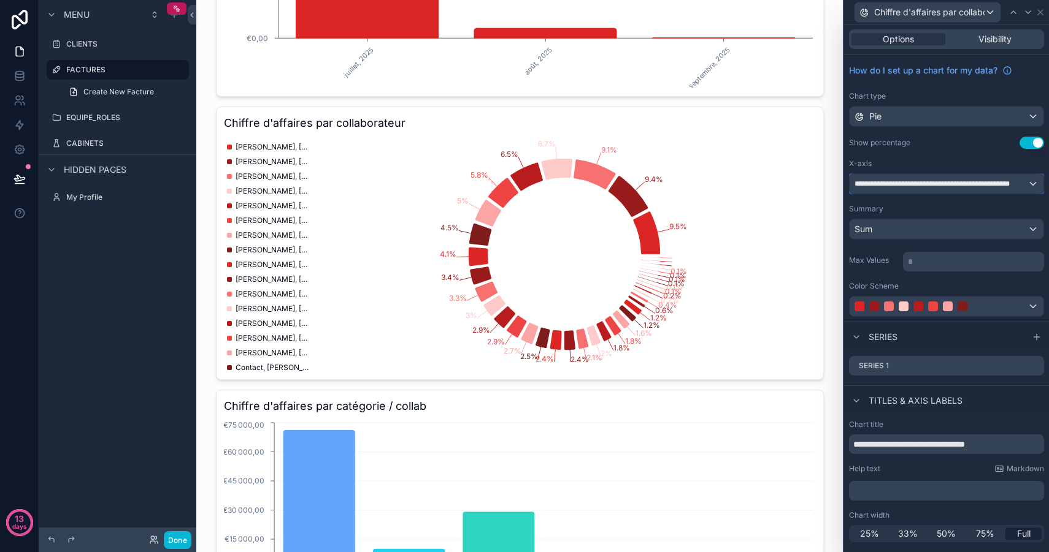
click at [947, 183] on span "**********" at bounding box center [940, 184] width 173 height 10
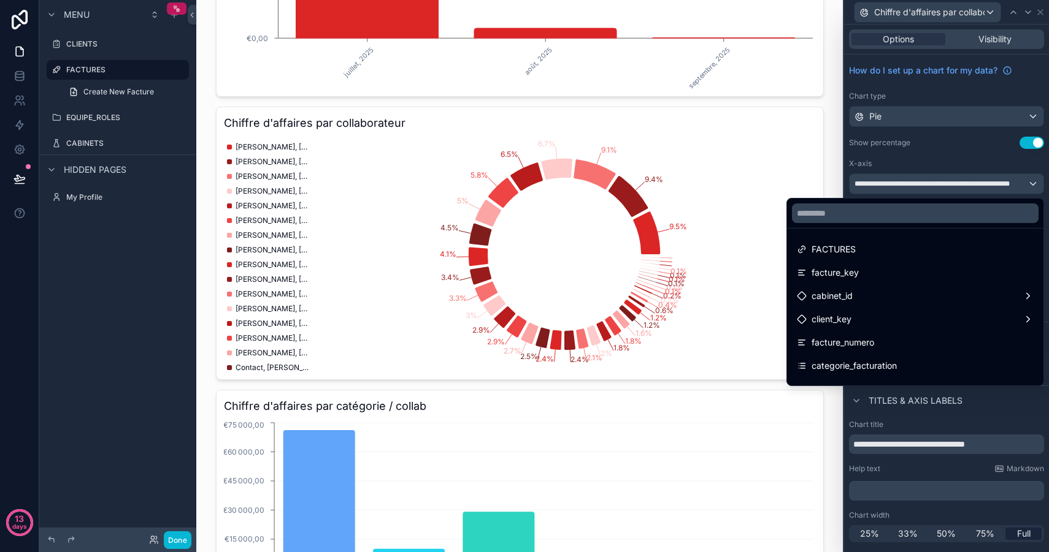
click at [947, 183] on div at bounding box center [946, 276] width 205 height 552
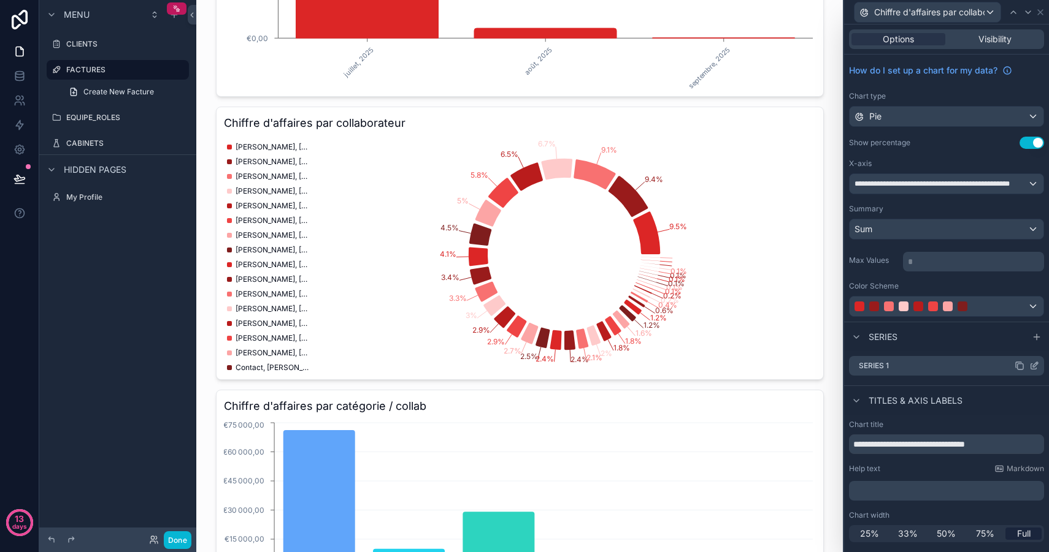
click at [1035, 365] on icon at bounding box center [1035, 364] width 5 height 5
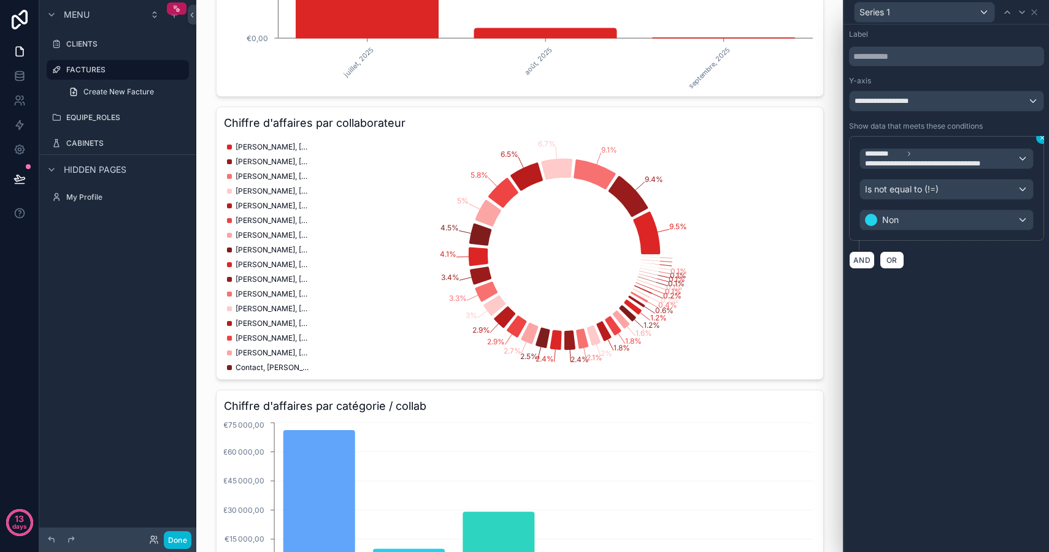
click at [1042, 142] on button at bounding box center [1042, 138] width 12 height 12
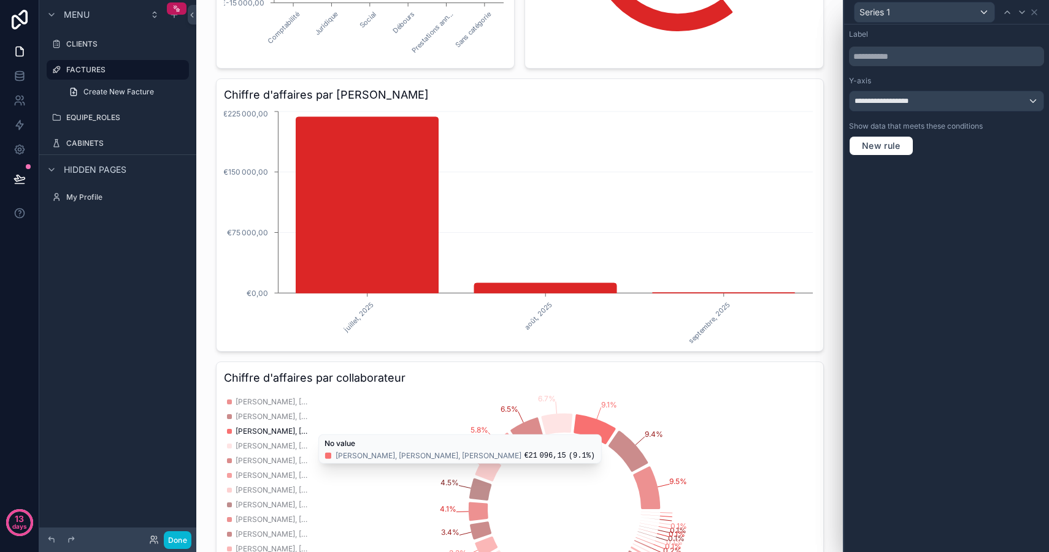
scroll to position [0, 0]
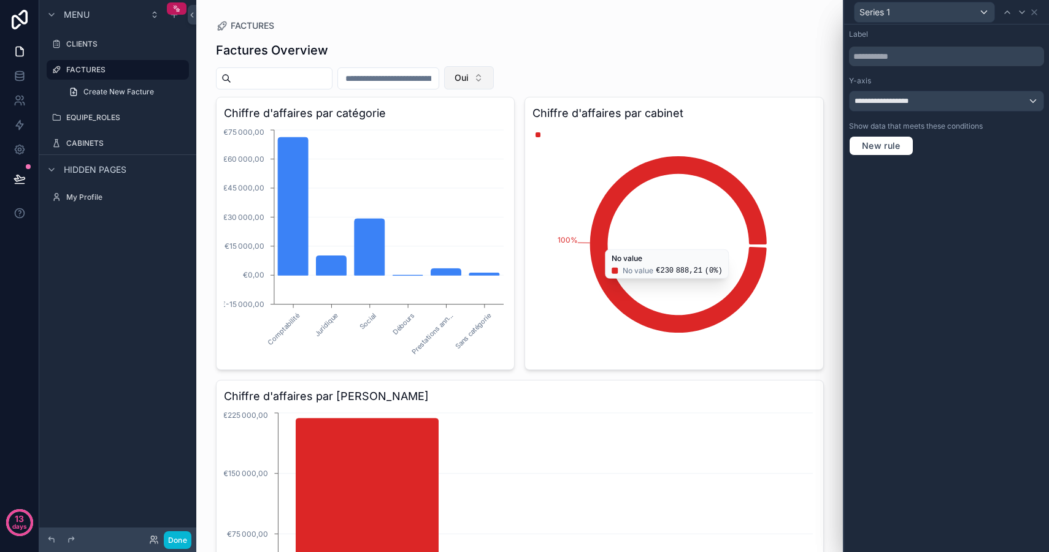
click at [471, 73] on button "Oui" at bounding box center [469, 77] width 50 height 23
click at [453, 161] on div "Non" at bounding box center [487, 167] width 147 height 20
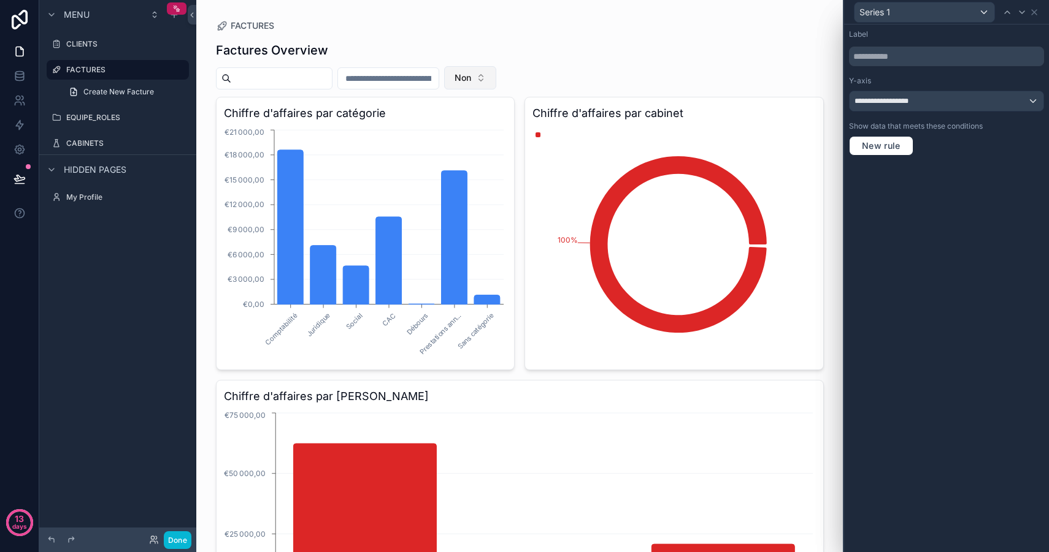
click at [492, 75] on button "Non" at bounding box center [470, 77] width 52 height 23
click at [465, 143] on div "Oui" at bounding box center [488, 147] width 147 height 20
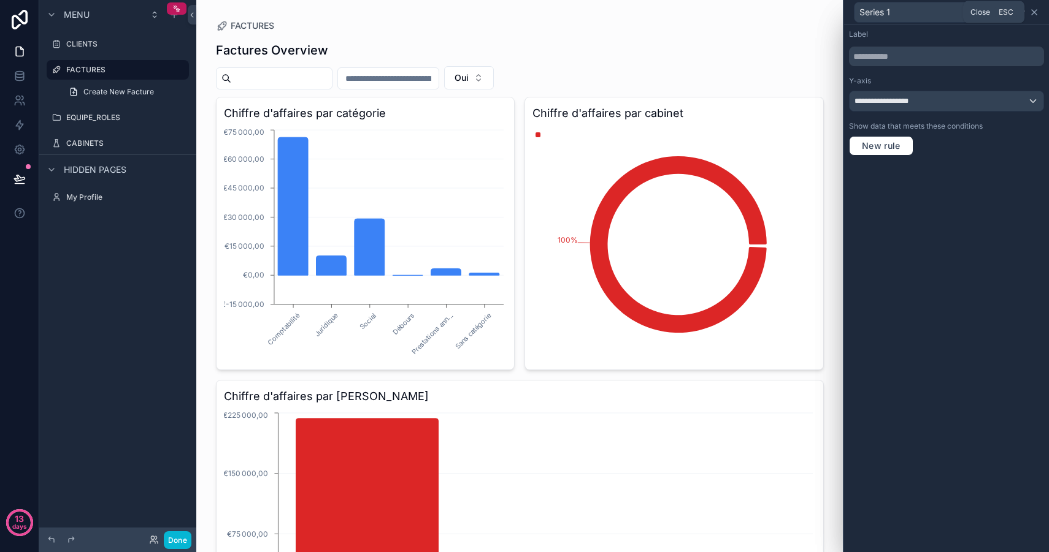
click at [1031, 12] on icon at bounding box center [1034, 12] width 10 height 10
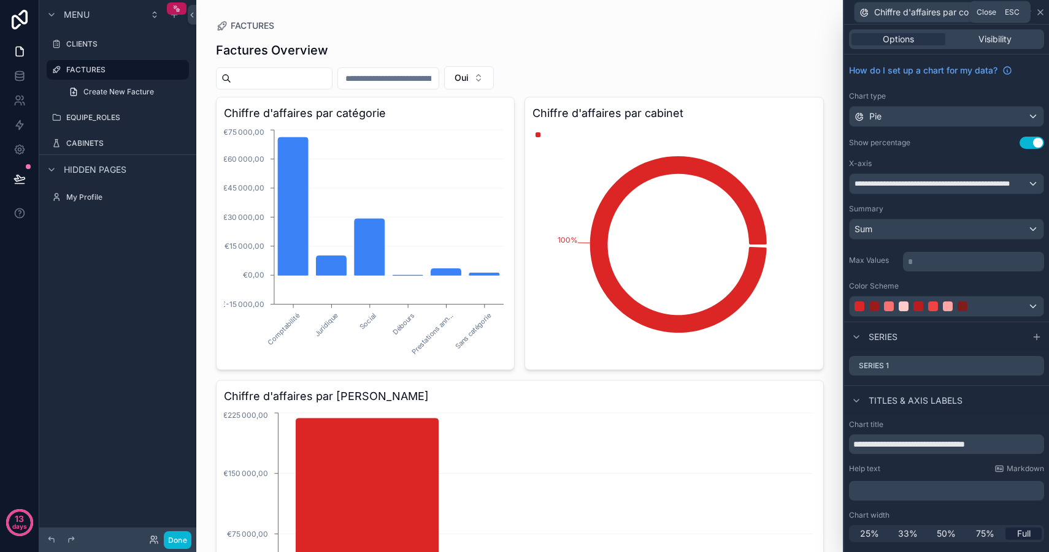
click at [1039, 10] on icon at bounding box center [1040, 12] width 5 height 5
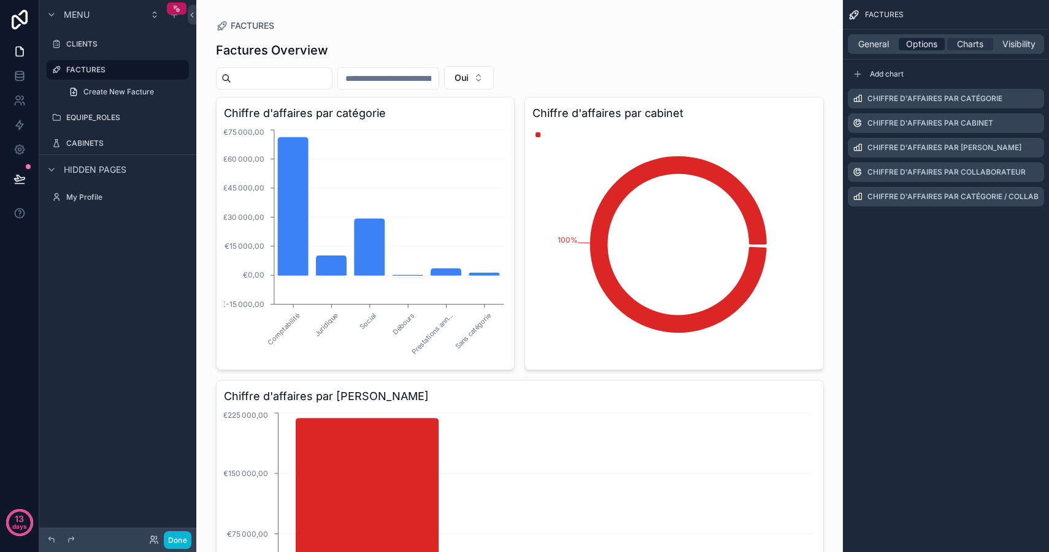
click at [919, 48] on span "Options" at bounding box center [921, 44] width 31 height 12
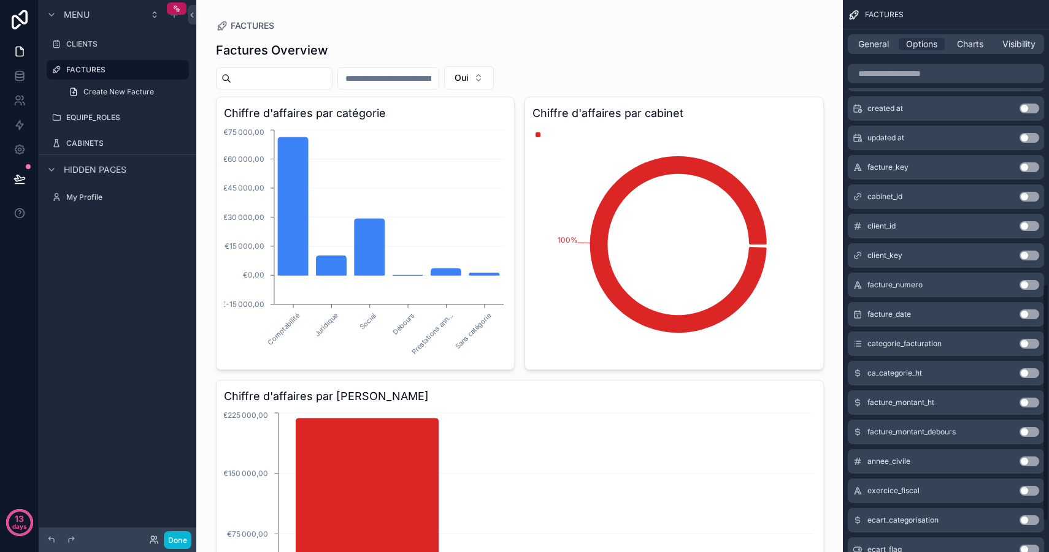
scroll to position [730, 0]
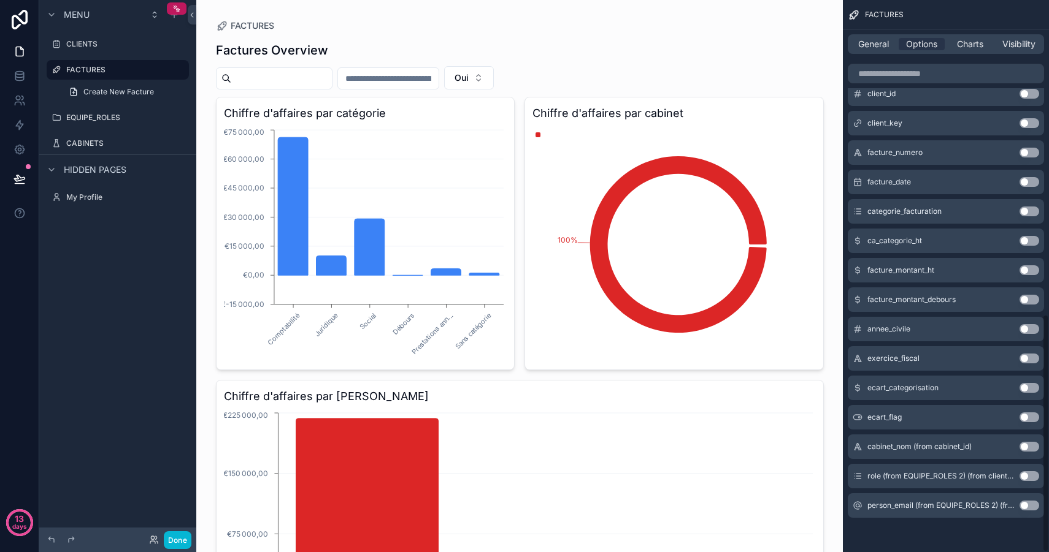
click at [1030, 445] on button "Use setting" at bounding box center [1029, 447] width 20 height 10
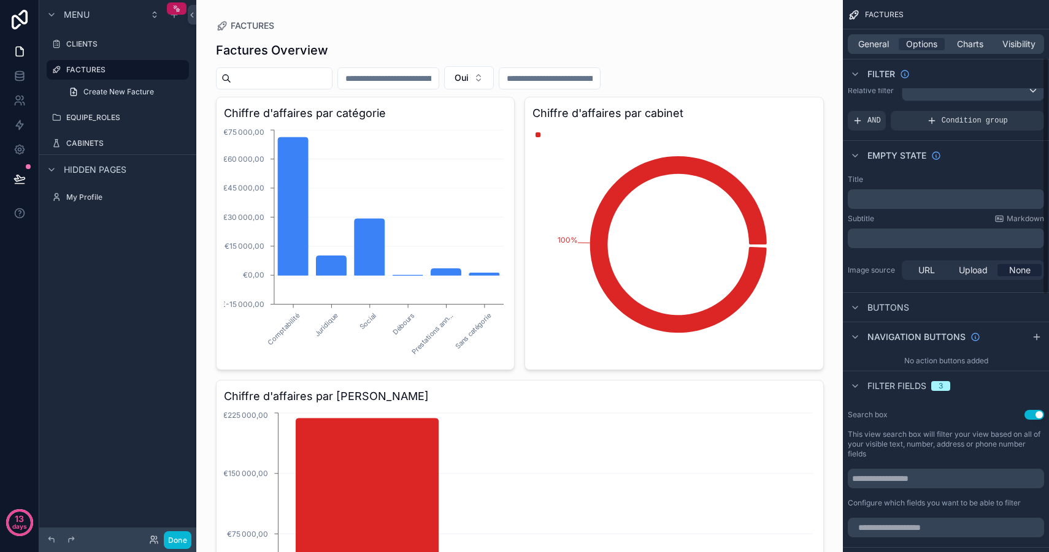
scroll to position [191, 0]
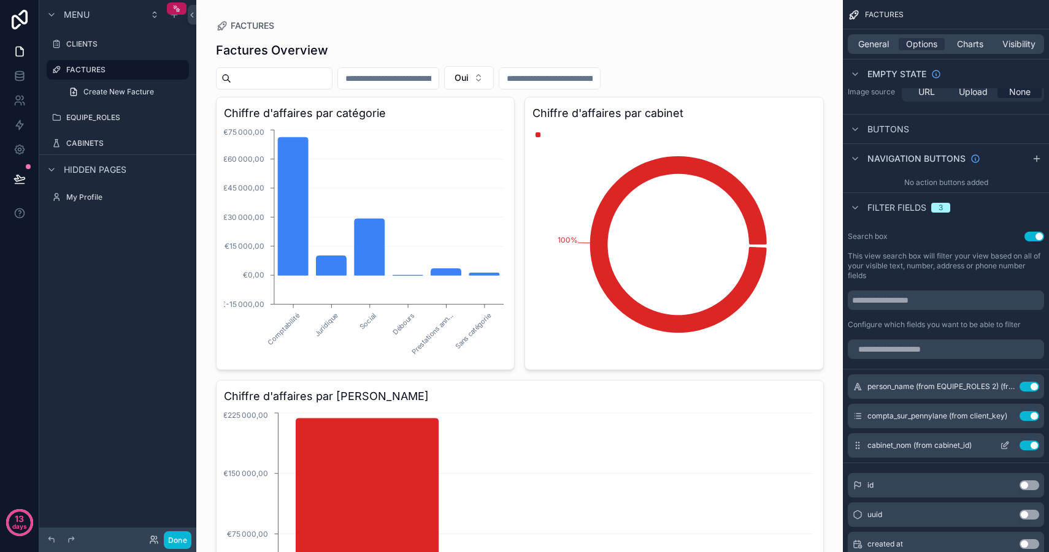
click at [1004, 445] on icon "scrollable content" at bounding box center [1005, 446] width 10 height 10
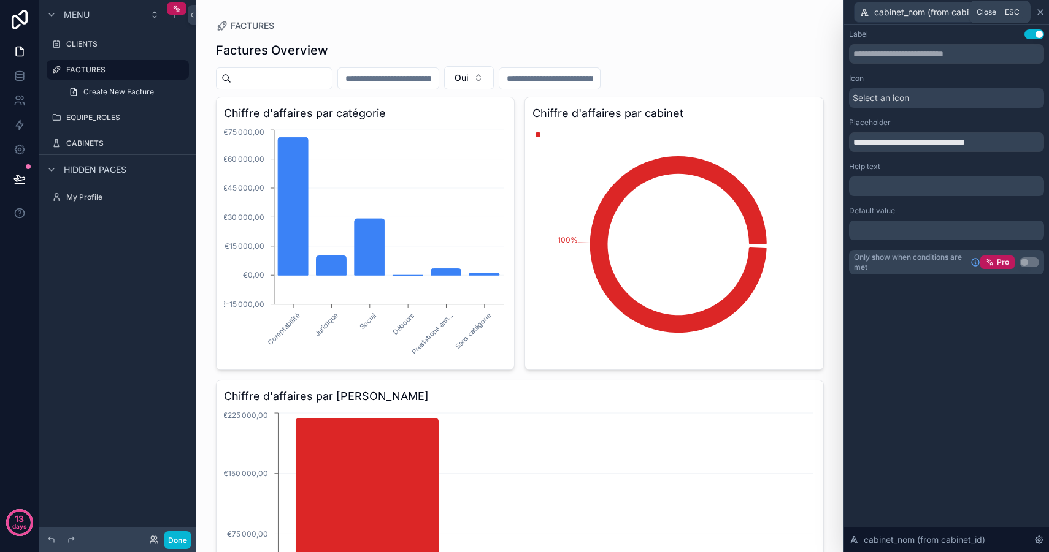
click at [1039, 10] on icon at bounding box center [1040, 12] width 5 height 5
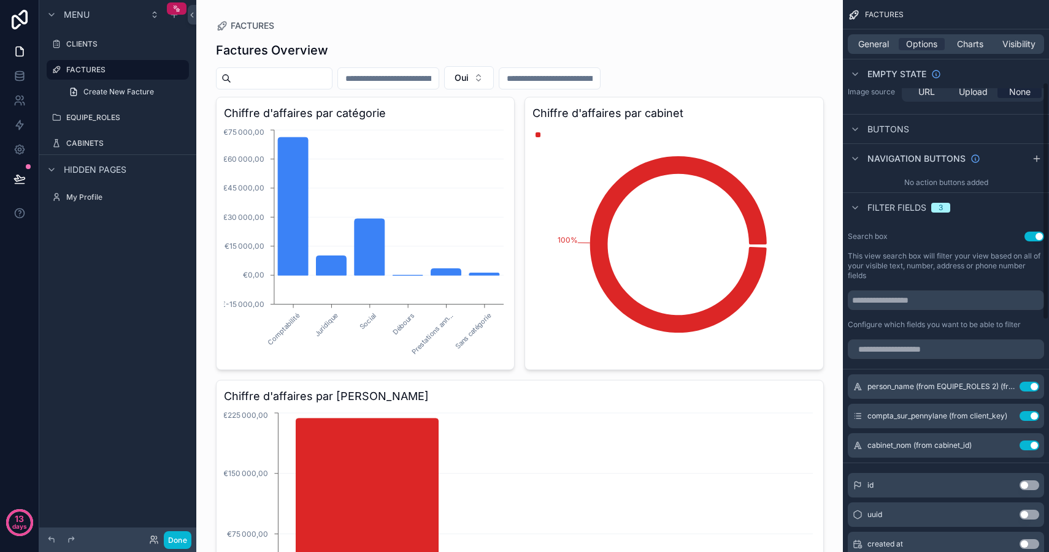
click at [546, 69] on div "scrollable content" at bounding box center [550, 78] width 102 height 22
click at [549, 74] on input "scrollable content" at bounding box center [549, 78] width 101 height 17
type input "*"
type input "*********"
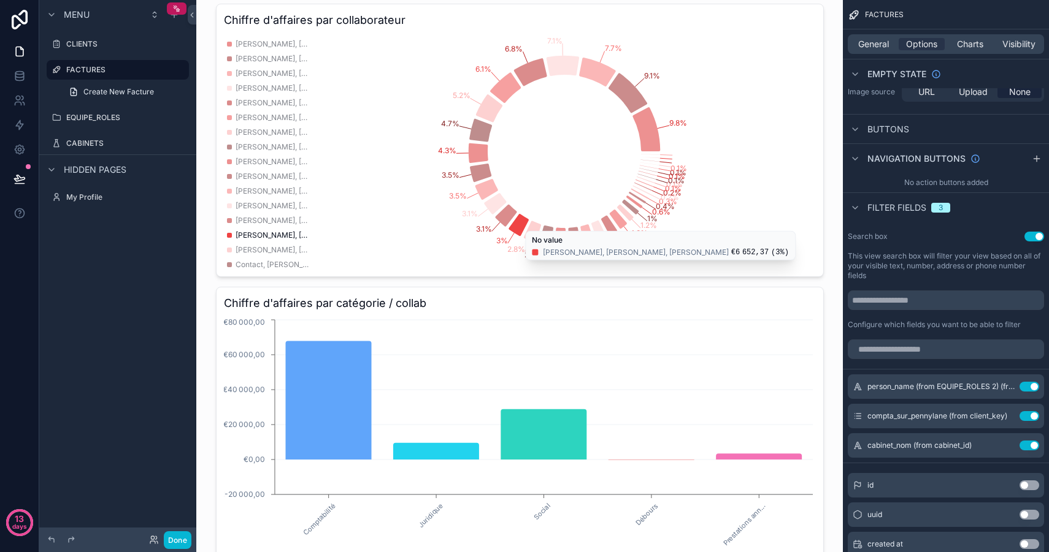
scroll to position [707, 0]
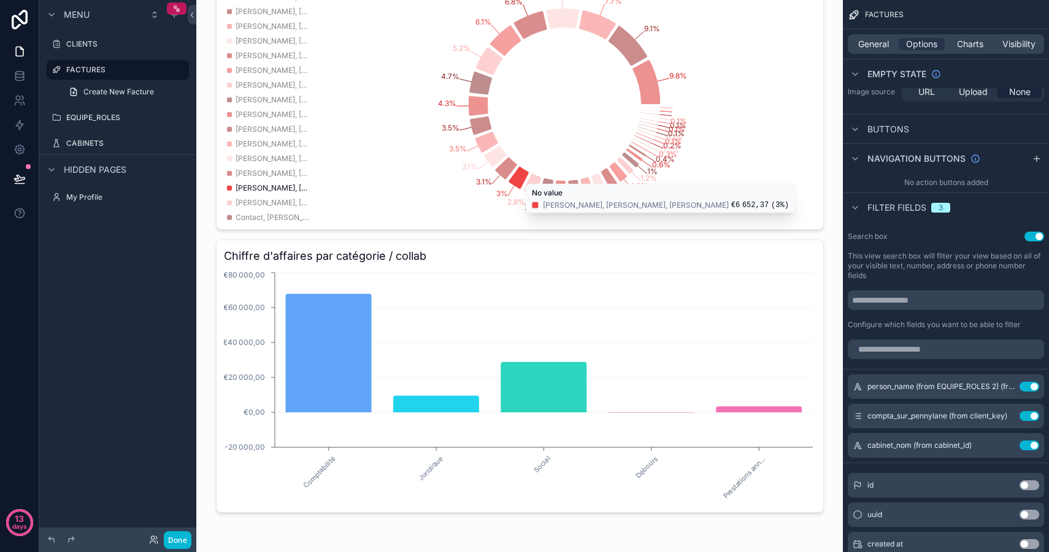
click at [136, 343] on div "Menu CLIENTS FACTURES Create New Facture EQUIPE_ROLES CABINETS Hidden pages My …" at bounding box center [117, 269] width 157 height 538
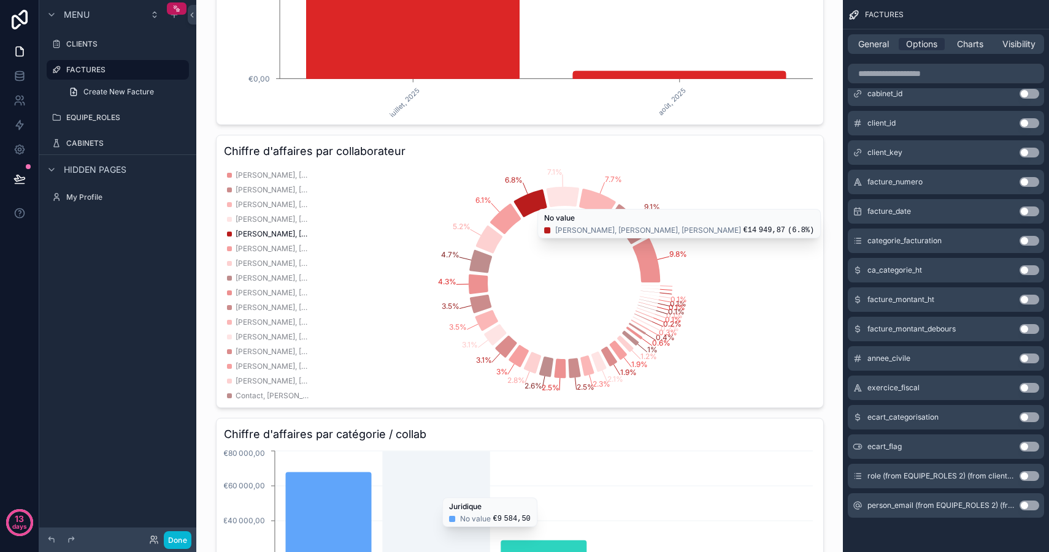
scroll to position [543, 0]
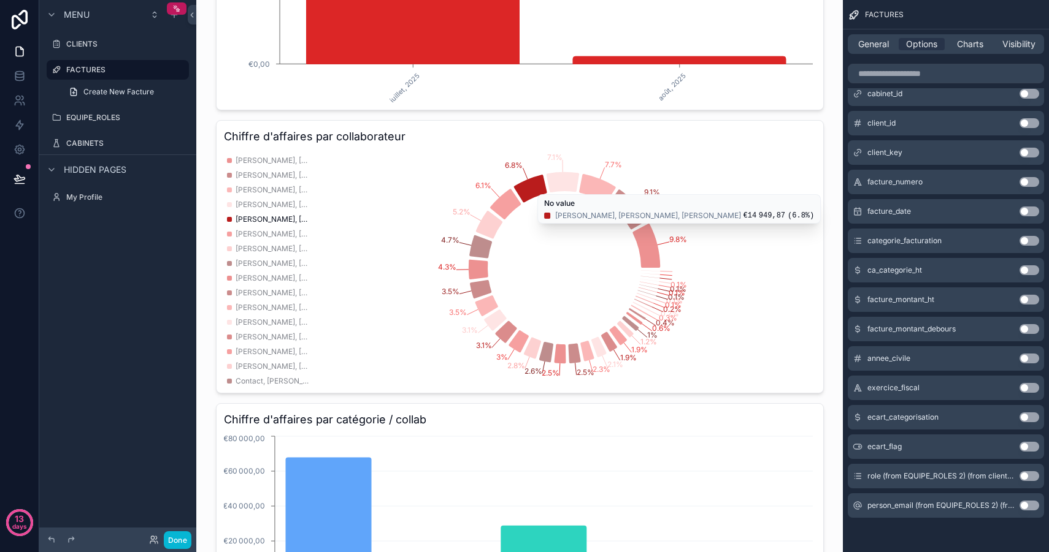
click at [370, 181] on icon "9.8% 9.1% 7.7% 7.1% 6.8% 6.1% 5.2% 4.7% 4.3% 3.5% 3.5% 3.1% 3.1% 3% 2.8% 2.6% 2…" at bounding box center [520, 267] width 592 height 235
click at [977, 45] on span "Charts" at bounding box center [970, 44] width 26 height 12
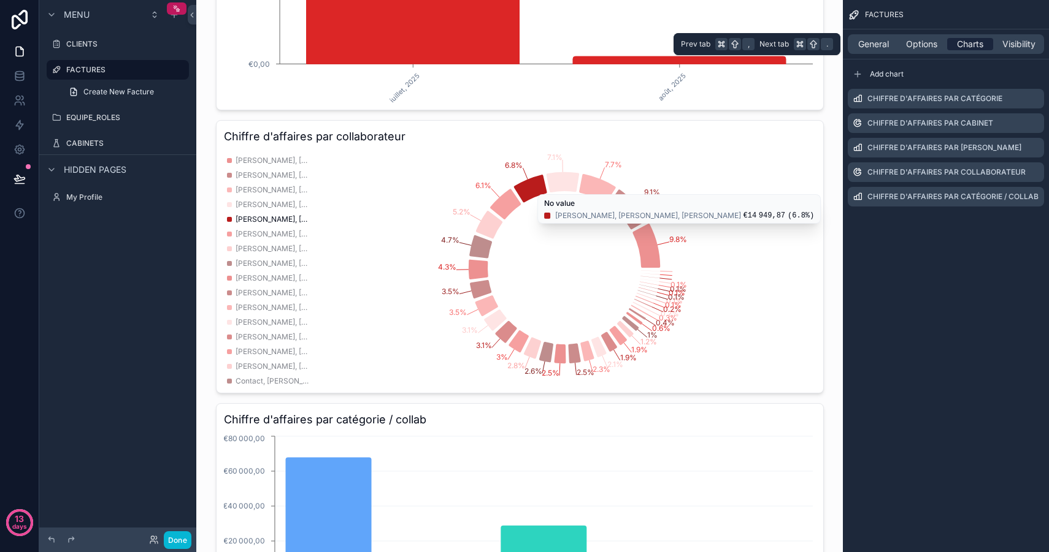
scroll to position [0, 0]
click at [1031, 172] on icon "scrollable content" at bounding box center [1034, 173] width 6 height 6
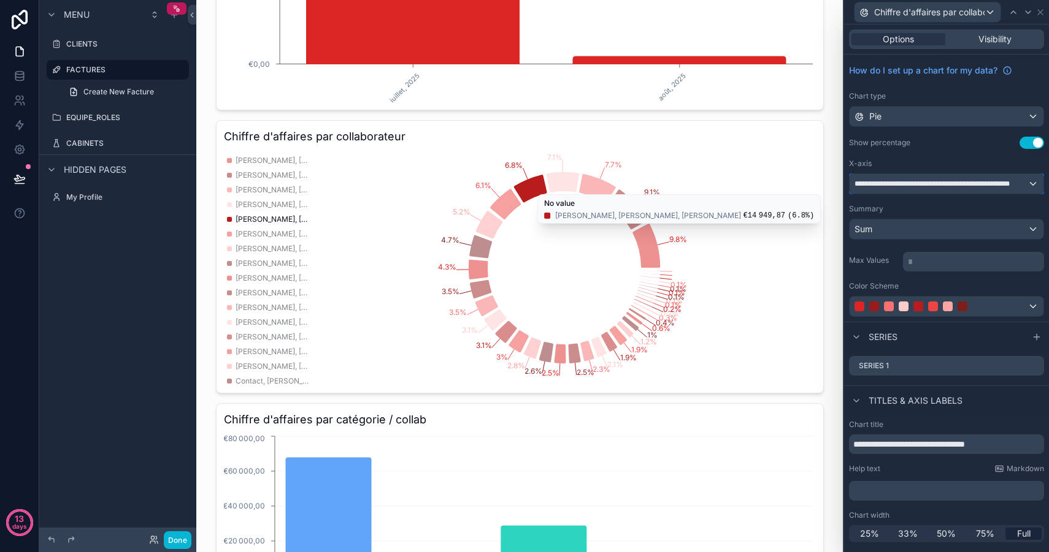
click at [927, 189] on div "**********" at bounding box center [946, 184] width 194 height 20
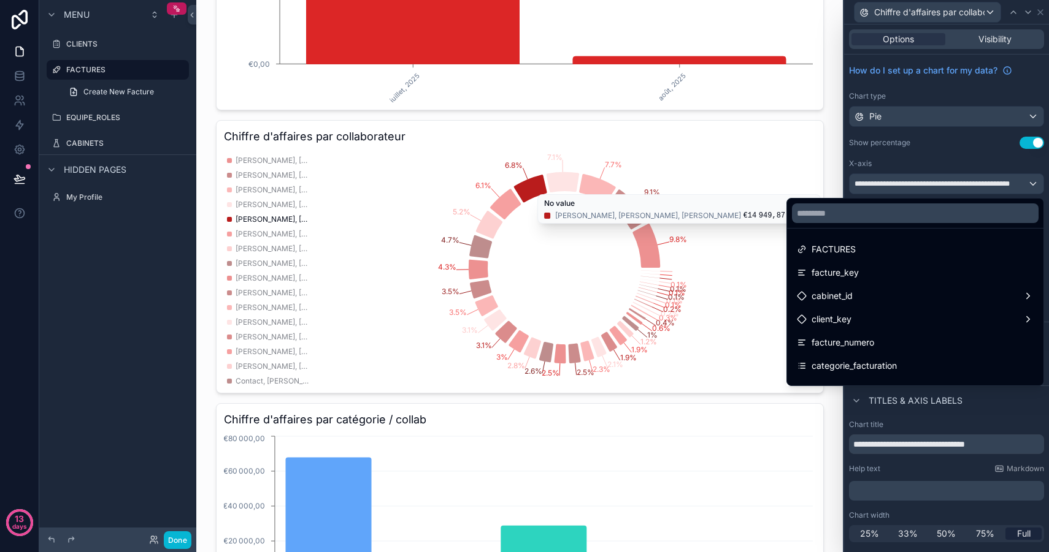
click at [925, 169] on div at bounding box center [946, 276] width 205 height 552
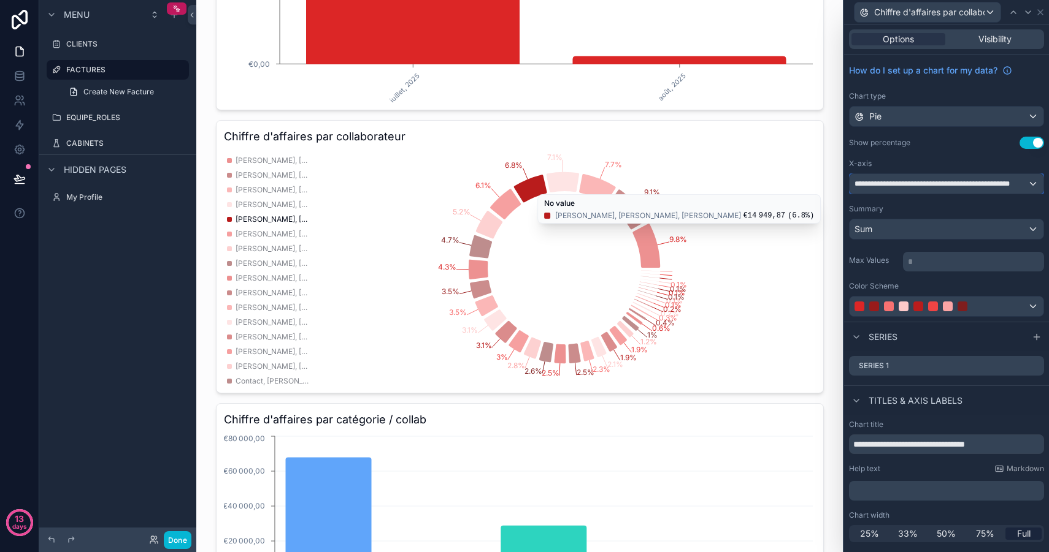
click at [935, 189] on div "**********" at bounding box center [946, 184] width 194 height 20
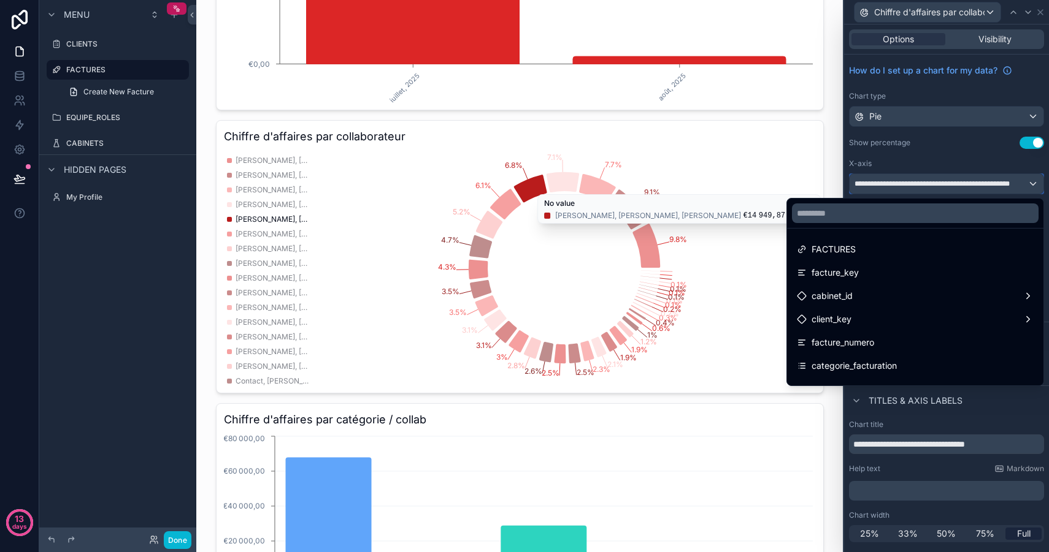
scroll to position [180, 0]
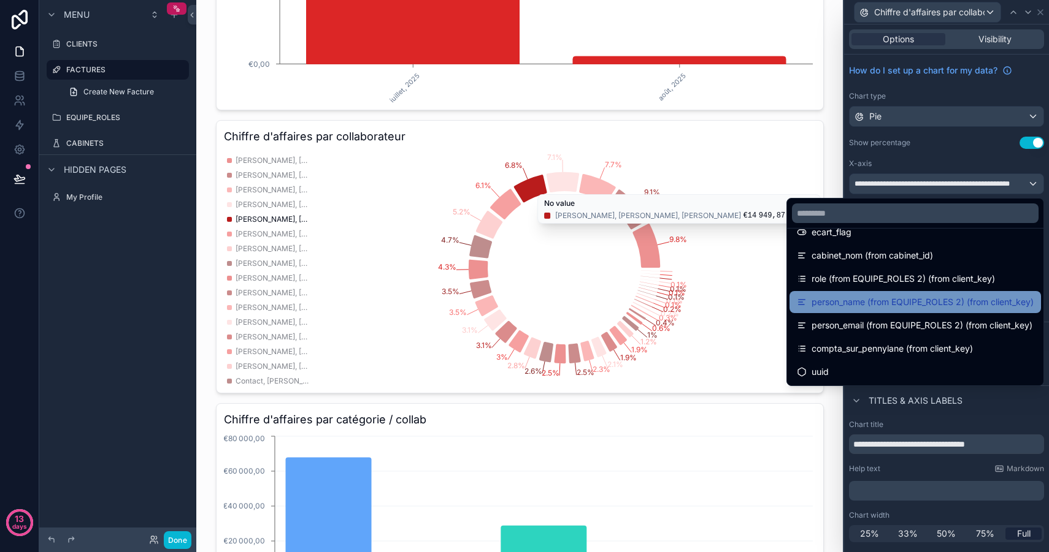
click at [878, 305] on span "person_name (from EQUIPE_ROLES 2) (from client_key)" at bounding box center [922, 302] width 222 height 15
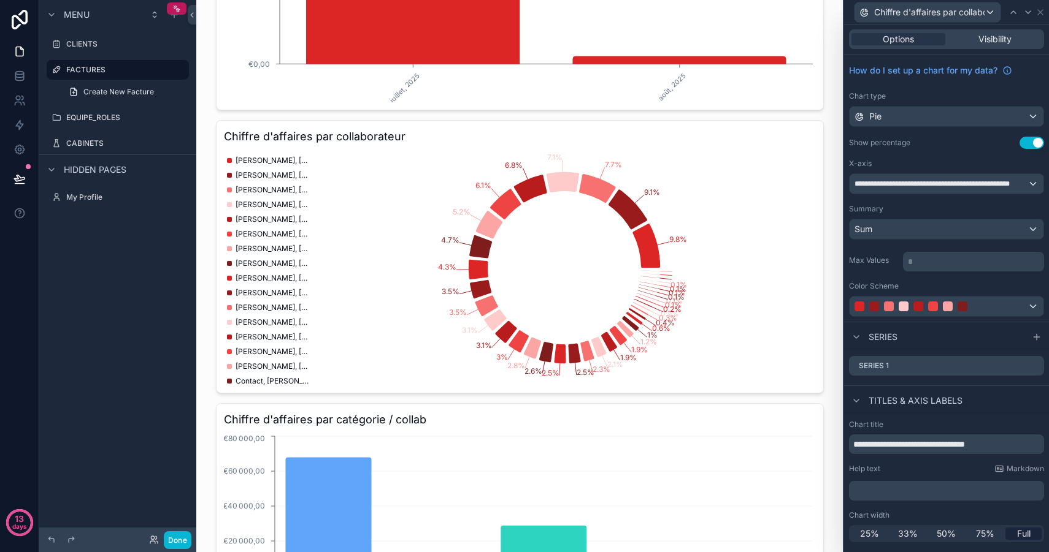
click at [971, 152] on div "**********" at bounding box center [946, 188] width 205 height 267
click at [21, 79] on icon at bounding box center [19, 76] width 12 height 12
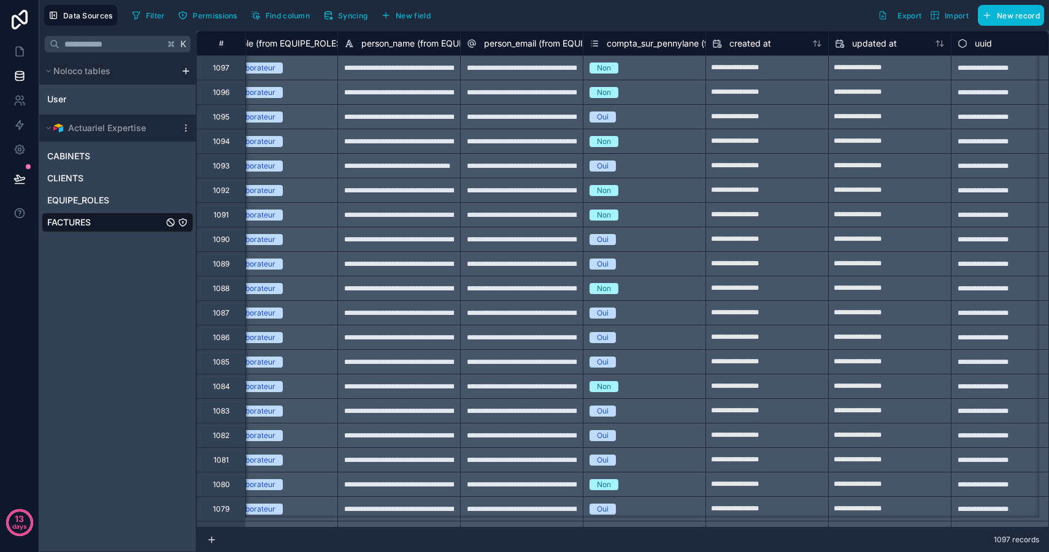
scroll to position [0, 1905]
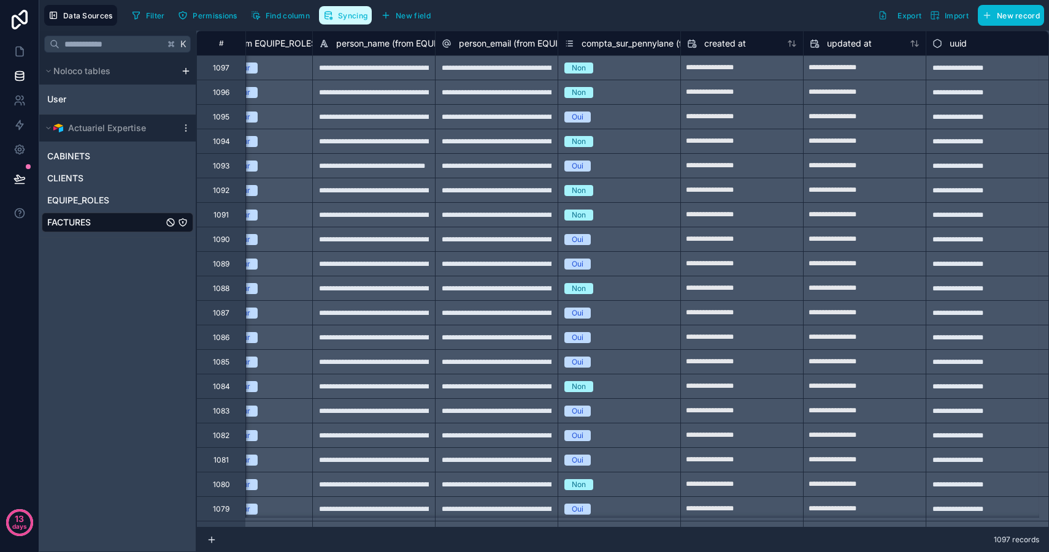
click at [348, 15] on span "Syncing" at bounding box center [352, 15] width 29 height 9
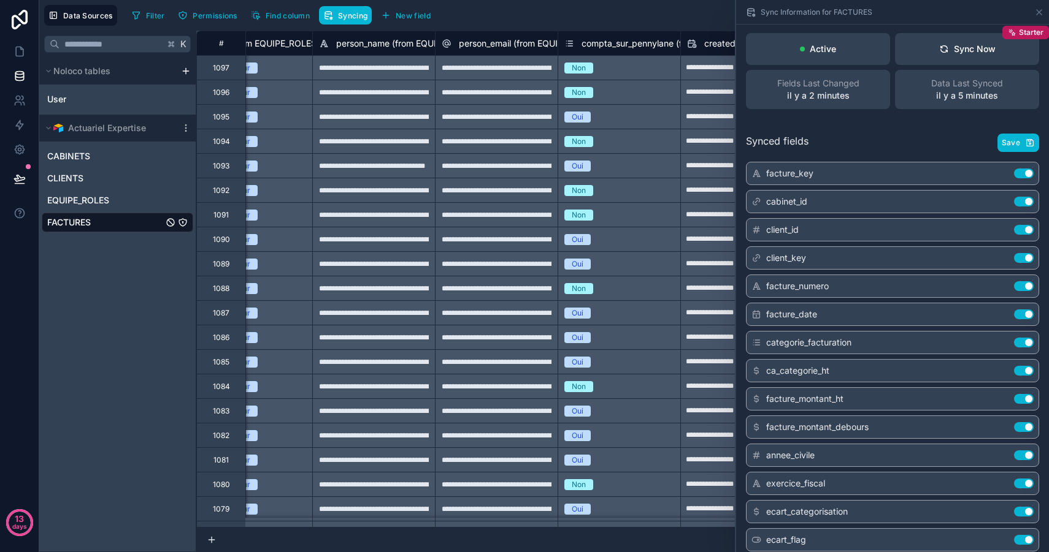
scroll to position [2, 0]
click at [620, 6] on div "Filter Permissions Find column Syncing New field Export Import New record" at bounding box center [585, 15] width 917 height 21
click at [638, 1] on div "Data Sources Filter Permissions Find column Syncing New field Export Import New…" at bounding box center [543, 15] width 1009 height 31
click at [347, 13] on span "Syncing" at bounding box center [352, 15] width 29 height 9
drag, startPoint x: 345, startPoint y: 12, endPoint x: 319, endPoint y: 35, distance: 34.3
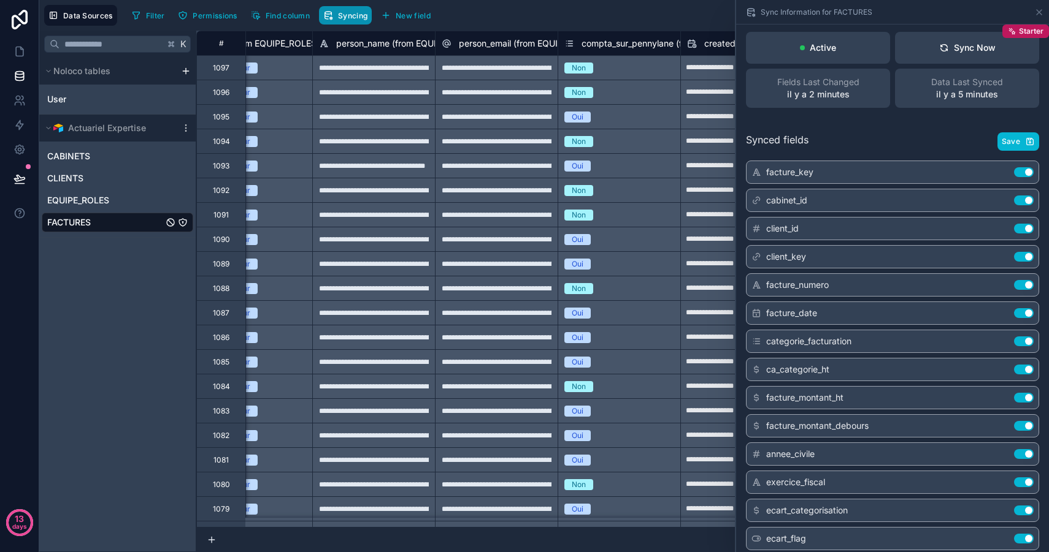
click at [346, 12] on span "Syncing" at bounding box center [352, 15] width 29 height 9
click at [134, 319] on div "K Noloco tables User Actuariel Expertise CABINETS CLIENTS EQUIPE_ROLES FACTURES" at bounding box center [117, 292] width 157 height 522
click at [148, 376] on div "K Noloco tables User Actuariel Expertise CABINETS CLIENTS EQUIPE_ROLES FACTURES" at bounding box center [117, 292] width 157 height 522
click at [12, 45] on link at bounding box center [19, 51] width 39 height 25
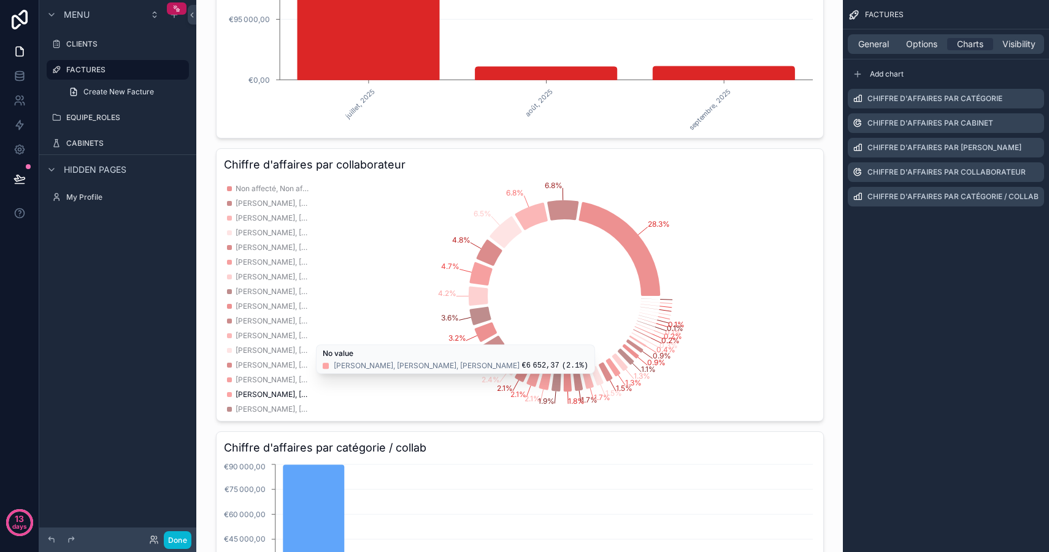
scroll to position [507, 0]
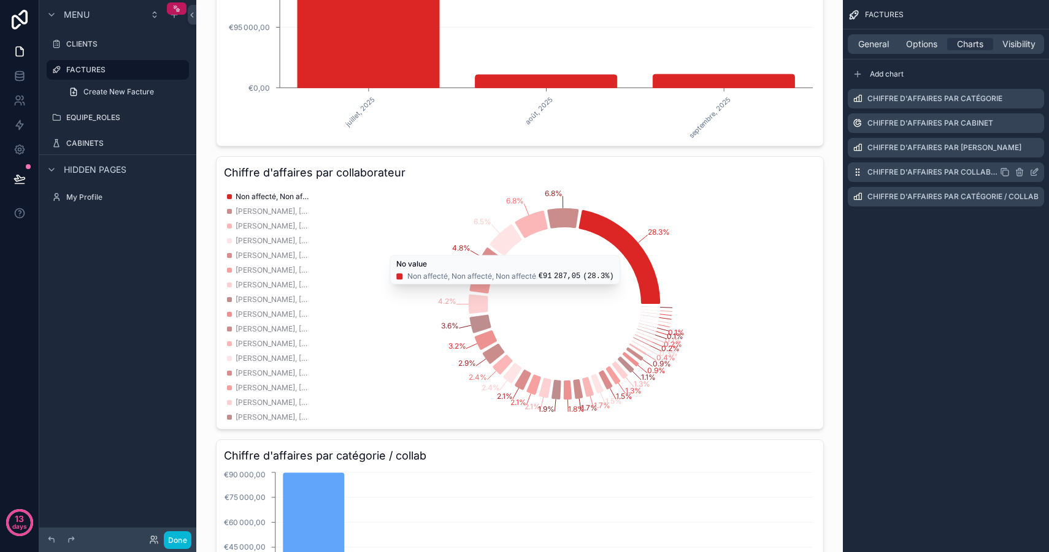
click at [1033, 172] on icon "scrollable content" at bounding box center [1034, 172] width 10 height 10
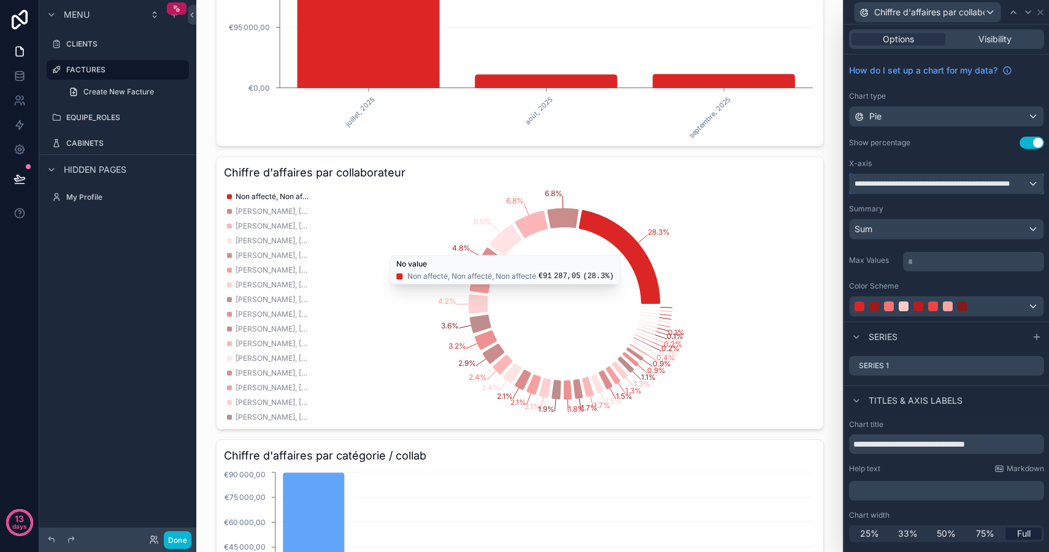
click at [1016, 188] on span "**********" at bounding box center [940, 184] width 173 height 10
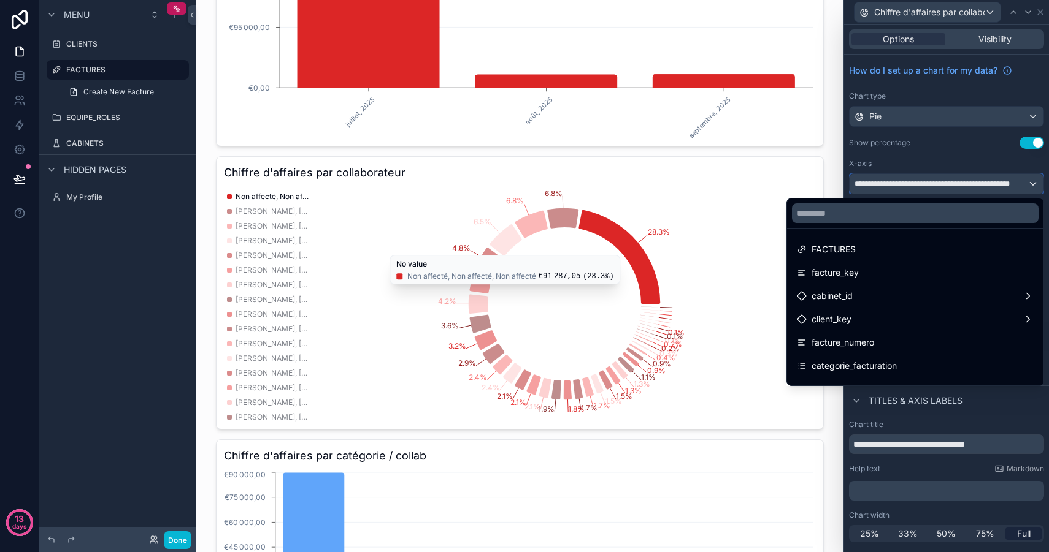
scroll to position [506, 0]
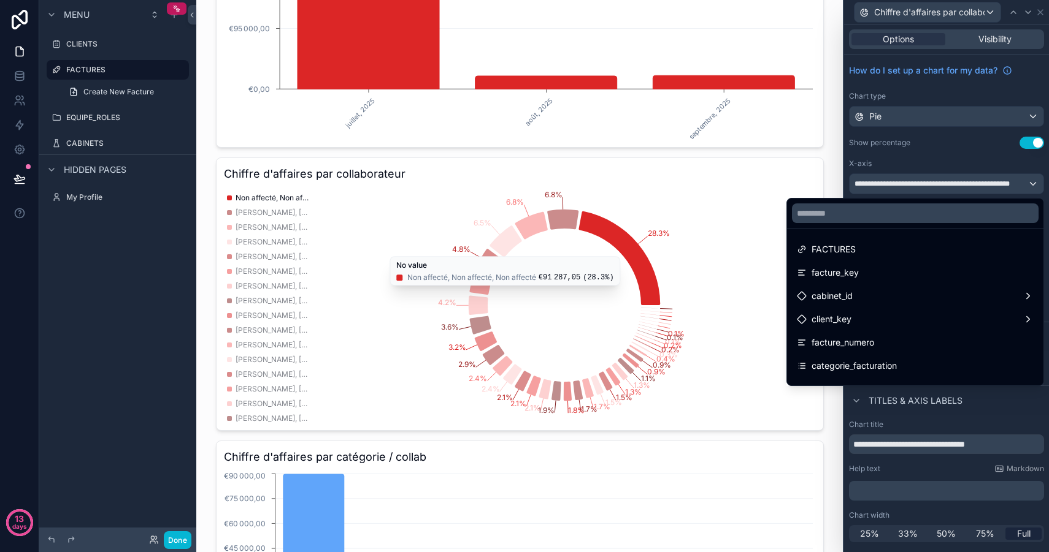
click at [77, 333] on div "Menu CLIENTS FACTURES Create New Facture EQUIPE_ROLES CABINETS Hidden pages My …" at bounding box center [117, 269] width 157 height 538
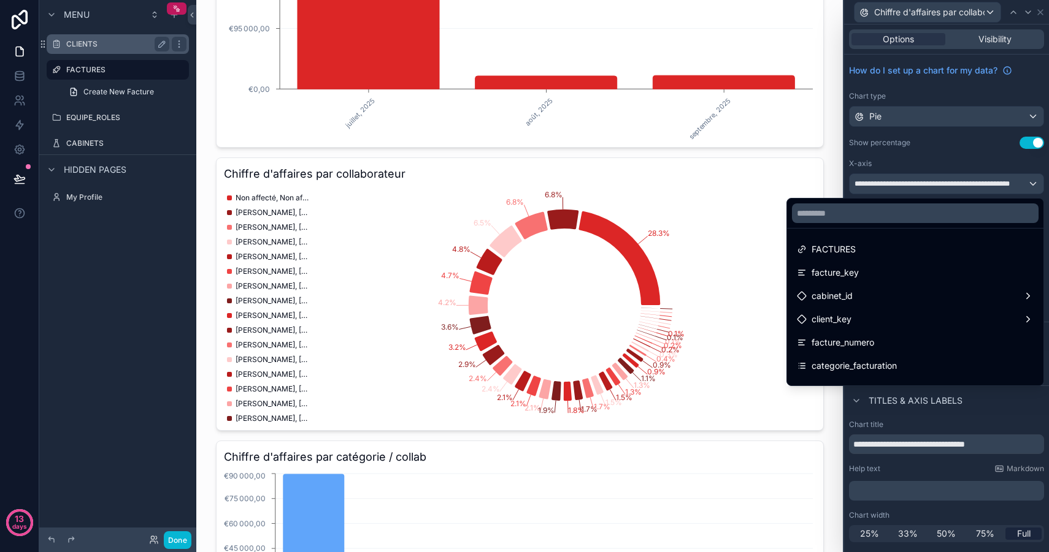
click at [102, 49] on div "CLIENTS" at bounding box center [117, 44] width 103 height 15
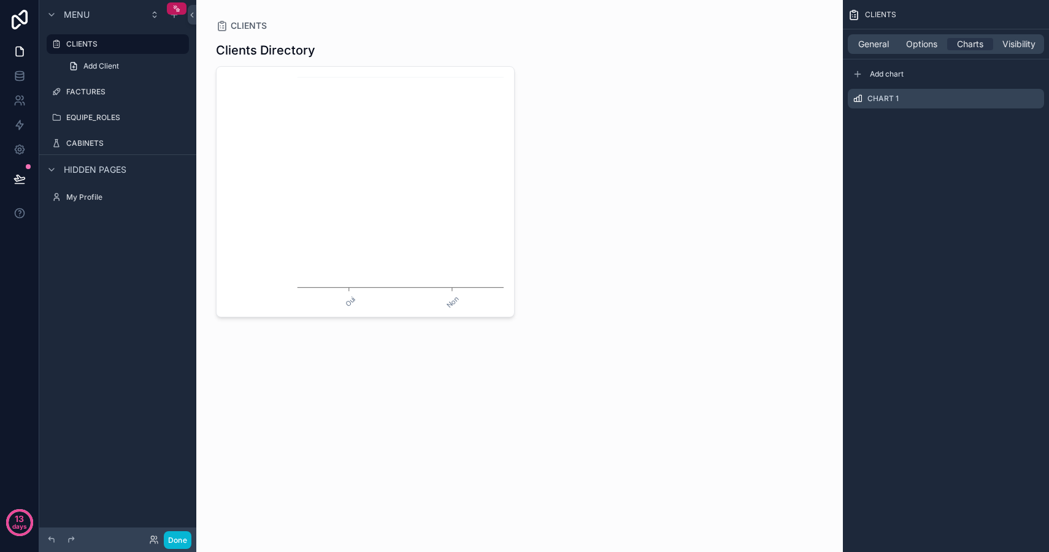
click at [443, 205] on div "scrollable content" at bounding box center [519, 178] width 627 height 357
click at [104, 91] on label "FACTURES" at bounding box center [115, 92] width 98 height 10
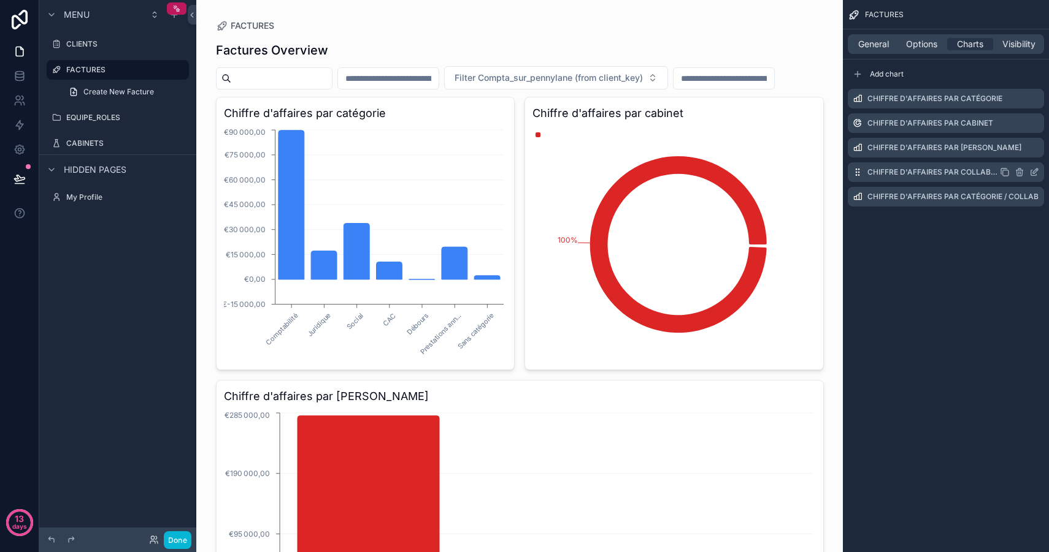
click at [1034, 172] on icon "scrollable content" at bounding box center [1035, 171] width 5 height 5
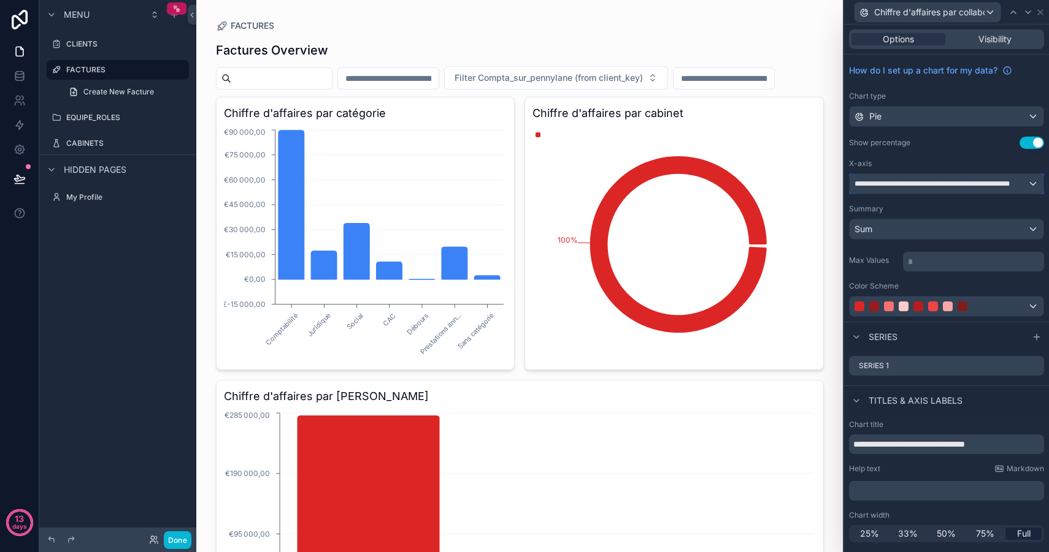
click at [963, 177] on div "**********" at bounding box center [946, 184] width 194 height 20
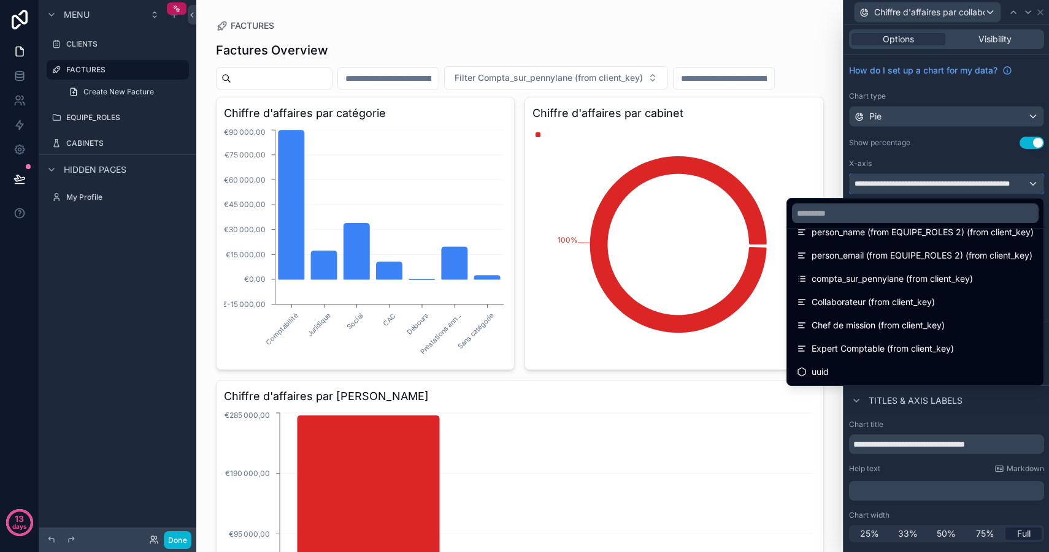
scroll to position [243, 0]
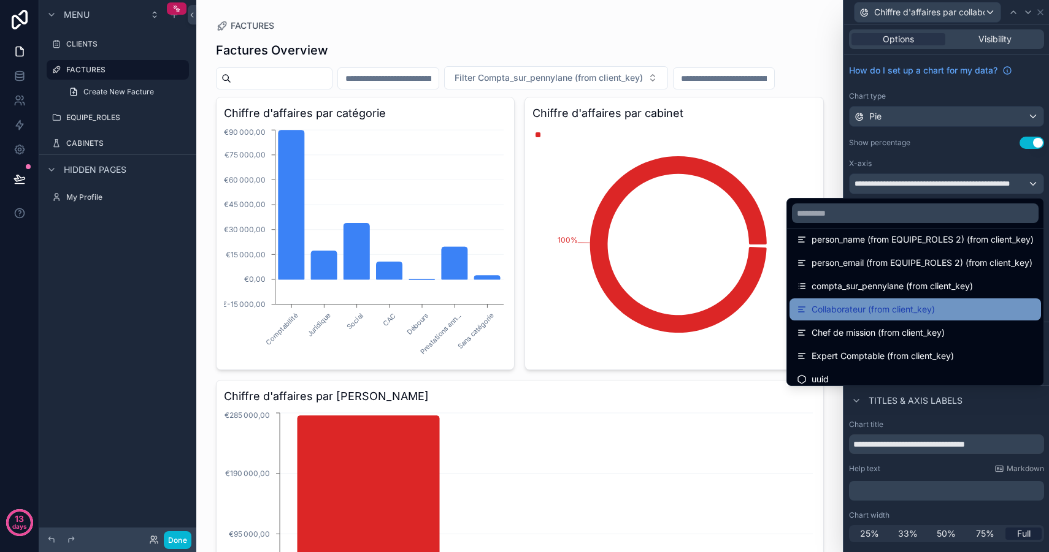
click at [894, 309] on span "Collaborateur (from client_key)" at bounding box center [872, 309] width 123 height 15
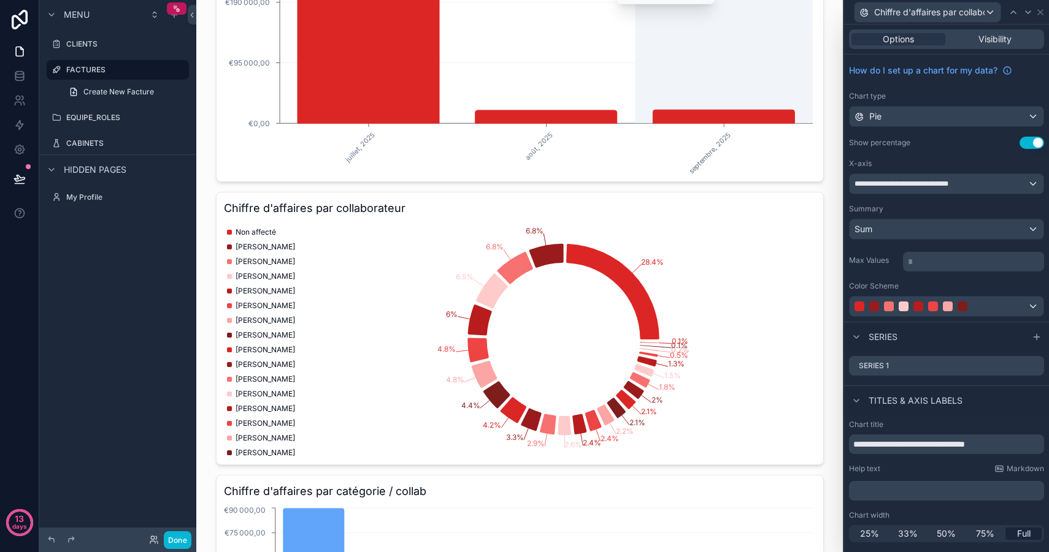
scroll to position [511, 0]
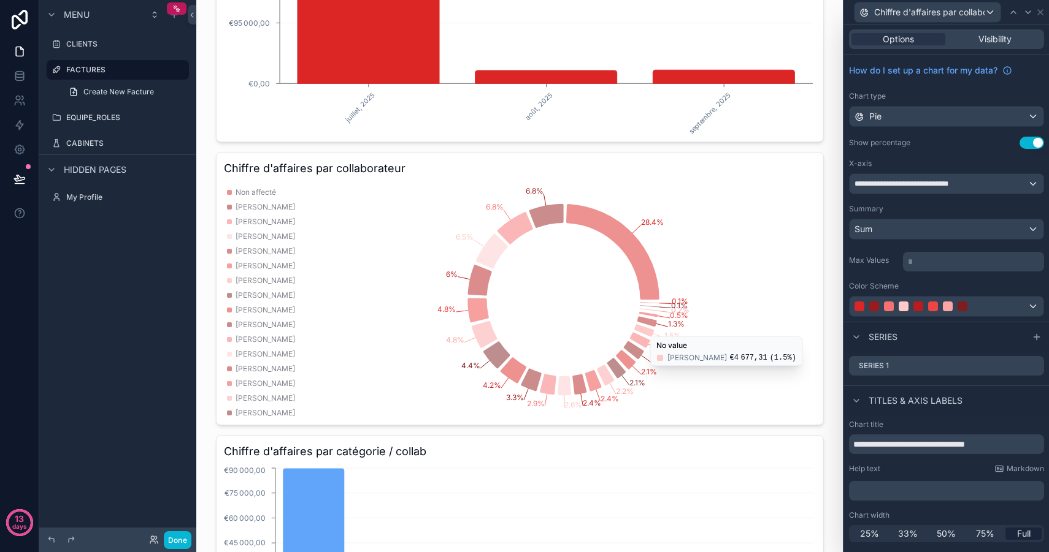
click at [1041, 17] on div "Chiffre d'affaires par collaborateur" at bounding box center [946, 12] width 195 height 24
click at [1041, 14] on icon at bounding box center [1040, 12] width 10 height 10
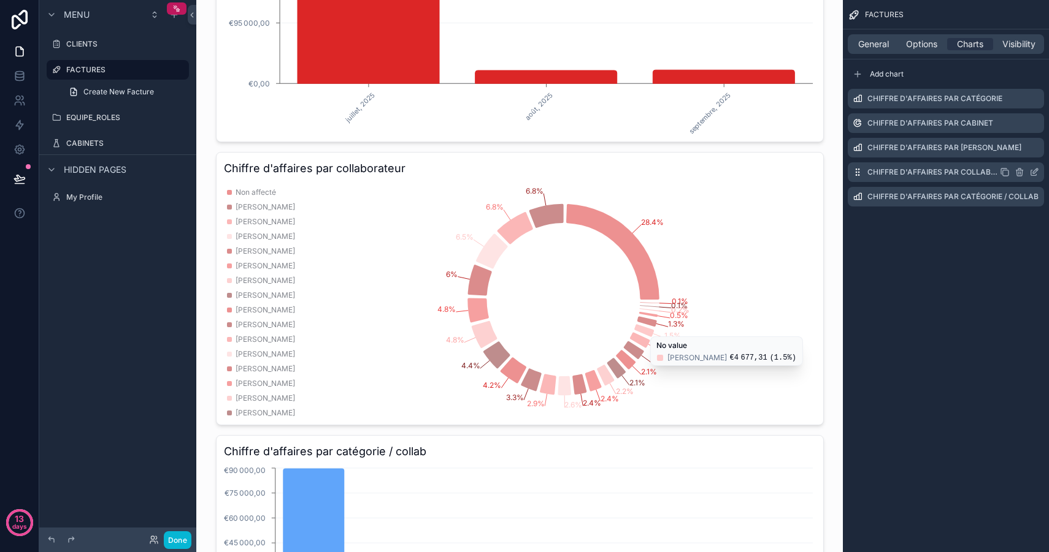
click at [1034, 170] on icon "scrollable content" at bounding box center [1035, 171] width 5 height 5
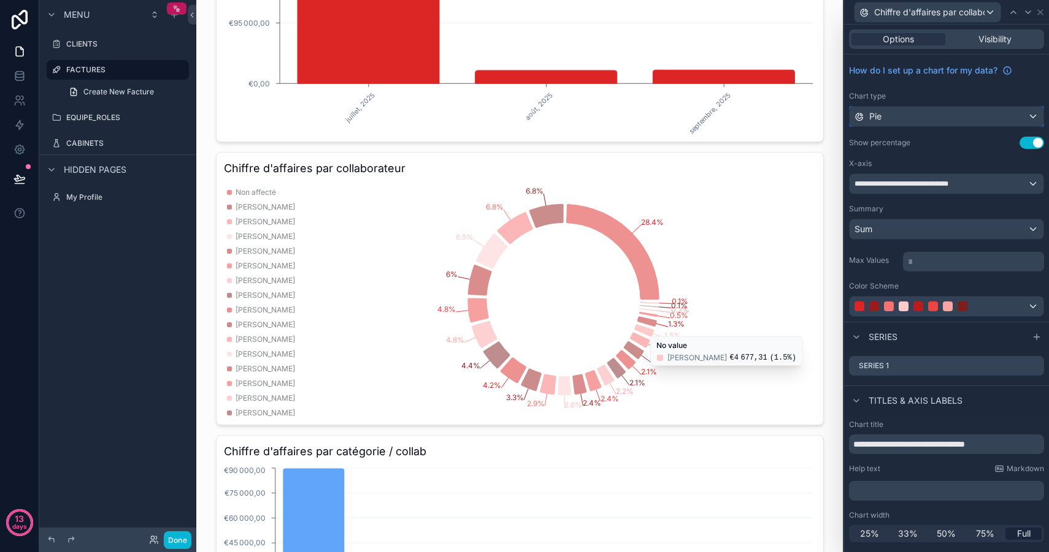
click at [914, 120] on div "Pie" at bounding box center [946, 117] width 194 height 20
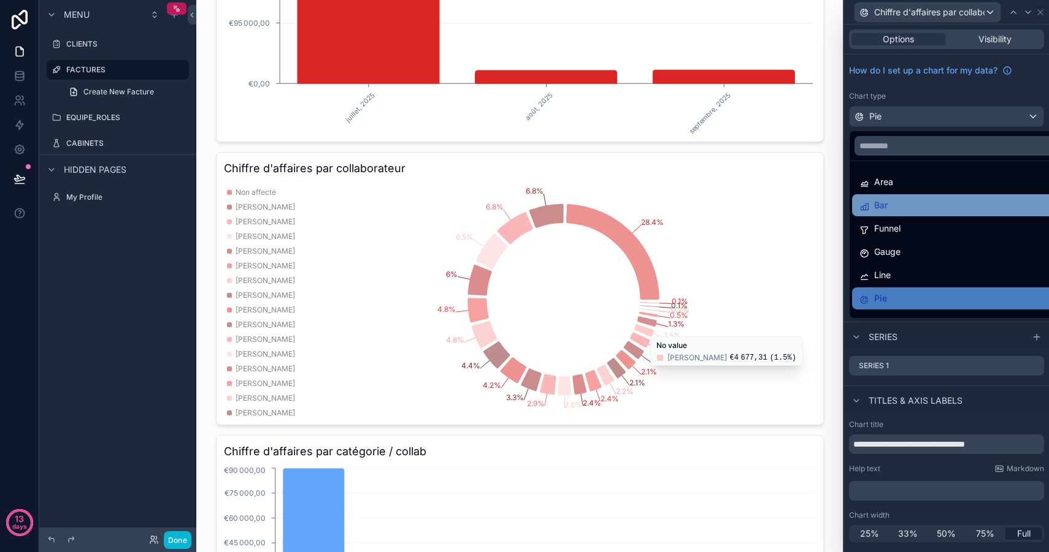
click at [912, 208] on div "Bar" at bounding box center [960, 205] width 202 height 15
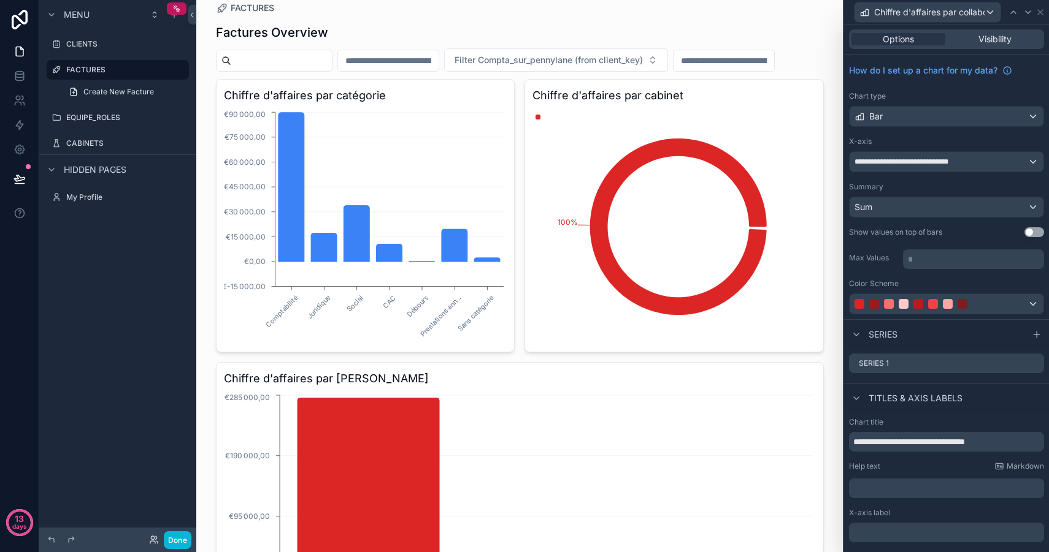
scroll to position [0, 0]
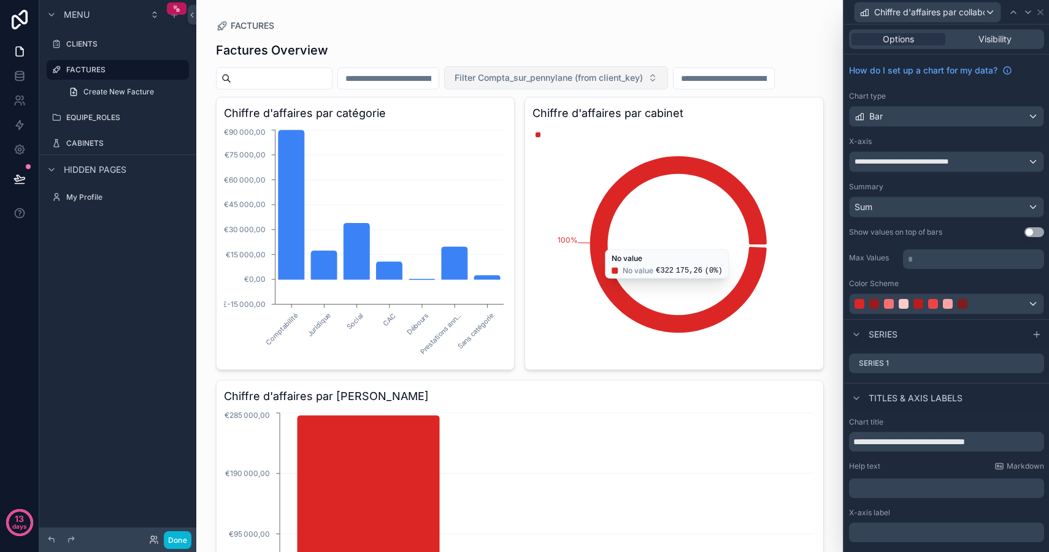
click at [589, 77] on span "Filter Compta_sur_pennylane (from client_key)" at bounding box center [548, 78] width 188 height 12
click at [526, 128] on div "Oui" at bounding box center [575, 128] width 220 height 20
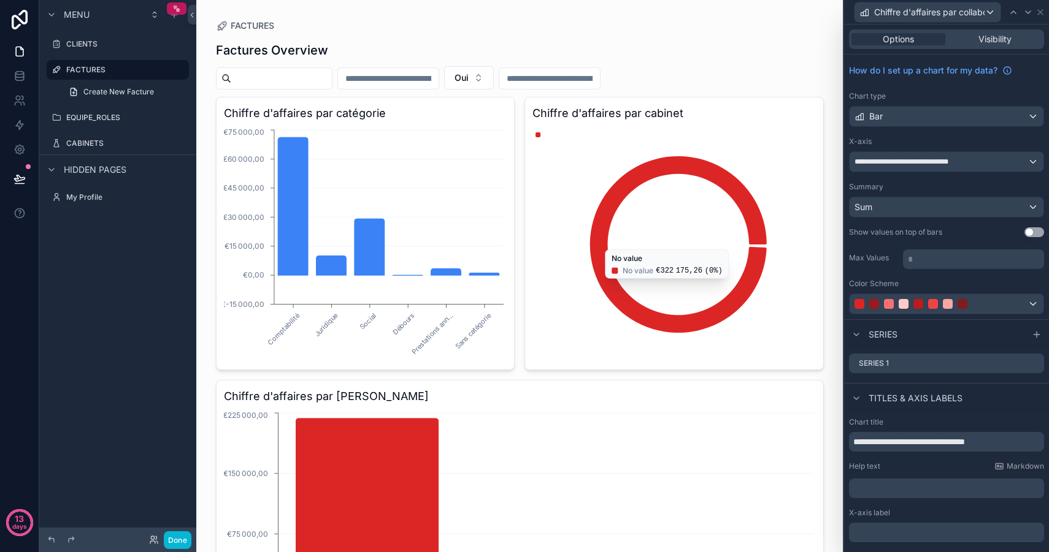
click at [565, 28] on div "FACTURES" at bounding box center [520, 26] width 608 height 12
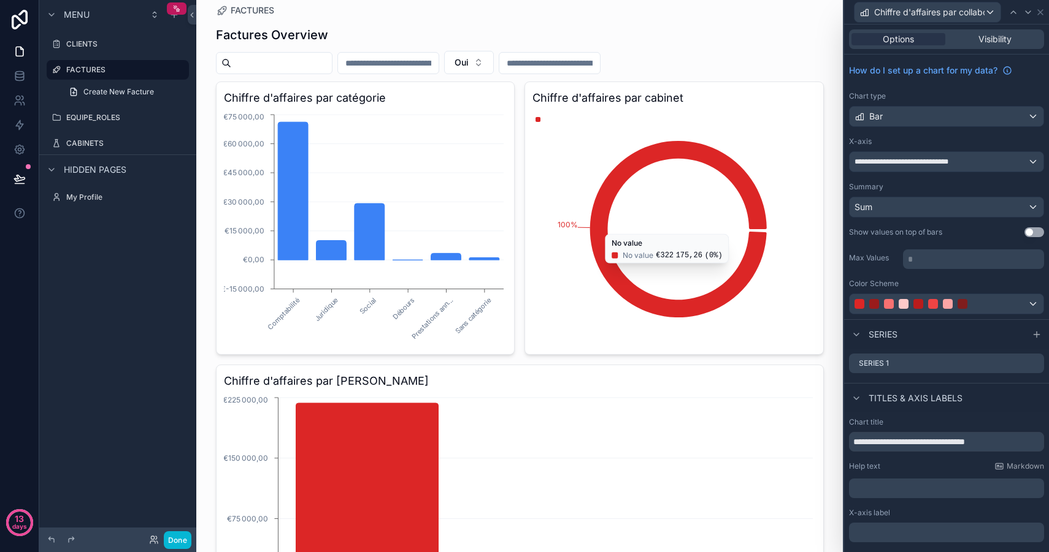
scroll to position [23, 0]
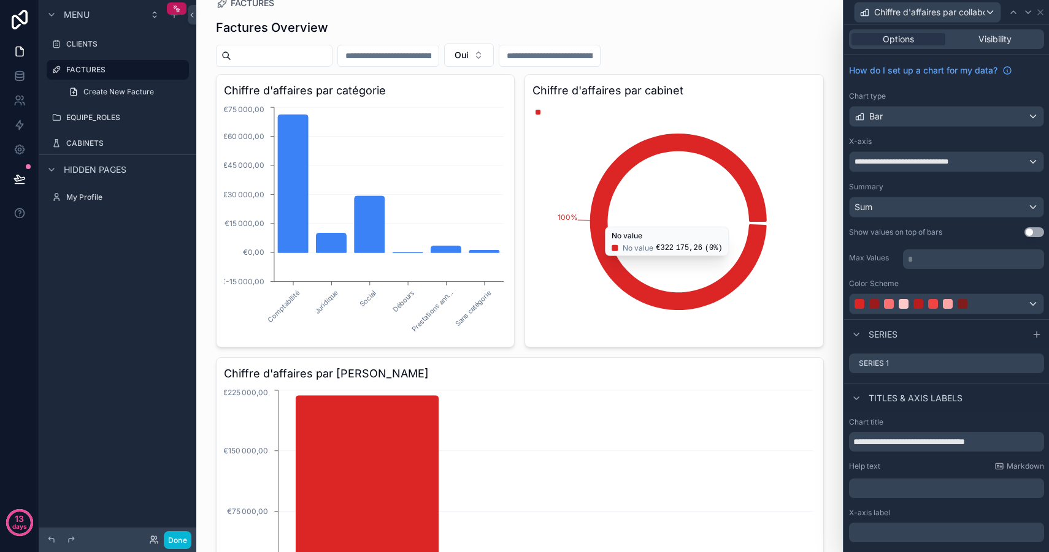
click at [704, 56] on div "Oui" at bounding box center [520, 55] width 608 height 23
click at [1042, 15] on icon at bounding box center [1040, 12] width 10 height 10
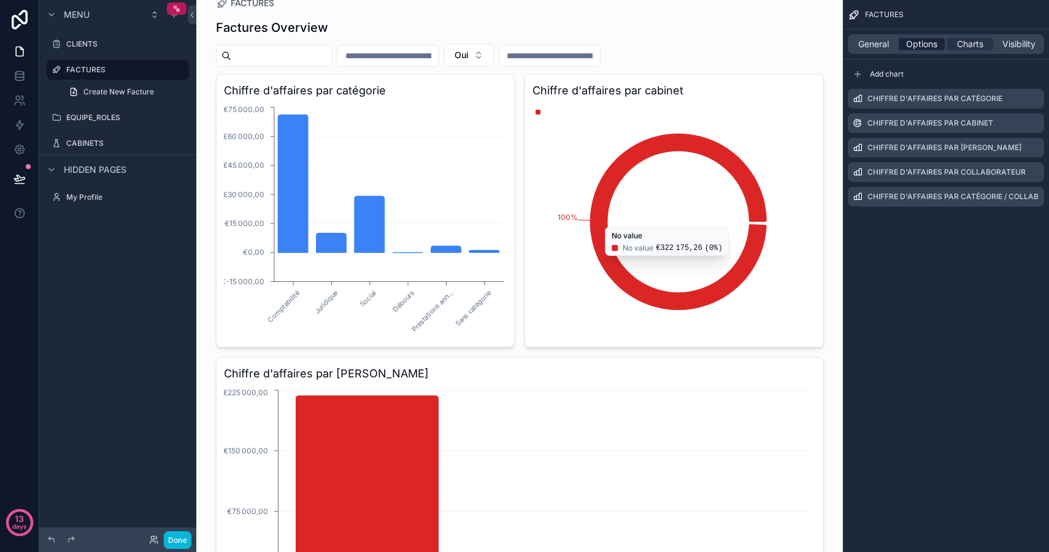
click at [919, 41] on span "Options" at bounding box center [921, 44] width 31 height 12
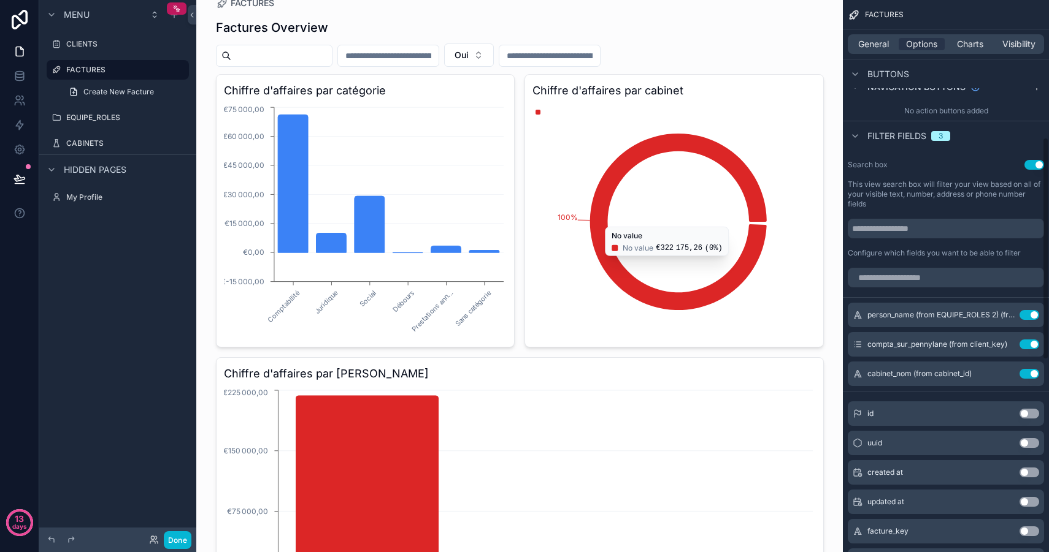
scroll to position [365, 0]
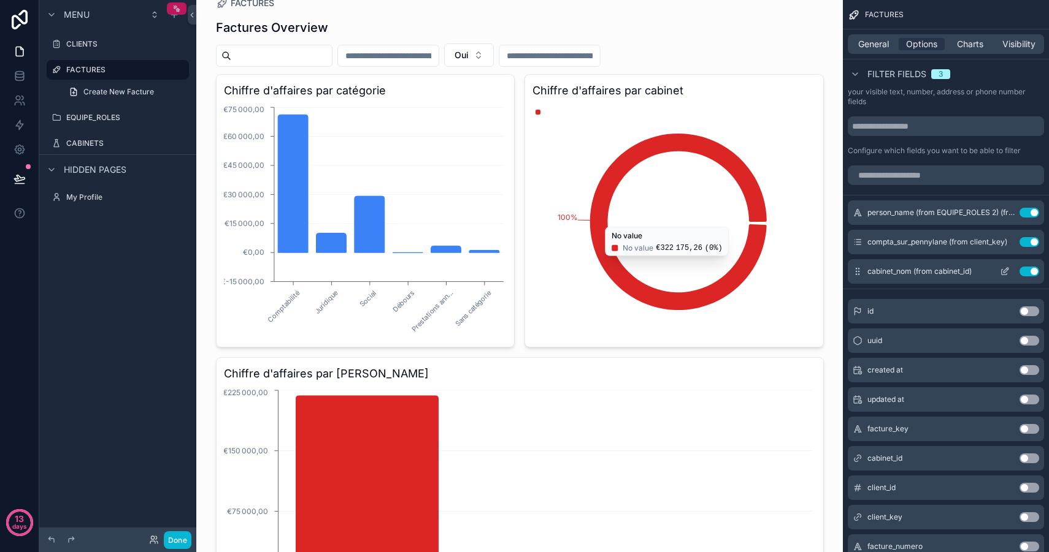
click at [1032, 274] on button "Use setting" at bounding box center [1029, 272] width 20 height 10
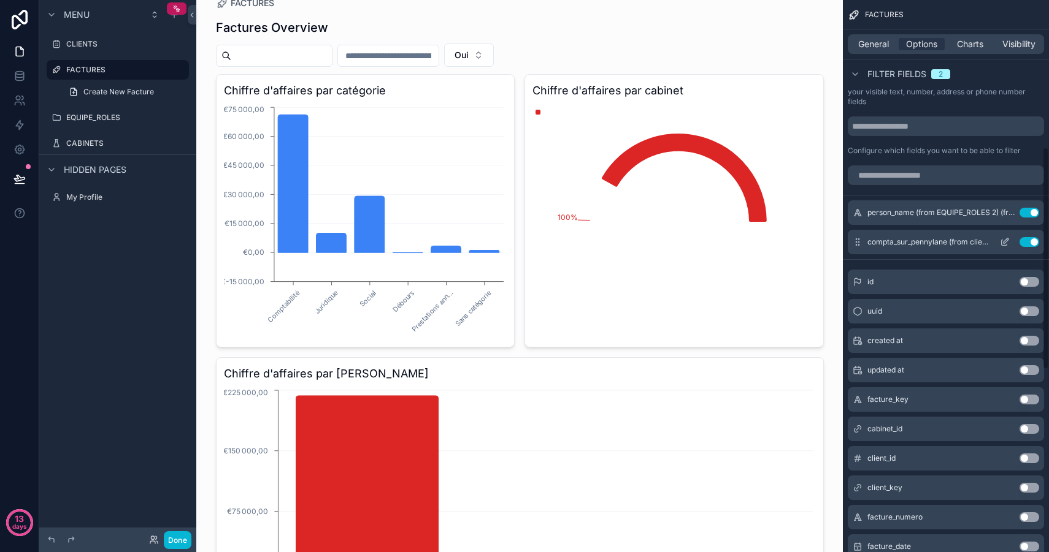
click at [1032, 245] on button "Use setting" at bounding box center [1029, 242] width 20 height 10
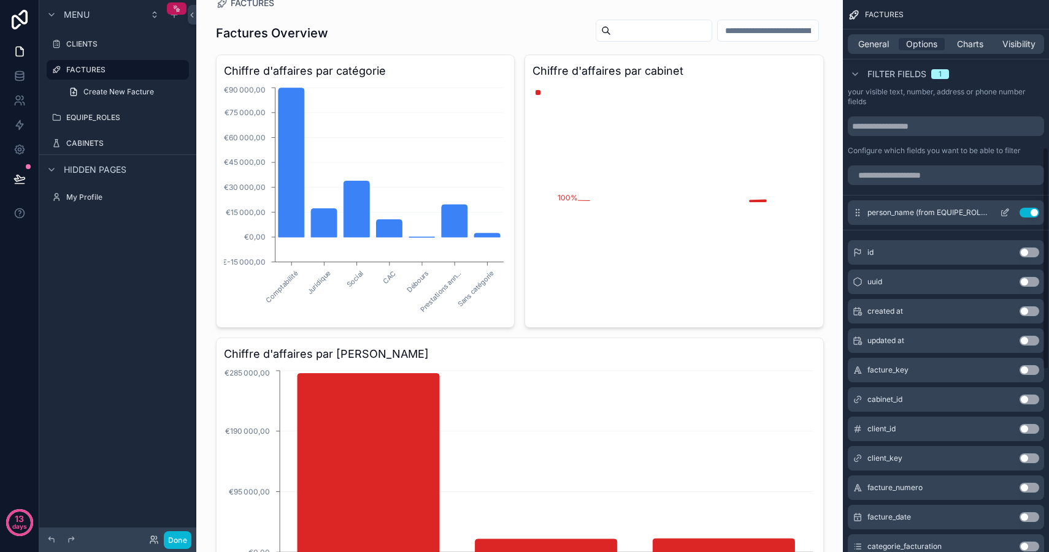
click at [1032, 213] on button "Use setting" at bounding box center [1029, 213] width 20 height 10
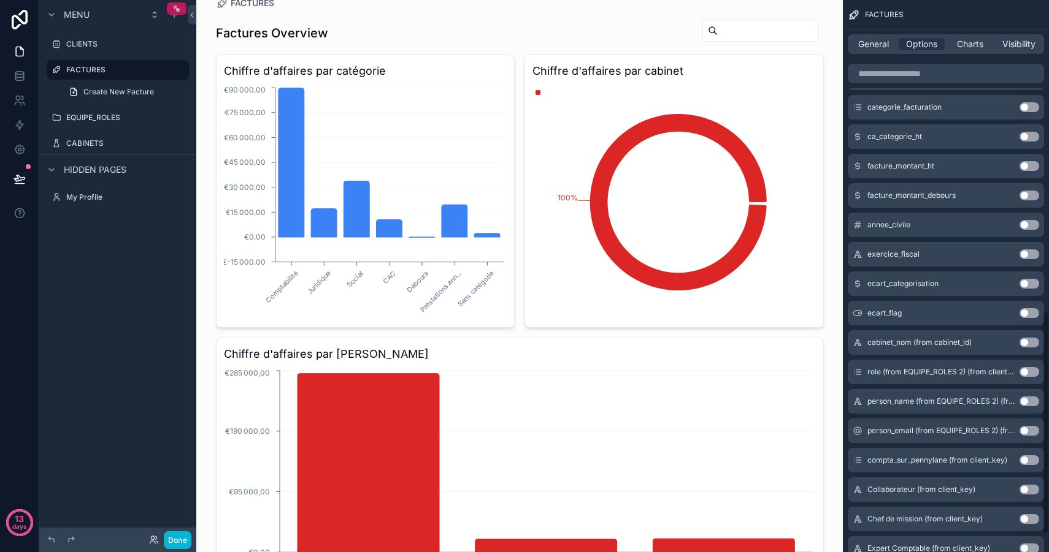
scroll to position [813, 0]
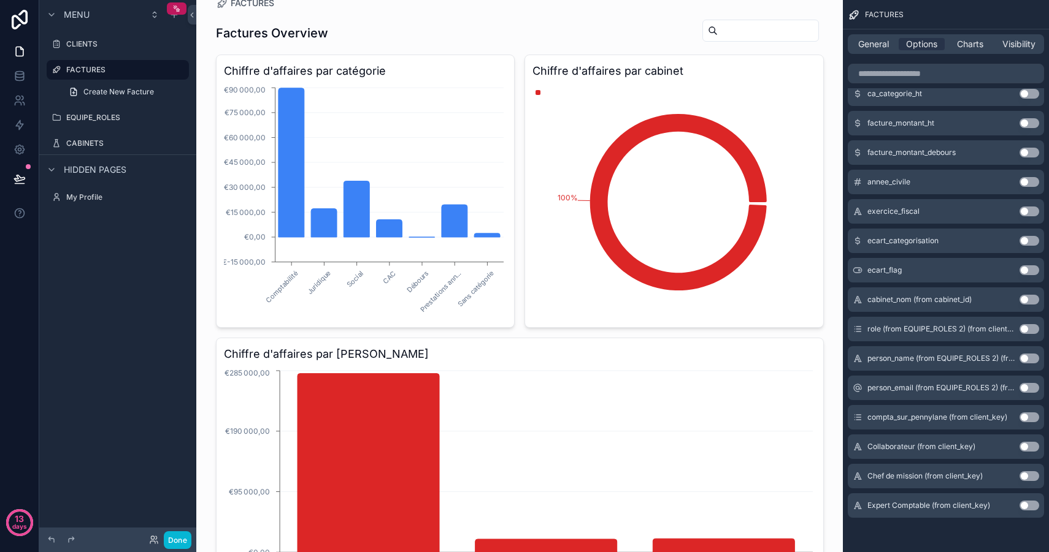
click at [1026, 449] on button "Use setting" at bounding box center [1029, 447] width 20 height 10
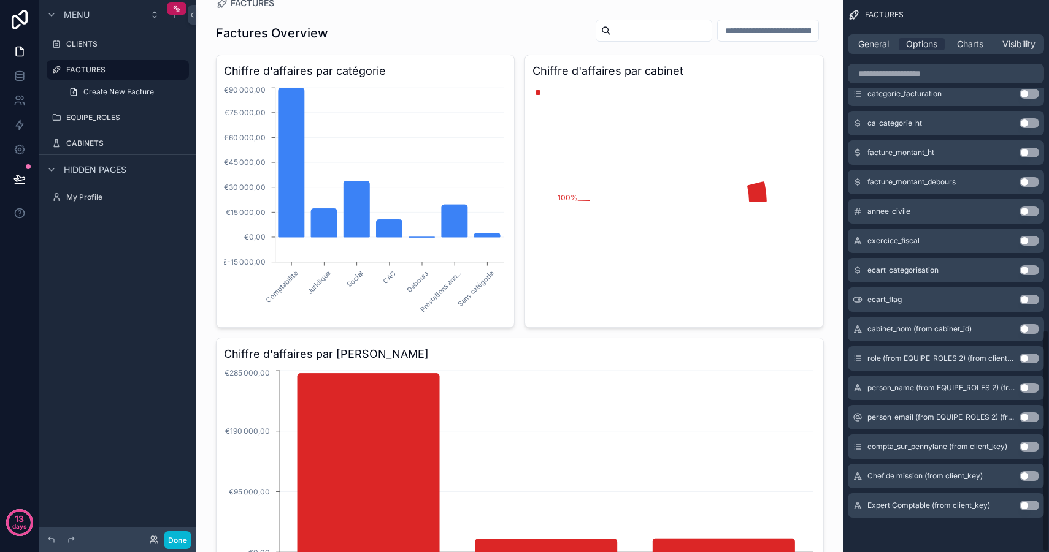
scroll to position [0, 0]
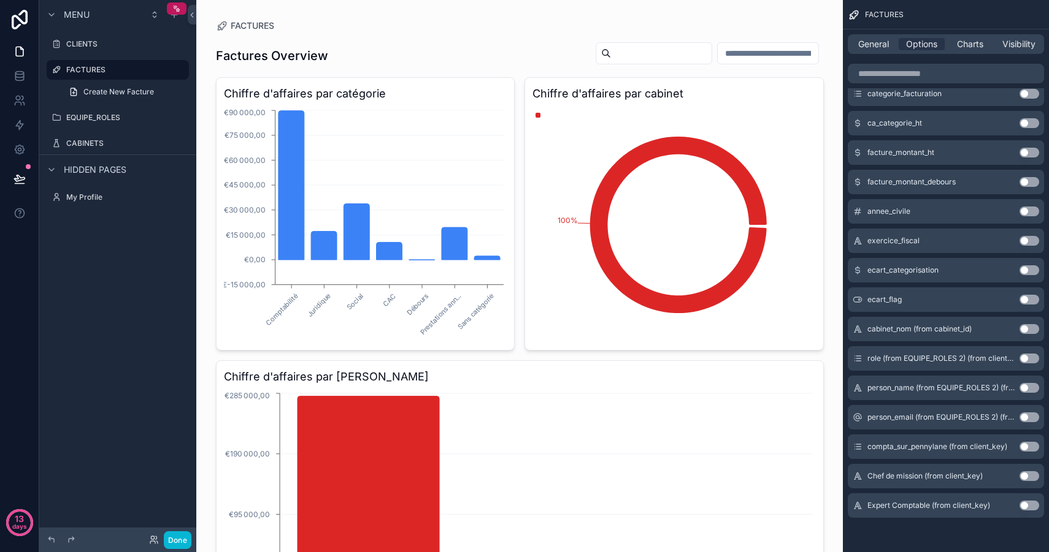
click at [624, 46] on input "scrollable content" at bounding box center [661, 53] width 101 height 17
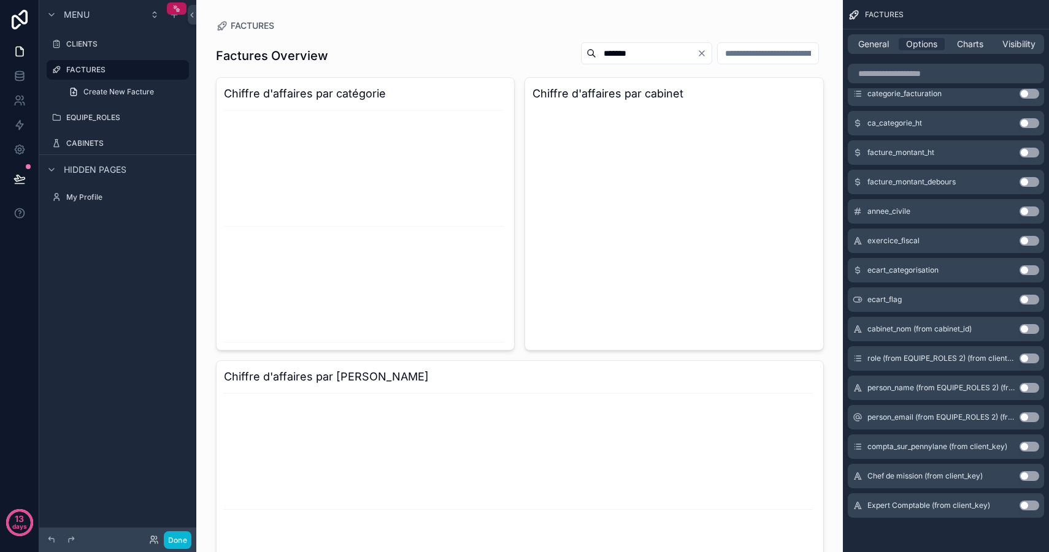
scroll to position [1, 0]
type input "**********"
click at [655, 56] on input "**********" at bounding box center [646, 52] width 101 height 17
click at [664, 52] on input "**********" at bounding box center [646, 52] width 101 height 17
click at [697, 53] on icon "Clear" at bounding box center [702, 53] width 10 height 10
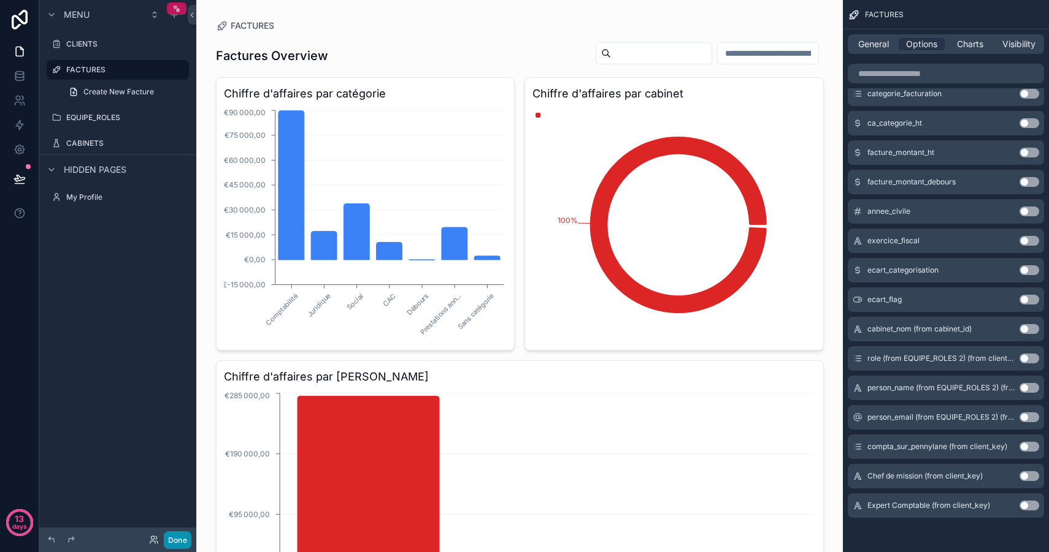
click at [176, 540] on button "Done" at bounding box center [178, 541] width 28 height 18
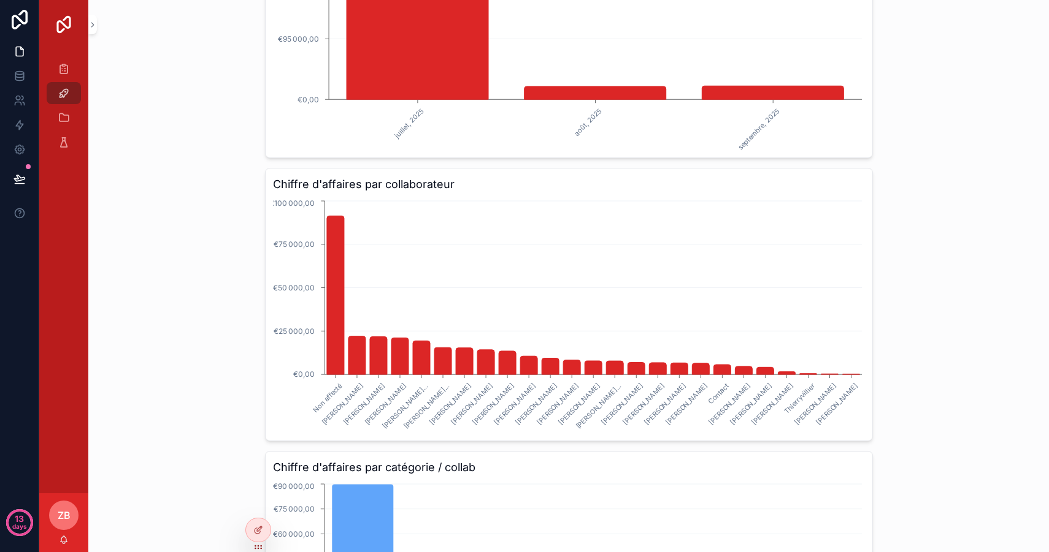
scroll to position [476, 0]
click at [257, 530] on icon at bounding box center [259, 529] width 5 height 5
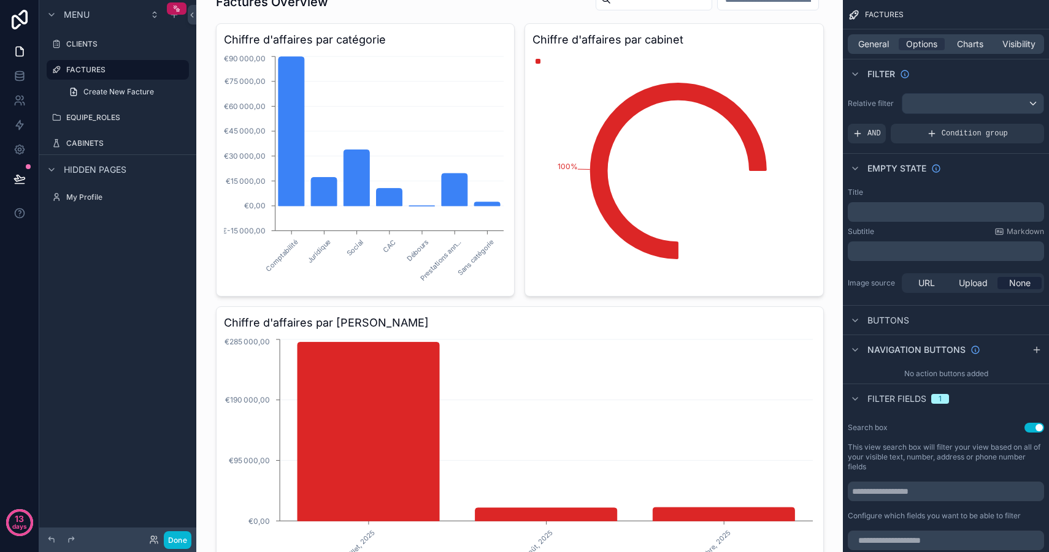
scroll to position [0, 0]
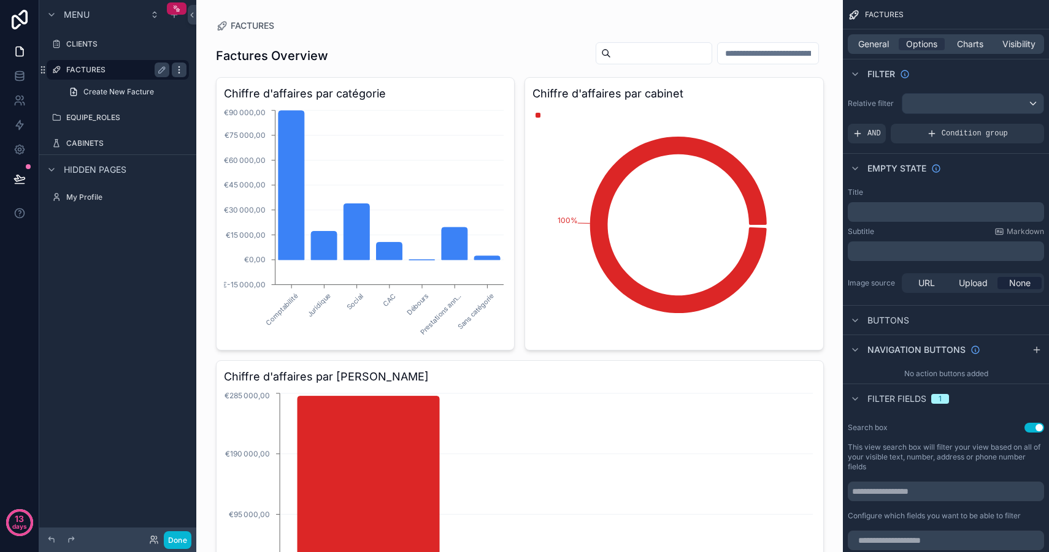
click at [178, 69] on icon "scrollable content" at bounding box center [179, 70] width 10 height 10
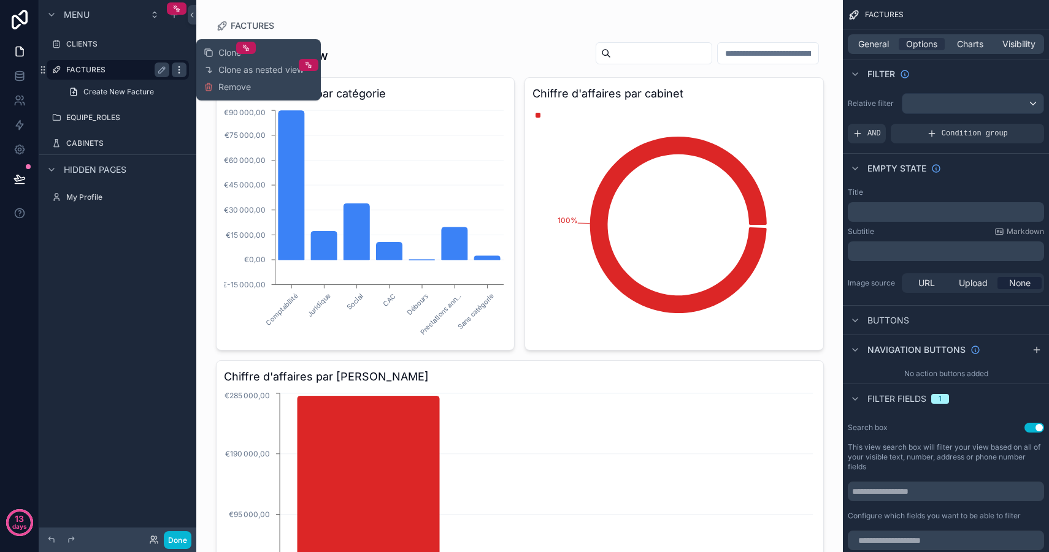
click at [178, 69] on icon "scrollable content" at bounding box center [179, 70] width 10 height 10
click at [164, 72] on icon "scrollable content" at bounding box center [162, 70] width 10 height 10
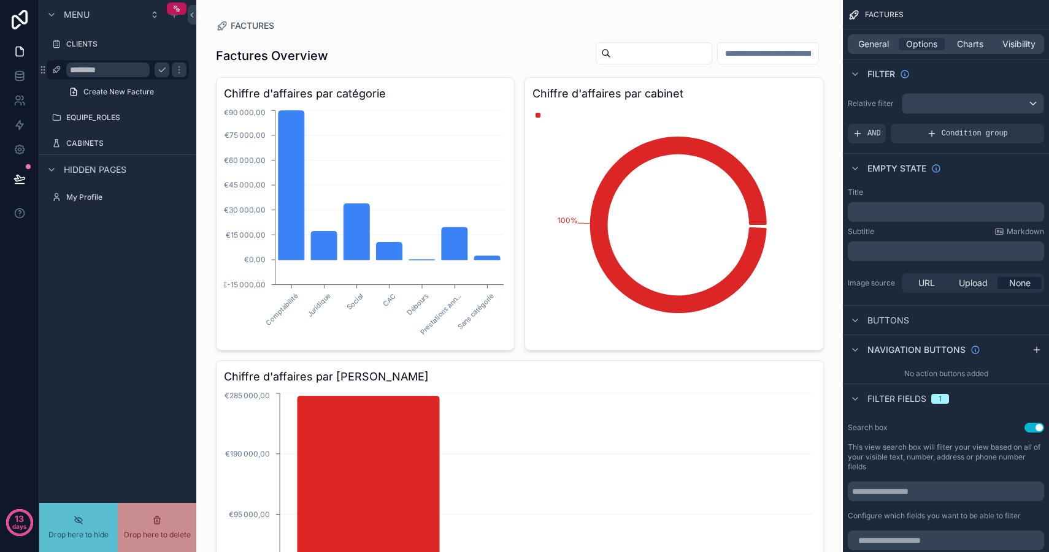
click at [80, 71] on input "********" at bounding box center [107, 70] width 83 height 15
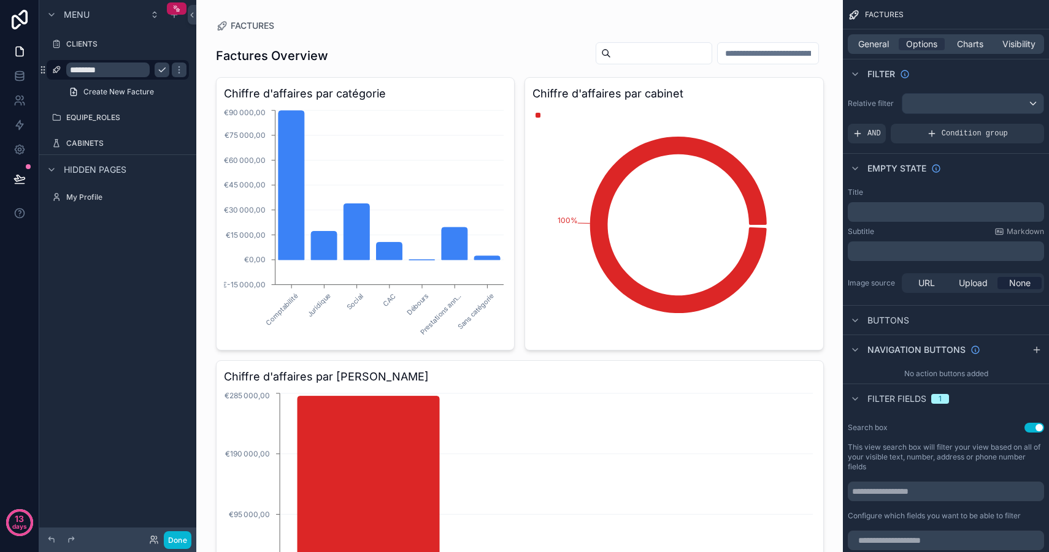
click at [91, 71] on input "********" at bounding box center [107, 70] width 83 height 15
click at [118, 72] on input "********" at bounding box center [107, 70] width 83 height 15
type input "*"
type input "**********"
click at [176, 68] on icon "scrollable content" at bounding box center [179, 70] width 6 height 4
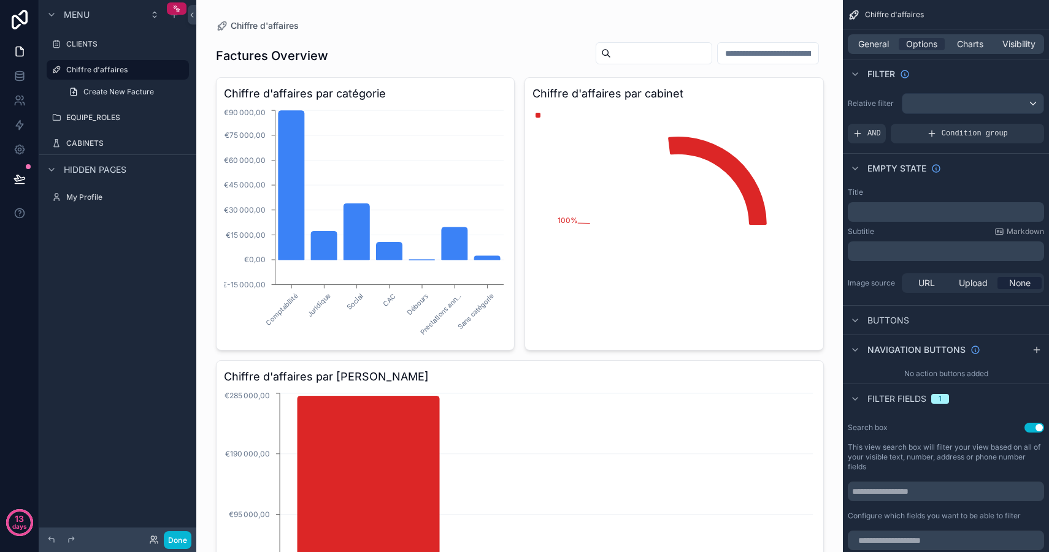
click at [131, 365] on div "Menu CLIENTS Chiffre d'affaires Create New Facture EQUIPE_ROLES CABINETS Hidden…" at bounding box center [117, 269] width 157 height 538
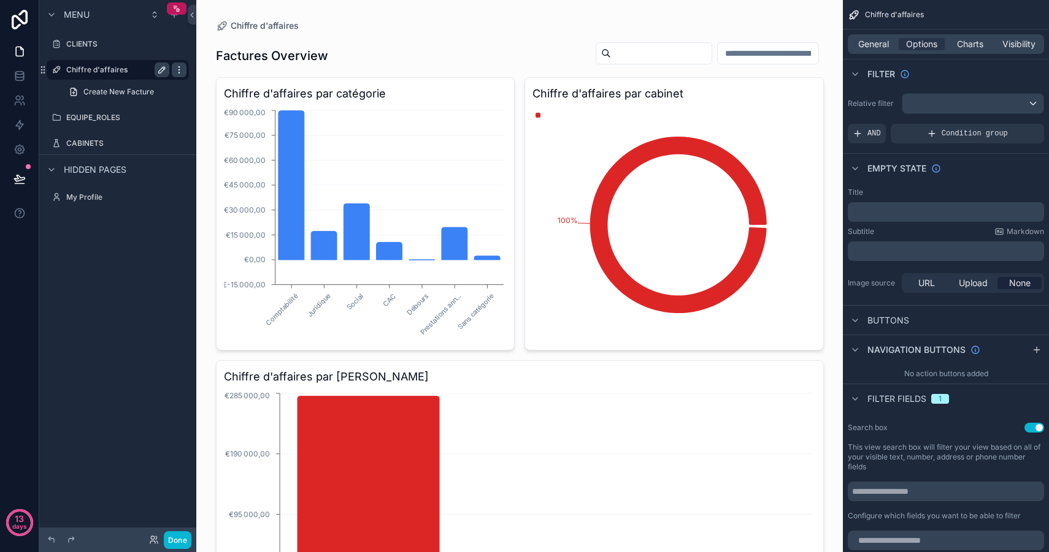
click at [179, 72] on icon "scrollable content" at bounding box center [178, 72] width 1 height 1
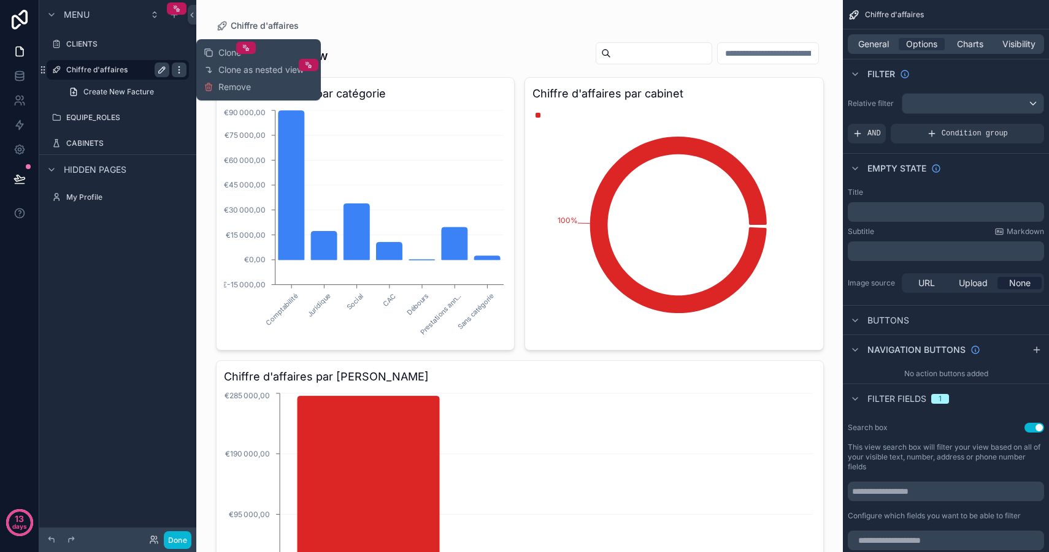
click at [179, 70] on icon "scrollable content" at bounding box center [178, 69] width 1 height 1
click at [120, 304] on div "Menu CLIENTS Chiffre d'affaires Create New Facture EQUIPE_ROLES CABINETS Hidden…" at bounding box center [117, 269] width 157 height 538
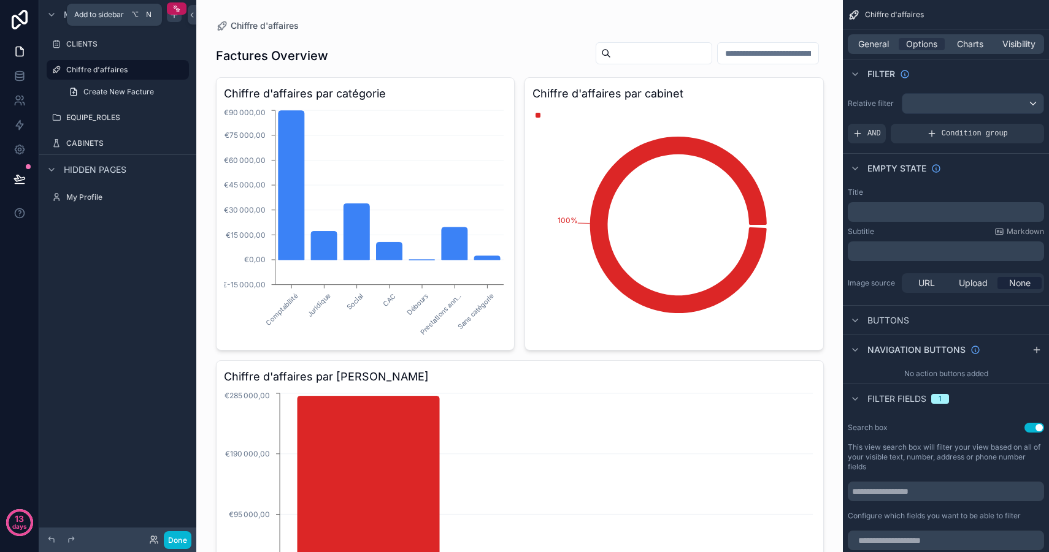
click at [175, 17] on icon "scrollable content" at bounding box center [174, 15] width 10 height 10
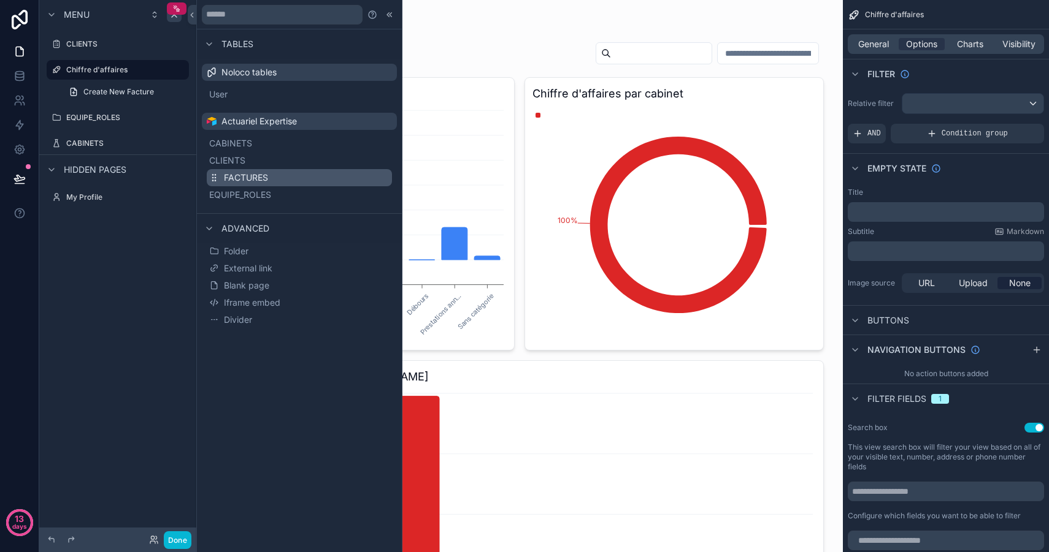
click at [239, 178] on span "FACTURES" at bounding box center [246, 178] width 44 height 12
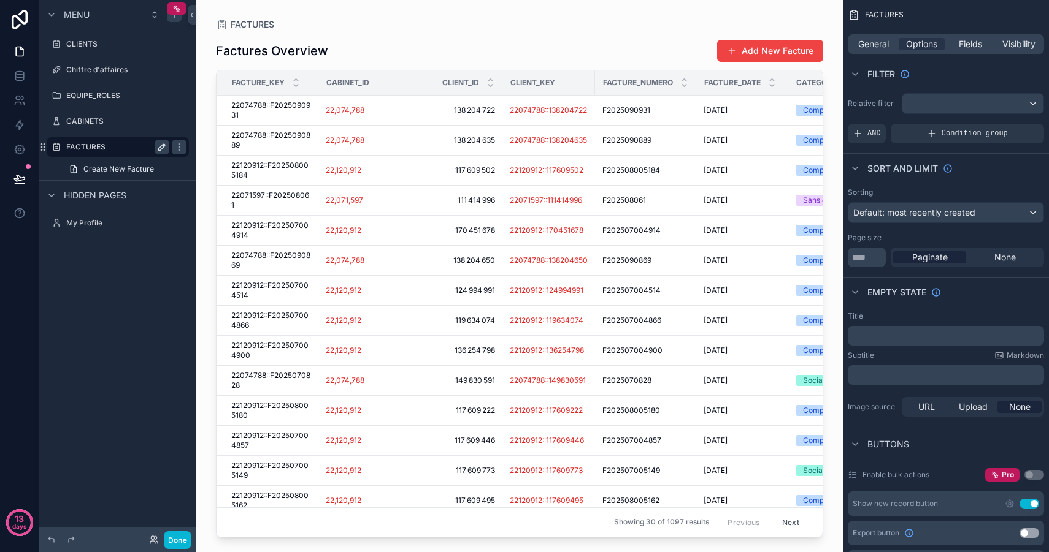
click at [163, 148] on icon "scrollable content" at bounding box center [162, 147] width 10 height 10
click at [107, 149] on input "********" at bounding box center [107, 147] width 83 height 15
click at [102, 149] on input "********" at bounding box center [107, 147] width 83 height 15
type input "**********"
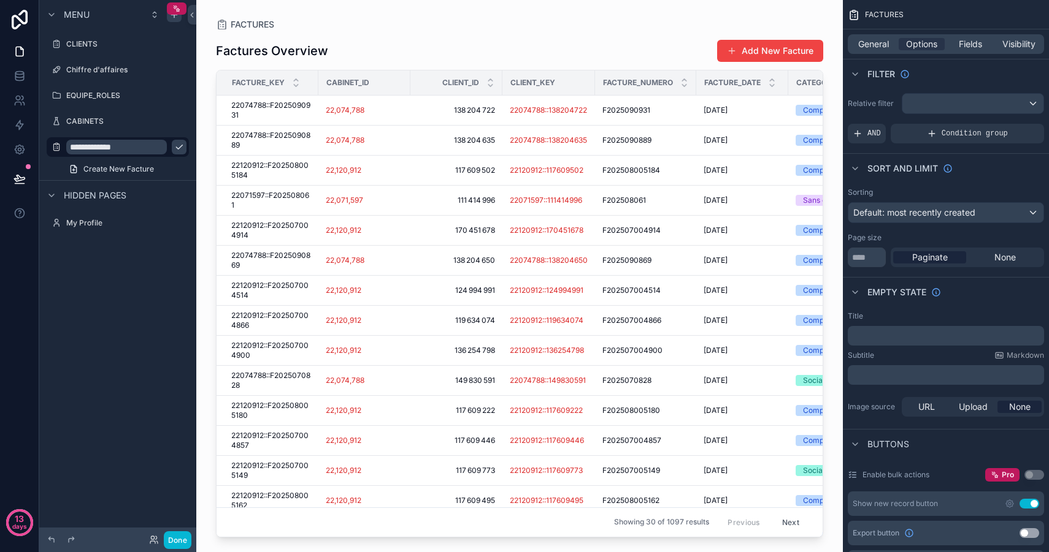
click at [174, 147] on icon "scrollable content" at bounding box center [179, 147] width 10 height 10
click at [109, 69] on label "Chiffre d'affaires" at bounding box center [115, 70] width 98 height 10
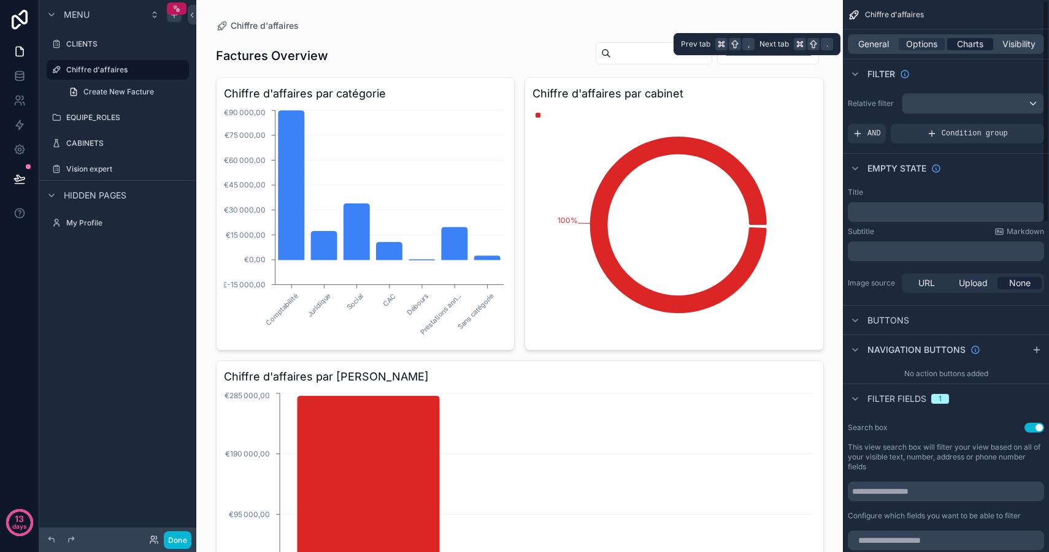
click at [975, 46] on span "Charts" at bounding box center [970, 44] width 26 height 12
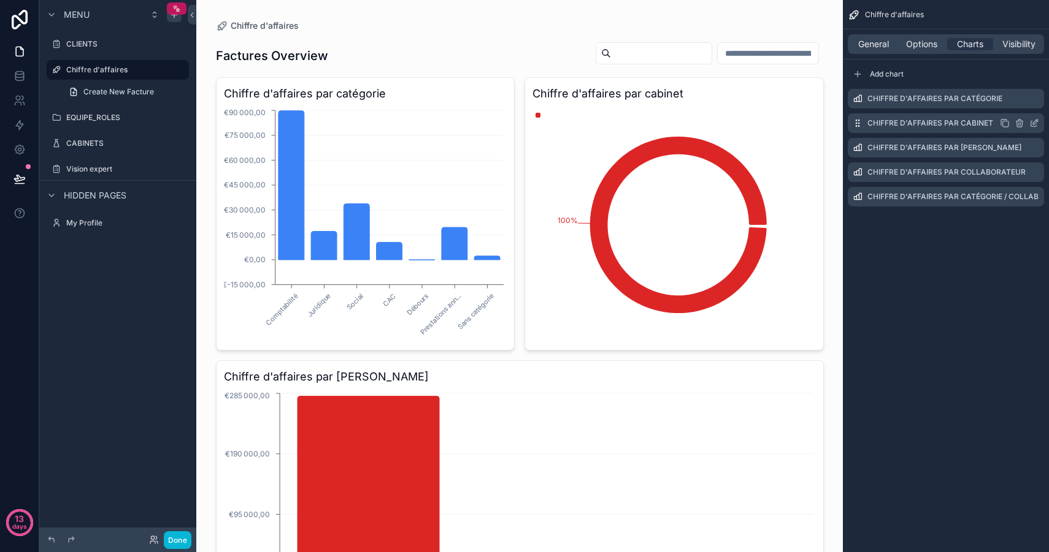
click at [1022, 122] on icon "scrollable content" at bounding box center [1019, 123] width 10 height 10
click at [1014, 102] on icon at bounding box center [1014, 102] width 7 height 0
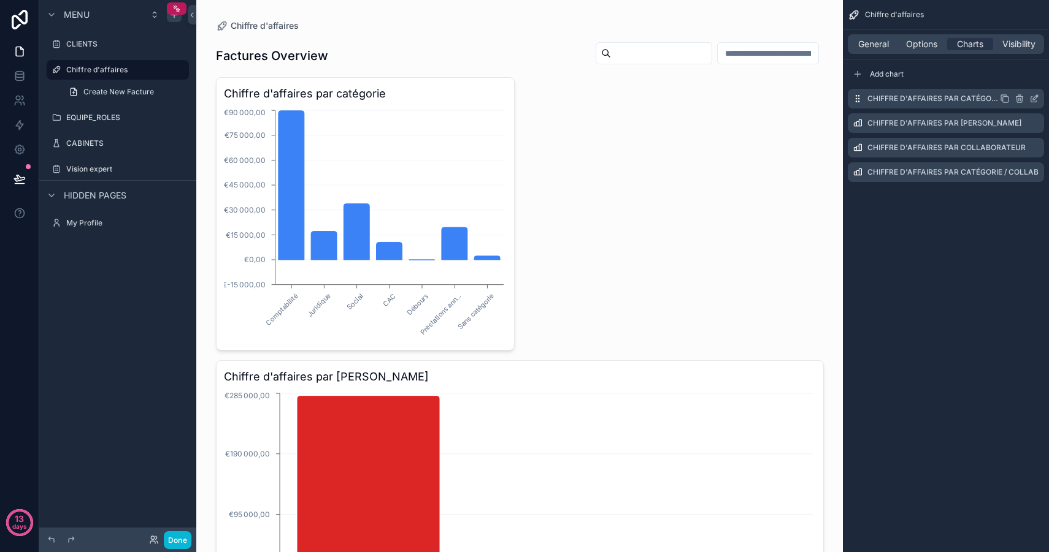
click at [1036, 100] on icon "scrollable content" at bounding box center [1034, 99] width 10 height 10
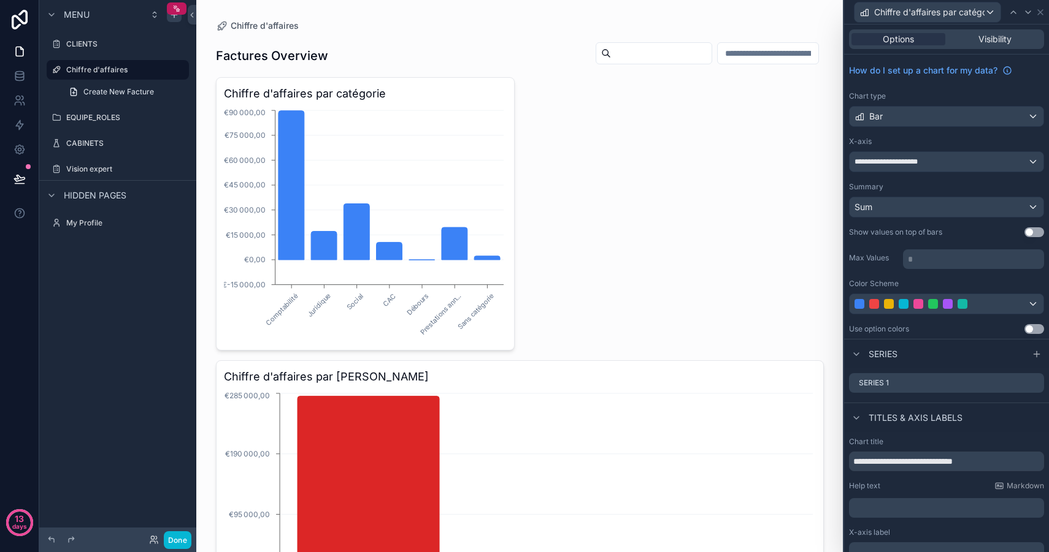
scroll to position [101, 0]
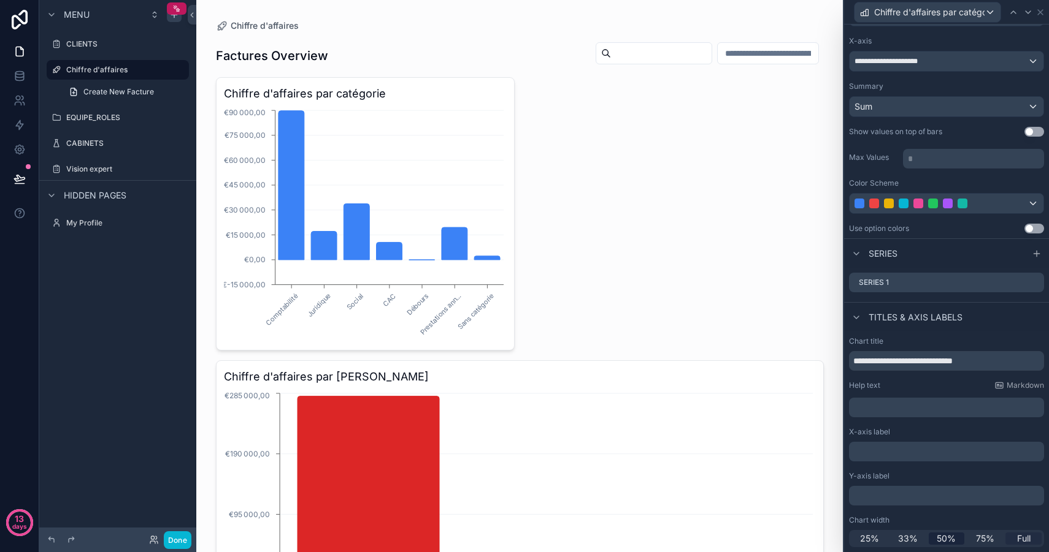
click at [1017, 544] on span "Full" at bounding box center [1023, 539] width 13 height 12
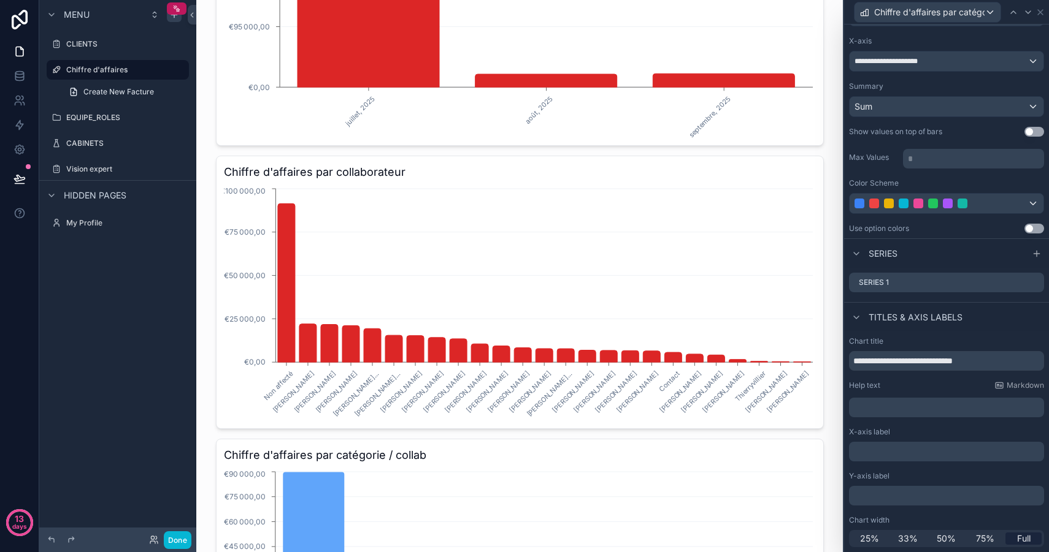
scroll to position [489, 0]
click at [1041, 12] on icon at bounding box center [1040, 12] width 5 height 5
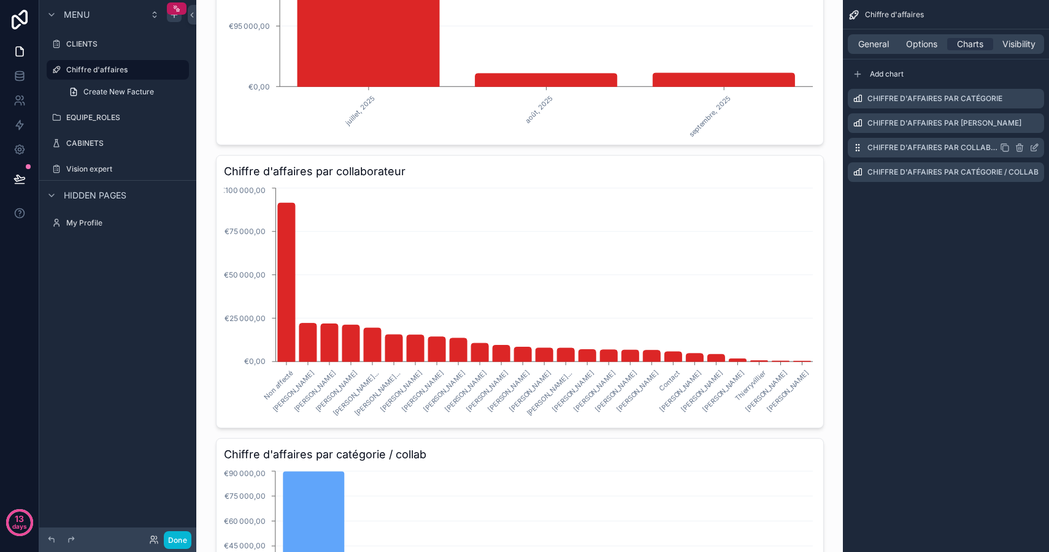
click at [1021, 146] on icon "scrollable content" at bounding box center [1019, 148] width 10 height 10
click at [1019, 129] on icon at bounding box center [1014, 128] width 10 height 10
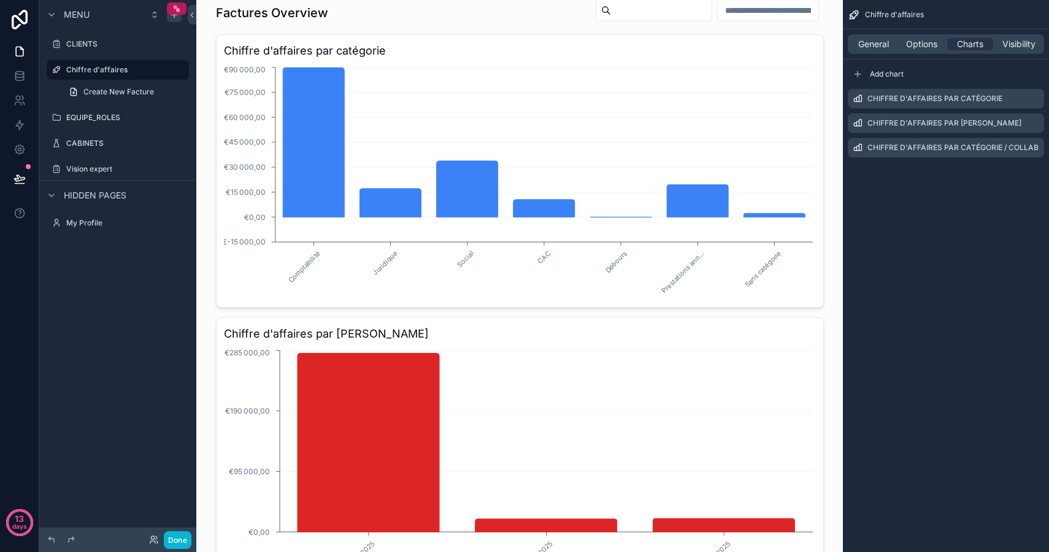
scroll to position [0, 0]
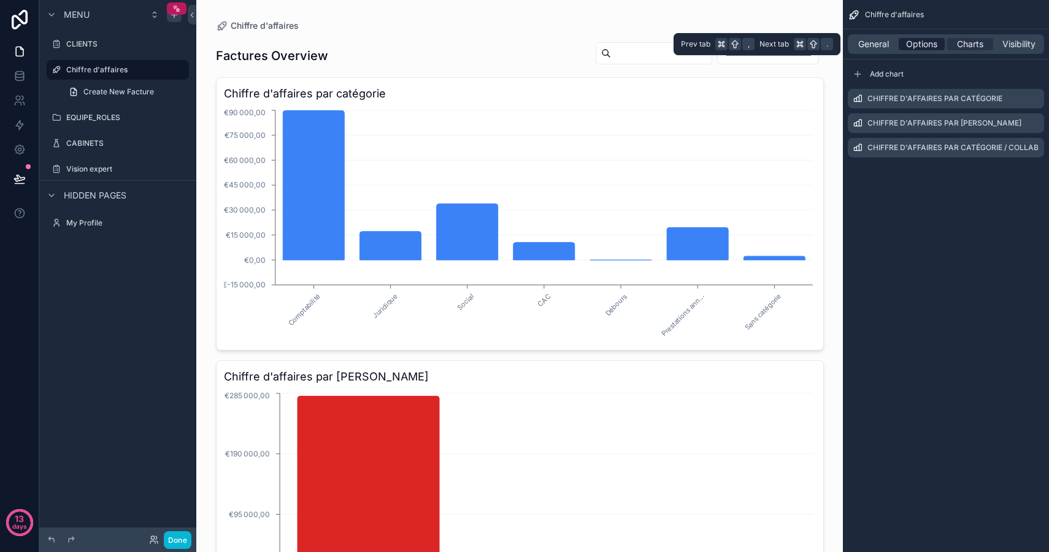
click at [918, 42] on span "Options" at bounding box center [921, 44] width 31 height 12
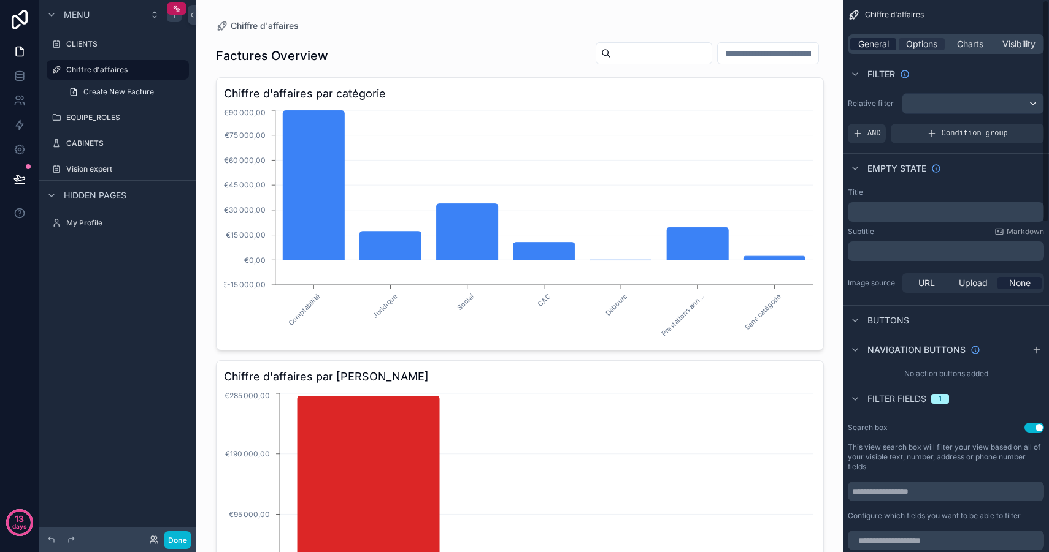
click at [860, 46] on span "General" at bounding box center [873, 44] width 31 height 12
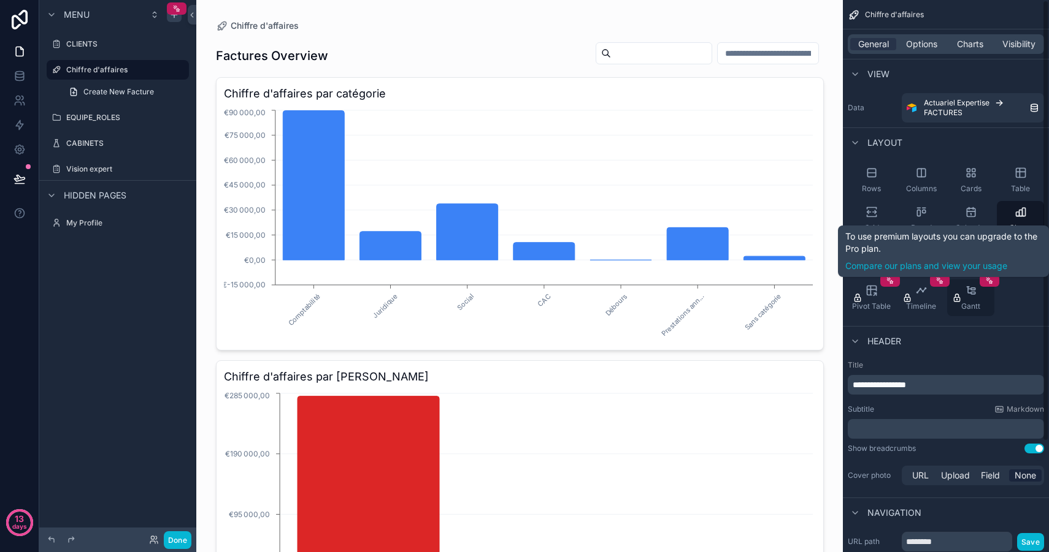
scroll to position [138, 0]
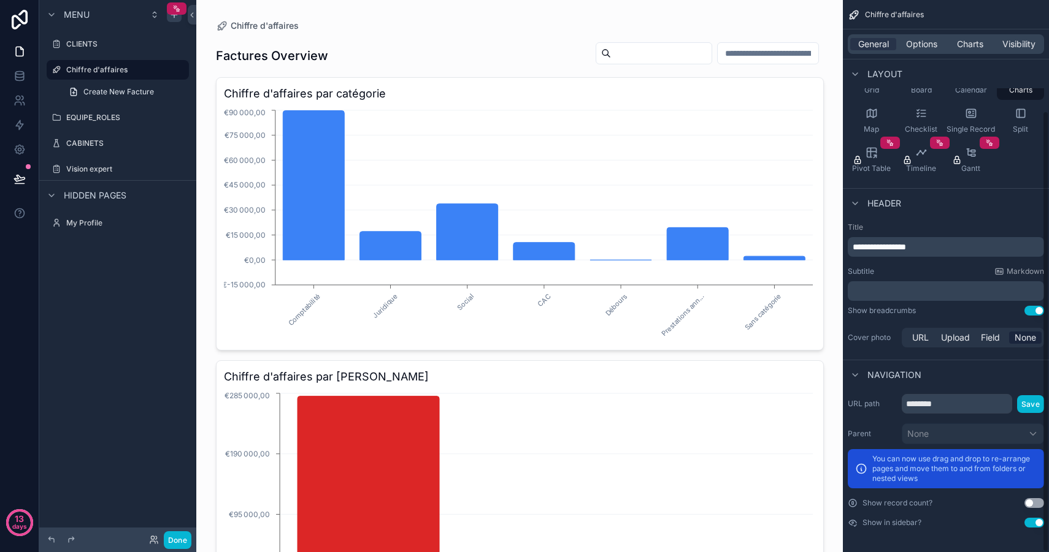
click at [1032, 506] on button "Use setting" at bounding box center [1034, 504] width 20 height 10
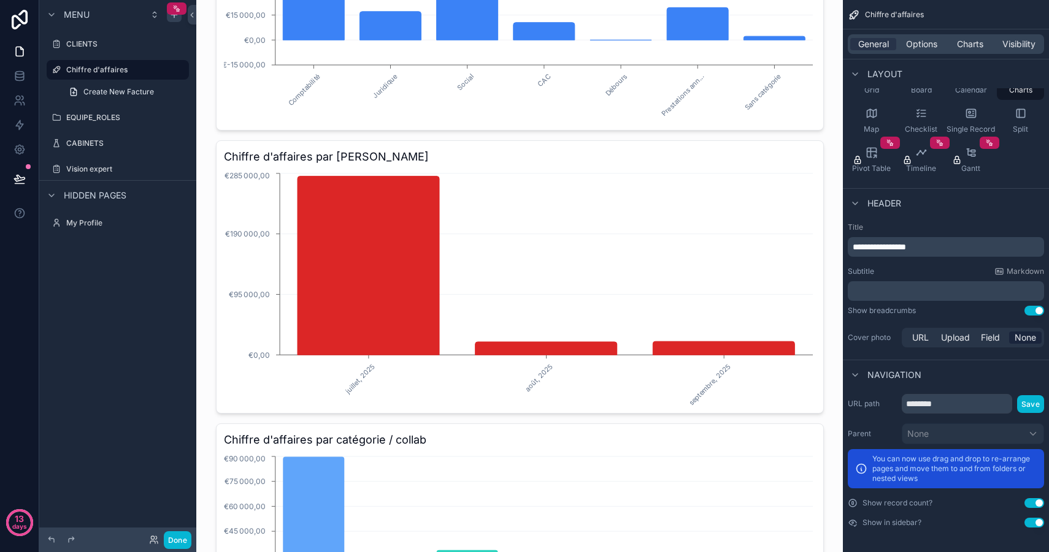
scroll to position [0, 0]
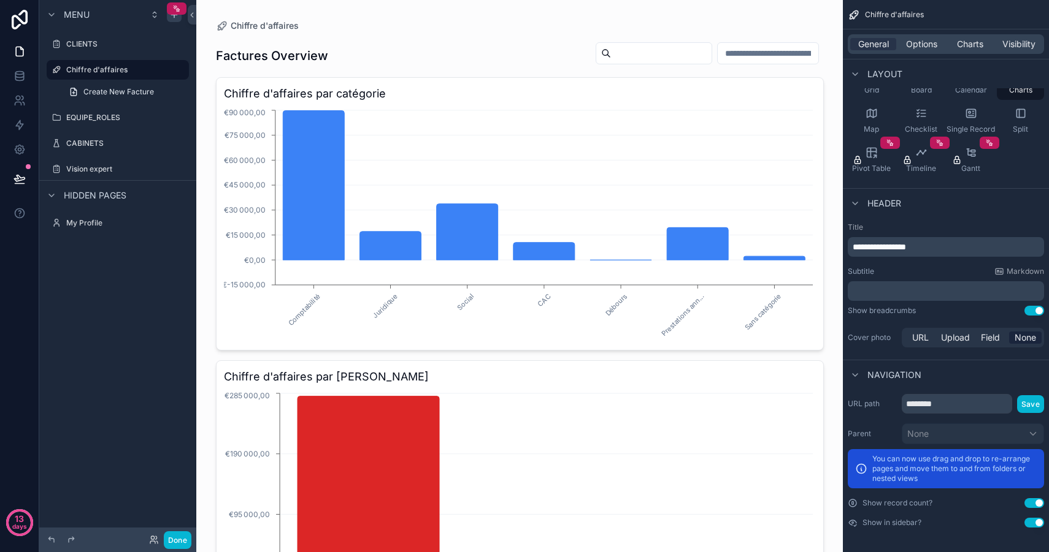
click at [1036, 502] on button "Use setting" at bounding box center [1034, 504] width 20 height 10
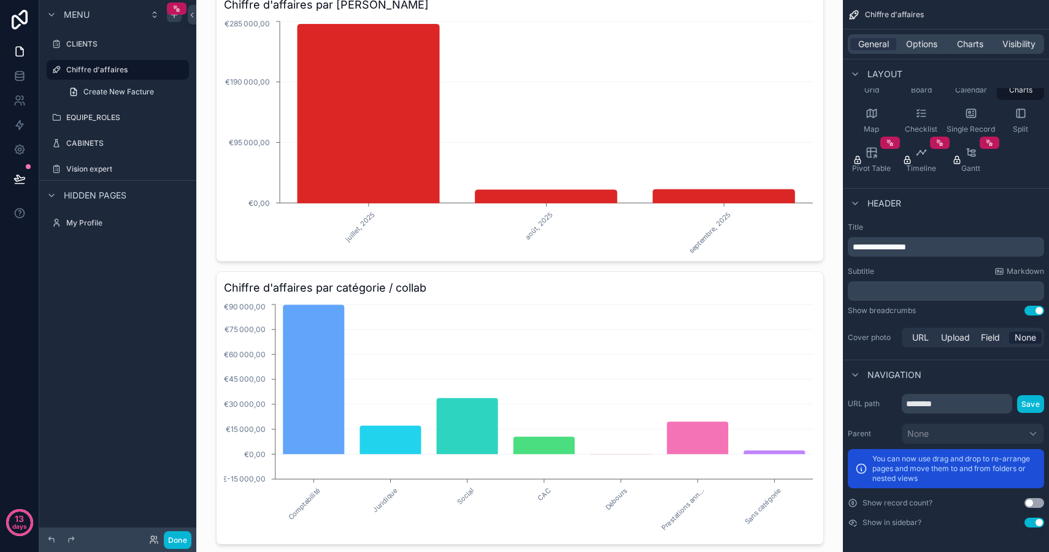
scroll to position [404, 0]
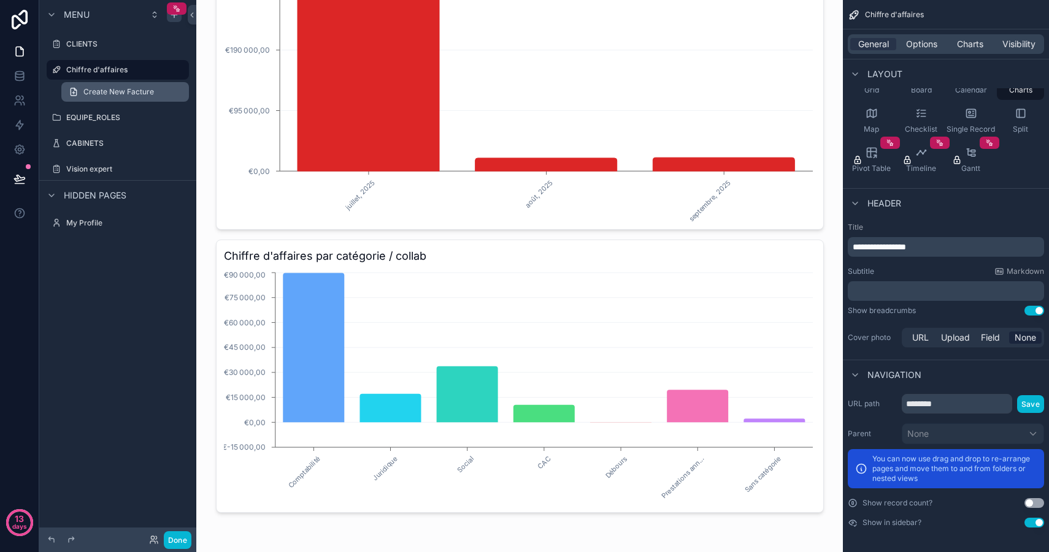
click at [148, 96] on span "Create New Facture" at bounding box center [118, 92] width 71 height 10
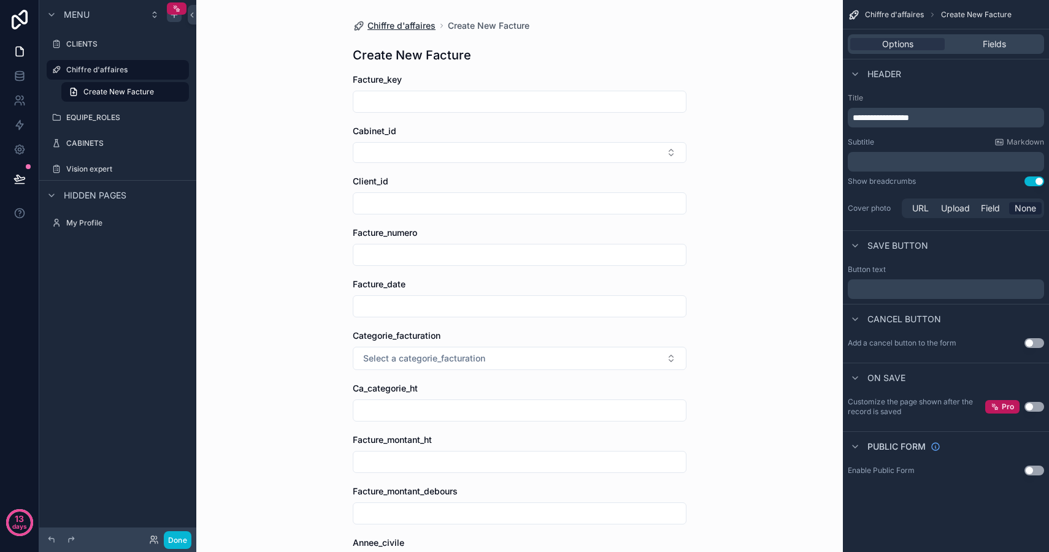
click at [389, 26] on span "Chiffre d'affaires" at bounding box center [401, 26] width 68 height 12
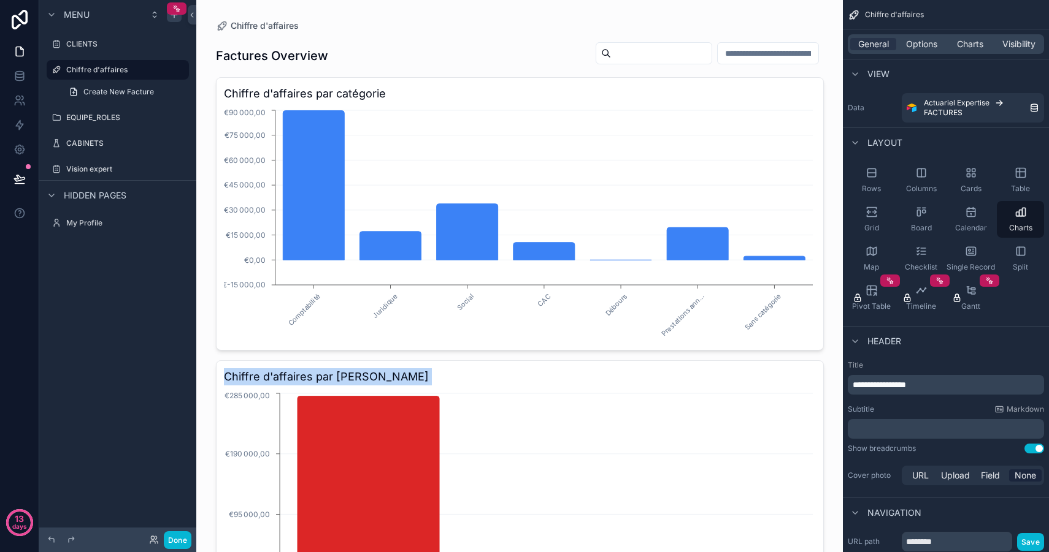
drag, startPoint x: 732, startPoint y: 399, endPoint x: 776, endPoint y: 363, distance: 57.1
click at [776, 362] on div "Chiffre d'affaires par mois juillet, 2025 août, 2025 septembre, 2025 €0,00 €95 …" at bounding box center [520, 497] width 608 height 273
click at [772, 369] on h3 "Chiffre d'affaires par [PERSON_NAME]" at bounding box center [520, 377] width 592 height 17
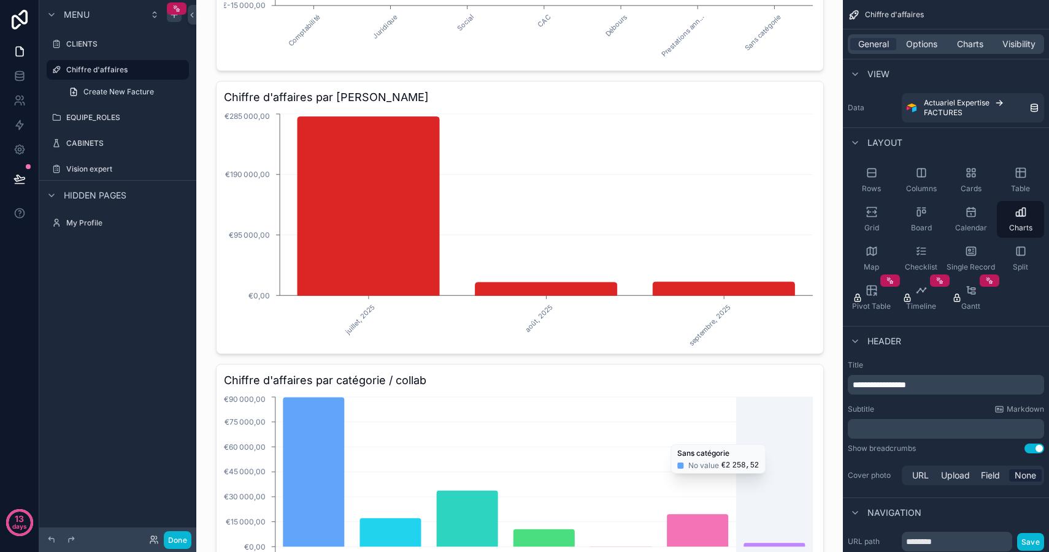
scroll to position [350, 0]
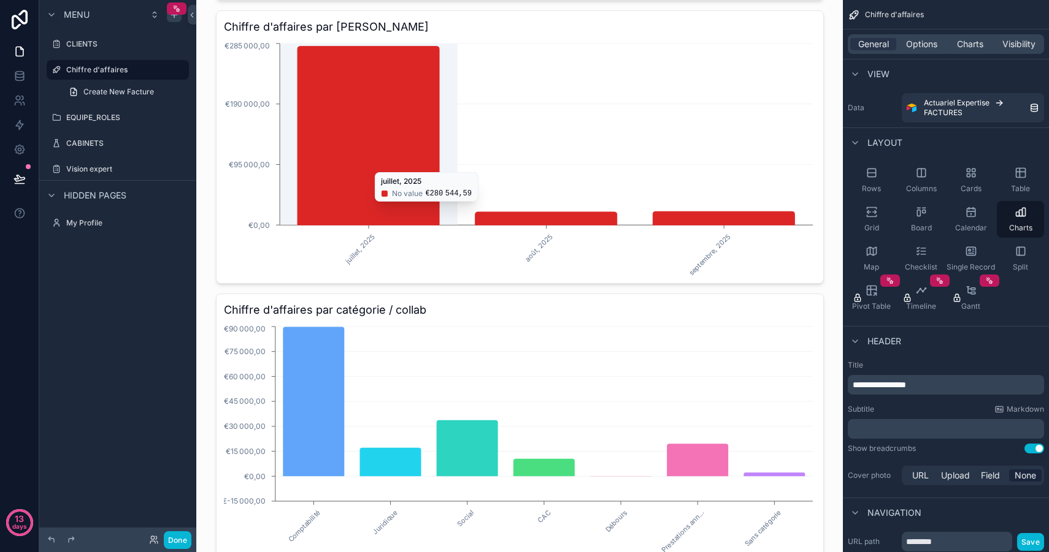
click at [413, 166] on icon "chart" at bounding box center [368, 136] width 142 height 179
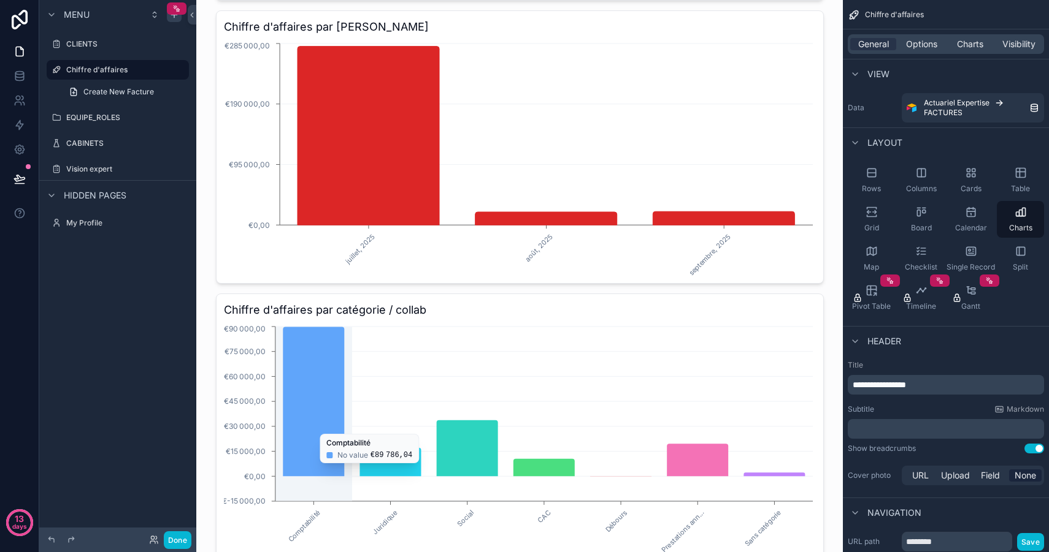
click at [329, 428] on icon "chart" at bounding box center [313, 402] width 61 height 150
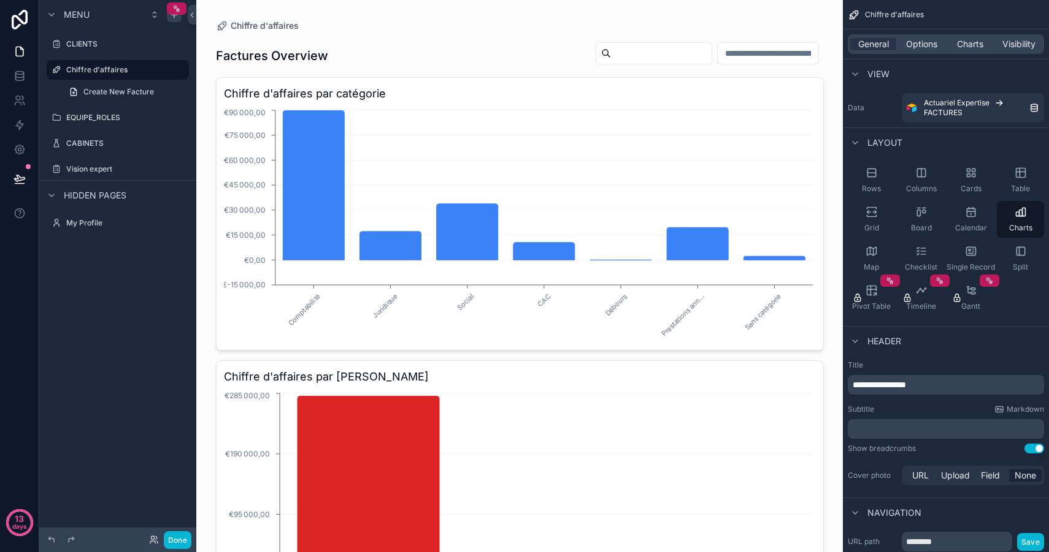
scroll to position [404, 0]
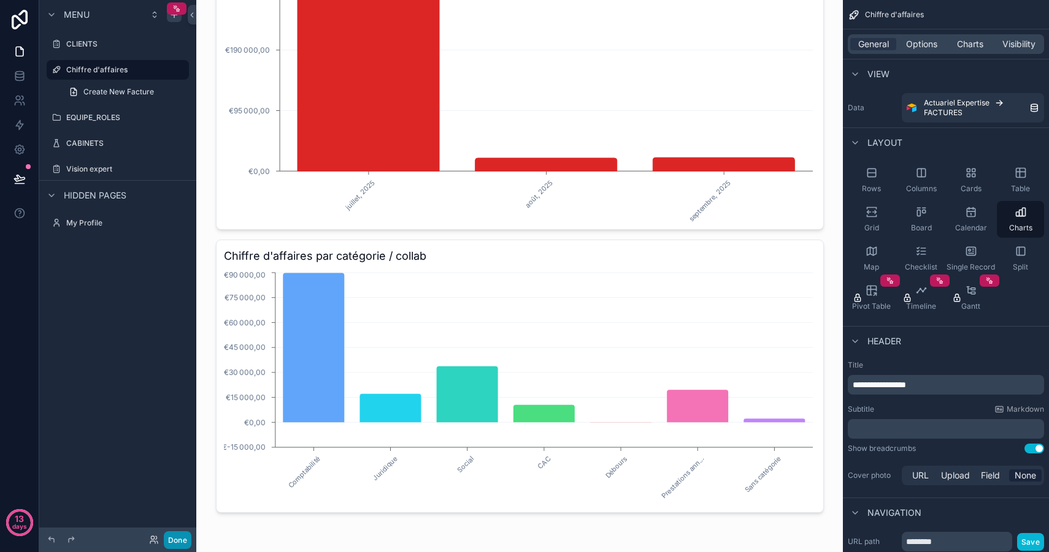
click at [172, 543] on button "Done" at bounding box center [178, 541] width 28 height 18
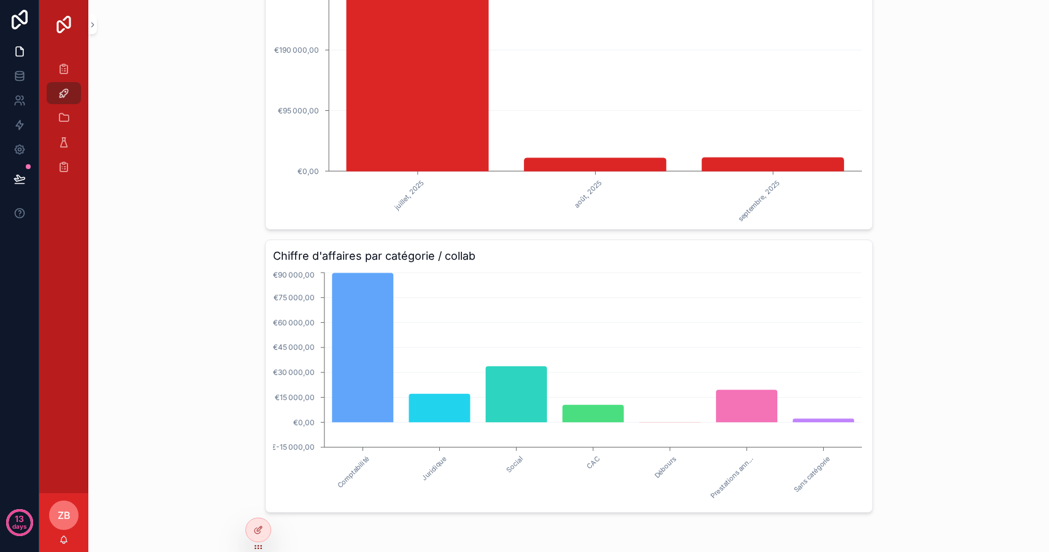
scroll to position [0, 0]
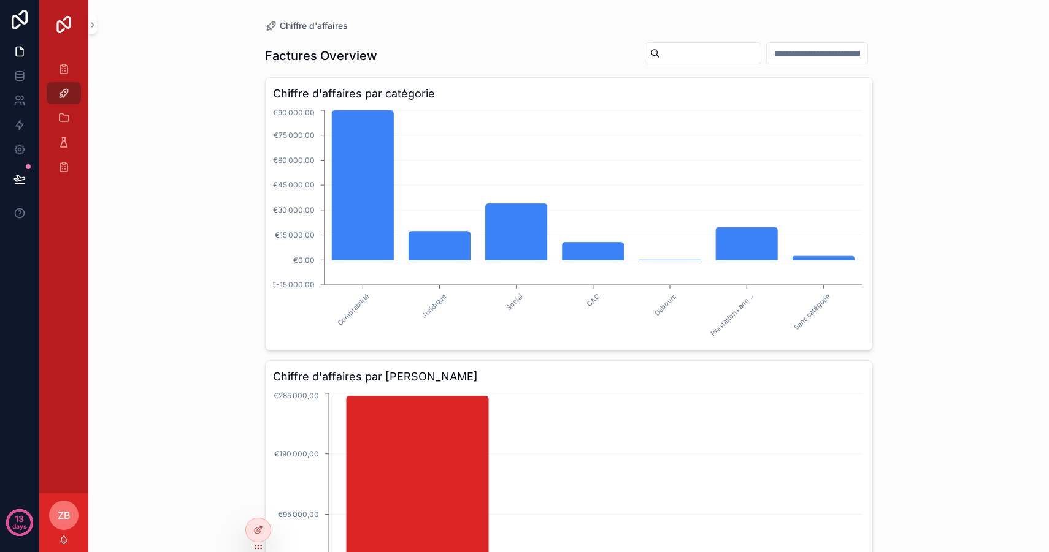
click at [237, 284] on div "Chiffre d'affaires Factures Overview Chiffre d'affaires par catégorie Comptabil…" at bounding box center [568, 276] width 960 height 552
click at [21, 154] on icon at bounding box center [19, 149] width 12 height 12
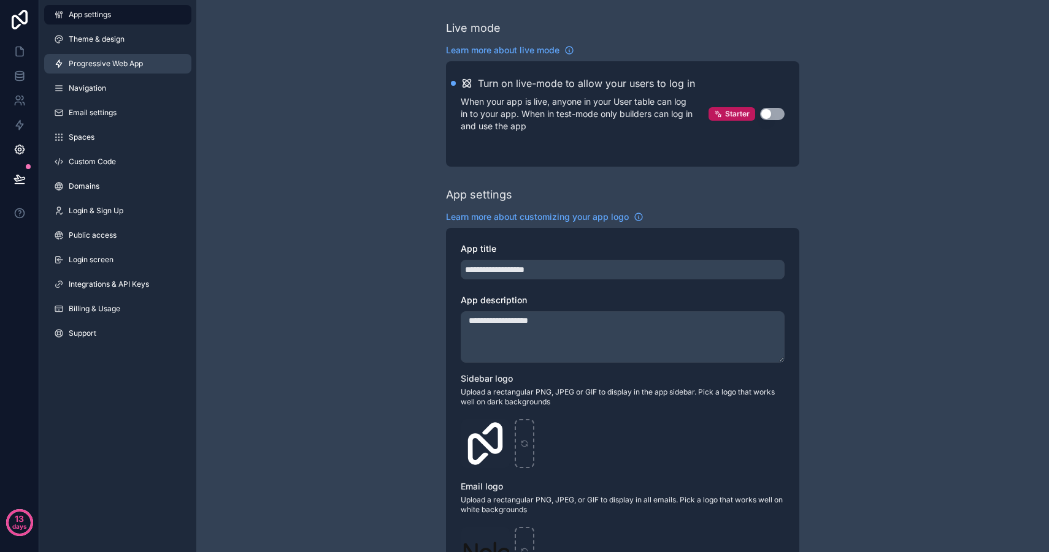
click at [125, 60] on span "Progressive Web App" at bounding box center [106, 64] width 74 height 10
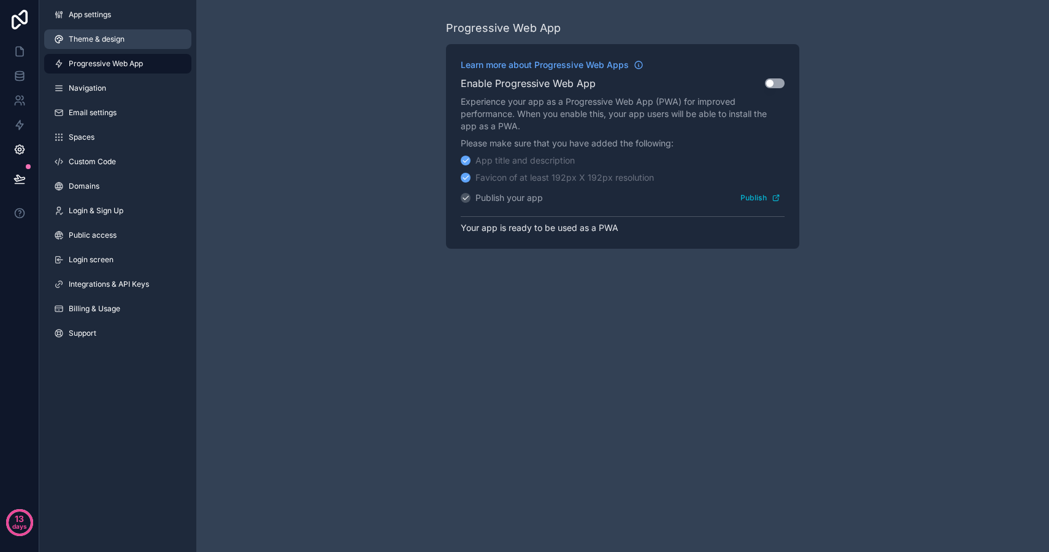
click at [126, 31] on link "Theme & design" at bounding box center [117, 39] width 147 height 20
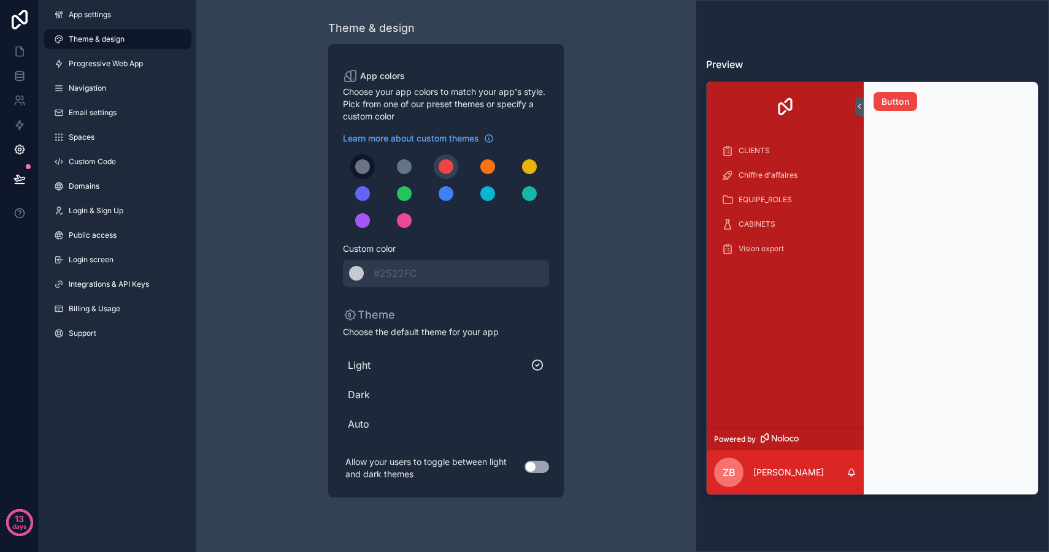
click at [368, 165] on div "scrollable content" at bounding box center [362, 166] width 15 height 15
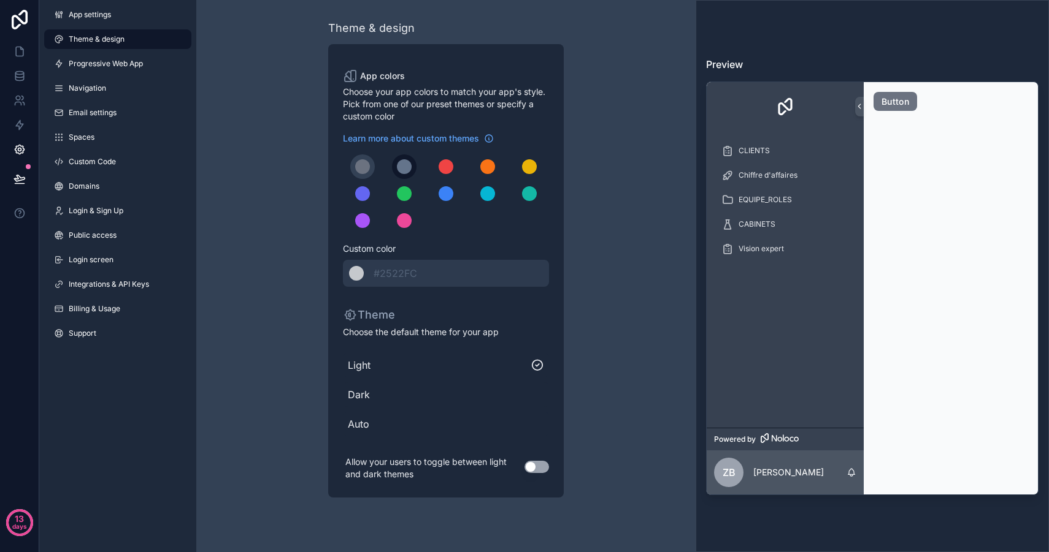
click at [413, 174] on button "scrollable content" at bounding box center [404, 167] width 25 height 25
click at [359, 172] on div "scrollable content" at bounding box center [362, 166] width 15 height 15
click at [397, 167] on div "scrollable content" at bounding box center [404, 166] width 15 height 15
click at [365, 394] on span "Dark" at bounding box center [446, 395] width 196 height 15
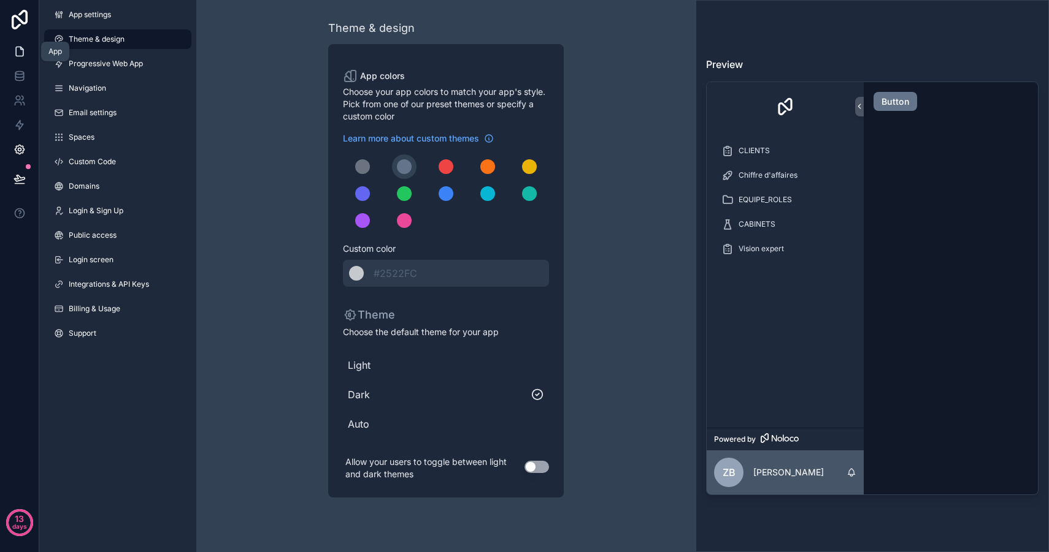
click at [11, 47] on link at bounding box center [19, 51] width 39 height 25
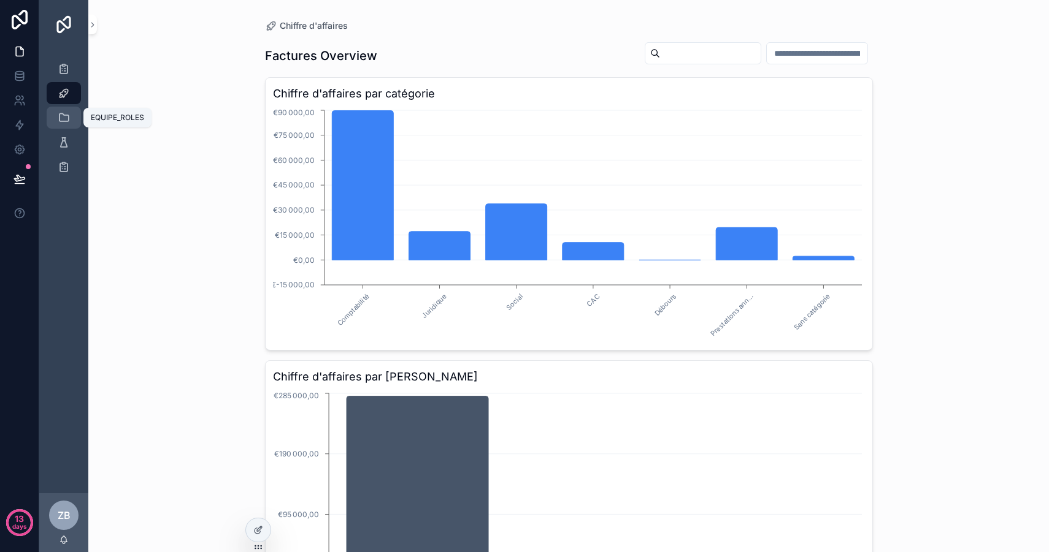
click at [61, 119] on icon "scrollable content" at bounding box center [64, 118] width 12 height 12
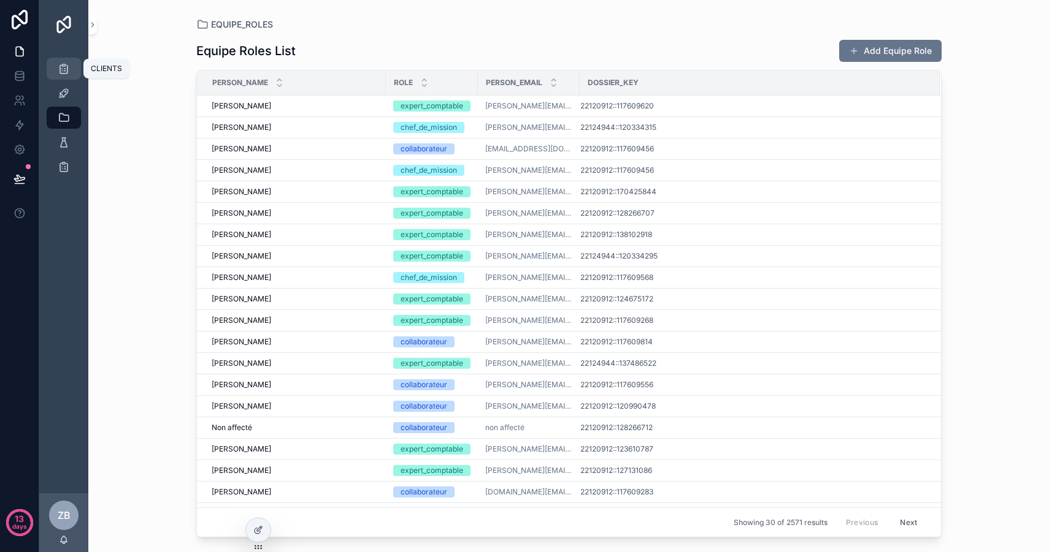
click at [64, 71] on icon "scrollable content" at bounding box center [64, 69] width 12 height 12
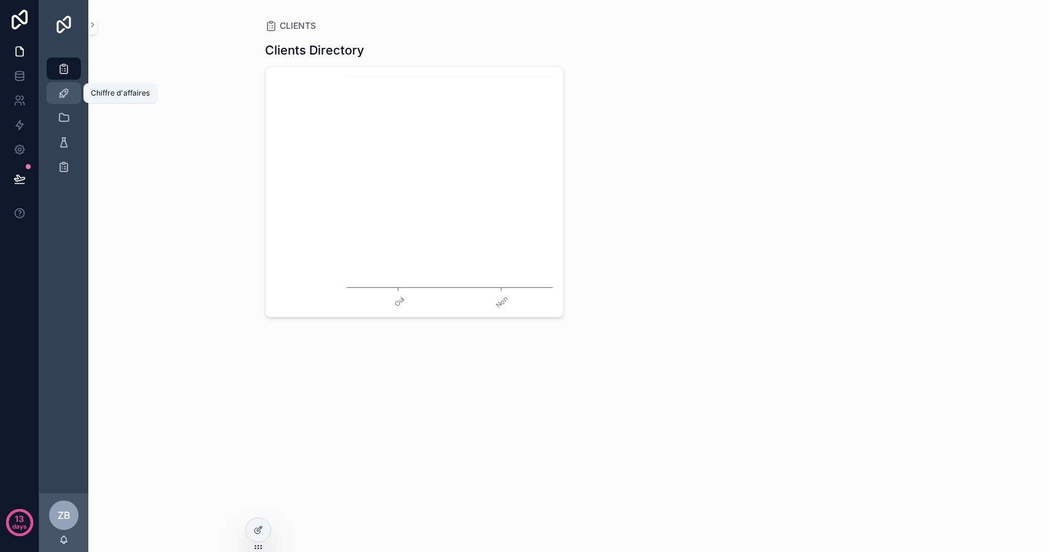
click at [59, 101] on div "Chiffre d'affaires" at bounding box center [64, 93] width 20 height 20
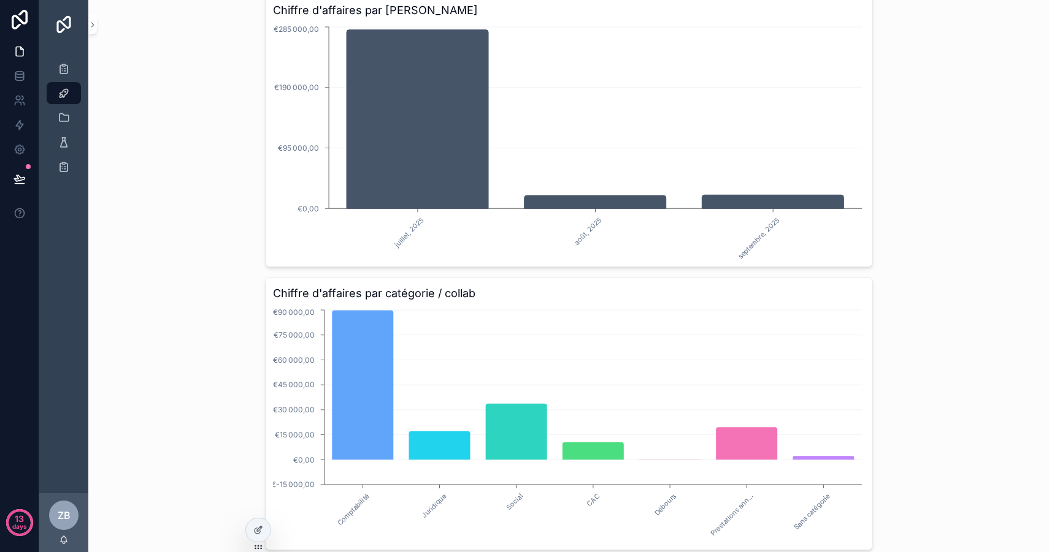
scroll to position [82, 0]
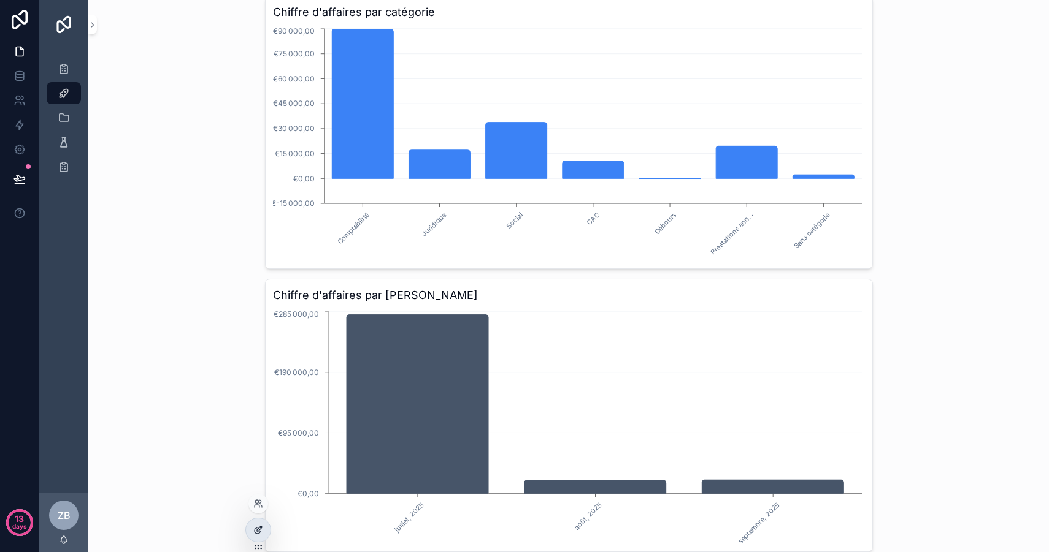
click at [262, 532] on icon at bounding box center [258, 531] width 10 height 10
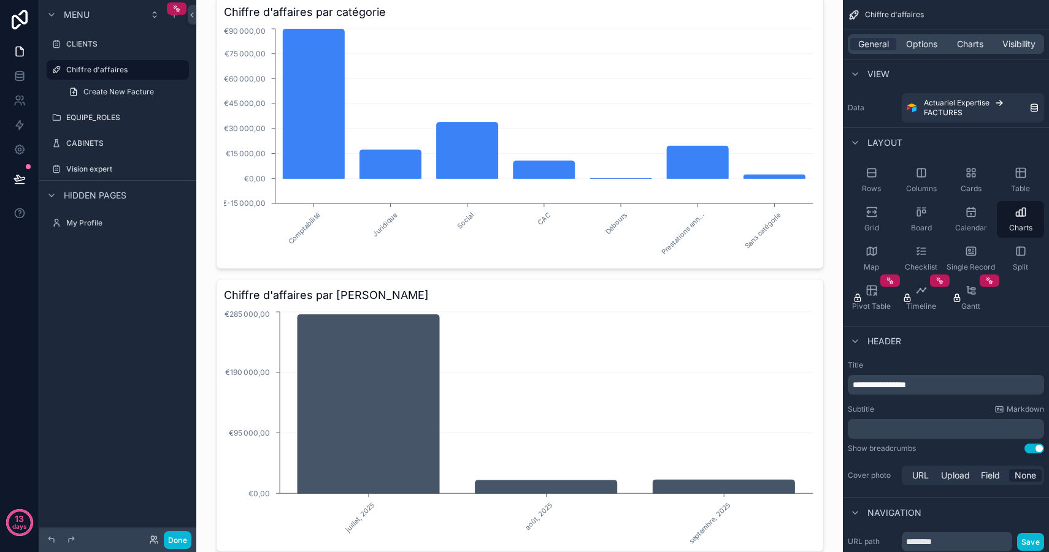
scroll to position [0, 0]
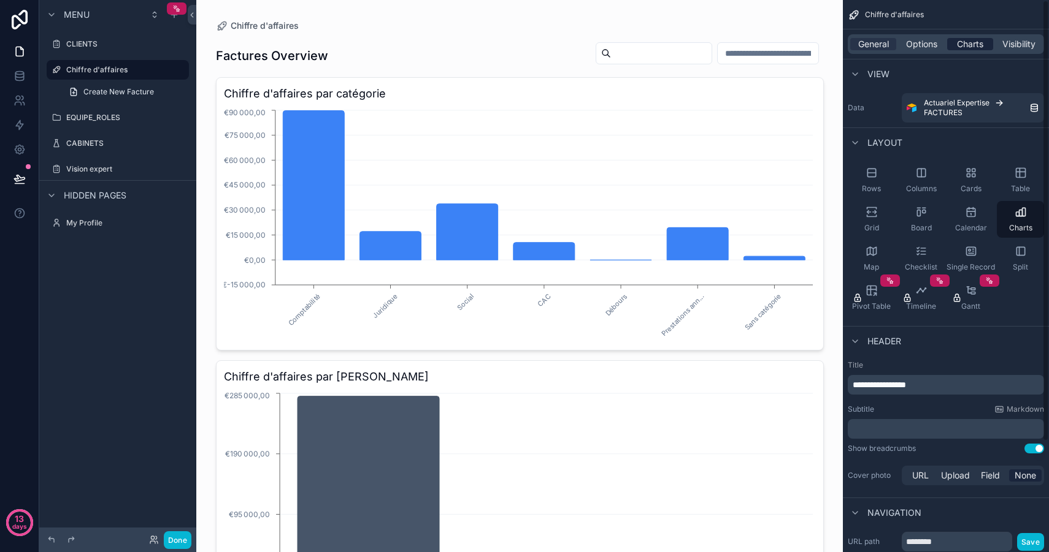
click at [974, 44] on span "Charts" at bounding box center [970, 44] width 26 height 12
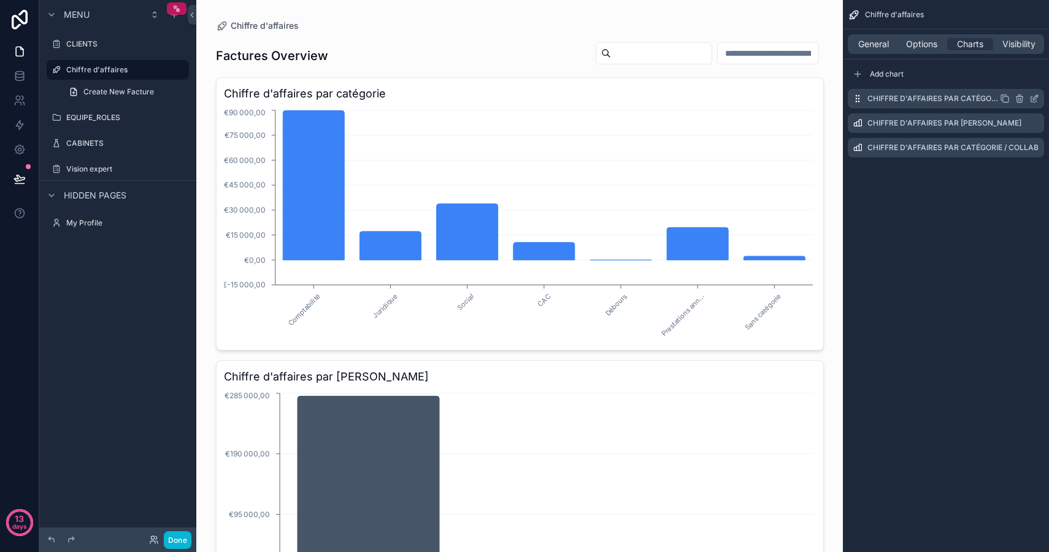
click at [1036, 98] on icon "scrollable content" at bounding box center [1034, 99] width 10 height 10
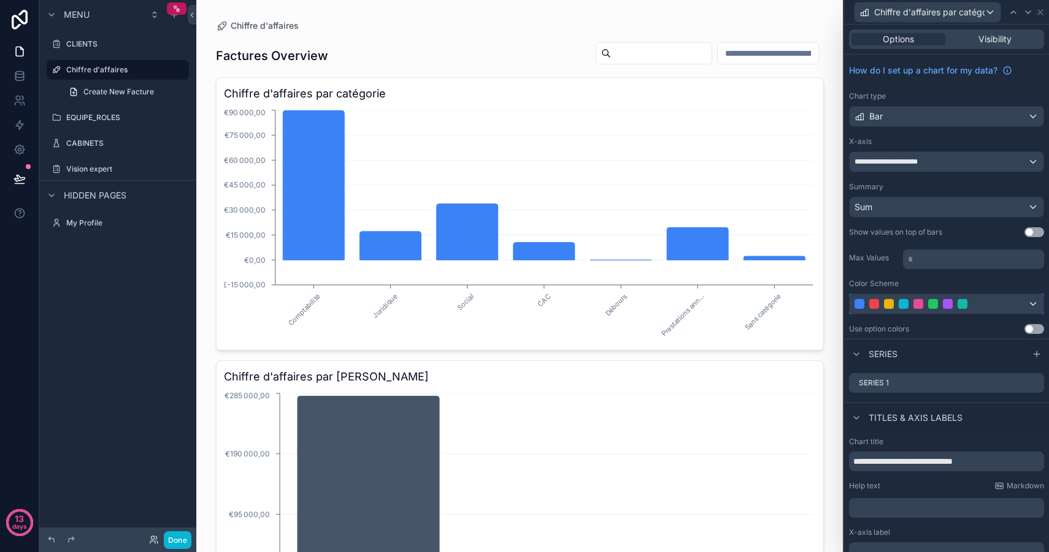
click at [921, 307] on div at bounding box center [918, 304] width 10 height 10
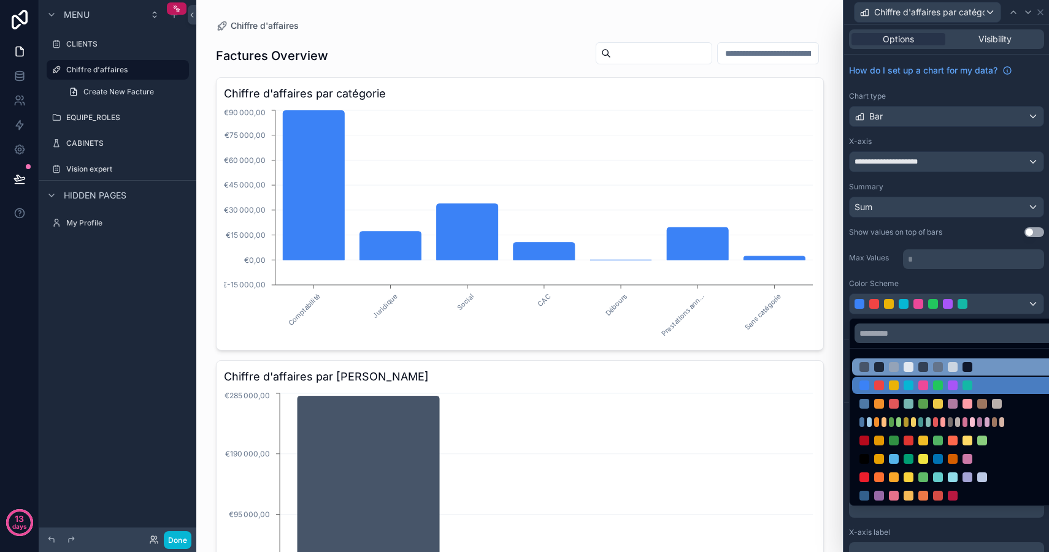
click at [930, 364] on div at bounding box center [937, 367] width 157 height 10
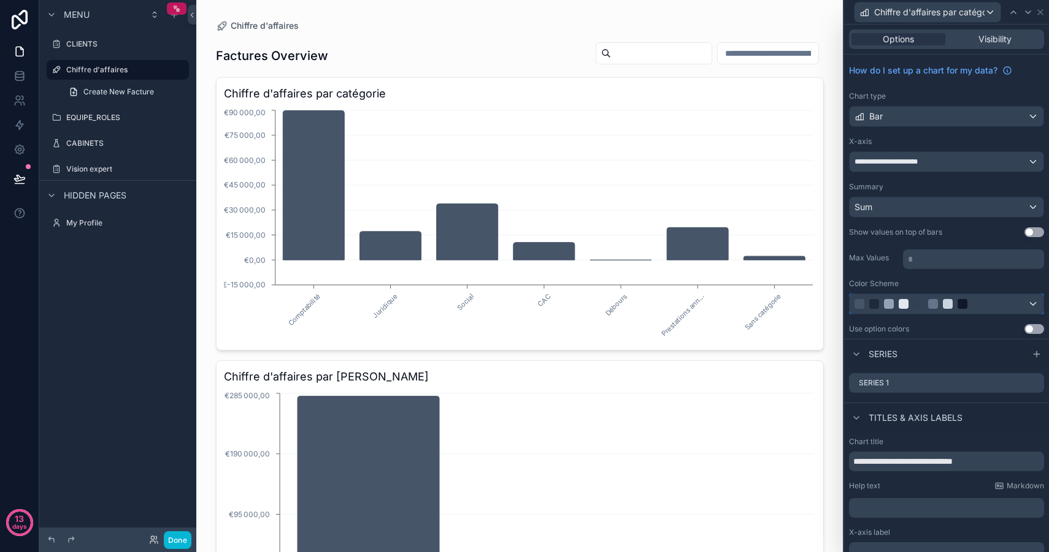
click at [923, 308] on div at bounding box center [932, 304] width 157 height 10
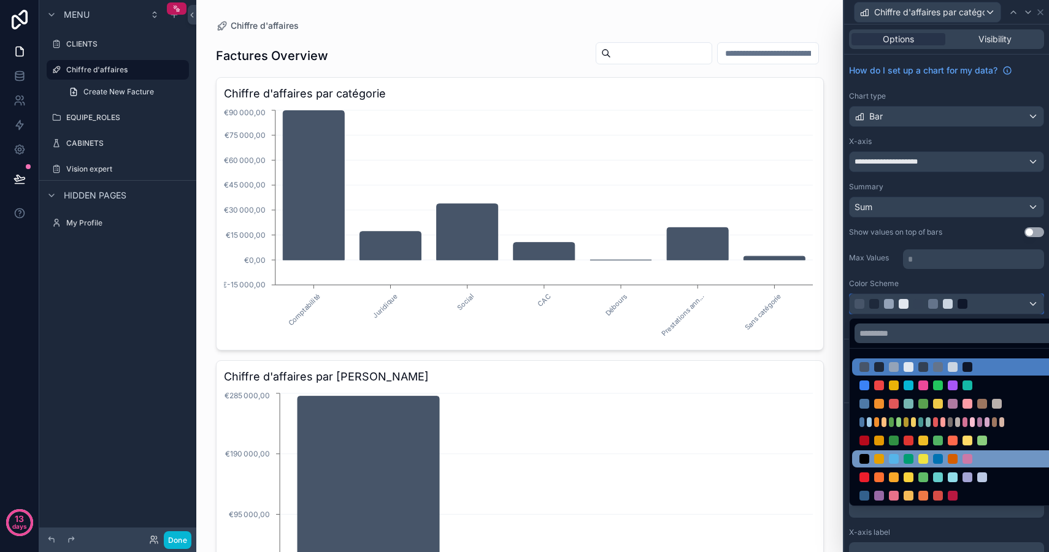
scroll to position [75, 0]
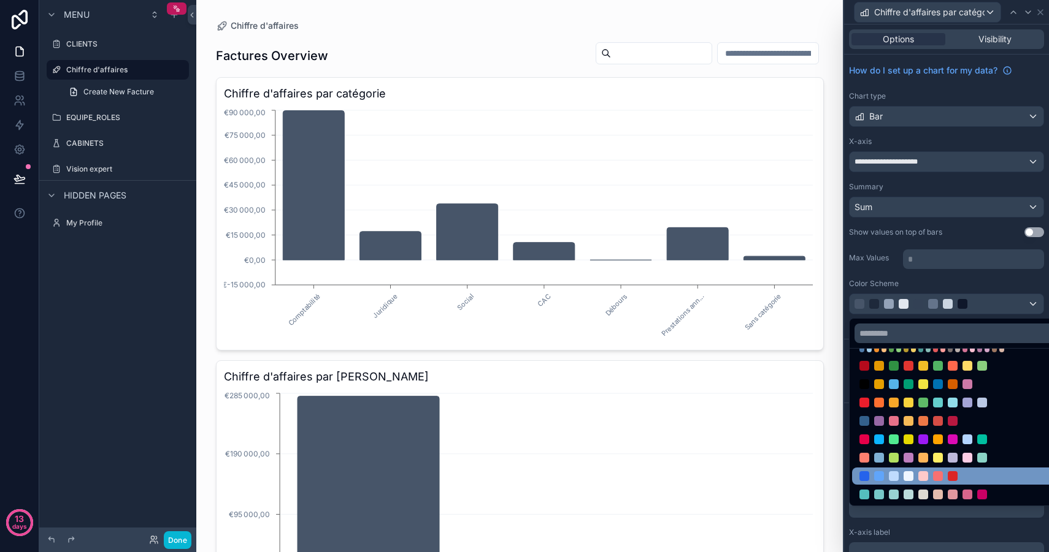
click at [956, 475] on div at bounding box center [952, 477] width 10 height 10
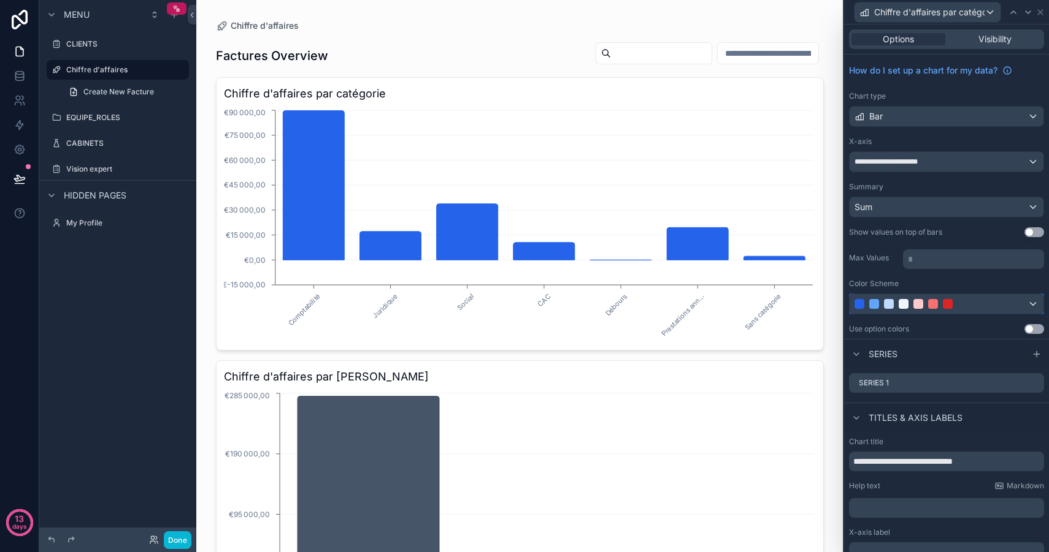
click at [938, 307] on div at bounding box center [932, 304] width 157 height 10
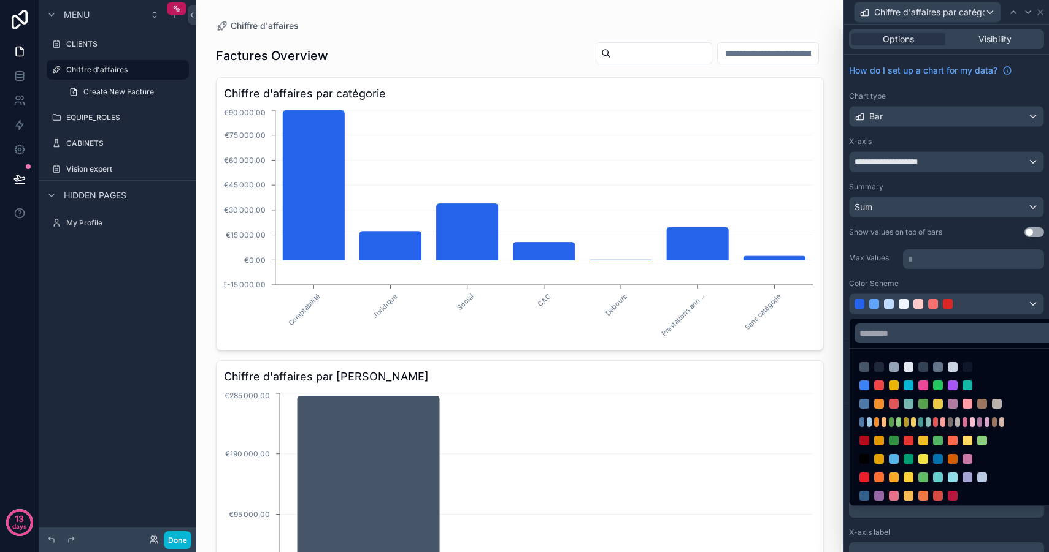
click at [938, 307] on div at bounding box center [946, 276] width 205 height 552
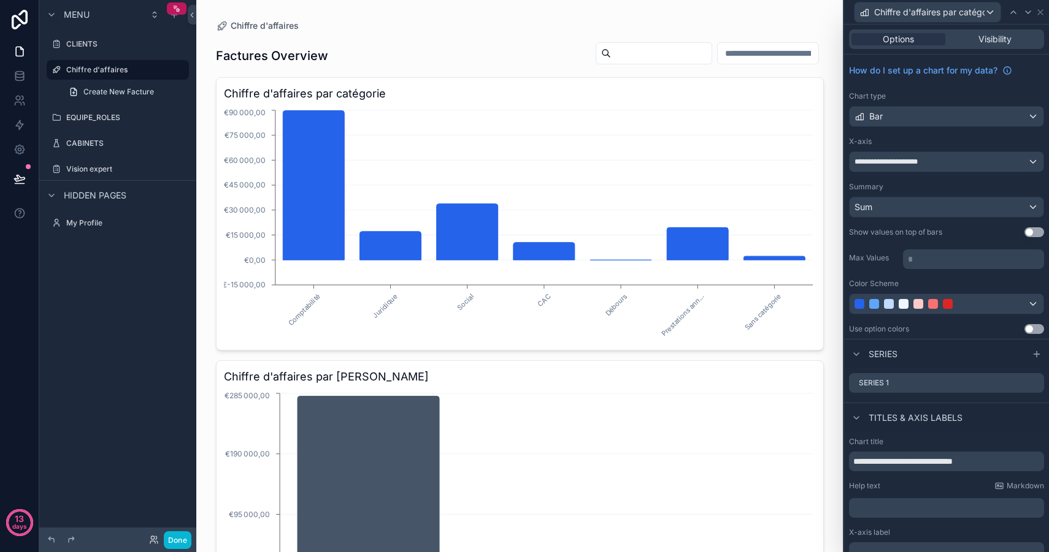
click at [1037, 331] on button "Use setting" at bounding box center [1034, 329] width 20 height 10
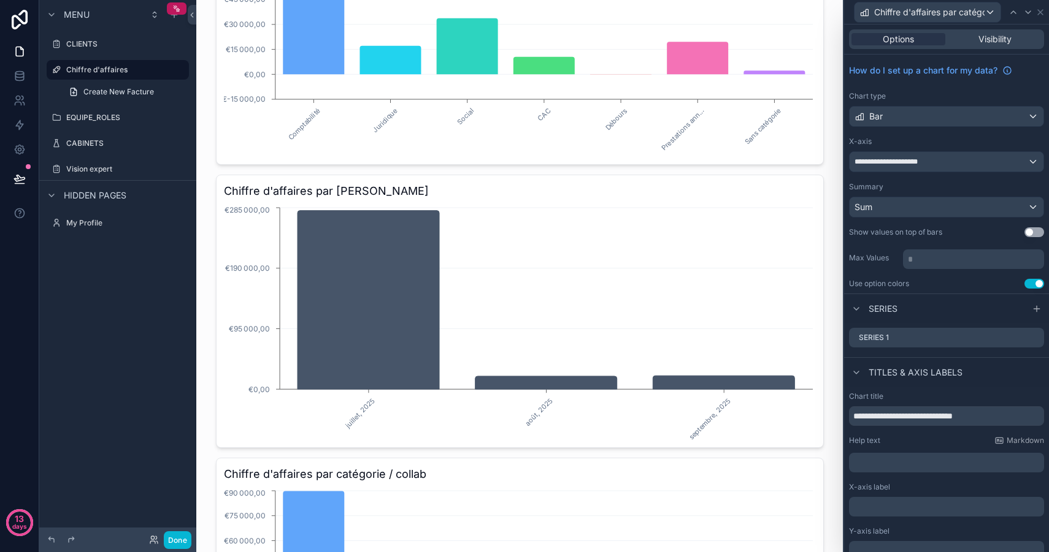
scroll to position [404, 0]
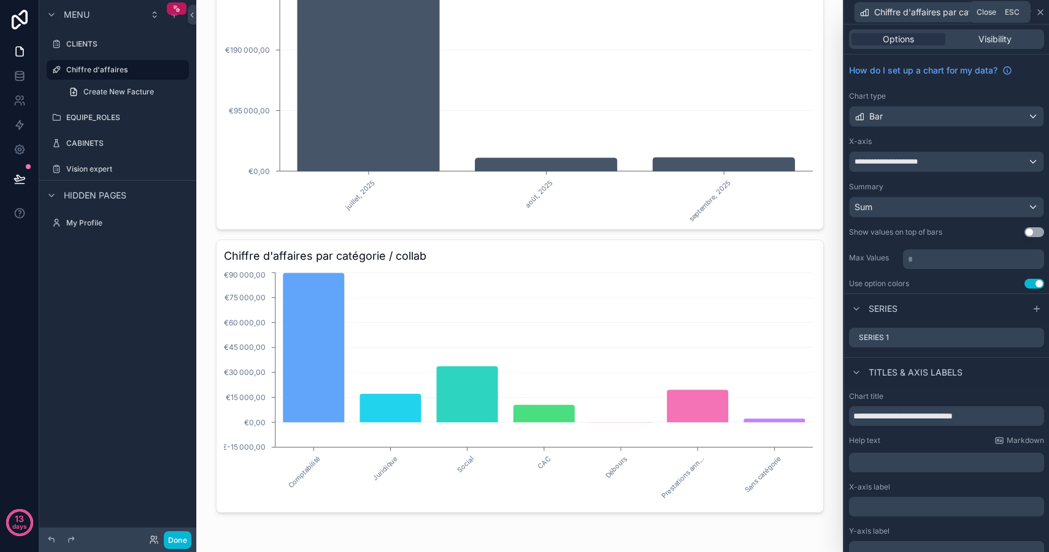
click at [1038, 13] on icon at bounding box center [1040, 12] width 10 height 10
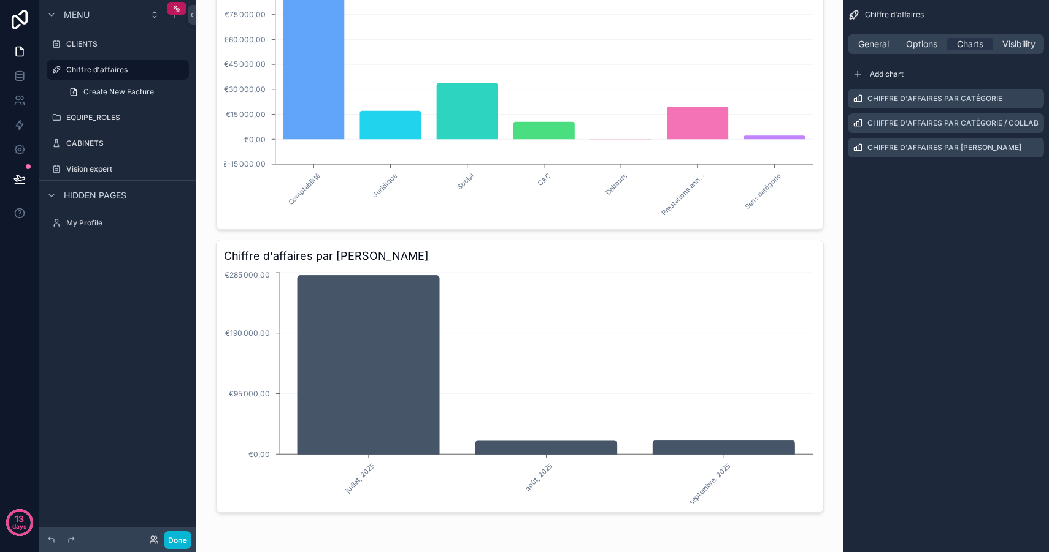
click at [893, 220] on div "Chiffre d'affaires General Options Charts Visibility Add chart Chiffre d'affair…" at bounding box center [946, 276] width 206 height 552
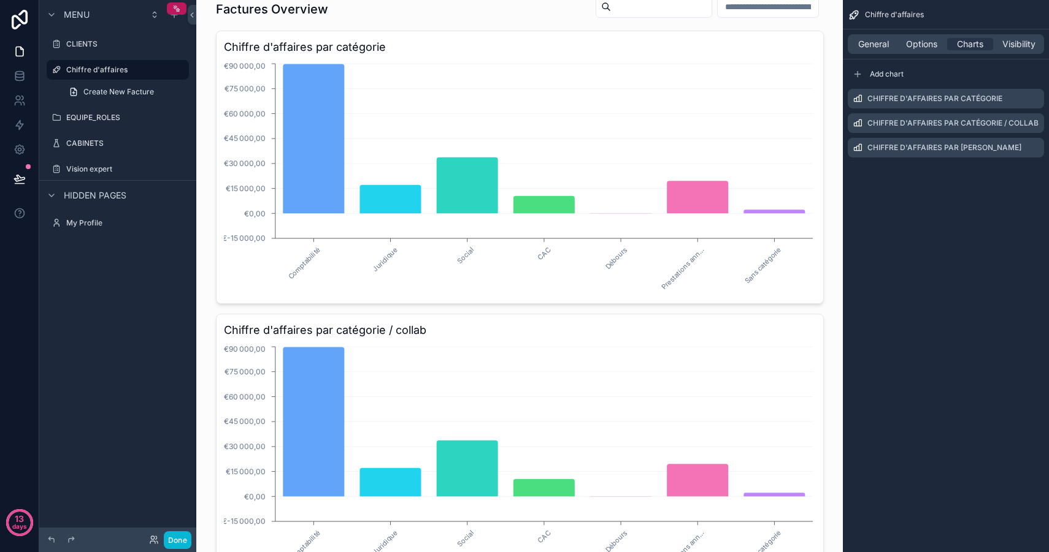
scroll to position [30, 0]
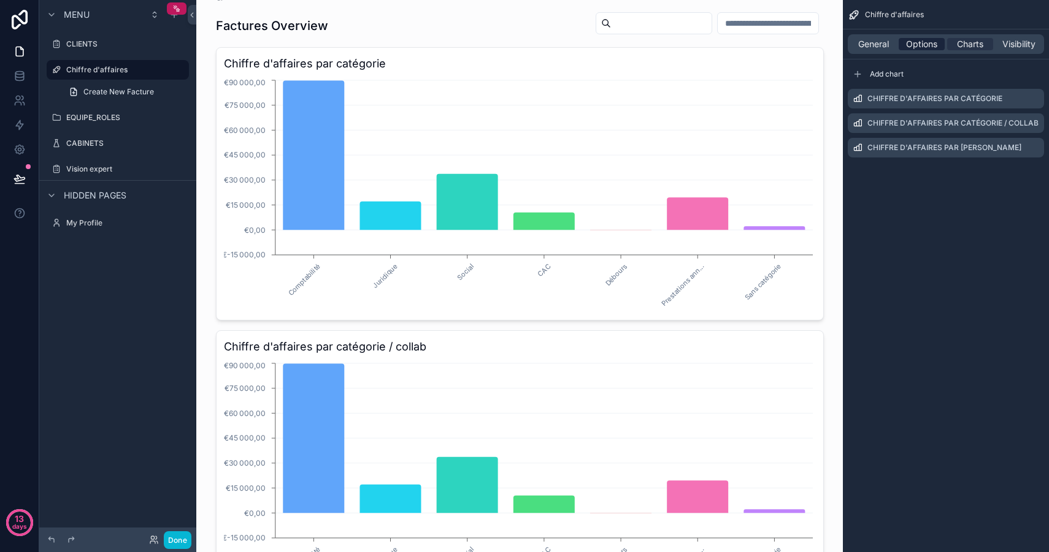
click at [930, 41] on span "Options" at bounding box center [921, 44] width 31 height 12
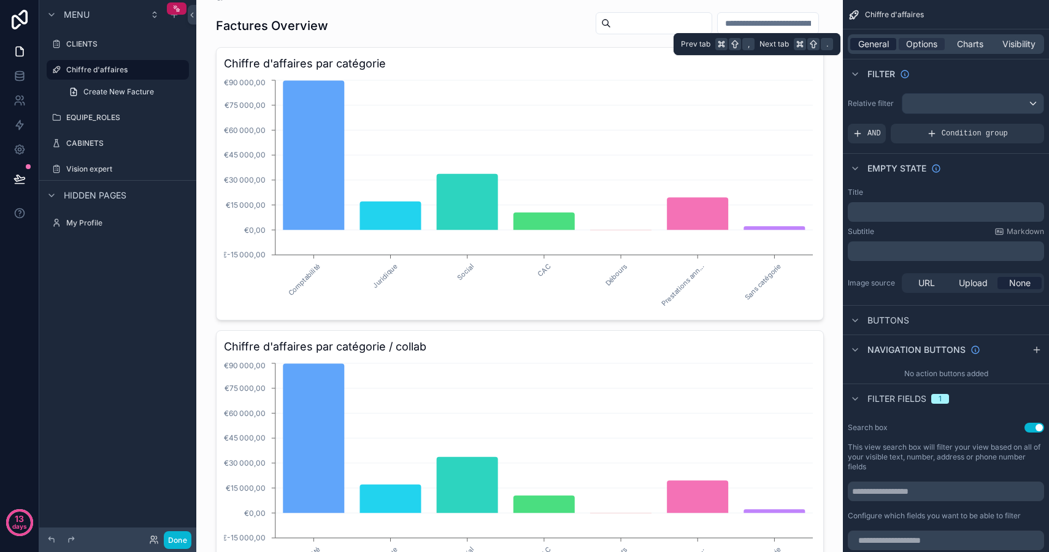
click at [881, 43] on span "General" at bounding box center [873, 44] width 31 height 12
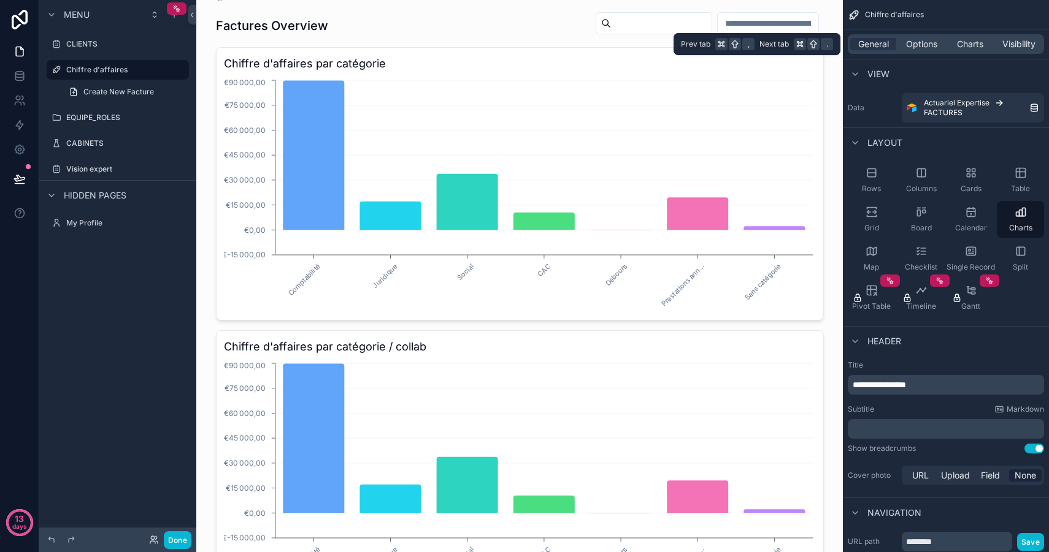
click at [966, 50] on div "General Options Charts Visibility" at bounding box center [945, 44] width 196 height 20
click at [968, 44] on span "Charts" at bounding box center [970, 44] width 26 height 12
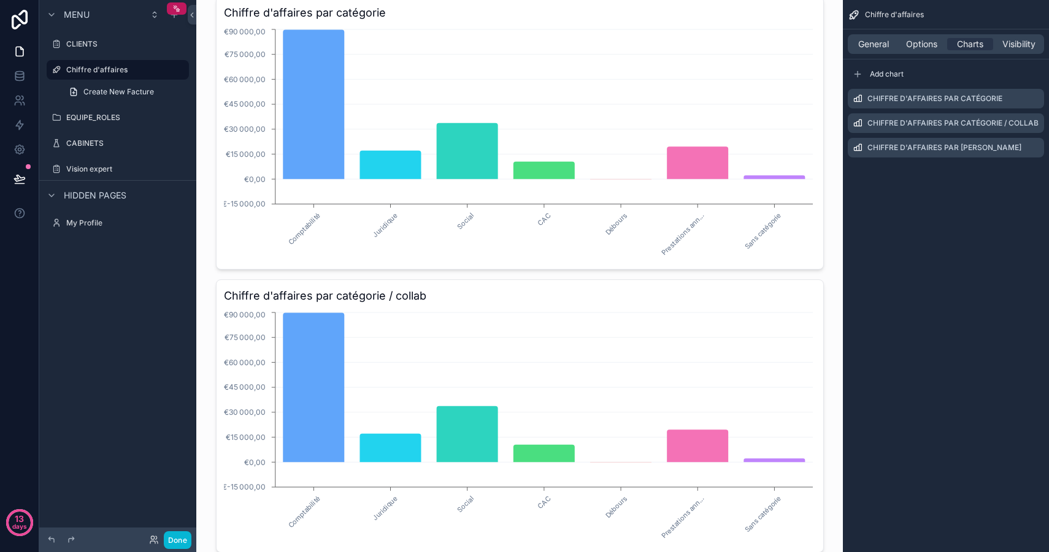
scroll to position [4, 0]
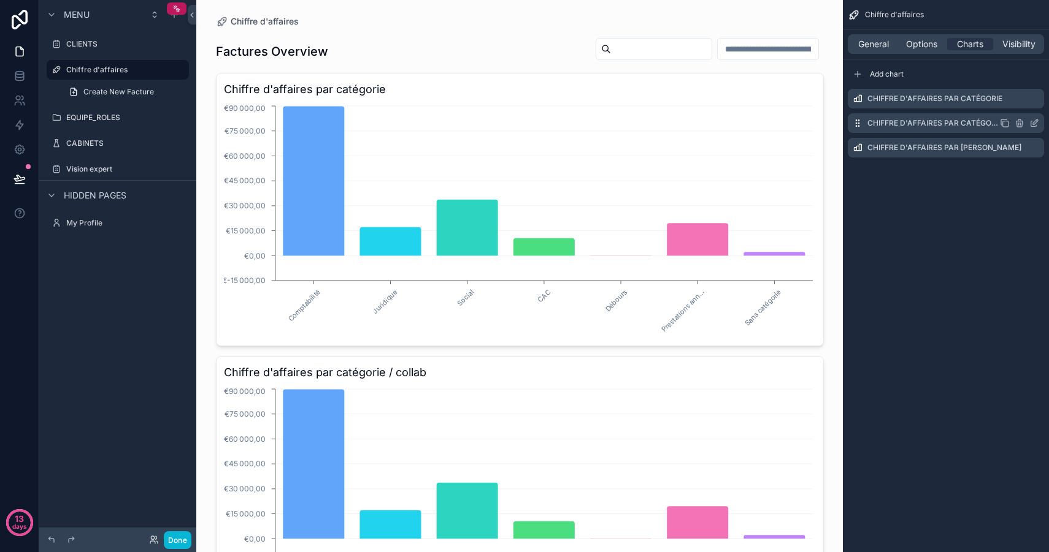
click at [1019, 124] on icon "scrollable content" at bounding box center [1019, 124] width 0 height 2
click at [1015, 104] on icon at bounding box center [1014, 104] width 10 height 10
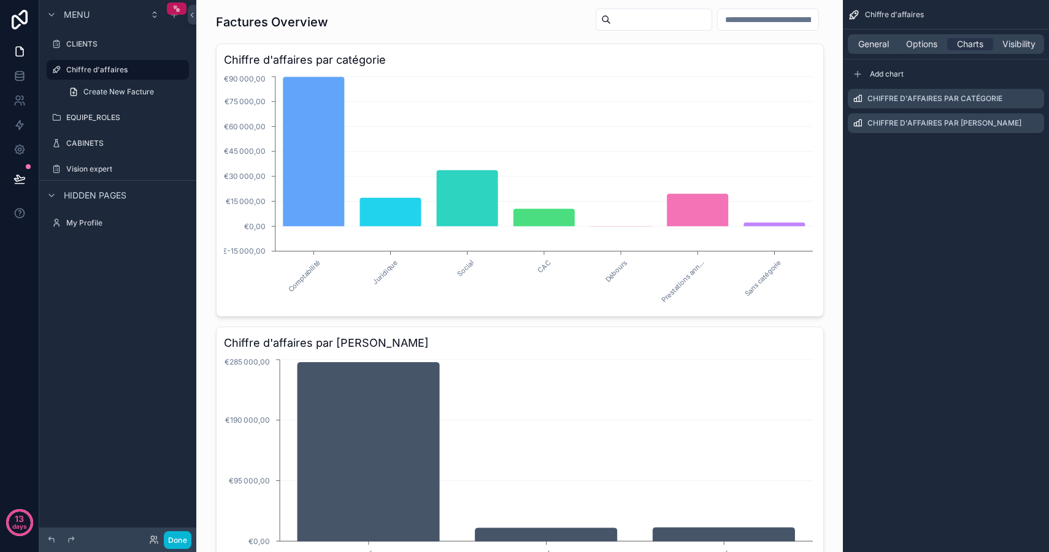
scroll to position [0, 0]
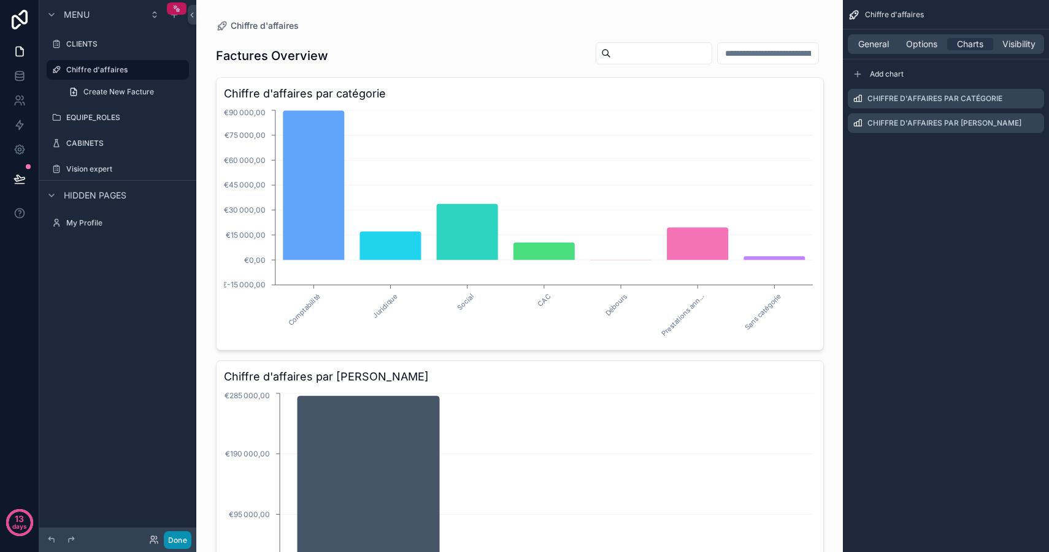
click at [176, 545] on button "Done" at bounding box center [178, 541] width 28 height 18
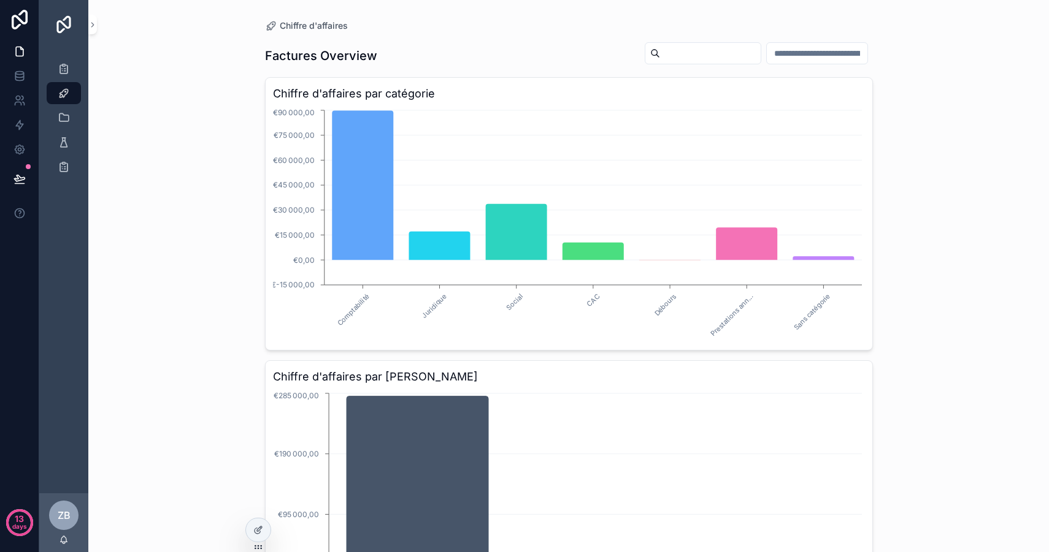
click at [822, 53] on input "scrollable content" at bounding box center [816, 53] width 101 height 17
click at [688, 50] on input "scrollable content" at bounding box center [710, 53] width 101 height 17
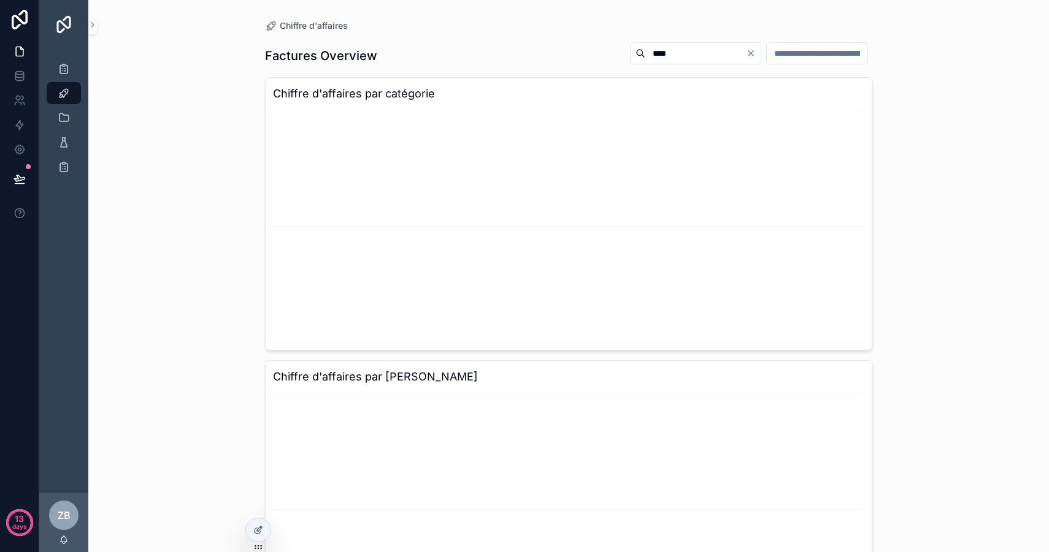
drag, startPoint x: 689, startPoint y: 52, endPoint x: 574, endPoint y: 52, distance: 115.3
click at [574, 52] on div "Factures Overview ****" at bounding box center [569, 56] width 608 height 28
type input "****"
click at [746, 53] on icon "Clear" at bounding box center [751, 53] width 10 height 10
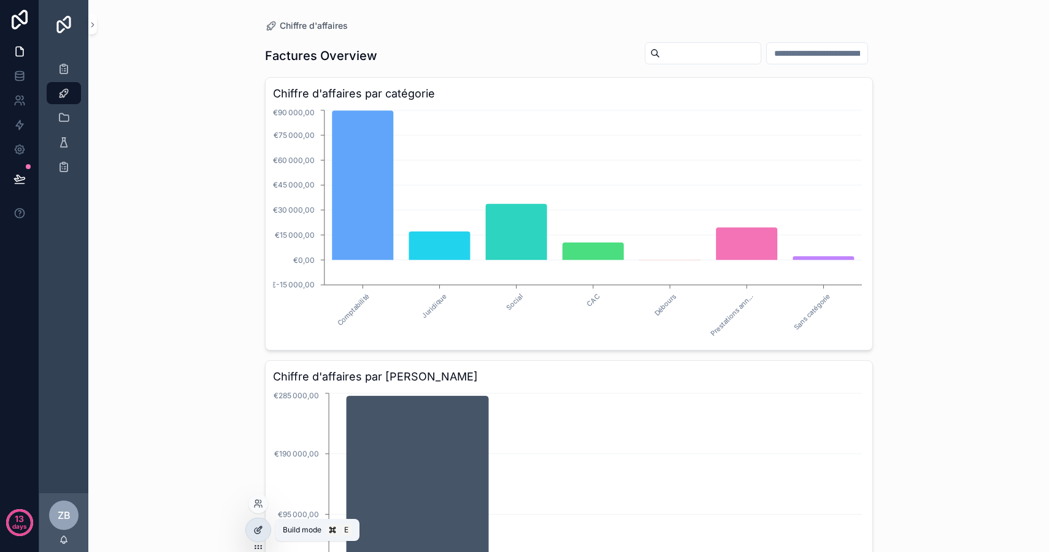
click at [263, 532] on div at bounding box center [258, 530] width 25 height 23
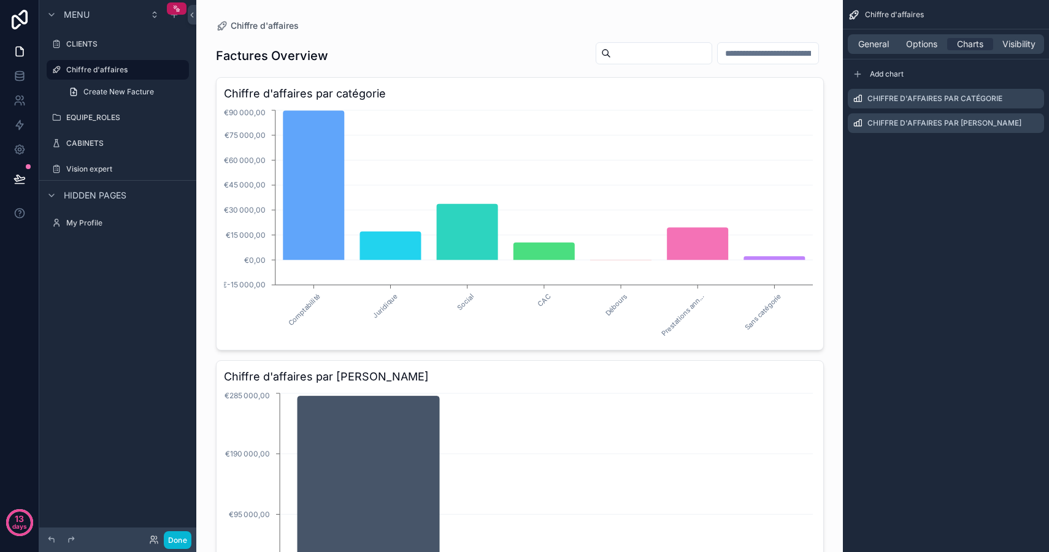
click at [912, 55] on div "General Options Charts Visibility" at bounding box center [946, 43] width 206 height 29
click at [912, 48] on span "Options" at bounding box center [921, 44] width 31 height 12
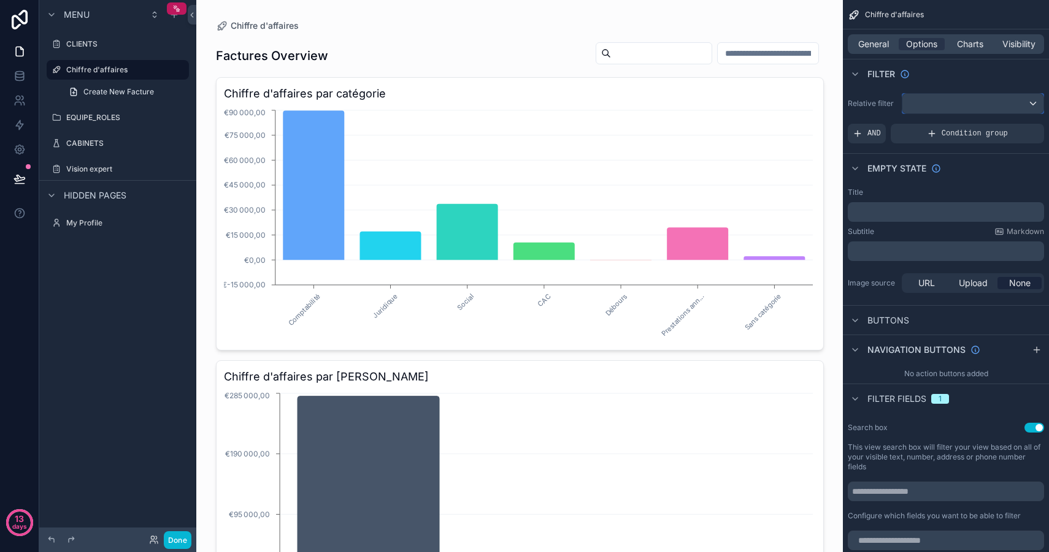
click at [1019, 103] on div "scrollable content" at bounding box center [972, 104] width 141 height 20
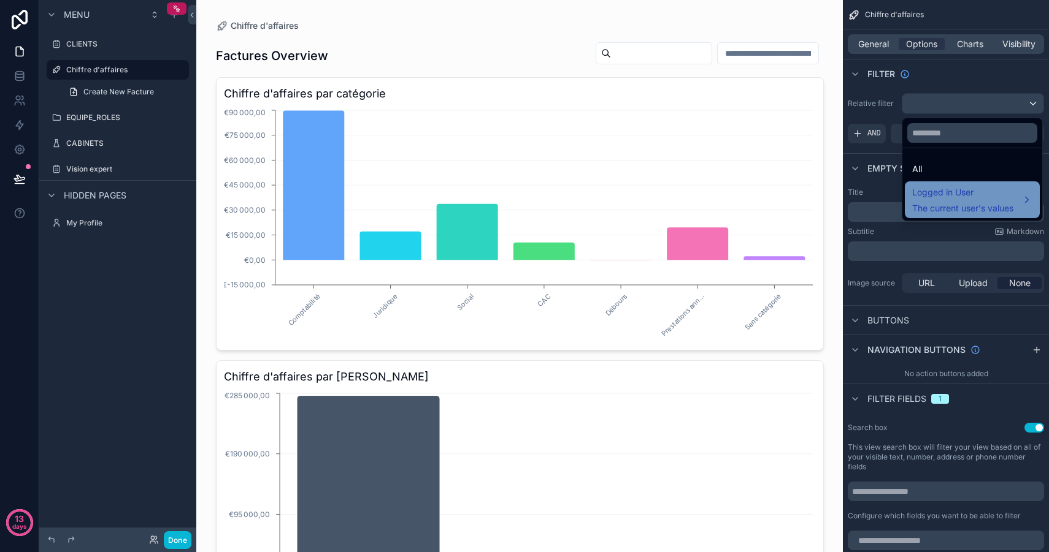
click at [971, 203] on span "The current user's values" at bounding box center [962, 208] width 101 height 12
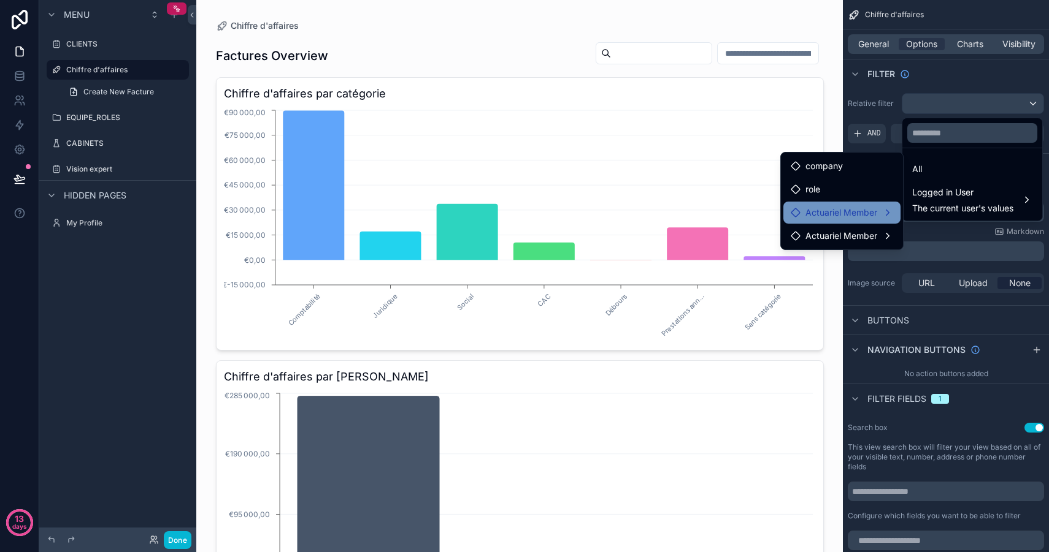
click at [866, 216] on span "Actuariel Member" at bounding box center [841, 212] width 72 height 15
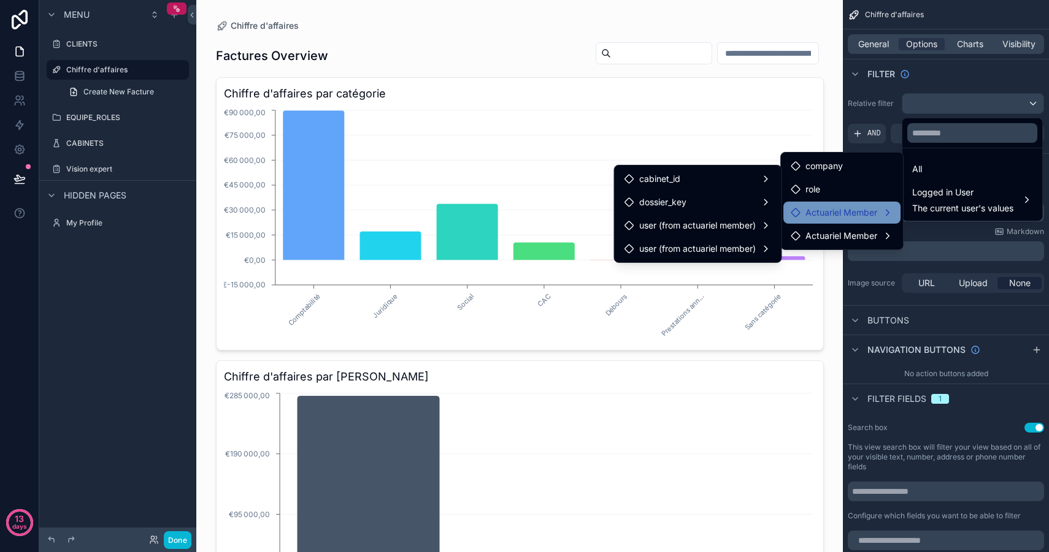
click at [866, 216] on span "Actuariel Member" at bounding box center [841, 212] width 72 height 15
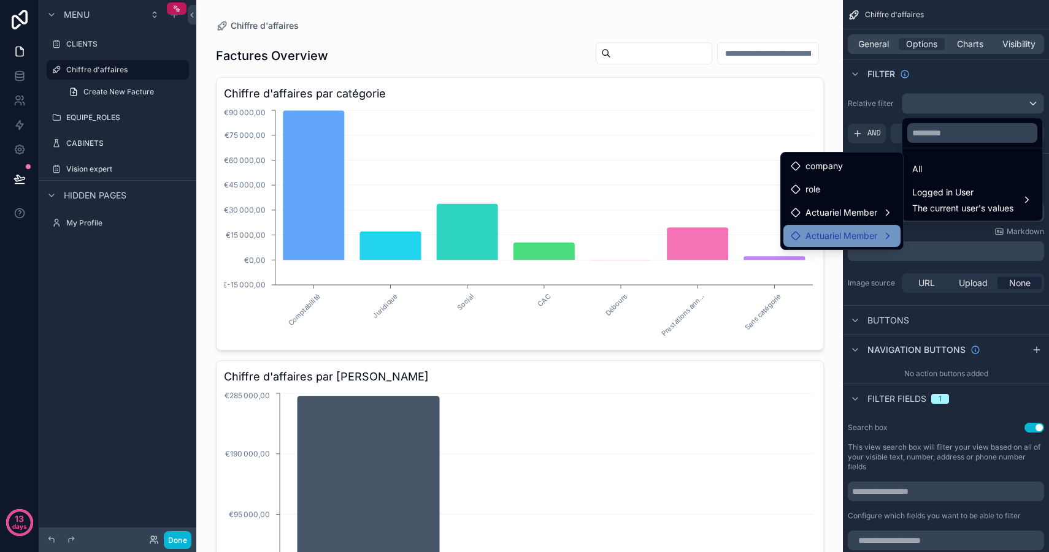
click at [870, 237] on span "Actuariel Member" at bounding box center [841, 236] width 72 height 15
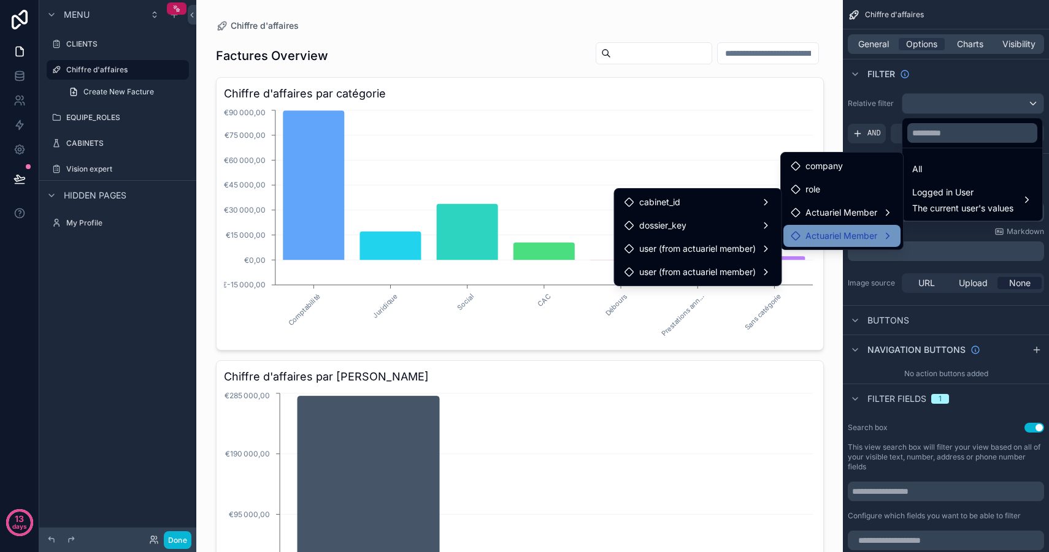
click at [870, 237] on span "Actuariel Member" at bounding box center [841, 236] width 72 height 15
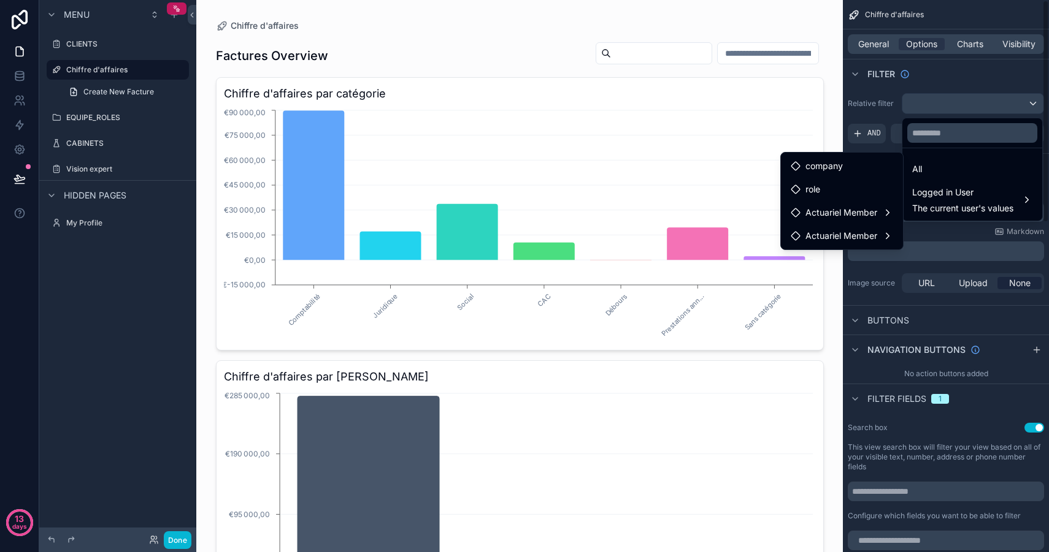
click at [930, 86] on div "scrollable content" at bounding box center [524, 276] width 1049 height 552
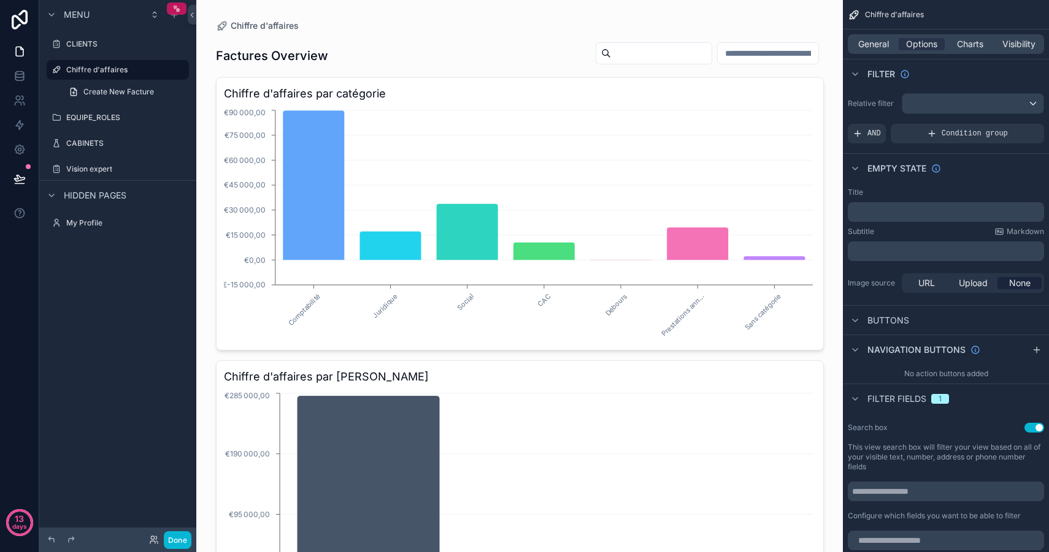
click at [148, 265] on div "Menu CLIENTS Chiffre d'affaires Create New Facture EQUIPE_ROLES CABINETS Vision…" at bounding box center [117, 269] width 157 height 538
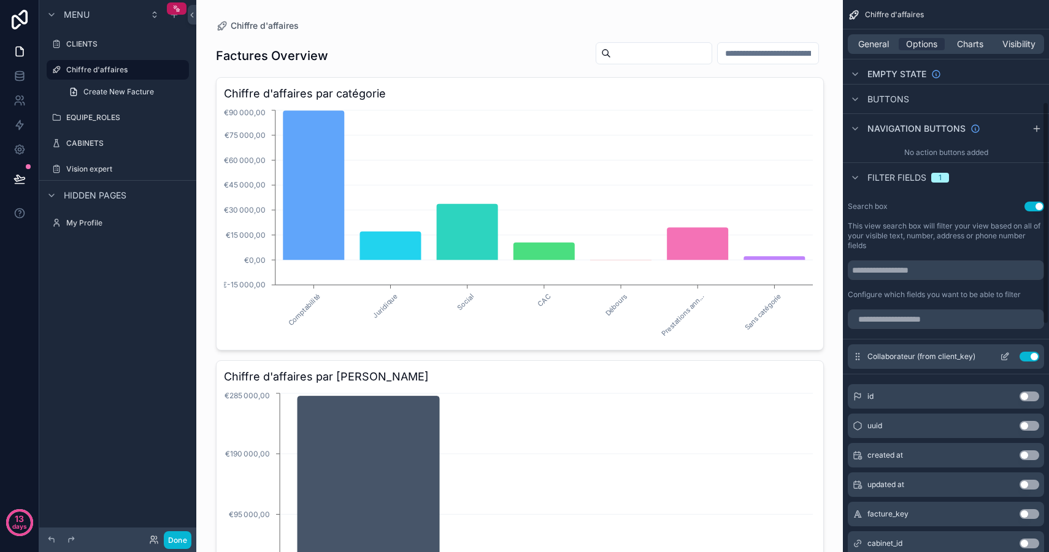
scroll to position [255, 0]
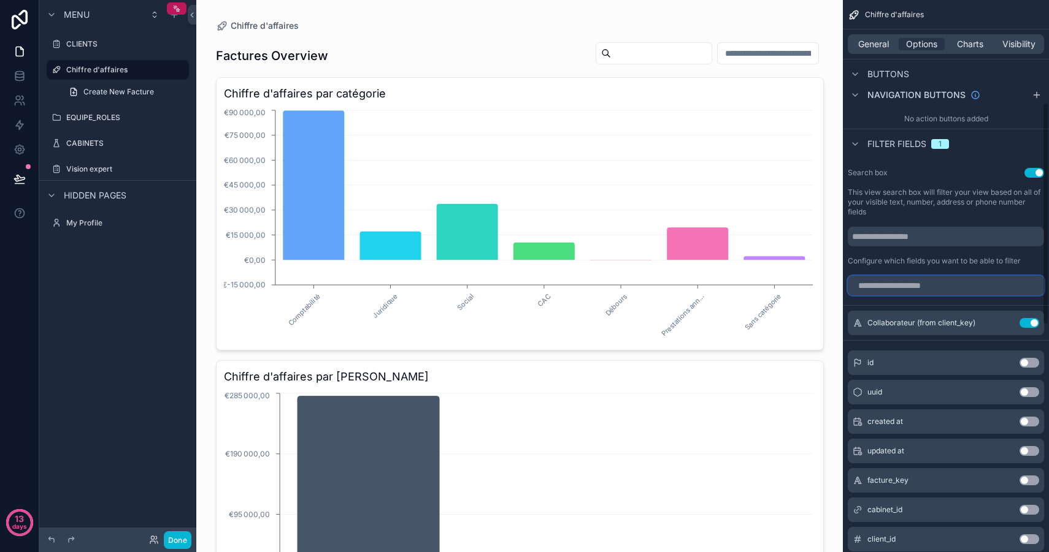
click at [938, 288] on input "scrollable content" at bounding box center [945, 286] width 196 height 20
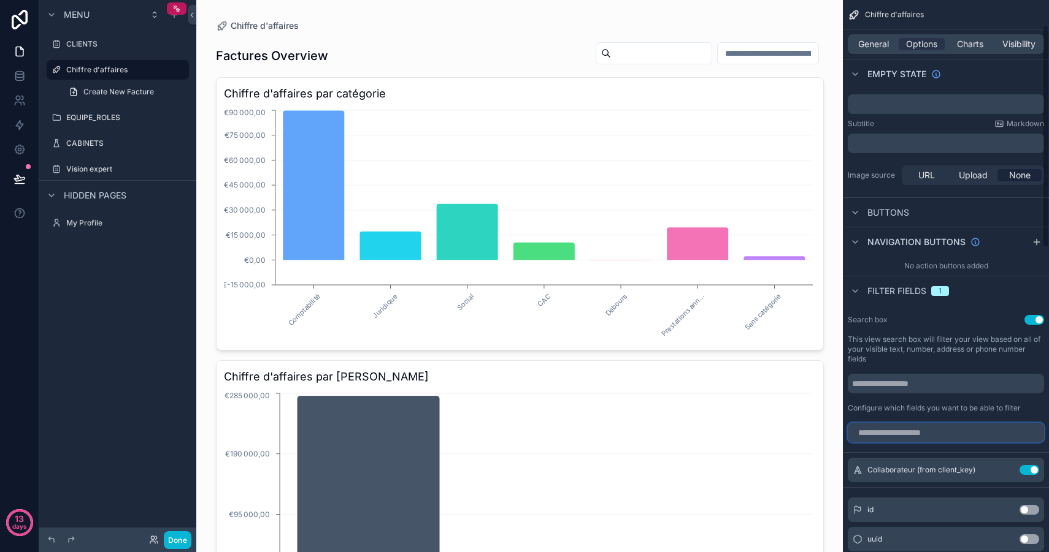
scroll to position [57, 0]
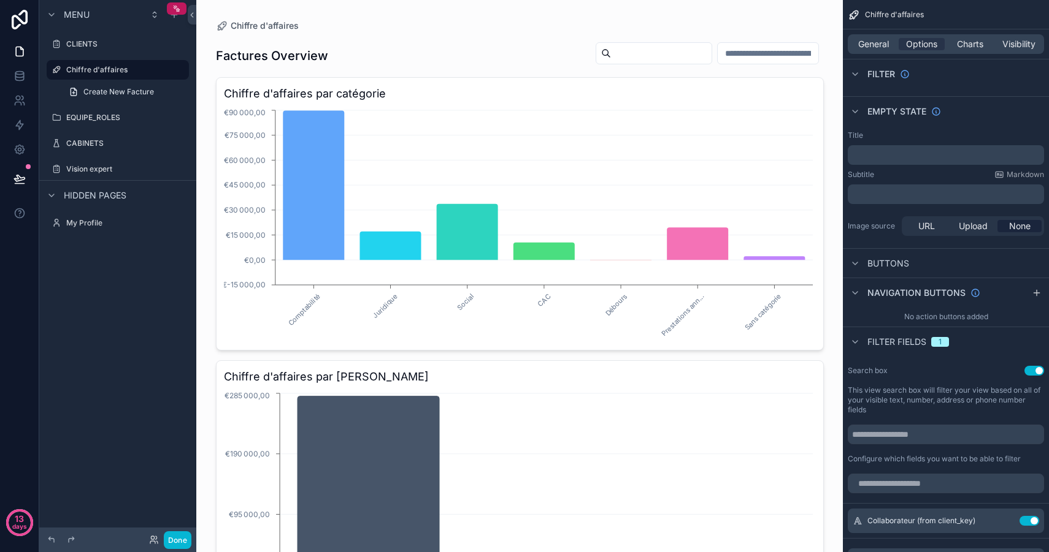
click at [526, 44] on div "scrollable content" at bounding box center [519, 336] width 627 height 673
click at [107, 140] on label "CABINETS" at bounding box center [115, 144] width 98 height 10
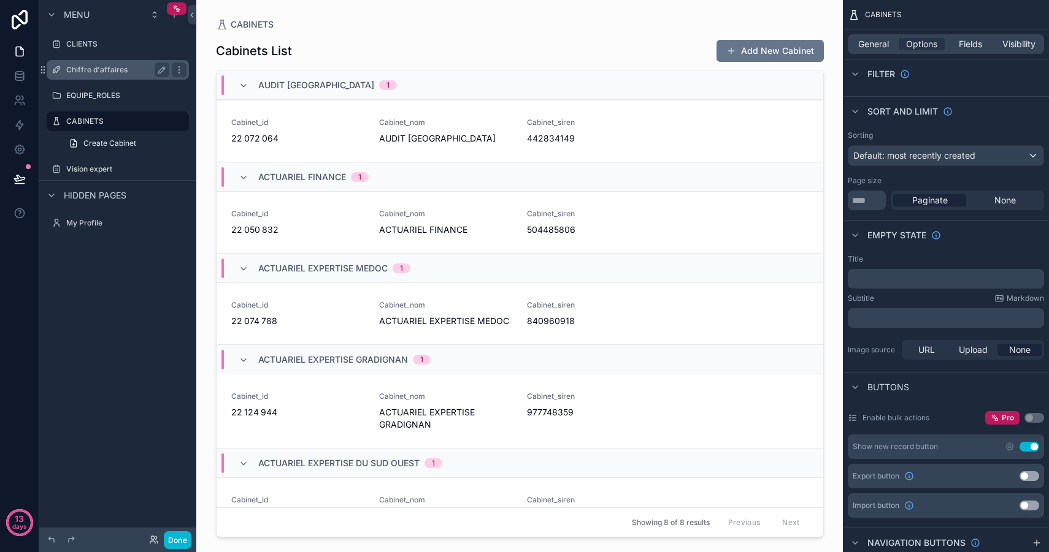
click at [128, 69] on label "Chiffre d'affaires" at bounding box center [115, 70] width 98 height 10
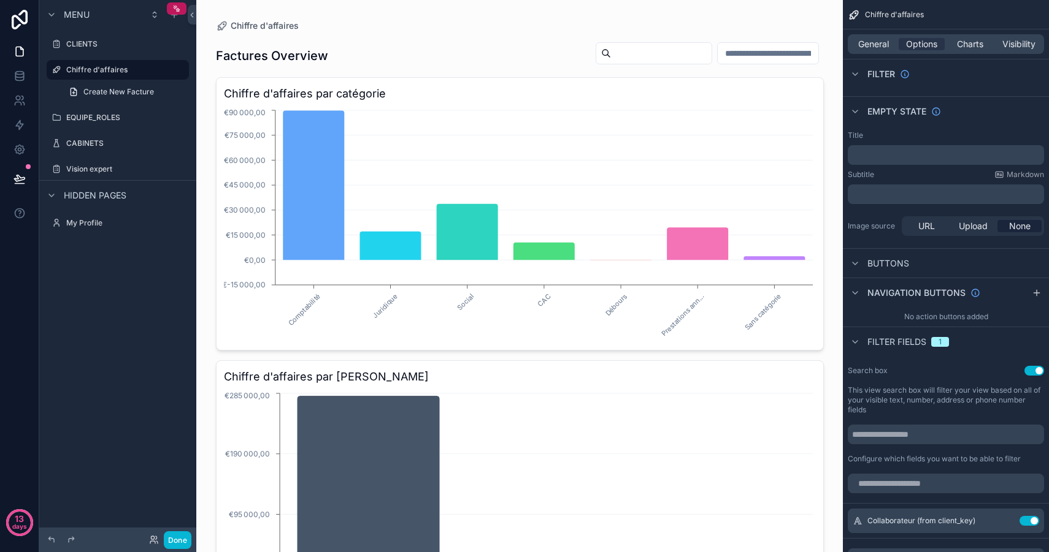
scroll to position [121, 0]
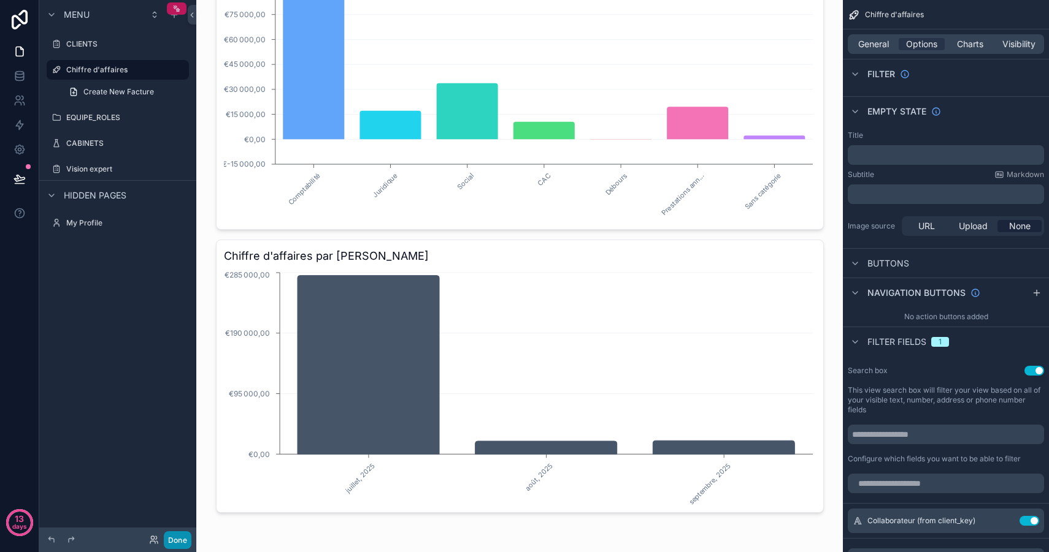
click at [175, 542] on button "Done" at bounding box center [178, 541] width 28 height 18
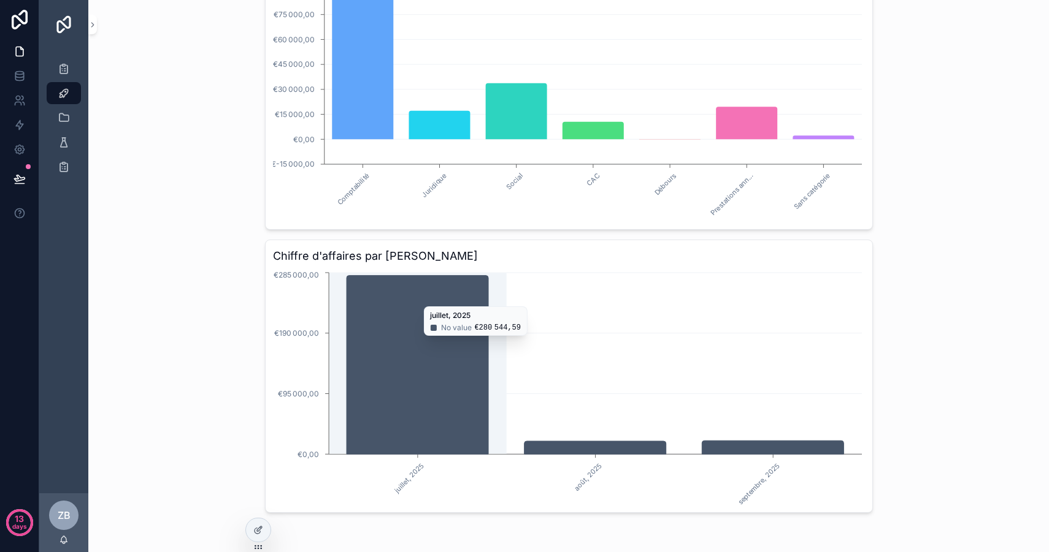
scroll to position [0, 0]
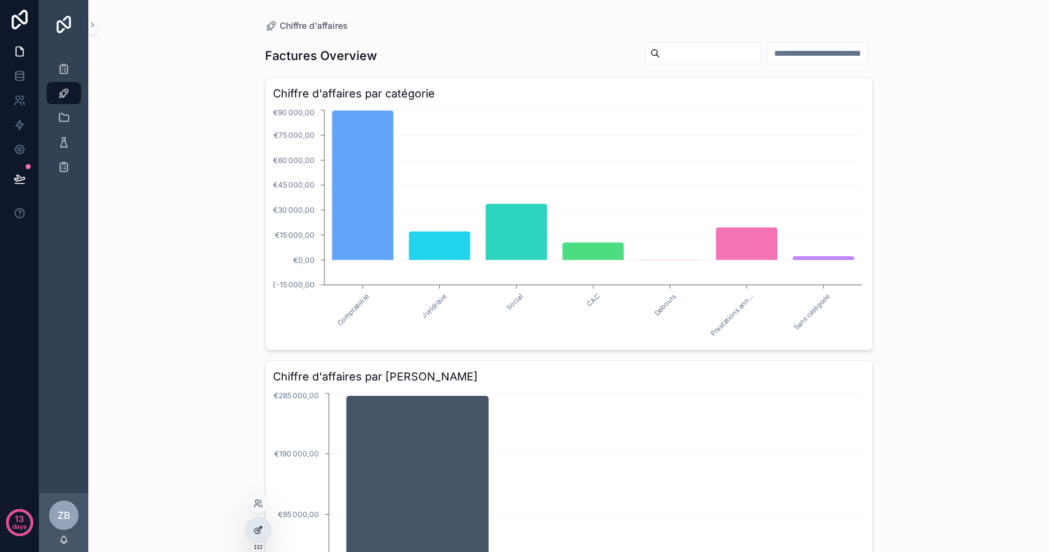
click at [258, 527] on icon at bounding box center [258, 531] width 10 height 10
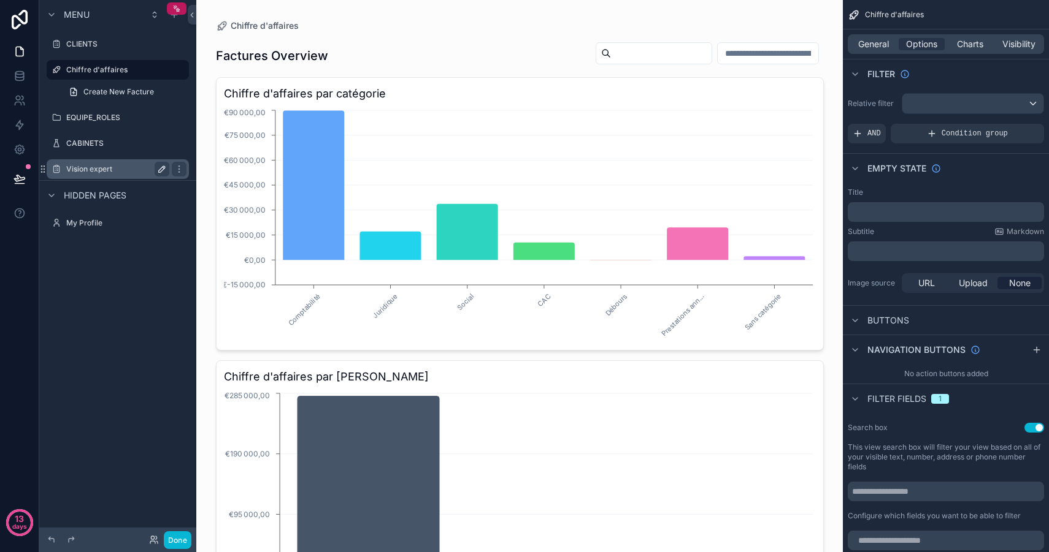
click at [162, 171] on icon "scrollable content" at bounding box center [162, 169] width 10 height 10
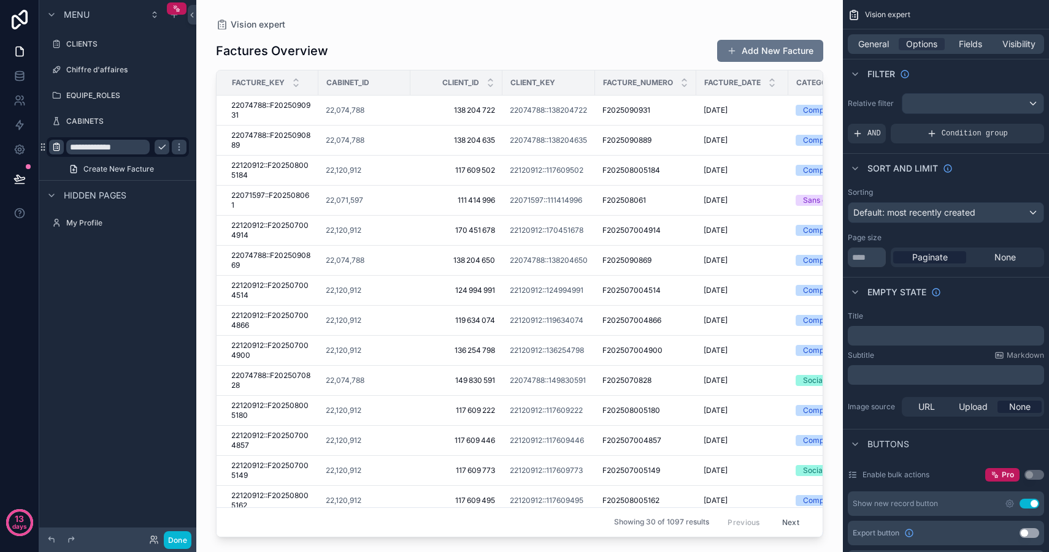
click at [57, 147] on icon "scrollable content" at bounding box center [57, 147] width 10 height 10
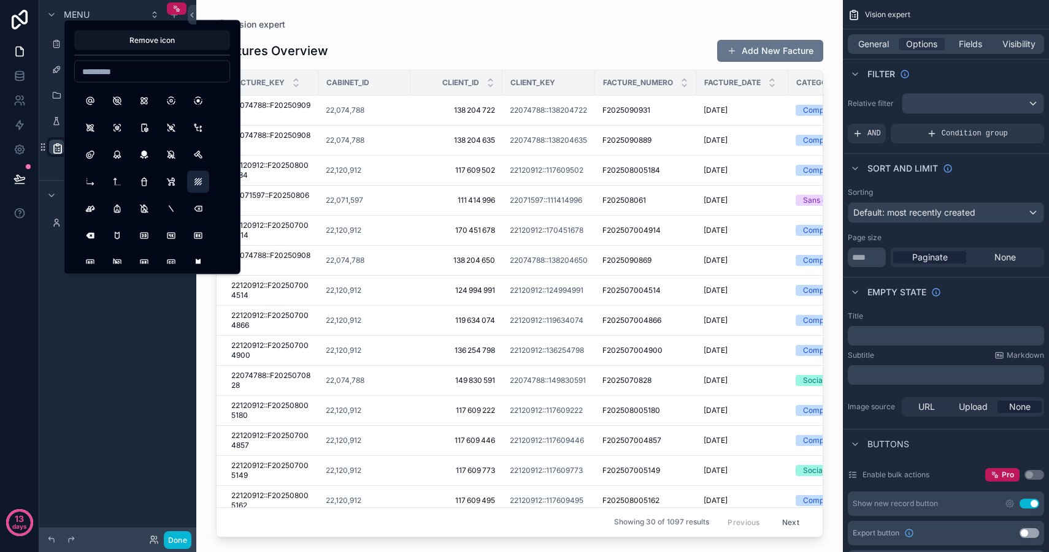
scroll to position [2022, 0]
click at [144, 100] on button "Atom" at bounding box center [144, 100] width 22 height 22
click at [122, 418] on div "**********" at bounding box center [117, 269] width 157 height 538
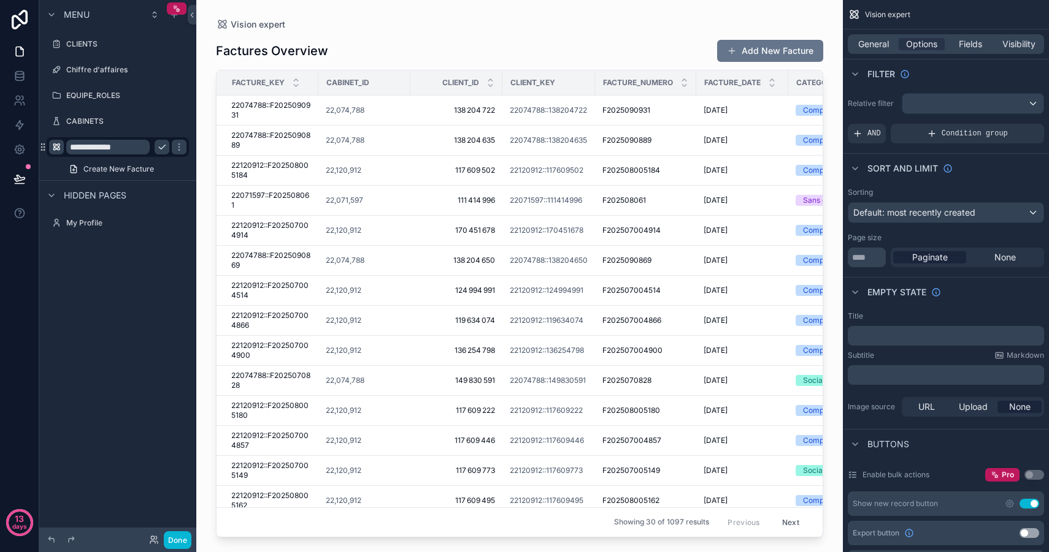
click at [162, 148] on icon "scrollable content" at bounding box center [162, 147] width 10 height 10
click at [161, 71] on icon "scrollable content" at bounding box center [162, 70] width 10 height 10
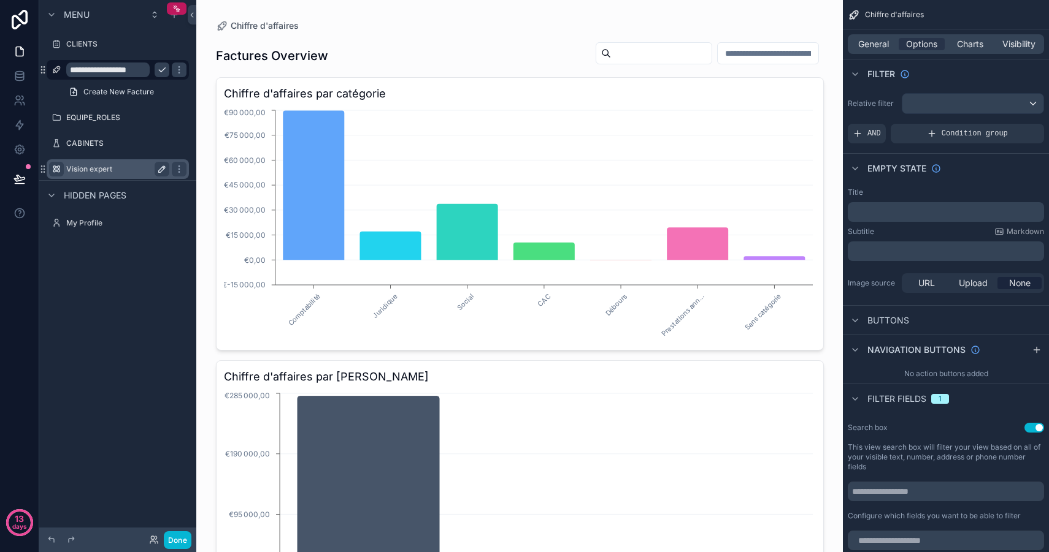
click at [118, 74] on input "**********" at bounding box center [107, 70] width 83 height 15
type input "**********"
click at [174, 67] on icon "scrollable content" at bounding box center [179, 70] width 10 height 10
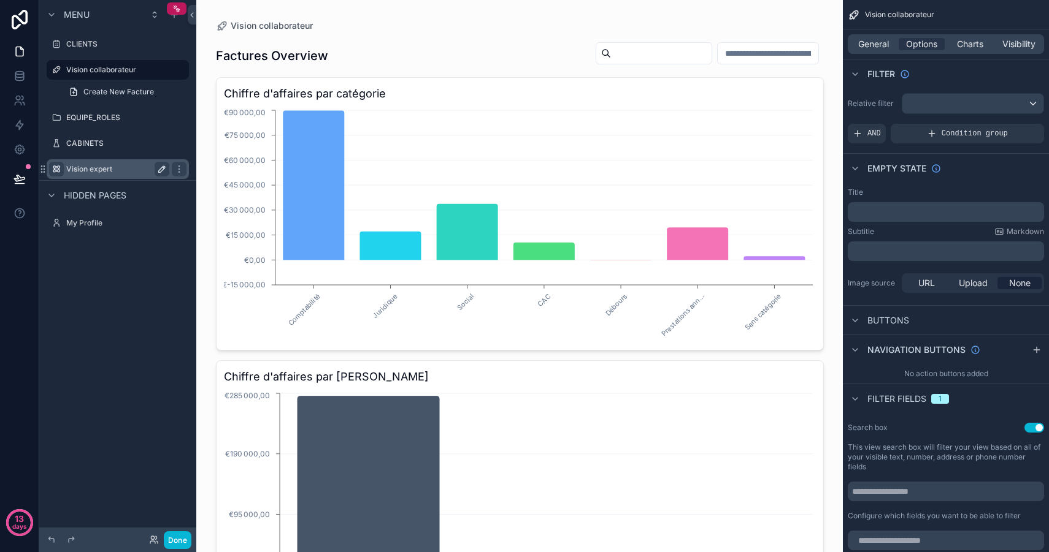
click at [110, 415] on div "Menu CLIENTS Vision collaborateur Create New Facture EQUIPE_ROLES CABINETS Visi…" at bounding box center [117, 269] width 157 height 538
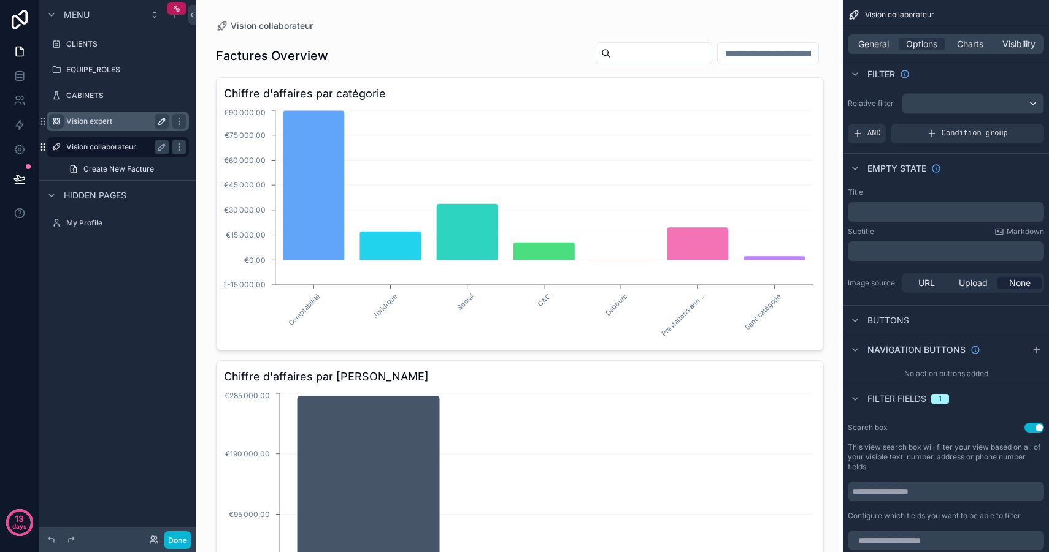
click at [42, 150] on icon "scrollable content" at bounding box center [41, 150] width 1 height 1
click at [161, 94] on icon "scrollable content" at bounding box center [162, 96] width 10 height 10
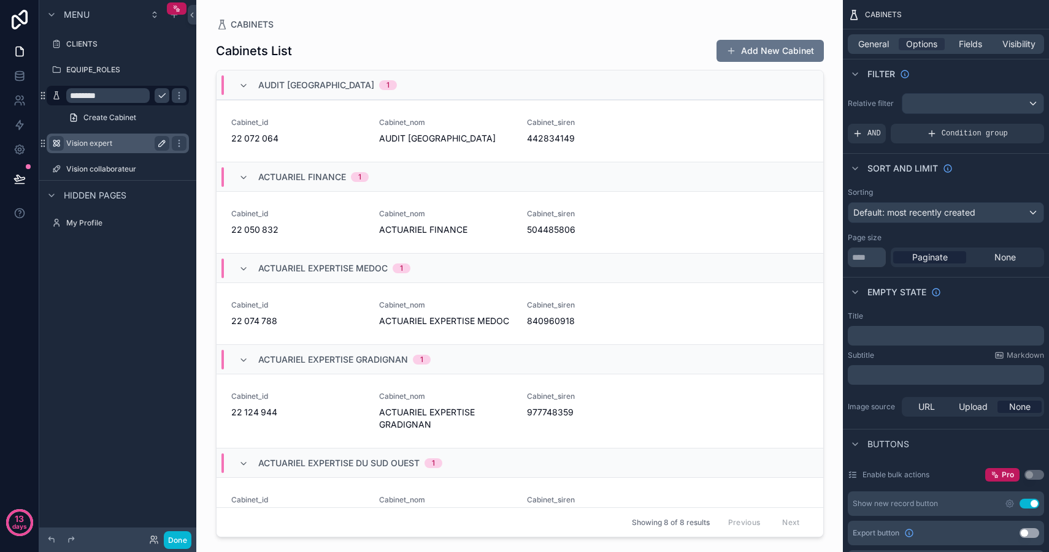
click at [117, 94] on input "********" at bounding box center [107, 95] width 83 height 15
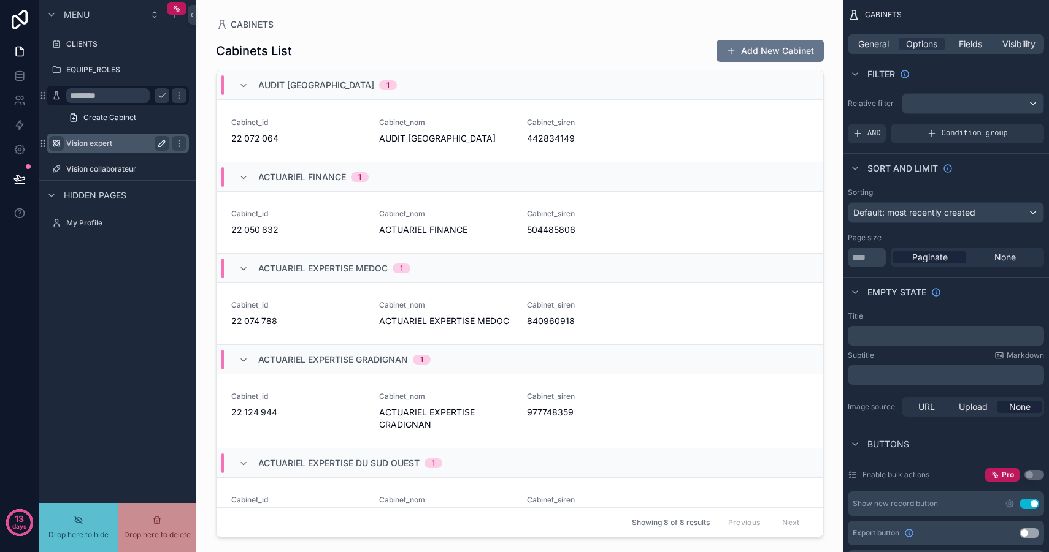
click at [59, 94] on icon "scrollable content" at bounding box center [57, 96] width 10 height 10
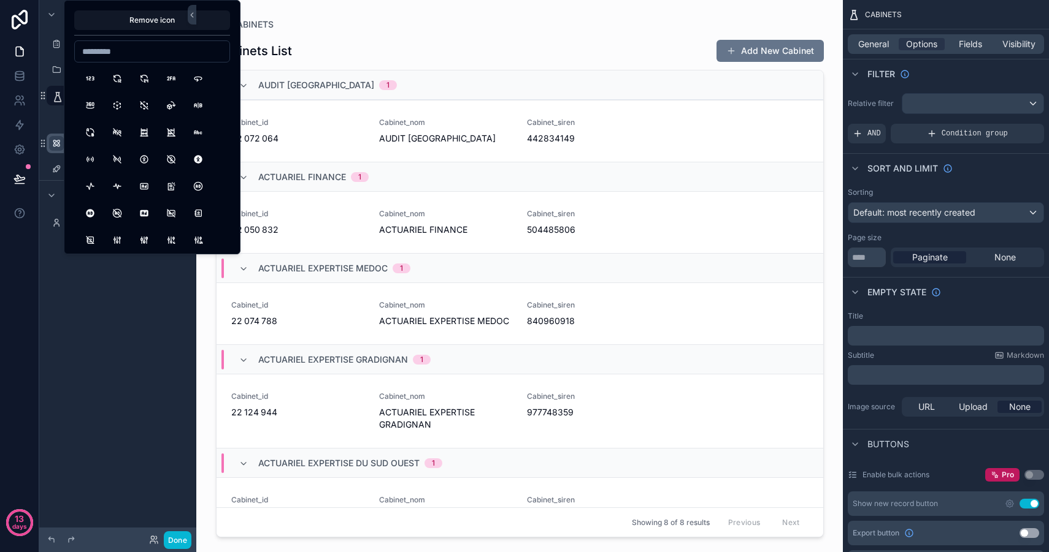
click at [80, 95] on button "360View" at bounding box center [90, 105] width 22 height 22
click at [70, 323] on div "Menu CLIENTS EQUIPE_ROLES ******** Create Cabinet Vision expert Vision collabor…" at bounding box center [117, 269] width 157 height 538
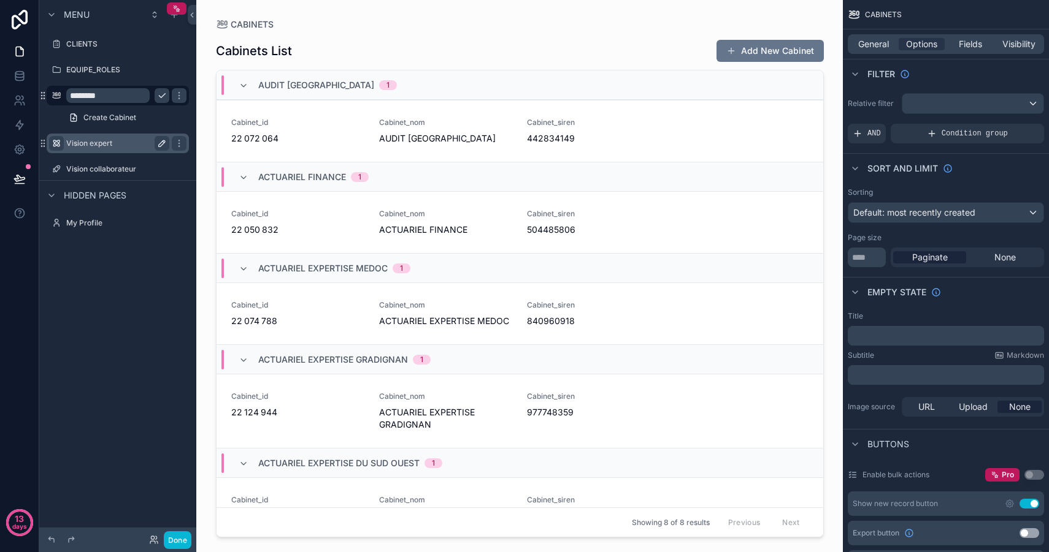
click at [91, 91] on input "********" at bounding box center [107, 95] width 83 height 15
type input "*"
type input "**********"
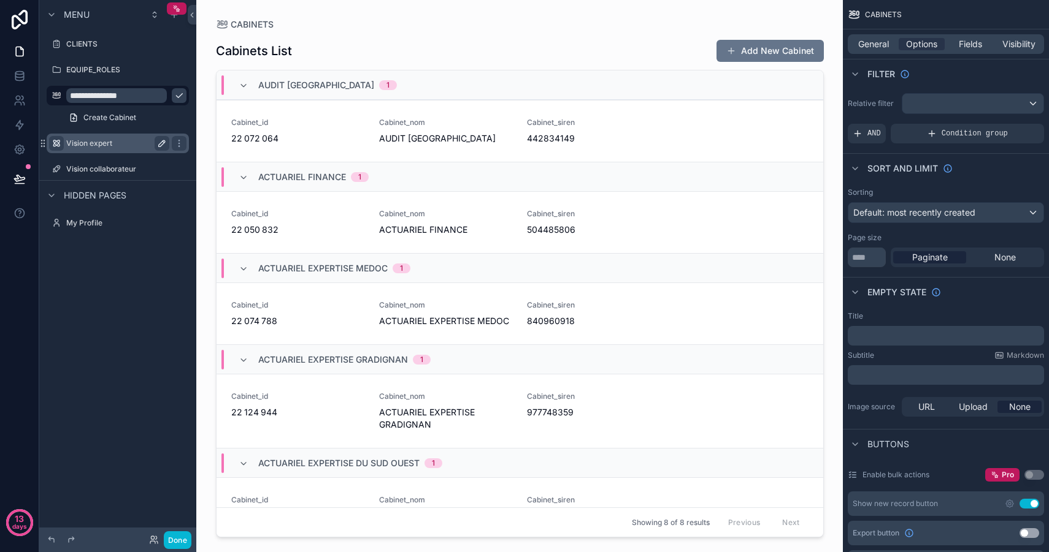
click at [174, 94] on icon "scrollable content" at bounding box center [179, 96] width 10 height 10
click at [124, 304] on div "Menu CLIENTS EQUIPE_ROLES Vision cabinets Create Cabinet Vision expert Vision c…" at bounding box center [117, 269] width 157 height 538
click at [164, 70] on icon "scrollable content" at bounding box center [162, 70] width 10 height 10
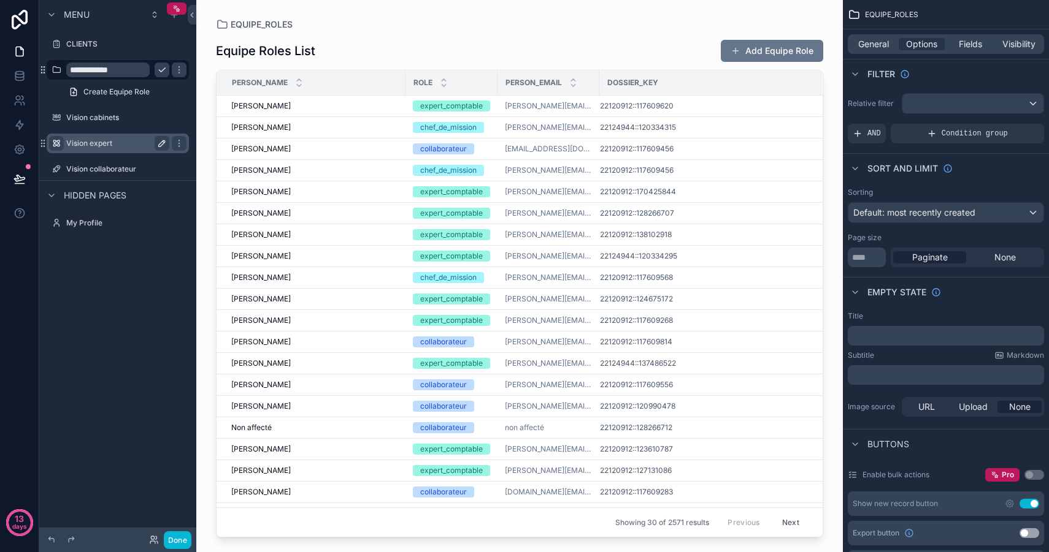
click at [121, 77] on div "**********" at bounding box center [117, 70] width 137 height 20
click at [121, 71] on input "**********" at bounding box center [116, 70] width 101 height 15
type input "**********"
type input "*"
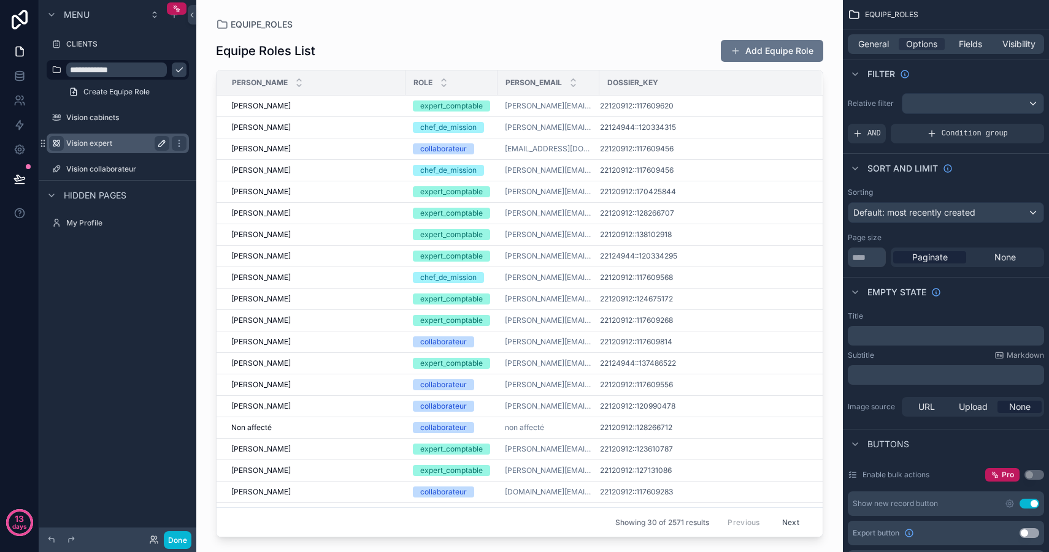
type input "**********"
click at [176, 71] on icon "scrollable content" at bounding box center [179, 70] width 6 height 4
click at [166, 45] on icon "scrollable content" at bounding box center [162, 44] width 10 height 10
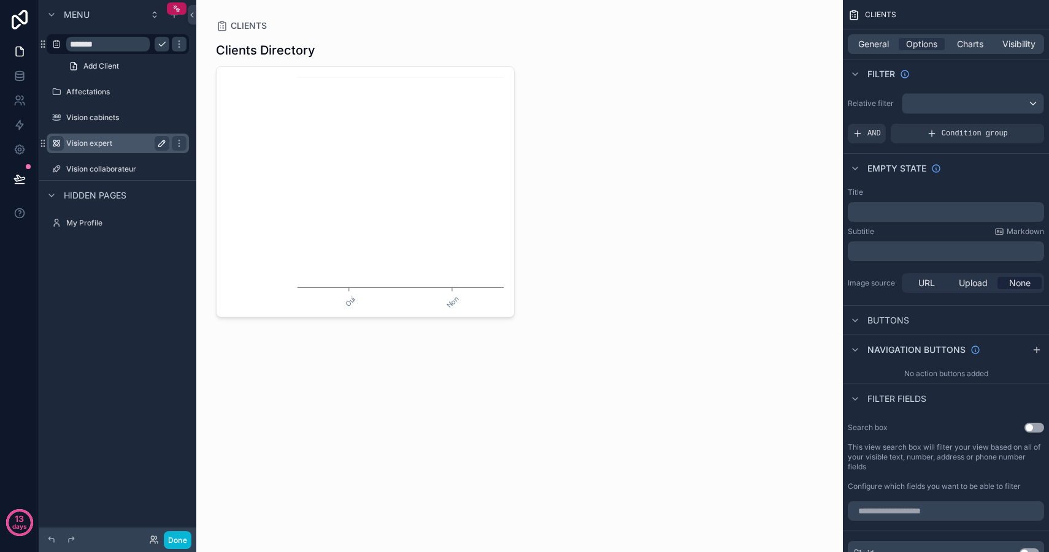
click at [108, 44] on input "*******" at bounding box center [107, 44] width 83 height 15
type input "*******"
click at [61, 45] on icon "scrollable content" at bounding box center [57, 44] width 10 height 10
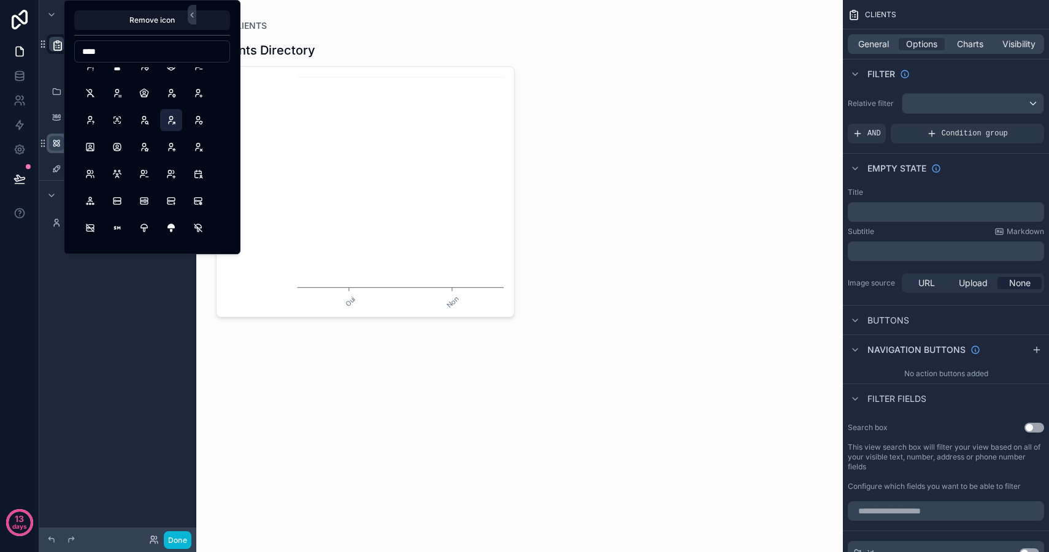
scroll to position [83, 0]
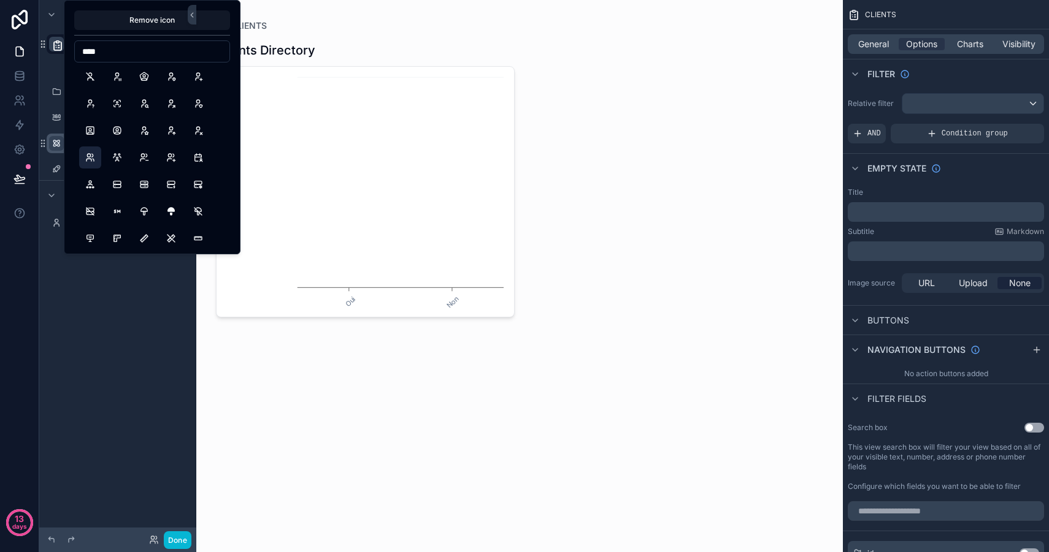
type input "****"
click at [87, 160] on button "Users" at bounding box center [90, 158] width 22 height 22
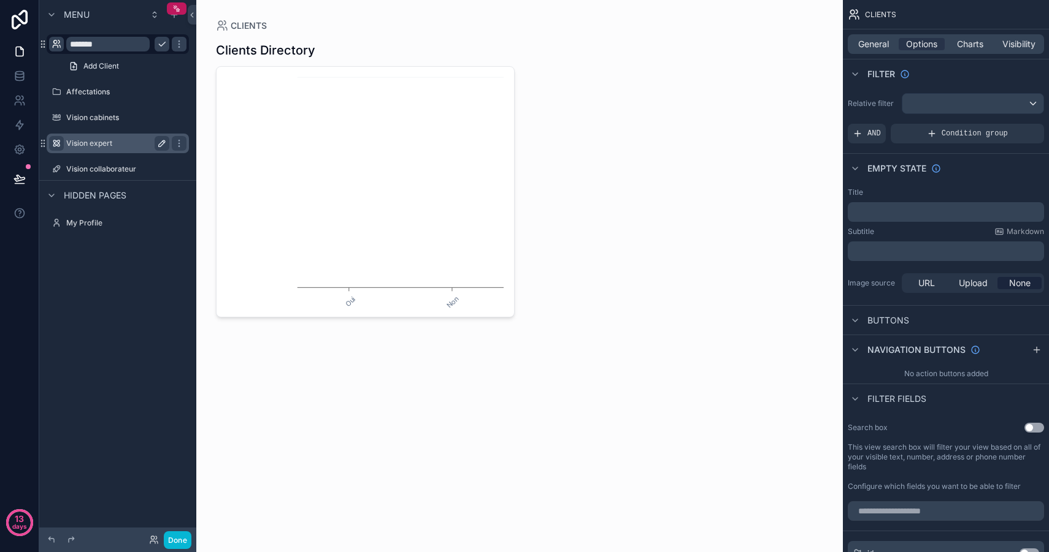
click at [132, 387] on div "Menu ******* Add Client Affectations Vision cabinets Vision expert Vision colla…" at bounding box center [117, 269] width 157 height 538
click at [182, 39] on icon "scrollable content" at bounding box center [179, 44] width 10 height 10
click at [120, 353] on div "Menu ******* Add Client Affectations Vision cabinets Vision expert Vision colla…" at bounding box center [117, 269] width 157 height 538
click at [0, 0] on icon "scrollable content" at bounding box center [0, 0] width 0 height 0
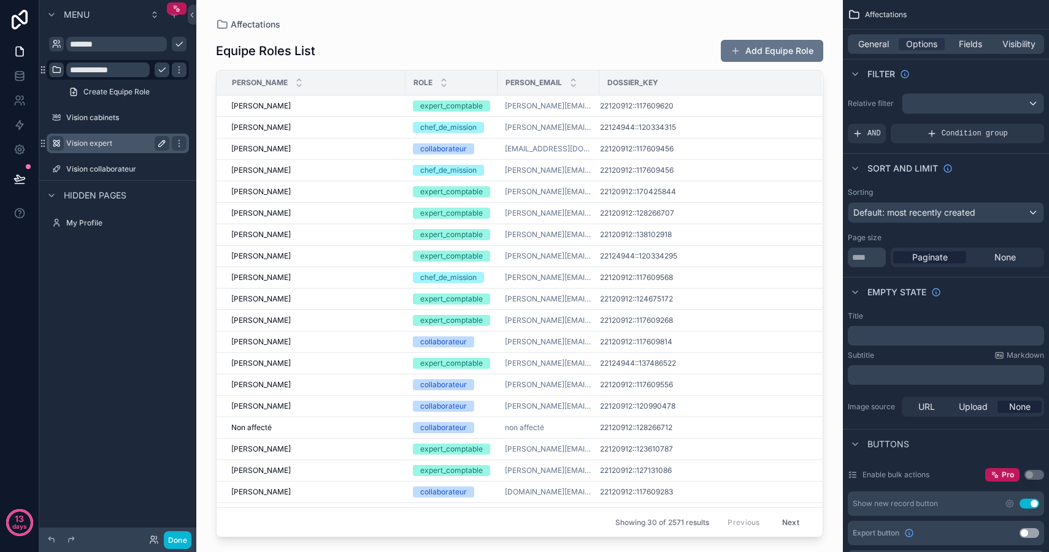
click at [57, 71] on icon "scrollable content" at bounding box center [57, 70] width 10 height 10
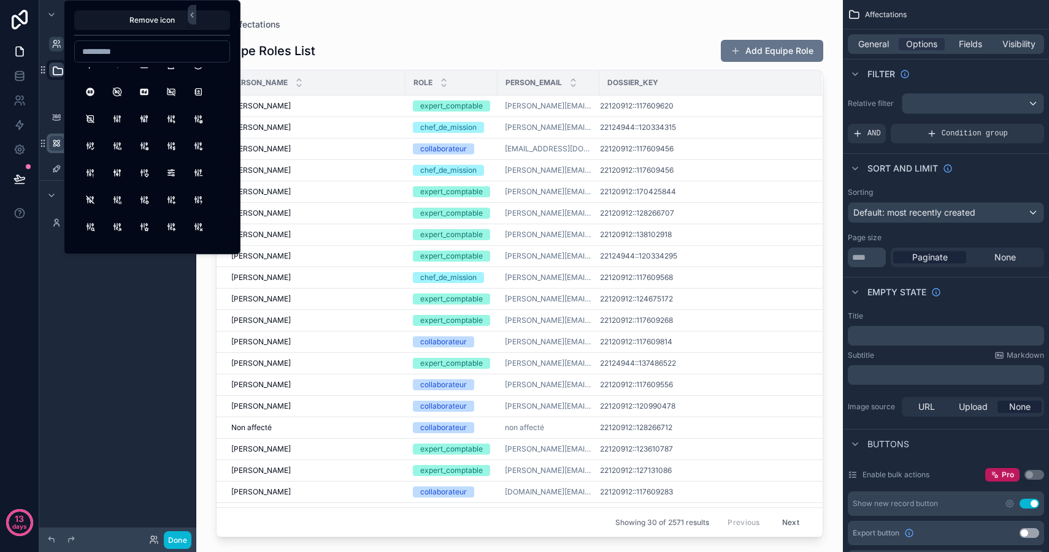
scroll to position [103, 0]
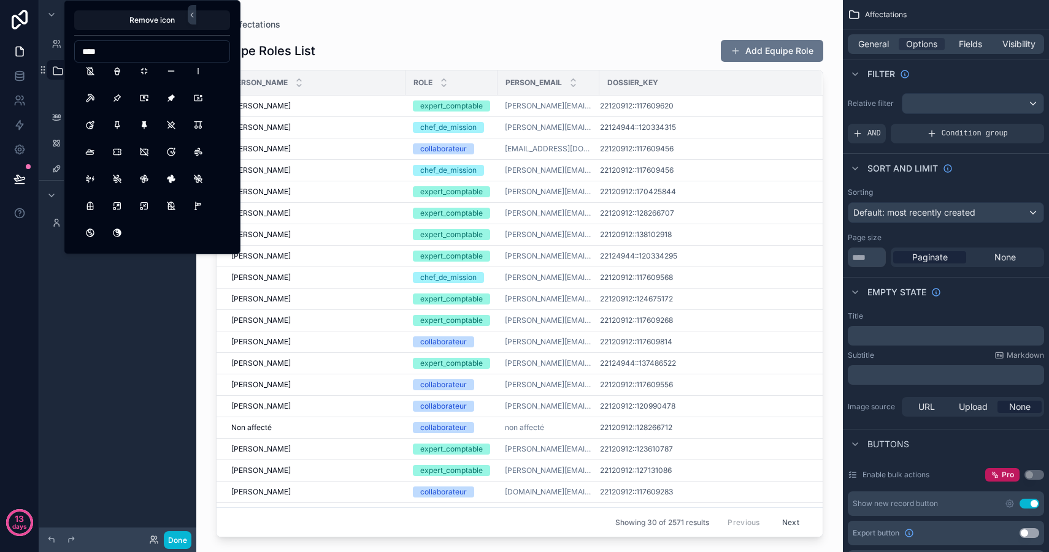
scroll to position [1004, 0]
type input "*"
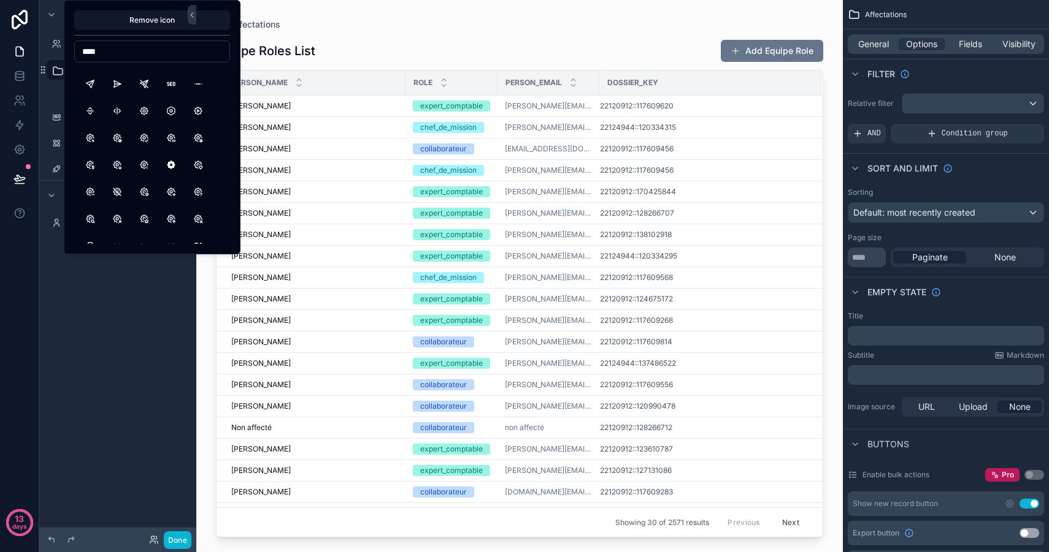
scroll to position [1042, 0]
drag, startPoint x: 102, startPoint y: 50, endPoint x: 73, endPoint y: 50, distance: 29.4
click at [73, 50] on div "Remove icon ****" at bounding box center [152, 127] width 177 height 254
type input "******"
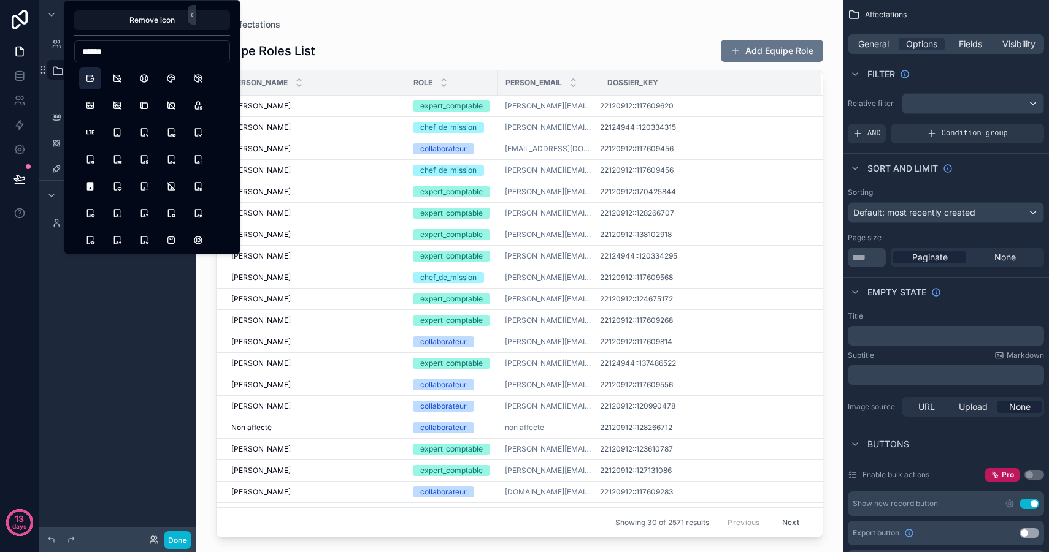
click at [86, 78] on button "Wallet" at bounding box center [90, 78] width 22 height 22
click at [142, 418] on div "**********" at bounding box center [117, 269] width 157 height 538
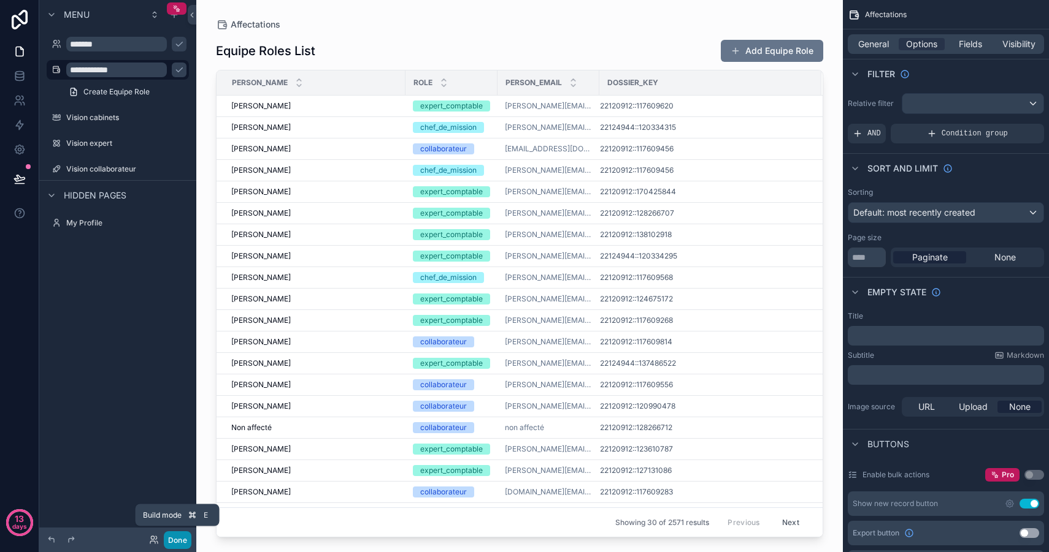
click at [185, 536] on button "Done" at bounding box center [178, 541] width 28 height 18
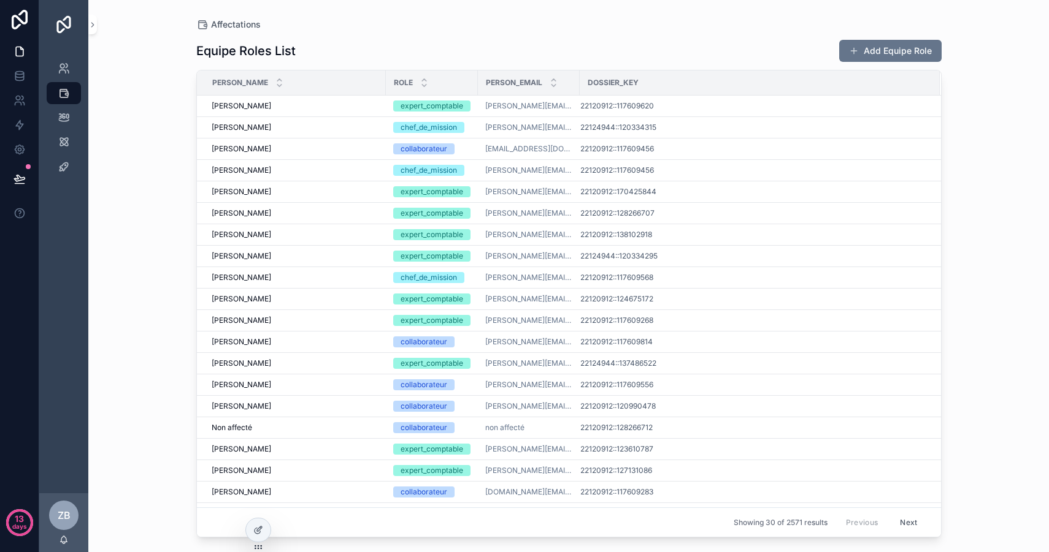
click at [71, 212] on div "CLIENTS Affectations Vision cabinets Vision expert Vision collaborateur" at bounding box center [63, 271] width 49 height 445
click at [64, 515] on span "ZB" at bounding box center [64, 515] width 13 height 15
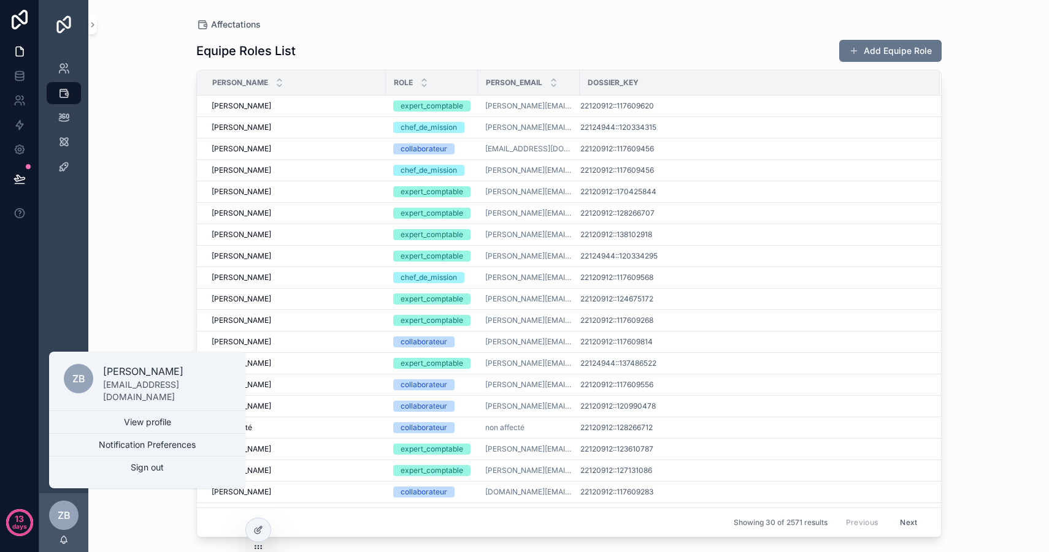
click at [51, 305] on div "CLIENTS Affectations Vision cabinets Vision expert Vision collaborateur" at bounding box center [63, 271] width 49 height 445
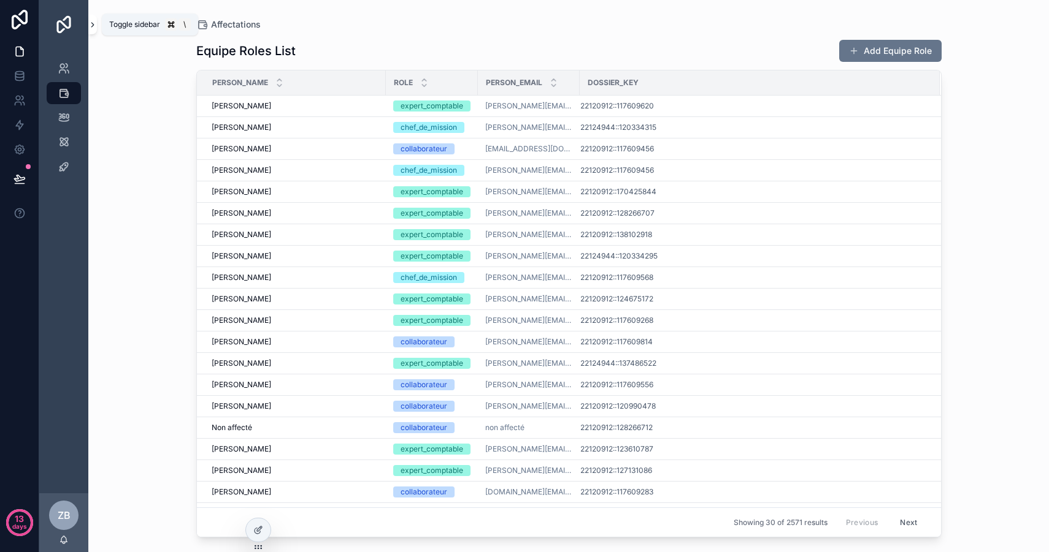
click at [91, 23] on icon "scrollable content" at bounding box center [92, 25] width 2 height 4
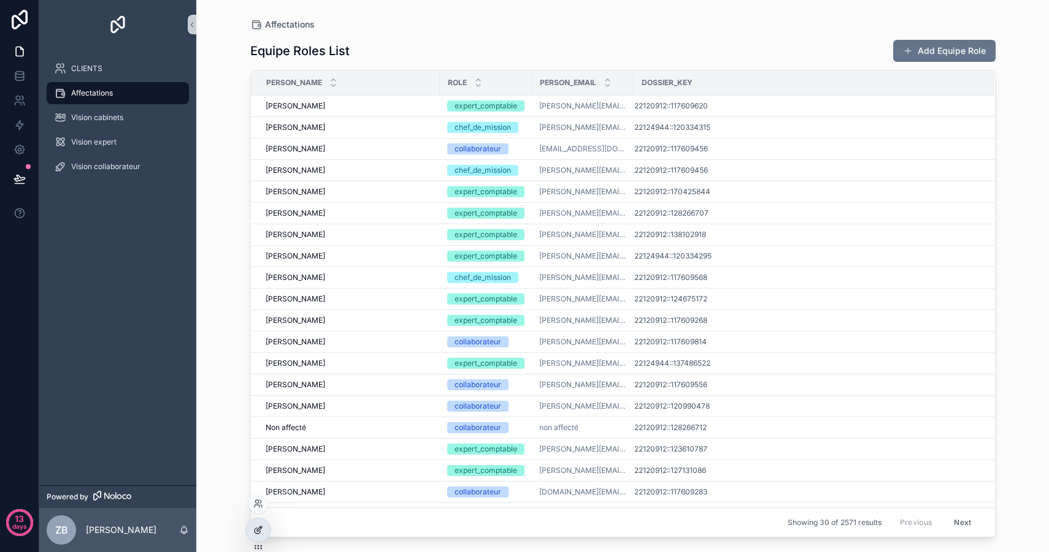
click at [261, 527] on icon at bounding box center [259, 529] width 5 height 5
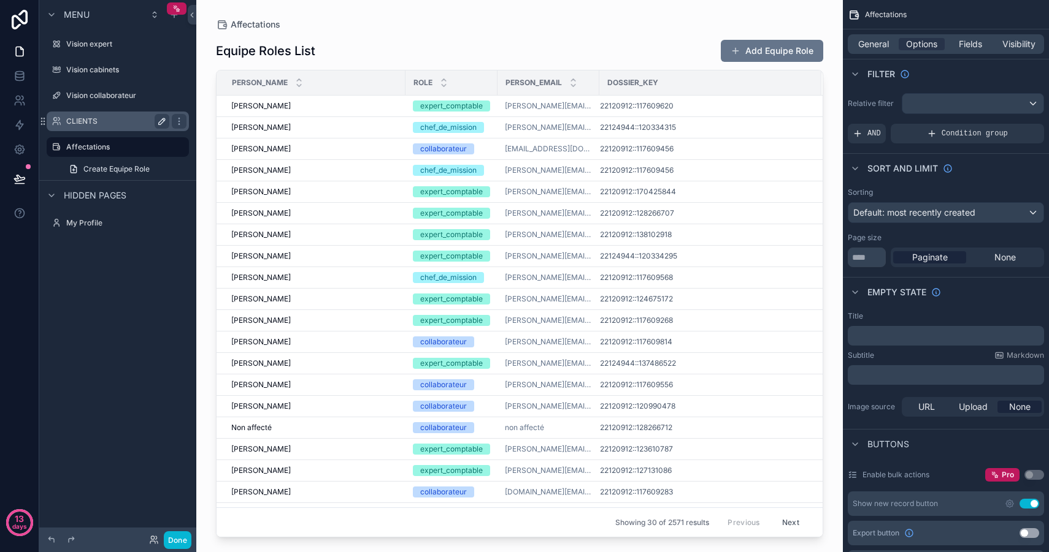
click at [159, 118] on icon "scrollable content" at bounding box center [162, 122] width 10 height 10
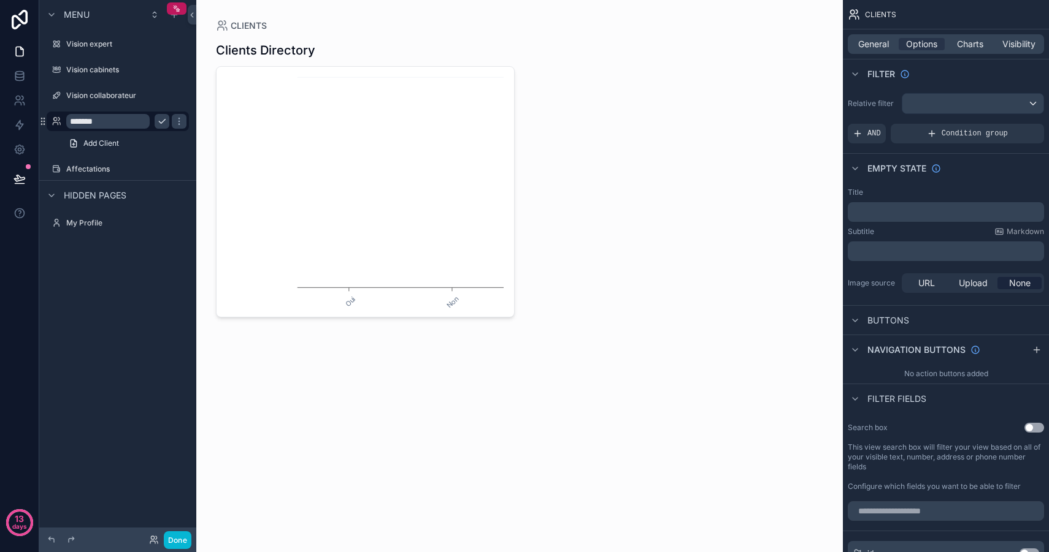
click at [114, 123] on input "*******" at bounding box center [107, 121] width 83 height 15
type input "*******"
click at [174, 123] on icon "scrollable content" at bounding box center [179, 122] width 10 height 10
click at [107, 357] on div "Menu Vision expert Vision cabinets Vision collaborateur Clients Add Client Affe…" at bounding box center [117, 269] width 157 height 538
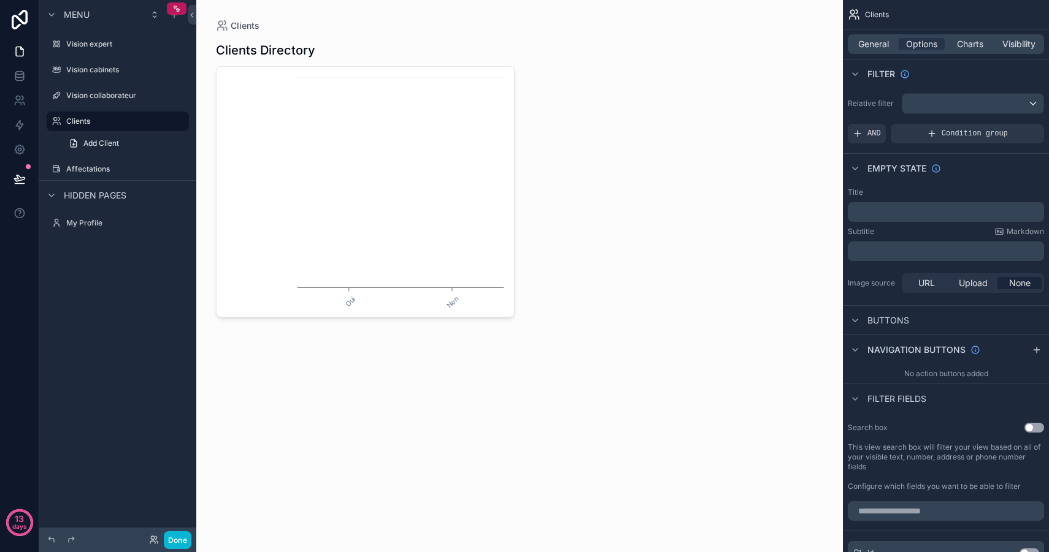
click at [112, 269] on div "Menu Vision expert Vision cabinets Vision collaborateur Clients Add Client Affe…" at bounding box center [117, 269] width 157 height 538
click at [183, 541] on button "Done" at bounding box center [178, 541] width 28 height 18
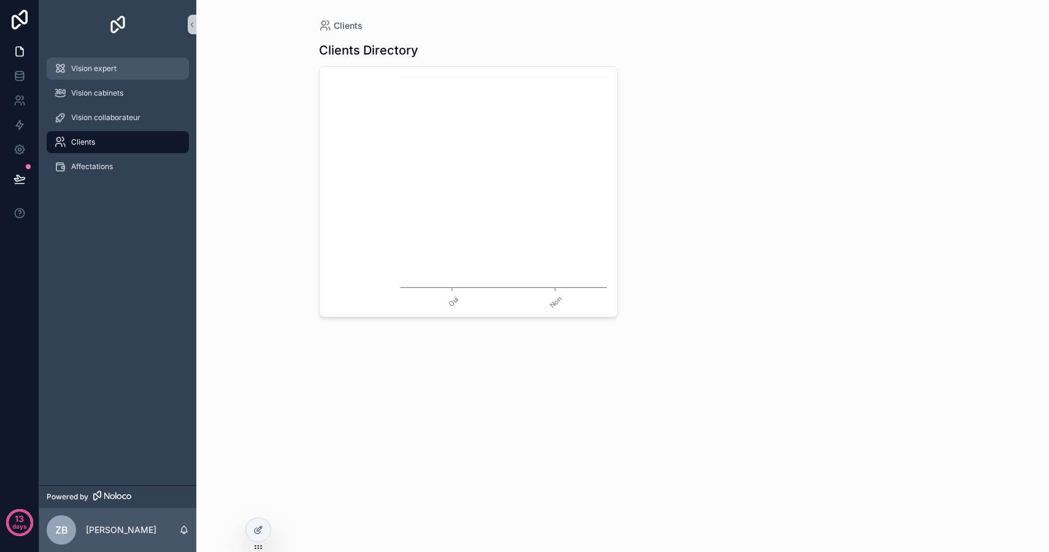
click at [132, 61] on div "Vision expert" at bounding box center [118, 69] width 128 height 20
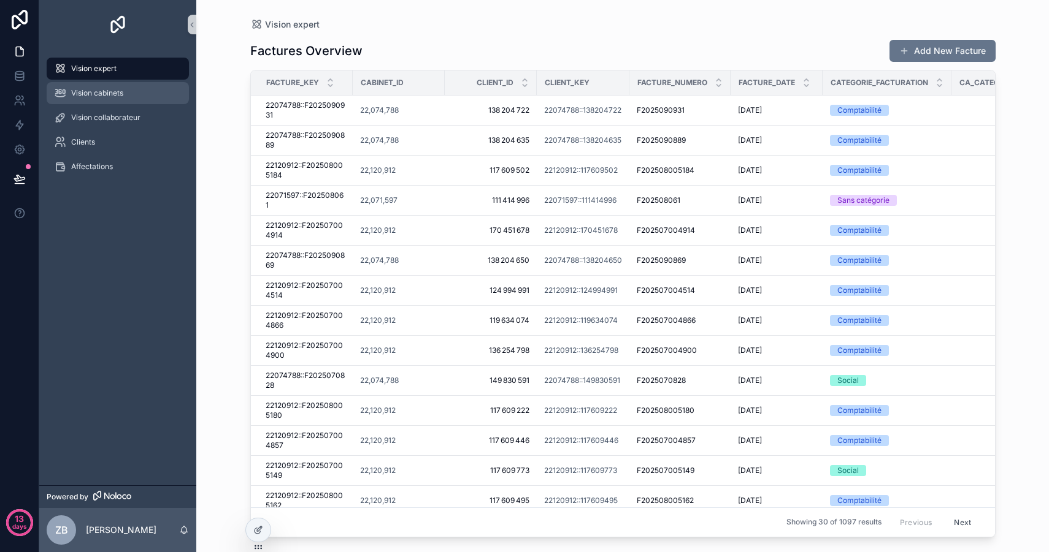
click at [128, 97] on div "Vision cabinets" at bounding box center [118, 93] width 128 height 20
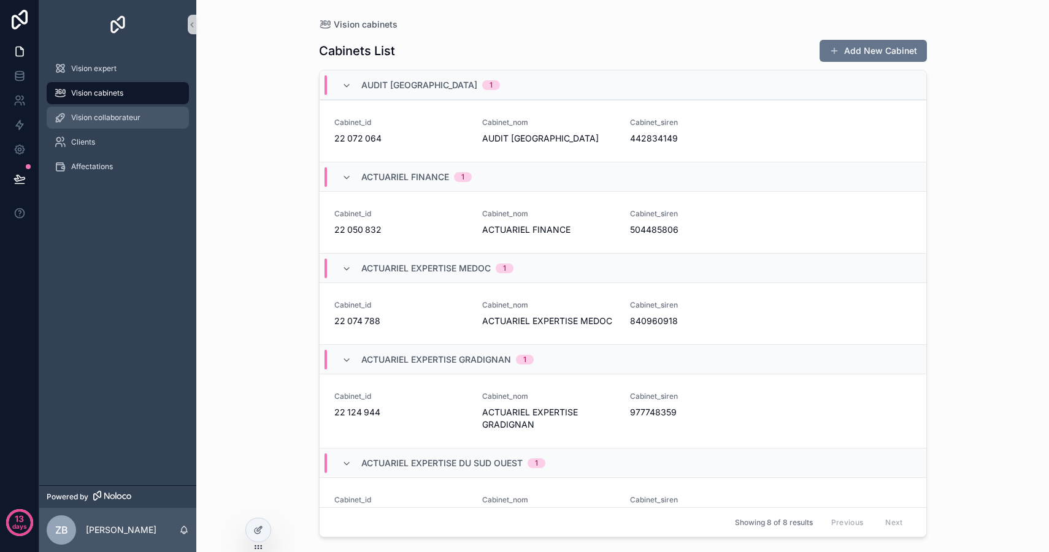
click at [137, 120] on span "Vision collaborateur" at bounding box center [105, 118] width 69 height 10
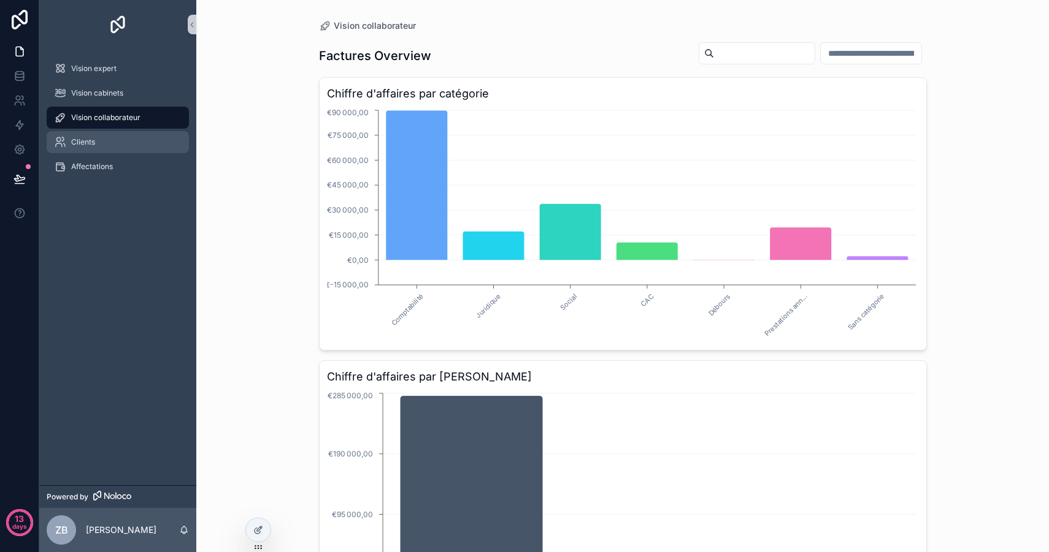
click at [136, 142] on div "Clients" at bounding box center [118, 142] width 128 height 20
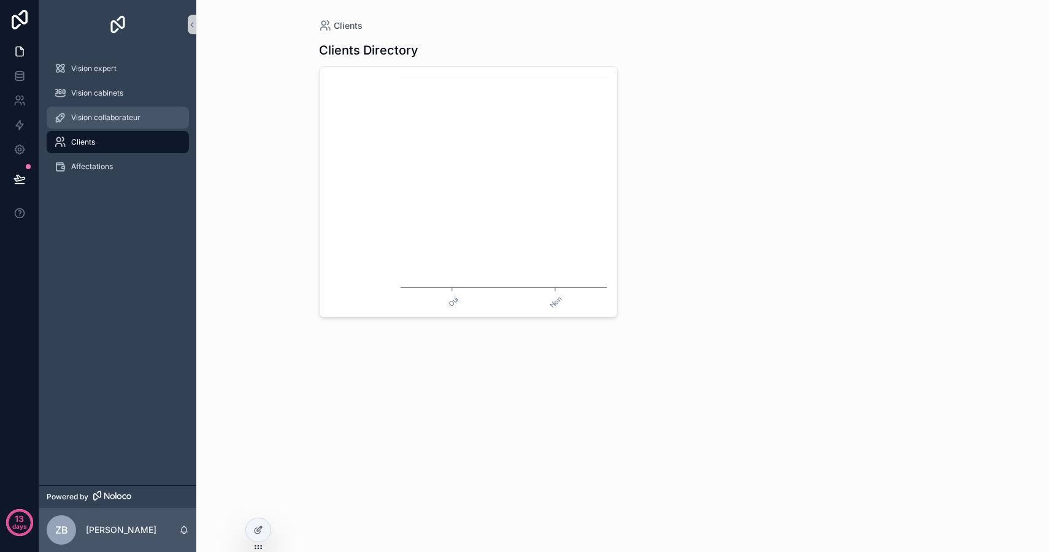
click at [138, 120] on span "Vision collaborateur" at bounding box center [105, 118] width 69 height 10
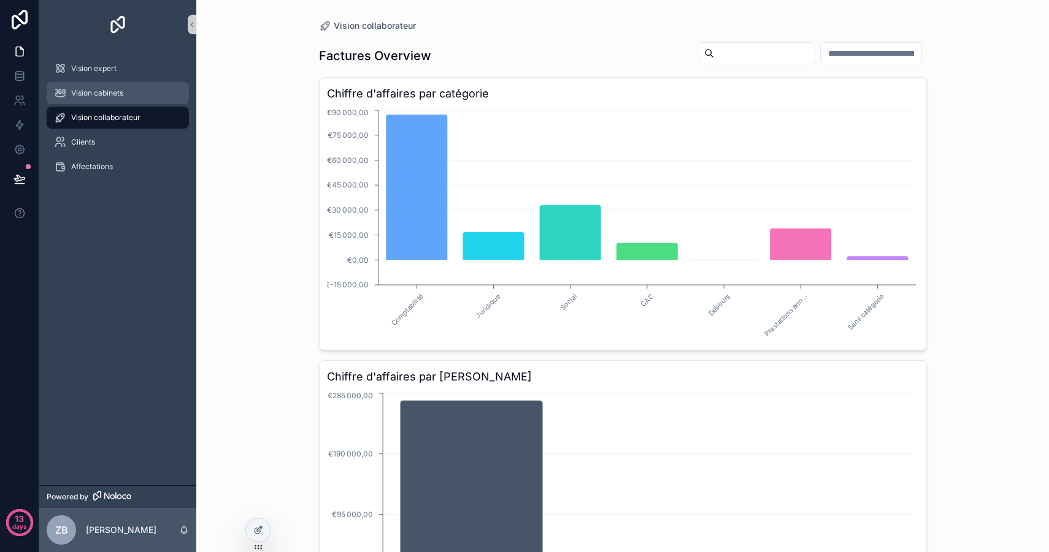
click at [136, 85] on div "Vision cabinets" at bounding box center [118, 93] width 128 height 20
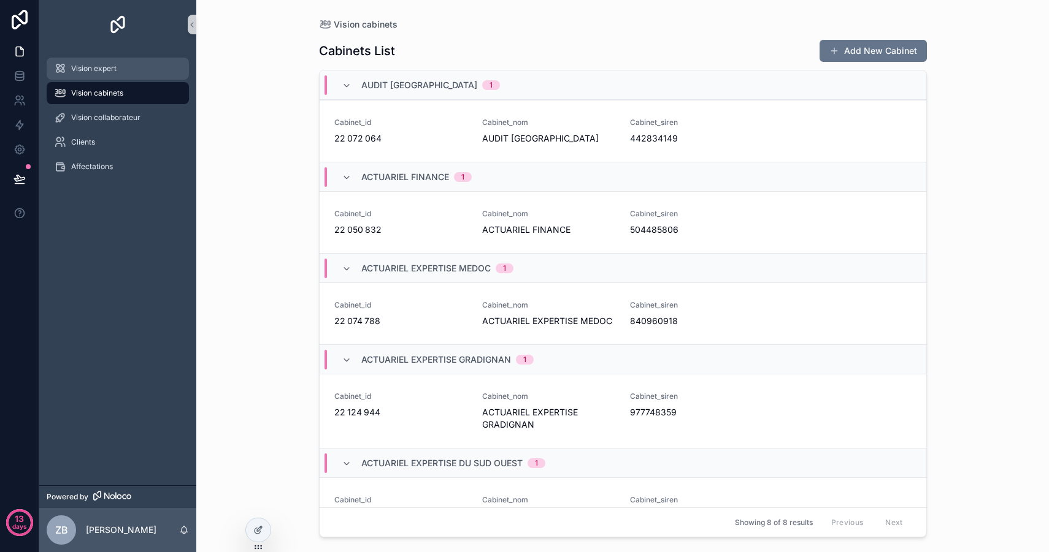
click at [136, 71] on div "Vision expert" at bounding box center [118, 69] width 128 height 20
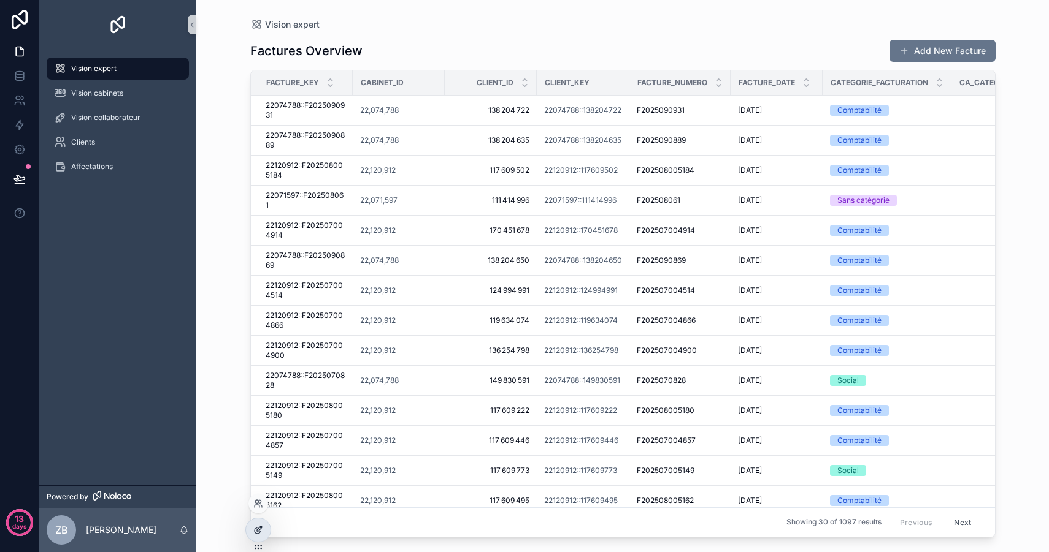
click at [254, 529] on icon at bounding box center [257, 532] width 6 height 6
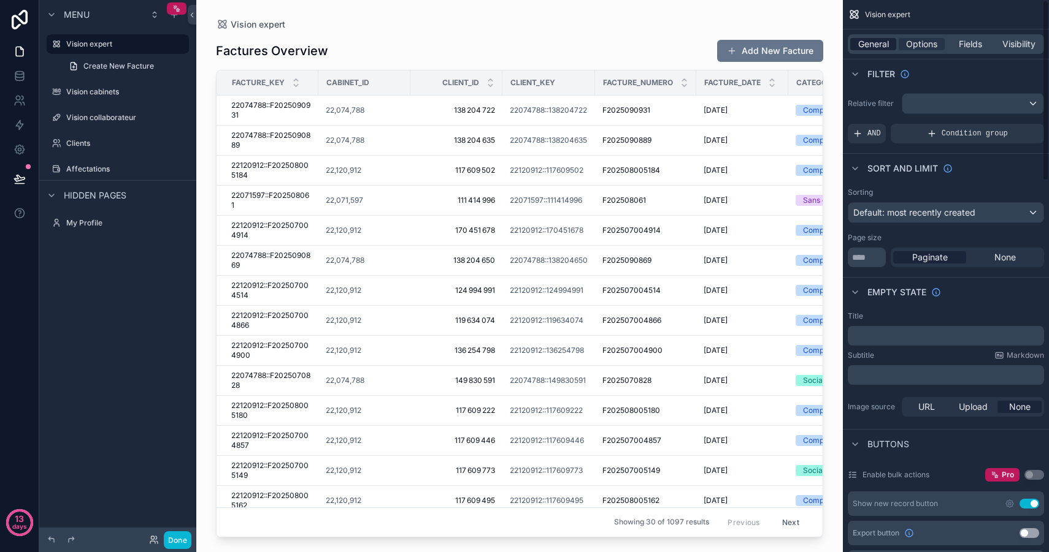
click at [869, 45] on span "General" at bounding box center [873, 44] width 31 height 12
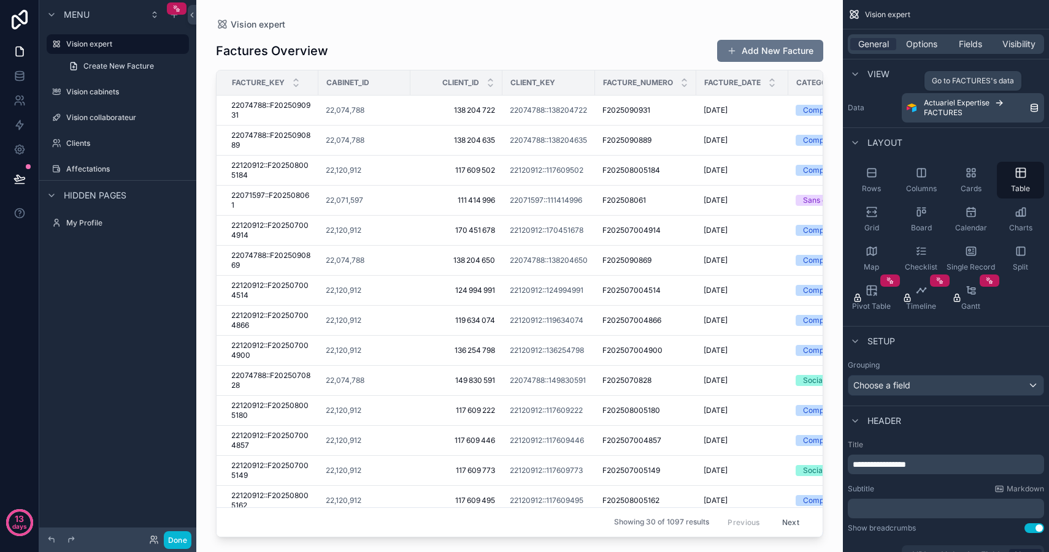
click at [1023, 110] on div "Actuariel Expertise FACTURES" at bounding box center [975, 108] width 105 height 20
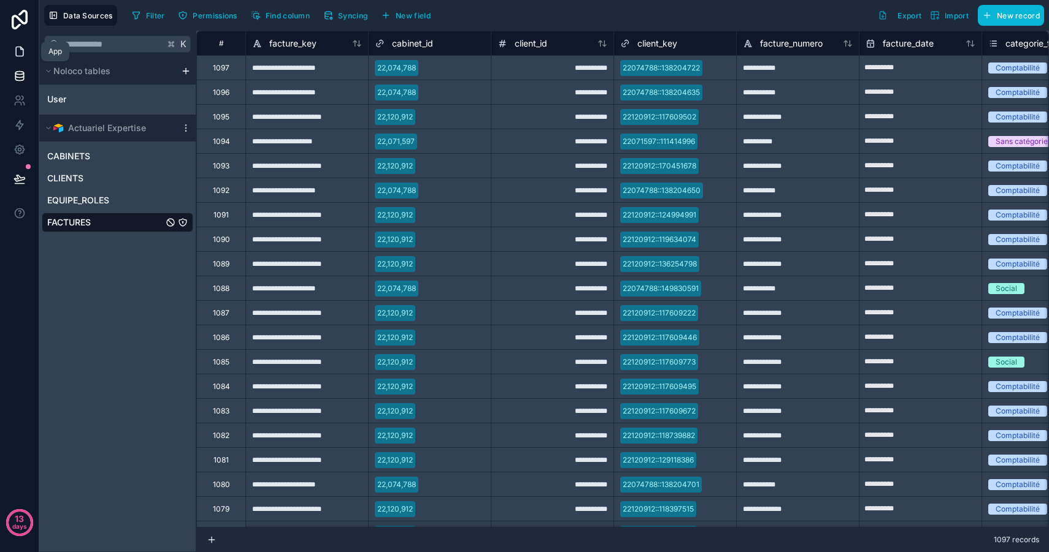
click at [23, 54] on icon at bounding box center [19, 51] width 7 height 9
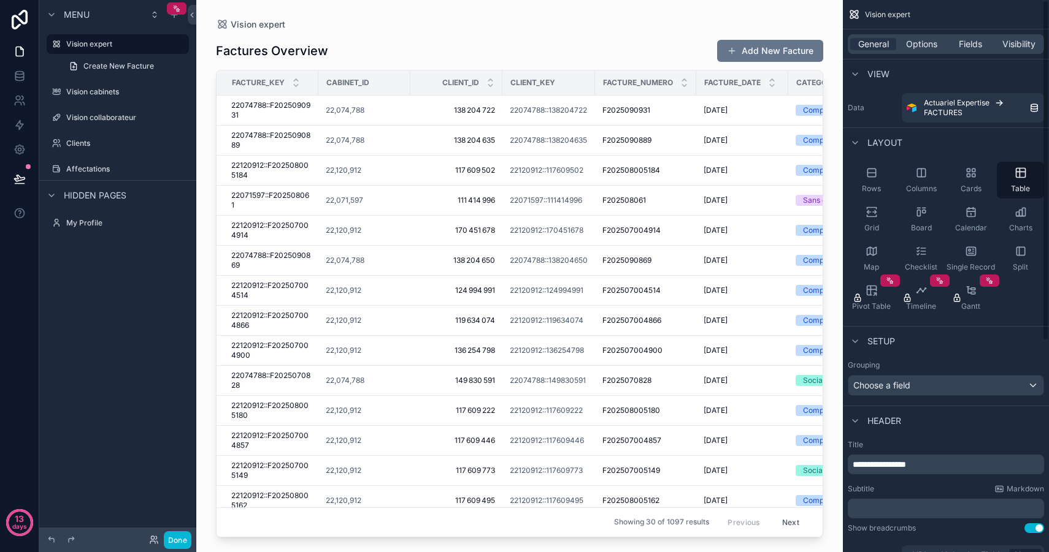
click at [941, 32] on div "General Options Fields Visibility" at bounding box center [946, 43] width 206 height 29
click at [915, 40] on span "Options" at bounding box center [921, 44] width 31 height 12
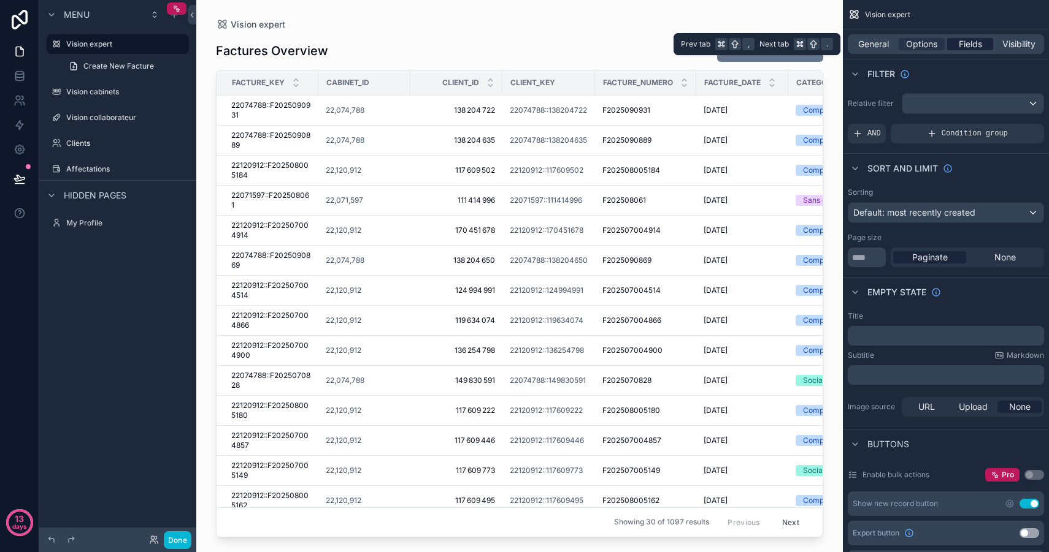
click at [961, 42] on span "Fields" at bounding box center [969, 44] width 23 height 12
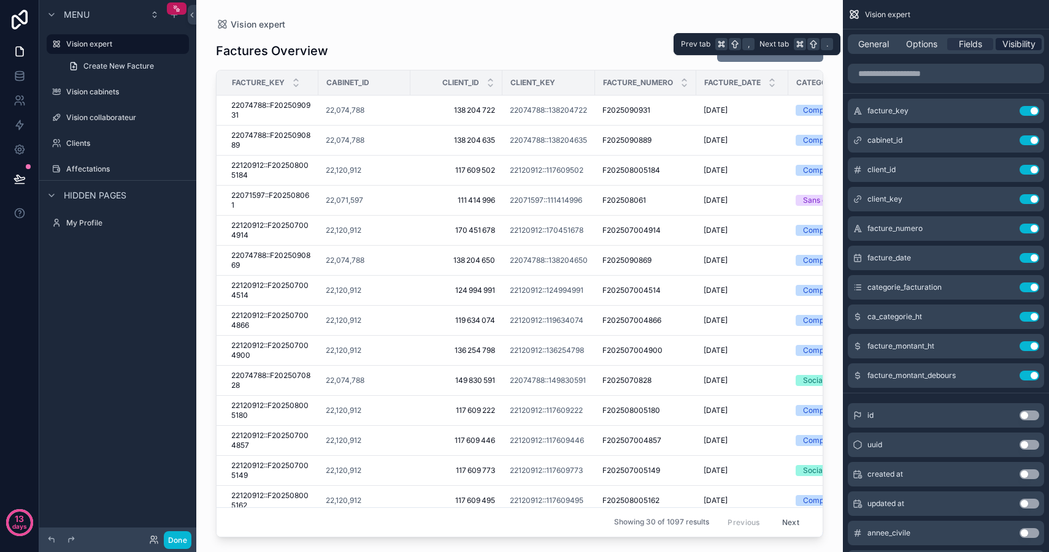
click at [1013, 50] on span "Visibility" at bounding box center [1018, 44] width 33 height 12
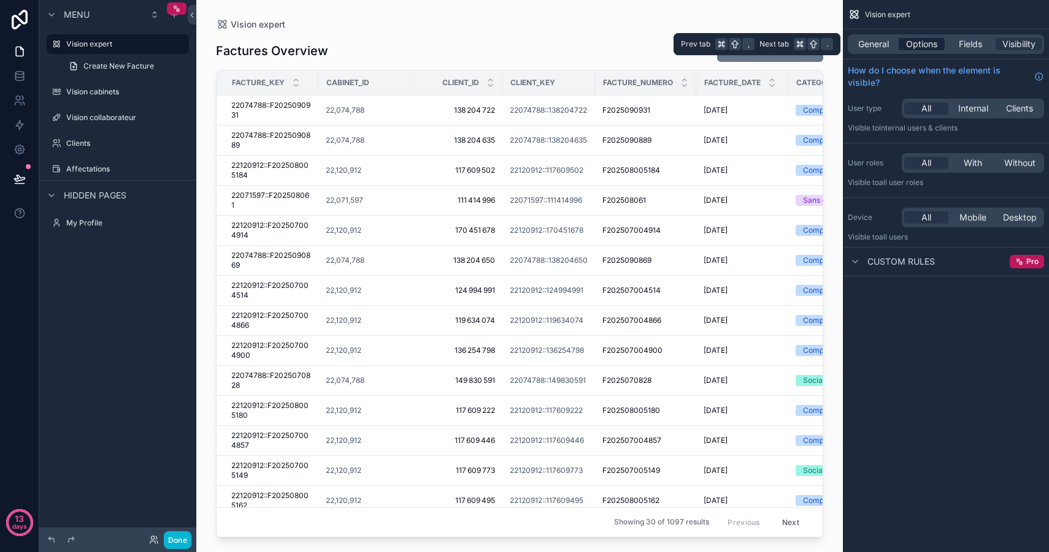
click at [931, 48] on span "Options" at bounding box center [921, 44] width 31 height 12
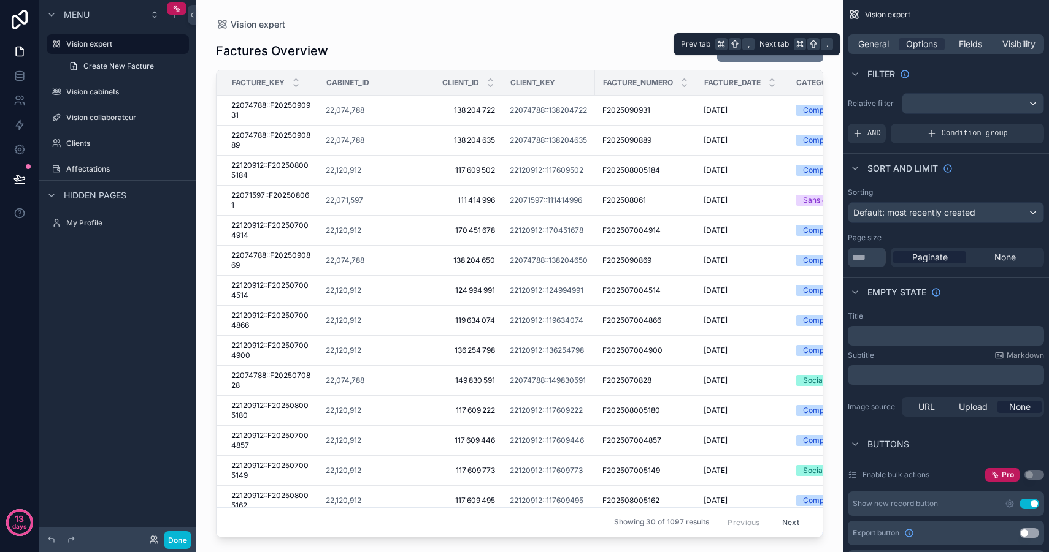
click at [864, 50] on div "General Options Fields Visibility" at bounding box center [945, 44] width 196 height 20
click at [872, 48] on span "General" at bounding box center [873, 44] width 31 height 12
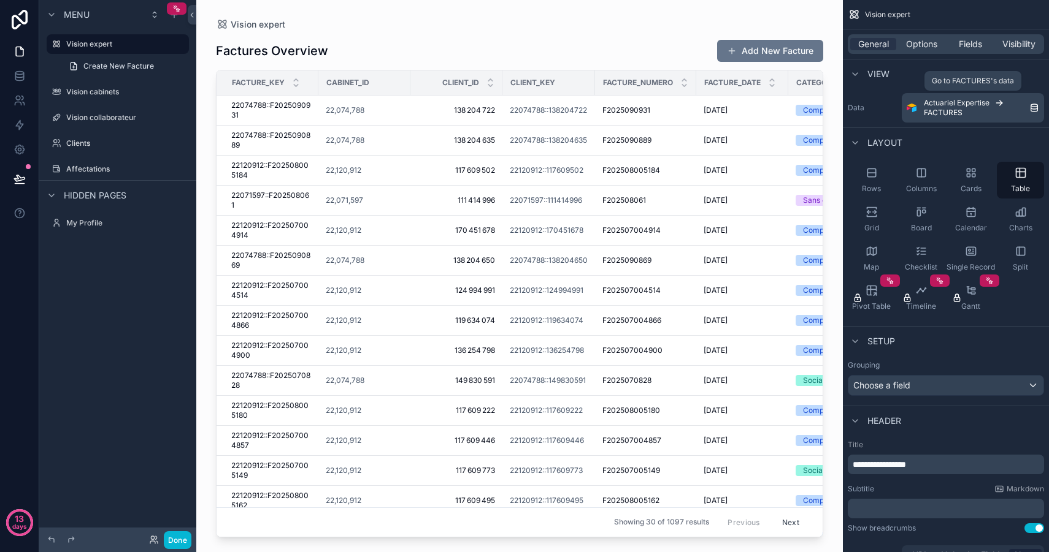
click at [1003, 105] on icon "scrollable content" at bounding box center [999, 103] width 10 height 10
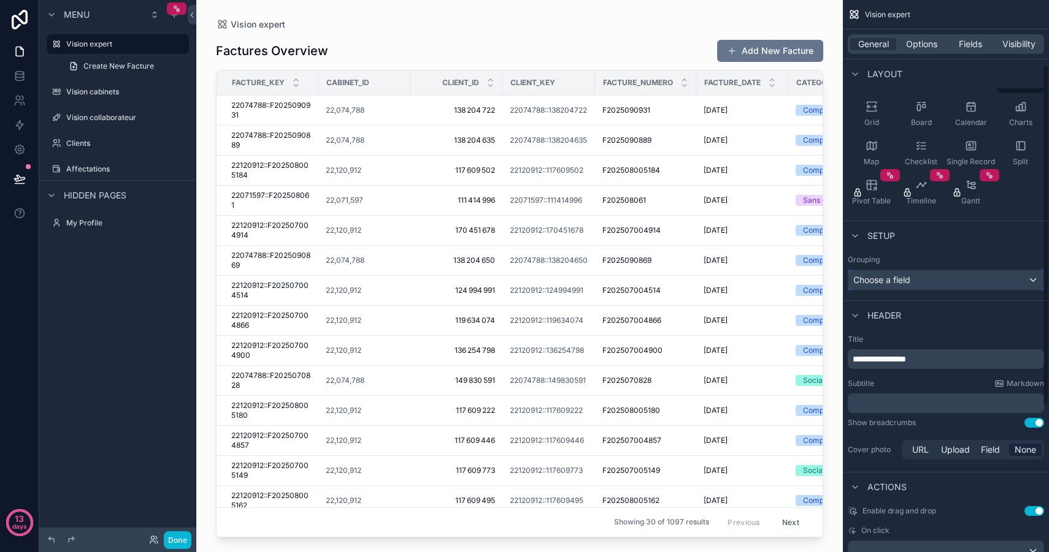
click at [949, 277] on div "Choose a field" at bounding box center [945, 280] width 195 height 20
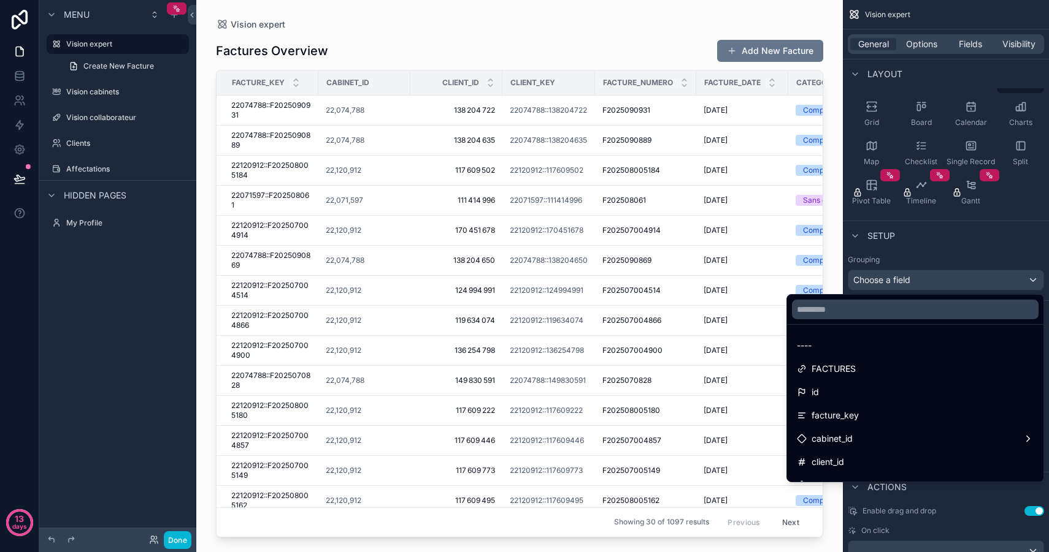
click at [941, 277] on div "scrollable content" at bounding box center [524, 276] width 1049 height 552
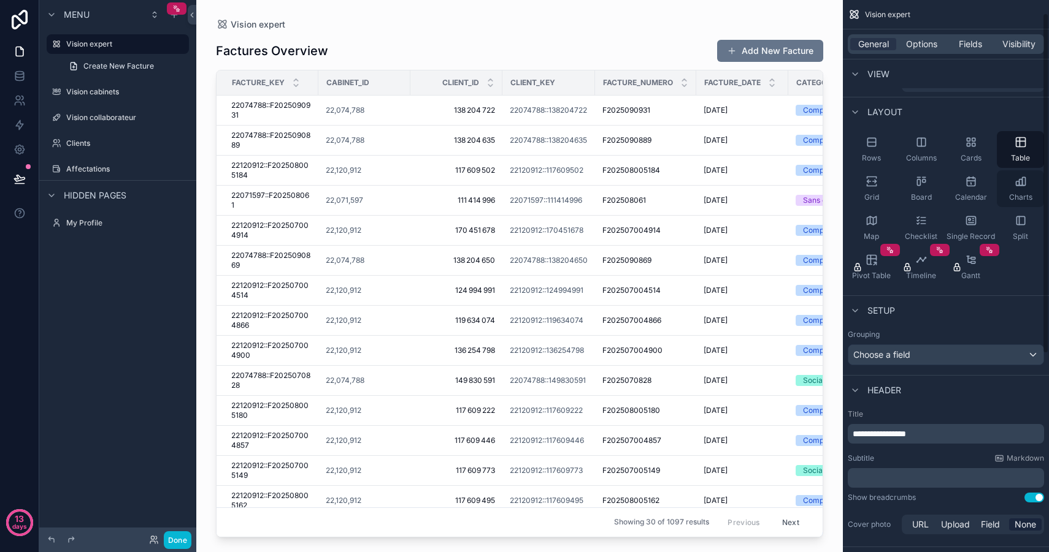
scroll to position [0, 0]
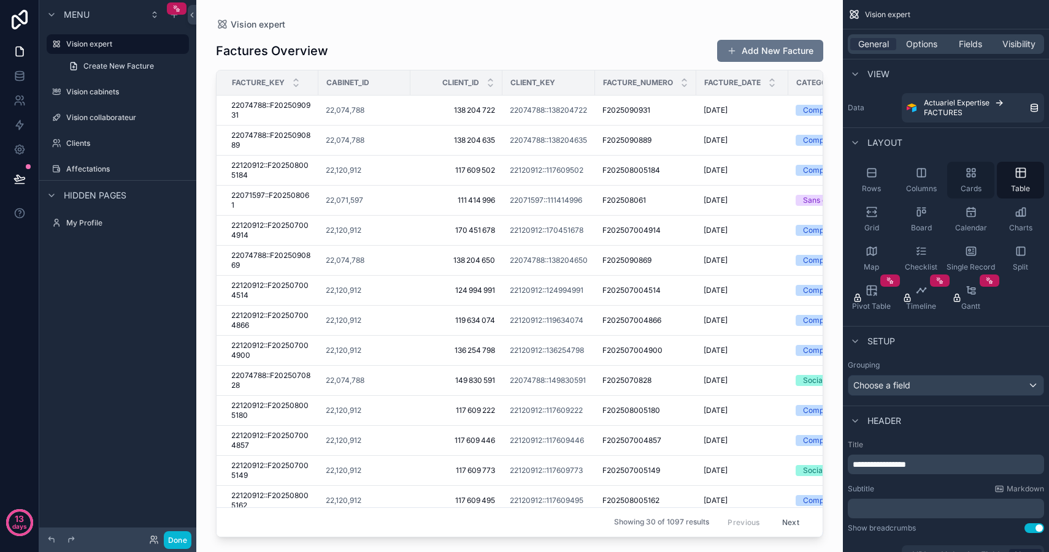
click at [971, 175] on icon "scrollable content" at bounding box center [972, 175] width 3 height 3
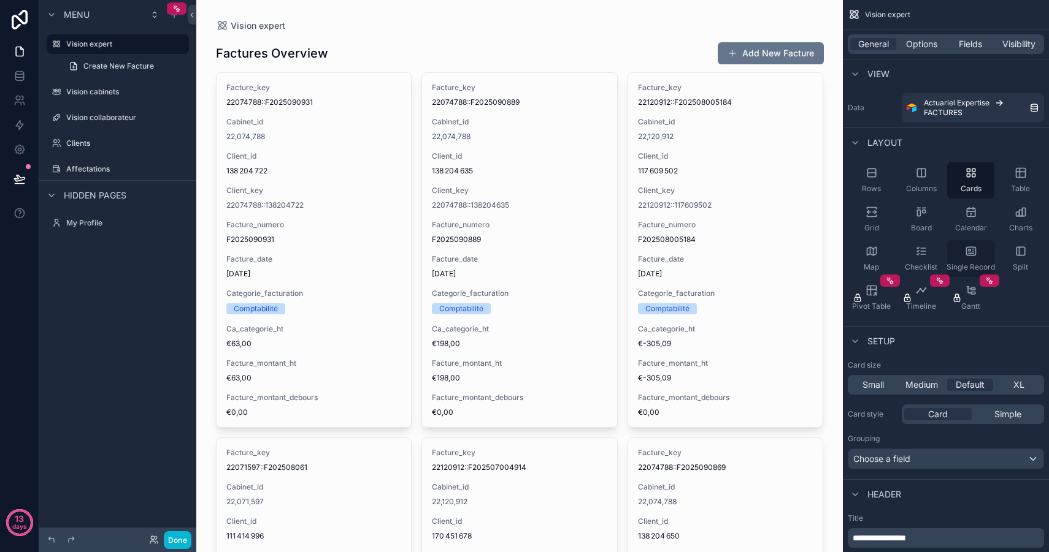
click at [984, 259] on div "Single Record" at bounding box center [970, 258] width 47 height 37
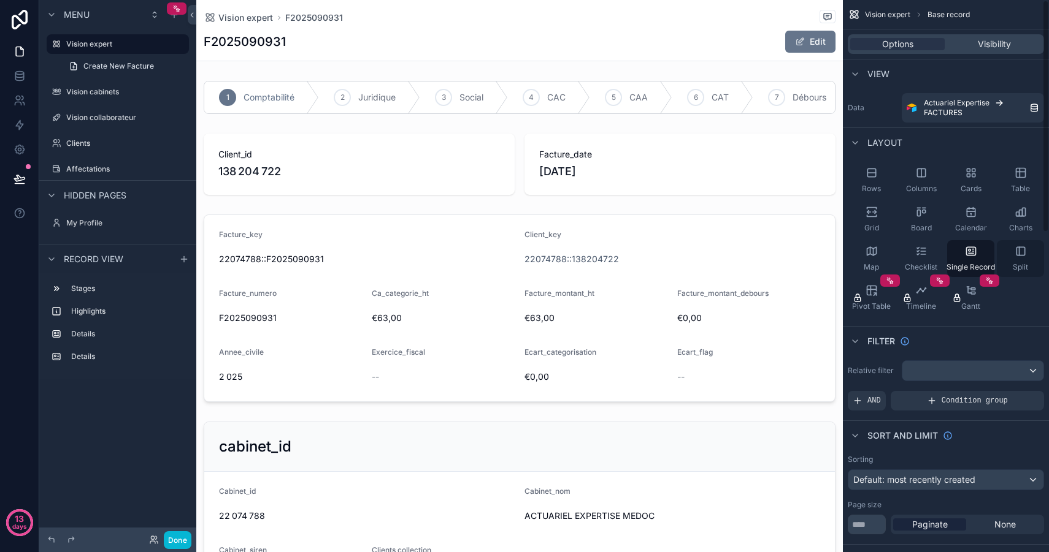
click at [1029, 264] on div "Split" at bounding box center [1019, 258] width 47 height 37
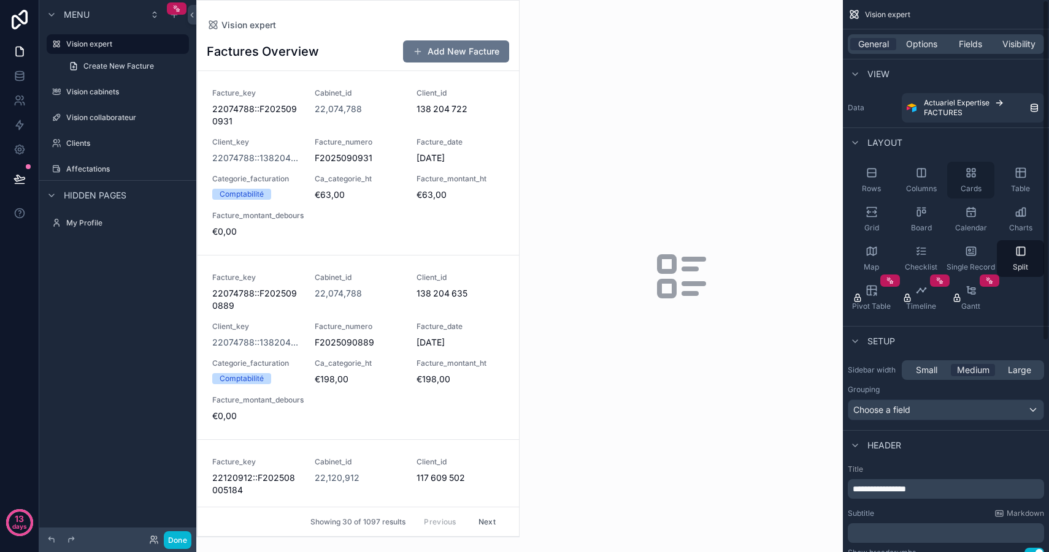
click at [984, 178] on div "Cards" at bounding box center [970, 180] width 47 height 37
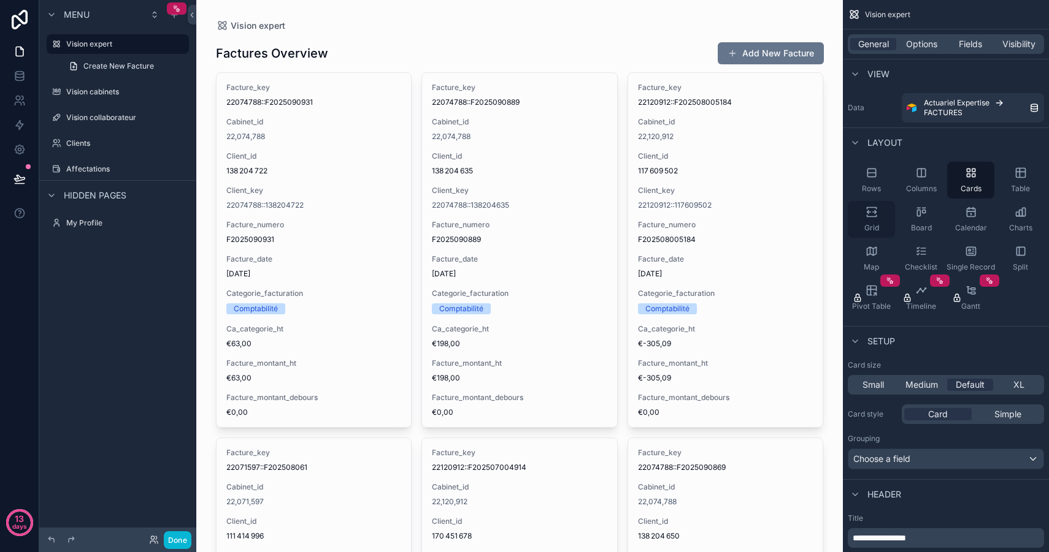
click at [874, 215] on icon "scrollable content" at bounding box center [871, 212] width 12 height 12
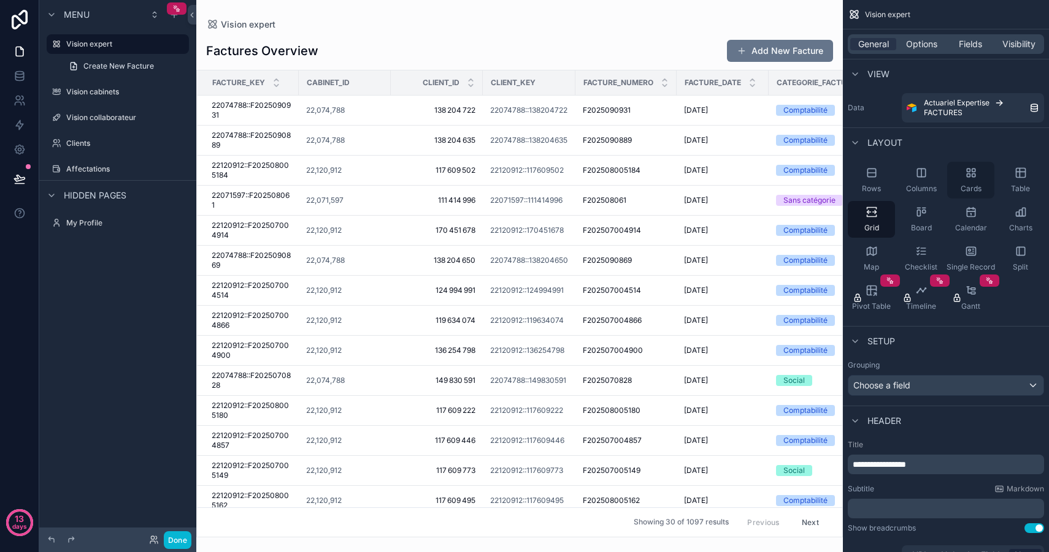
click at [976, 174] on div "Cards" at bounding box center [970, 180] width 47 height 37
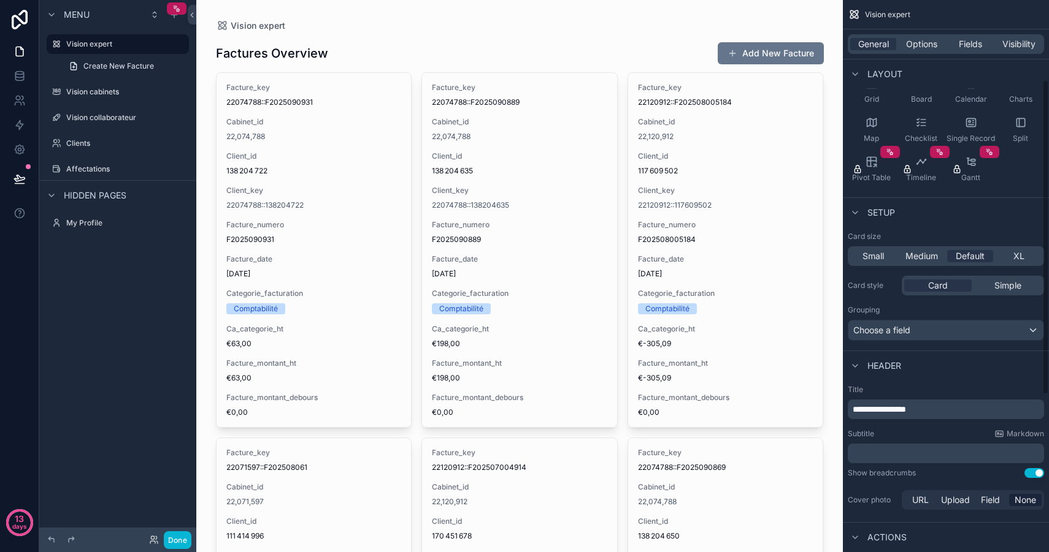
scroll to position [142, 0]
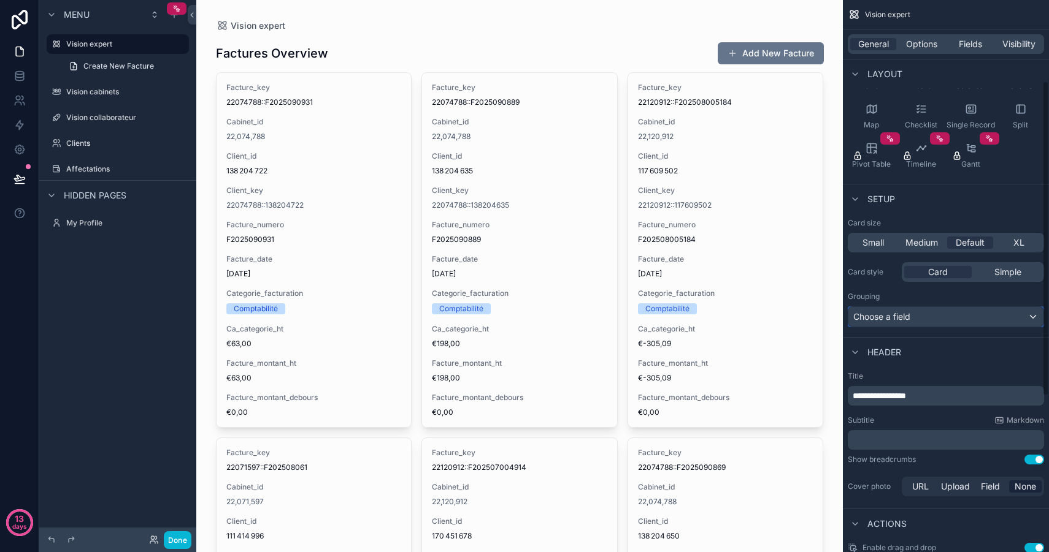
click at [923, 319] on div "Choose a field" at bounding box center [945, 317] width 195 height 20
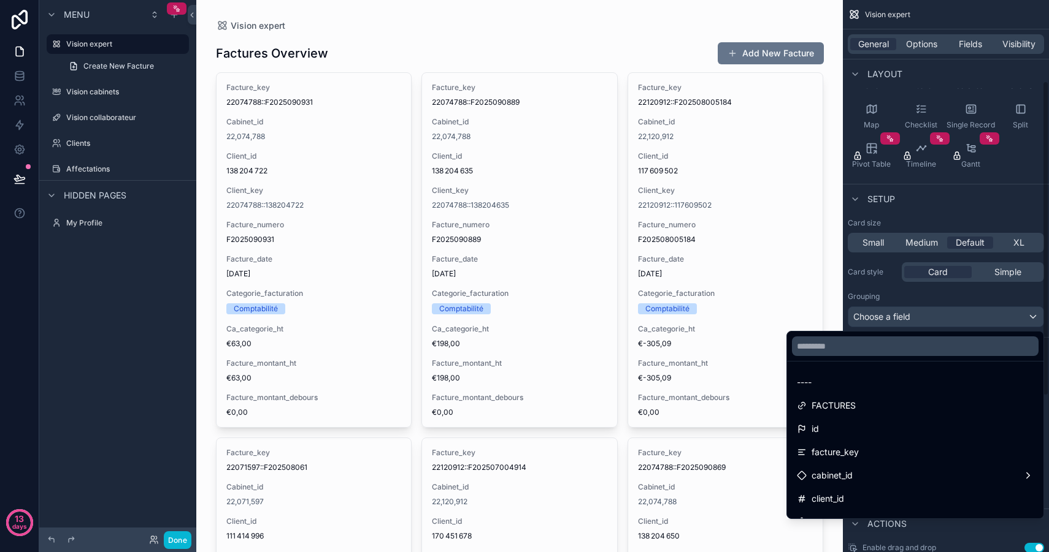
click at [921, 311] on div "scrollable content" at bounding box center [524, 276] width 1049 height 552
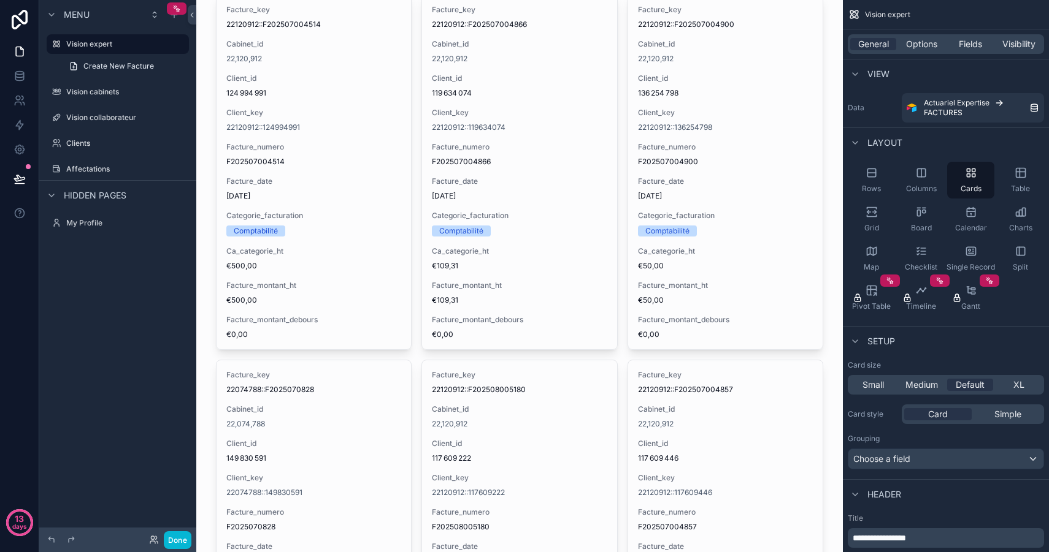
scroll to position [0, 0]
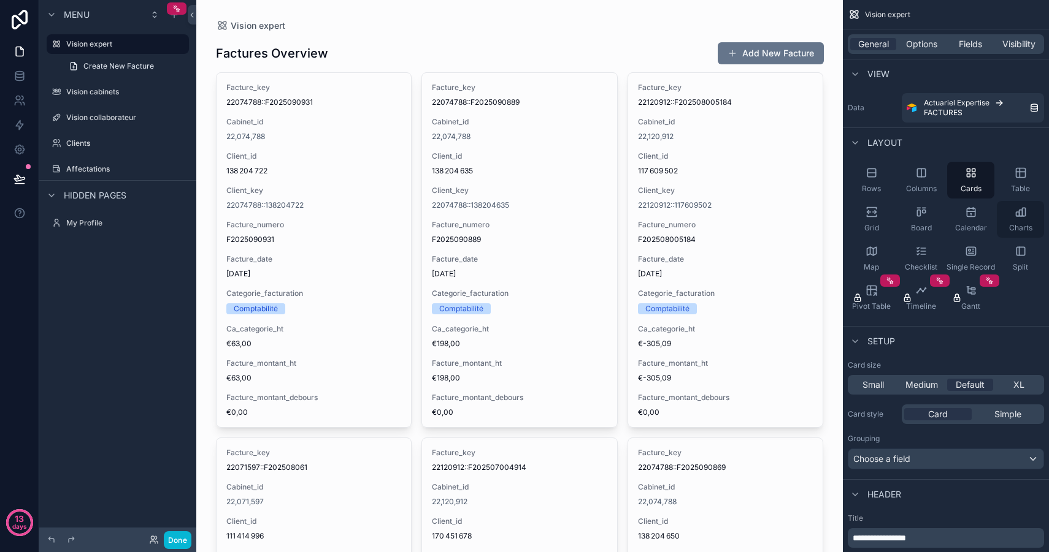
click at [1019, 215] on icon "scrollable content" at bounding box center [1020, 213] width 3 height 6
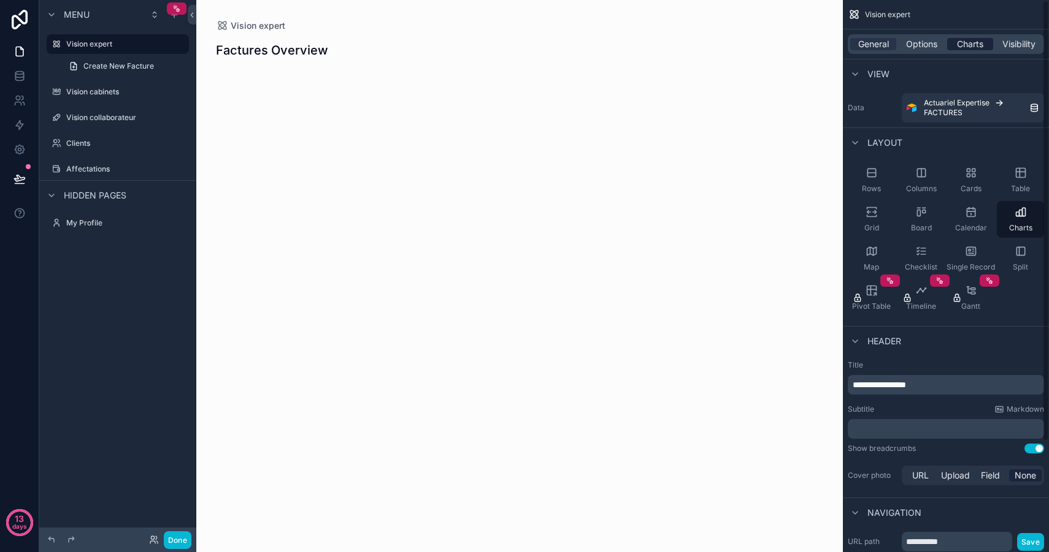
click at [962, 42] on span "Charts" at bounding box center [970, 44] width 26 height 12
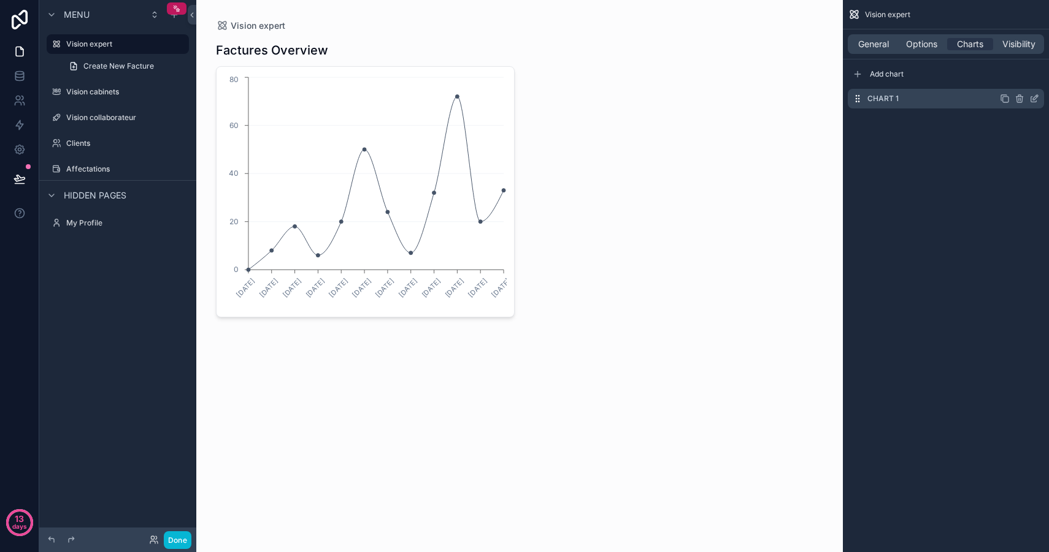
click at [1037, 97] on icon "scrollable content" at bounding box center [1034, 99] width 10 height 10
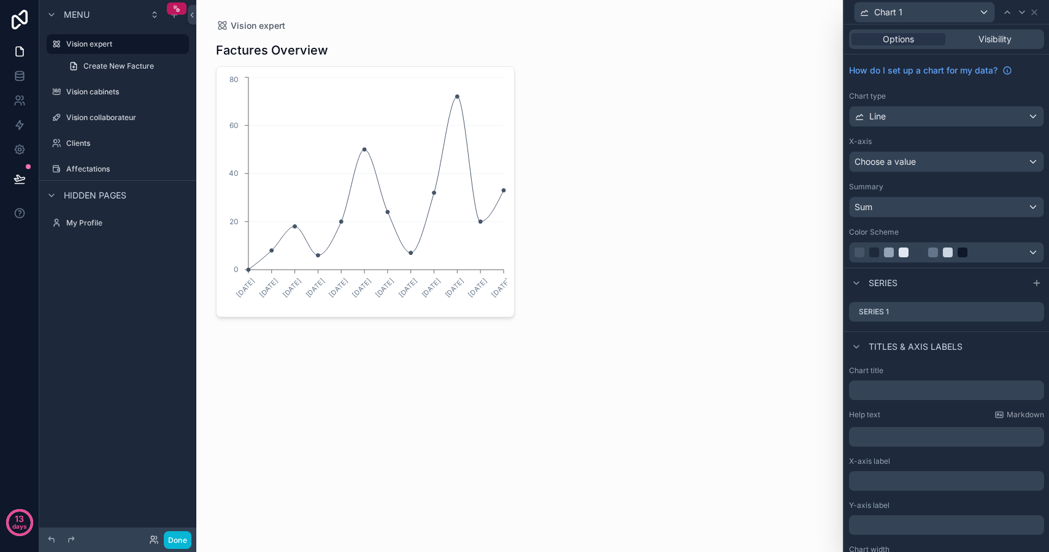
click at [1039, 15] on div "Chart 1" at bounding box center [946, 12] width 195 height 24
click at [1033, 7] on icon at bounding box center [1034, 12] width 10 height 10
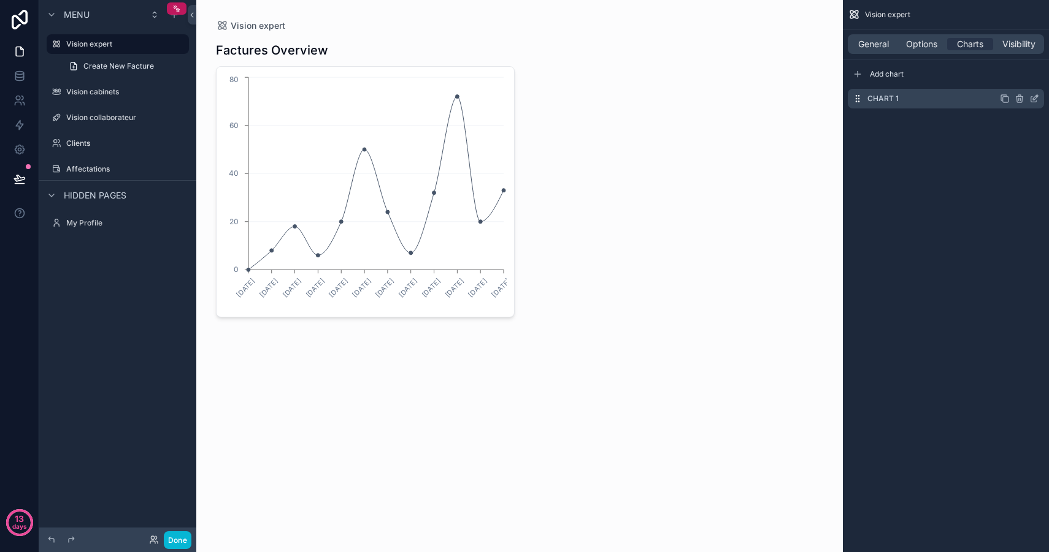
click at [1031, 99] on icon "scrollable content" at bounding box center [1034, 100] width 6 height 6
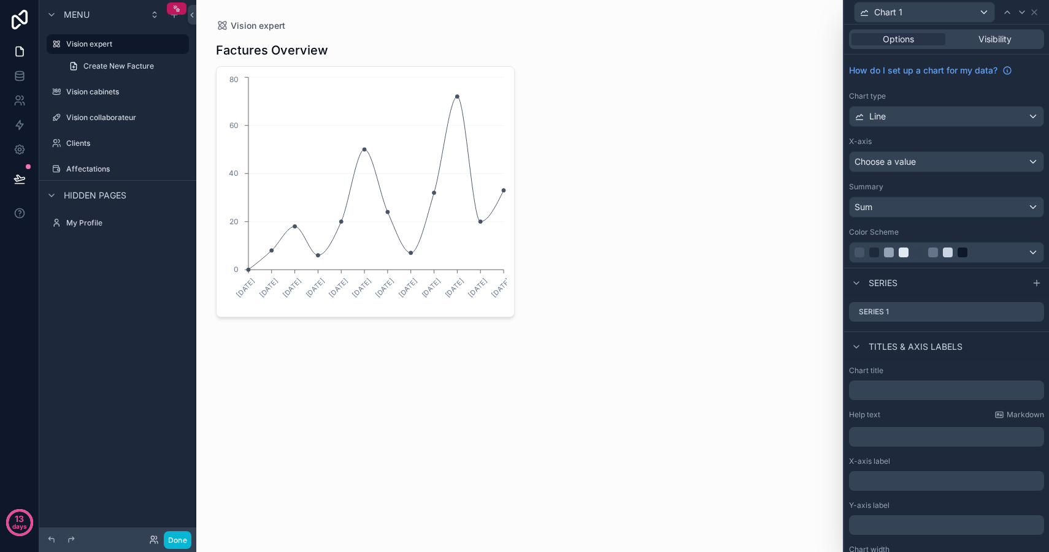
scroll to position [29, 0]
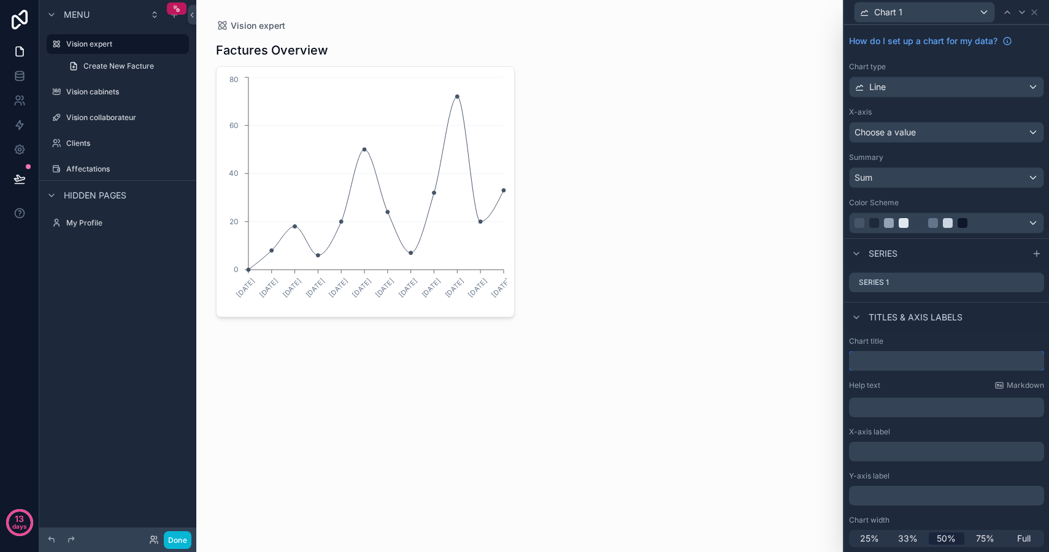
click at [876, 364] on input "text" at bounding box center [946, 361] width 195 height 20
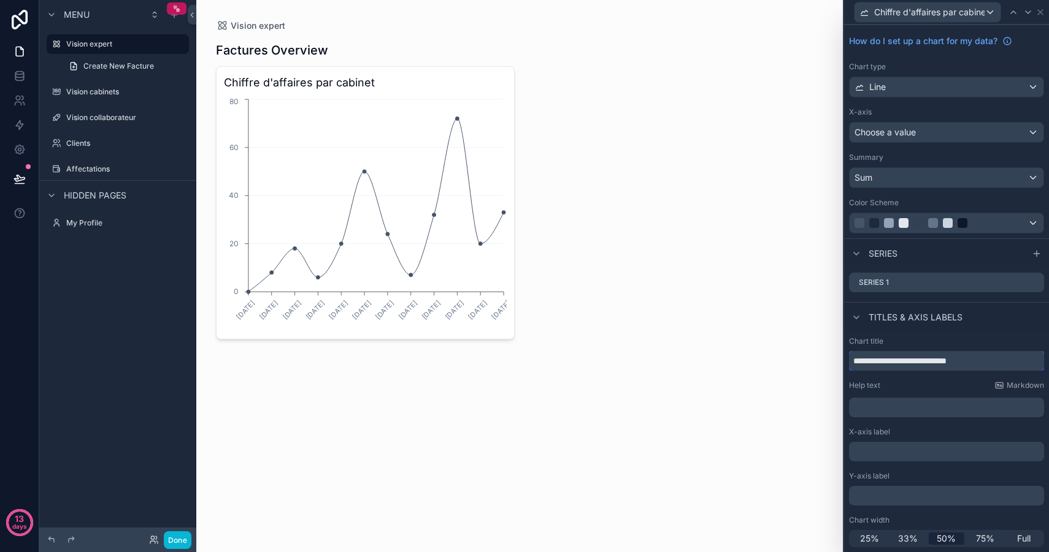
type input "**********"
click at [995, 334] on div "**********" at bounding box center [946, 442] width 205 height 221
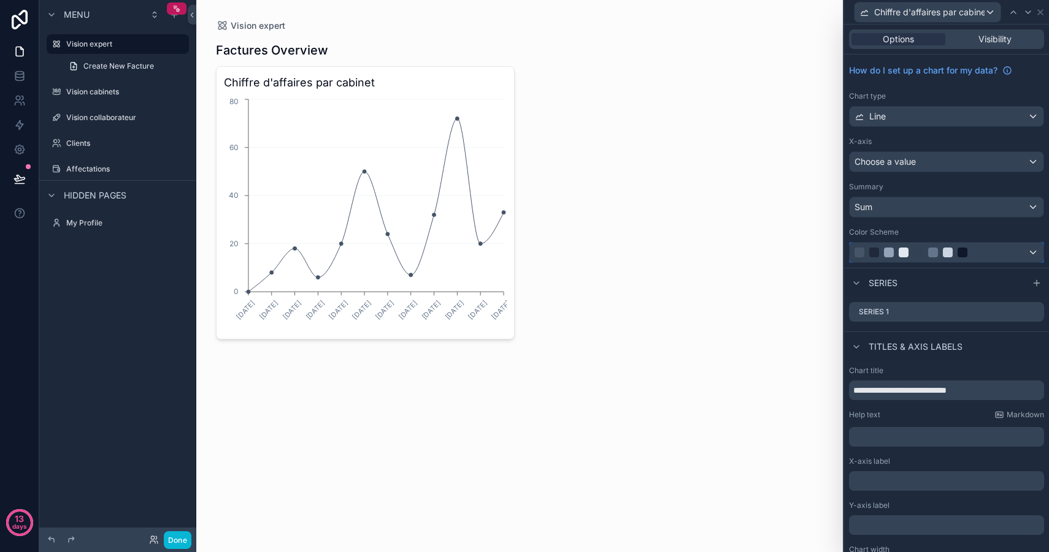
click at [952, 250] on div at bounding box center [932, 253] width 157 height 10
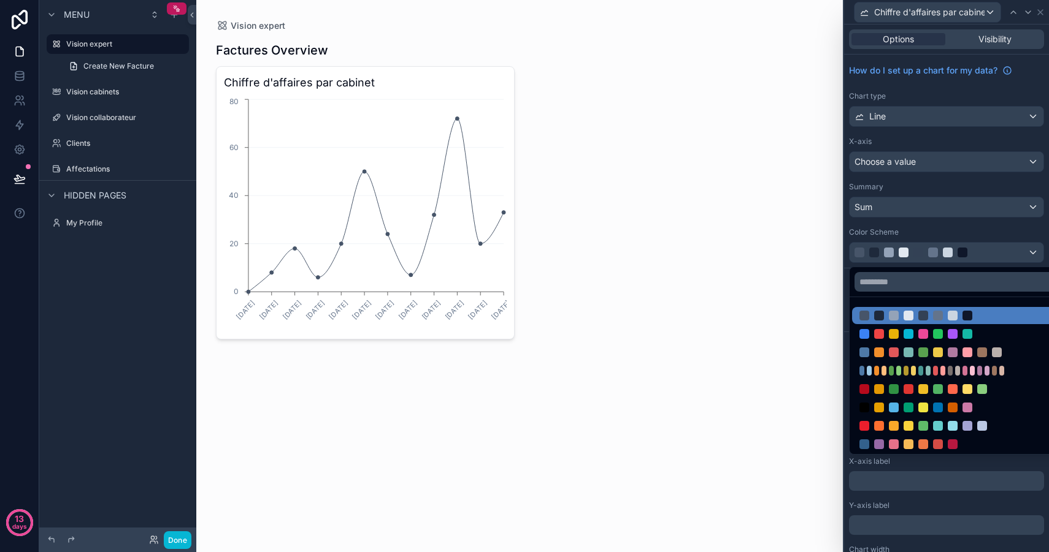
click at [958, 250] on div at bounding box center [946, 276] width 205 height 552
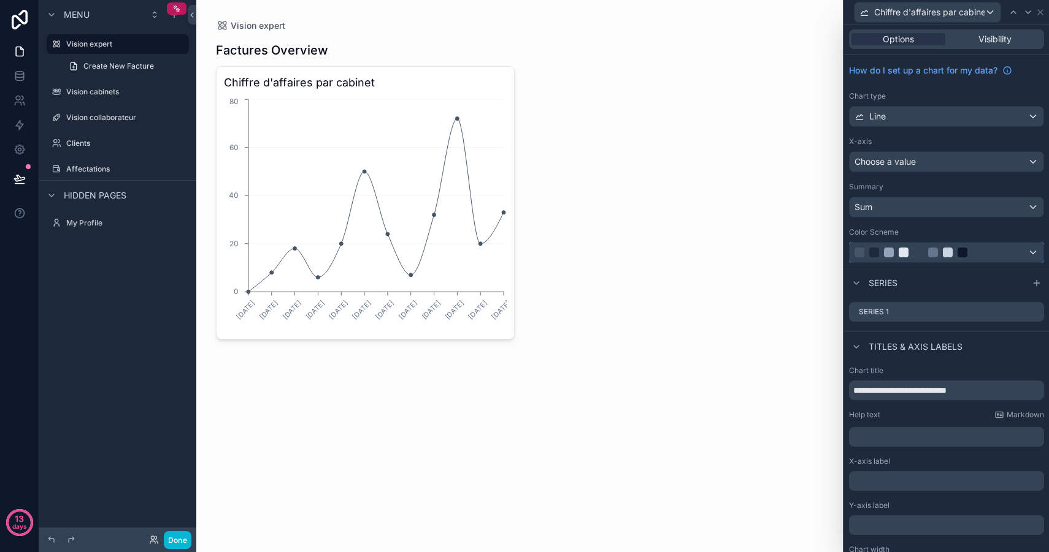
click at [974, 256] on div at bounding box center [932, 253] width 157 height 10
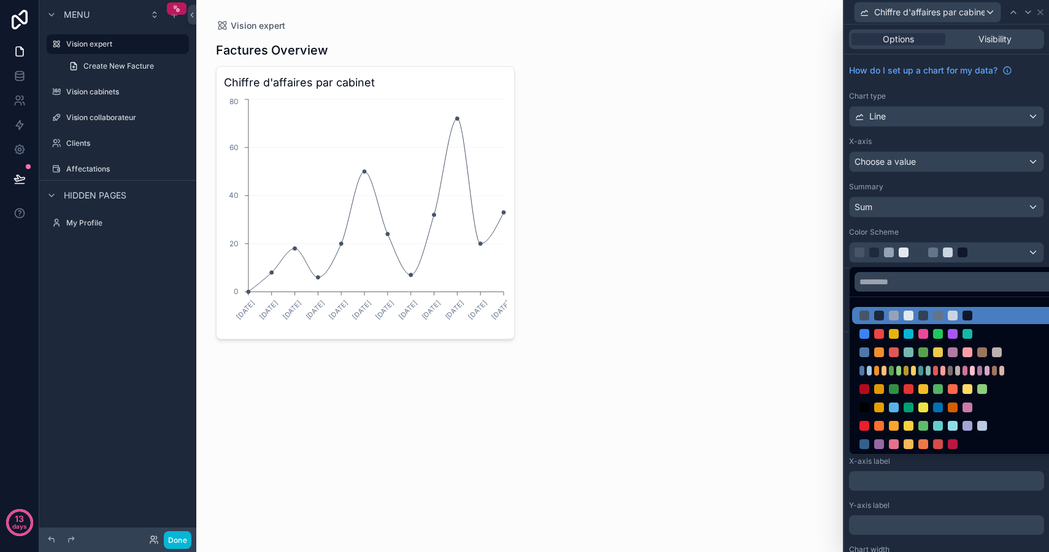
click at [987, 268] on div at bounding box center [960, 281] width 222 height 29
click at [1044, 12] on div at bounding box center [946, 276] width 205 height 552
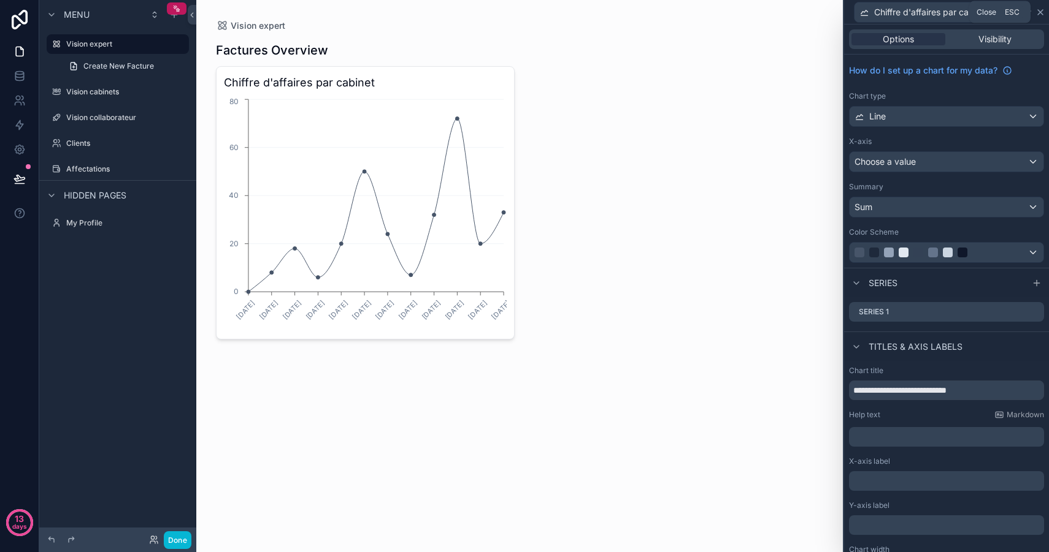
click at [1041, 13] on icon at bounding box center [1040, 12] width 5 height 5
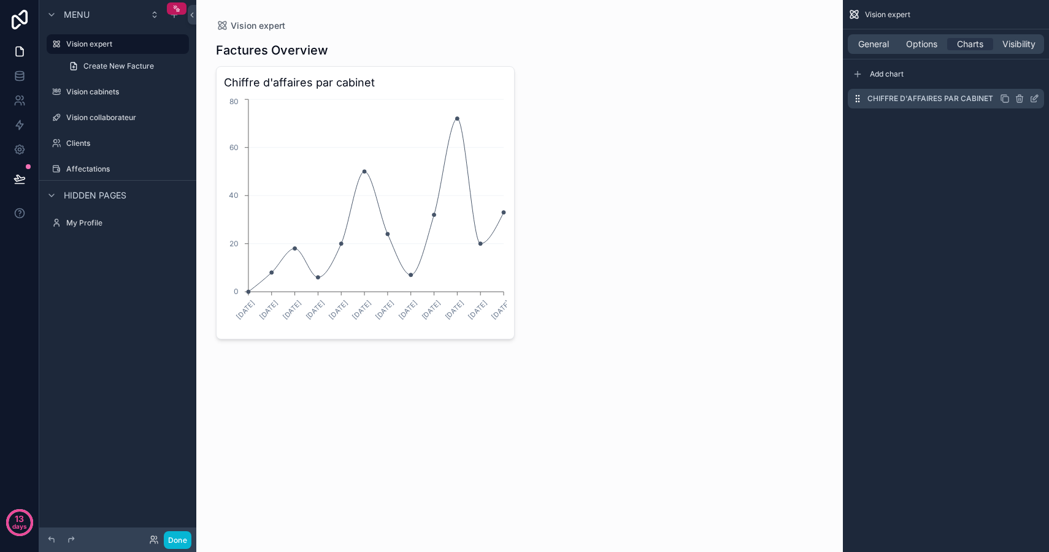
click at [1034, 101] on icon "scrollable content" at bounding box center [1034, 99] width 10 height 10
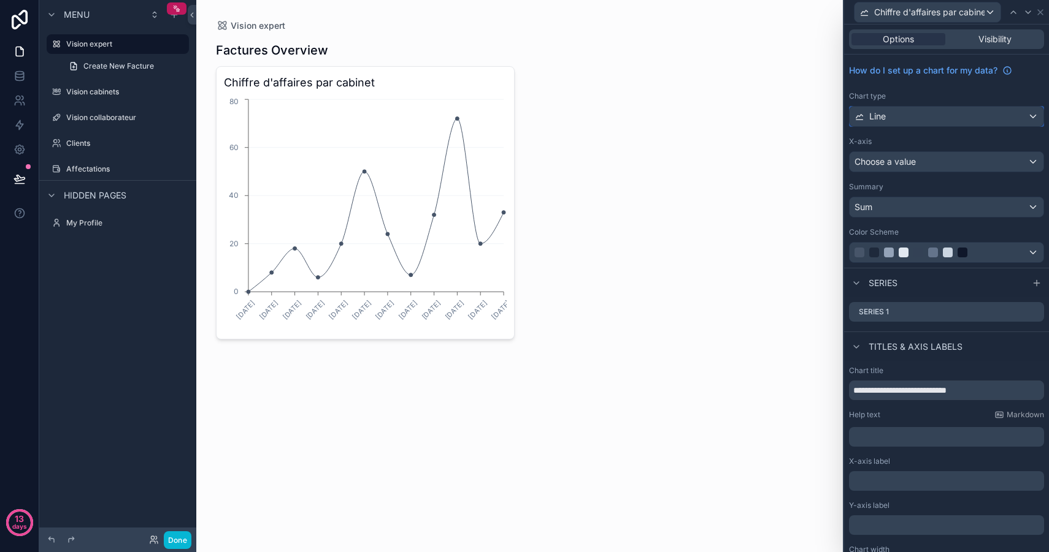
click at [953, 117] on div "Line" at bounding box center [946, 117] width 194 height 20
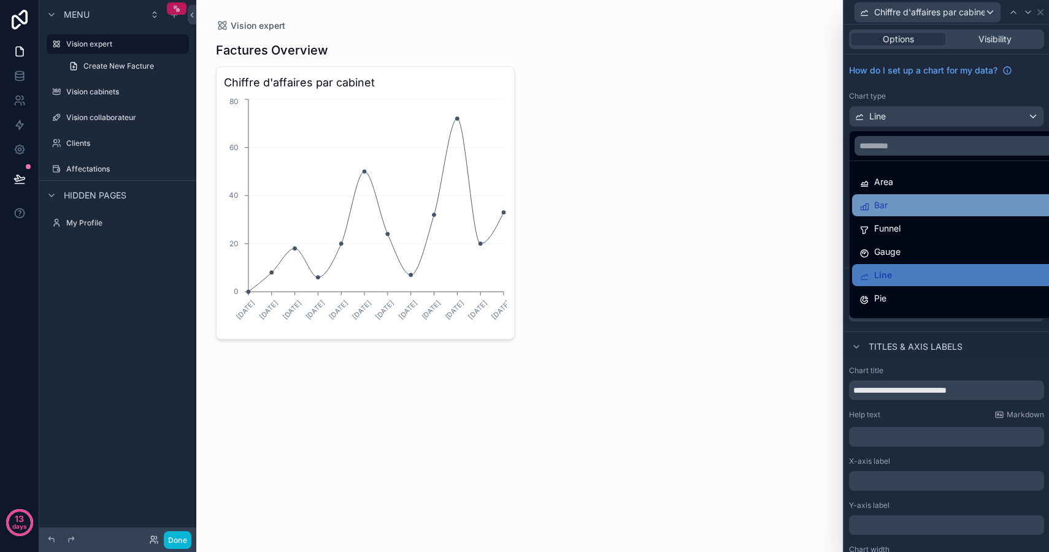
click at [919, 204] on div "Bar" at bounding box center [960, 205] width 202 height 15
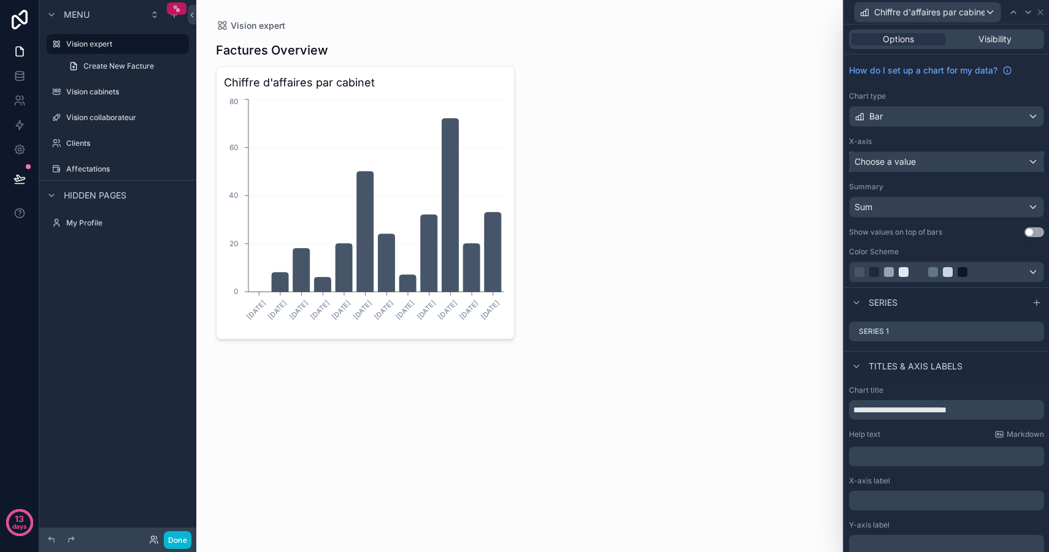
click at [935, 165] on div "Choose a value" at bounding box center [946, 162] width 194 height 20
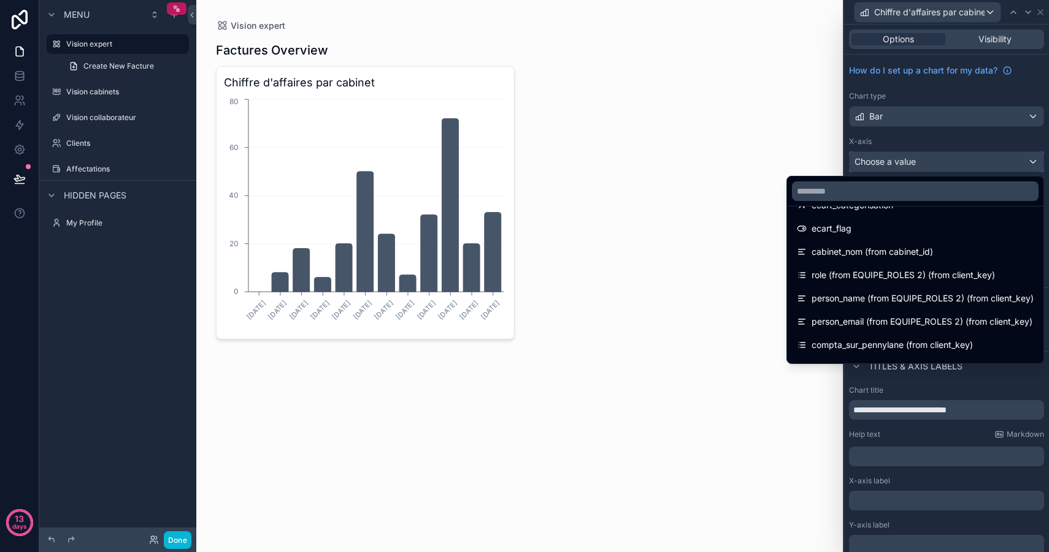
scroll to position [365, 0]
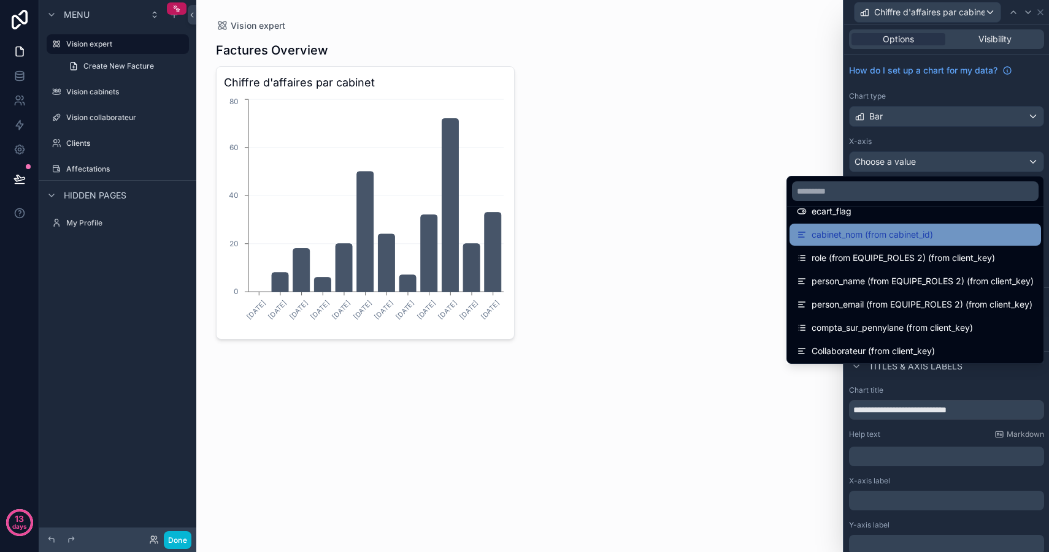
click at [896, 233] on span "cabinet_nom (from cabinet_id)" at bounding box center [871, 234] width 121 height 15
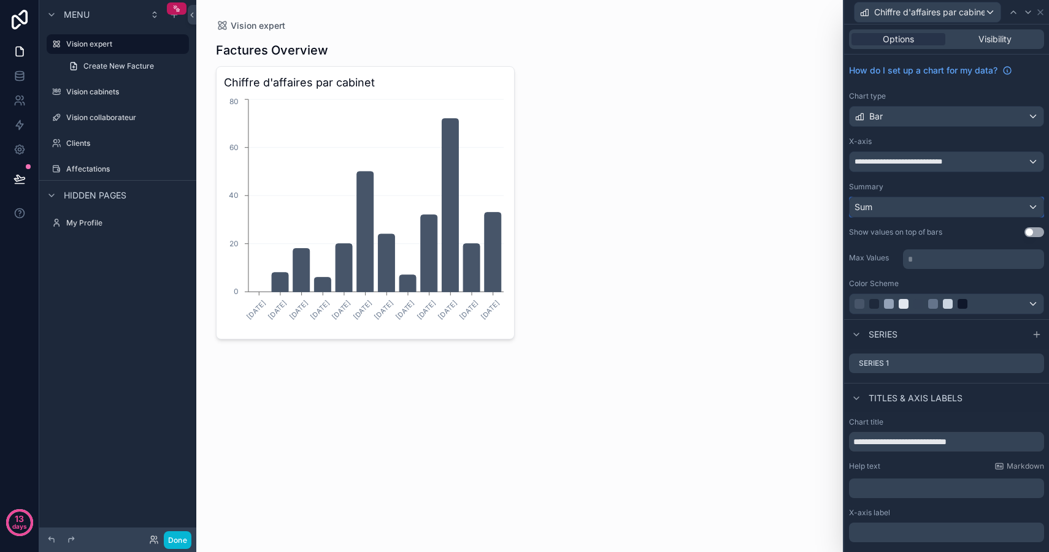
click at [948, 211] on div "Sum" at bounding box center [946, 207] width 194 height 20
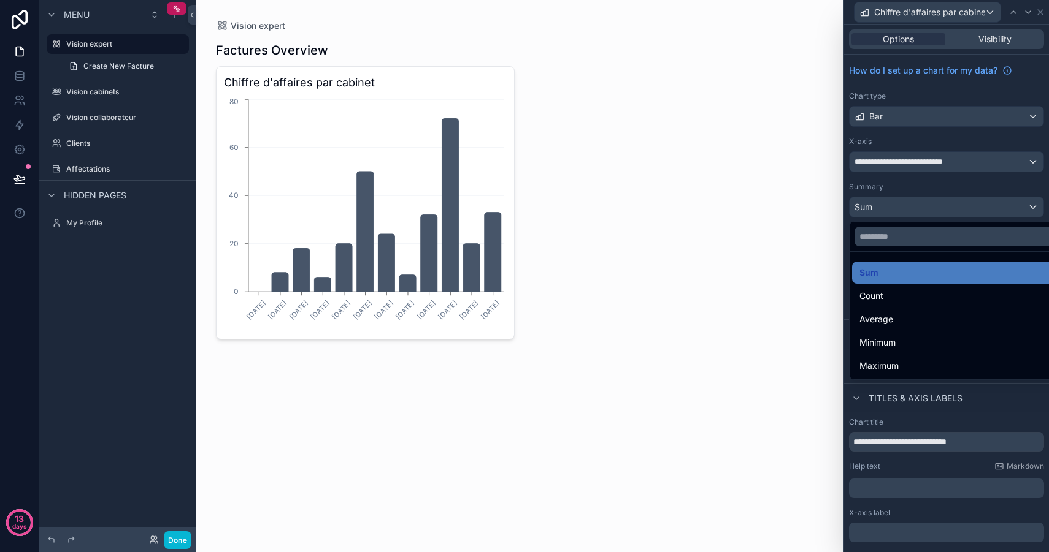
click at [945, 210] on div at bounding box center [946, 276] width 205 height 552
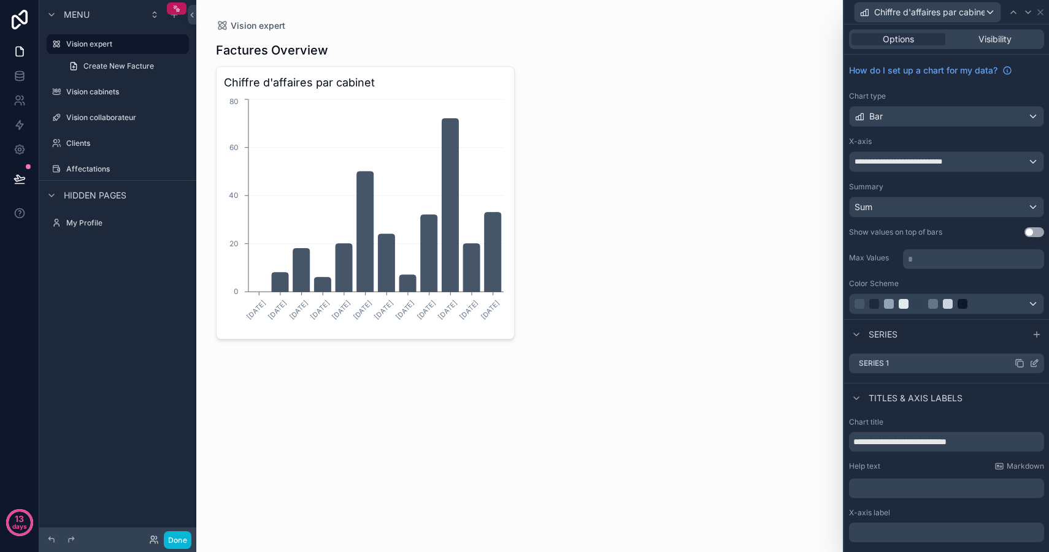
click at [1036, 364] on icon at bounding box center [1034, 364] width 10 height 10
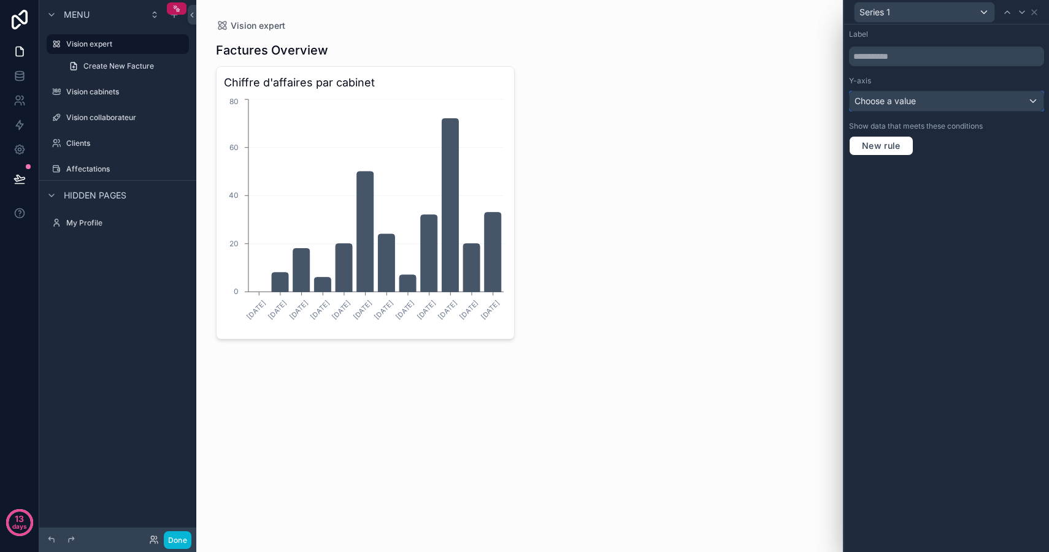
click at [932, 105] on div "Choose a value" at bounding box center [946, 101] width 194 height 20
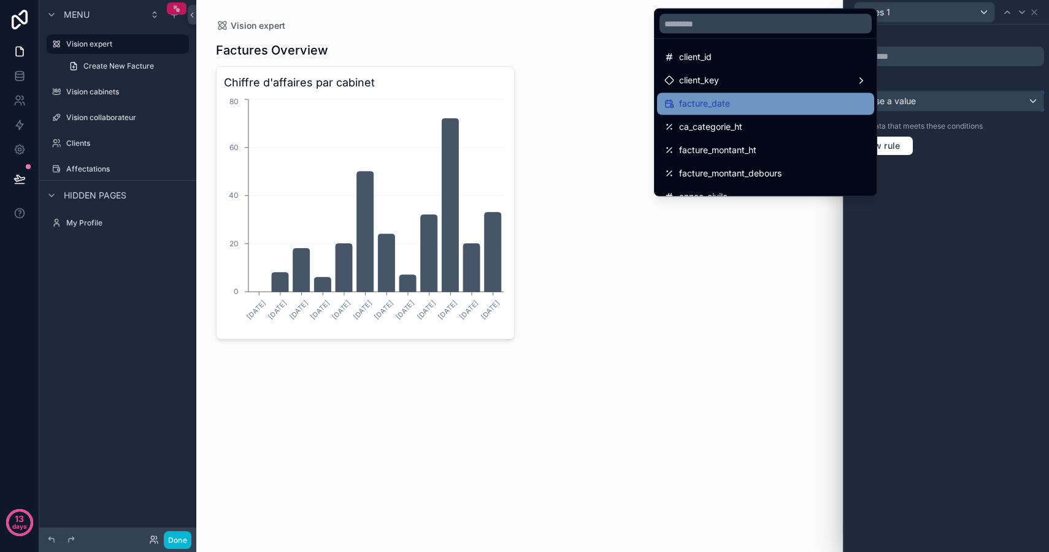
scroll to position [79, 0]
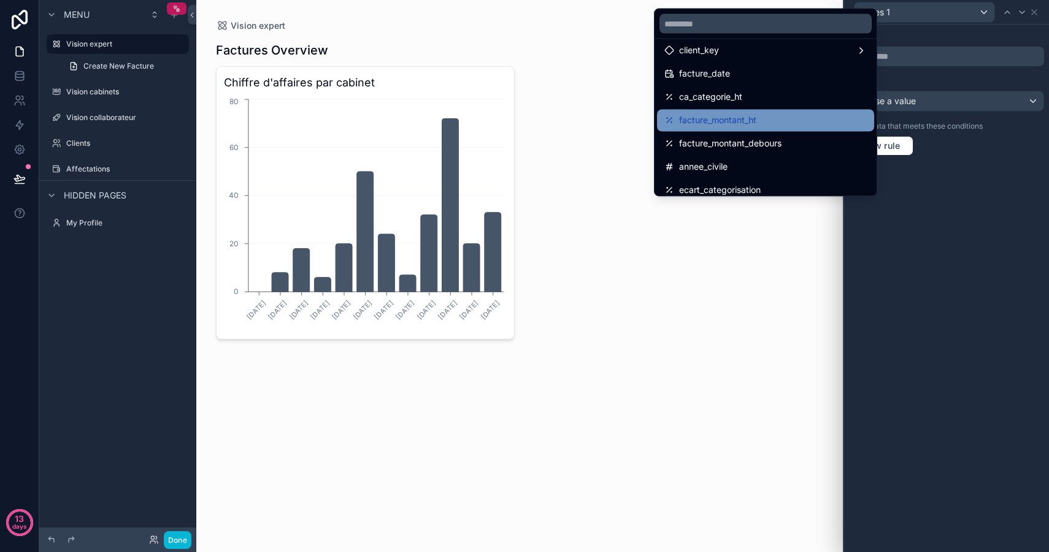
click at [778, 126] on div "facture_montant_ht" at bounding box center [765, 120] width 202 height 15
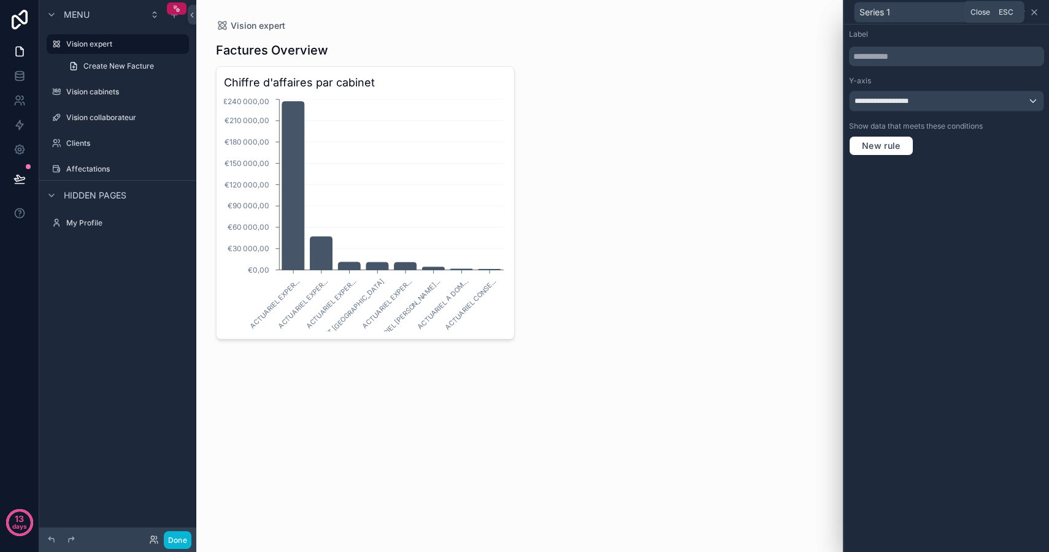
click at [1037, 15] on icon at bounding box center [1034, 12] width 10 height 10
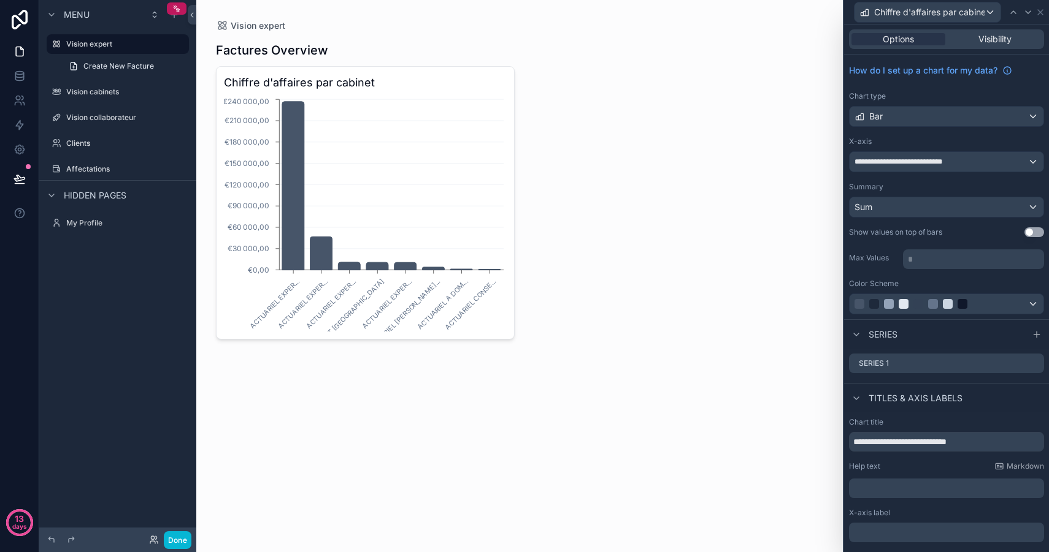
scroll to position [81, 0]
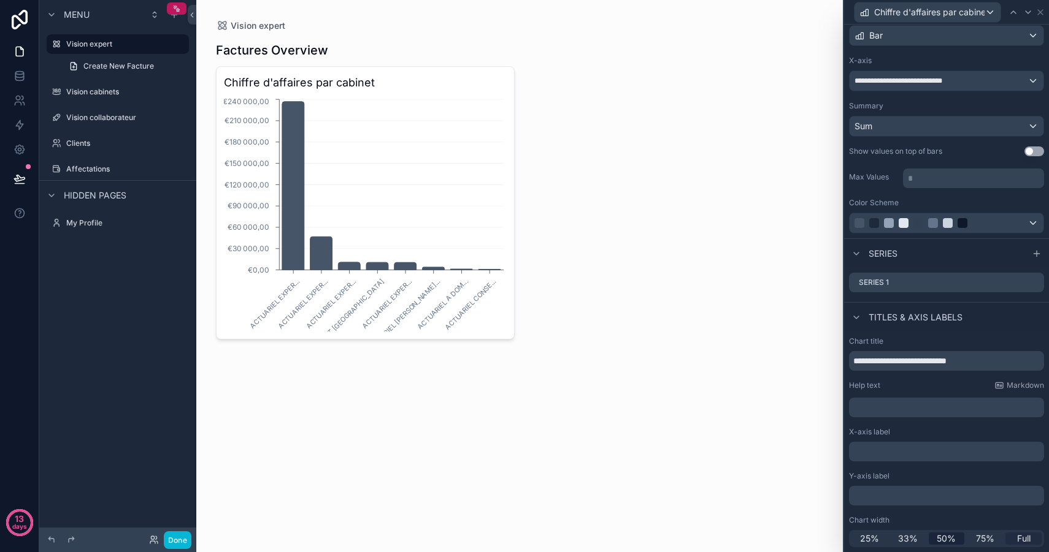
click at [1020, 543] on span "Full" at bounding box center [1023, 539] width 13 height 12
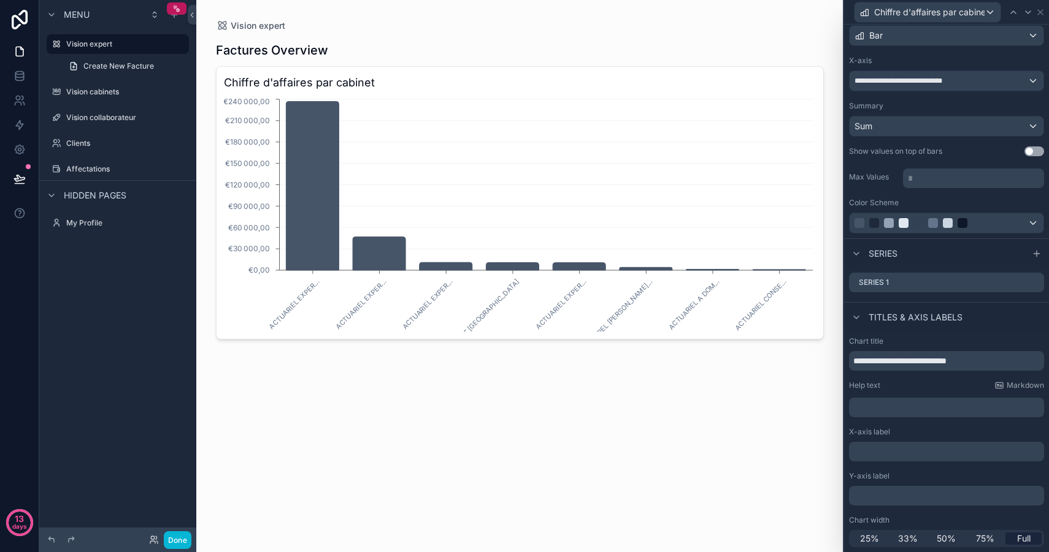
click at [1034, 153] on button "Use setting" at bounding box center [1034, 152] width 20 height 10
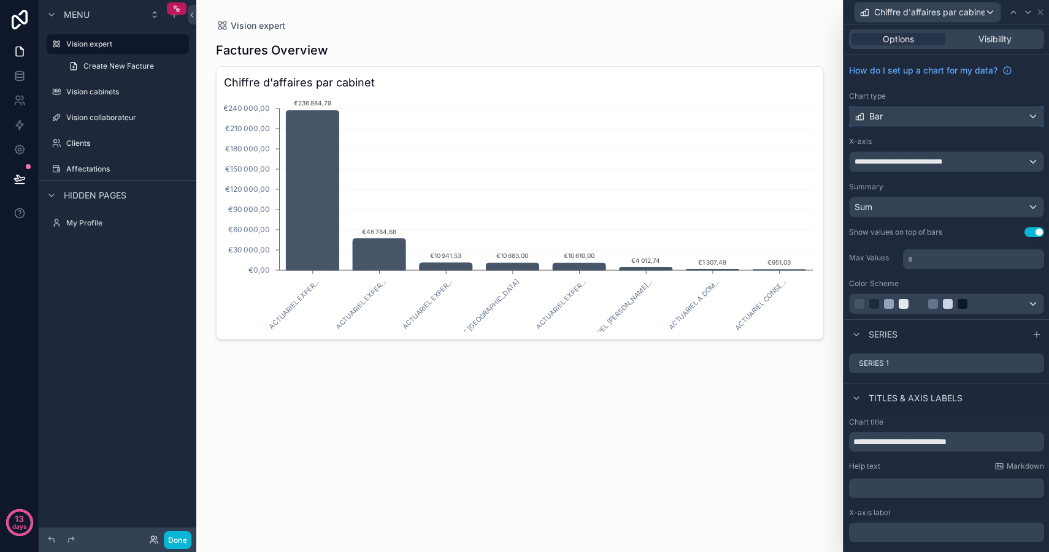
click at [947, 110] on div "Bar" at bounding box center [946, 117] width 194 height 20
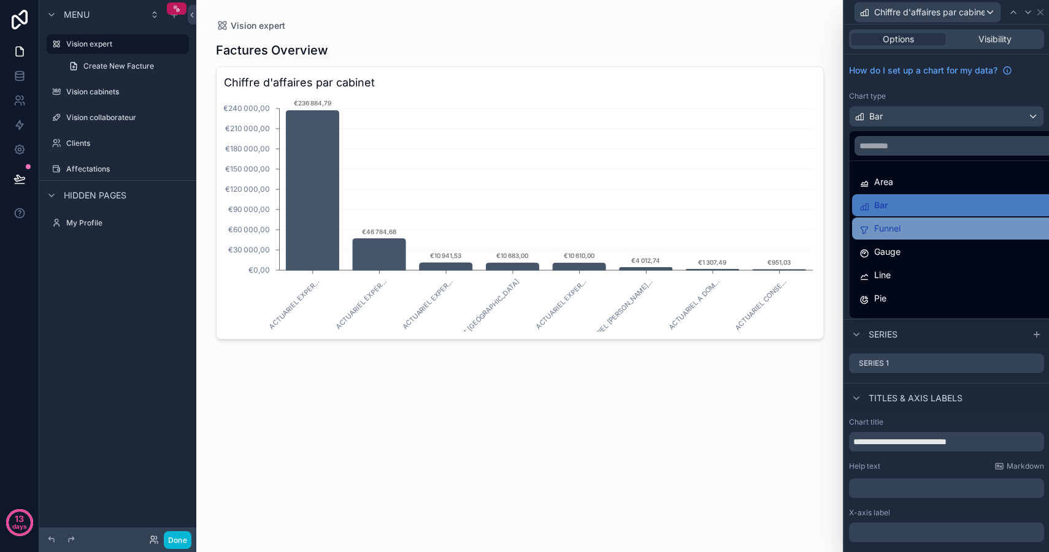
click at [935, 226] on div "Funnel" at bounding box center [960, 228] width 202 height 15
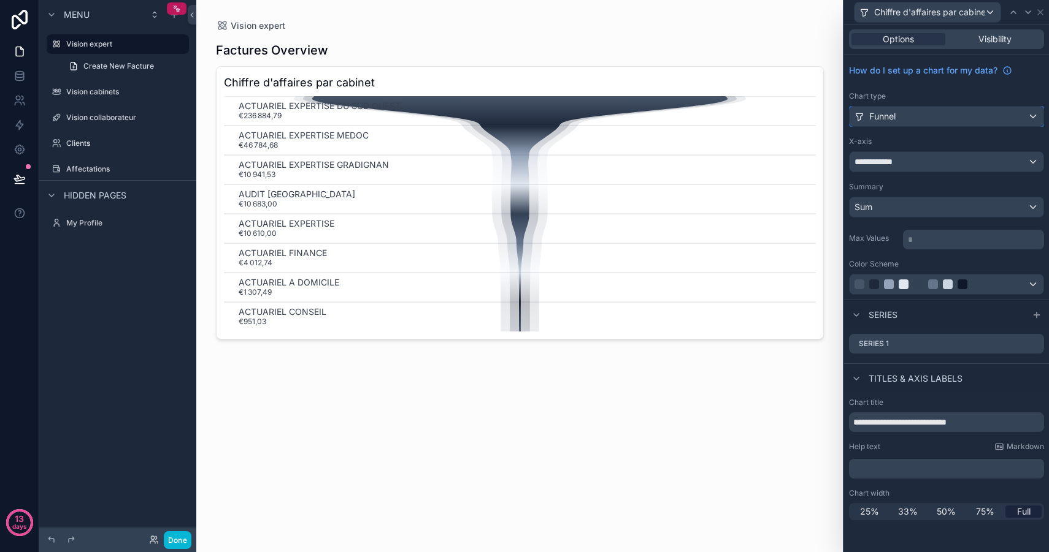
click at [931, 113] on div "Funnel" at bounding box center [946, 117] width 194 height 20
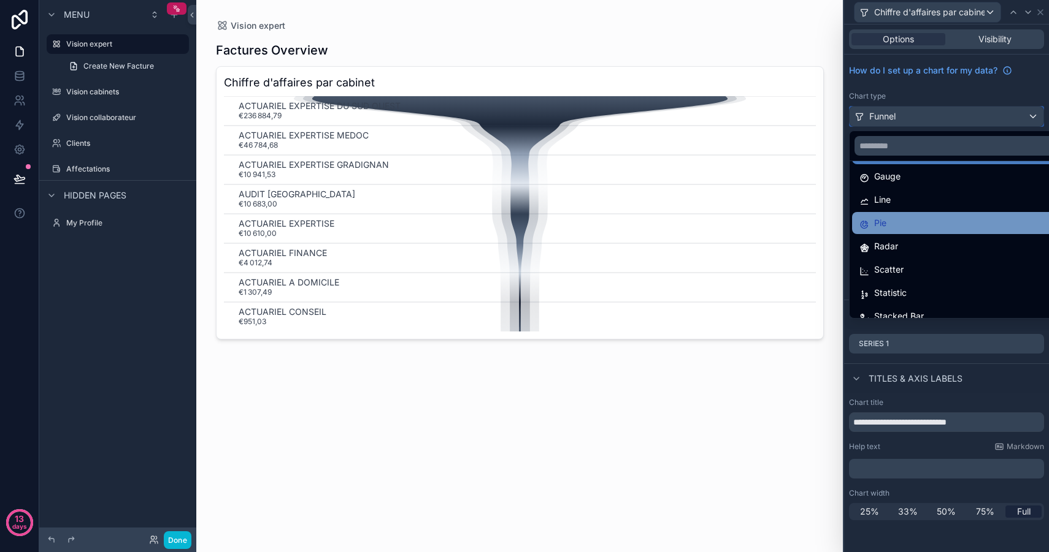
scroll to position [87, 0]
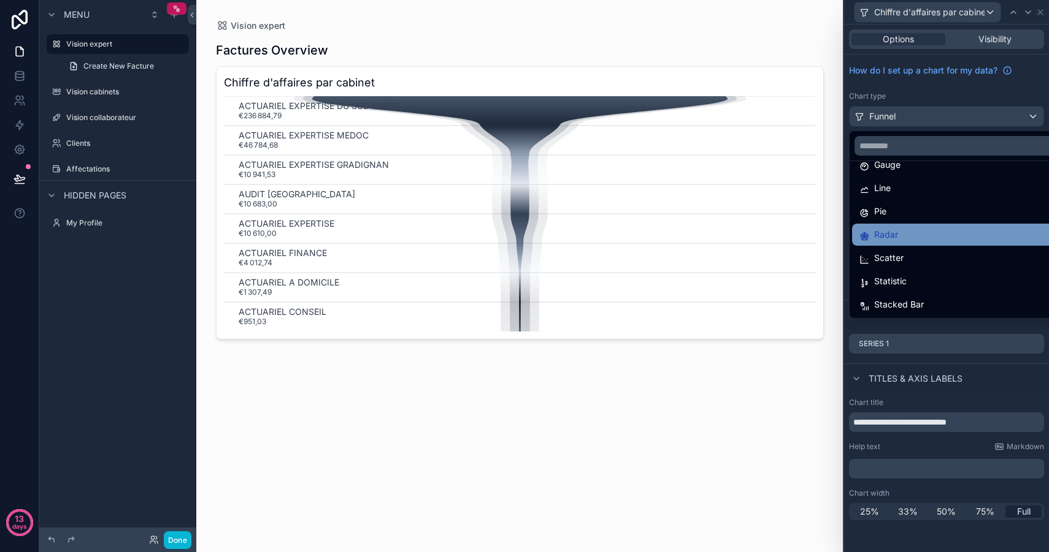
click at [929, 239] on div "Radar" at bounding box center [960, 234] width 202 height 15
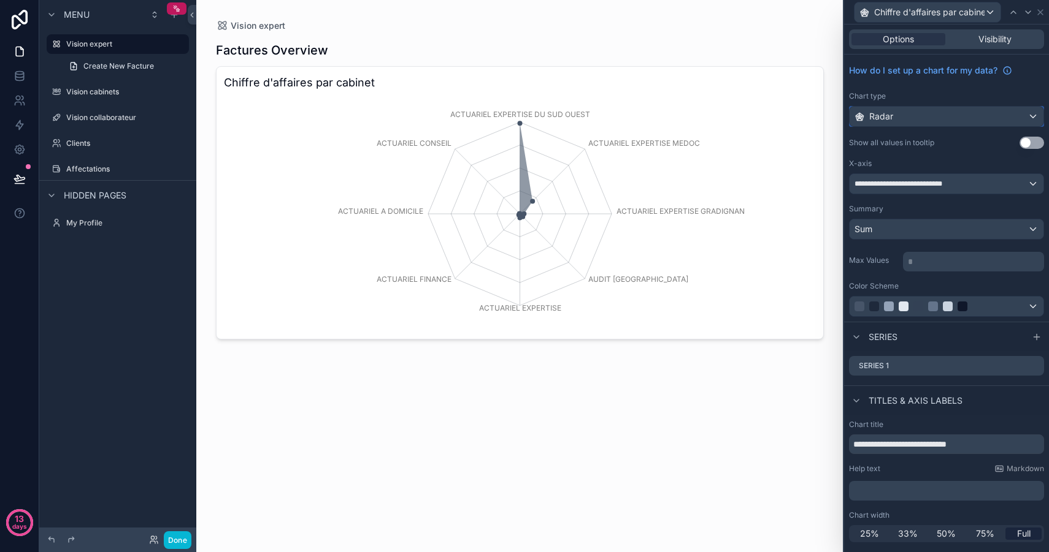
click at [935, 113] on div "Radar" at bounding box center [946, 117] width 194 height 20
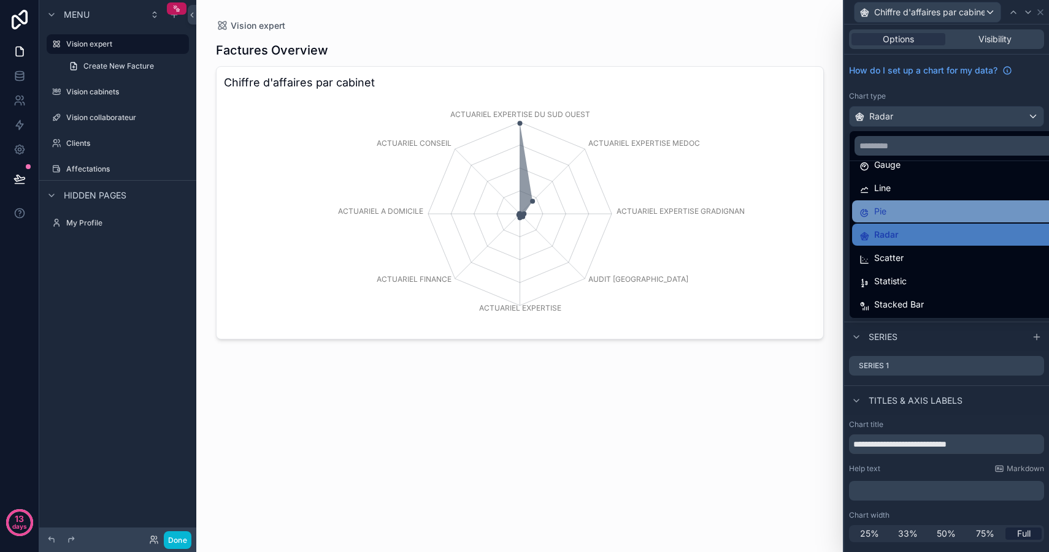
click at [941, 214] on div "Pie" at bounding box center [960, 211] width 202 height 15
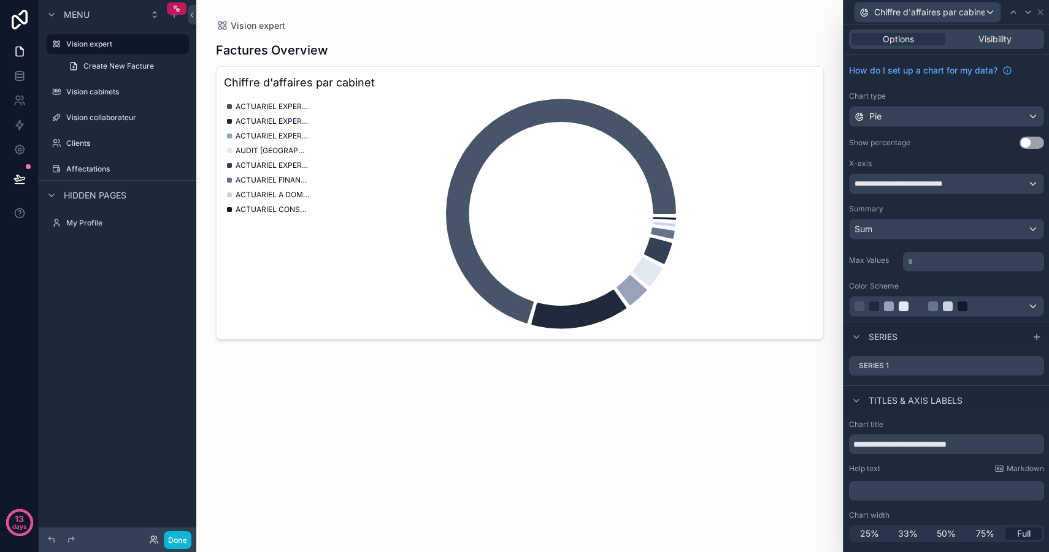
click at [1037, 143] on button "Use setting" at bounding box center [1031, 143] width 25 height 12
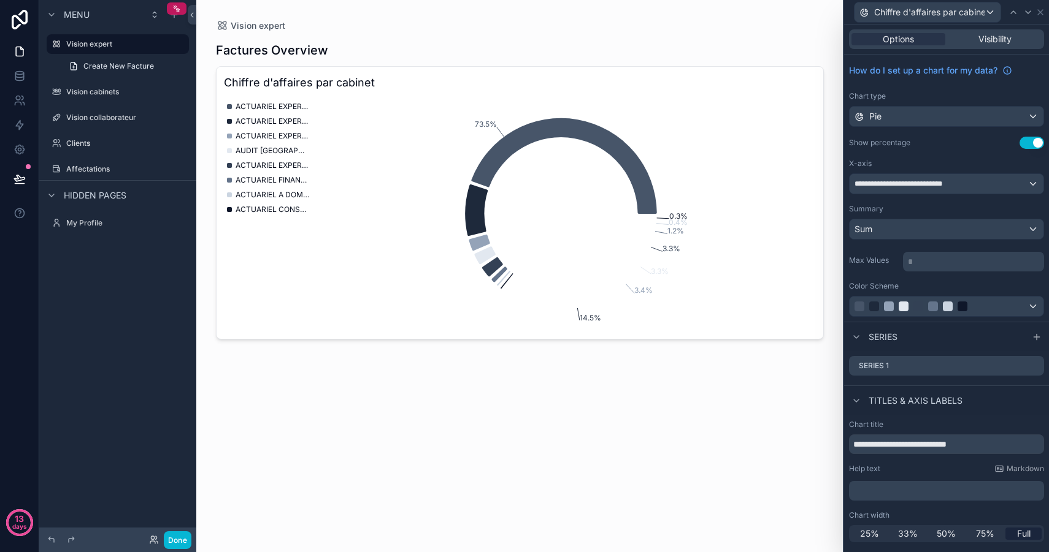
click at [1035, 143] on button "Use setting" at bounding box center [1031, 143] width 25 height 12
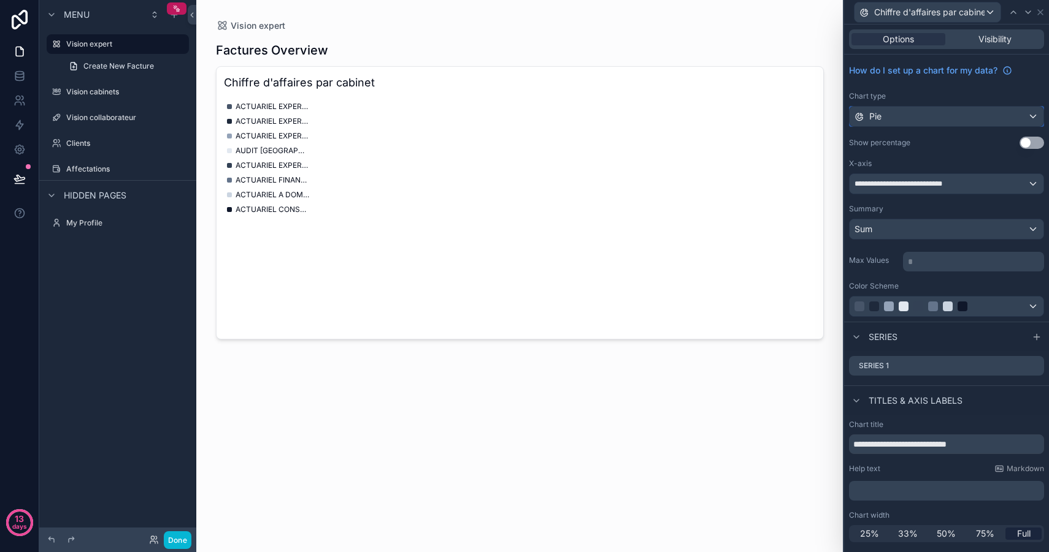
click at [919, 114] on div "Pie" at bounding box center [946, 117] width 194 height 20
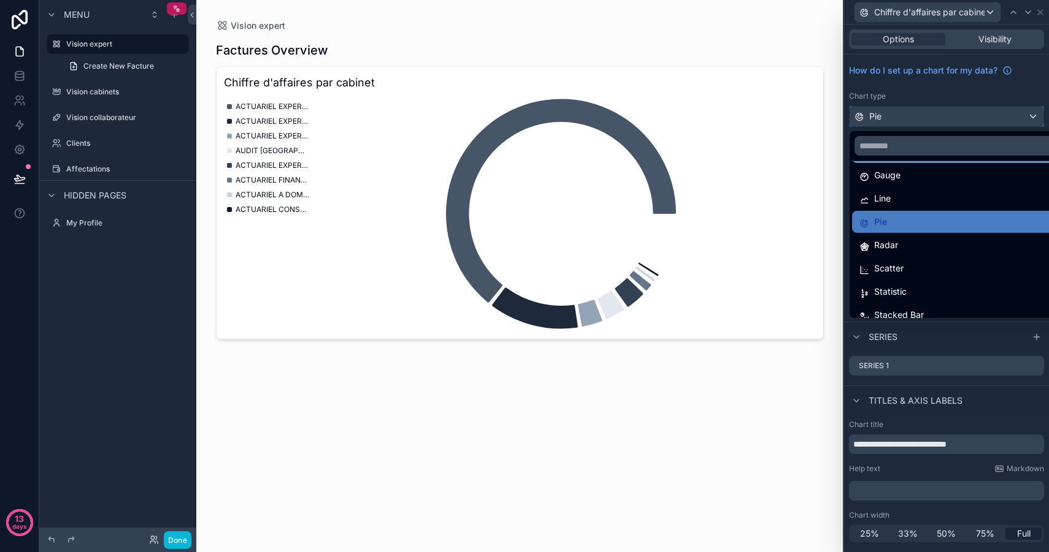
scroll to position [77, 0]
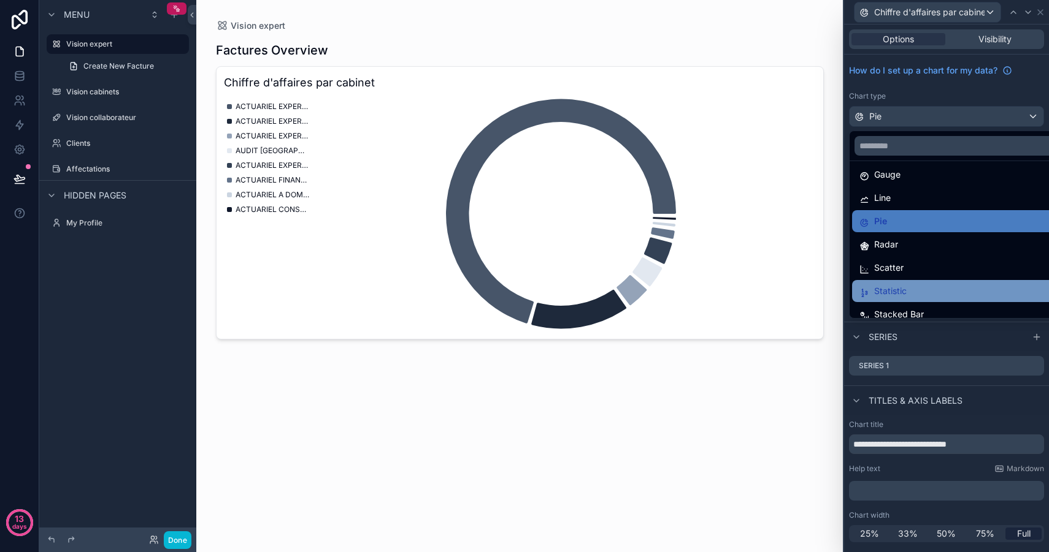
click at [912, 295] on div "Statistic" at bounding box center [960, 291] width 202 height 15
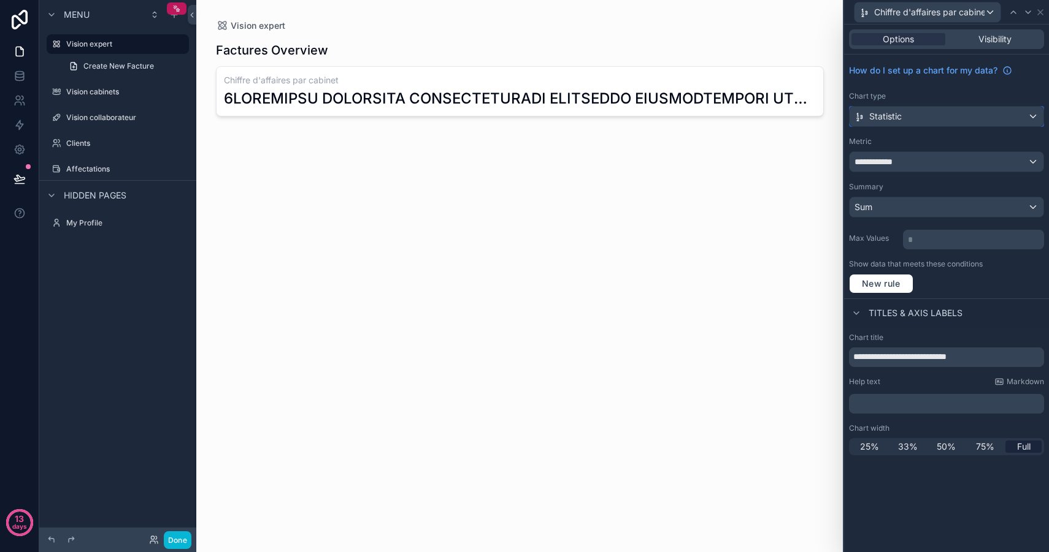
click at [920, 117] on div "Statistic" at bounding box center [946, 117] width 194 height 20
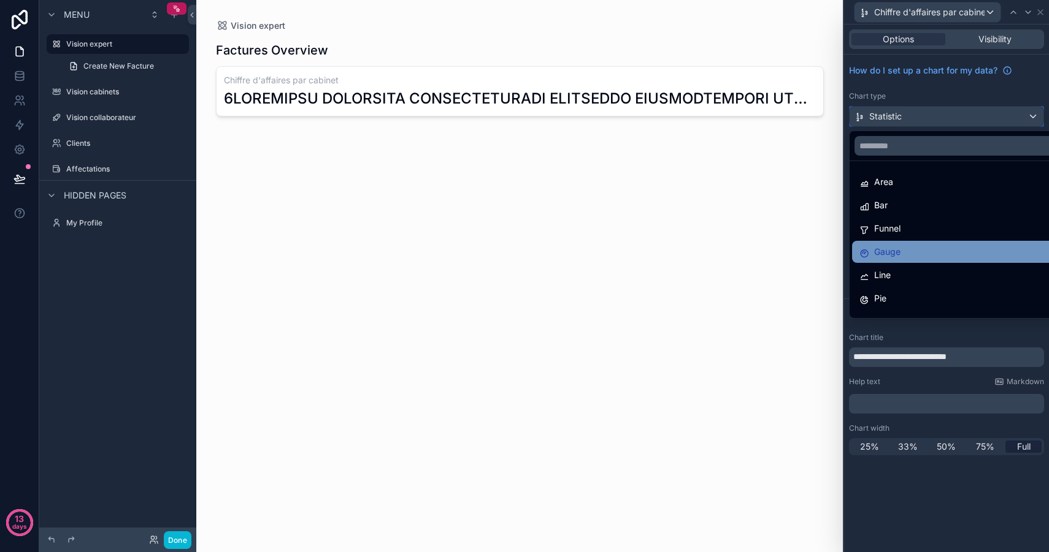
scroll to position [87, 0]
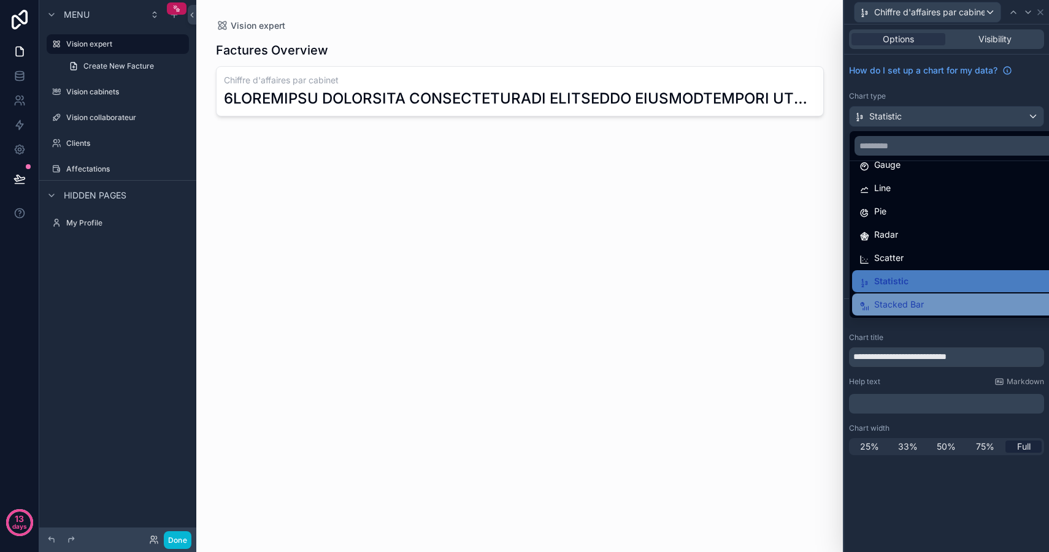
click at [950, 307] on div "Stacked Bar" at bounding box center [960, 304] width 202 height 15
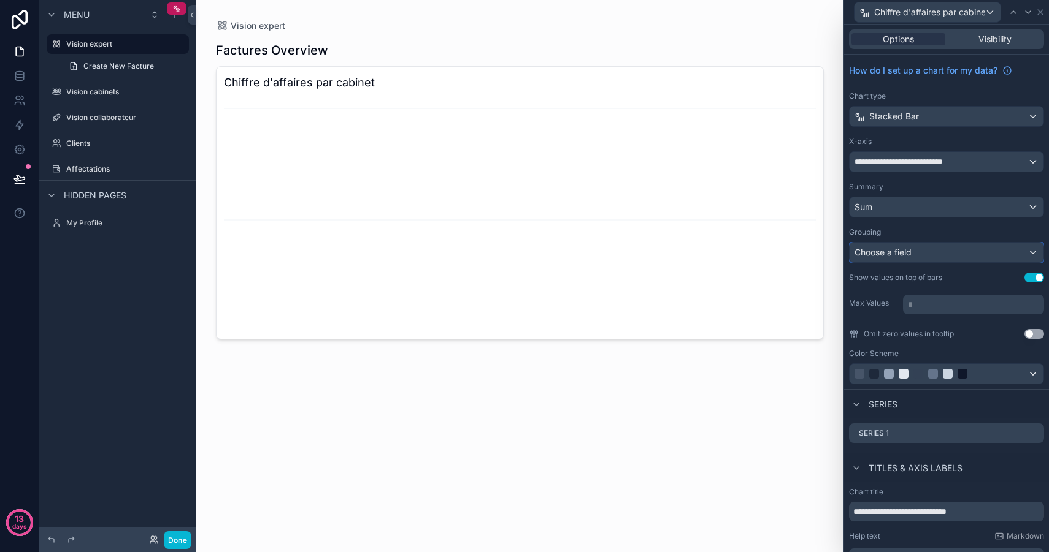
click at [900, 258] on span "Choose a field" at bounding box center [882, 253] width 57 height 12
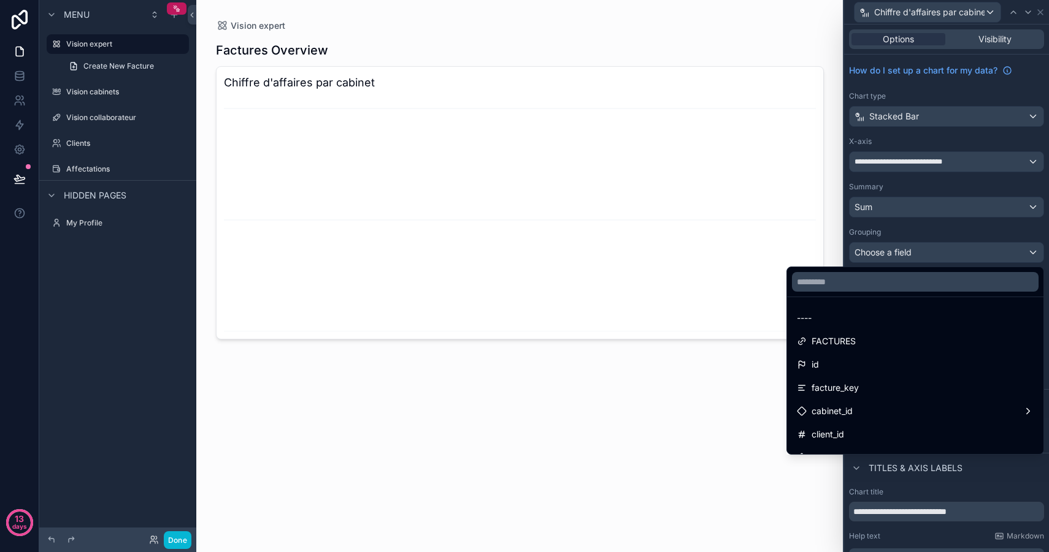
click at [906, 250] on div at bounding box center [946, 276] width 205 height 552
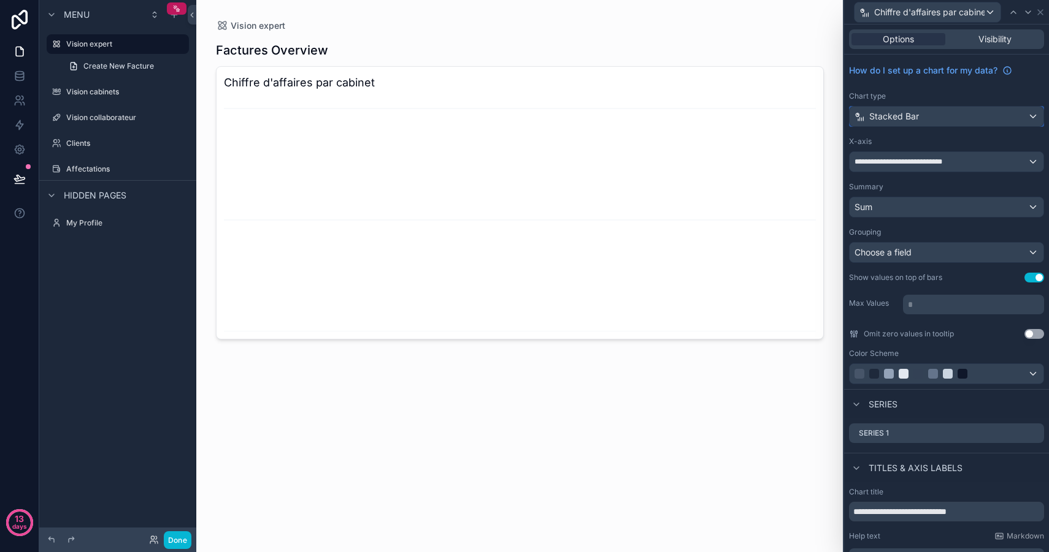
click at [926, 110] on div "Stacked Bar" at bounding box center [946, 117] width 194 height 20
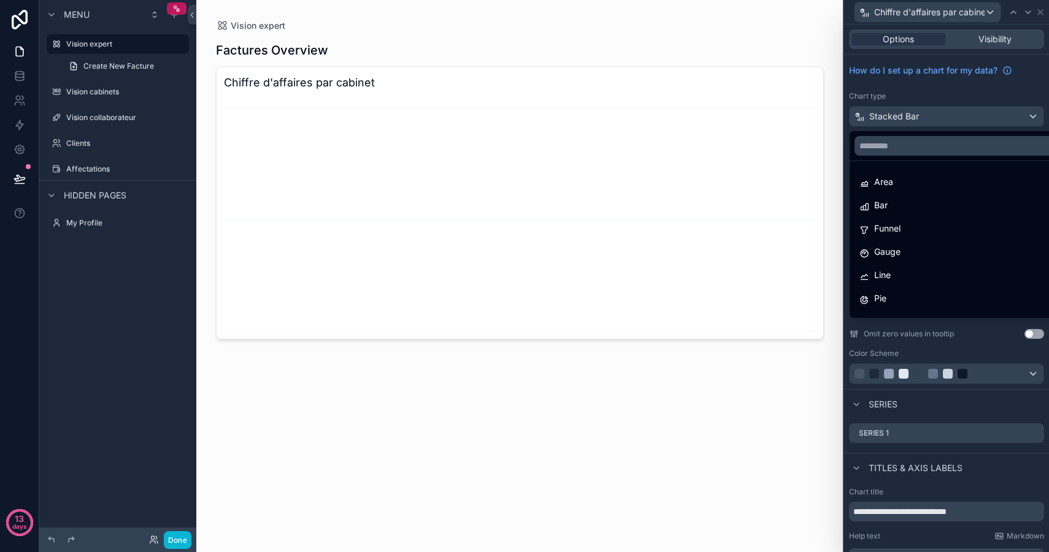
click at [925, 122] on div at bounding box center [946, 276] width 205 height 552
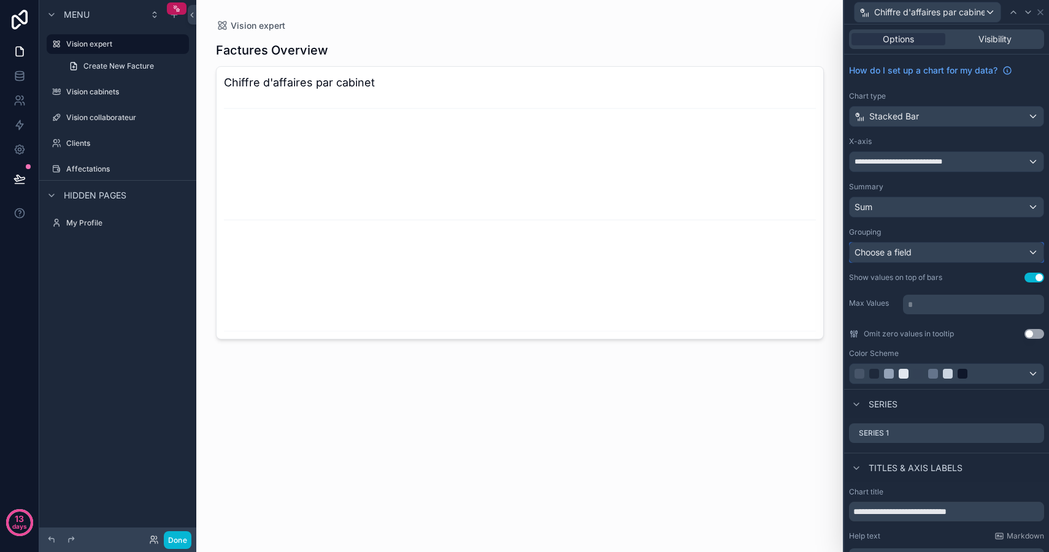
click at [935, 252] on div "Choose a field" at bounding box center [946, 253] width 194 height 20
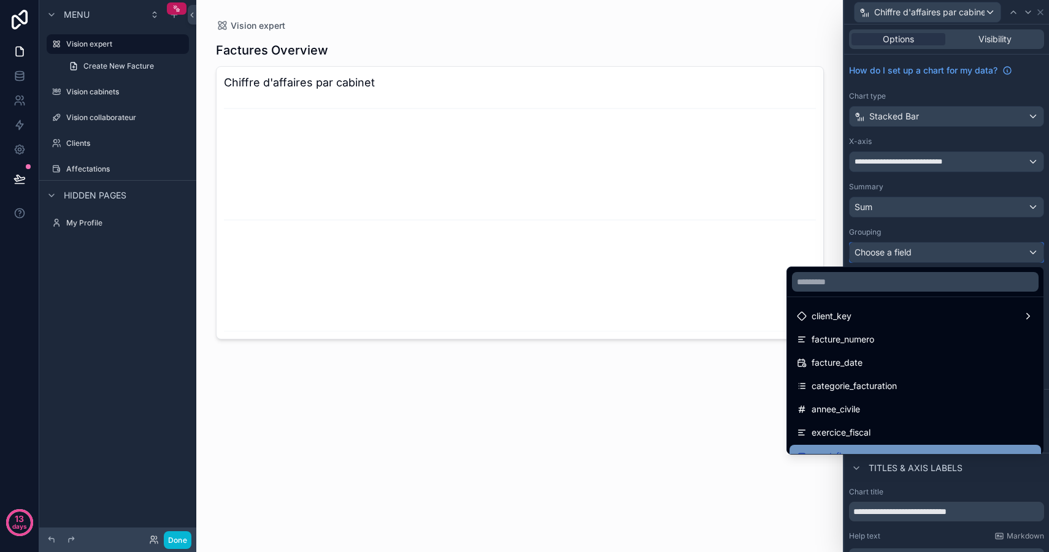
scroll to position [141, 0]
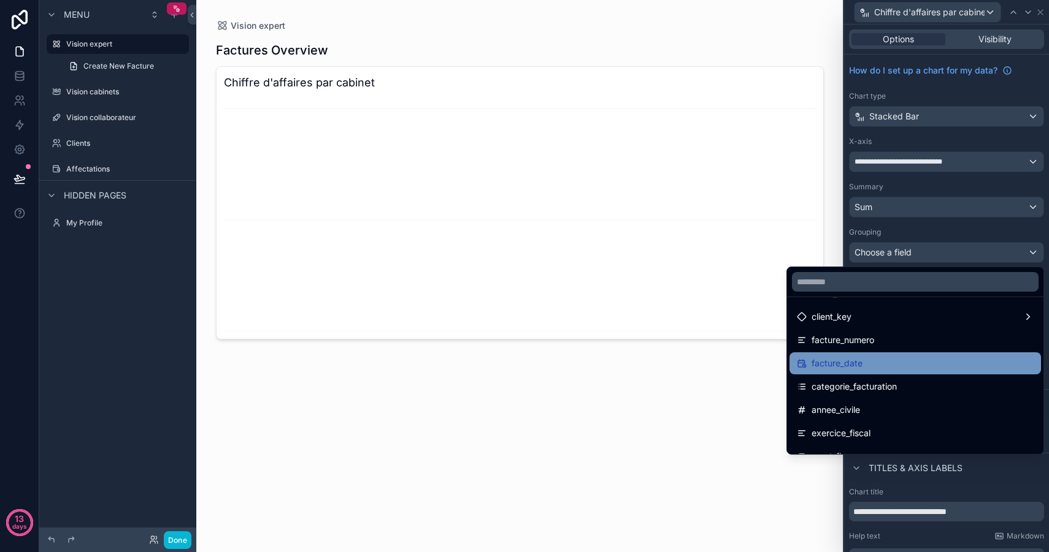
click at [868, 366] on div "facture_date" at bounding box center [915, 363] width 237 height 15
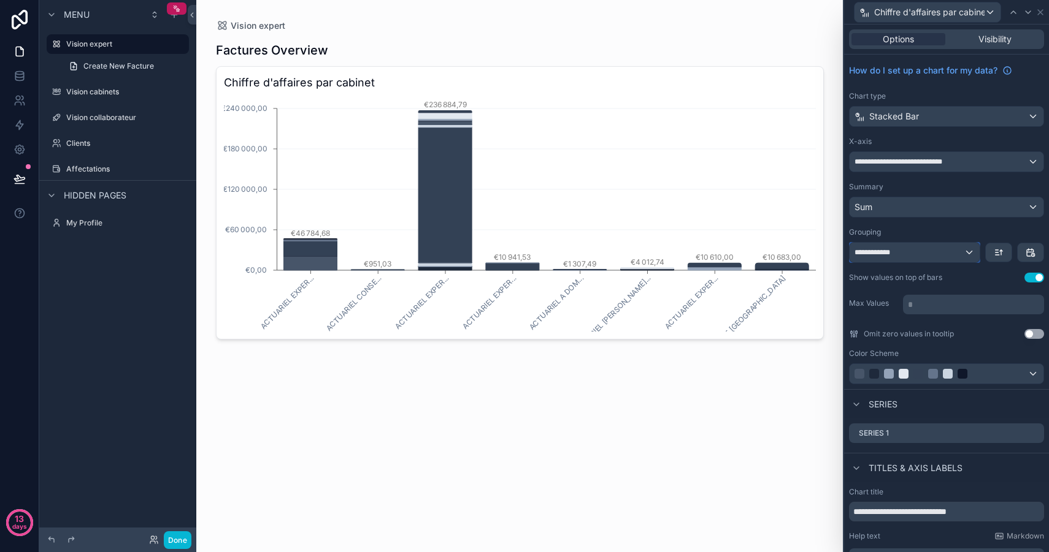
click at [962, 256] on div "**********" at bounding box center [914, 253] width 130 height 20
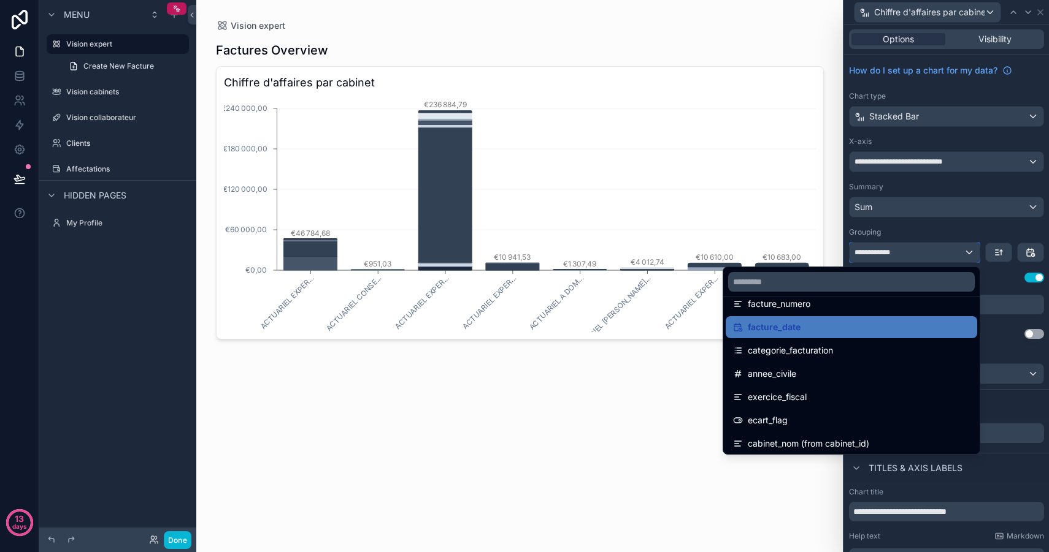
scroll to position [201, 0]
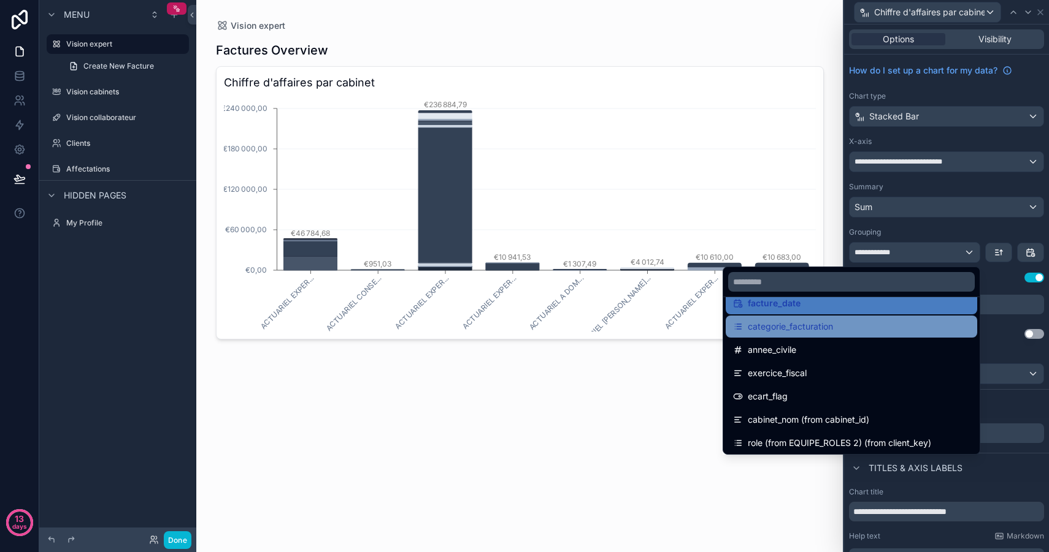
click at [852, 327] on div "categorie_facturation" at bounding box center [851, 326] width 237 height 15
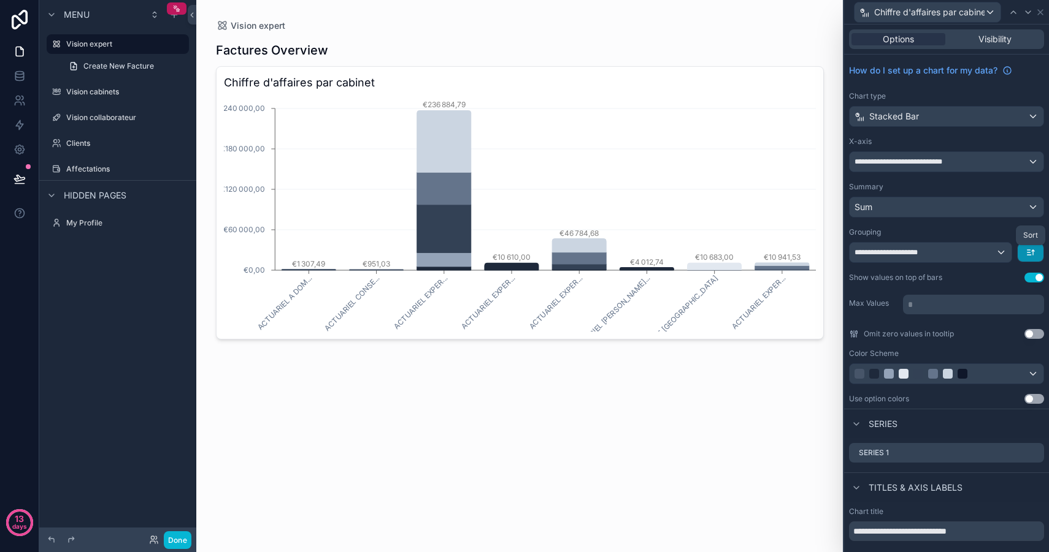
click at [1031, 250] on icon "button" at bounding box center [1030, 253] width 10 height 10
click at [1030, 250] on div at bounding box center [946, 276] width 205 height 552
click at [1029, 335] on button "Use setting" at bounding box center [1034, 334] width 20 height 10
click at [1032, 401] on button "Use setting" at bounding box center [1034, 399] width 20 height 10
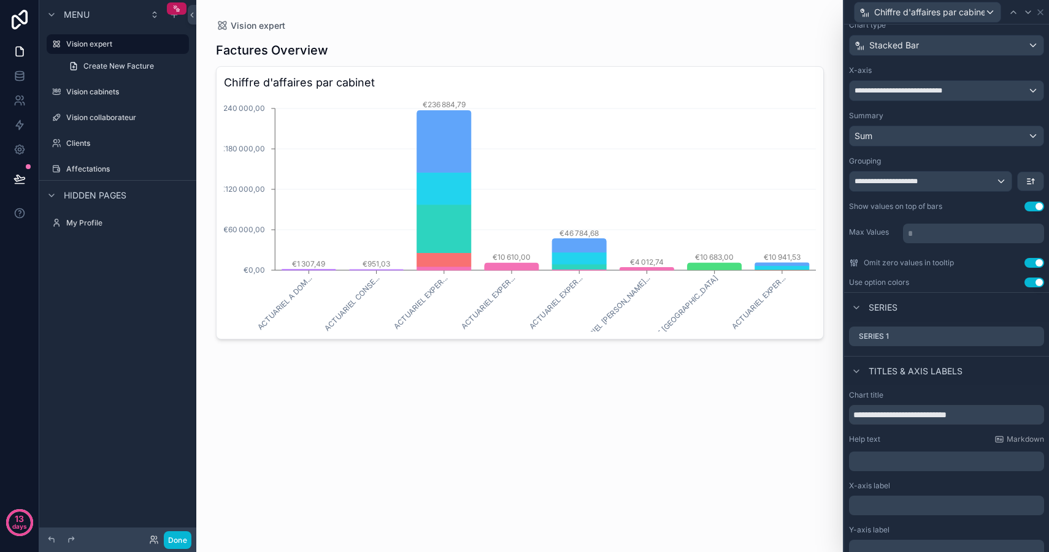
scroll to position [0, 0]
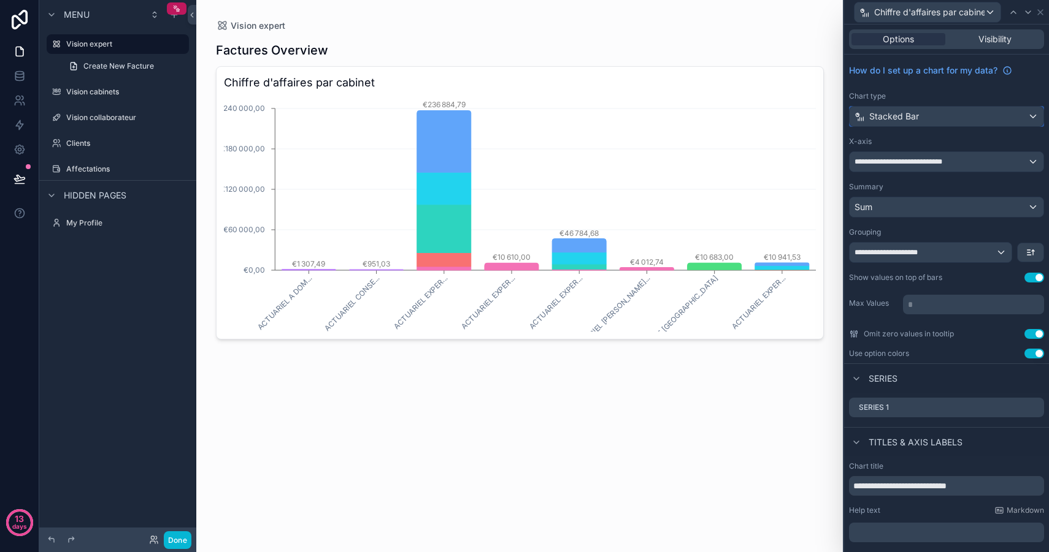
click at [961, 117] on div "Stacked Bar" at bounding box center [946, 117] width 194 height 20
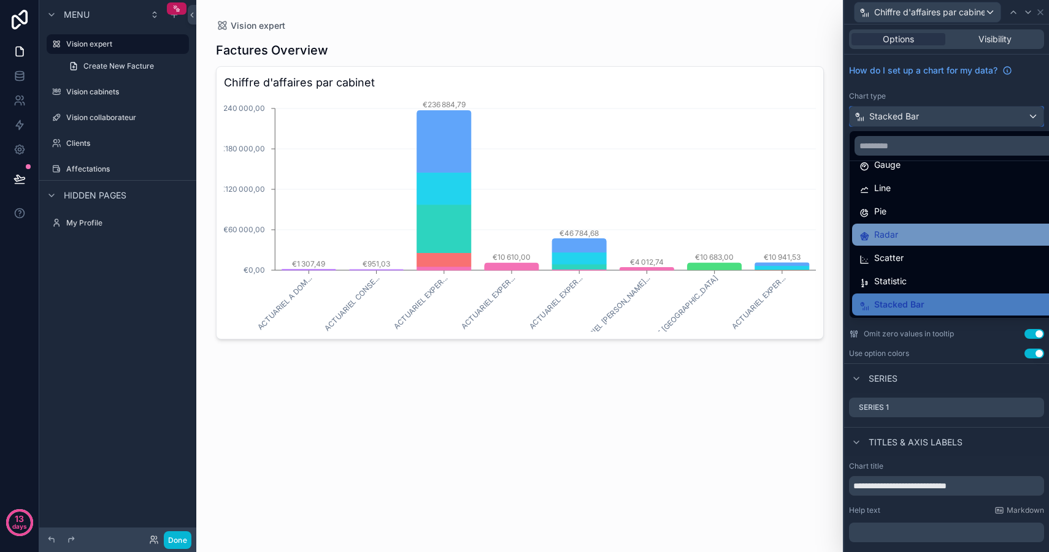
scroll to position [74, 0]
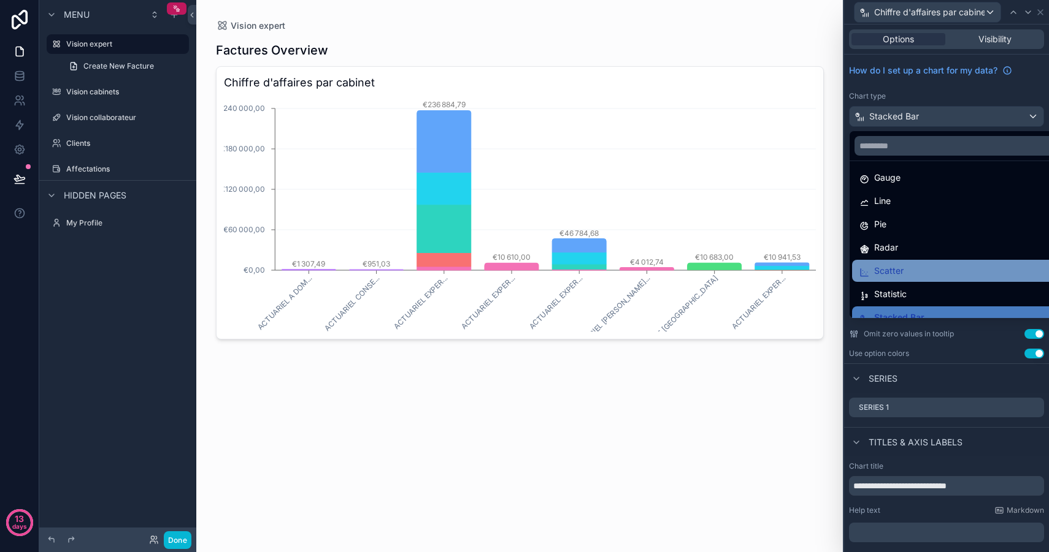
click at [901, 260] on div "Scatter" at bounding box center [960, 271] width 217 height 22
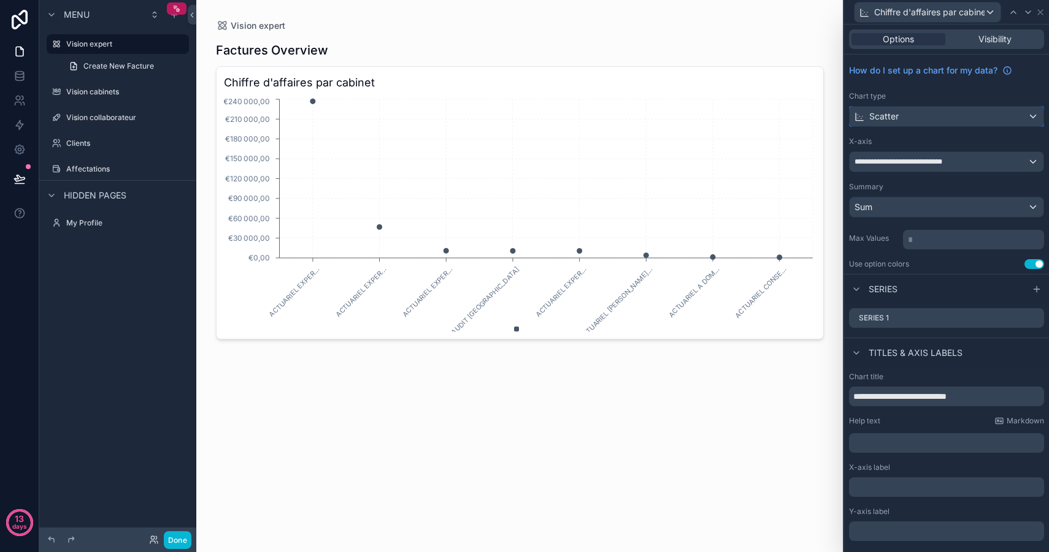
click at [931, 115] on div "Scatter" at bounding box center [946, 117] width 194 height 20
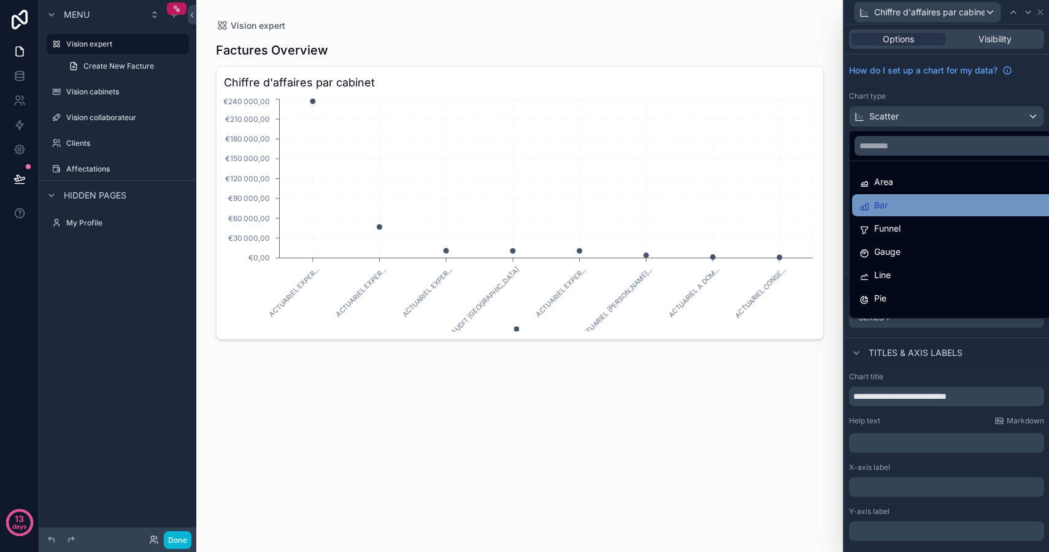
click at [908, 204] on div "Bar" at bounding box center [960, 205] width 202 height 15
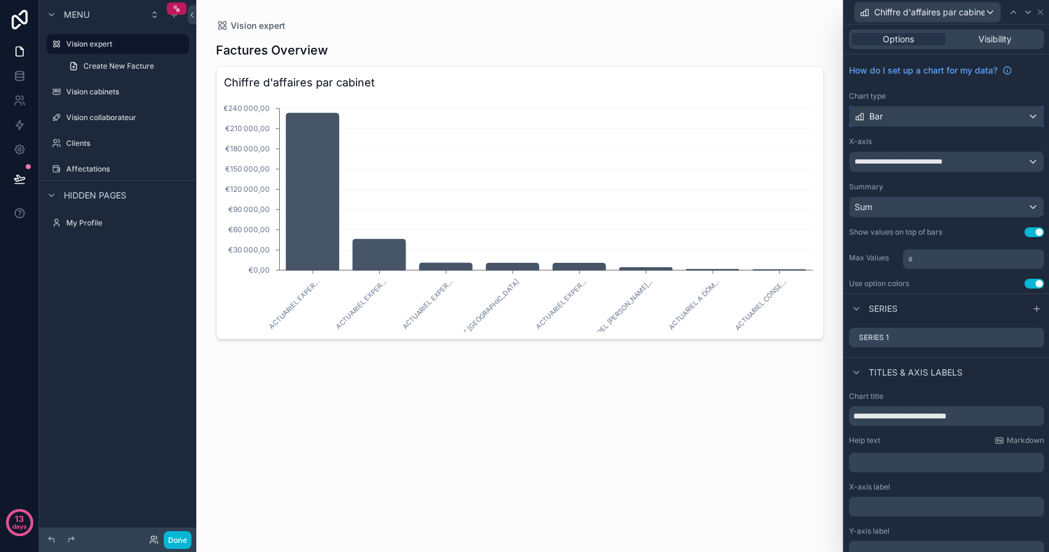
click at [910, 120] on div "Bar" at bounding box center [946, 117] width 194 height 20
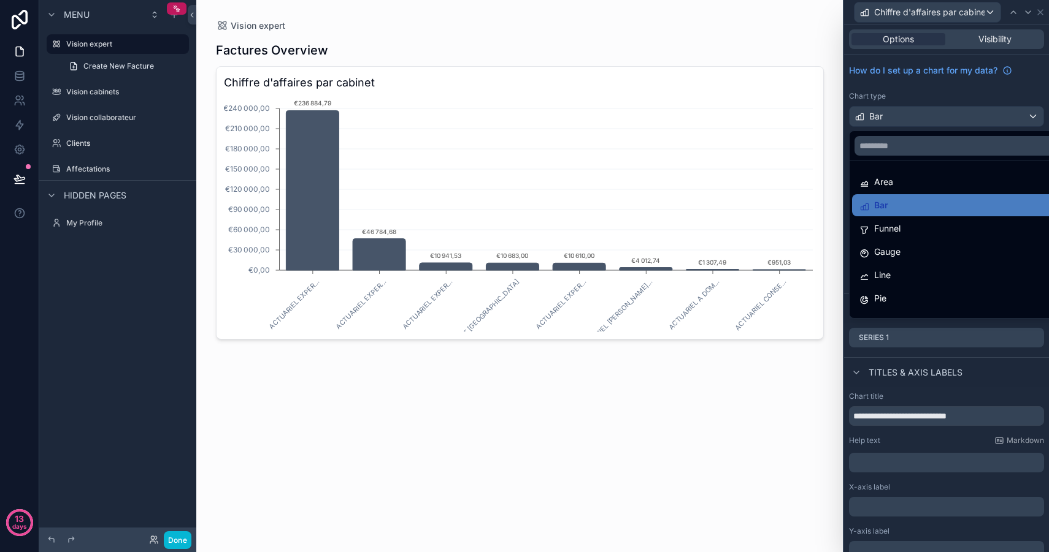
click at [911, 114] on div at bounding box center [946, 276] width 205 height 552
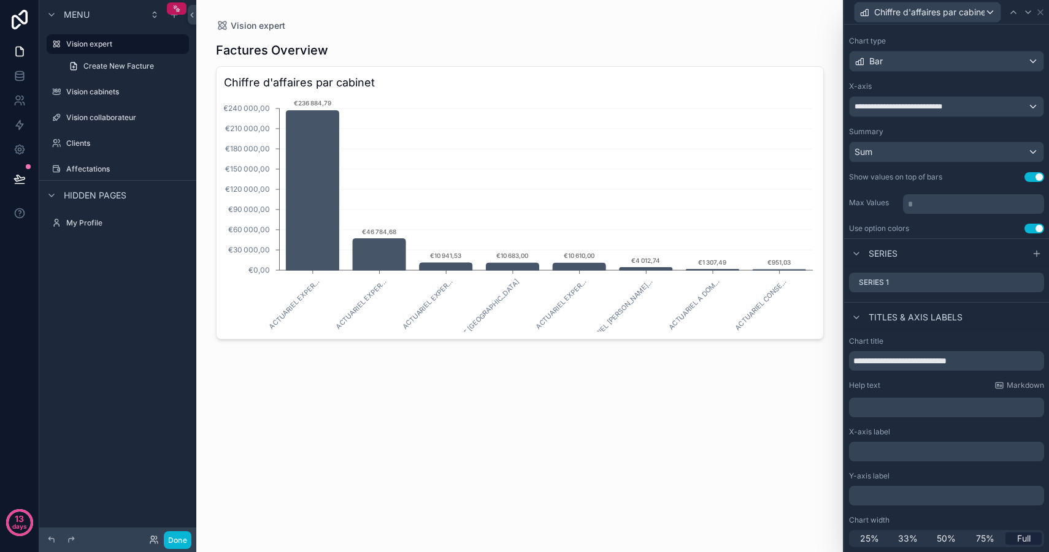
scroll to position [0, 0]
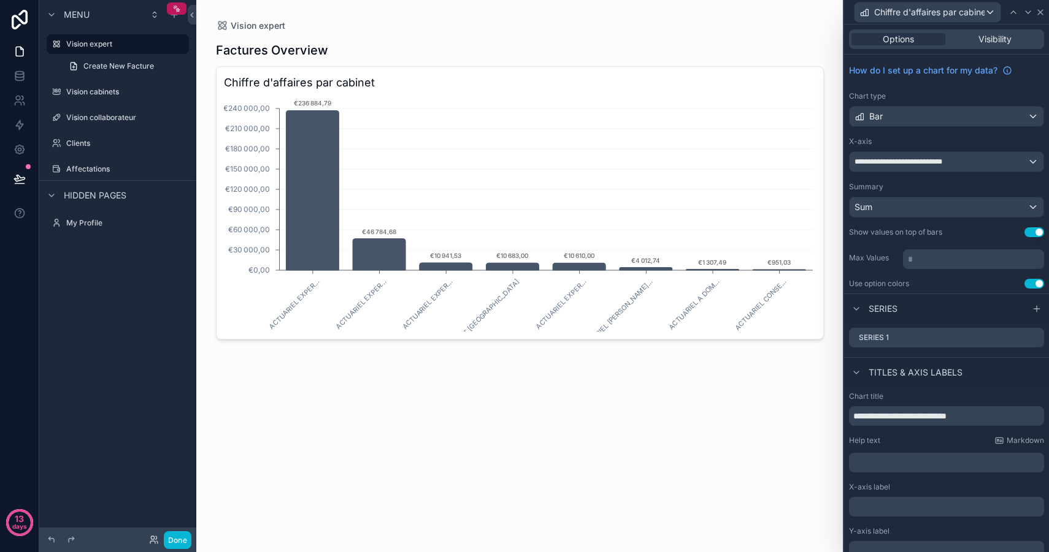
click at [1043, 13] on icon at bounding box center [1040, 12] width 10 height 10
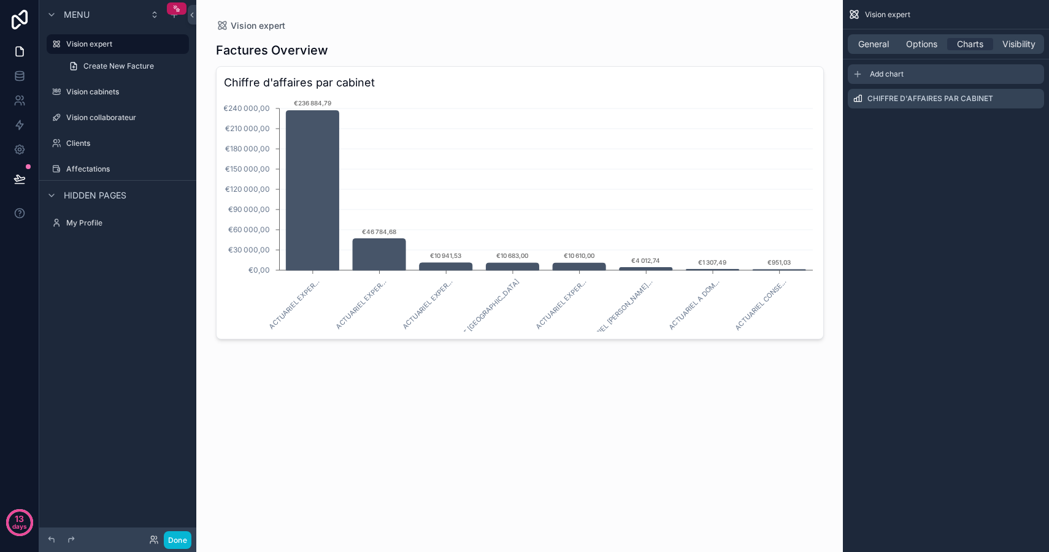
click at [901, 69] on span "Add chart" at bounding box center [887, 74] width 34 height 10
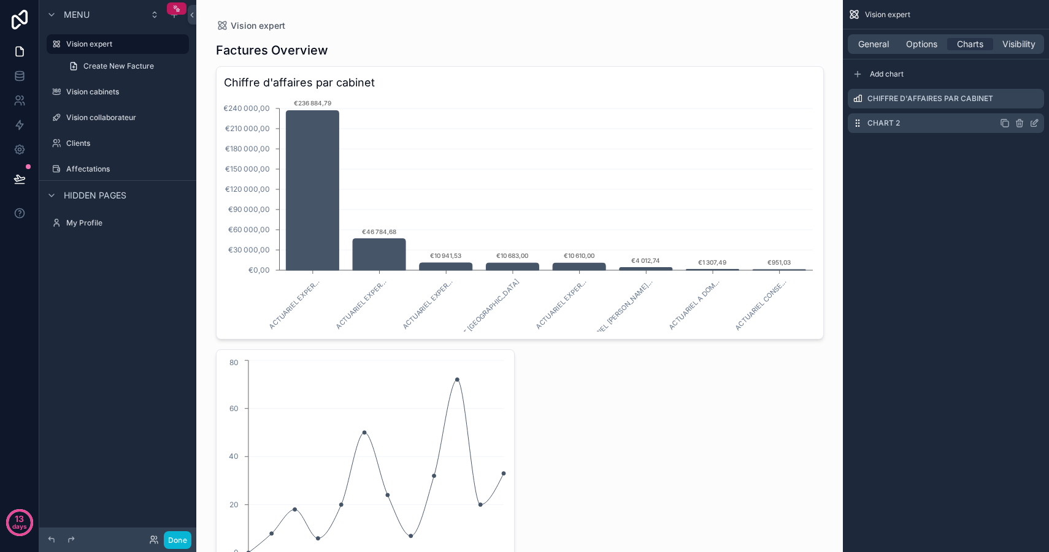
click at [1030, 121] on icon "scrollable content" at bounding box center [1034, 123] width 10 height 10
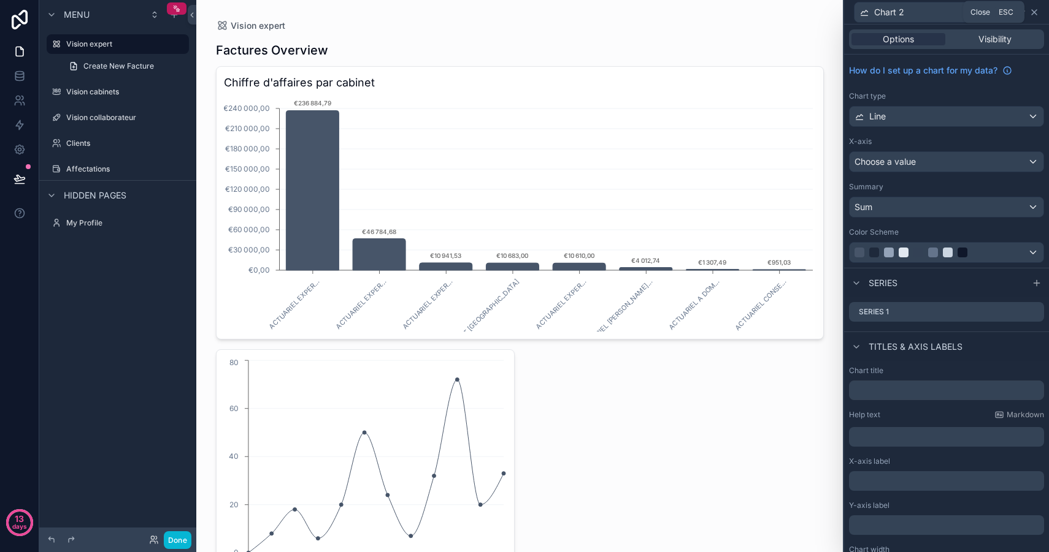
click at [1036, 12] on icon at bounding box center [1034, 12] width 10 height 10
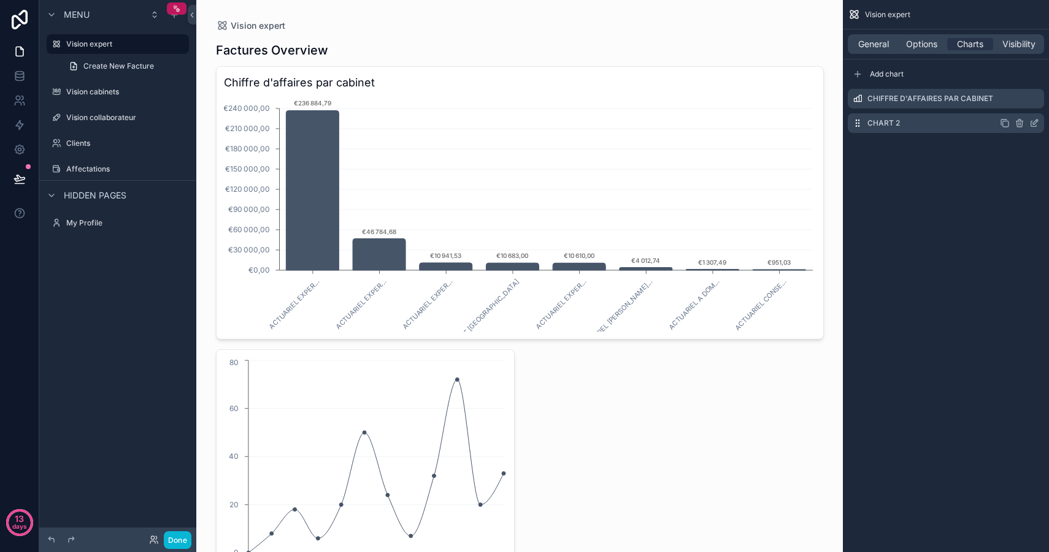
click at [1037, 123] on icon "scrollable content" at bounding box center [1034, 123] width 10 height 10
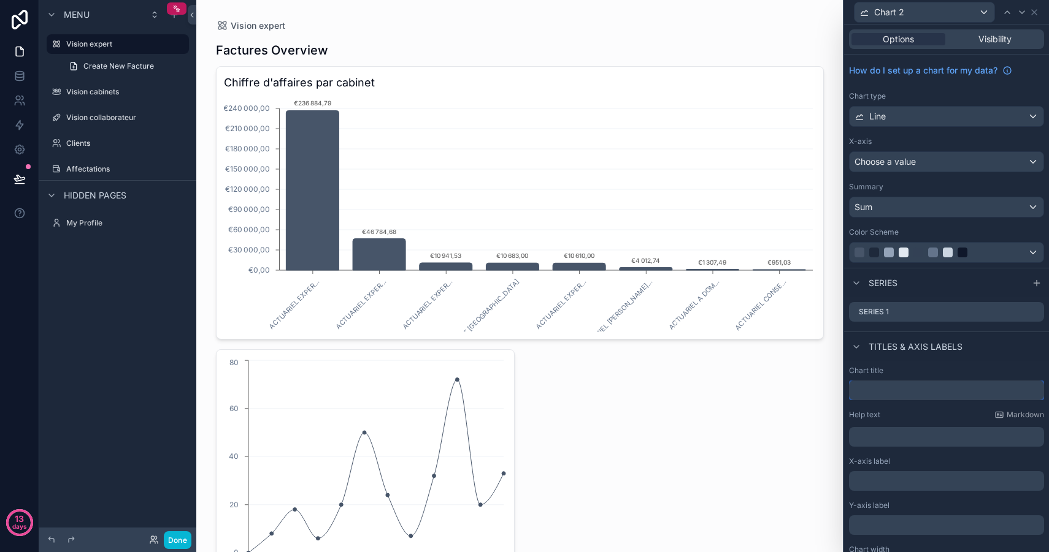
click at [876, 389] on input "text" at bounding box center [946, 391] width 195 height 20
type input "**********"
click at [997, 357] on div "Titles & Axis labels" at bounding box center [946, 346] width 205 height 29
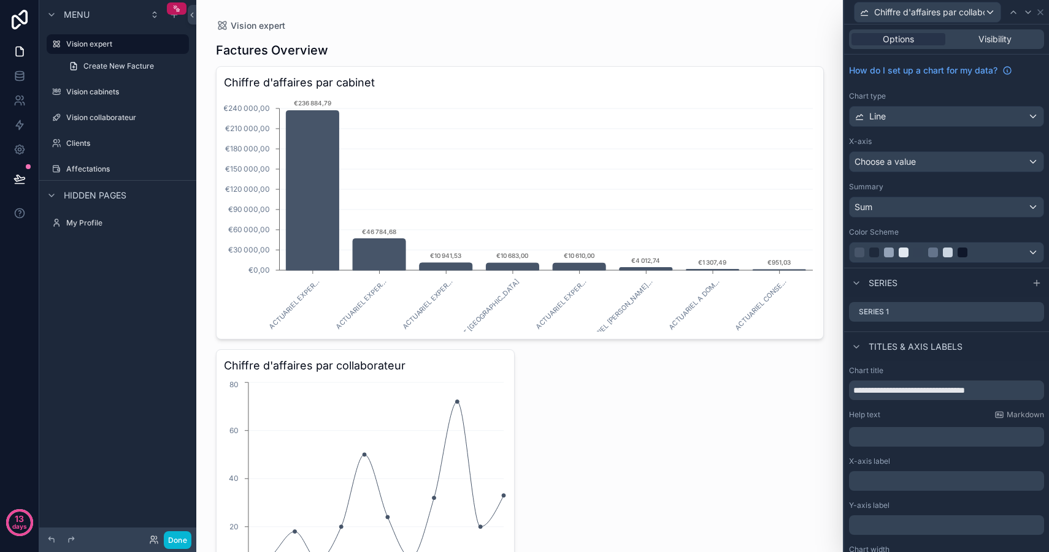
scroll to position [29, 0]
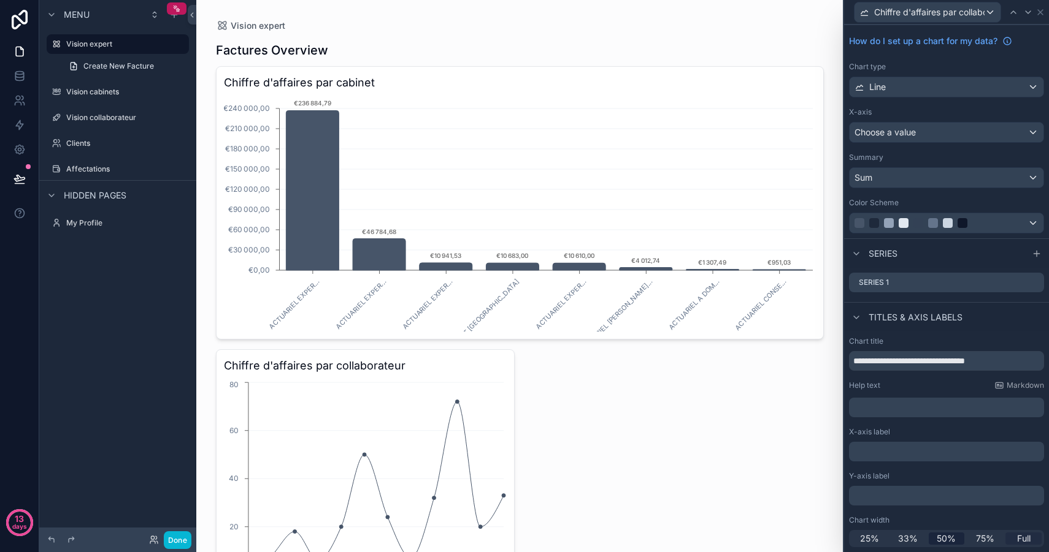
click at [1023, 536] on span "Full" at bounding box center [1023, 539] width 13 height 12
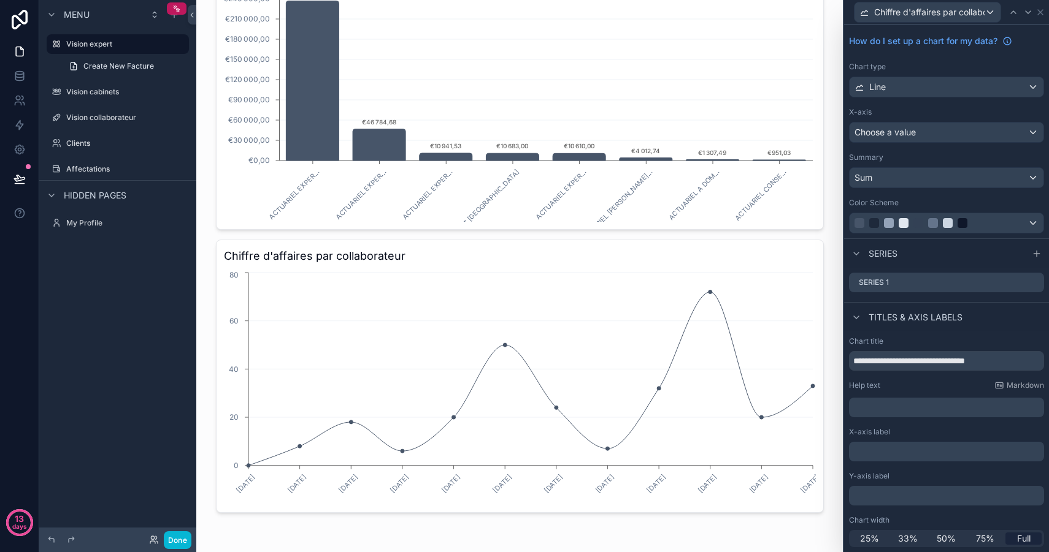
scroll to position [0, 0]
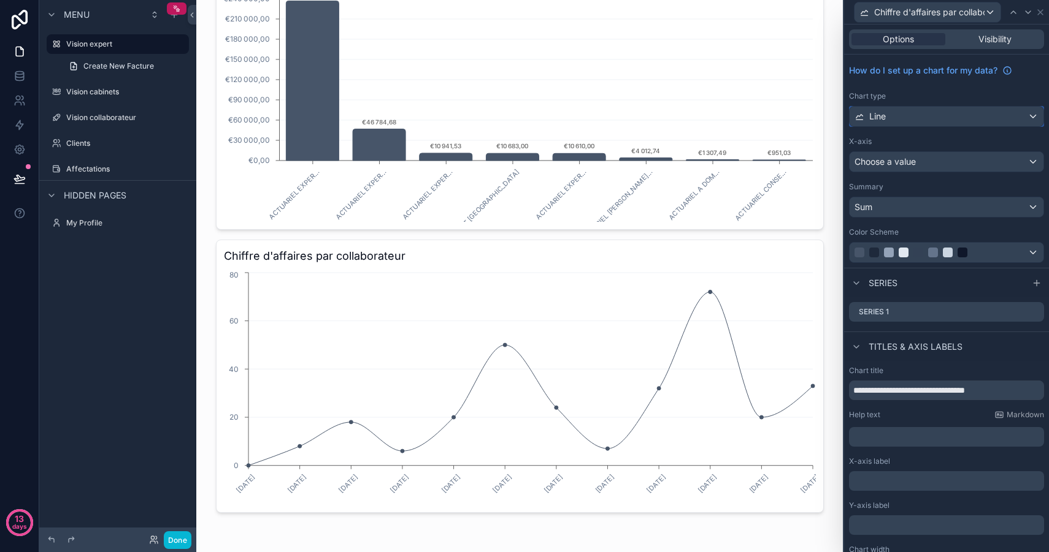
click at [922, 112] on div "Line" at bounding box center [946, 117] width 194 height 20
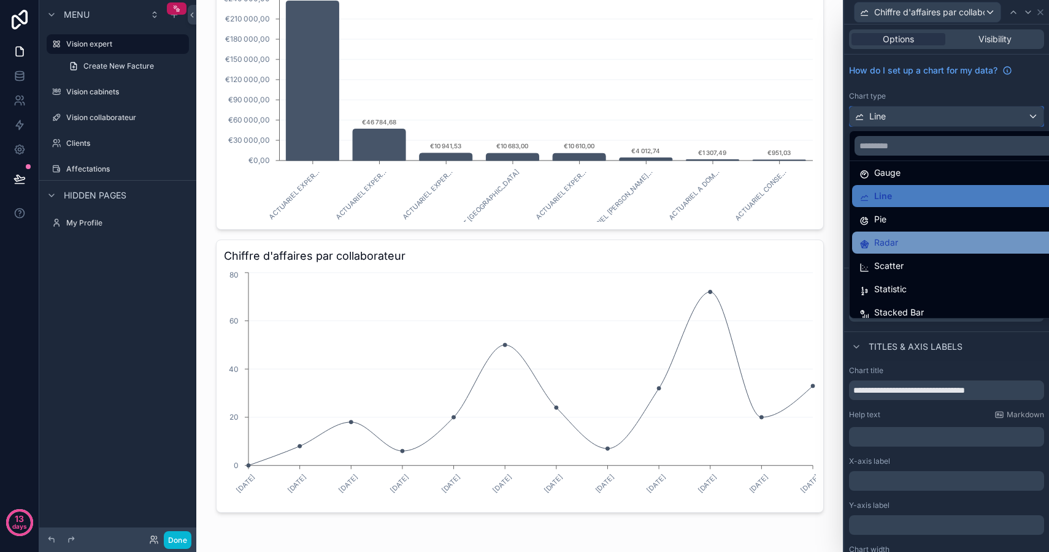
scroll to position [82, 0]
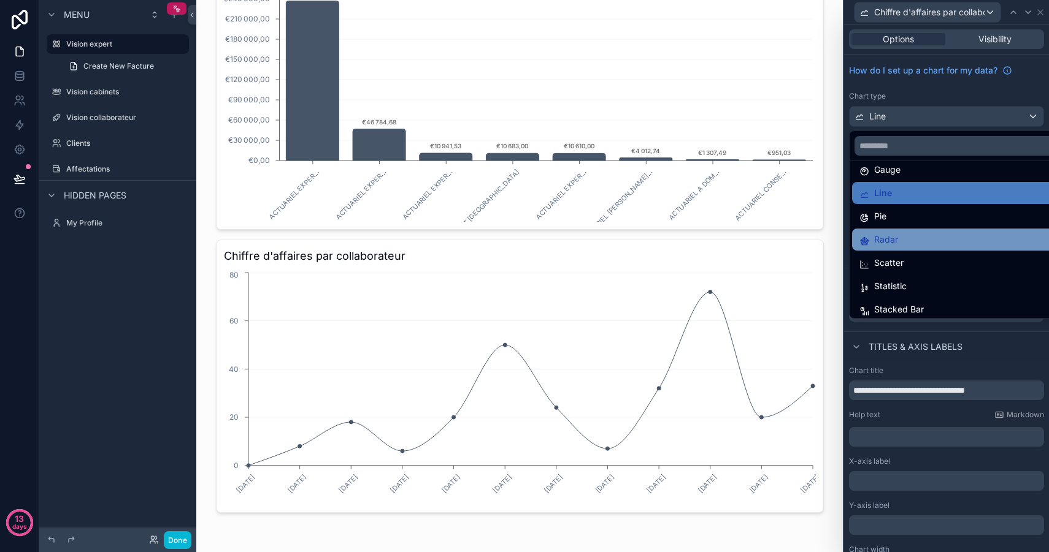
click at [925, 237] on div "Radar" at bounding box center [960, 239] width 202 height 15
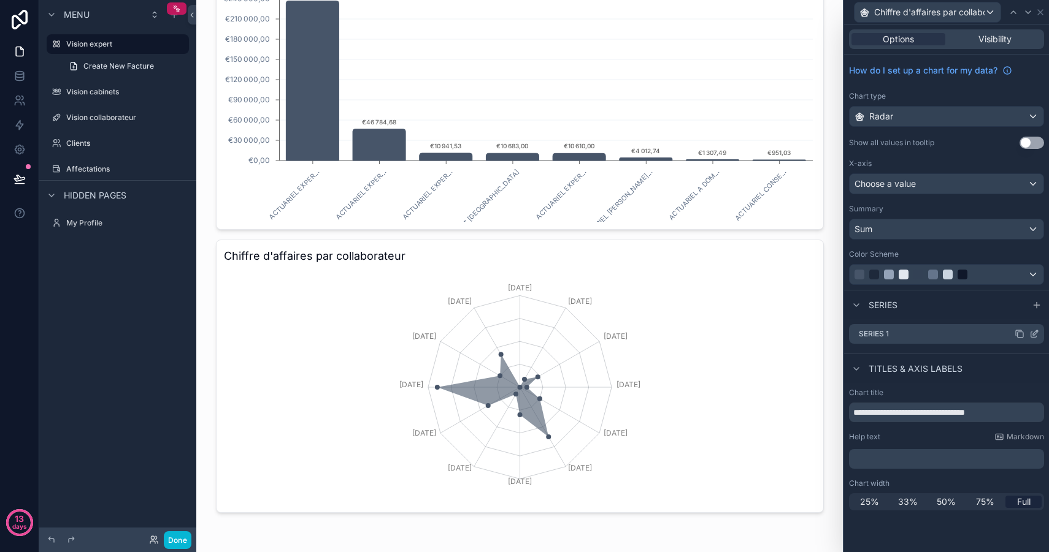
click at [1034, 334] on icon at bounding box center [1035, 333] width 5 height 5
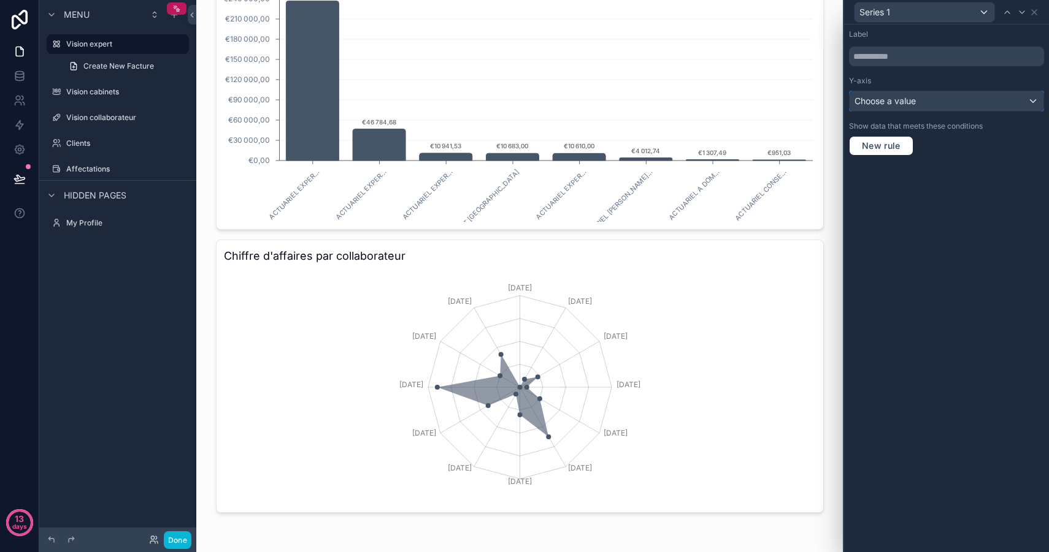
click at [952, 96] on div "Choose a value" at bounding box center [946, 101] width 194 height 20
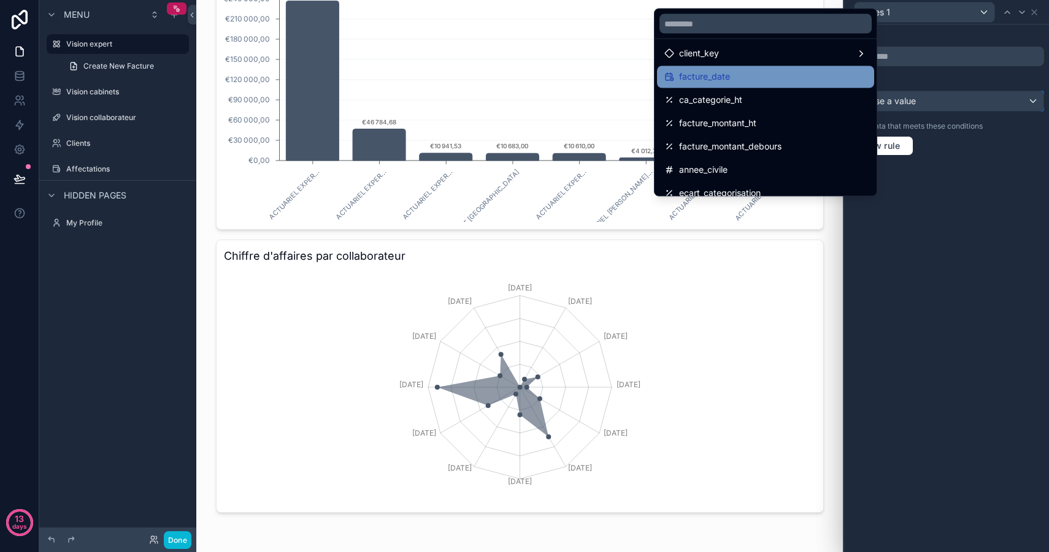
scroll to position [77, 0]
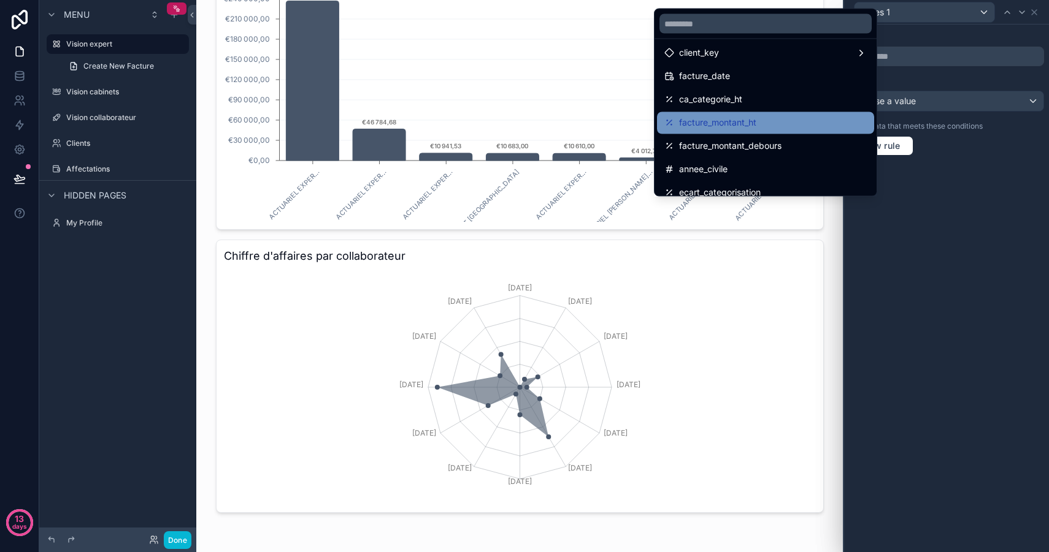
click at [778, 117] on div "facture_montant_ht" at bounding box center [765, 123] width 202 height 15
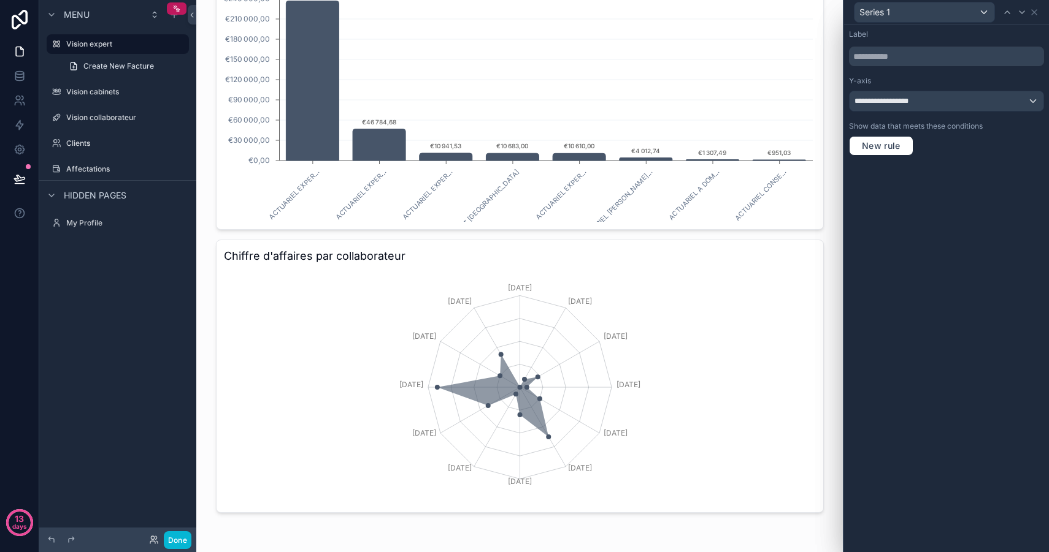
click at [944, 159] on div "**********" at bounding box center [946, 93] width 205 height 136
click at [1036, 12] on icon at bounding box center [1034, 12] width 10 height 10
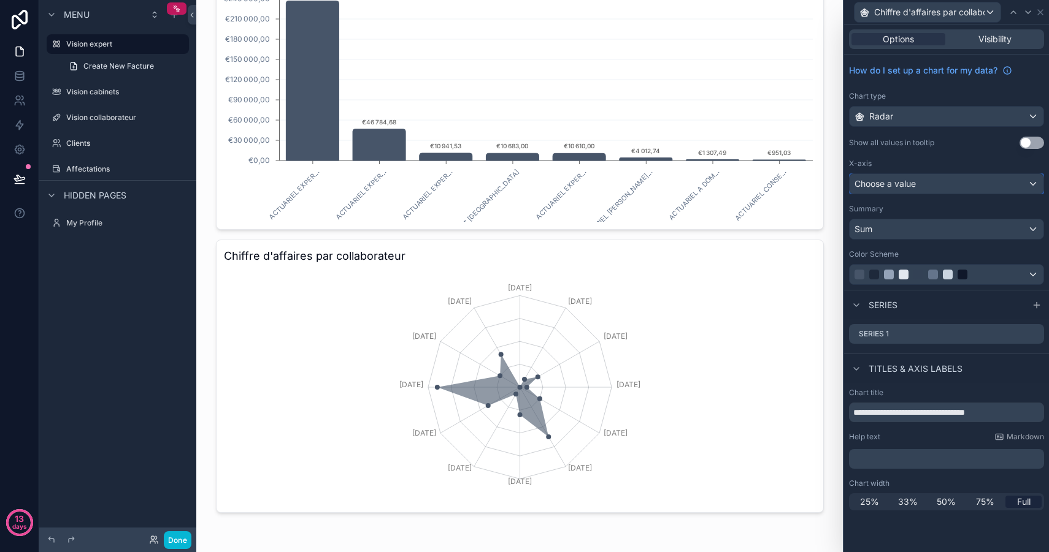
click at [915, 176] on div "Choose a value" at bounding box center [946, 184] width 194 height 20
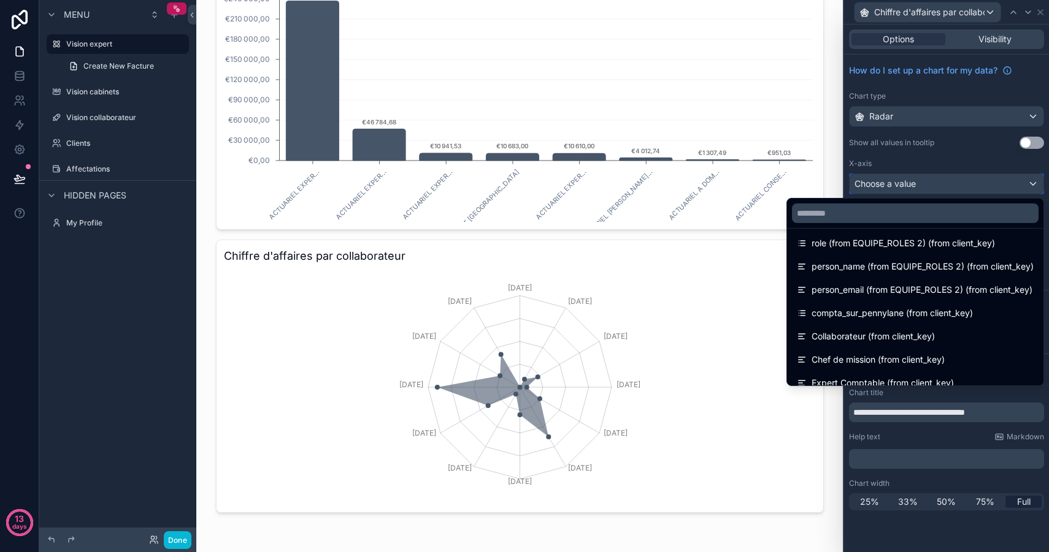
scroll to position [250, 0]
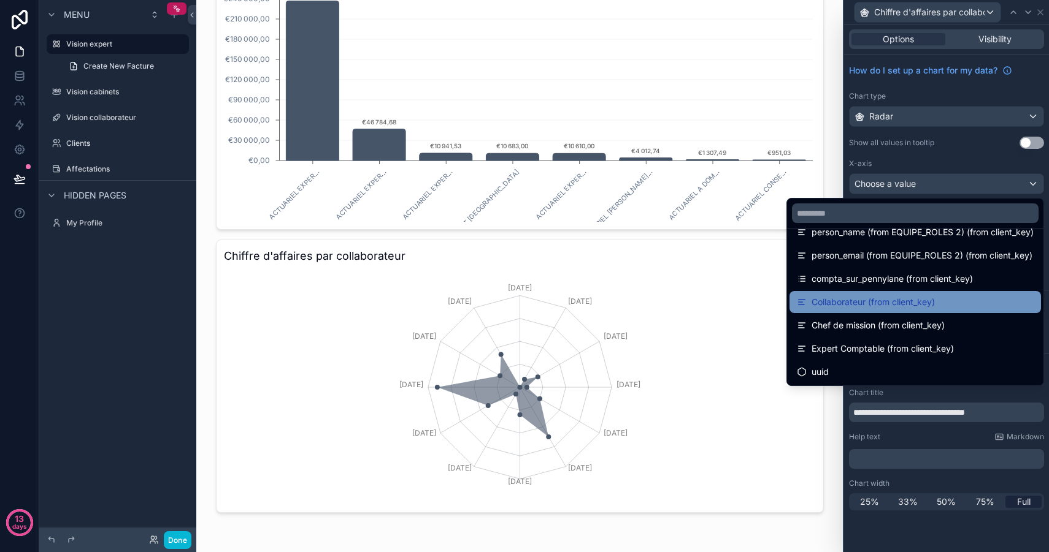
click at [909, 304] on span "Collaborateur (from client_key)" at bounding box center [872, 302] width 123 height 15
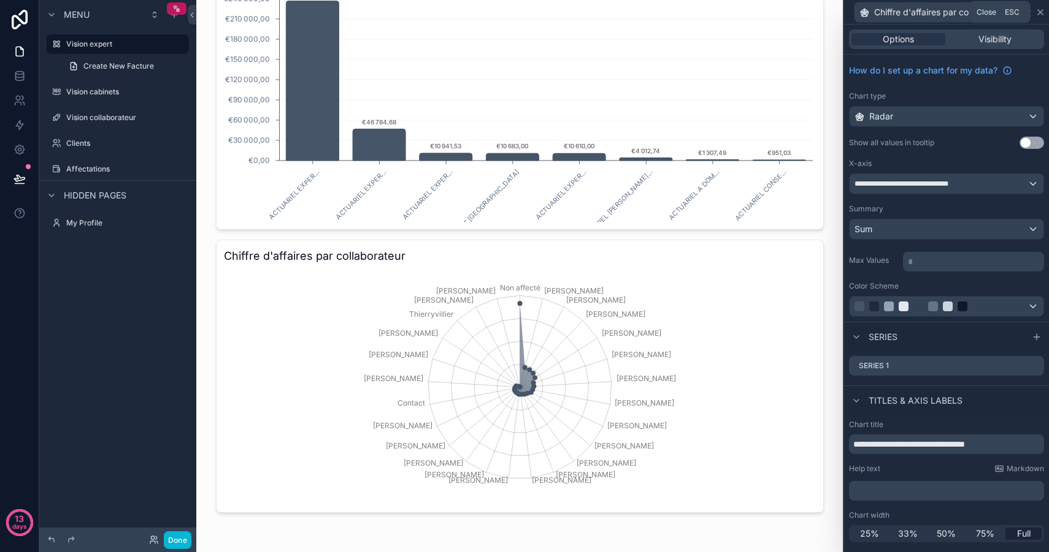
click at [1042, 12] on icon at bounding box center [1040, 12] width 10 height 10
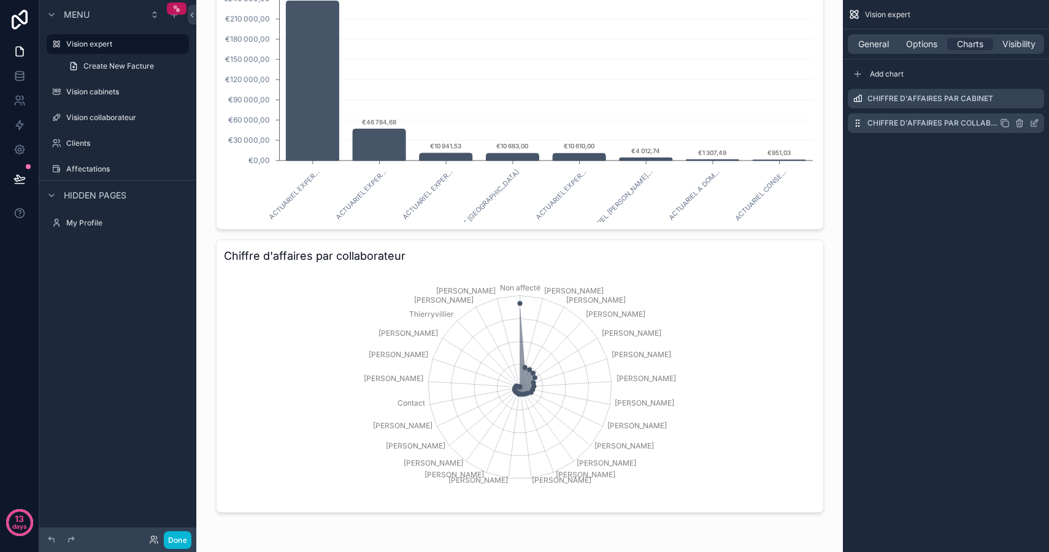
click at [1033, 124] on icon "scrollable content" at bounding box center [1035, 122] width 5 height 5
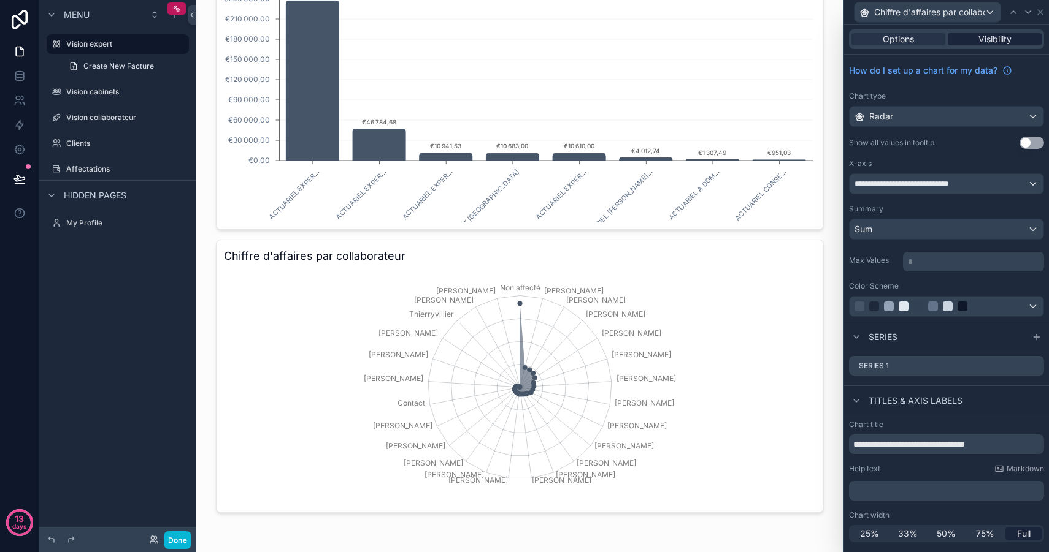
click at [994, 45] on span "Visibility" at bounding box center [994, 39] width 33 height 12
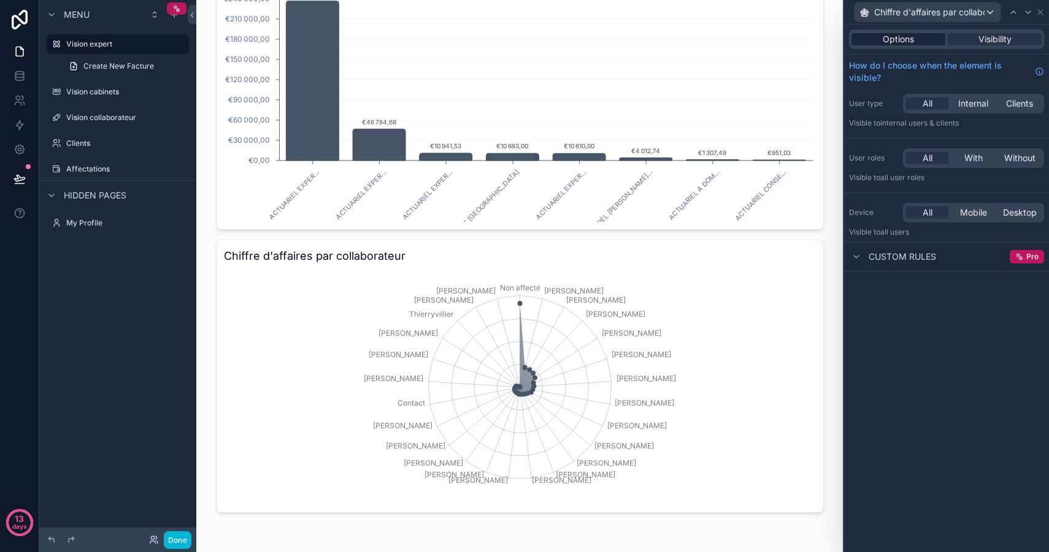
click at [908, 37] on span "Options" at bounding box center [897, 39] width 31 height 12
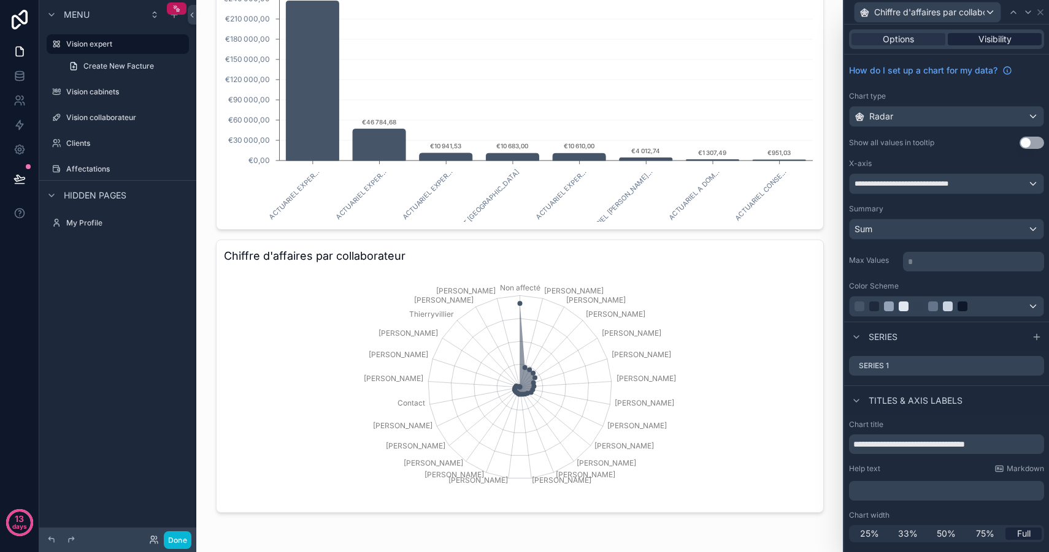
click at [978, 37] on span "Visibility" at bounding box center [994, 39] width 33 height 12
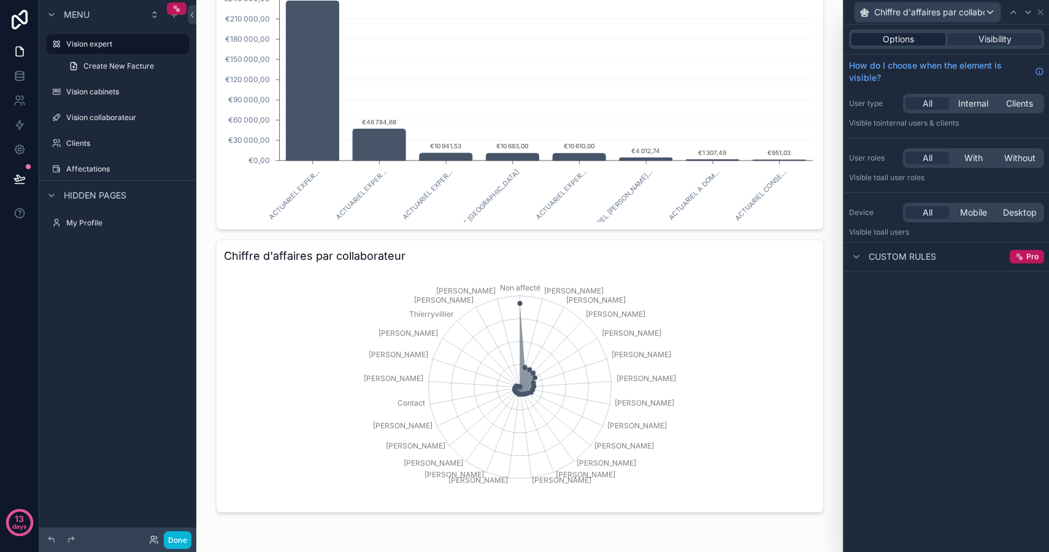
click at [922, 35] on div "Options" at bounding box center [898, 39] width 94 height 12
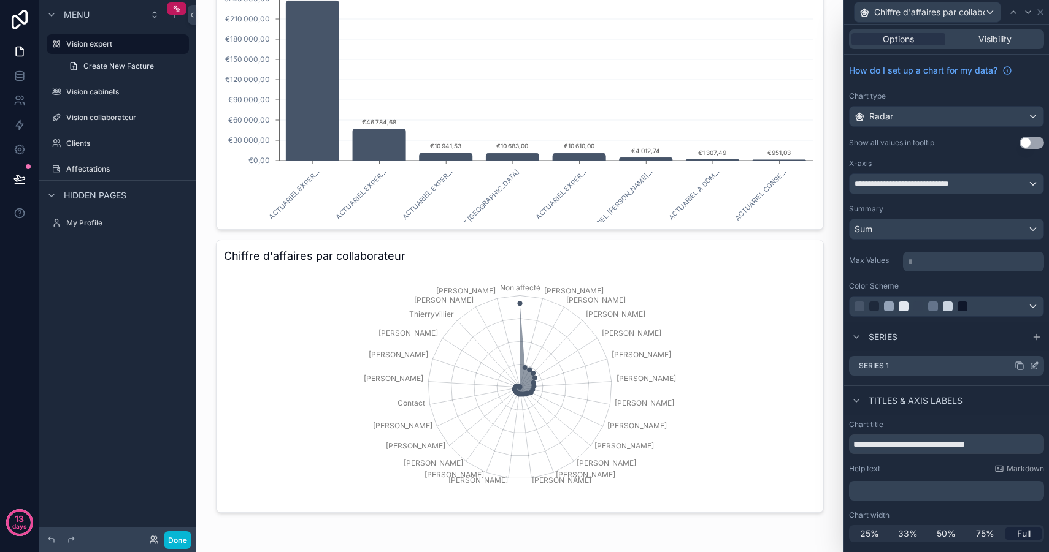
click at [1035, 368] on icon at bounding box center [1034, 366] width 10 height 10
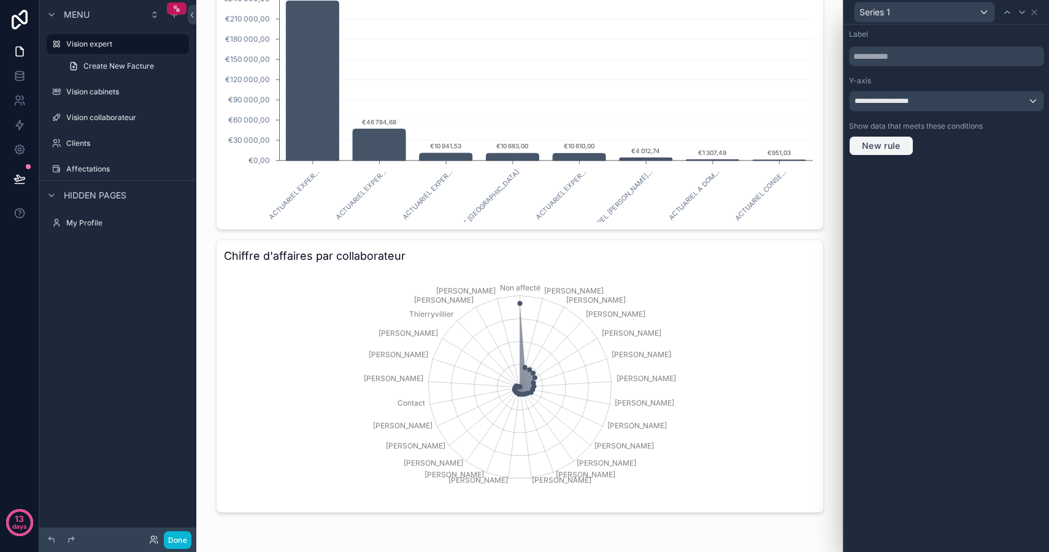
click at [881, 144] on span "New rule" at bounding box center [881, 145] width 48 height 11
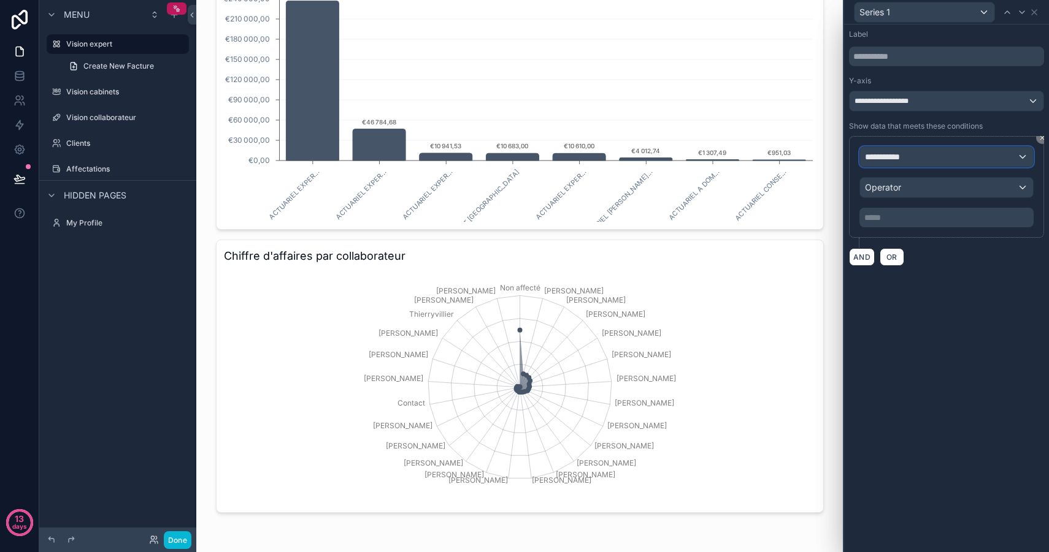
click at [920, 159] on div "**********" at bounding box center [946, 157] width 173 height 20
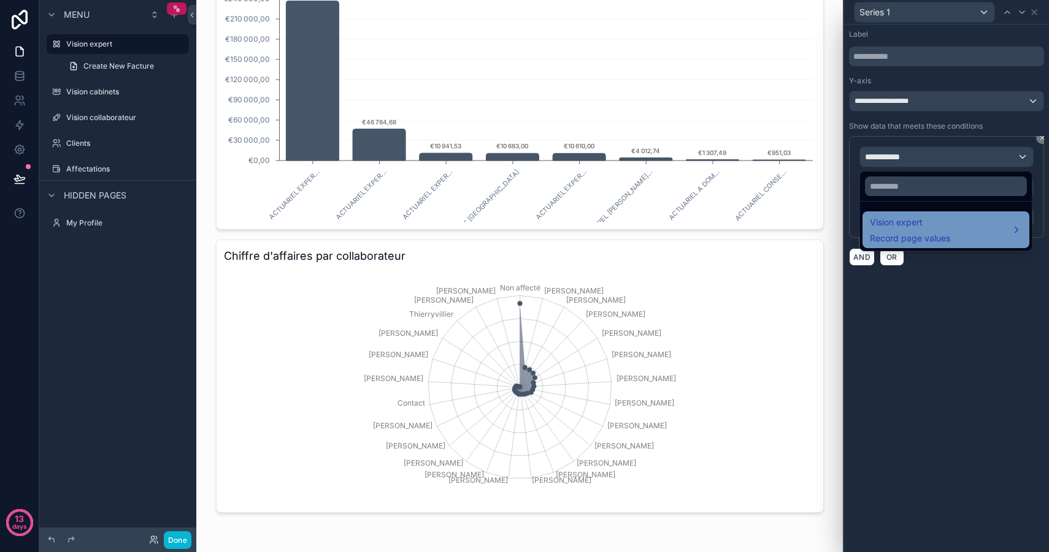
click at [927, 233] on span "Record page values" at bounding box center [910, 238] width 80 height 12
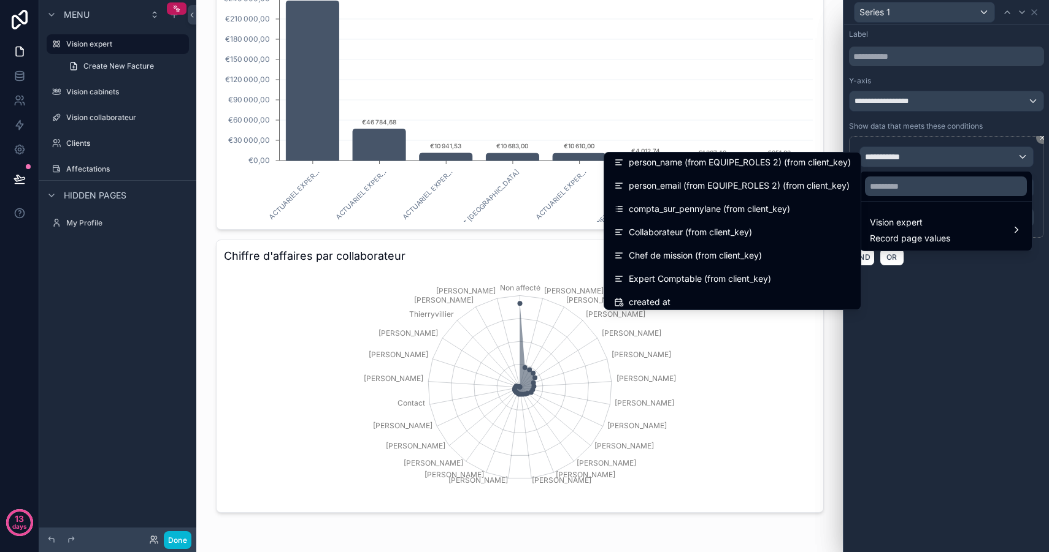
scroll to position [402, 0]
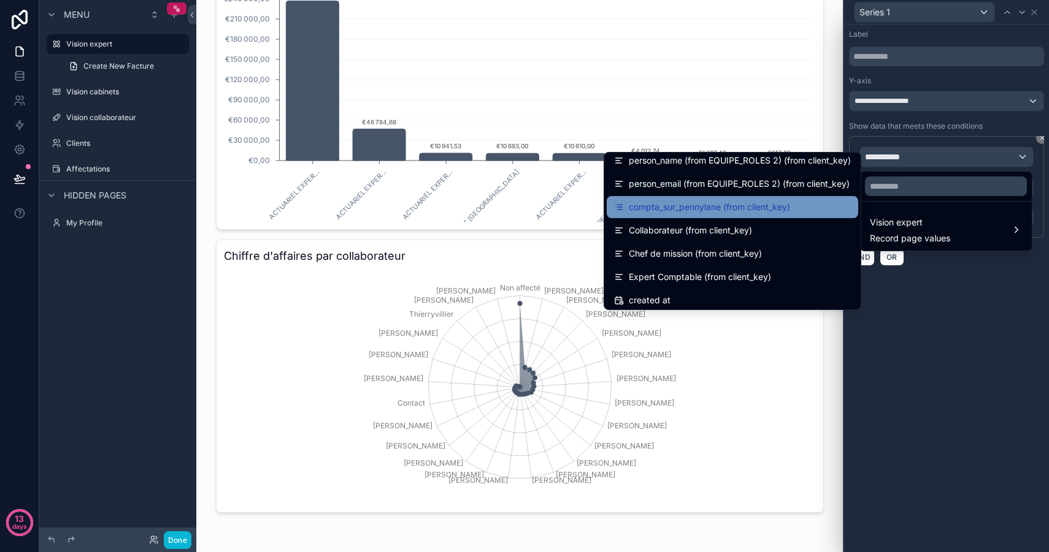
click at [733, 207] on span "compta_sur_pennylane (from client_key)" at bounding box center [709, 207] width 161 height 15
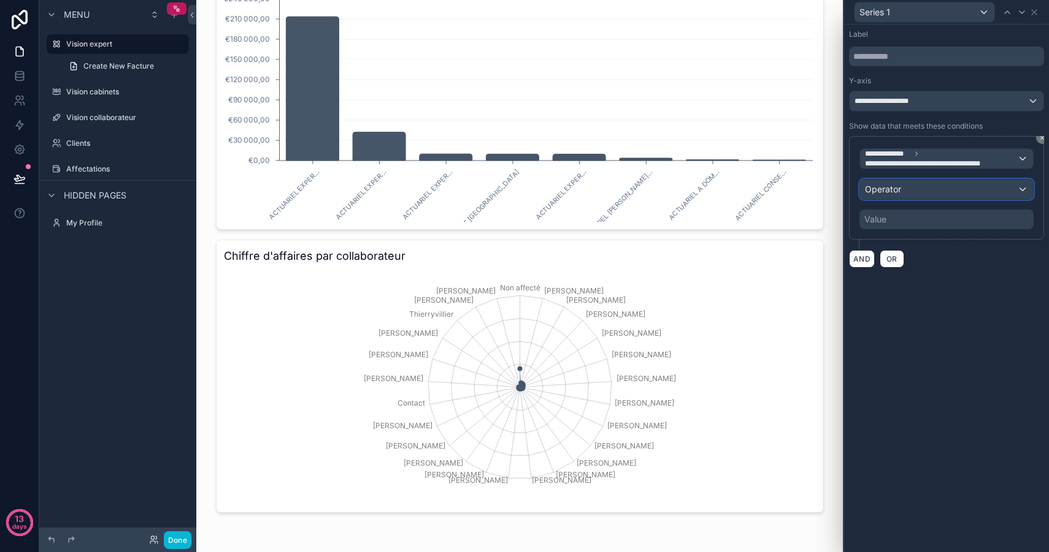
click at [908, 188] on div "Operator" at bounding box center [946, 190] width 173 height 20
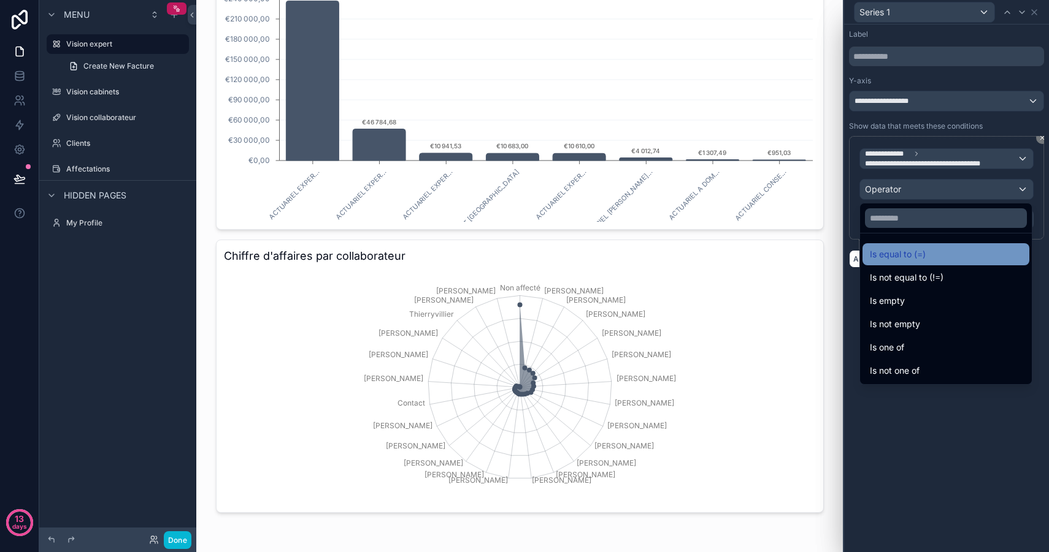
click at [926, 260] on div "Is equal to (=)" at bounding box center [946, 254] width 152 height 15
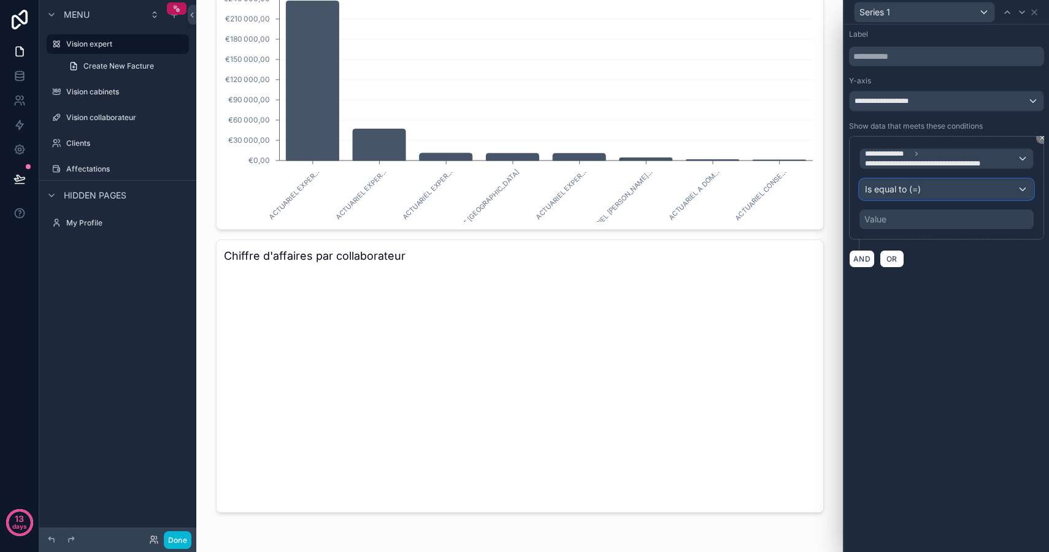
click at [910, 191] on span "Is equal to (=)" at bounding box center [893, 189] width 56 height 12
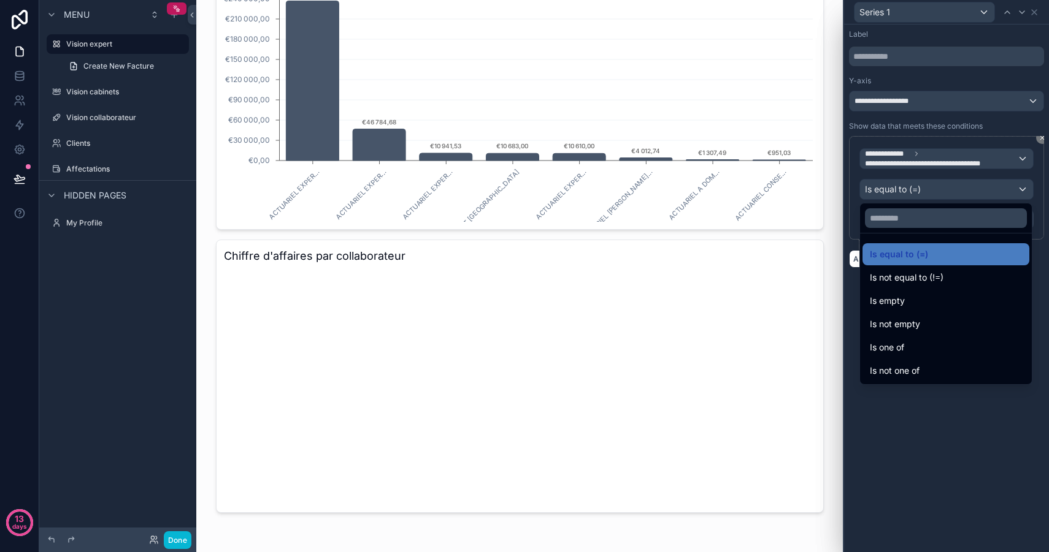
click at [923, 183] on div at bounding box center [946, 276] width 205 height 552
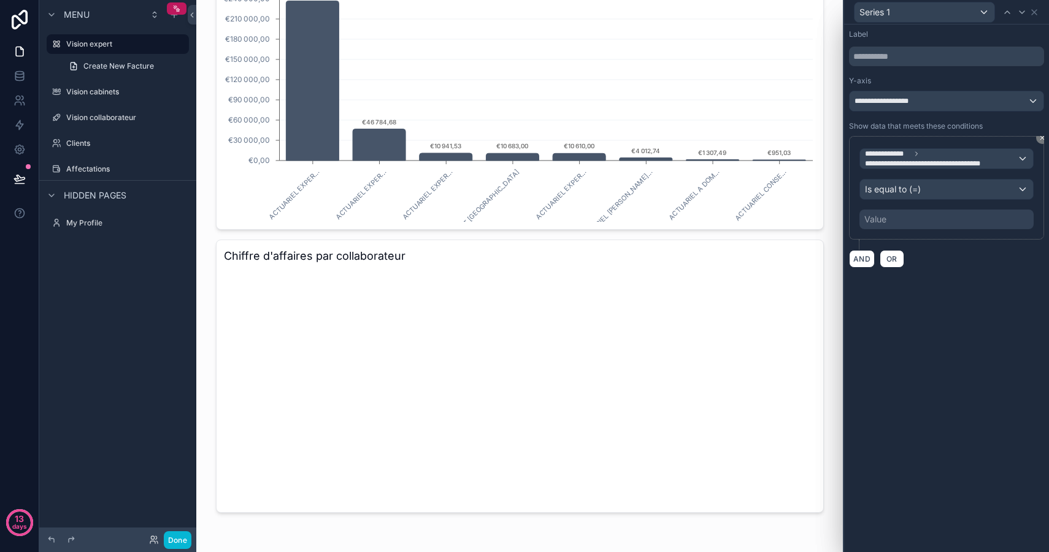
click at [897, 216] on div "Value" at bounding box center [946, 220] width 174 height 20
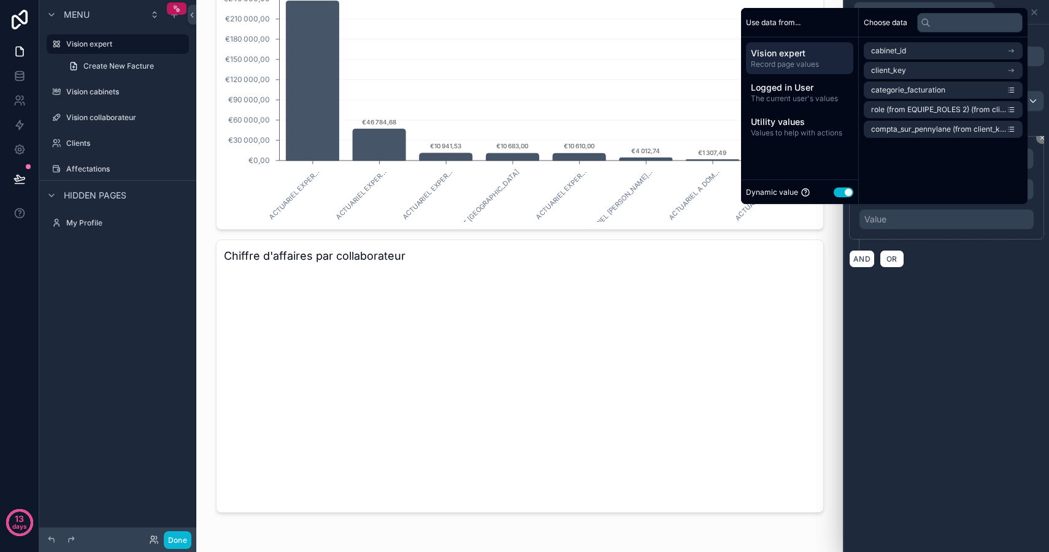
click at [838, 188] on button "Use setting" at bounding box center [843, 193] width 20 height 10
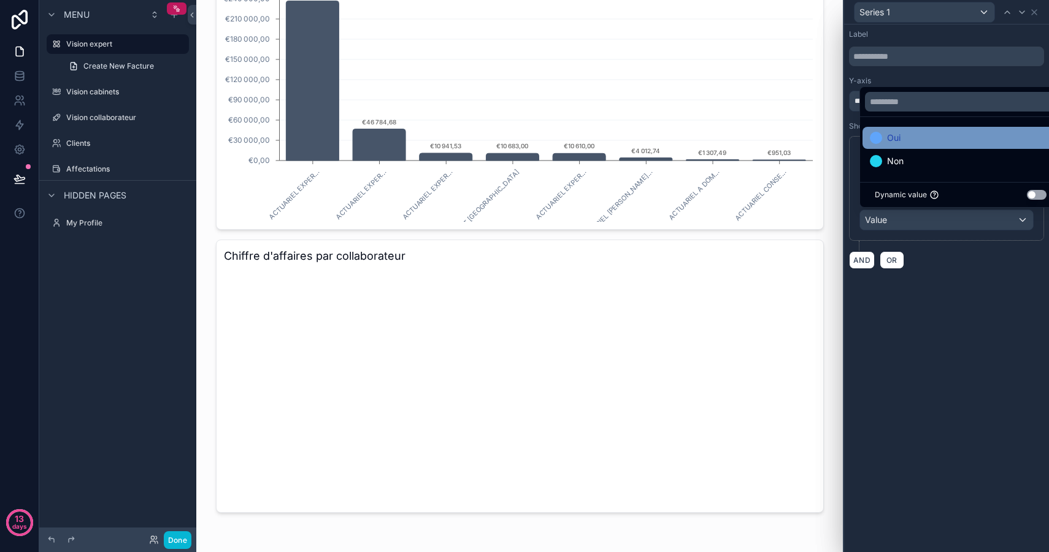
click at [910, 134] on div "Oui" at bounding box center [961, 138] width 182 height 15
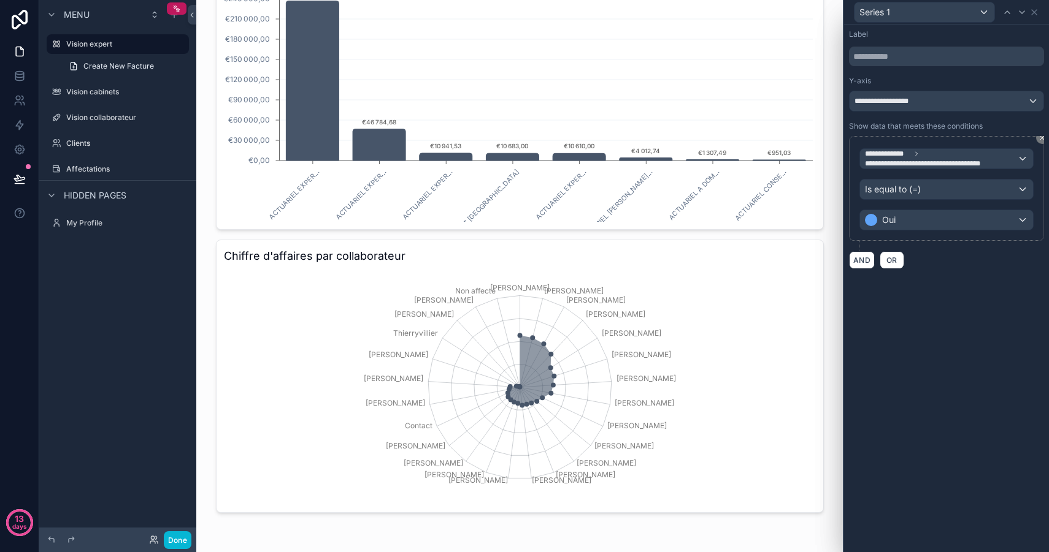
click at [950, 301] on div "**********" at bounding box center [946, 289] width 205 height 528
click at [866, 258] on button "AND" at bounding box center [862, 260] width 26 height 18
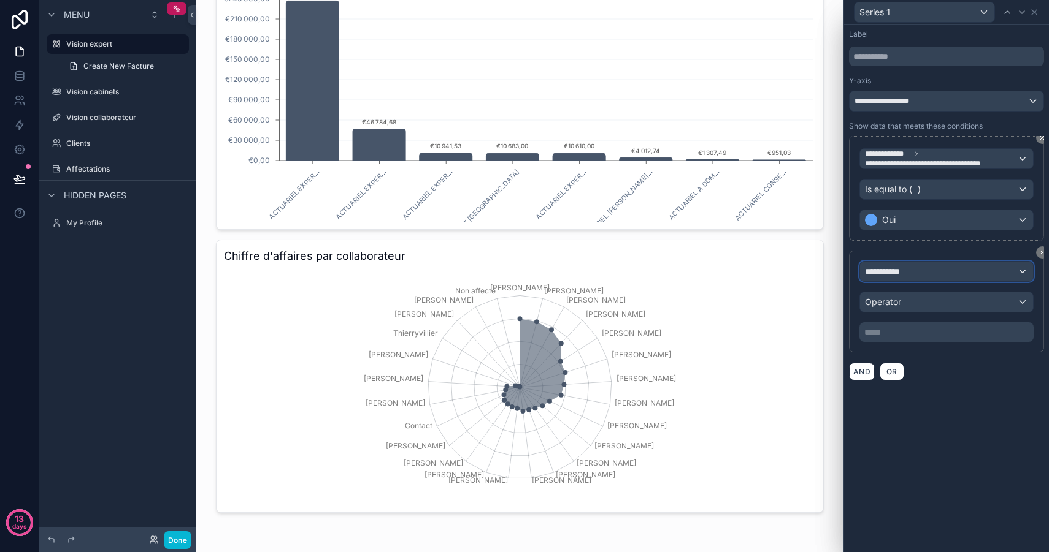
click at [909, 273] on span "**********" at bounding box center [887, 272] width 45 height 12
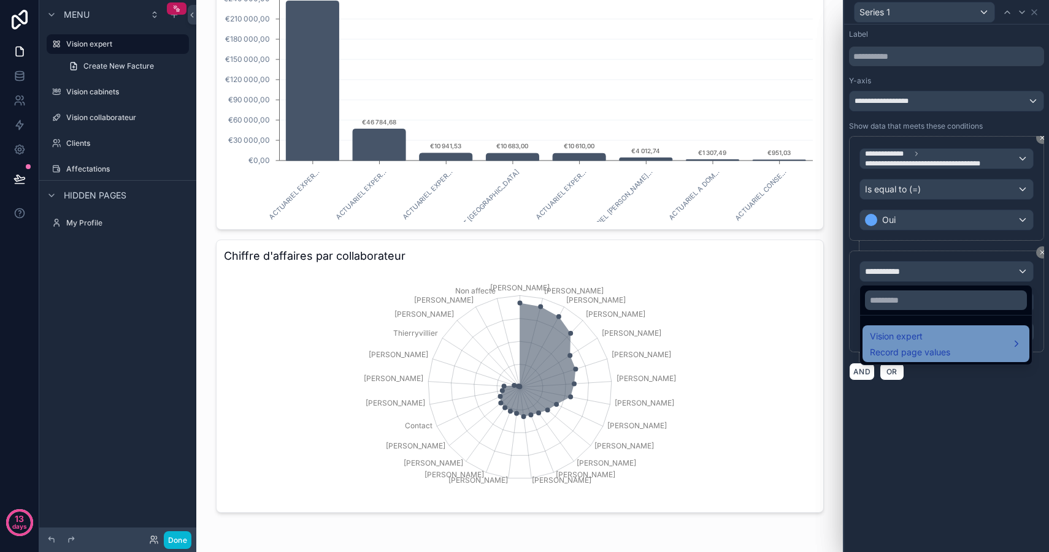
click at [927, 344] on div "Vision expert Record page values" at bounding box center [910, 343] width 80 height 29
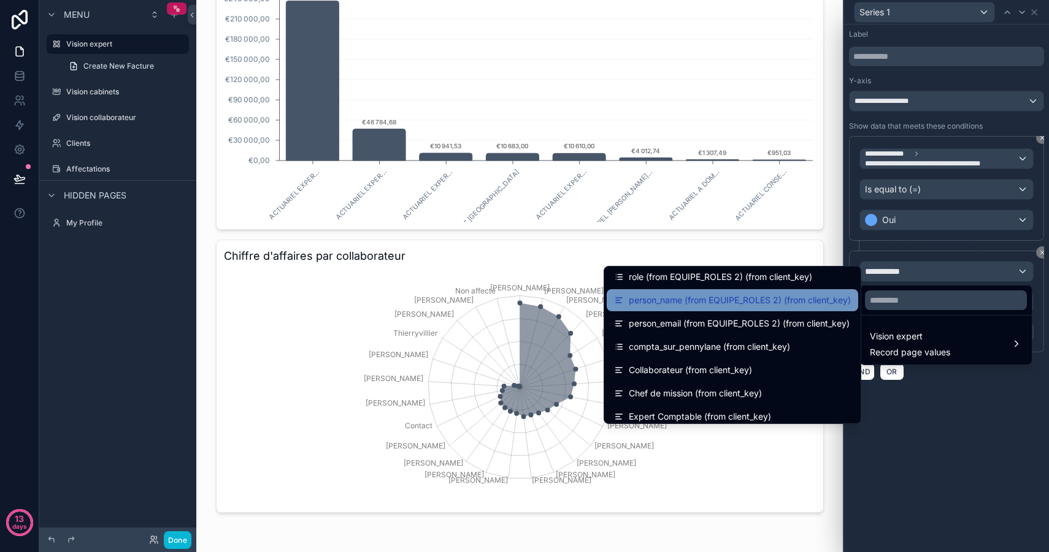
scroll to position [410, 0]
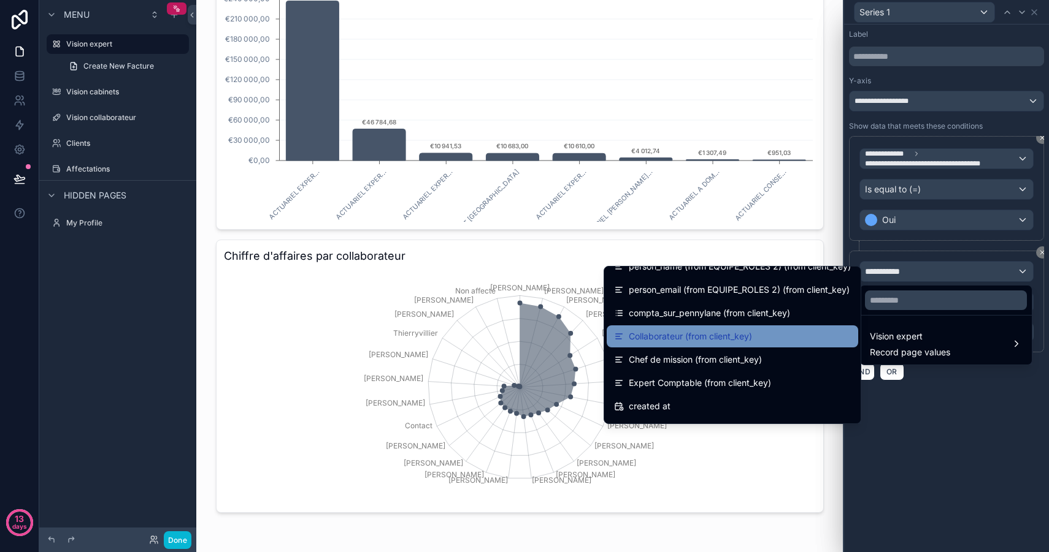
click at [725, 334] on span "Collaborateur (from client_key)" at bounding box center [690, 336] width 123 height 15
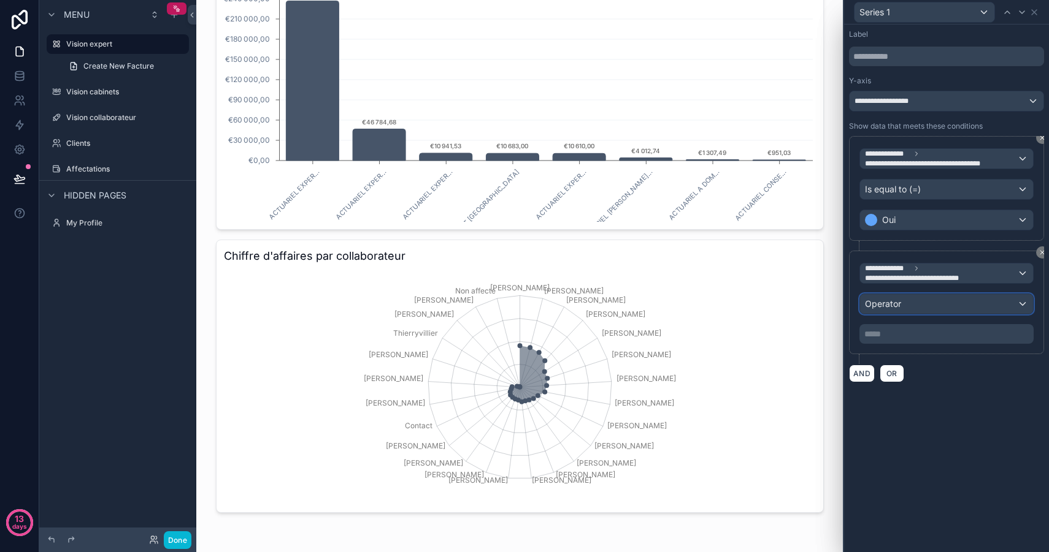
click at [931, 303] on div "Operator" at bounding box center [946, 304] width 173 height 20
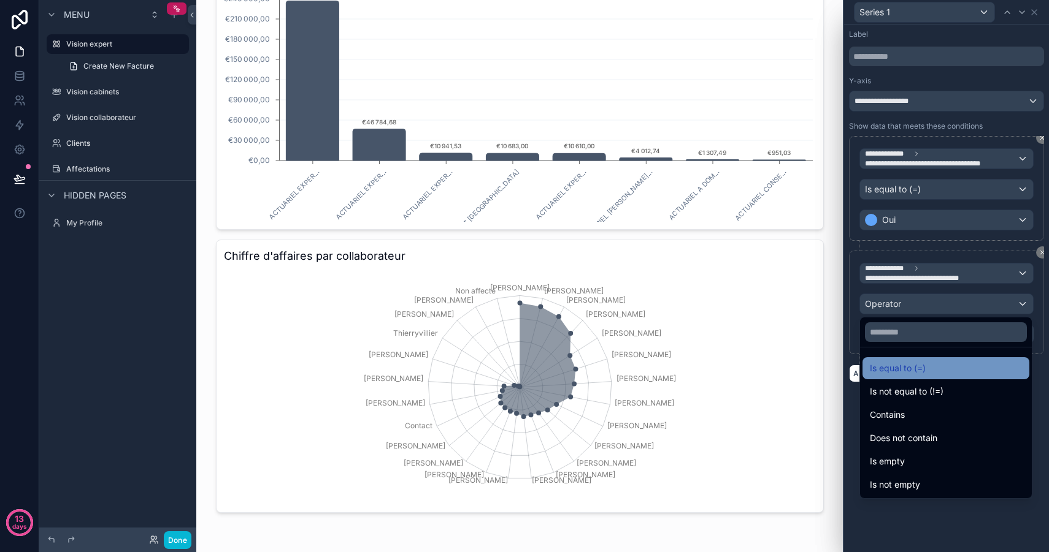
click at [932, 373] on div "Is equal to (=)" at bounding box center [946, 368] width 152 height 15
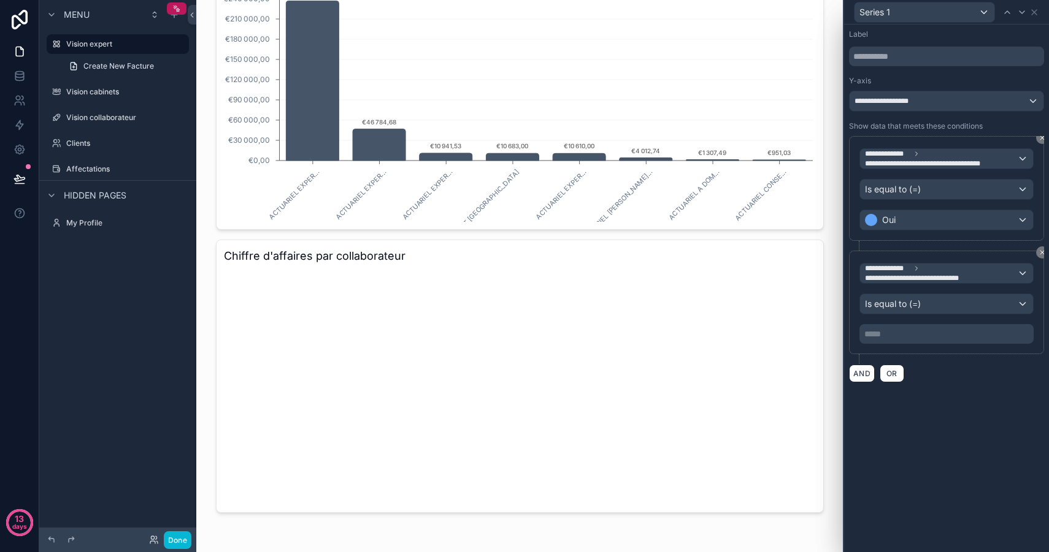
click at [920, 331] on p "***** ﻿" at bounding box center [947, 334] width 167 height 12
click at [928, 334] on p "***** ﻿" at bounding box center [947, 334] width 167 height 12
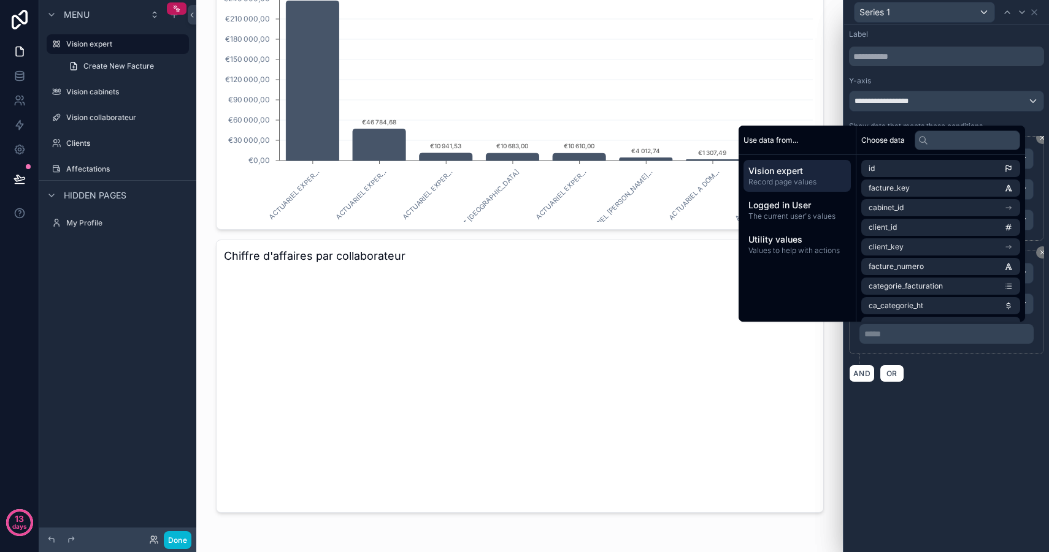
click at [918, 334] on p "***** ﻿" at bounding box center [947, 334] width 167 height 12
click at [915, 334] on p "***** ﻿" at bounding box center [947, 334] width 167 height 12
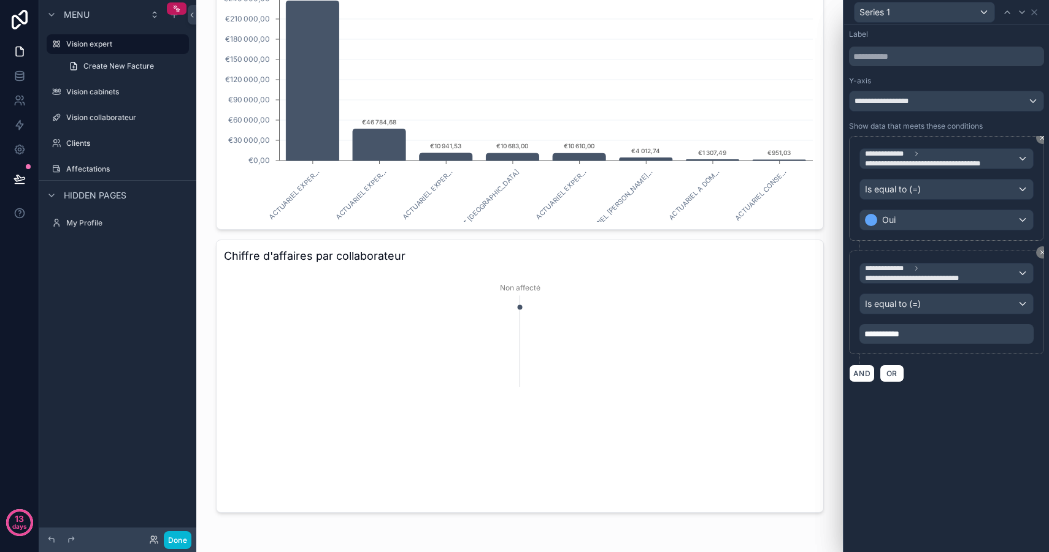
click at [969, 460] on div "**********" at bounding box center [946, 289] width 205 height 528
click at [933, 305] on div "Is equal to (=)" at bounding box center [946, 304] width 173 height 20
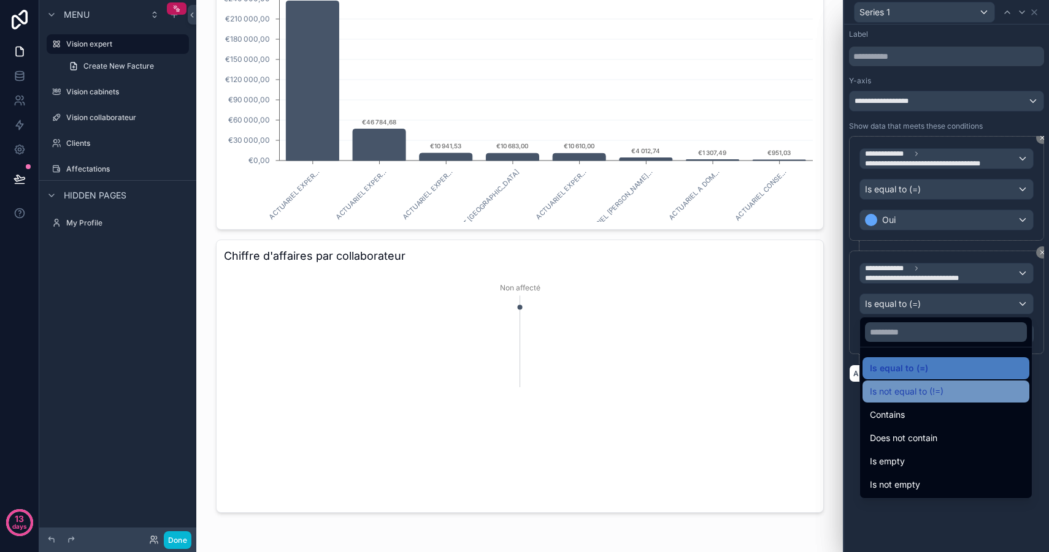
click at [923, 386] on span "Is not equal to (!=)" at bounding box center [907, 391] width 74 height 15
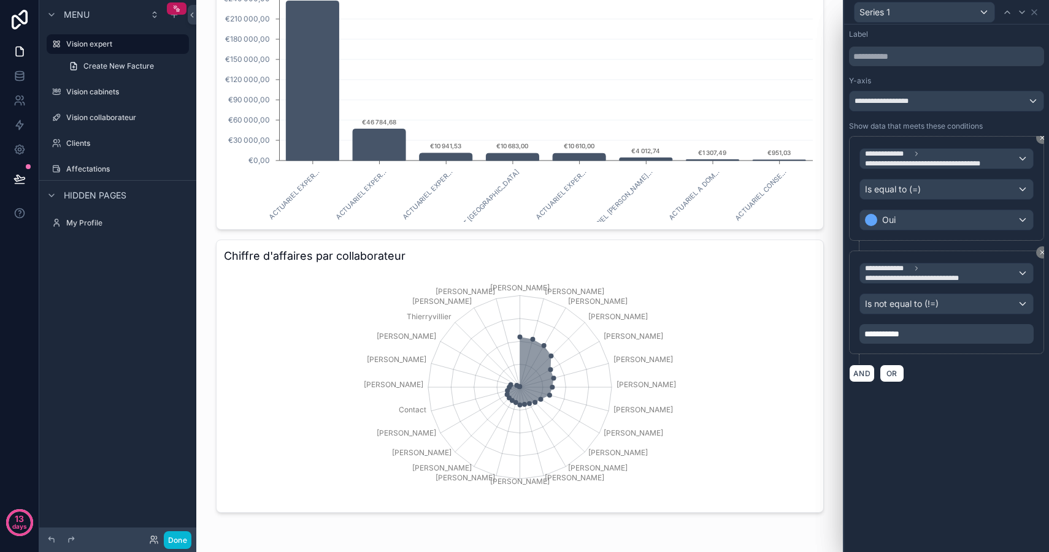
click at [916, 459] on div "**********" at bounding box center [946, 289] width 205 height 528
click at [1035, 11] on icon at bounding box center [1034, 12] width 10 height 10
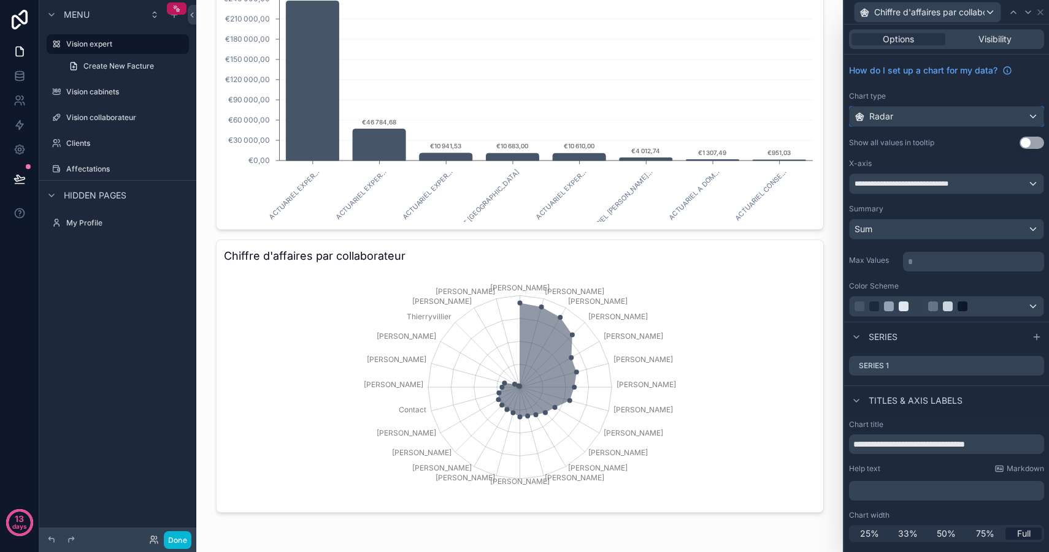
click at [954, 118] on div "Radar" at bounding box center [946, 117] width 194 height 20
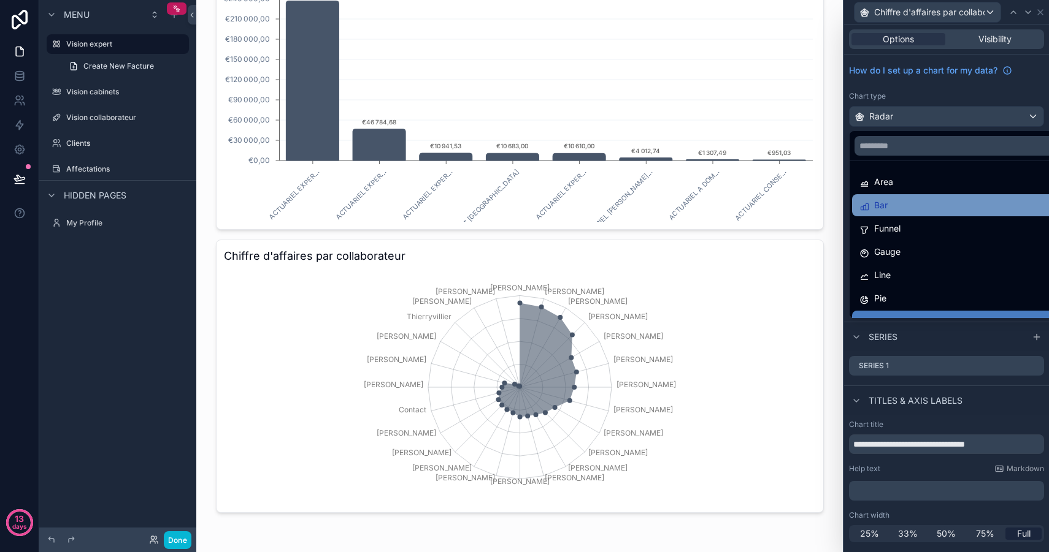
click at [917, 207] on div "Bar" at bounding box center [960, 205] width 202 height 15
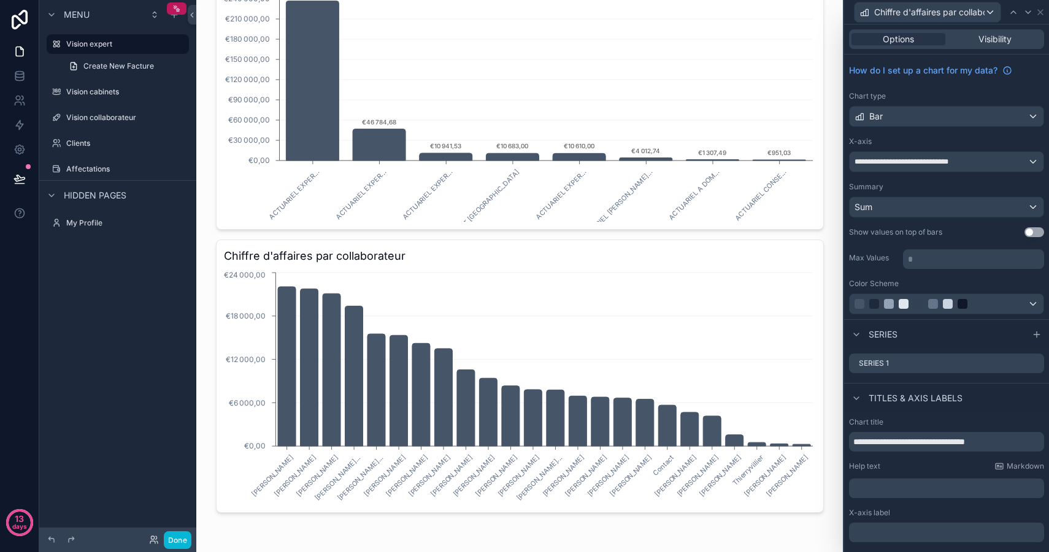
click at [1038, 235] on button "Use setting" at bounding box center [1034, 232] width 20 height 10
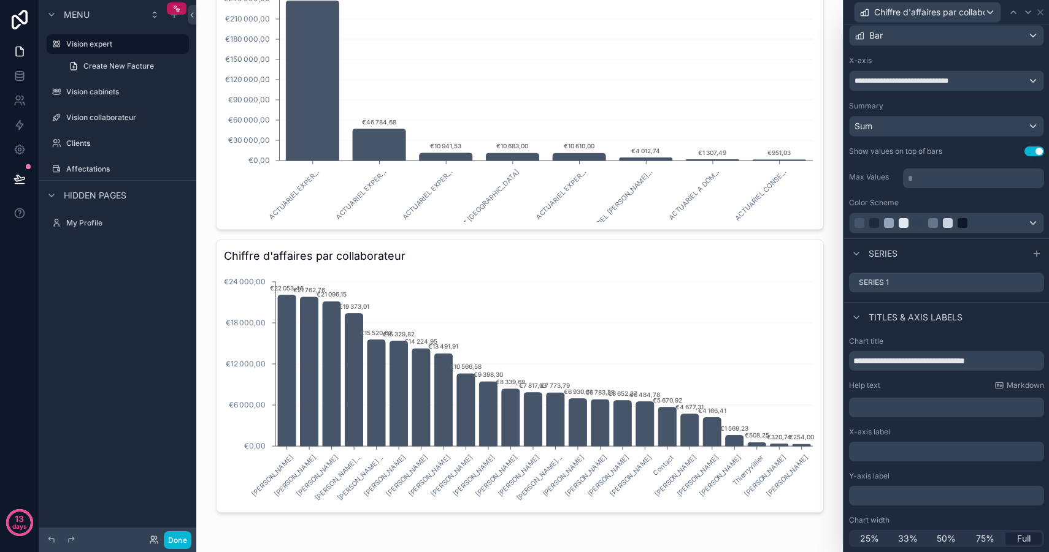
scroll to position [0, 0]
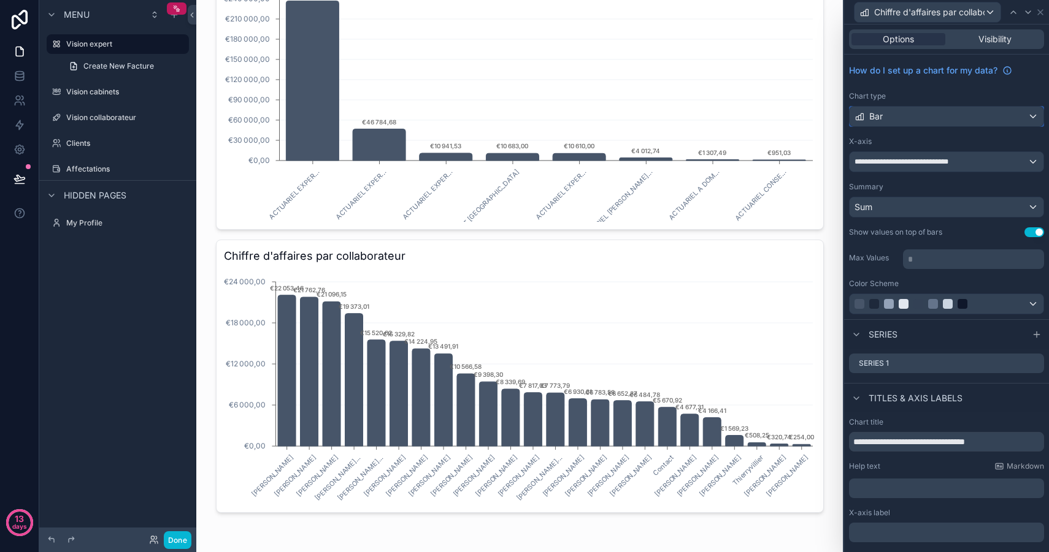
click at [921, 112] on div "Bar" at bounding box center [946, 117] width 194 height 20
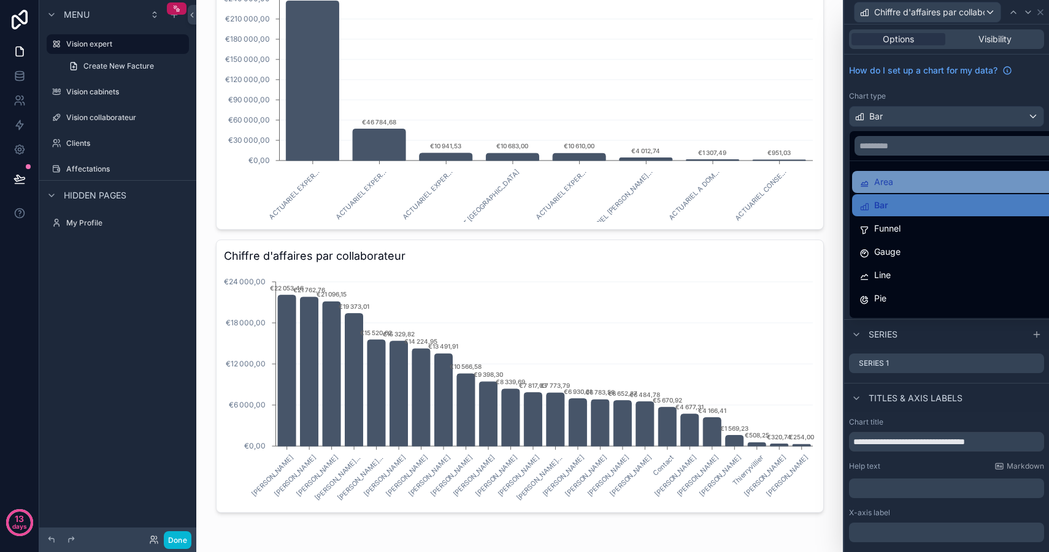
click at [915, 180] on div "Area" at bounding box center [960, 182] width 202 height 15
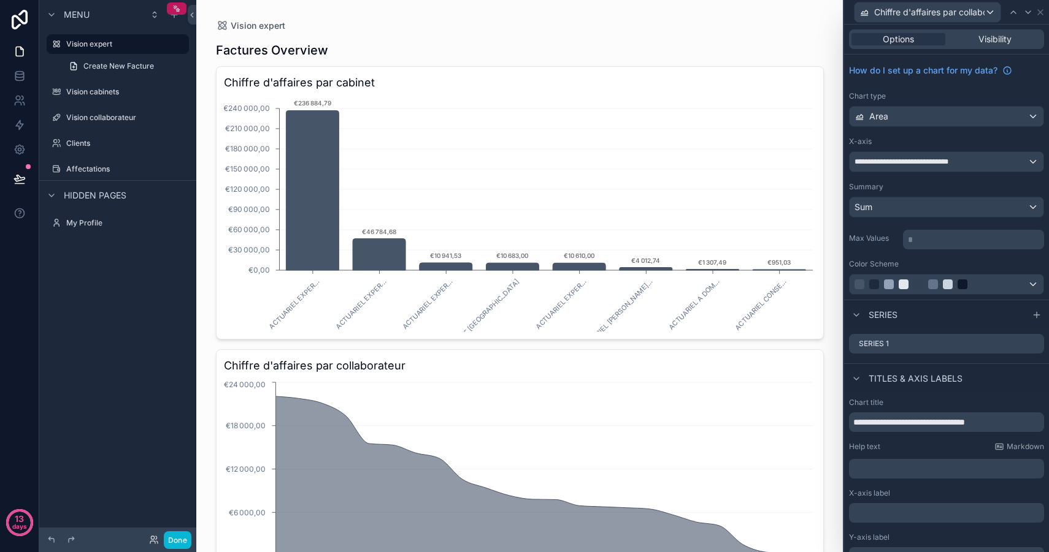
scroll to position [110, 0]
